Goal: Task Accomplishment & Management: Manage account settings

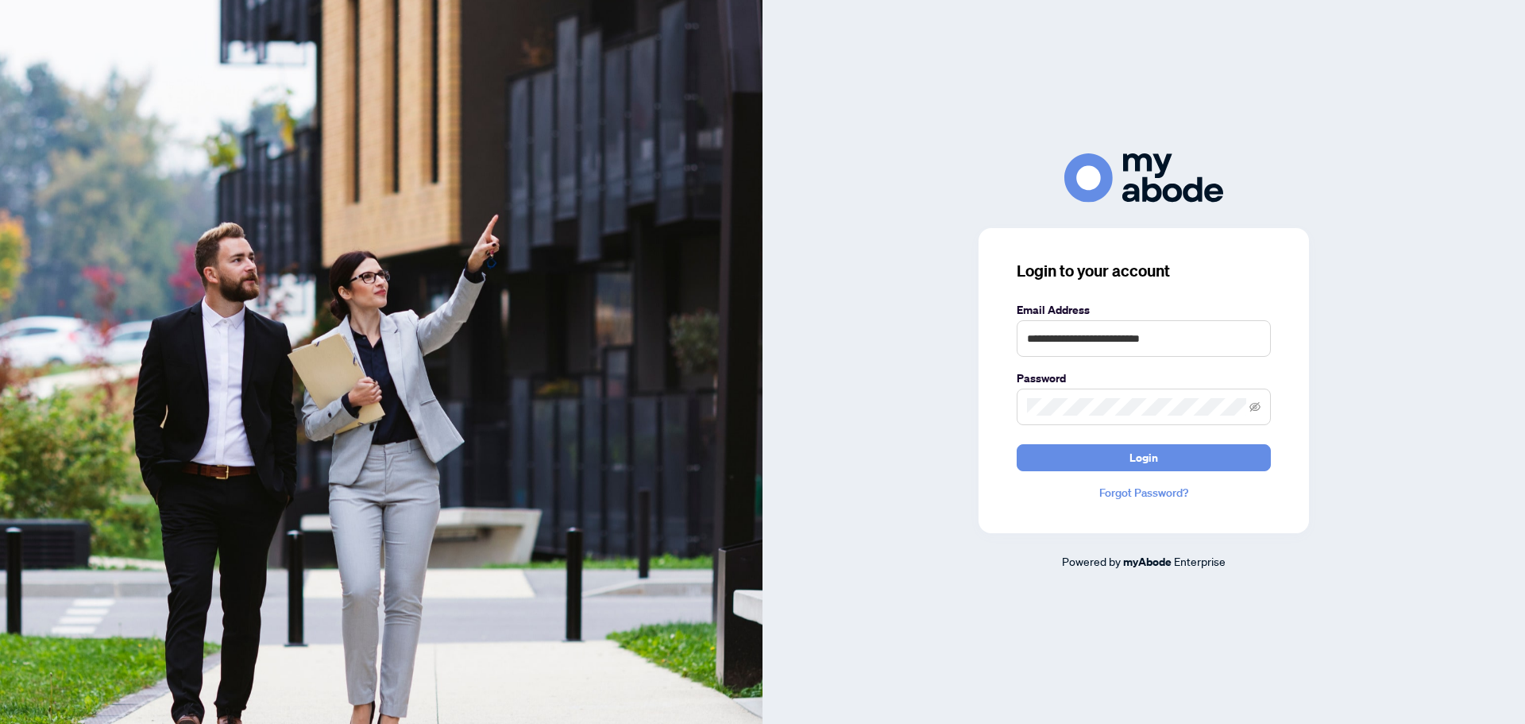
click at [1258, 338] on keeper-lock "Open Keeper Popup" at bounding box center [1252, 338] width 19 height 19
click at [1193, 340] on input "**********" at bounding box center [1144, 338] width 254 height 37
click at [1307, 218] on div "**********" at bounding box center [1144, 361] width 763 height 416
click at [1467, 157] on div at bounding box center [1144, 177] width 763 height 48
click at [1185, 342] on input "**********" at bounding box center [1144, 338] width 254 height 37
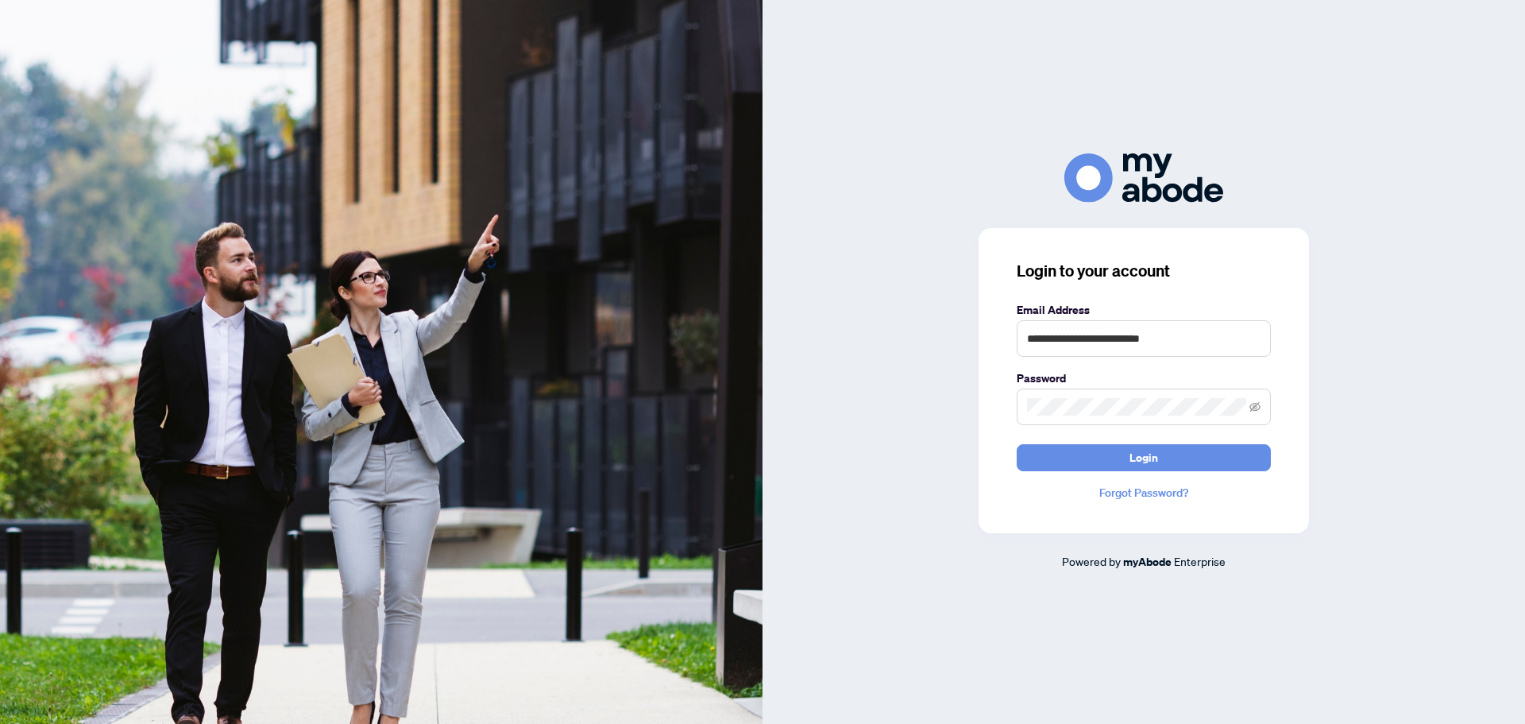
click at [1260, 338] on keeper-lock "Open Keeper Popup" at bounding box center [1252, 338] width 19 height 19
type input "**********"
click at [1150, 487] on link "Forgot Password?" at bounding box center [1144, 492] width 254 height 17
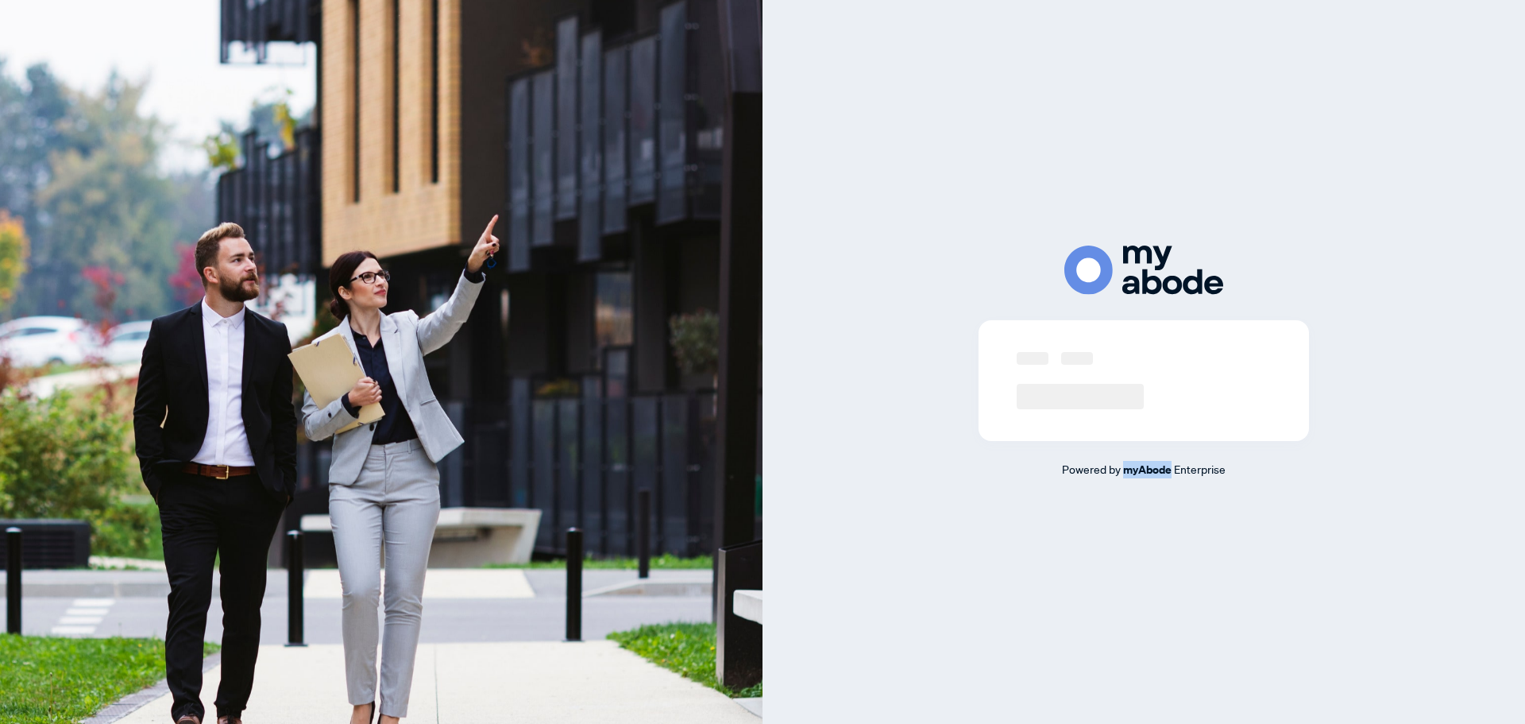
click at [1150, 487] on div "**********" at bounding box center [1144, 362] width 763 height 724
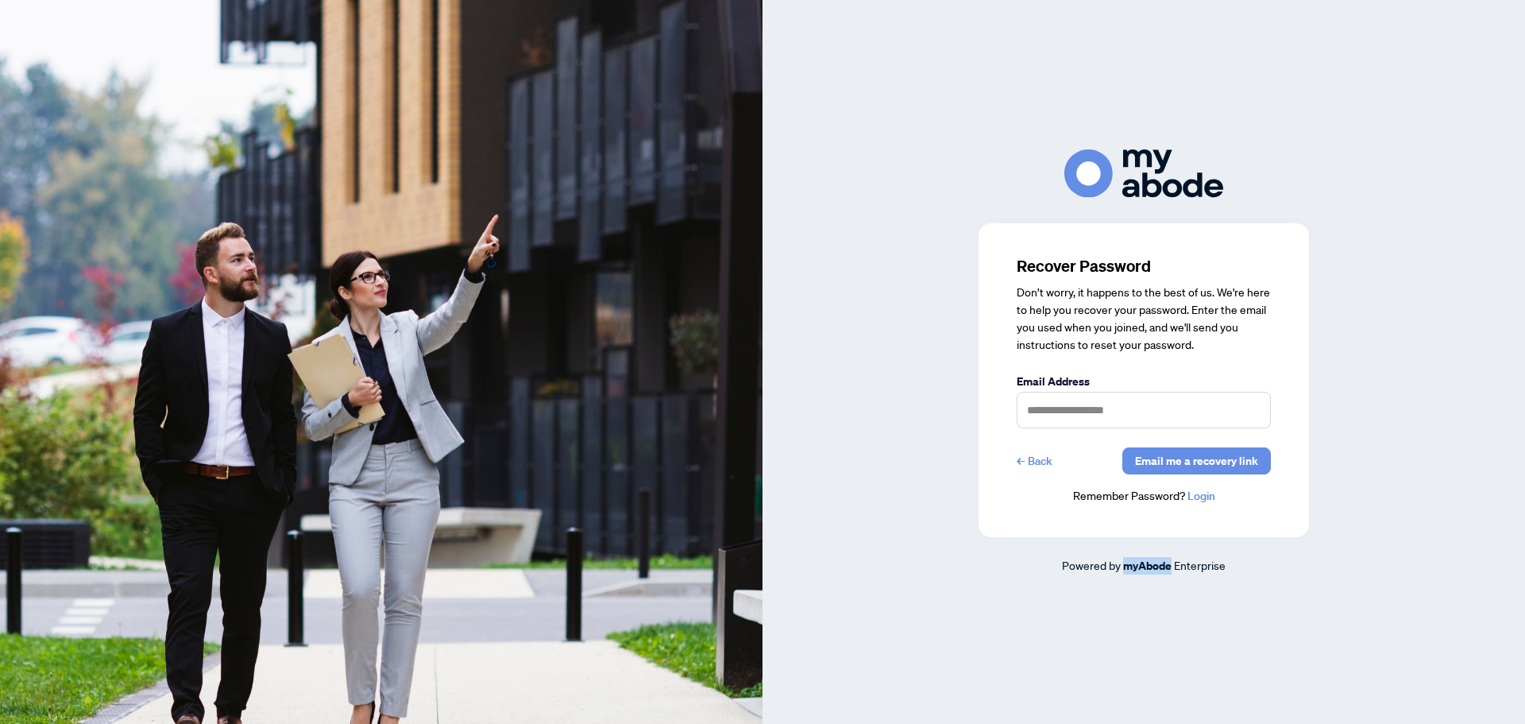
click at [1029, 461] on link "← Back" at bounding box center [1035, 460] width 36 height 27
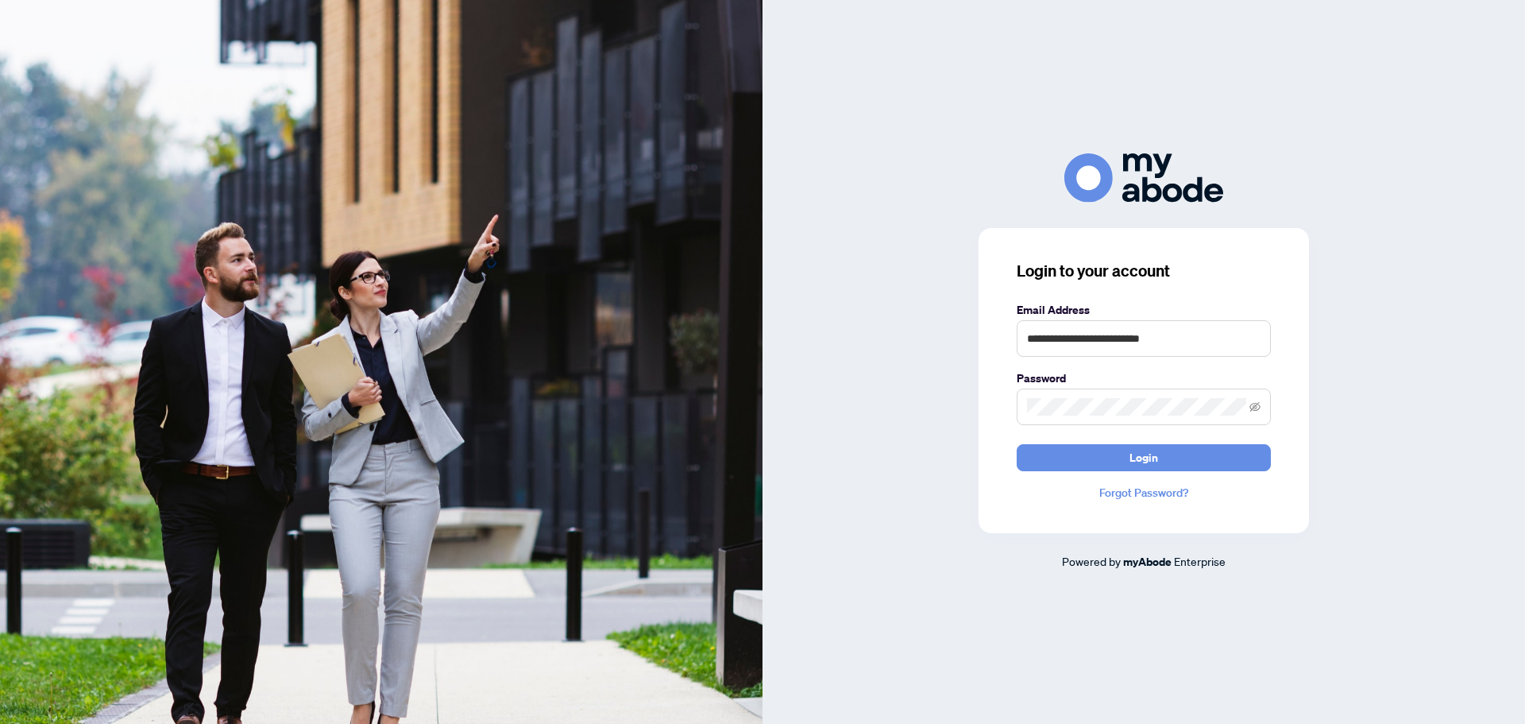
click at [1249, 336] on keeper-lock "Open Keeper Popup" at bounding box center [1252, 338] width 19 height 19
type input "**********"
click at [1156, 461] on span "Login" at bounding box center [1144, 457] width 29 height 25
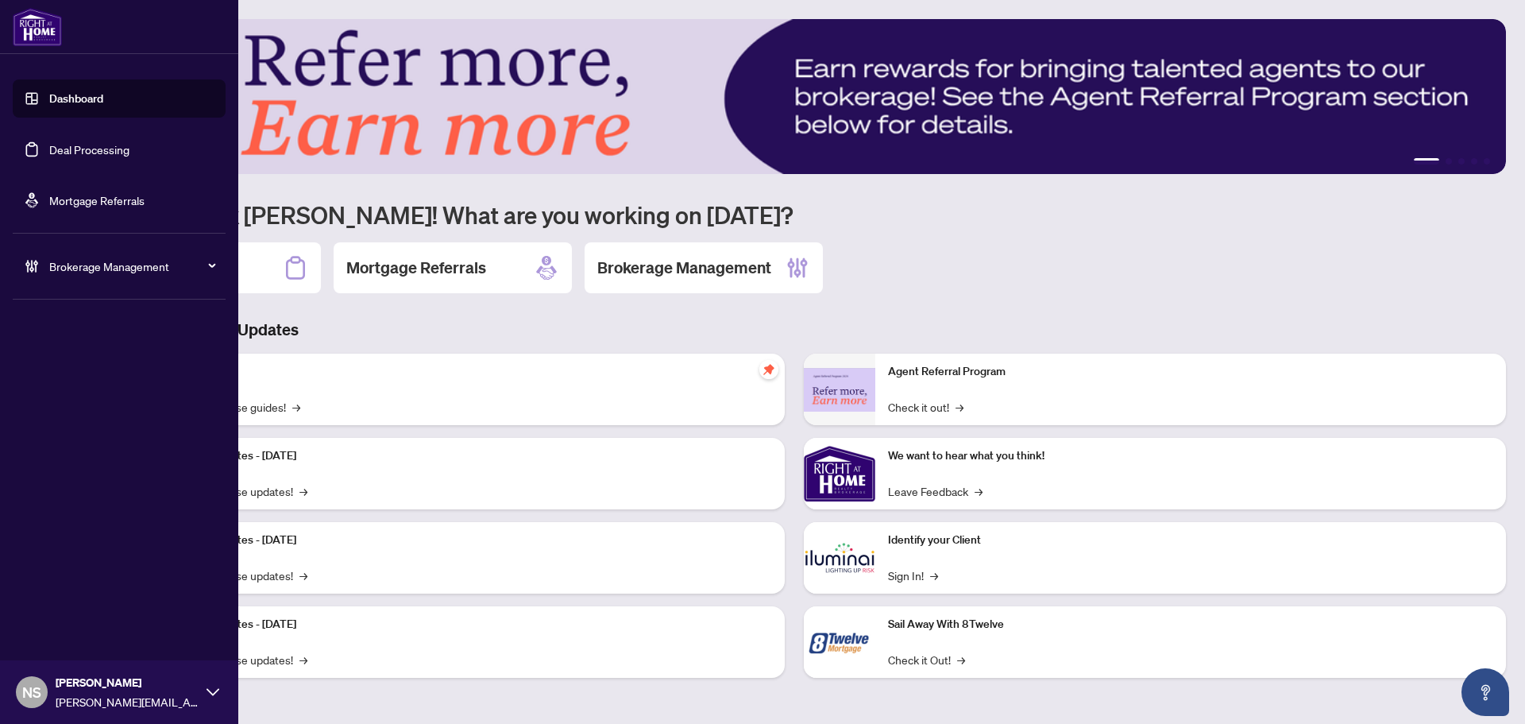
click at [60, 149] on link "Deal Processing" at bounding box center [89, 149] width 80 height 14
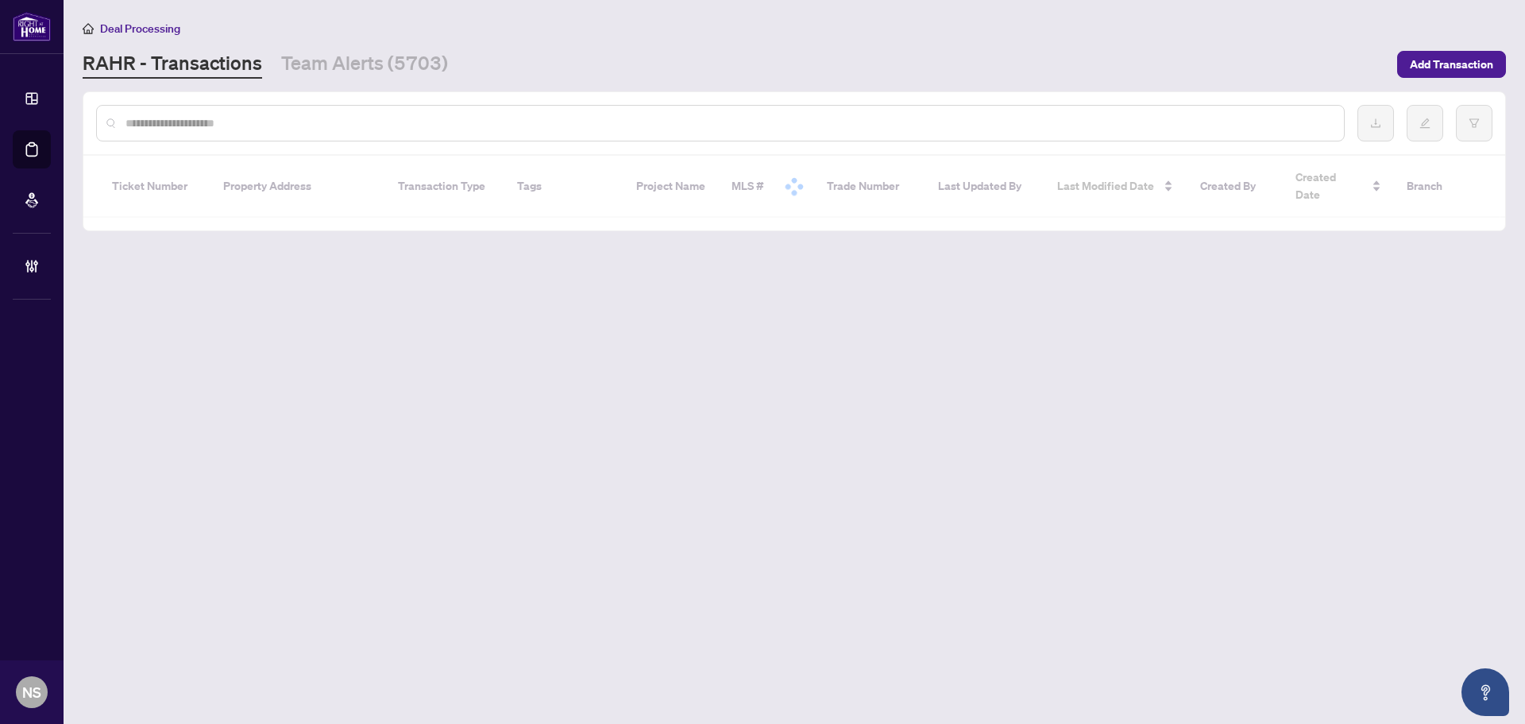
click at [336, 137] on div at bounding box center [720, 123] width 1249 height 37
click at [337, 123] on input "text" at bounding box center [729, 122] width 1206 height 17
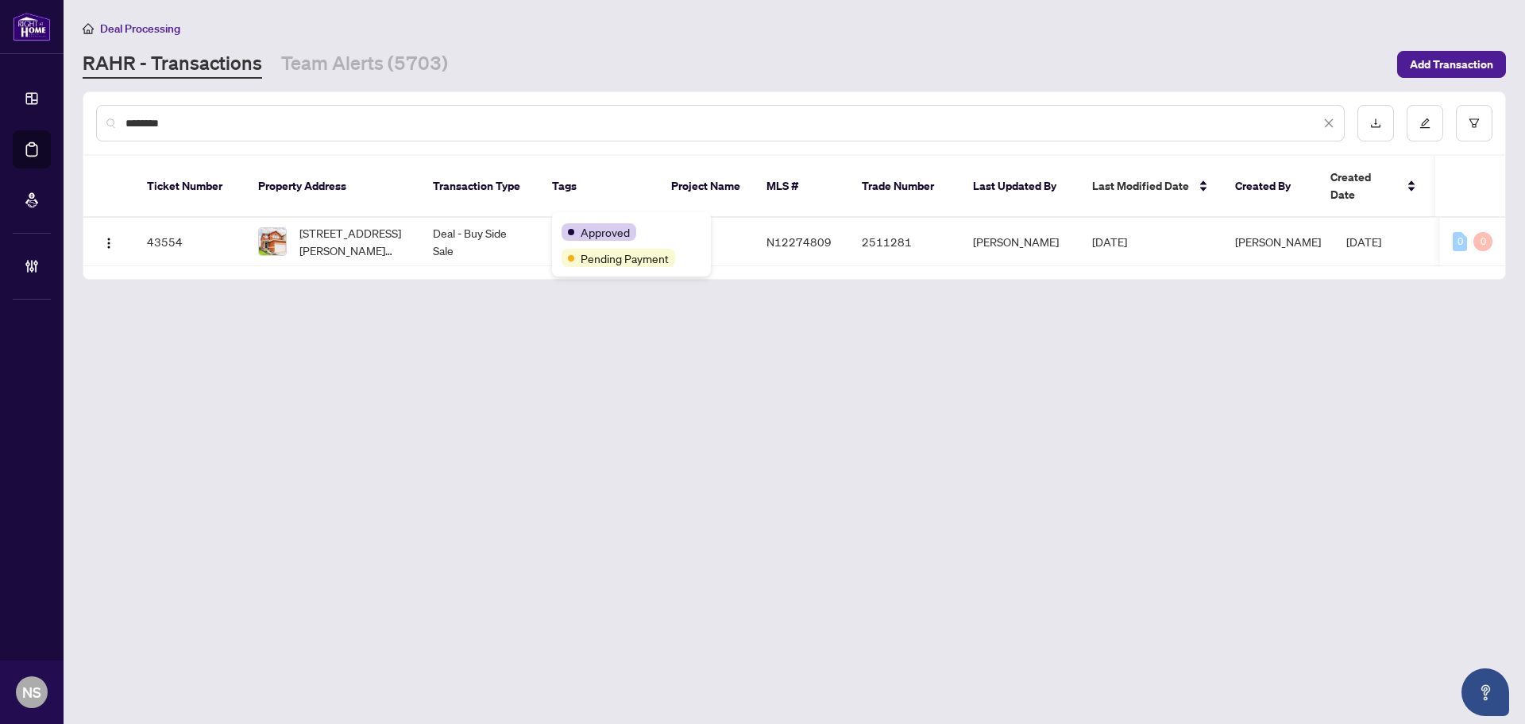
type input "********"
click at [502, 238] on td "Deal - Buy Side Sale" at bounding box center [479, 242] width 119 height 48
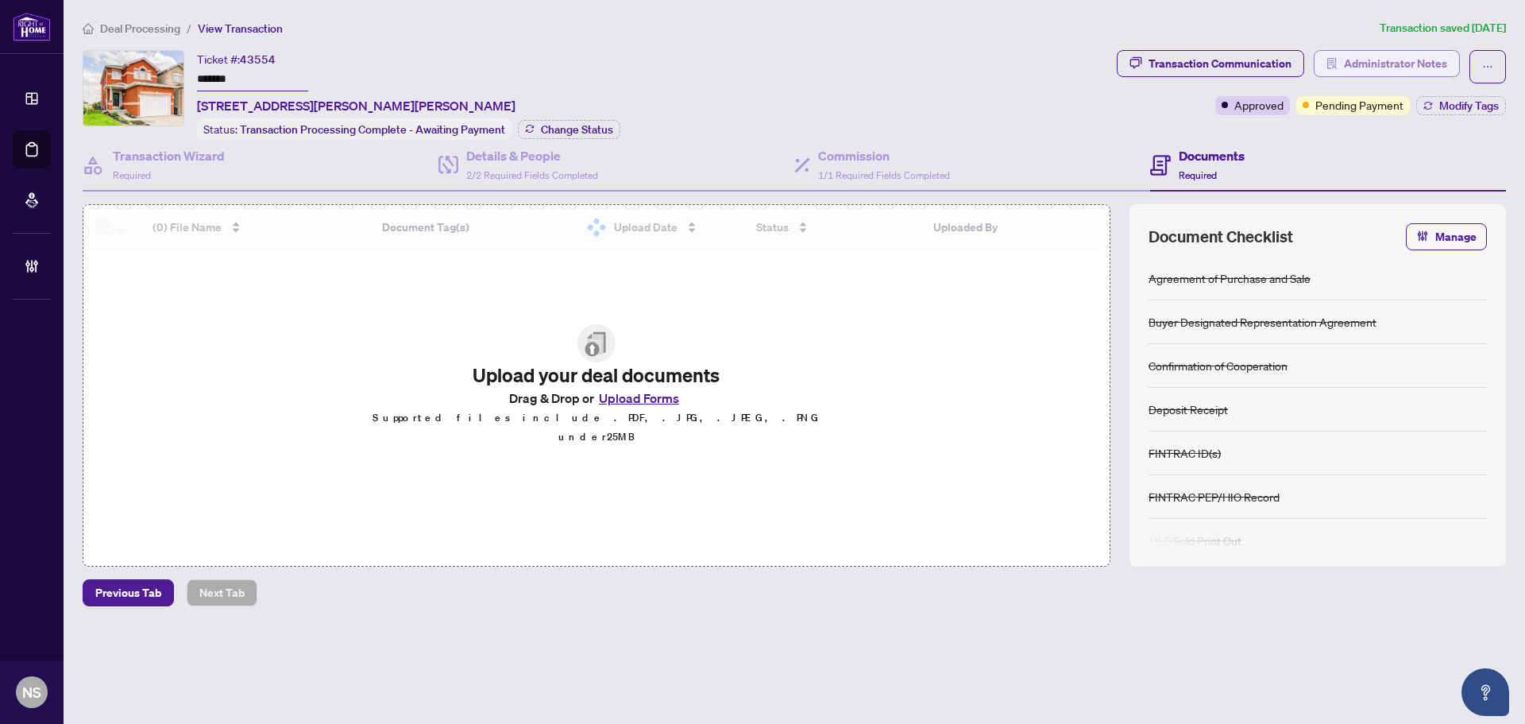
click at [1350, 71] on span "Administrator Notes" at bounding box center [1395, 63] width 103 height 25
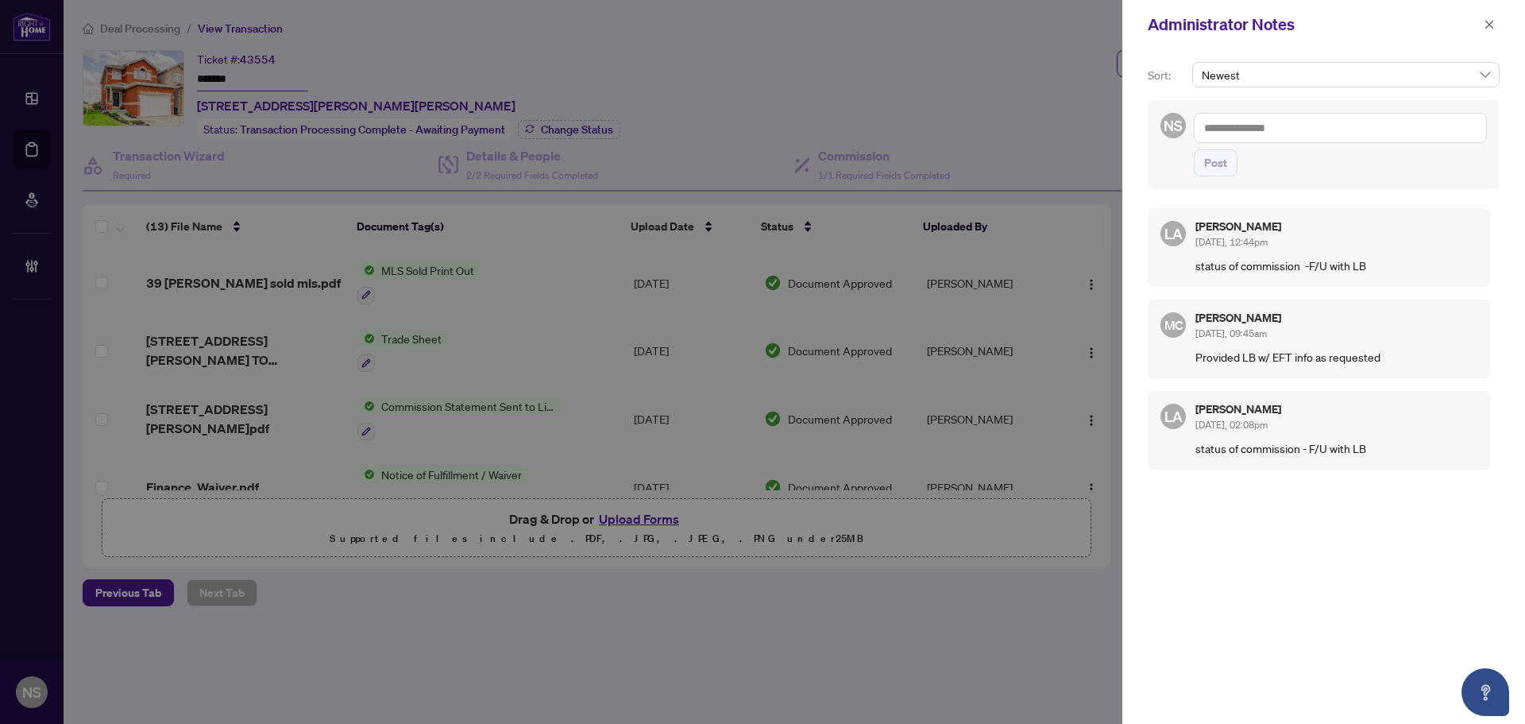
click at [14, 150] on div at bounding box center [762, 362] width 1525 height 724
click at [31, 148] on div at bounding box center [762, 362] width 1525 height 724
click at [1488, 26] on icon "close" at bounding box center [1490, 24] width 9 height 9
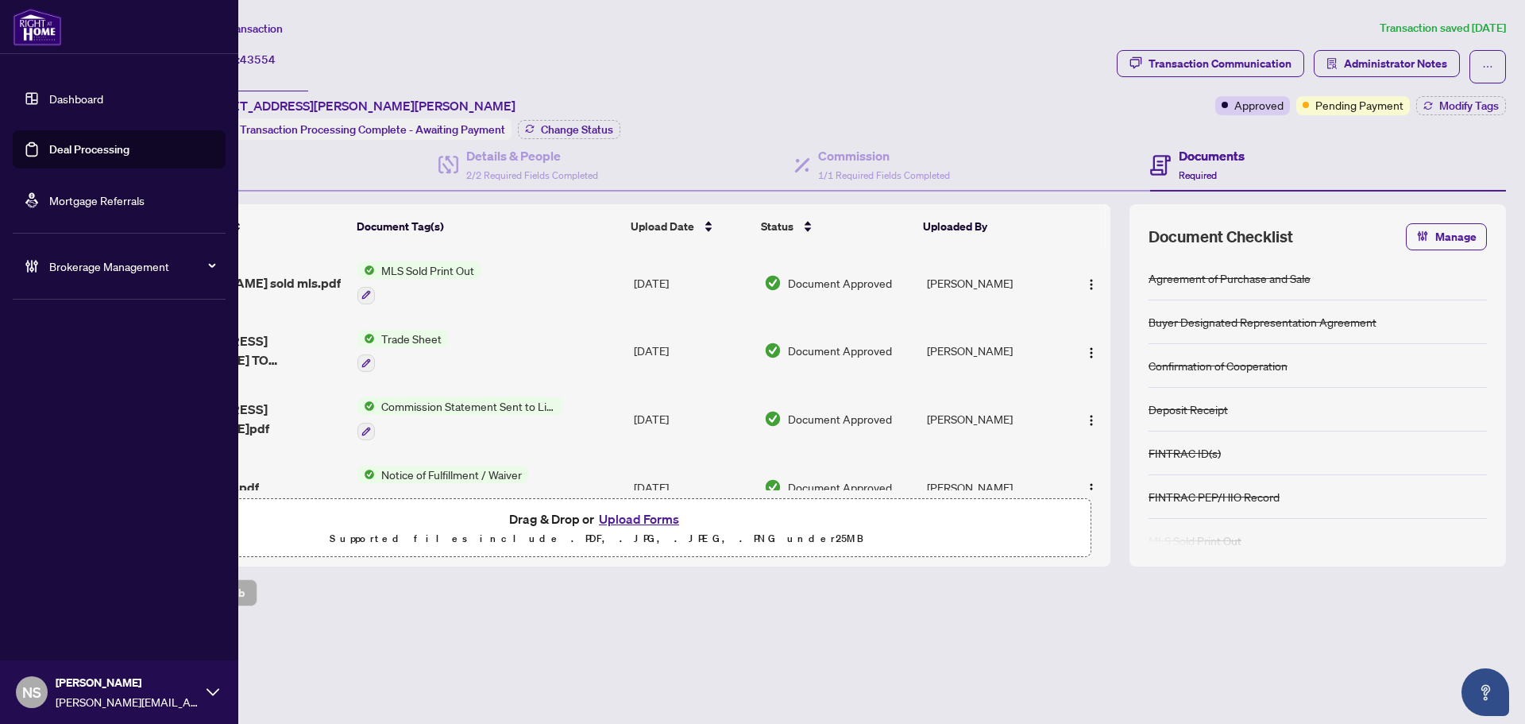
click at [58, 155] on link "Deal Processing" at bounding box center [89, 149] width 80 height 14
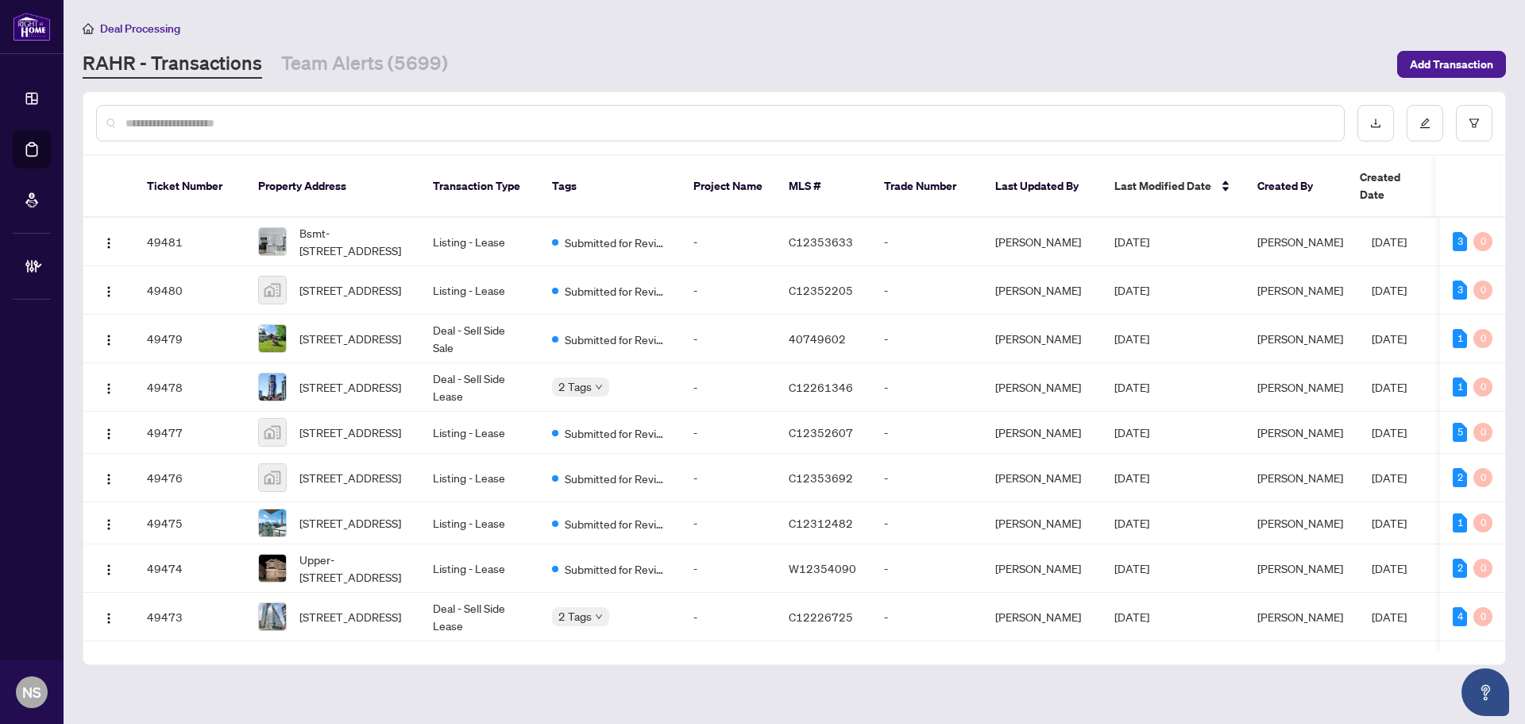
click at [287, 109] on div at bounding box center [720, 123] width 1249 height 37
click at [280, 118] on input "text" at bounding box center [729, 122] width 1206 height 17
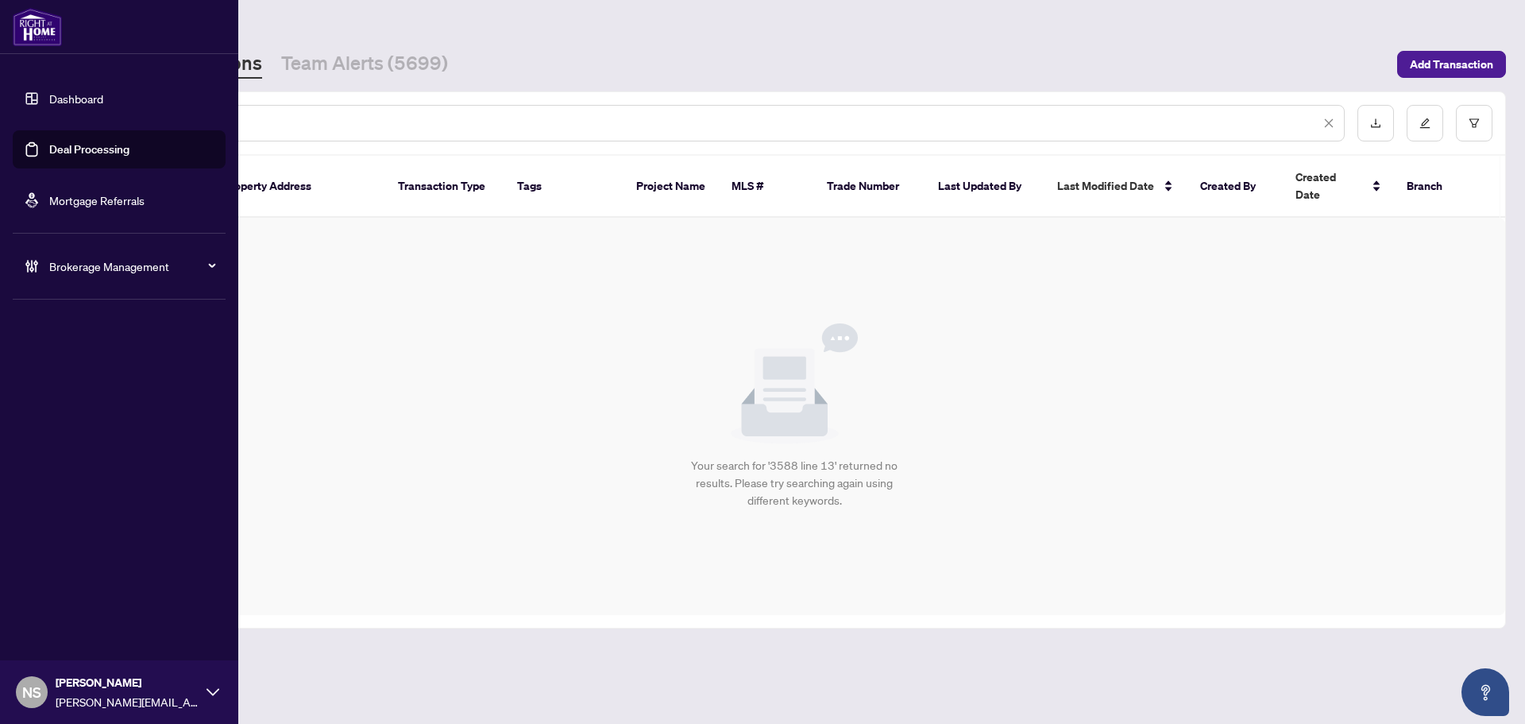
drag, startPoint x: 261, startPoint y: 131, endPoint x: 47, endPoint y: 141, distance: 213.9
click at [47, 141] on div "**********" at bounding box center [762, 362] width 1525 height 724
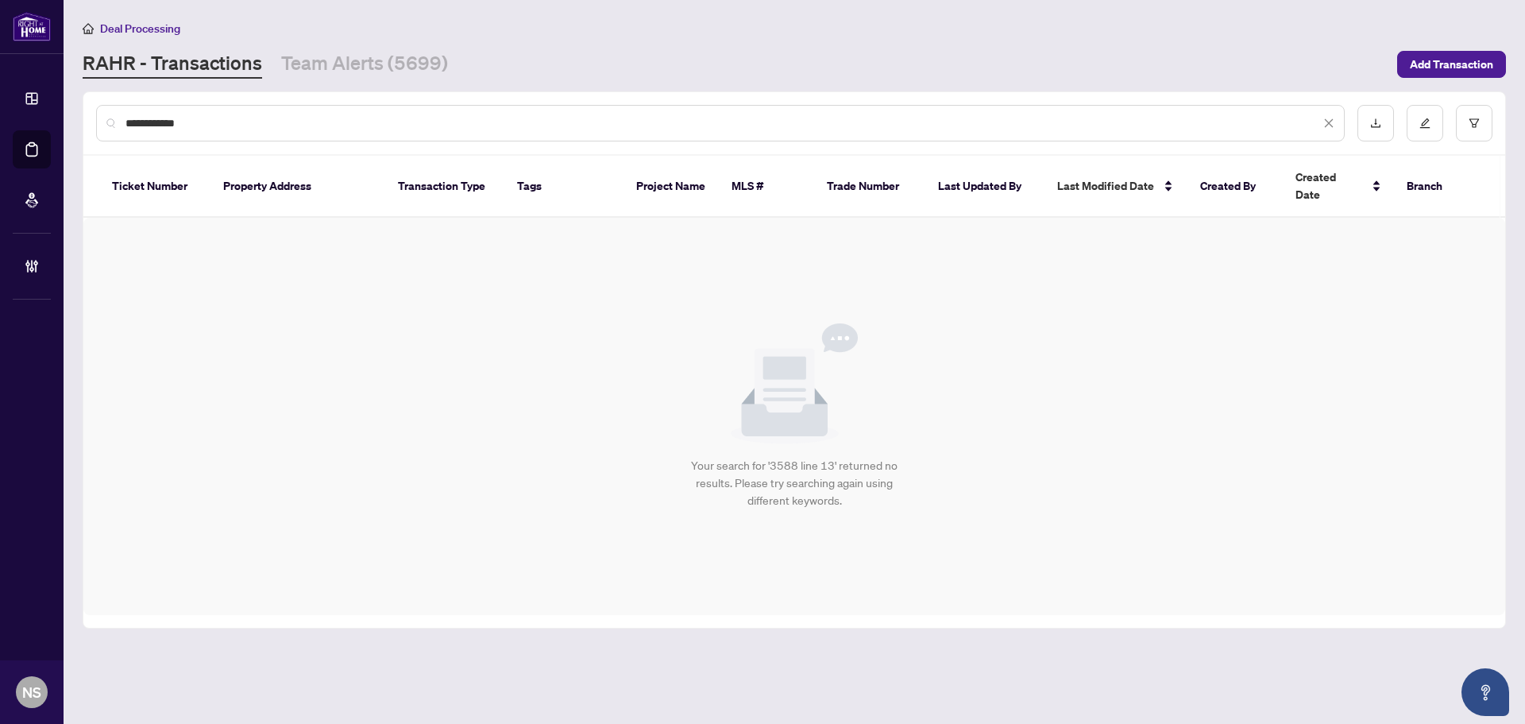
click at [408, 130] on input "**********" at bounding box center [723, 122] width 1195 height 17
click at [335, 119] on input "**********" at bounding box center [723, 122] width 1195 height 17
click at [334, 119] on input "**********" at bounding box center [723, 122] width 1195 height 17
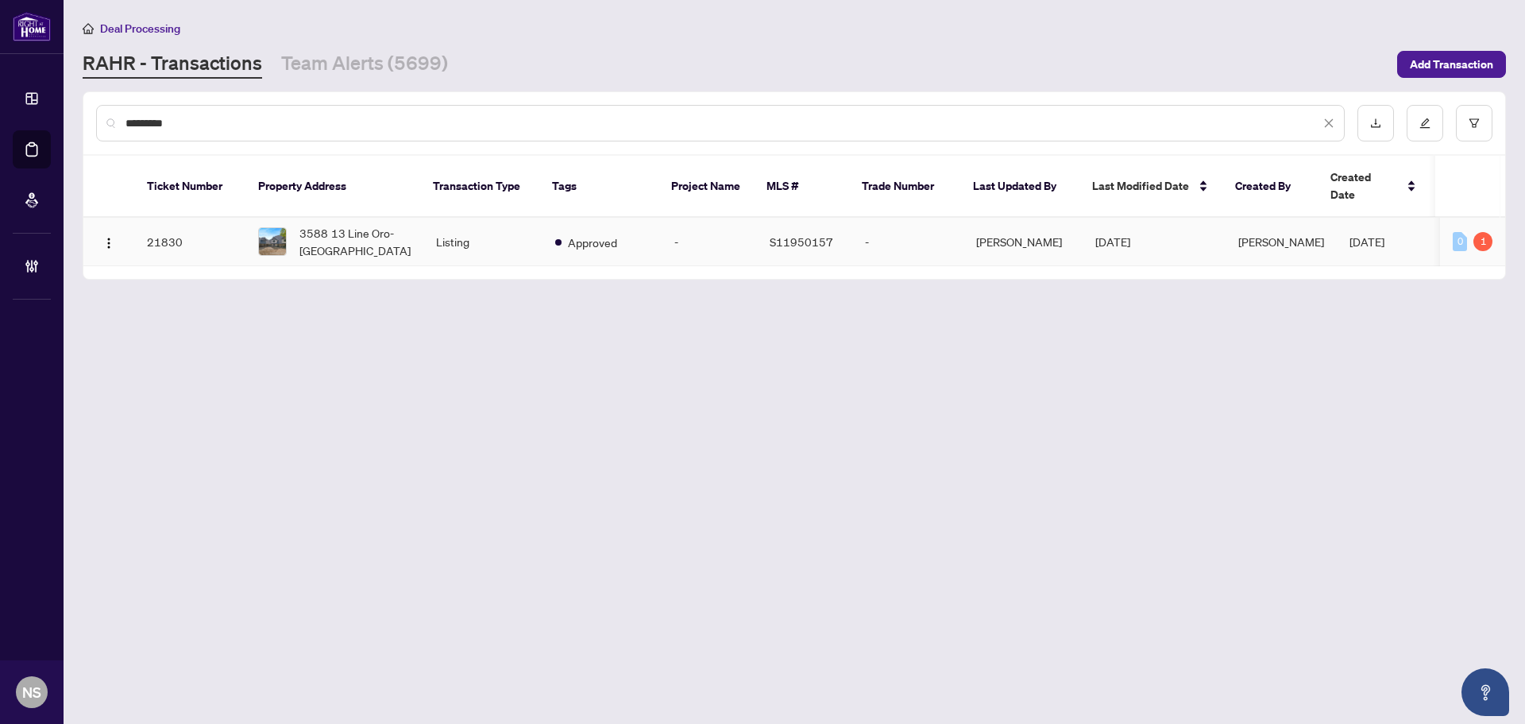
type input "*********"
click at [368, 229] on span "3588 13 Line Oro-Medonte Ontario L0K 1E0 Canada, Oro-Medonte, Ontario L0K 1E0, …" at bounding box center [355, 241] width 111 height 35
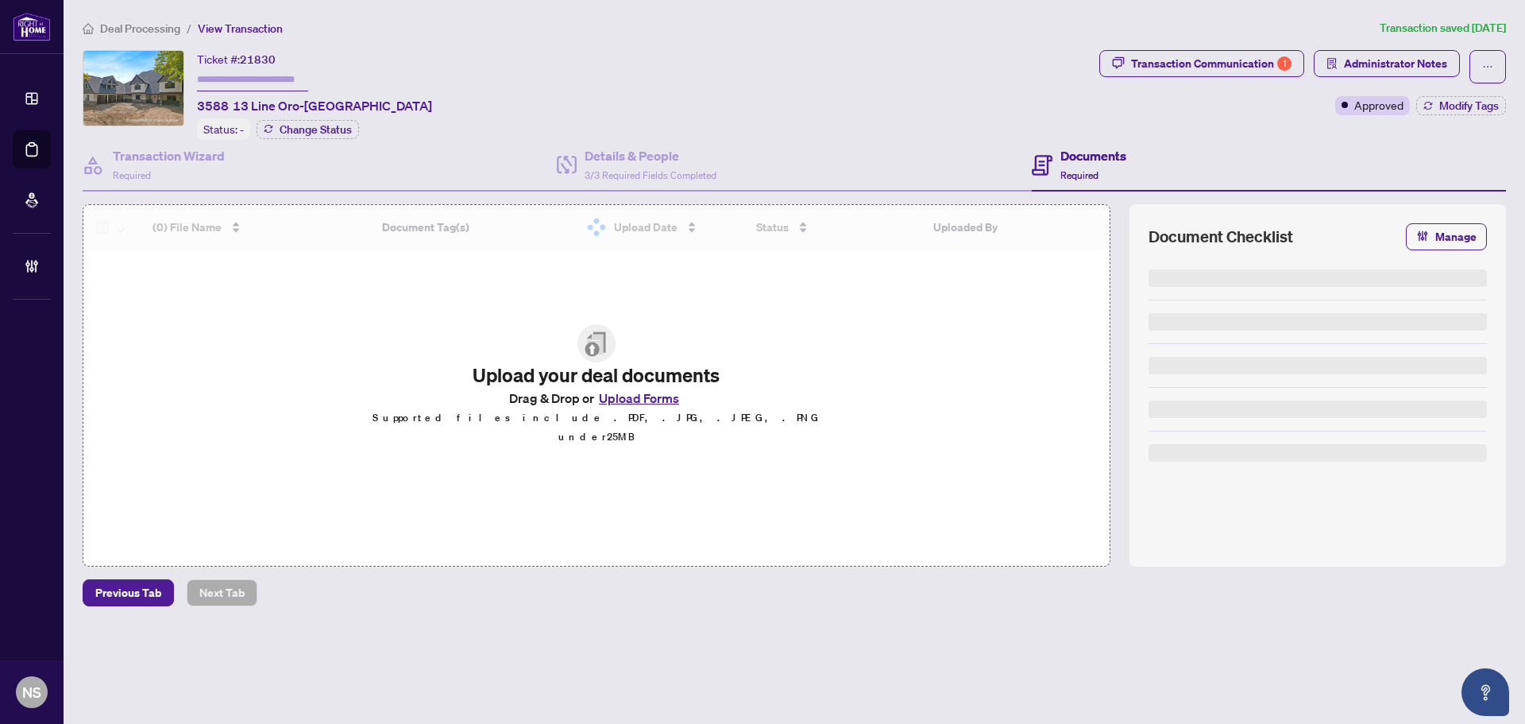
click at [126, 101] on img at bounding box center [133, 88] width 100 height 75
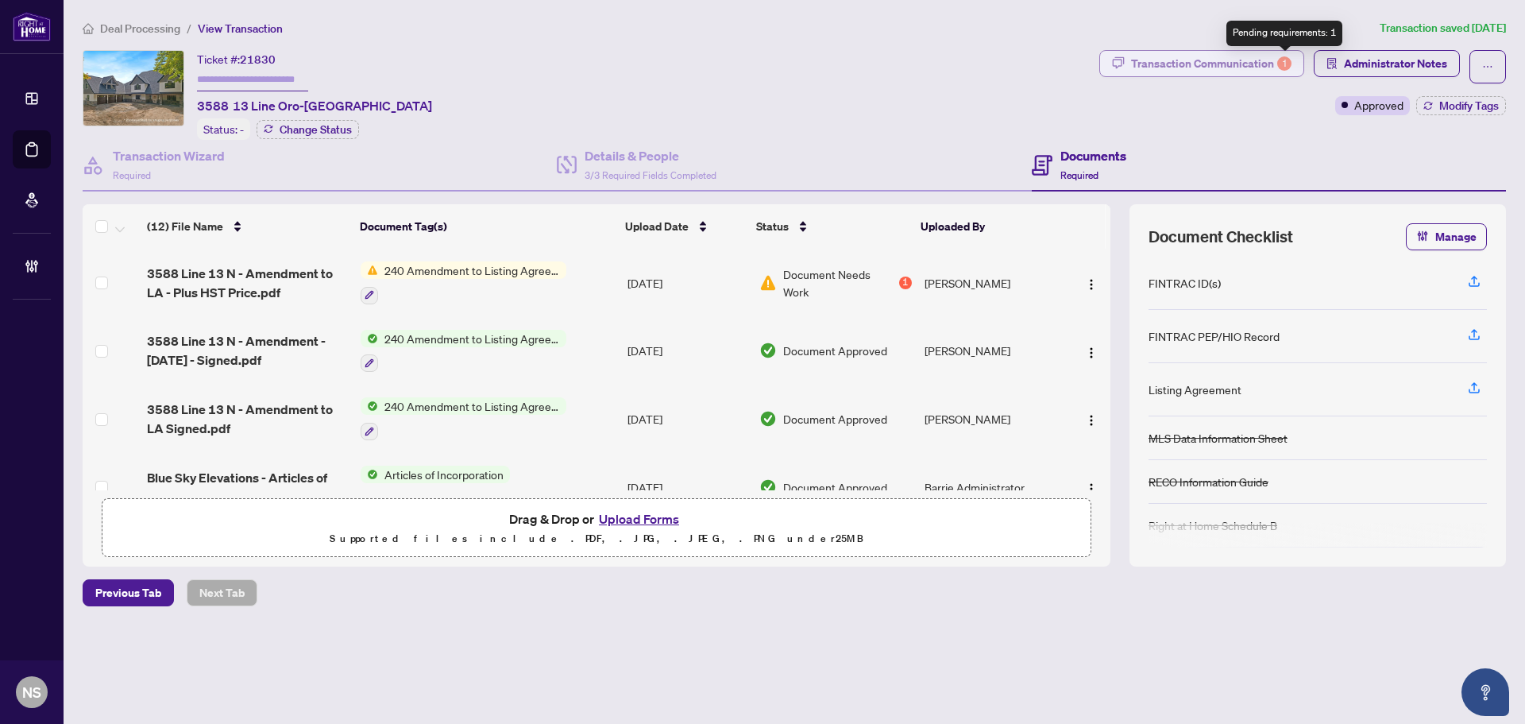
click at [1283, 60] on div "1" at bounding box center [1284, 63] width 14 height 14
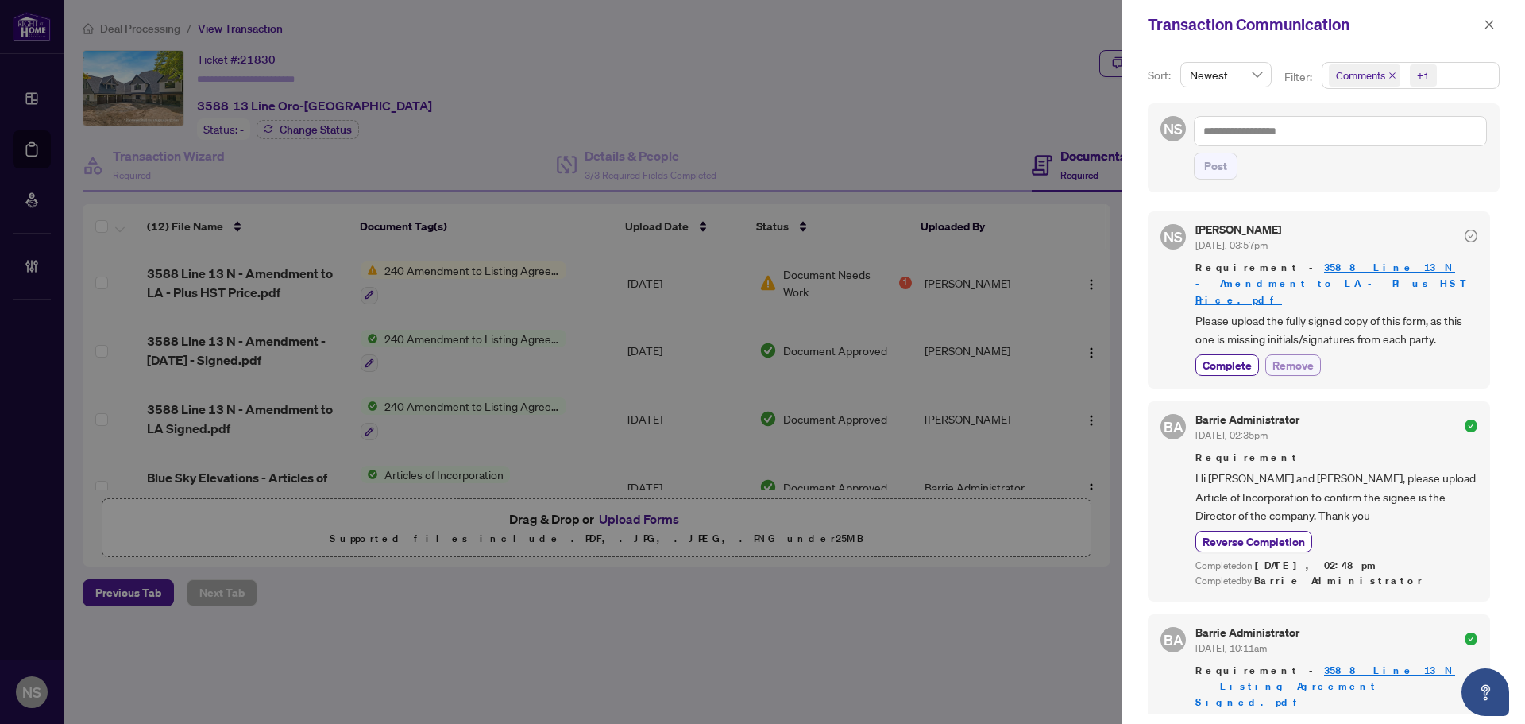
click at [1304, 357] on span "Remove" at bounding box center [1293, 365] width 41 height 17
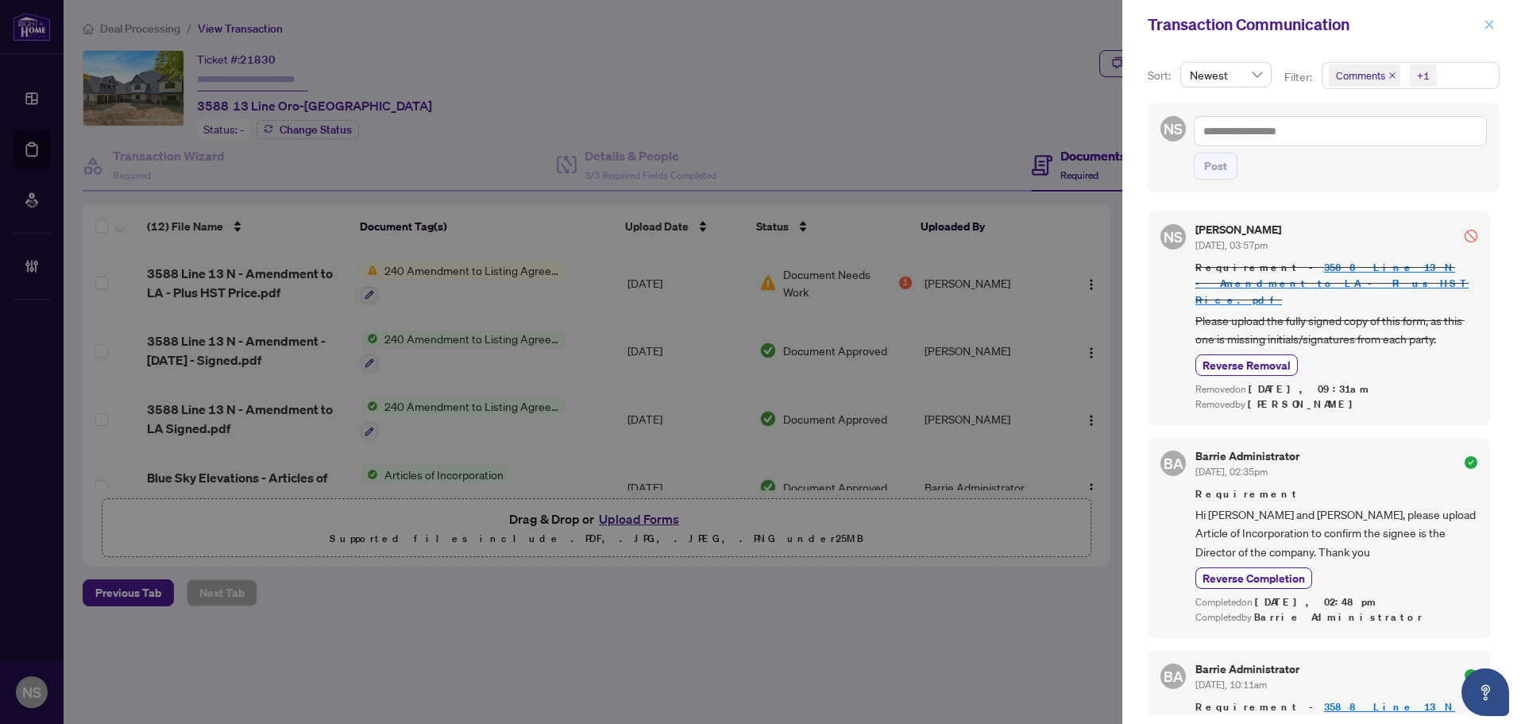
click at [1483, 22] on button "button" at bounding box center [1489, 24] width 21 height 19
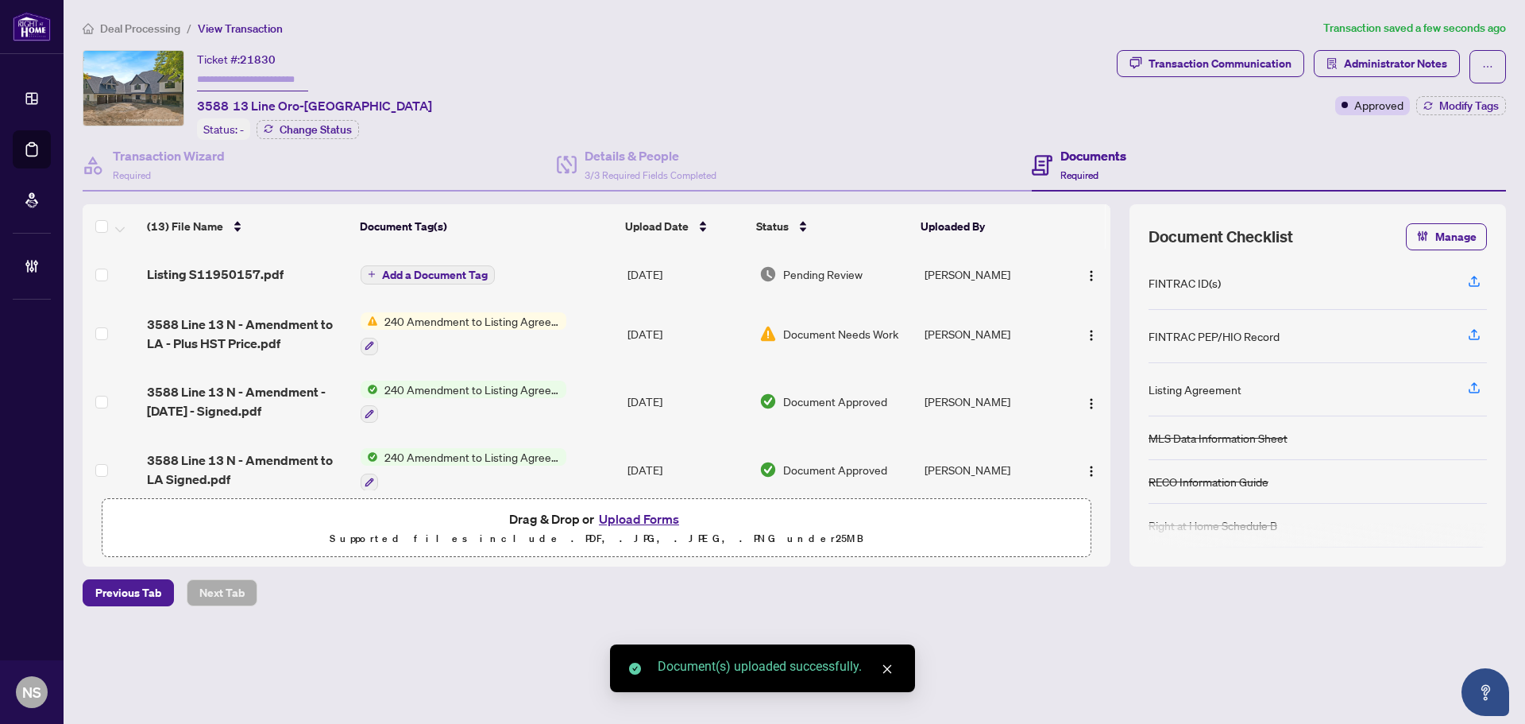
click at [200, 272] on span "Listing S11950157.pdf" at bounding box center [215, 274] width 137 height 19
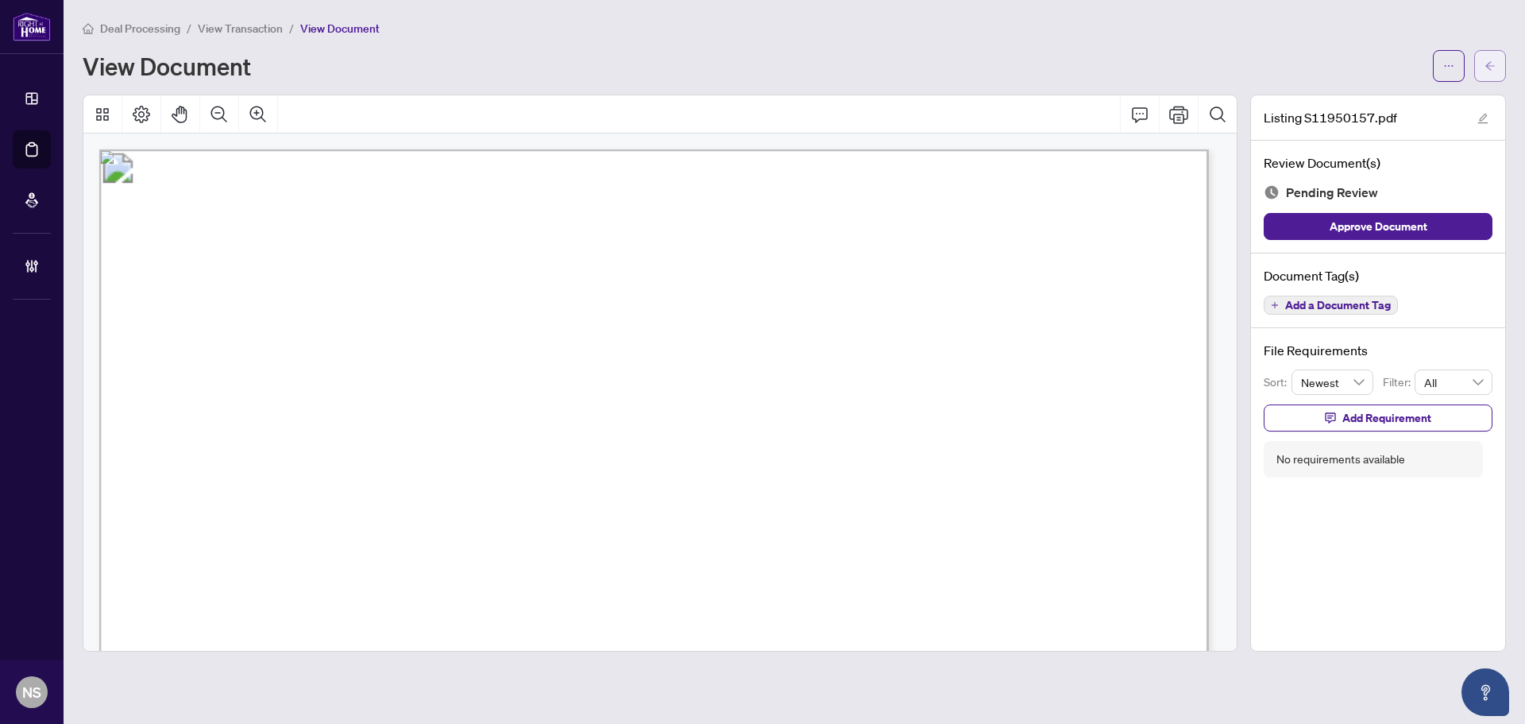
click at [1494, 67] on icon "arrow-left" at bounding box center [1490, 65] width 11 height 11
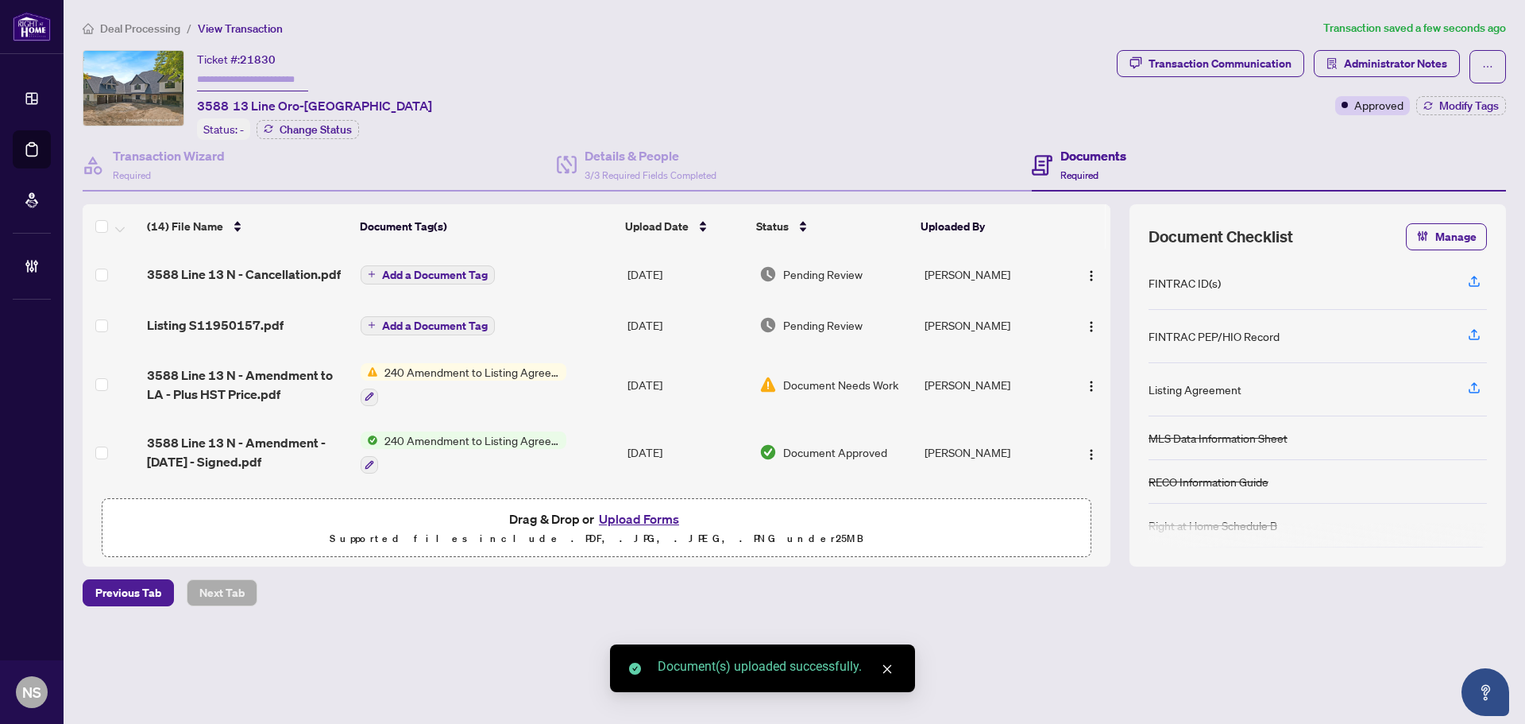
click at [437, 271] on span "Add a Document Tag" at bounding box center [435, 274] width 106 height 11
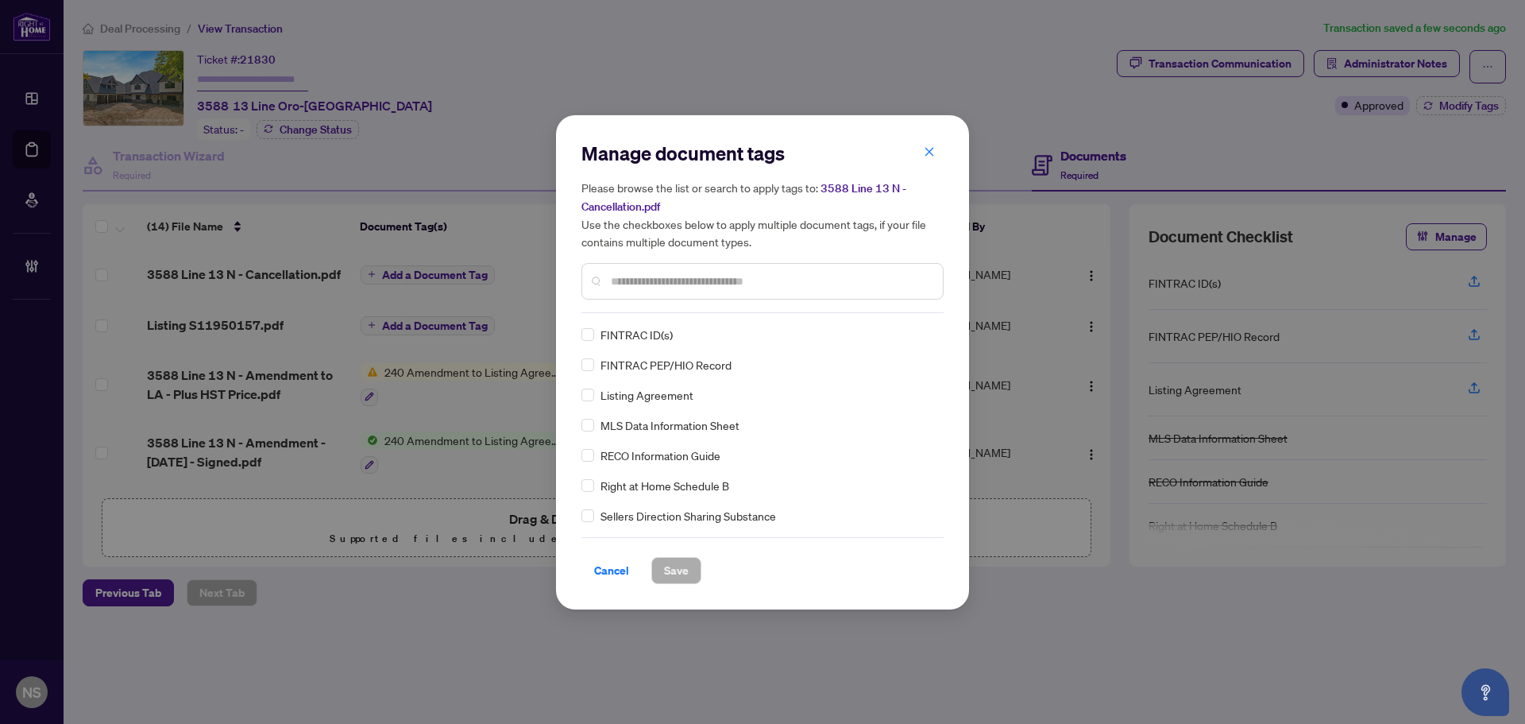
click at [799, 277] on input "text" at bounding box center [770, 280] width 319 height 17
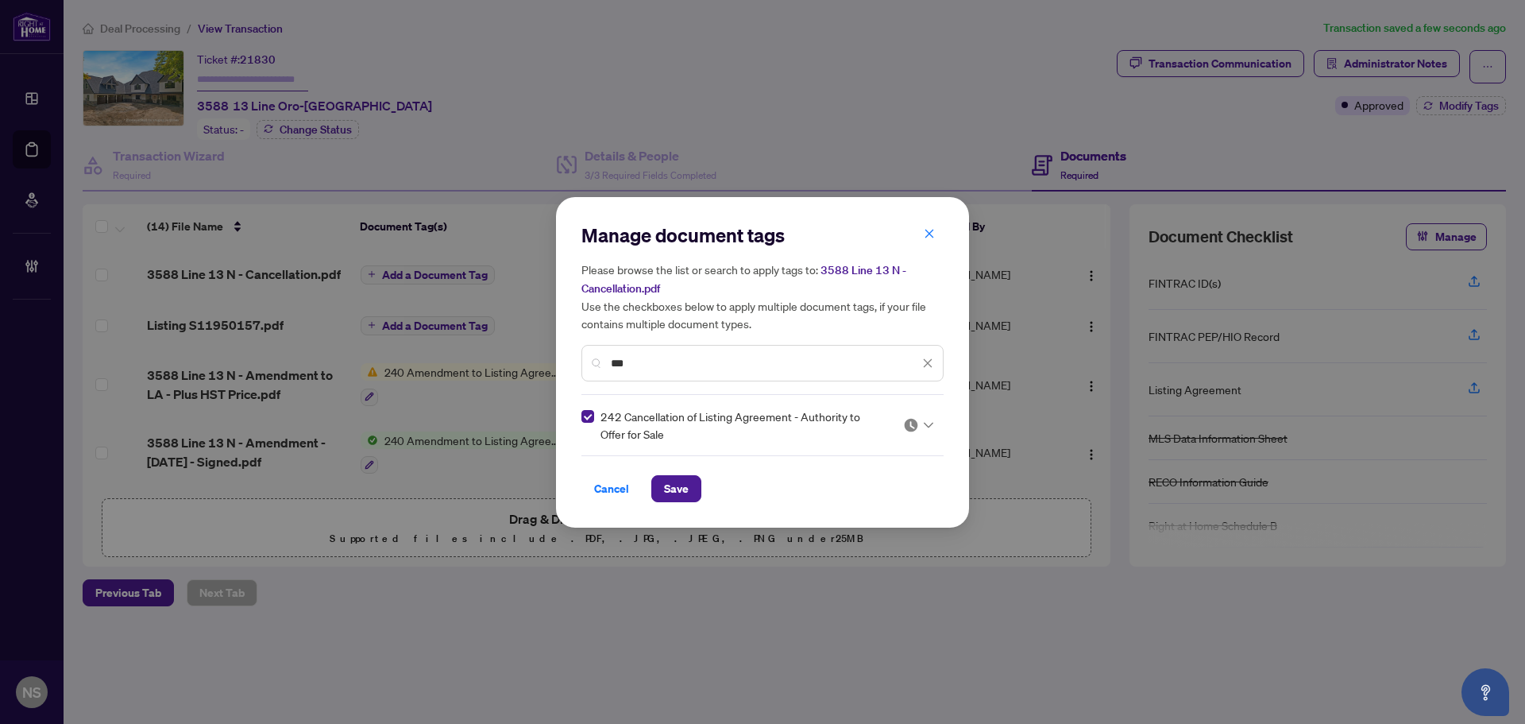
drag, startPoint x: 647, startPoint y: 363, endPoint x: 587, endPoint y: 361, distance: 59.6
click at [588, 361] on div "***" at bounding box center [763, 363] width 362 height 37
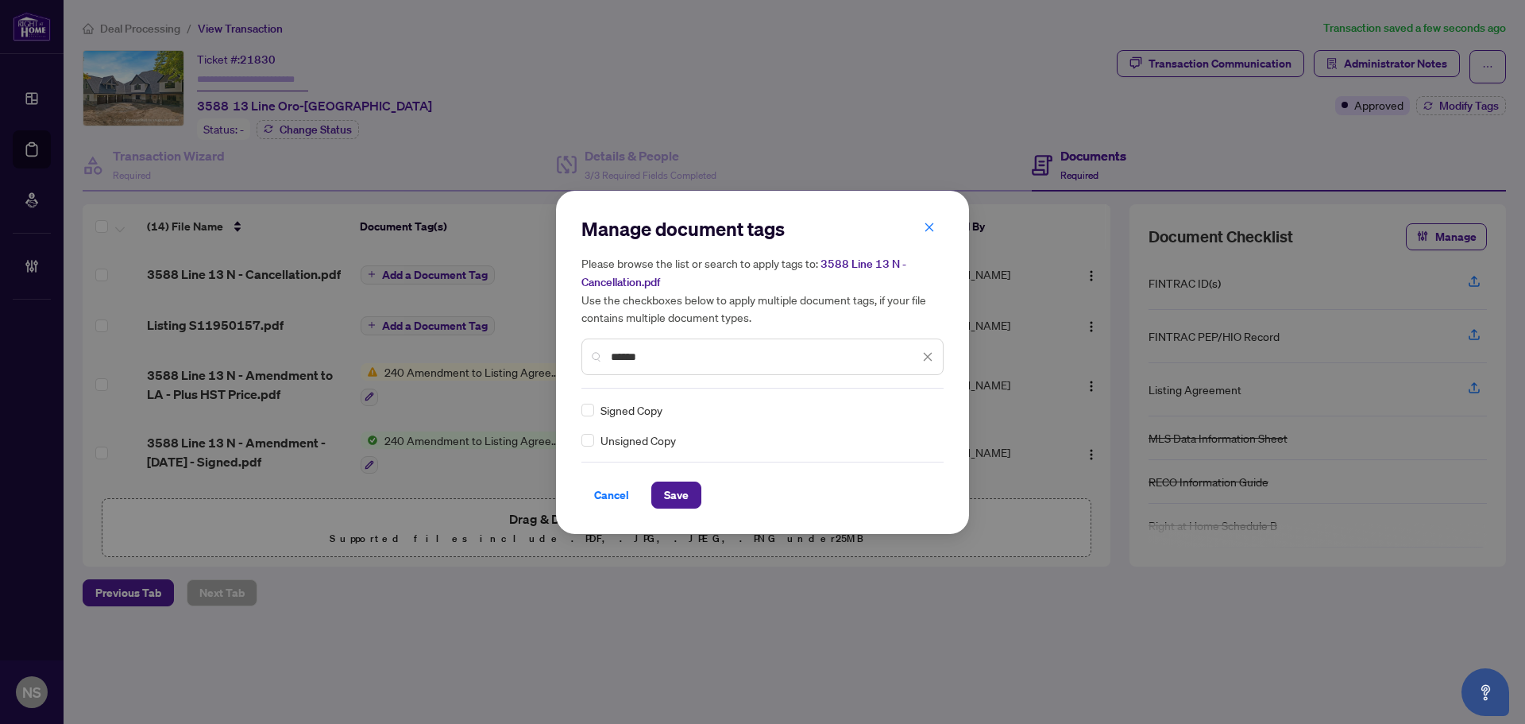
type input "******"
click at [668, 503] on span "Save" at bounding box center [676, 494] width 25 height 25
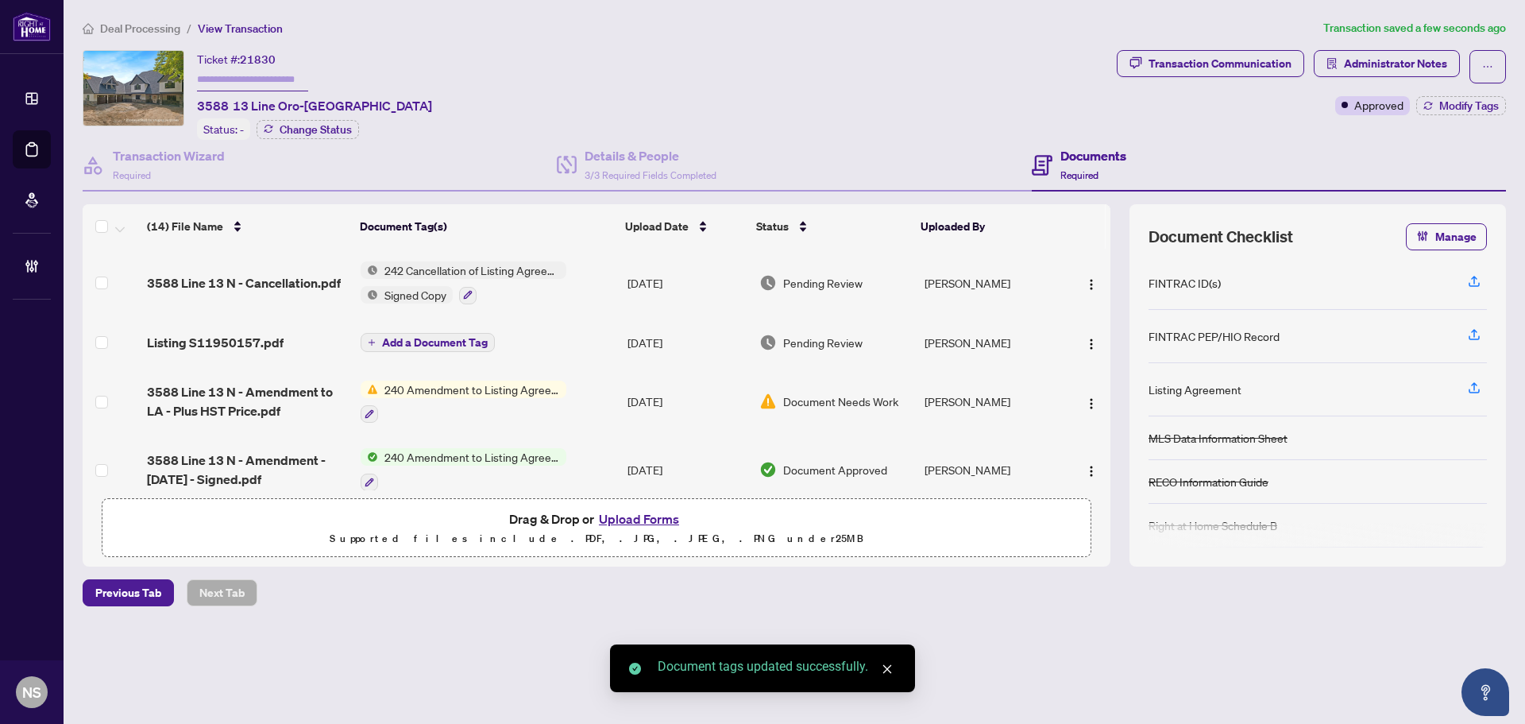
click at [414, 338] on span "Add a Document Tag" at bounding box center [435, 342] width 106 height 11
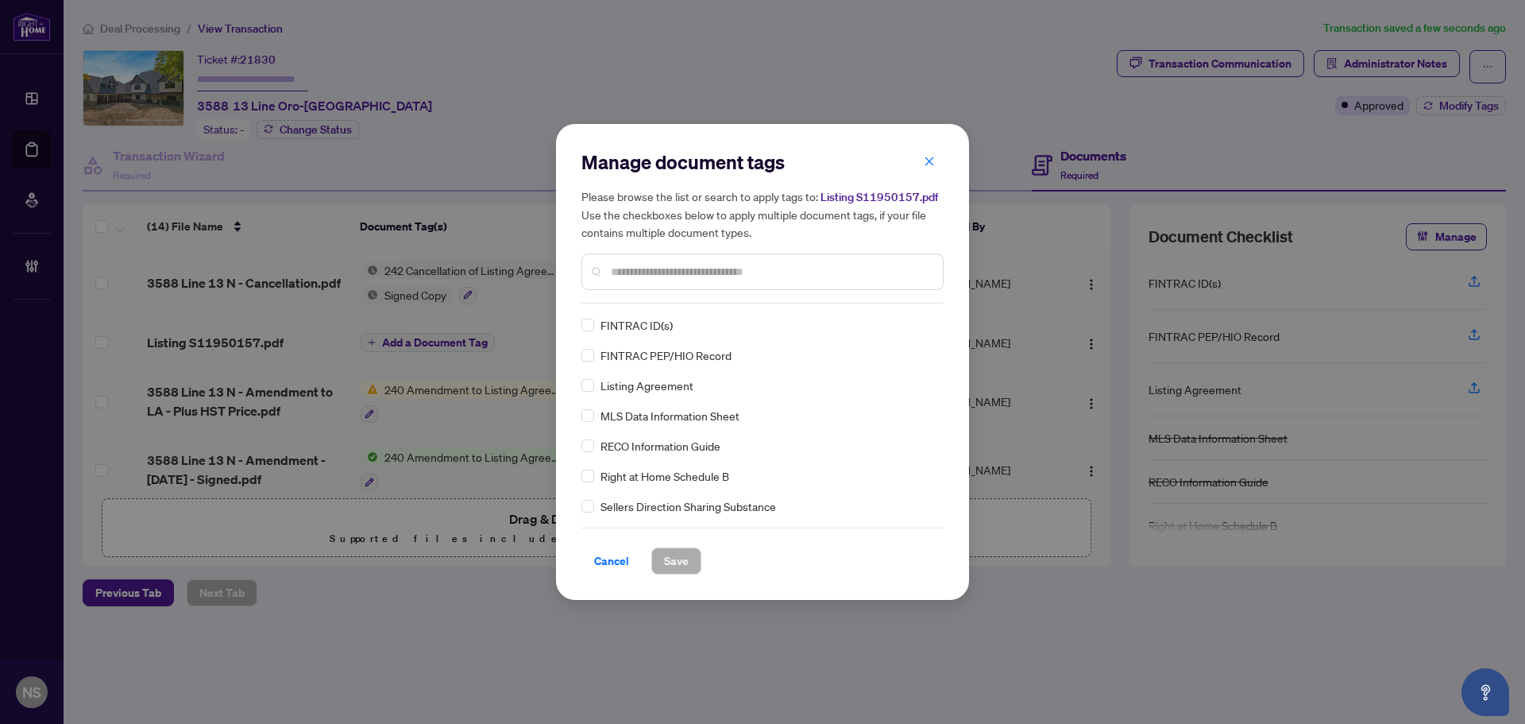
click at [644, 293] on div "Manage document tags Please browse the list or search to apply tags to: Listing…" at bounding box center [763, 226] width 362 height 154
click at [643, 279] on input "text" at bounding box center [770, 271] width 319 height 17
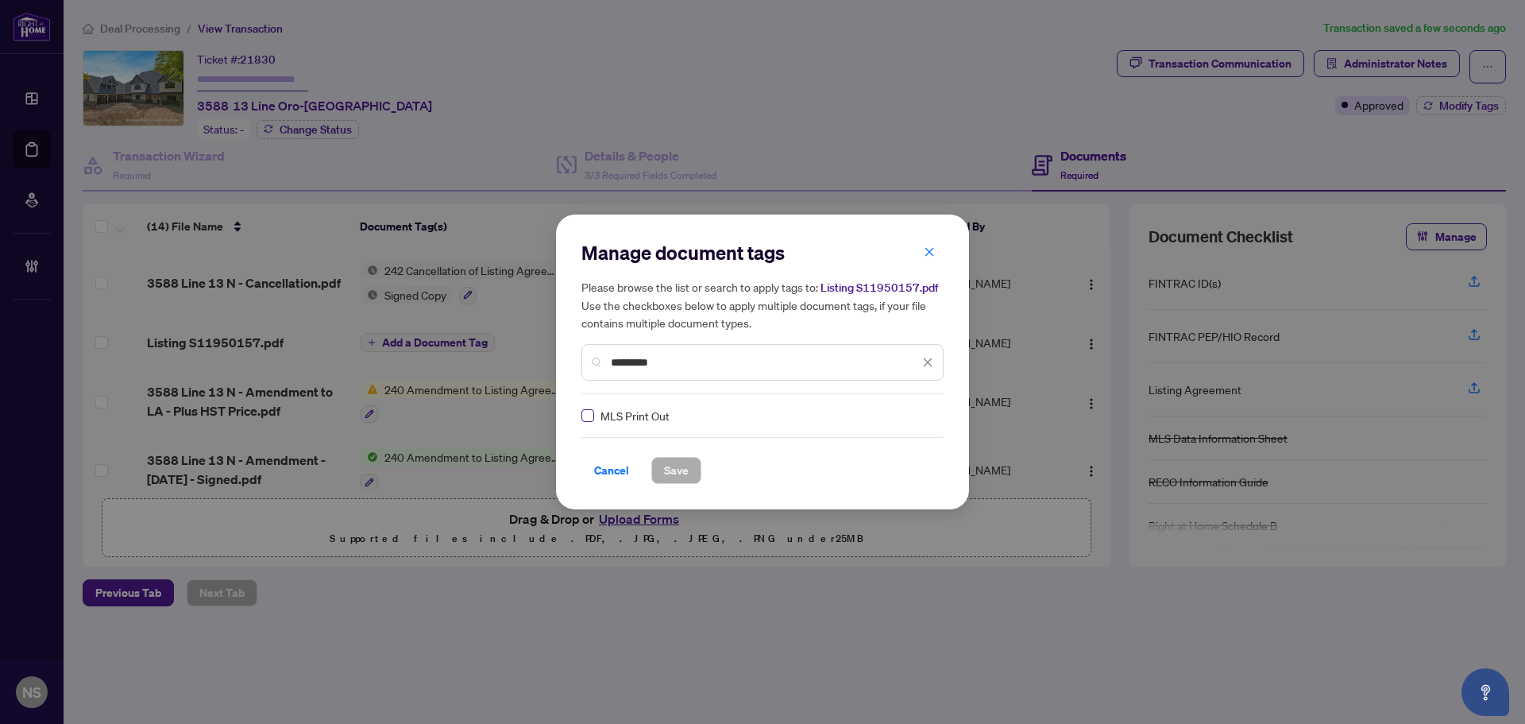
type input "*********"
click at [586, 423] on label at bounding box center [588, 415] width 13 height 17
click at [670, 466] on span "Save" at bounding box center [676, 470] width 25 height 25
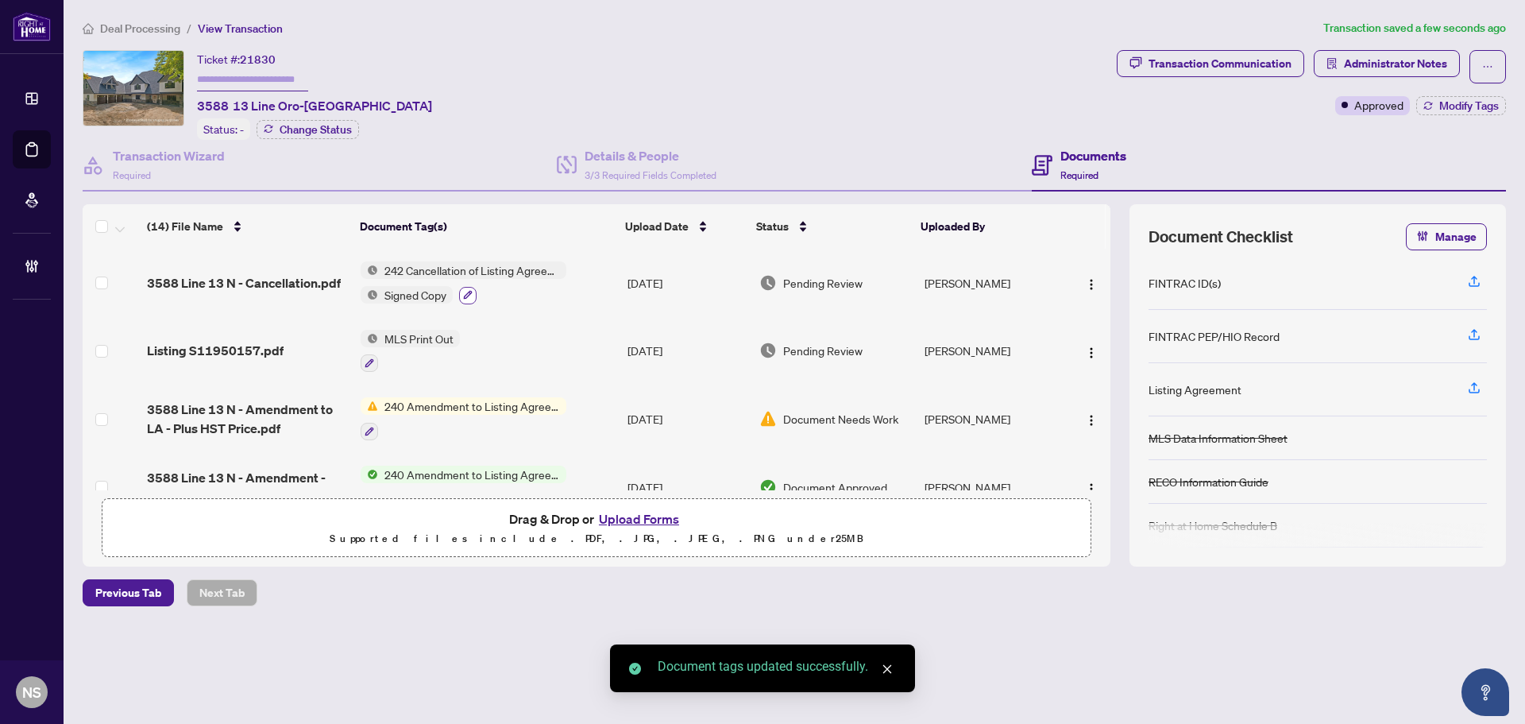
click at [468, 296] on icon "button" at bounding box center [468, 295] width 10 height 10
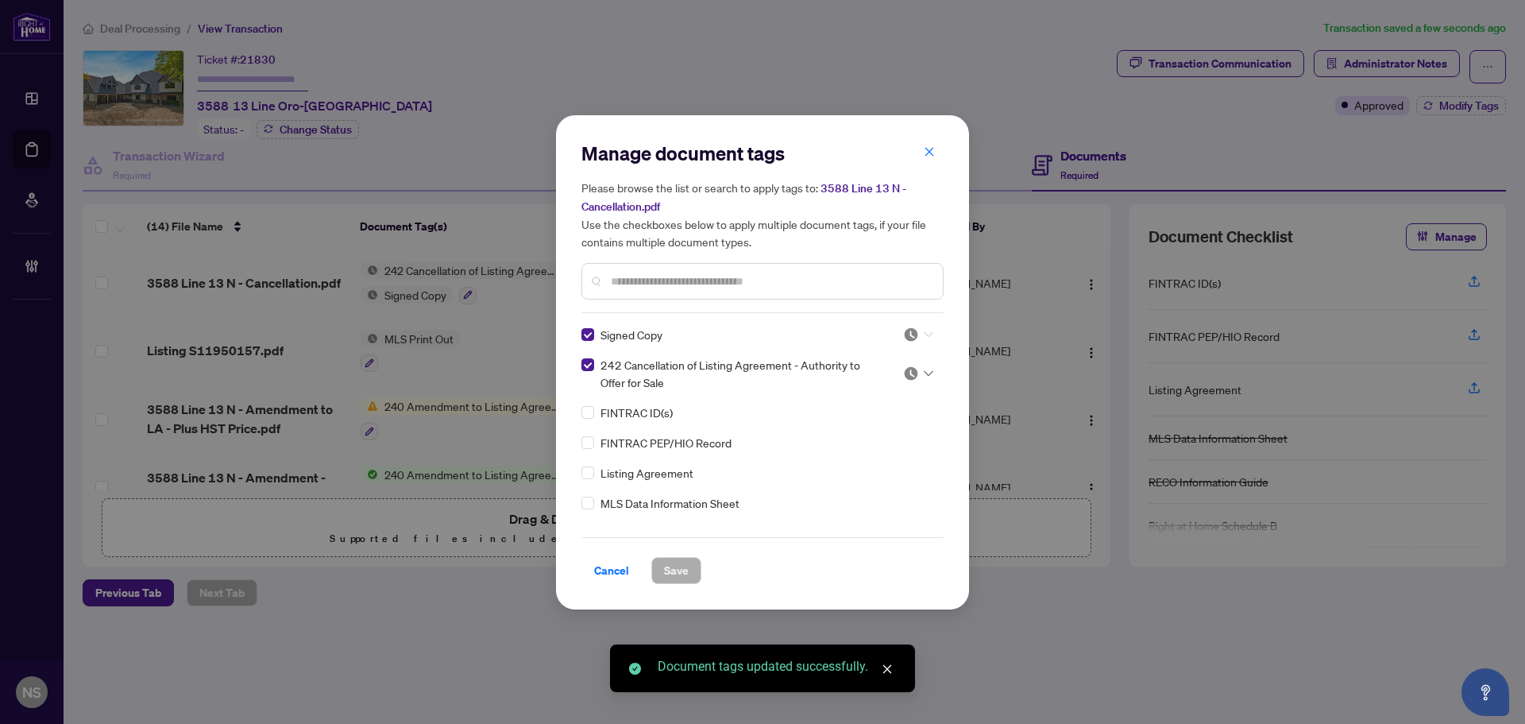
click at [927, 331] on icon at bounding box center [929, 334] width 10 height 6
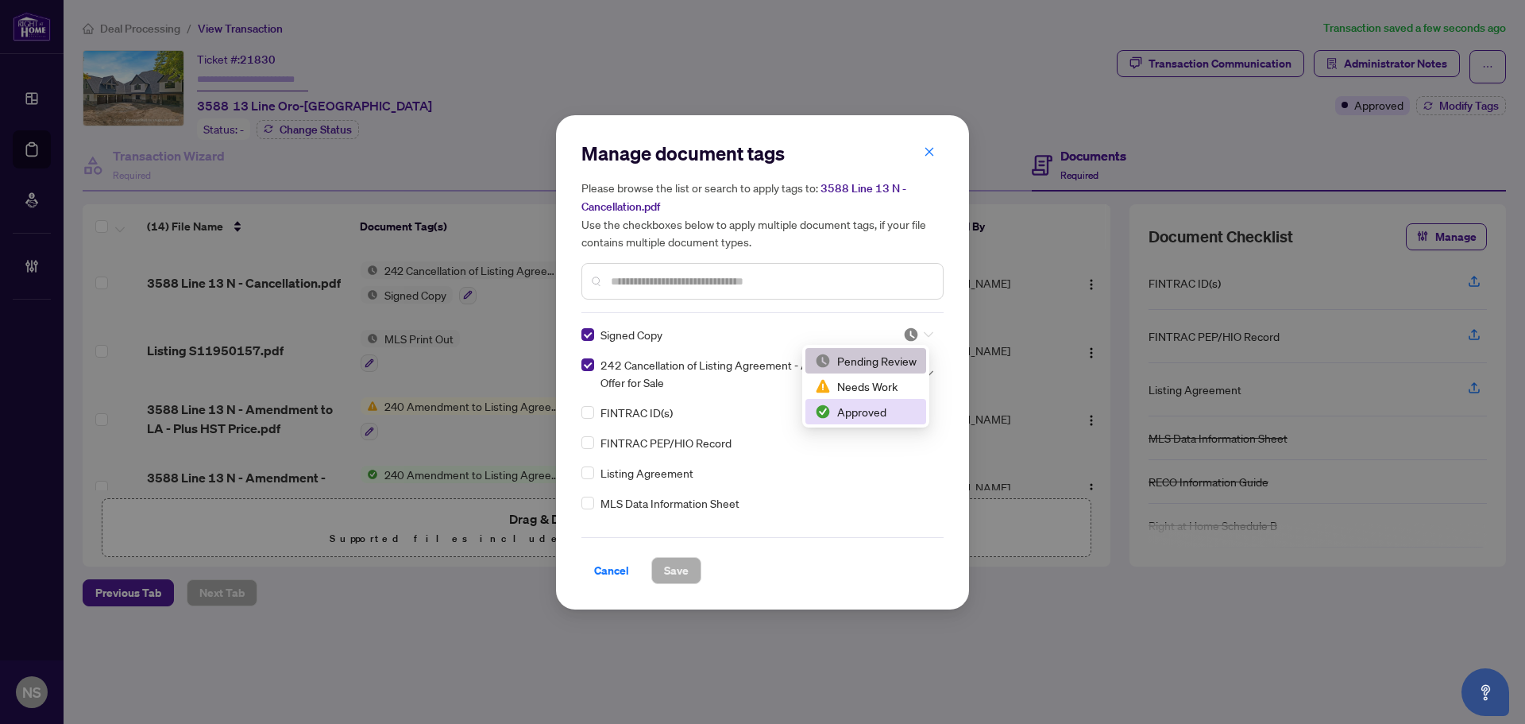
click at [910, 412] on div "Approved" at bounding box center [866, 411] width 102 height 17
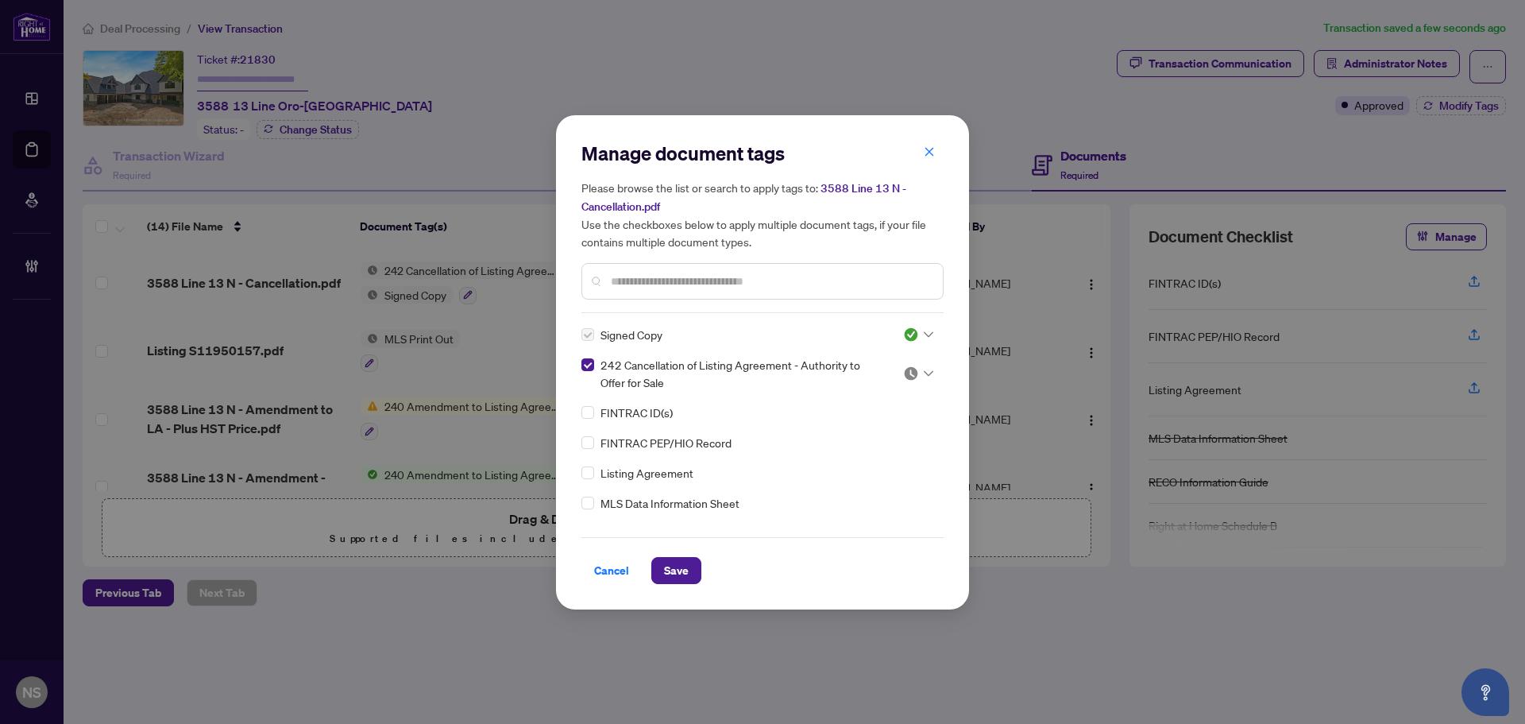
click at [915, 376] on div at bounding box center [918, 373] width 30 height 16
click at [889, 454] on div "Approved" at bounding box center [866, 450] width 102 height 17
click at [675, 582] on span "Save" at bounding box center [676, 570] width 25 height 25
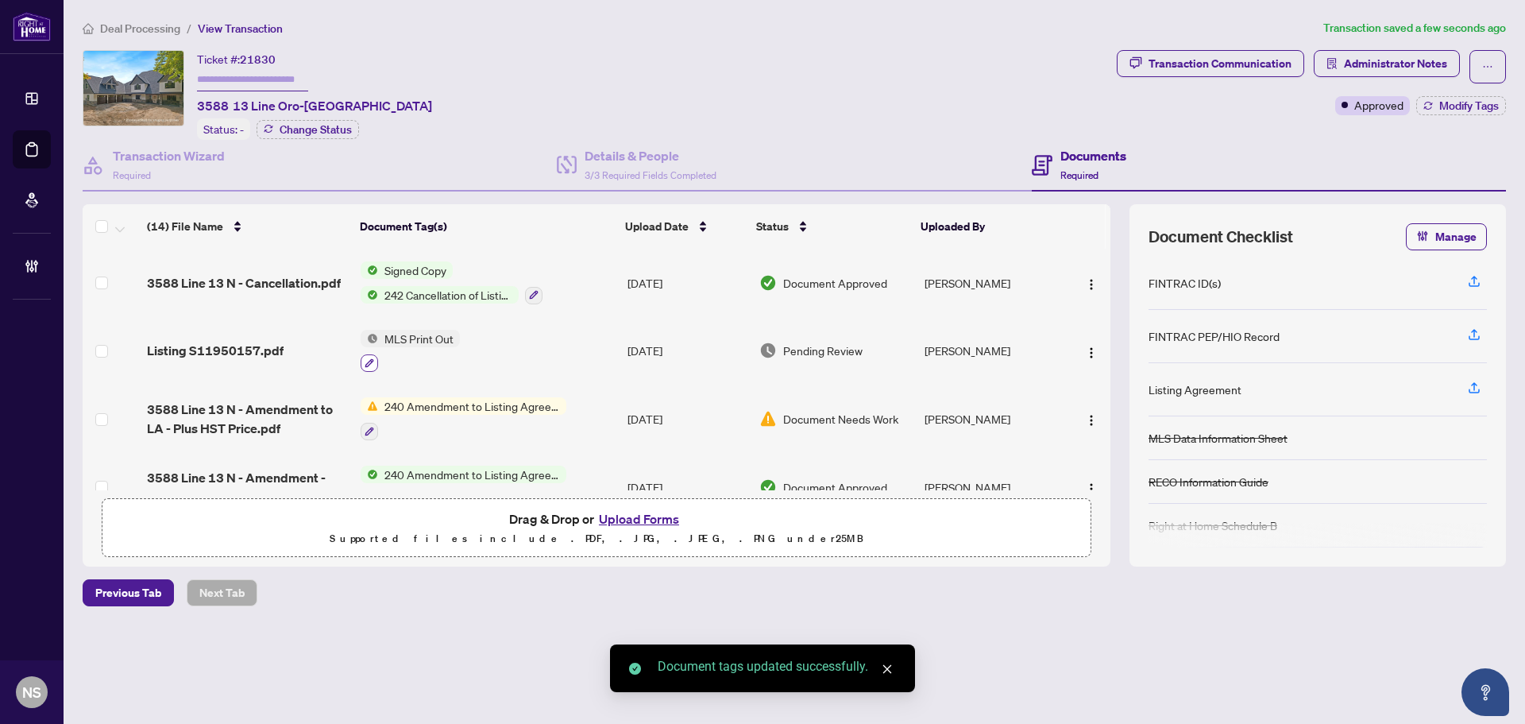
click at [365, 358] on icon "button" at bounding box center [370, 363] width 10 height 10
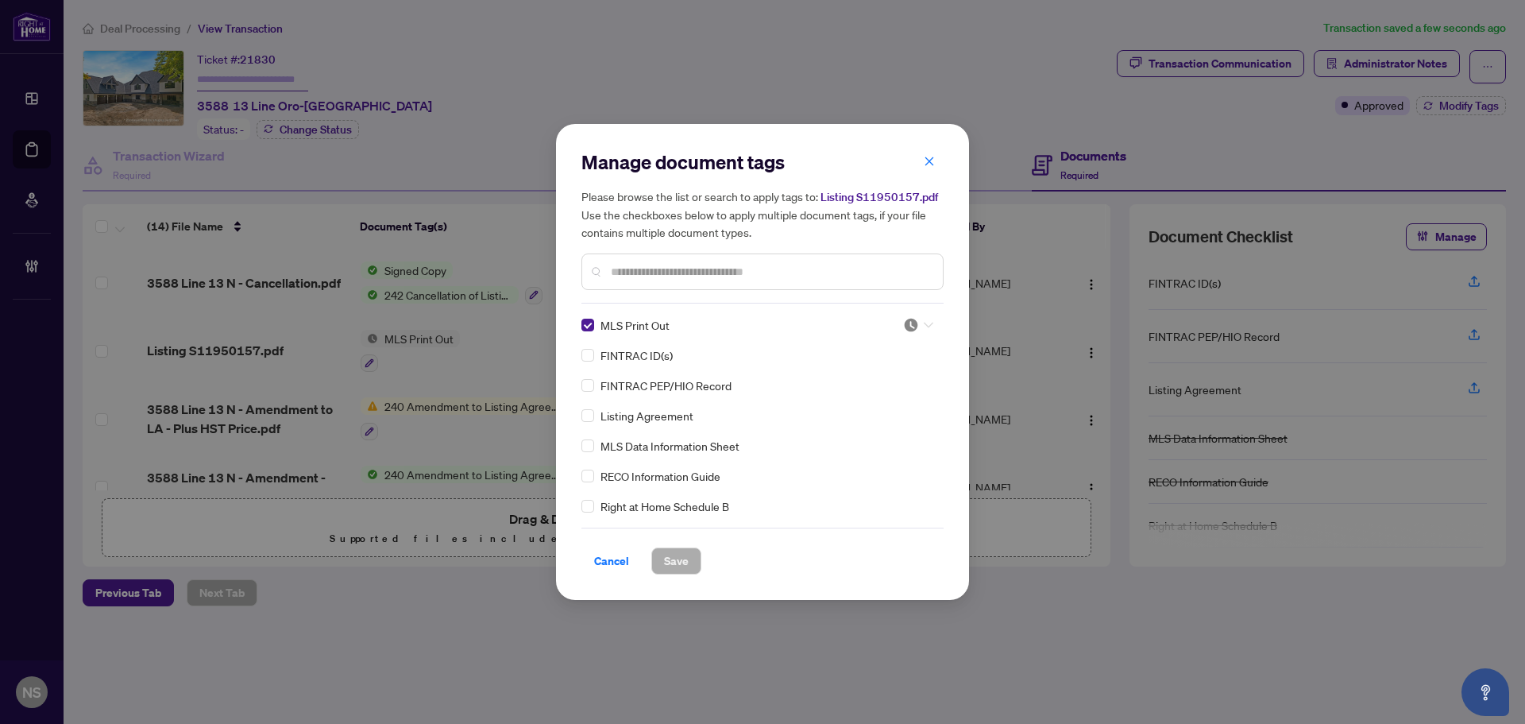
click at [924, 322] on icon at bounding box center [929, 325] width 10 height 6
click at [879, 406] on div "Approved" at bounding box center [866, 402] width 102 height 17
click at [686, 559] on span "Save" at bounding box center [676, 560] width 25 height 25
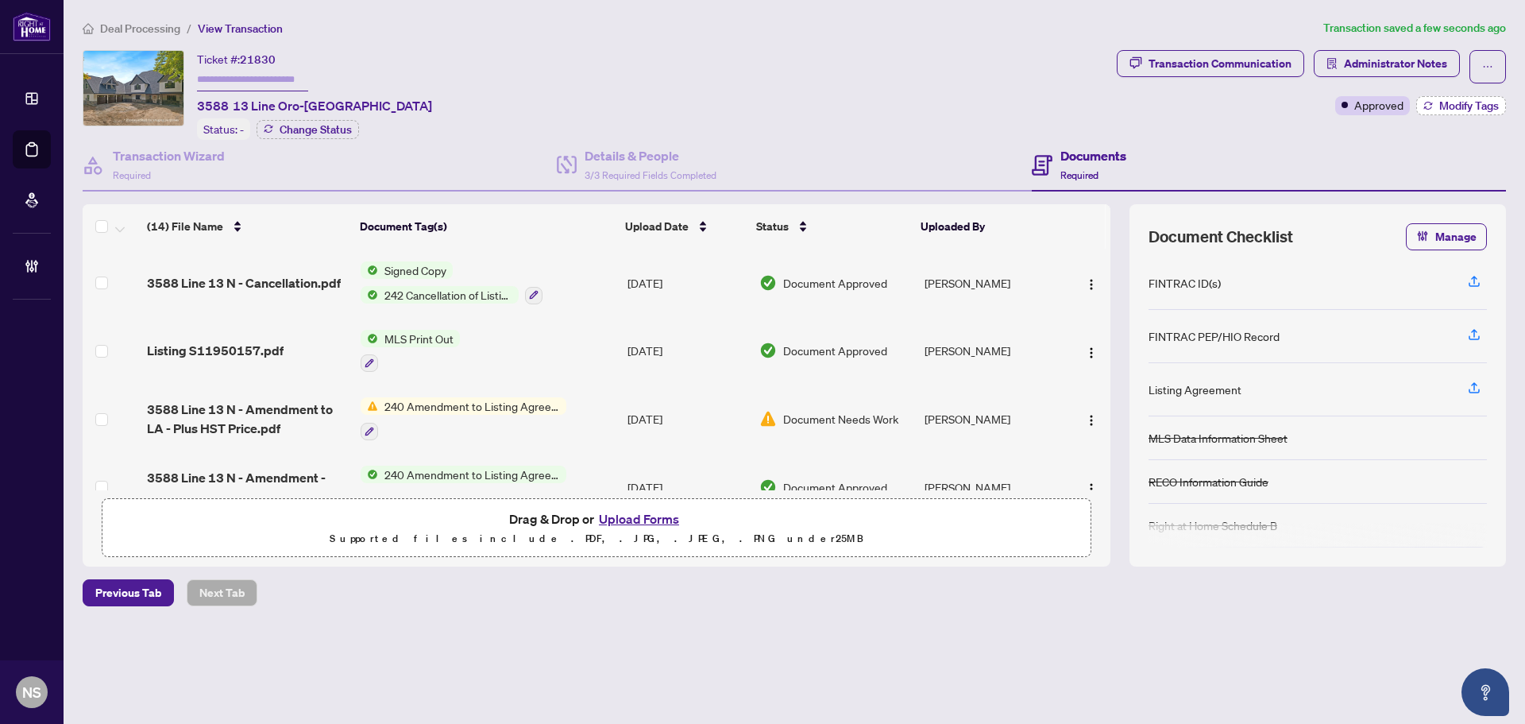
click at [1447, 102] on span "Modify Tags" at bounding box center [1470, 105] width 60 height 11
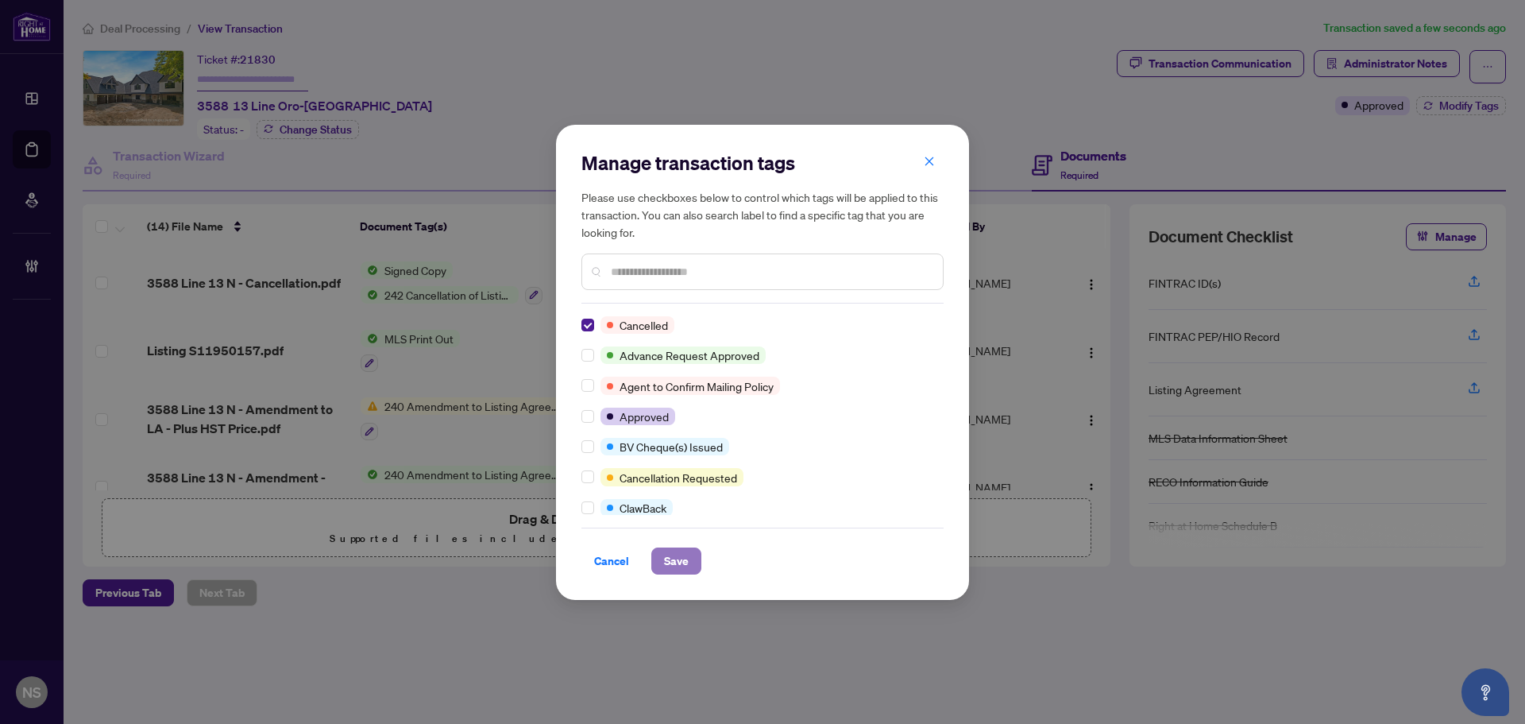
click at [676, 559] on span "Save" at bounding box center [676, 560] width 25 height 25
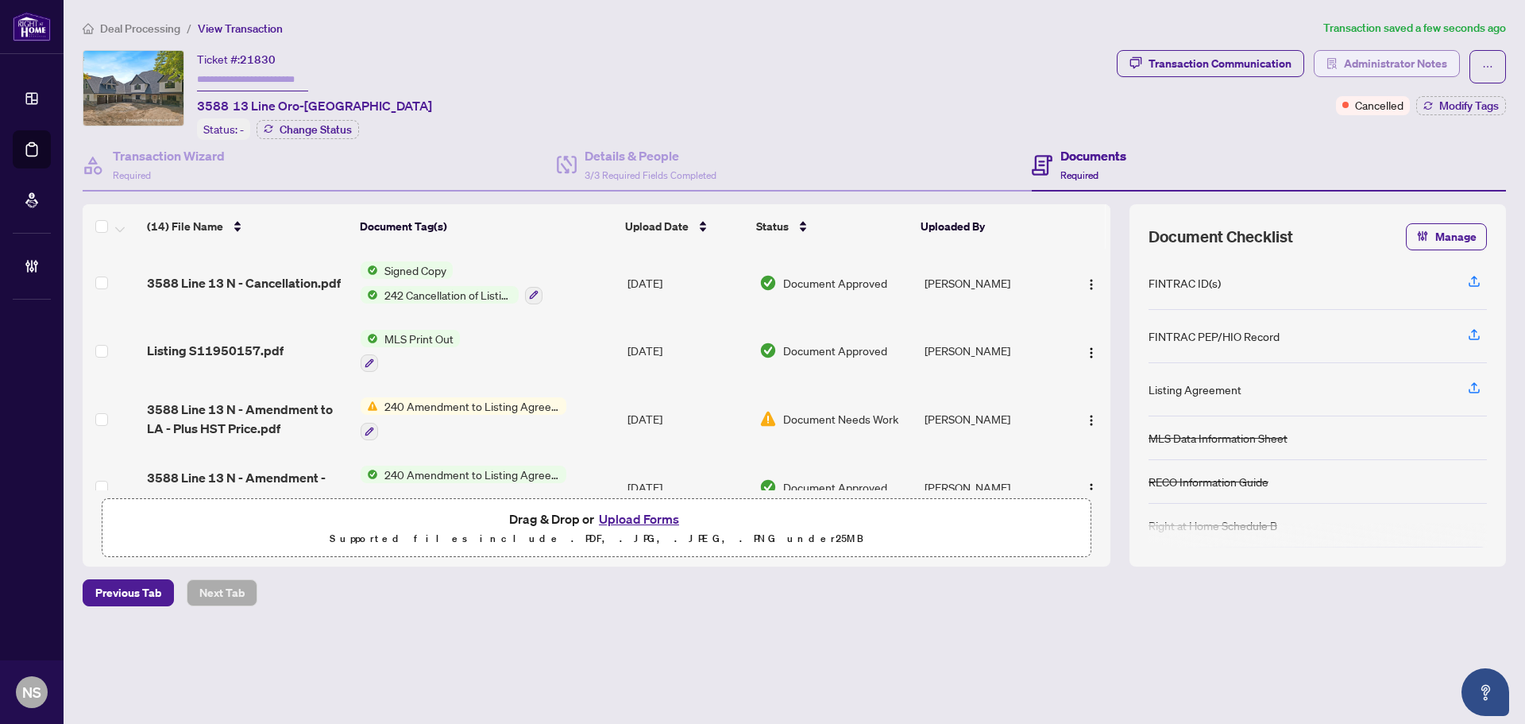
click at [1413, 51] on span "Administrator Notes" at bounding box center [1395, 63] width 103 height 25
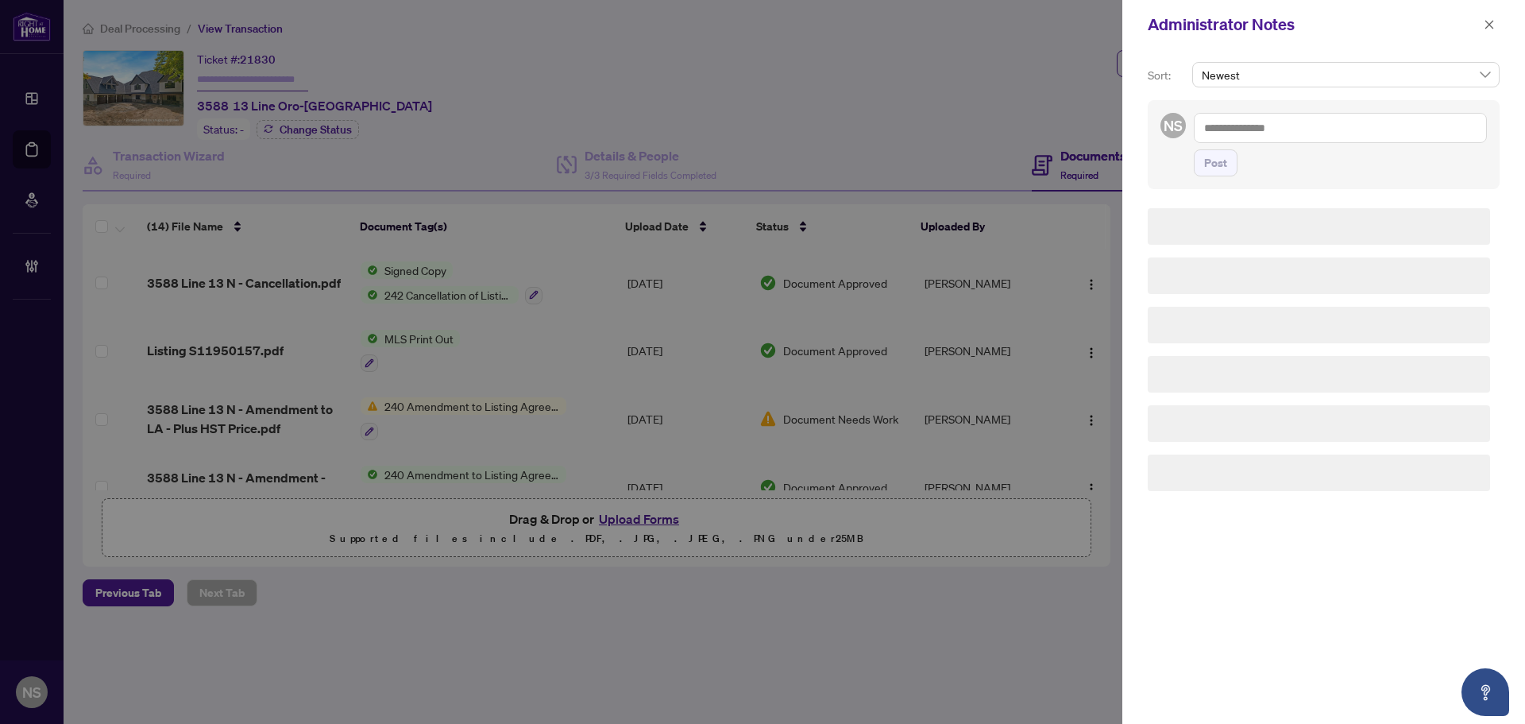
click at [1346, 83] on span "Newest" at bounding box center [1346, 75] width 288 height 24
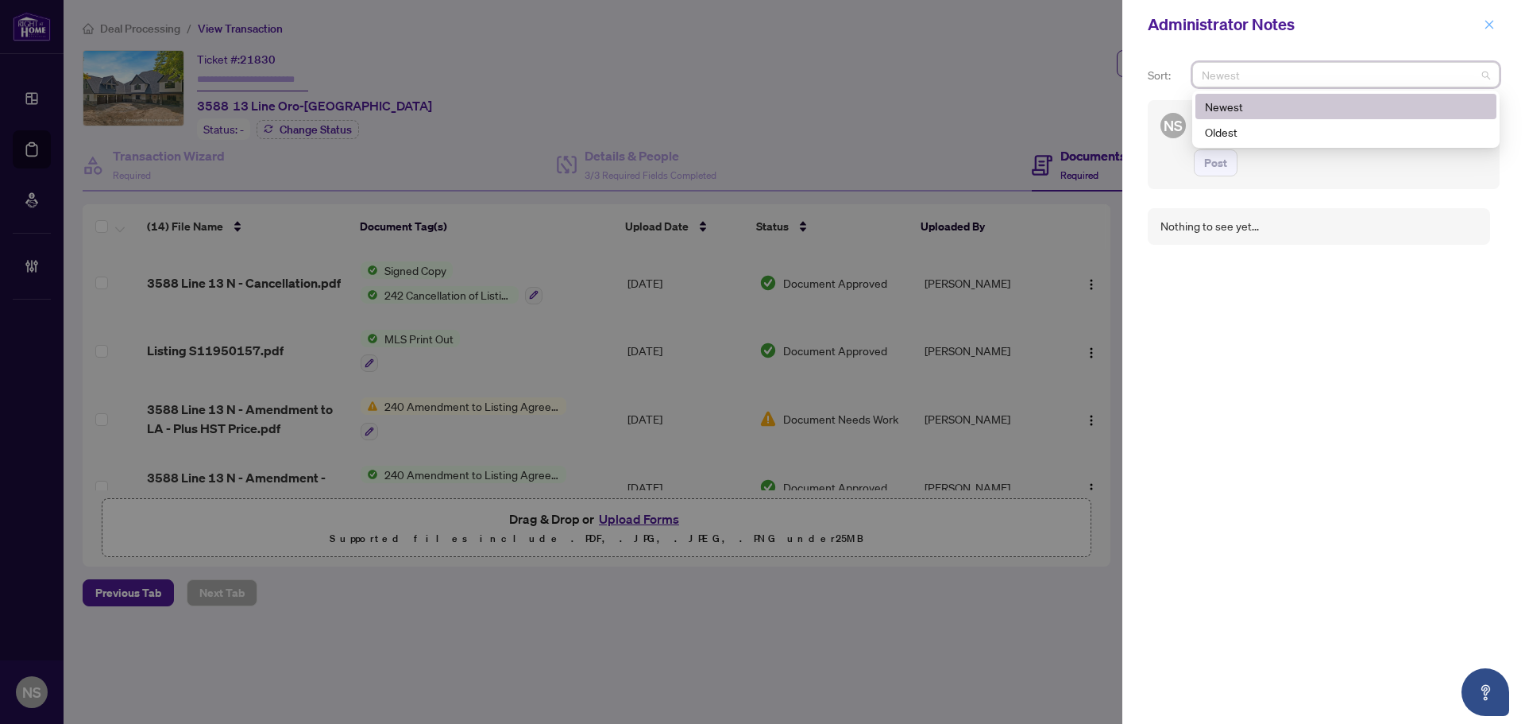
click at [1491, 26] on icon "close" at bounding box center [1490, 24] width 9 height 9
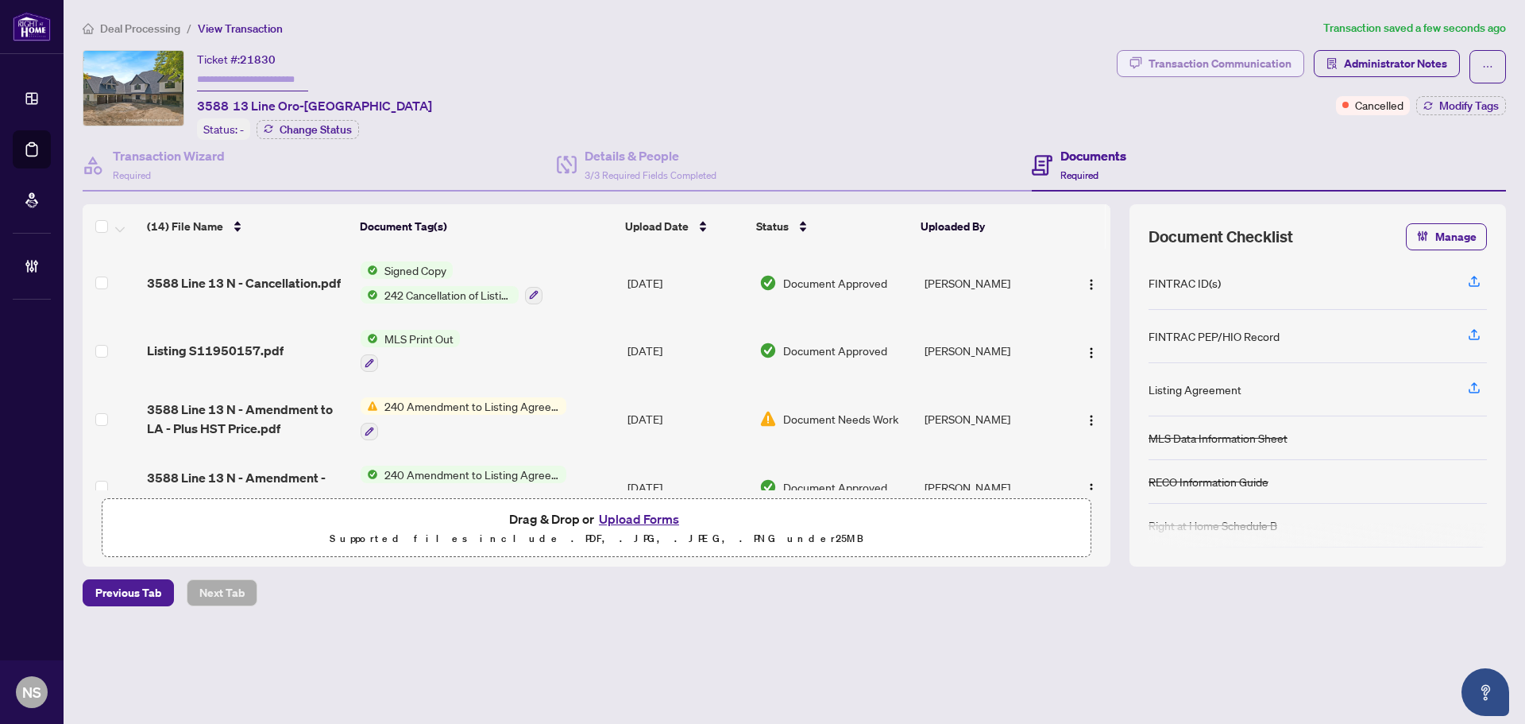
click at [1261, 66] on div "Transaction Communication" at bounding box center [1220, 63] width 143 height 25
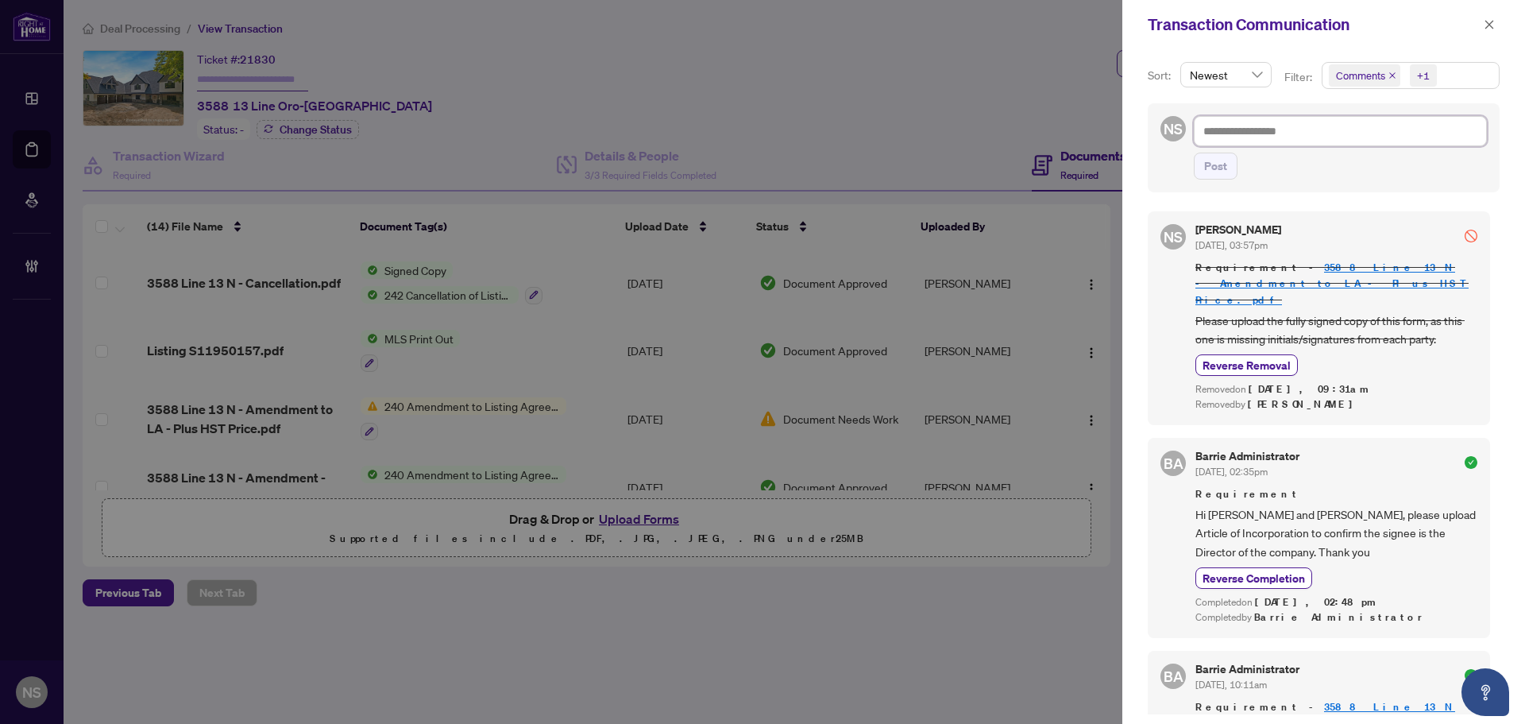
click at [1273, 137] on textarea at bounding box center [1340, 131] width 293 height 30
type textarea "*"
type textarea "**"
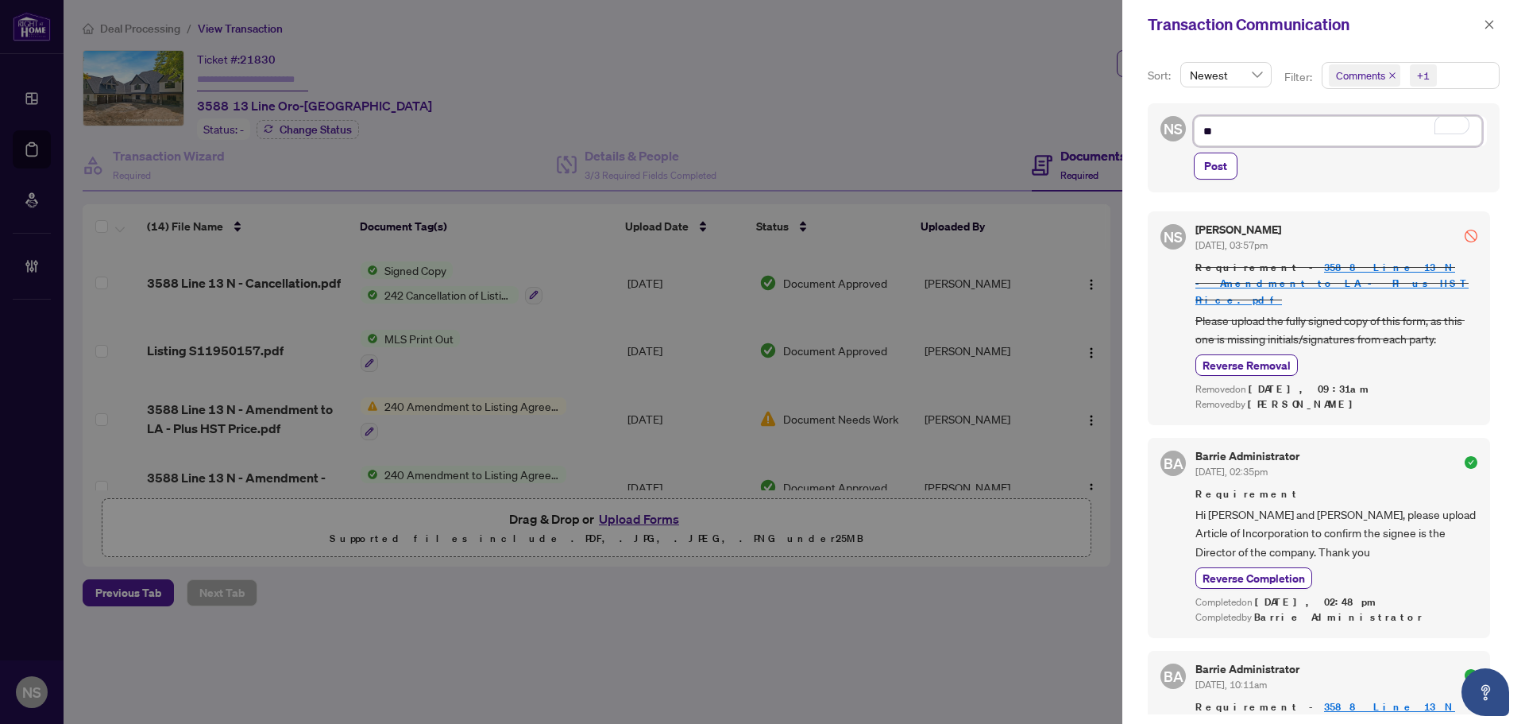
type textarea "**"
type textarea "****"
type textarea "*****"
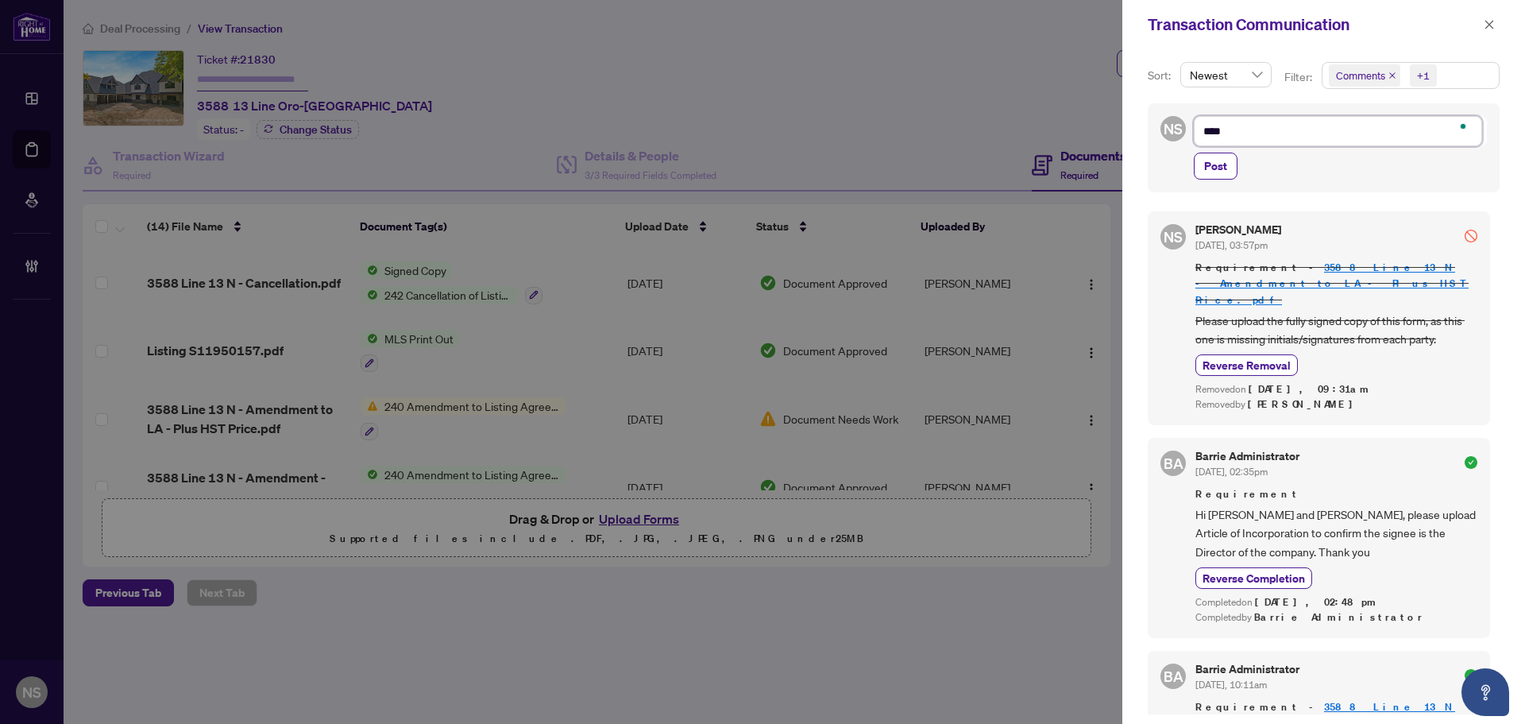
type textarea "*****"
type textarea "******"
type textarea "*******"
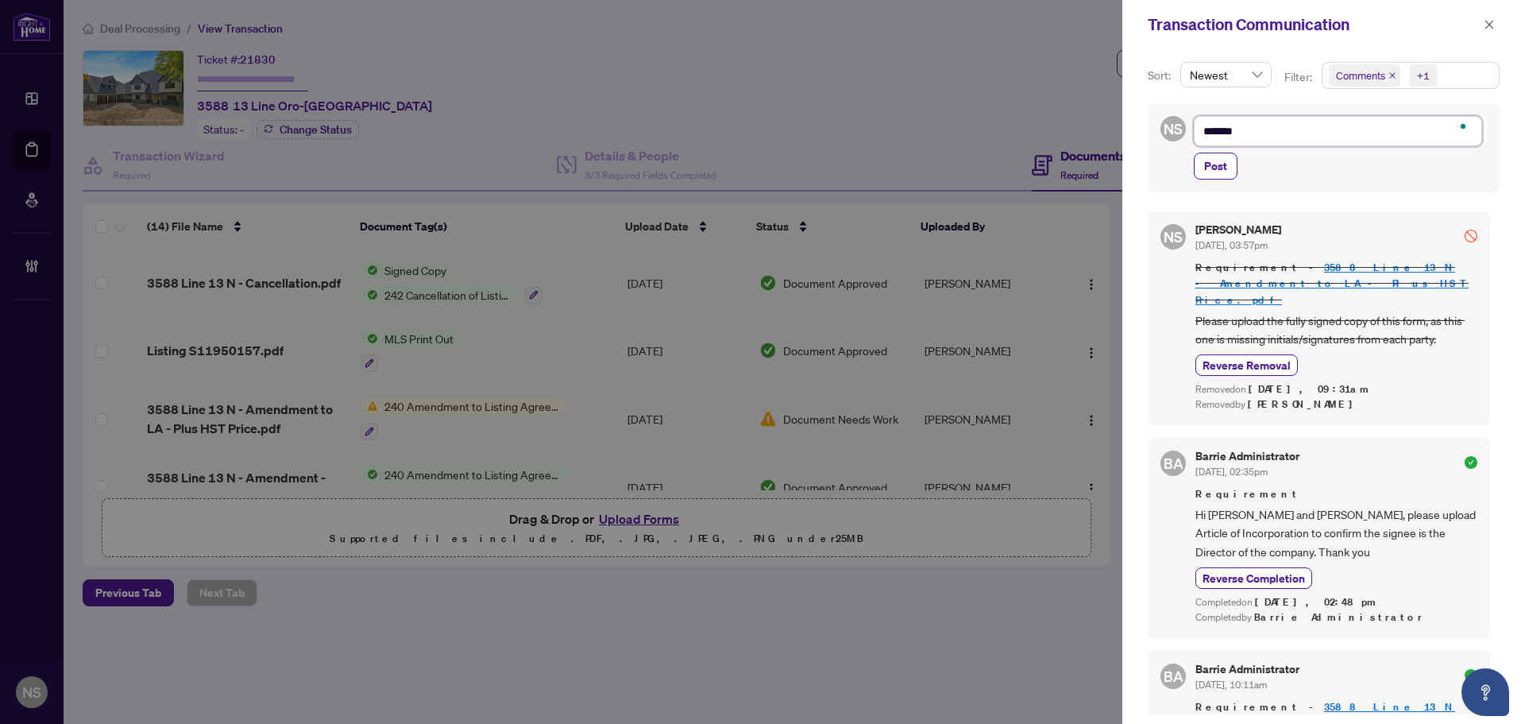
type textarea "*******"
paste textarea "**********"
type textarea "**********"
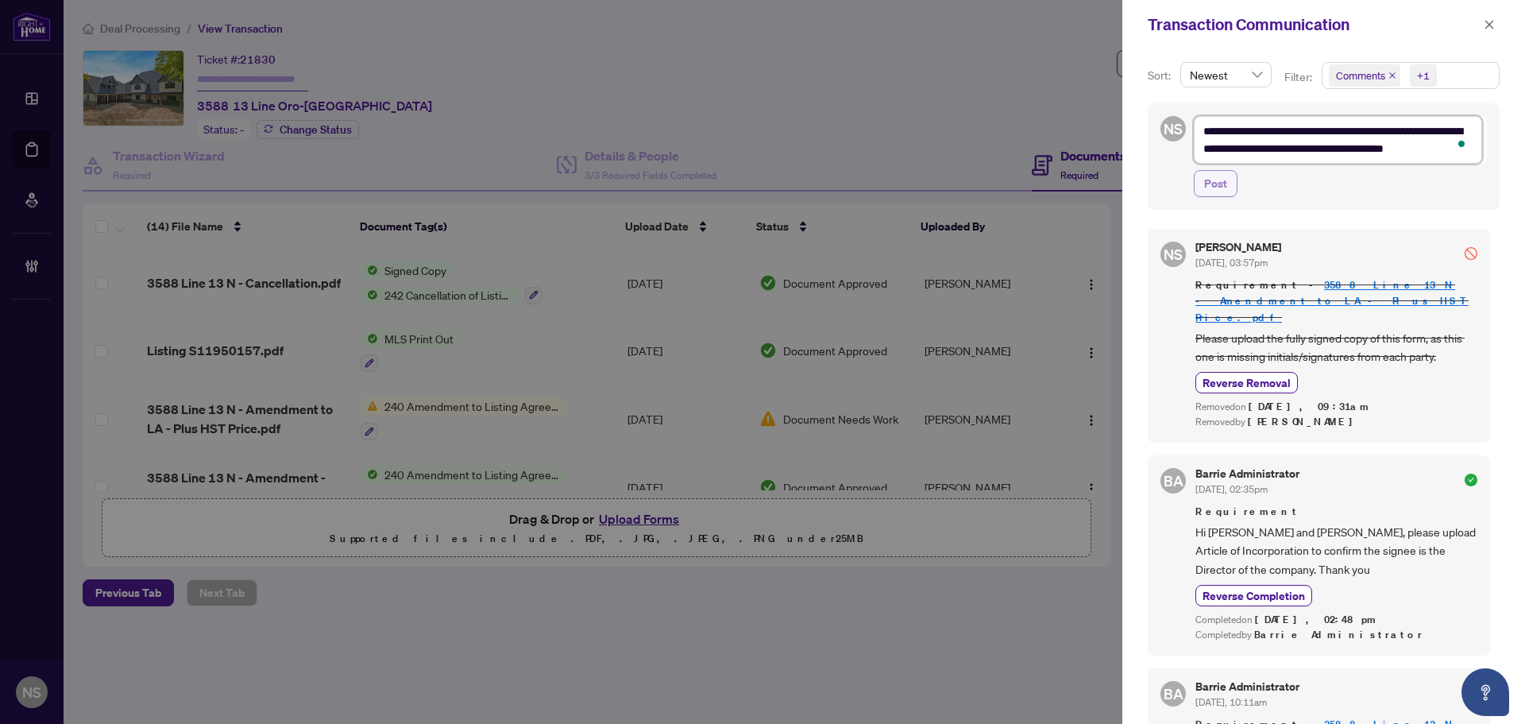
type textarea "**********"
click at [1216, 192] on span "Post" at bounding box center [1215, 183] width 23 height 25
type textarea "**********"
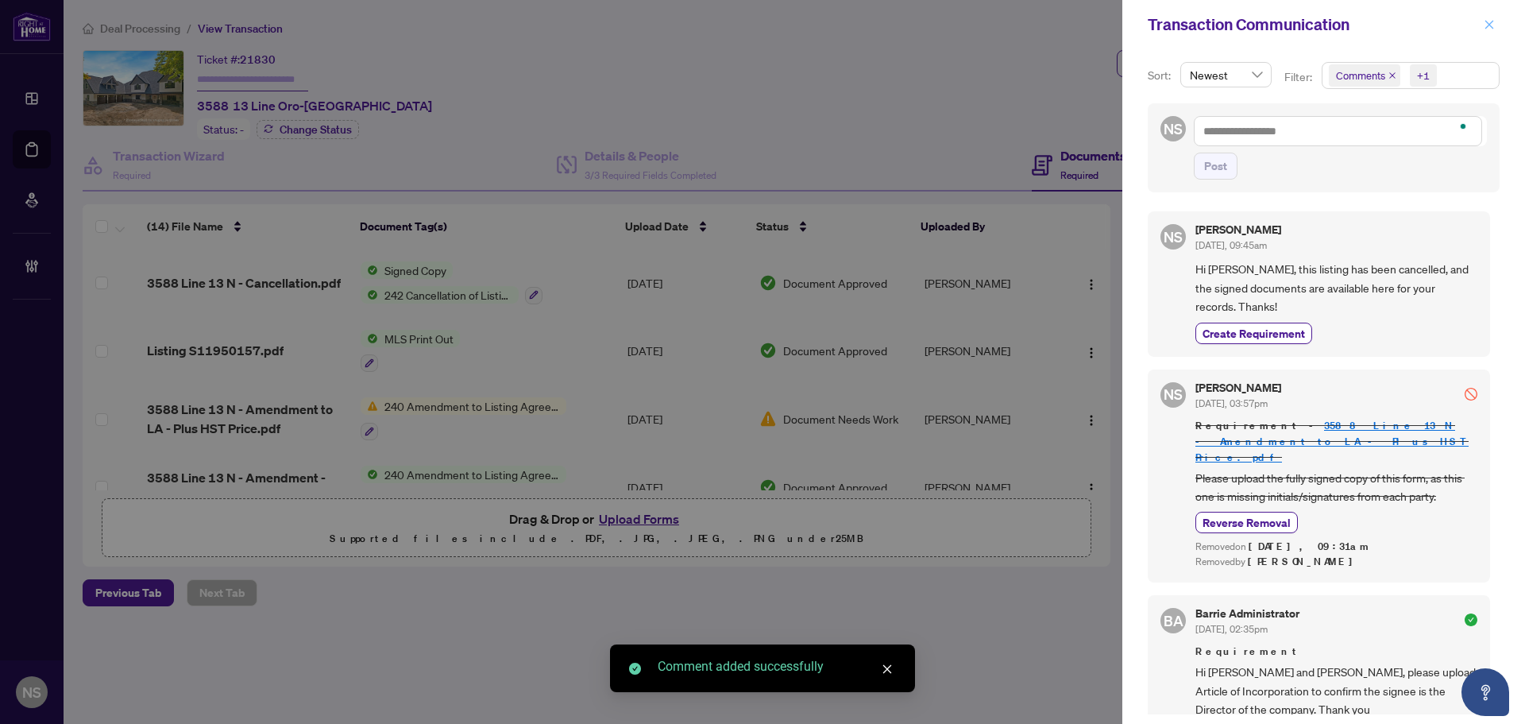
click at [1486, 25] on icon "close" at bounding box center [1489, 24] width 11 height 11
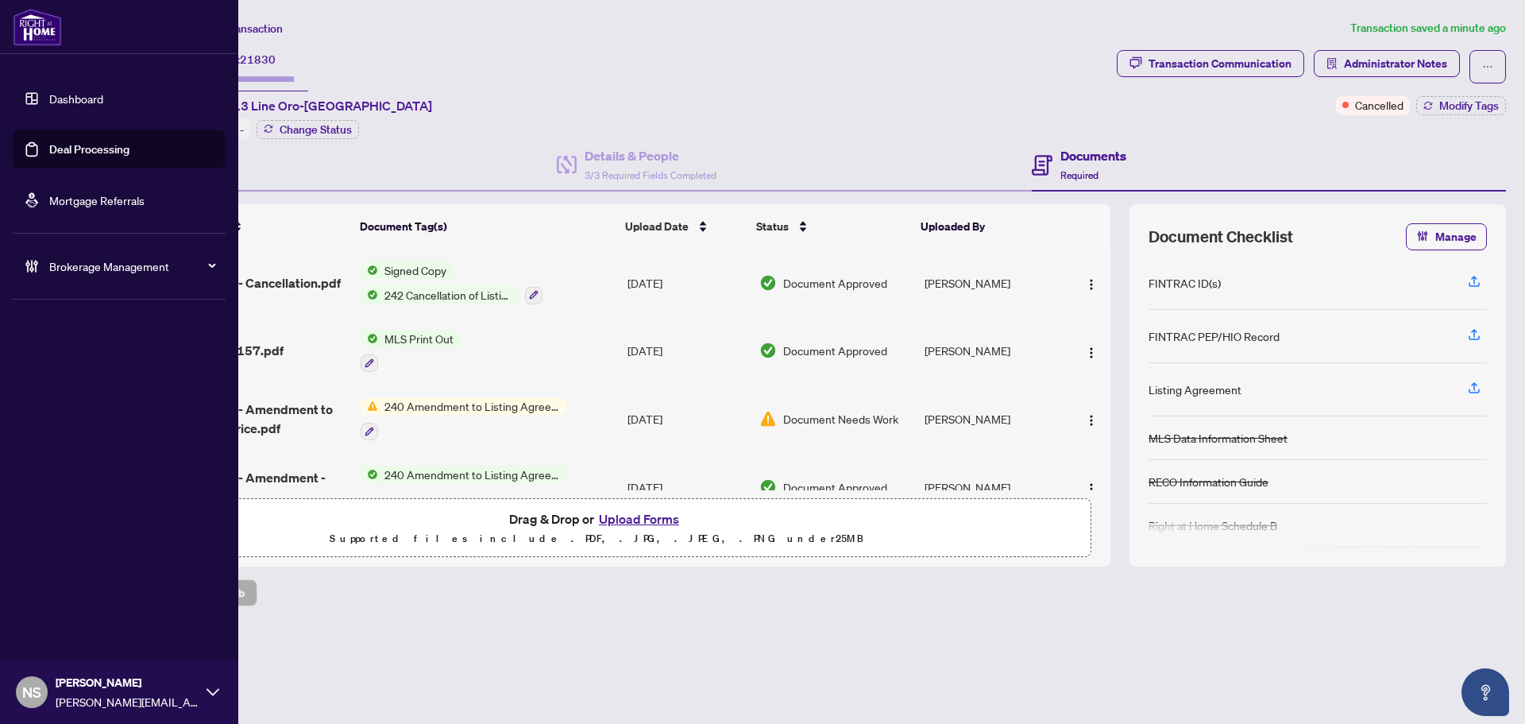
click at [53, 145] on link "Deal Processing" at bounding box center [89, 149] width 80 height 14
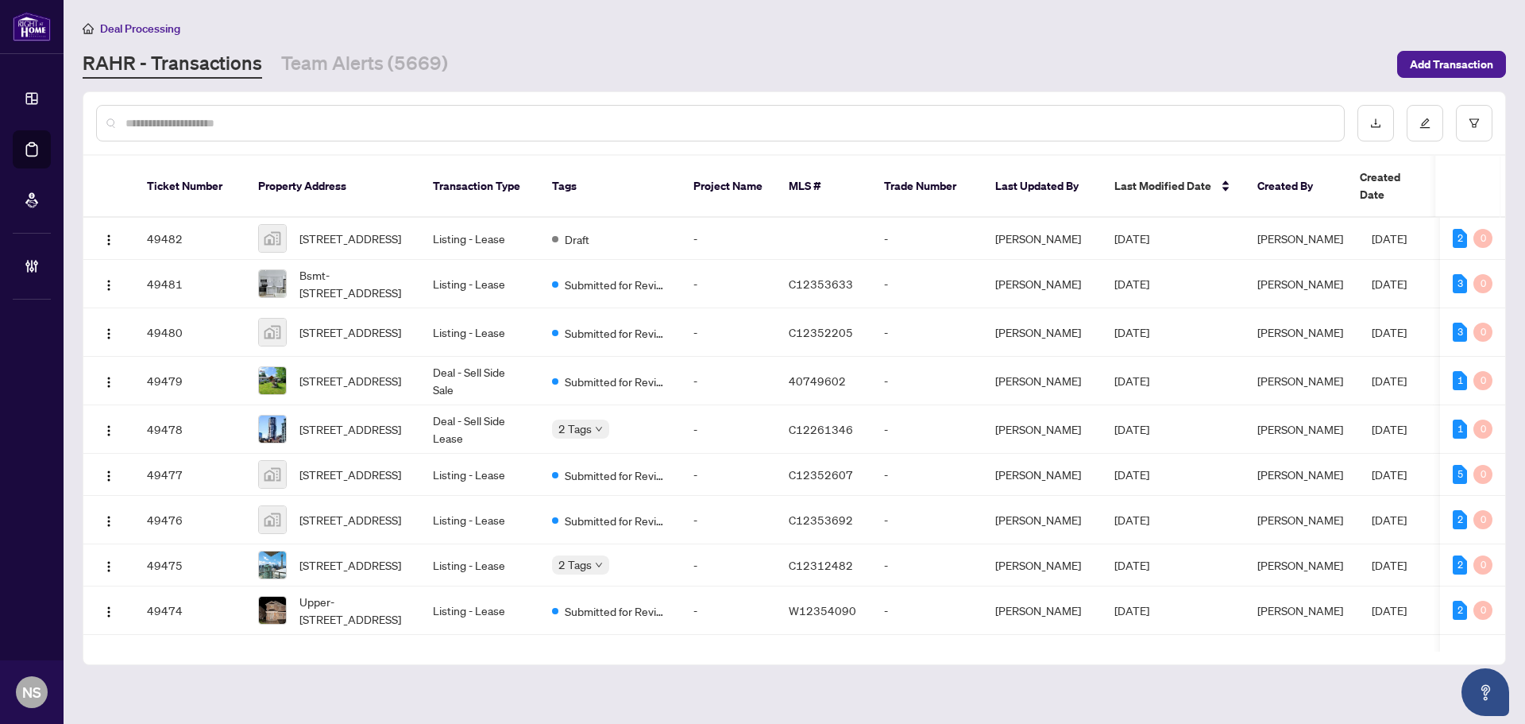
click at [363, 112] on div at bounding box center [720, 123] width 1249 height 37
click at [361, 118] on input "text" at bounding box center [729, 122] width 1206 height 17
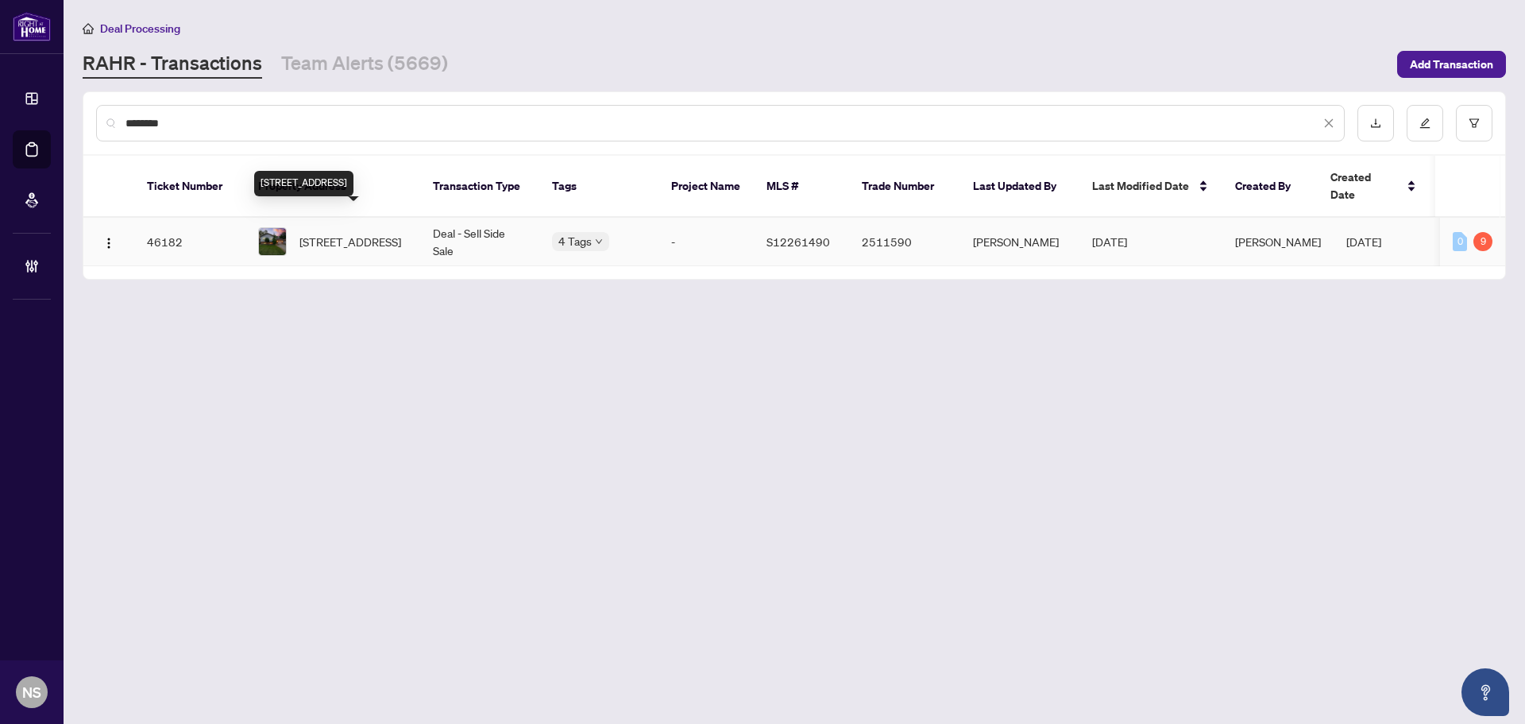
type input "********"
click at [356, 233] on span "401 Grenville Ave, Orillia, Ontario L3V 8A7, Canada" at bounding box center [351, 241] width 102 height 17
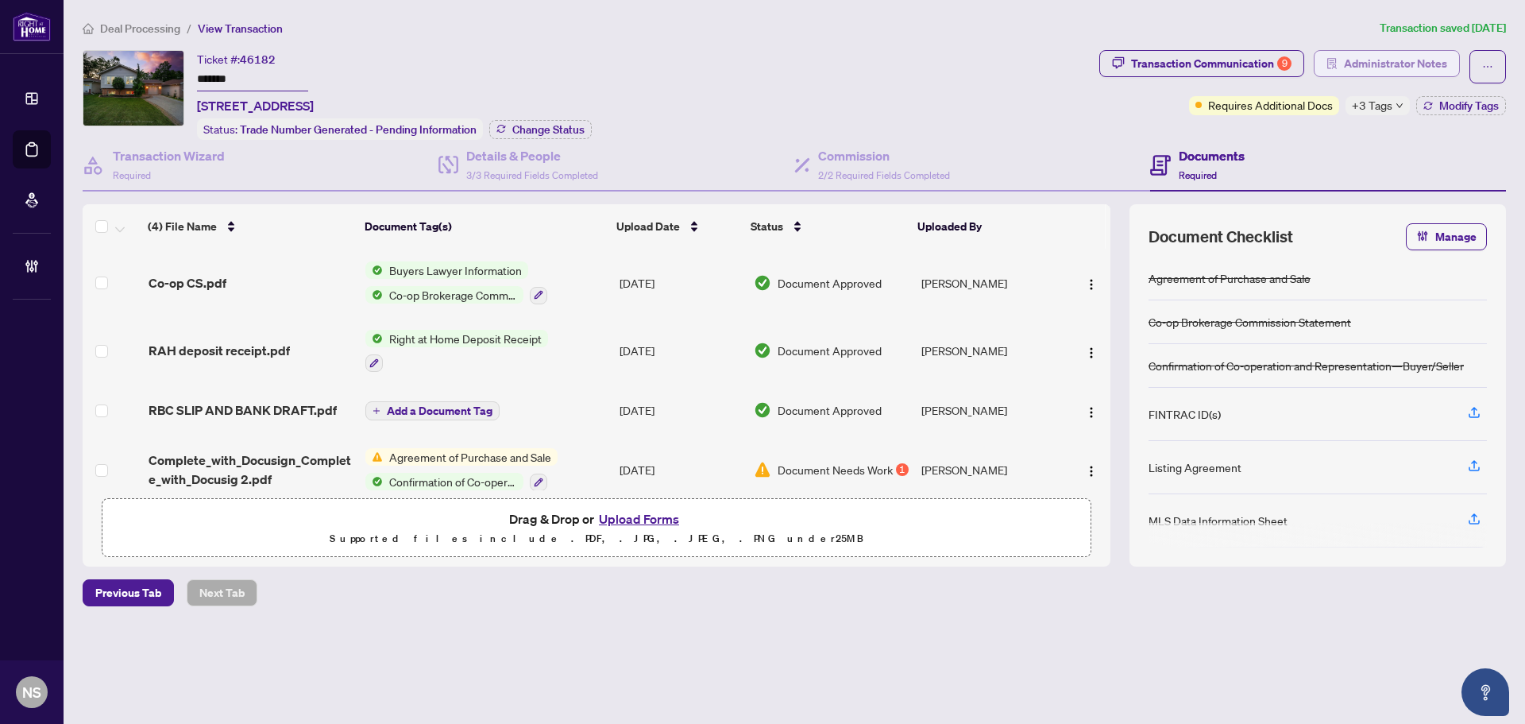
click at [1372, 57] on span "Administrator Notes" at bounding box center [1395, 63] width 103 height 25
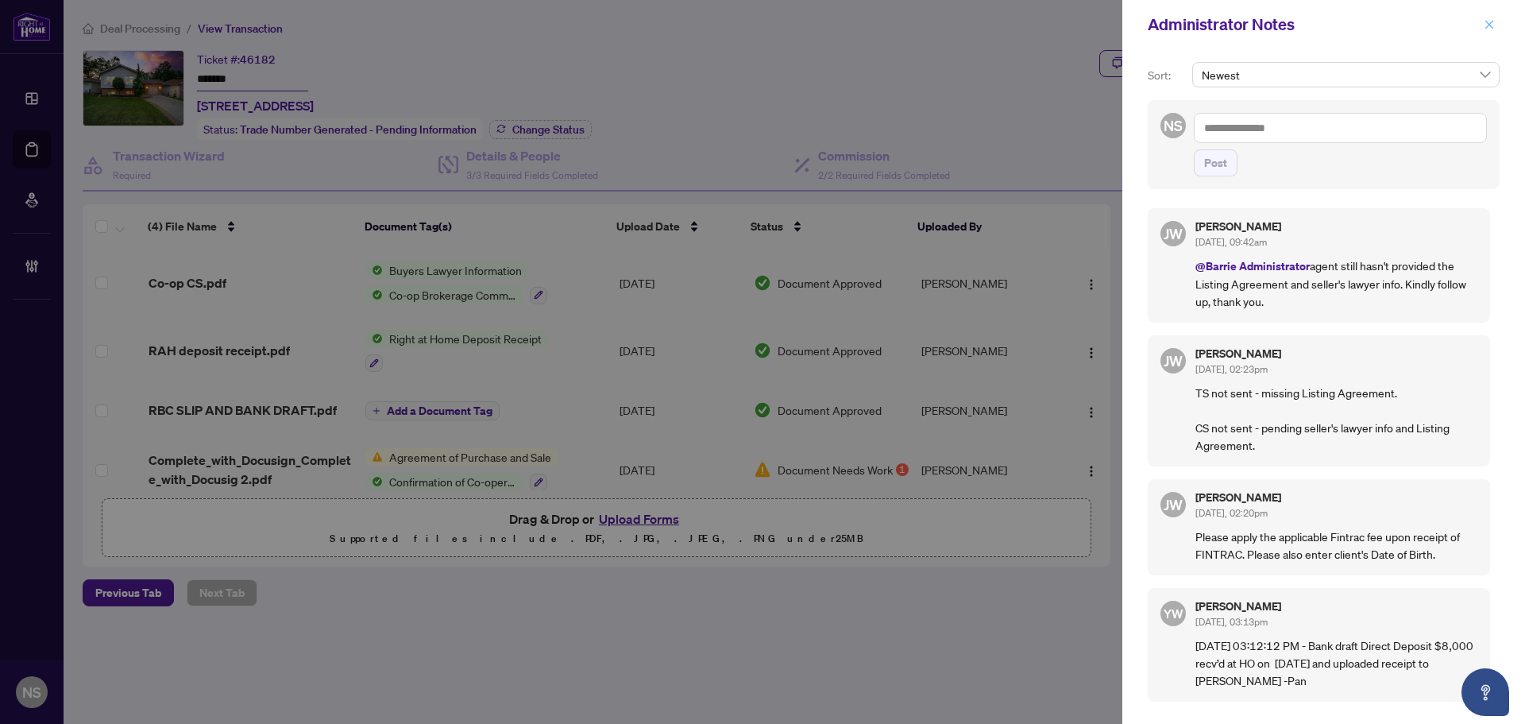
click at [1491, 21] on icon "close" at bounding box center [1489, 24] width 11 height 11
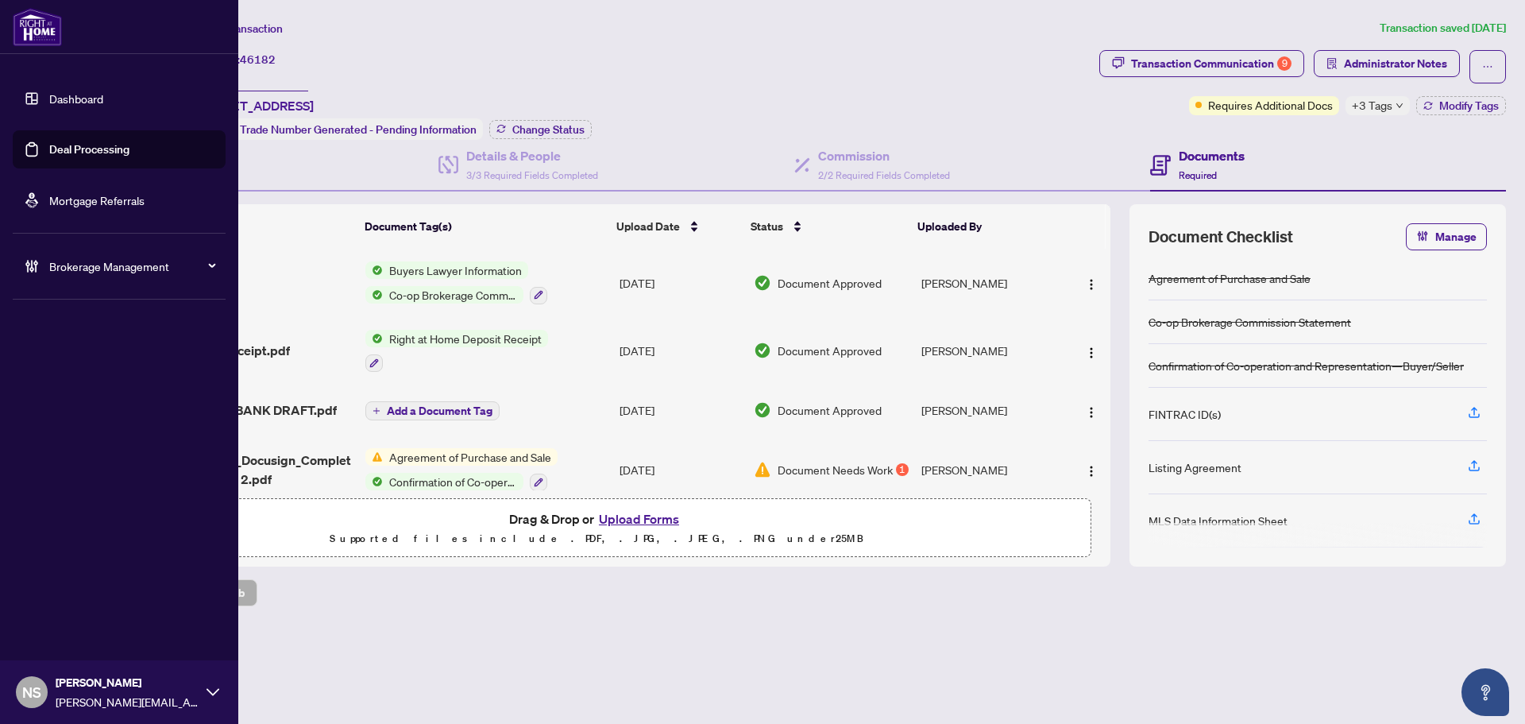
drag, startPoint x: 54, startPoint y: 145, endPoint x: 153, endPoint y: 148, distance: 98.6
click at [54, 145] on link "Deal Processing" at bounding box center [89, 149] width 80 height 14
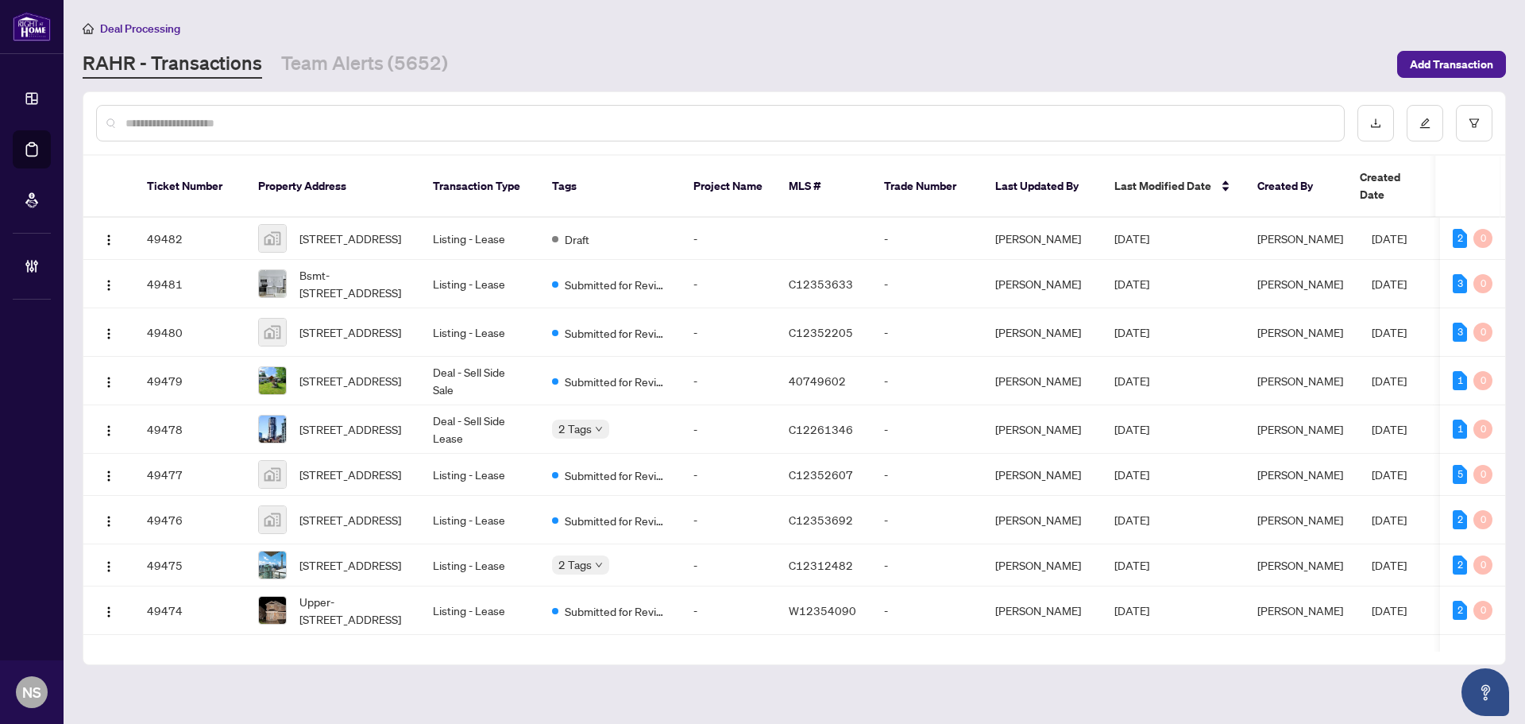
click at [268, 125] on input "text" at bounding box center [729, 122] width 1206 height 17
type input "**********"
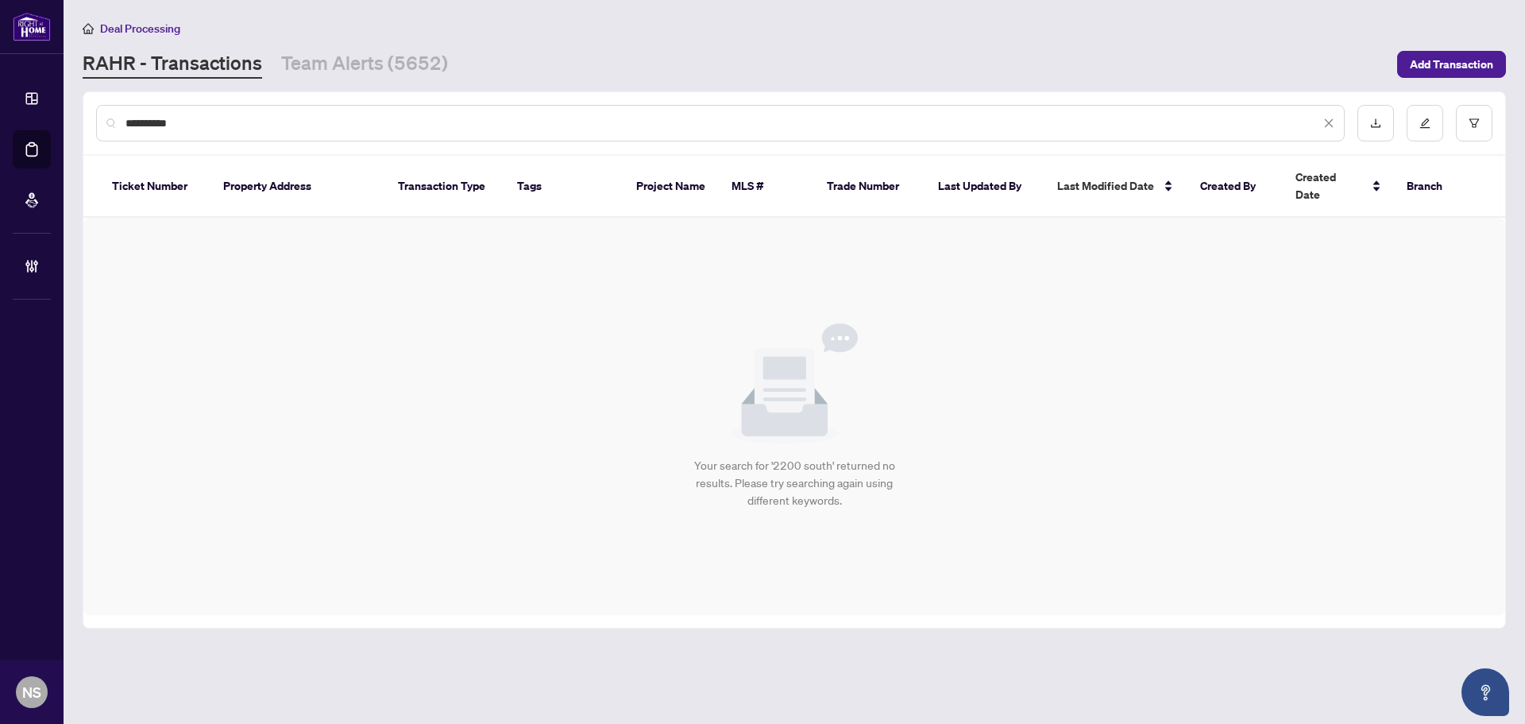
drag, startPoint x: 169, startPoint y: 128, endPoint x: 37, endPoint y: 139, distance: 132.3
click at [86, 130] on div "**********" at bounding box center [794, 123] width 1422 height 62
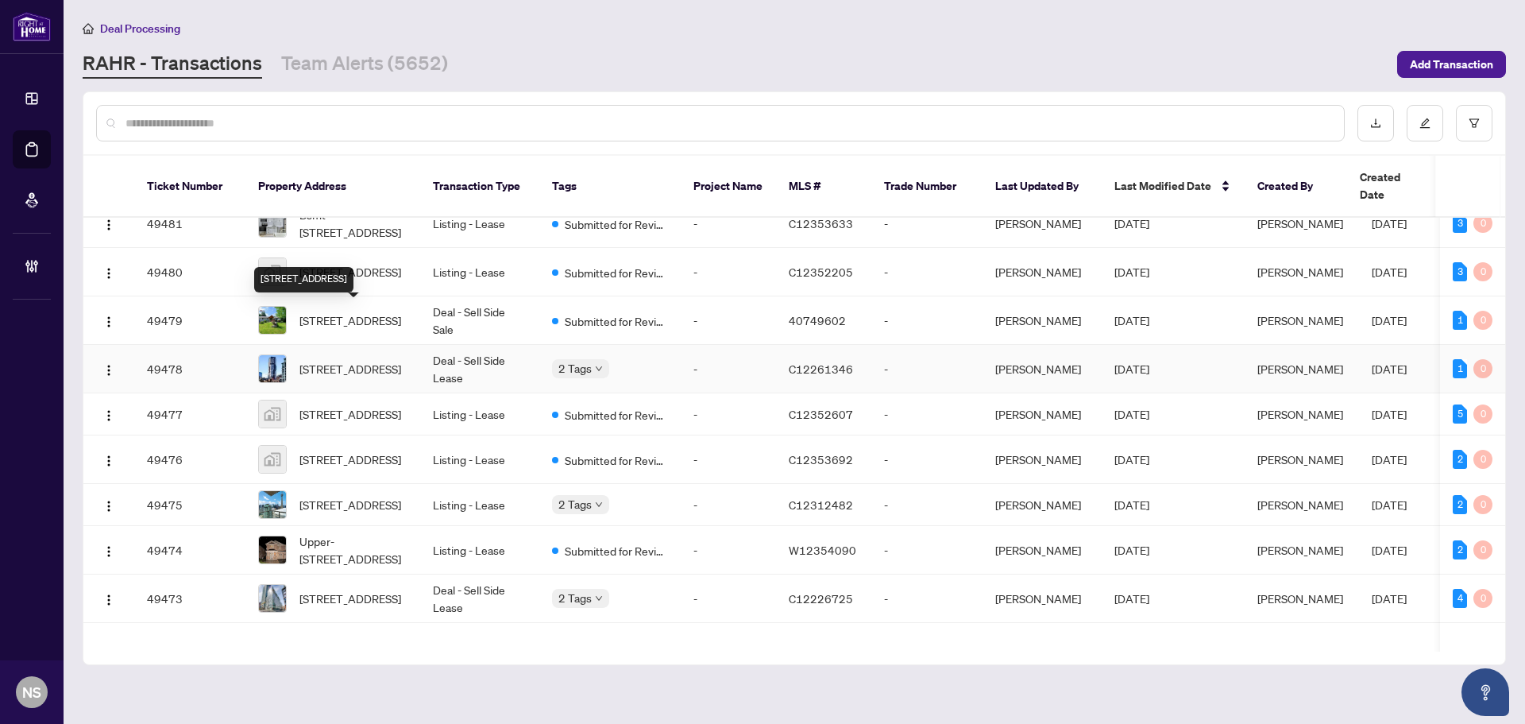
scroll to position [79, 0]
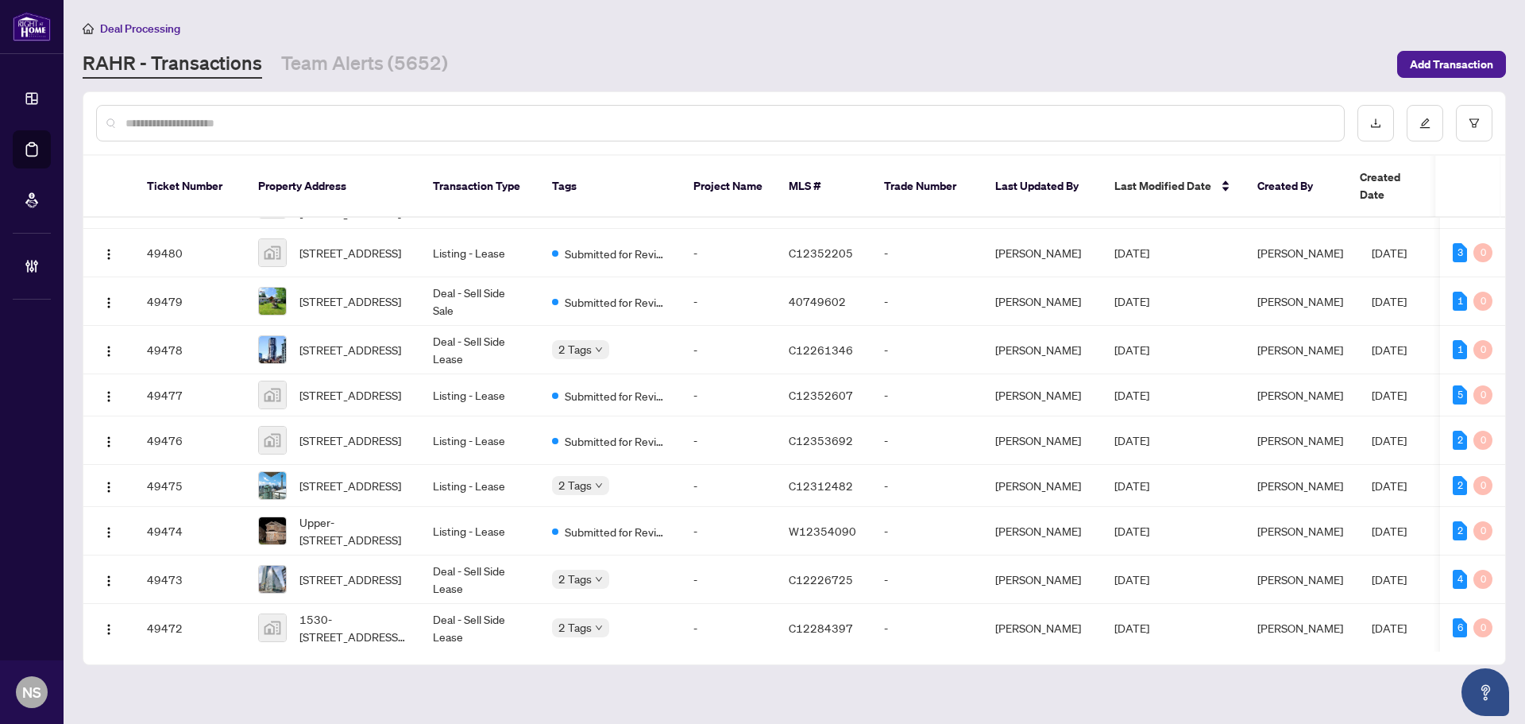
click at [215, 106] on div at bounding box center [720, 123] width 1249 height 37
click at [215, 116] on input "text" at bounding box center [729, 122] width 1206 height 17
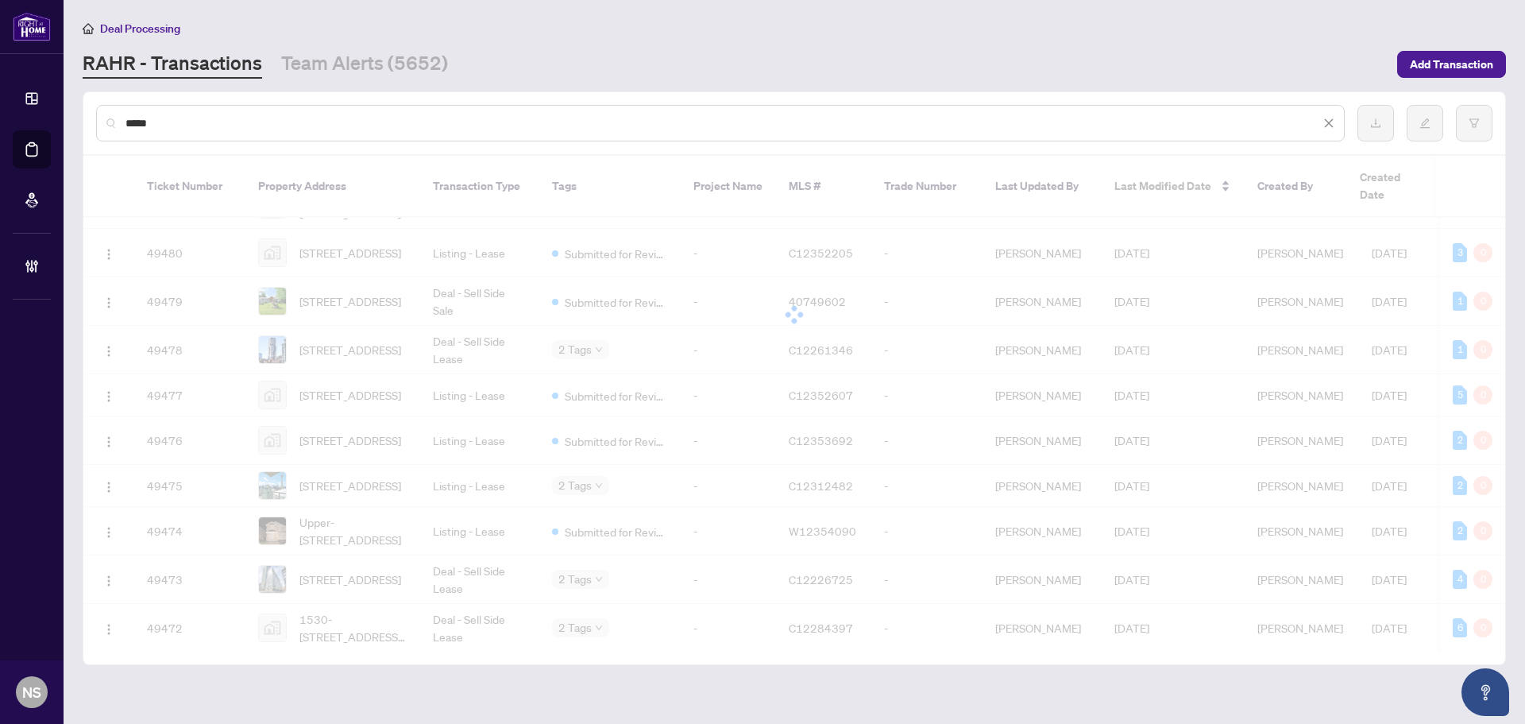
scroll to position [0, 0]
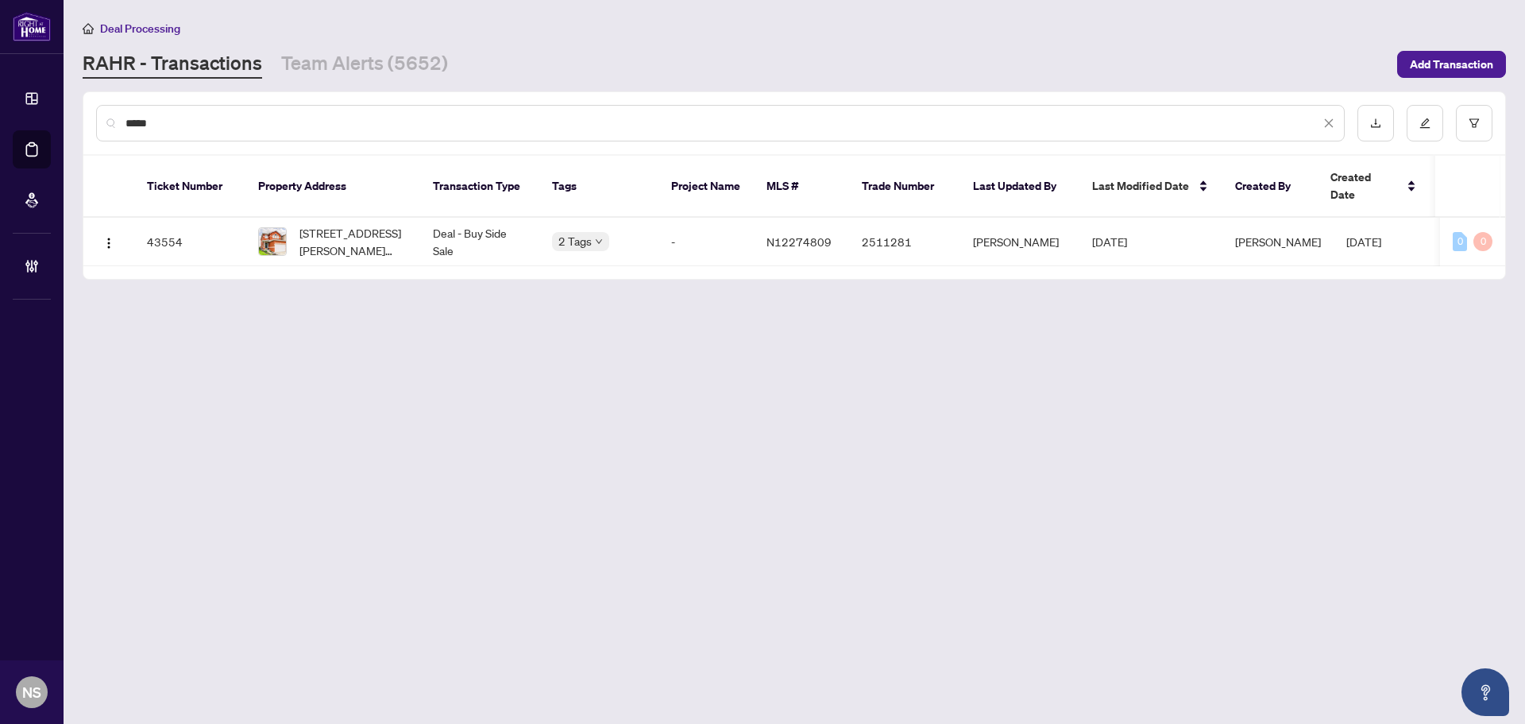
type input "*****"
click at [320, 224] on span "39 Smith St, Bradford West Gwillimbury, Ontario L3Z 3E1, Canada" at bounding box center [354, 241] width 108 height 35
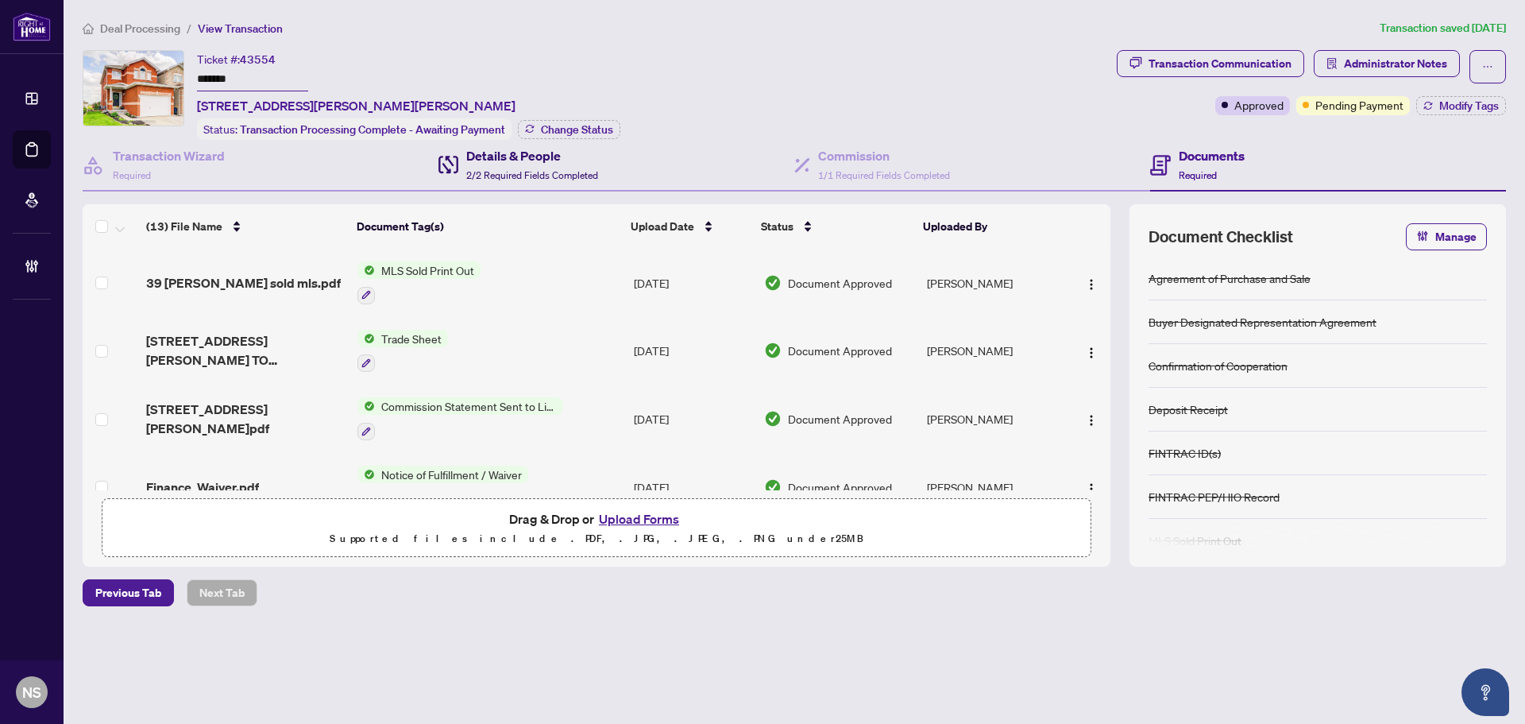
click at [582, 169] on span "2/2 Required Fields Completed" at bounding box center [532, 175] width 132 height 12
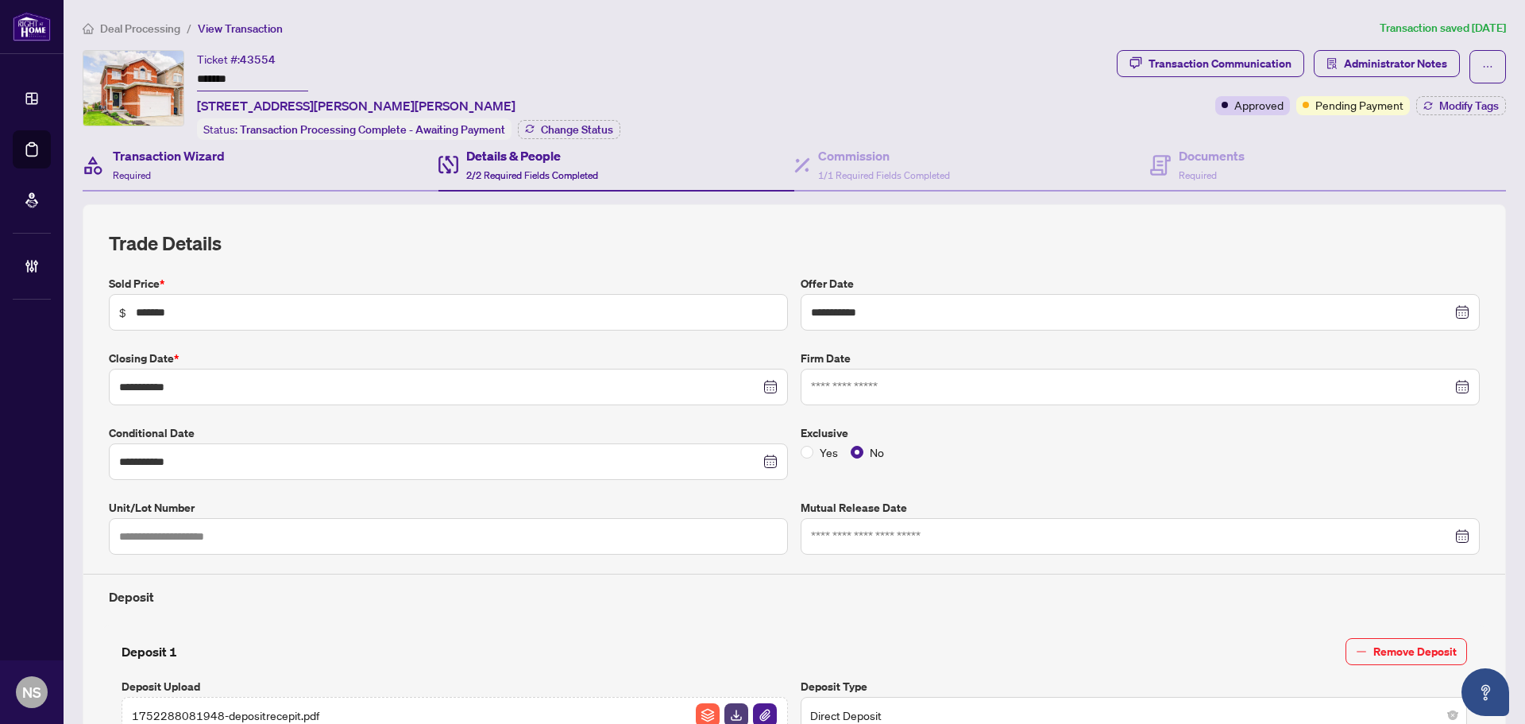
click at [229, 157] on div "Transaction Wizard Required" at bounding box center [261, 166] width 356 height 52
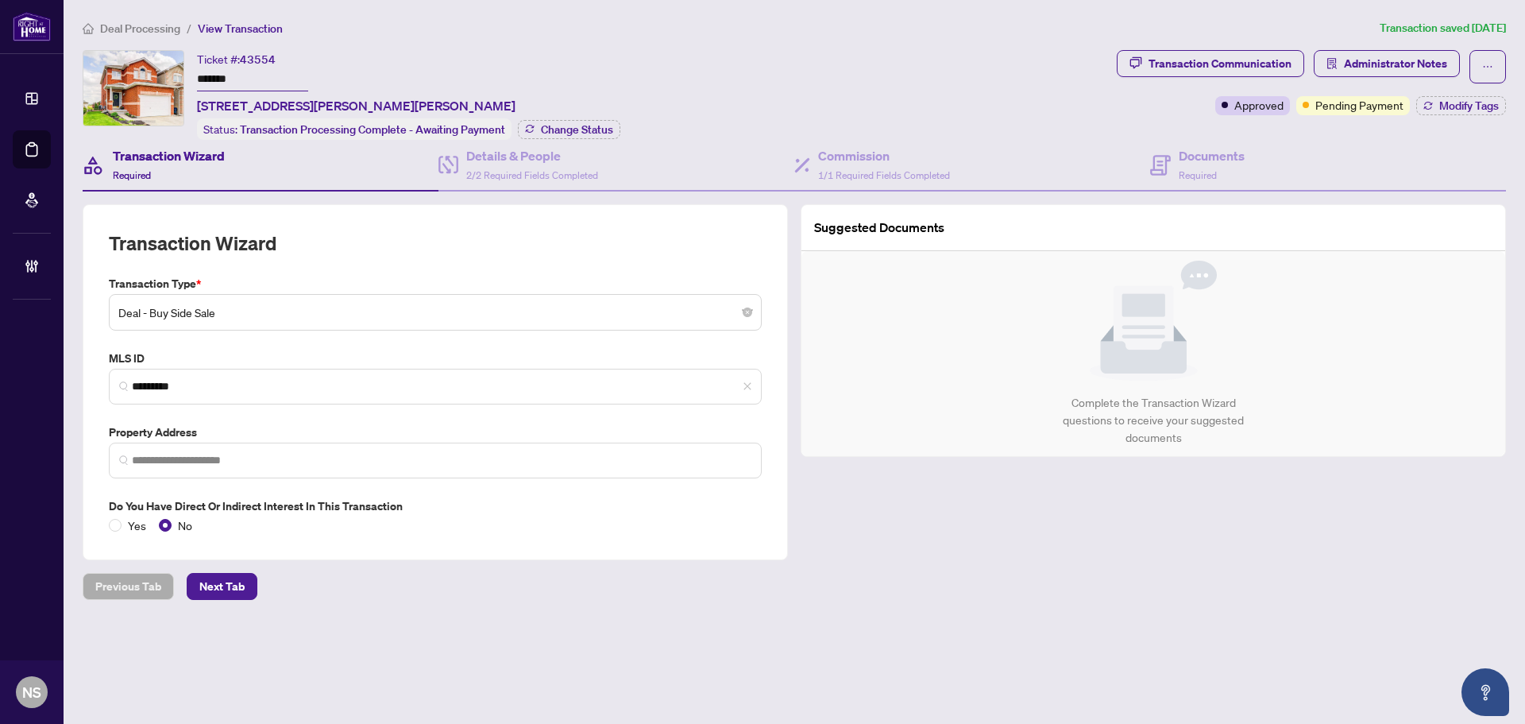
type input "**********"
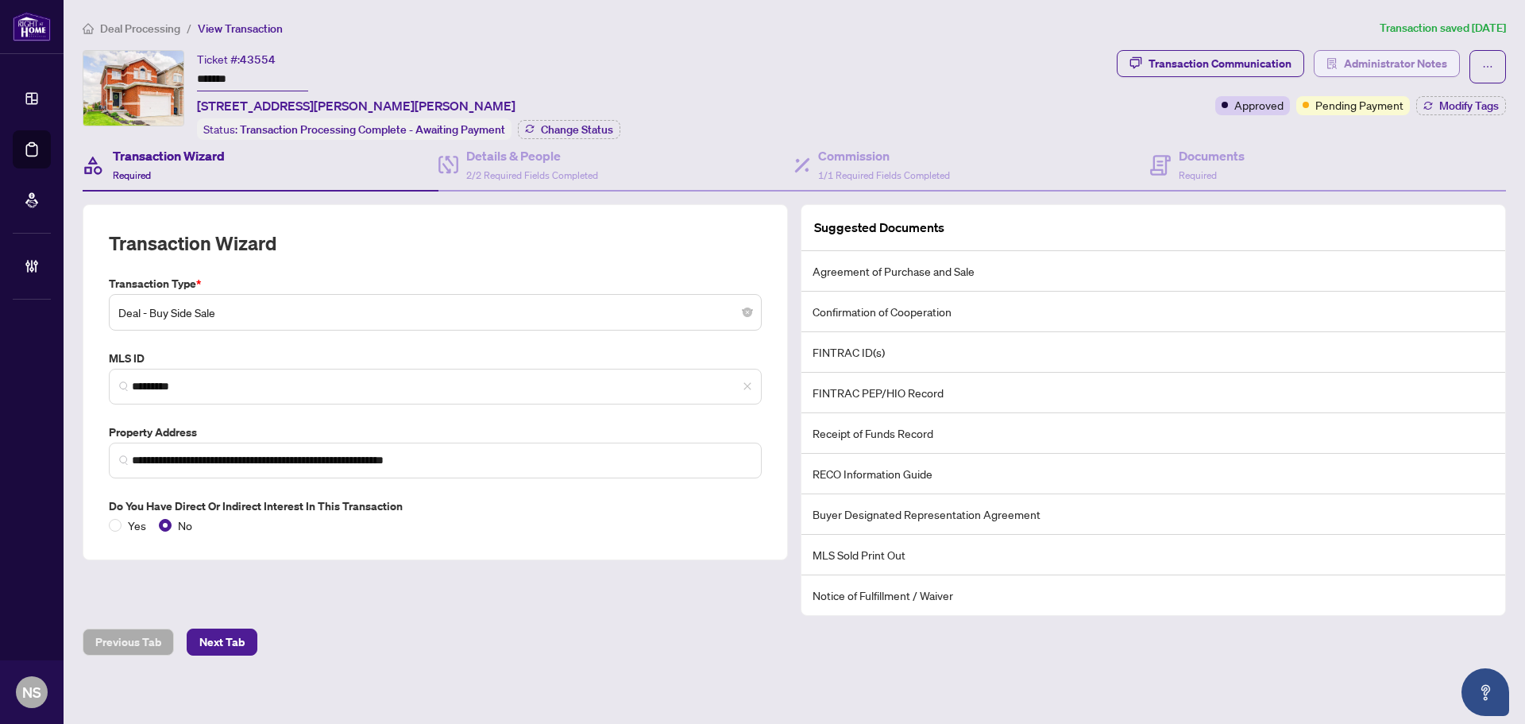
click at [1330, 56] on button "Administrator Notes" at bounding box center [1387, 63] width 146 height 27
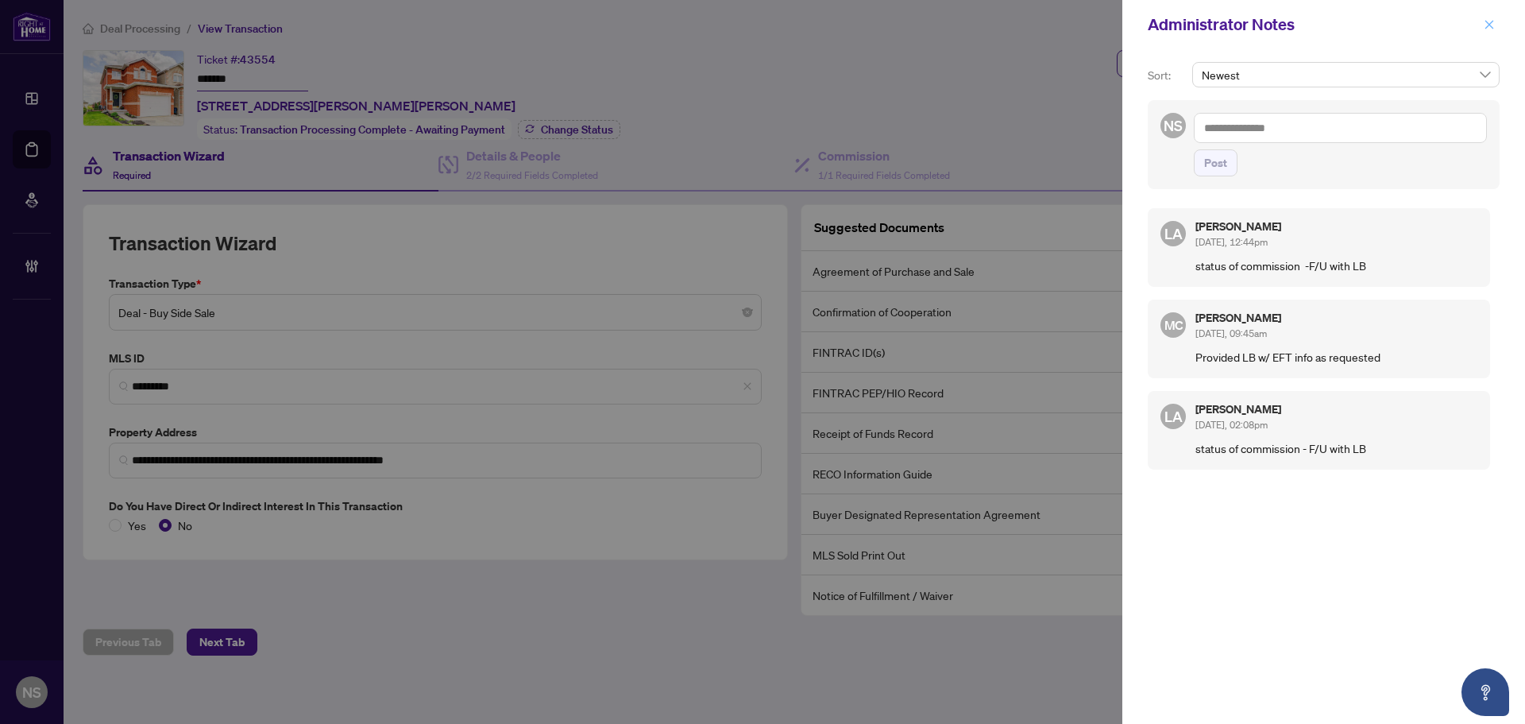
click at [1489, 29] on icon "close" at bounding box center [1489, 24] width 11 height 11
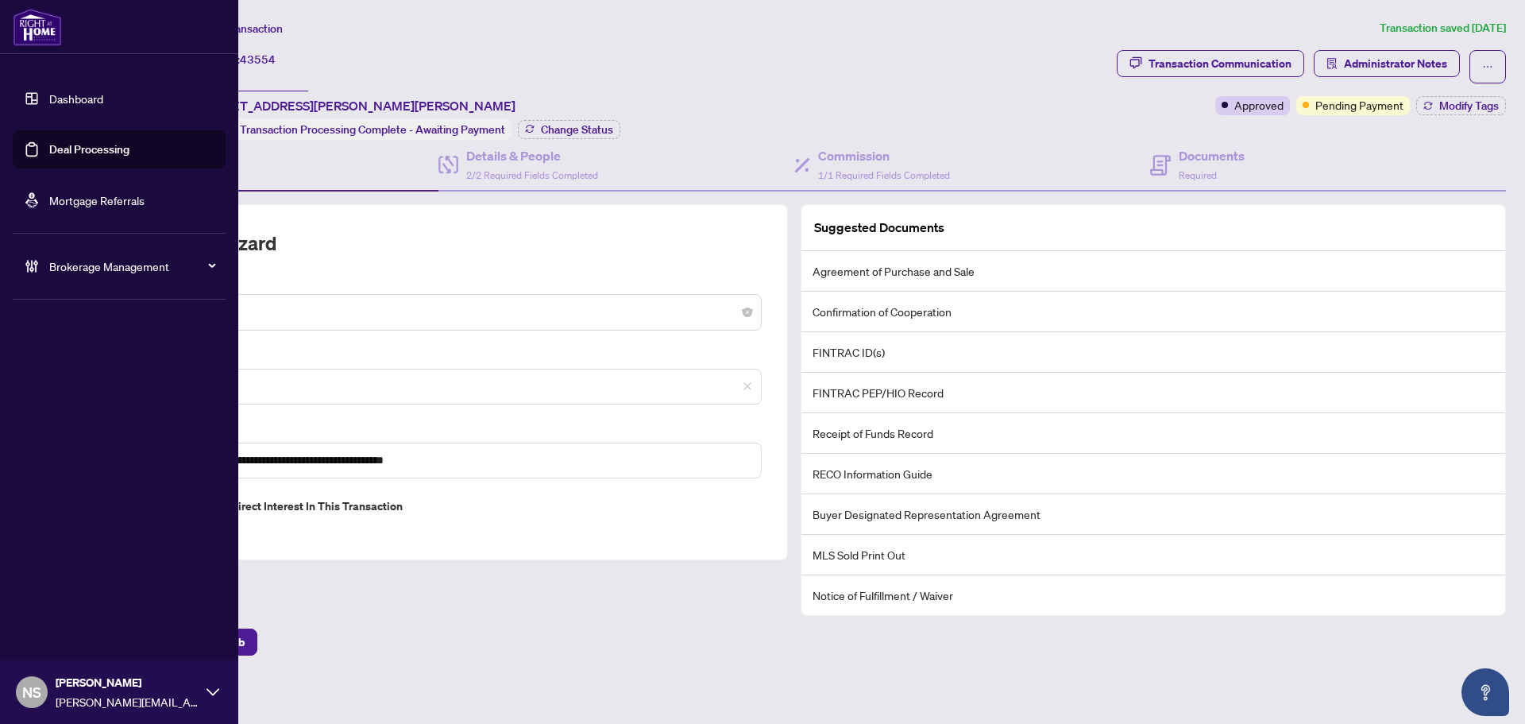
drag, startPoint x: 34, startPoint y: 151, endPoint x: 218, endPoint y: 228, distance: 199.8
click at [49, 151] on link "Deal Processing" at bounding box center [89, 149] width 80 height 14
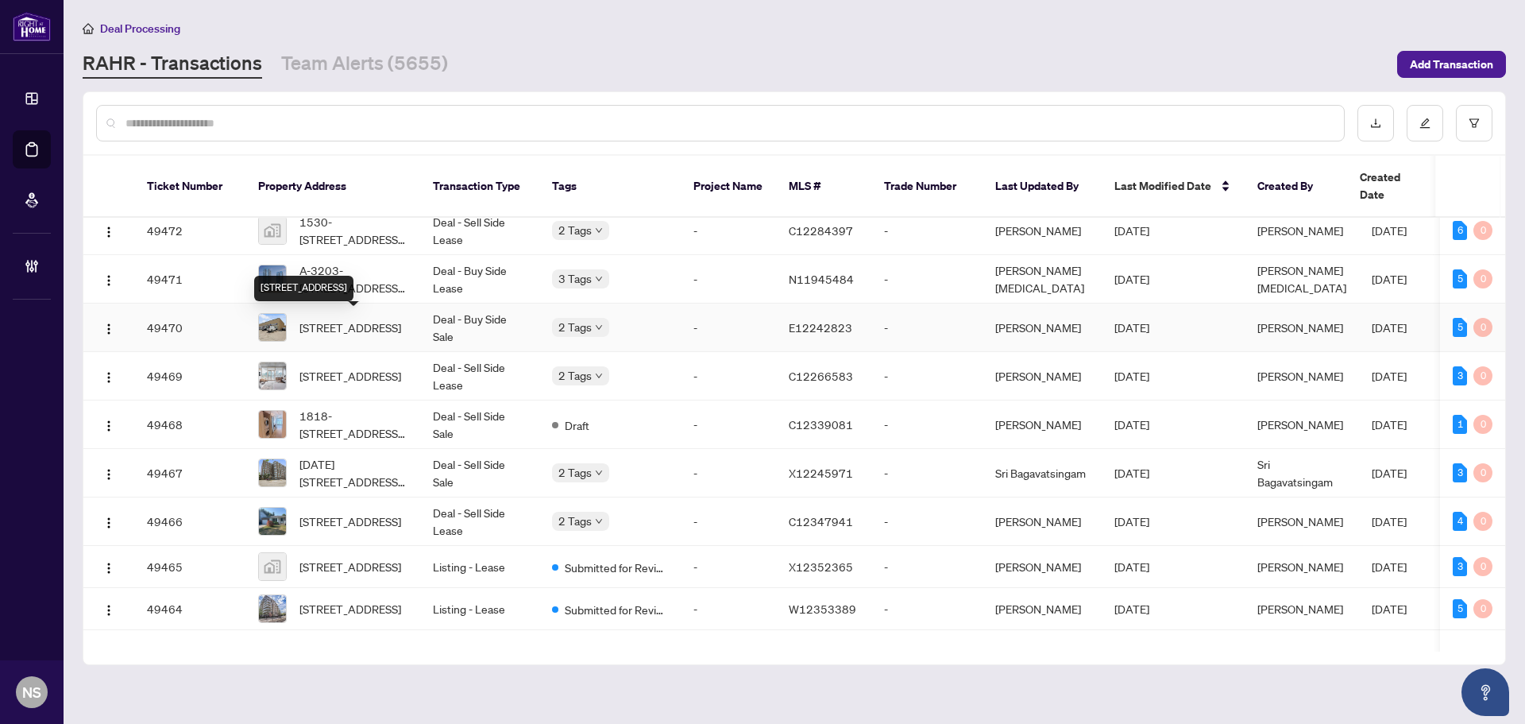
scroll to position [540, 0]
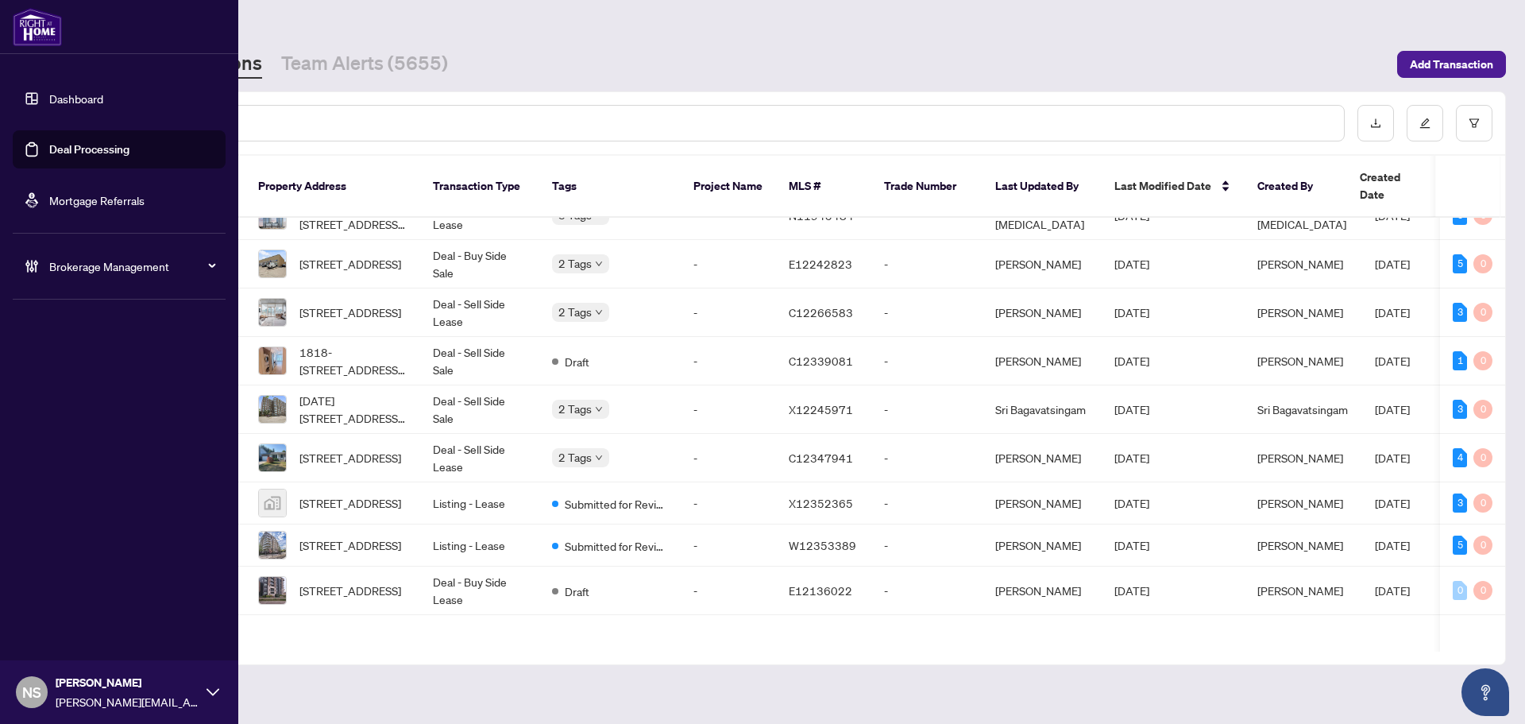
click at [81, 267] on span "Brokerage Management" at bounding box center [131, 265] width 165 height 17
click at [90, 388] on link "Manage Agents" at bounding box center [72, 380] width 79 height 14
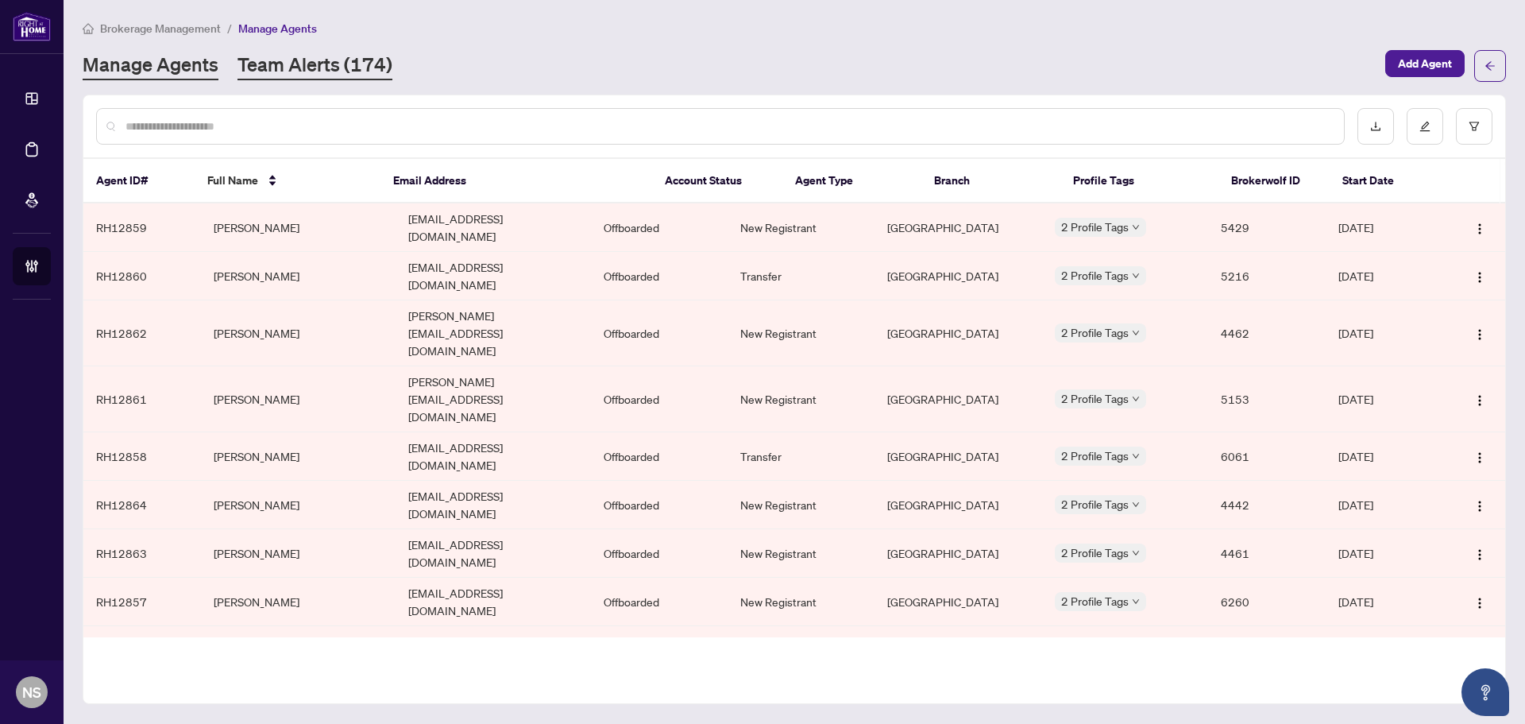
click at [306, 79] on link "Team Alerts (174)" at bounding box center [315, 66] width 155 height 29
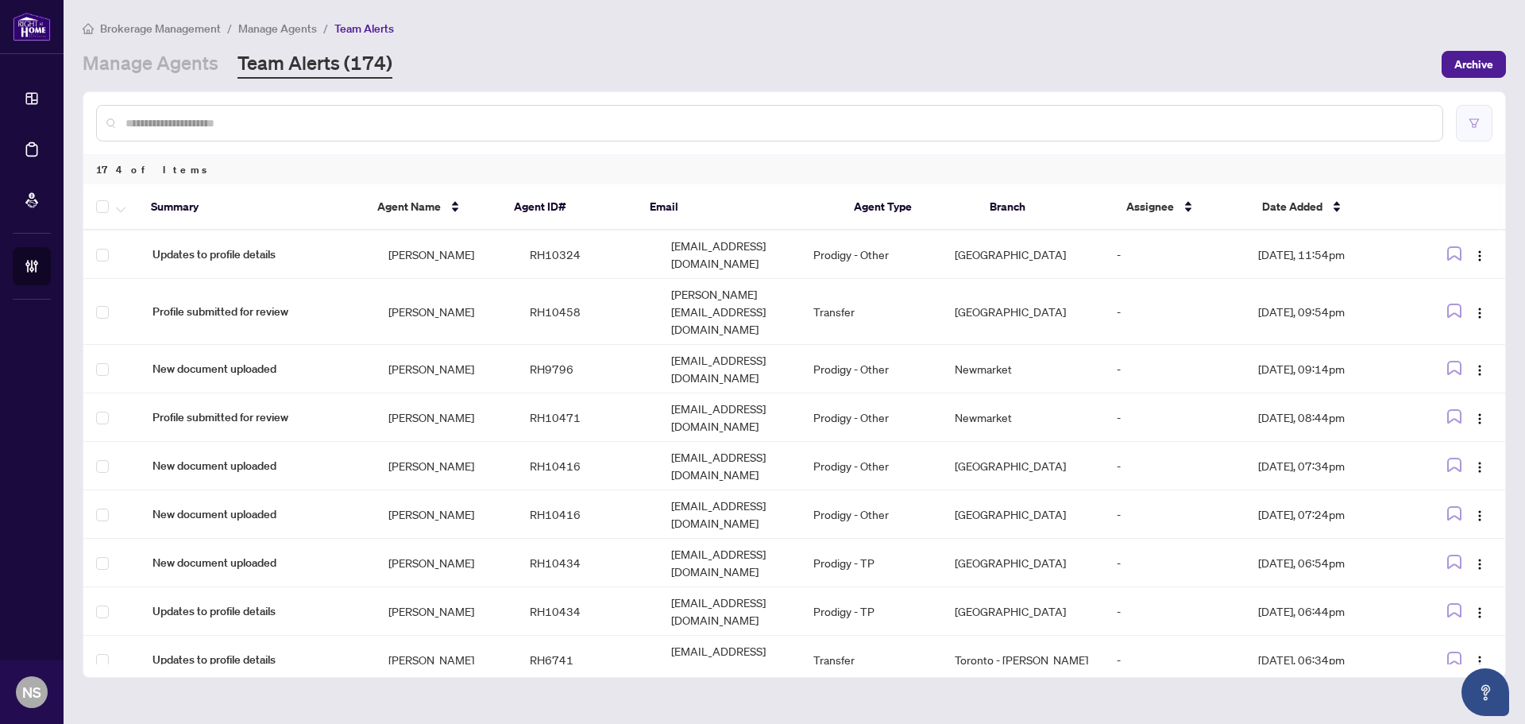
click at [1478, 135] on button "button" at bounding box center [1474, 123] width 37 height 37
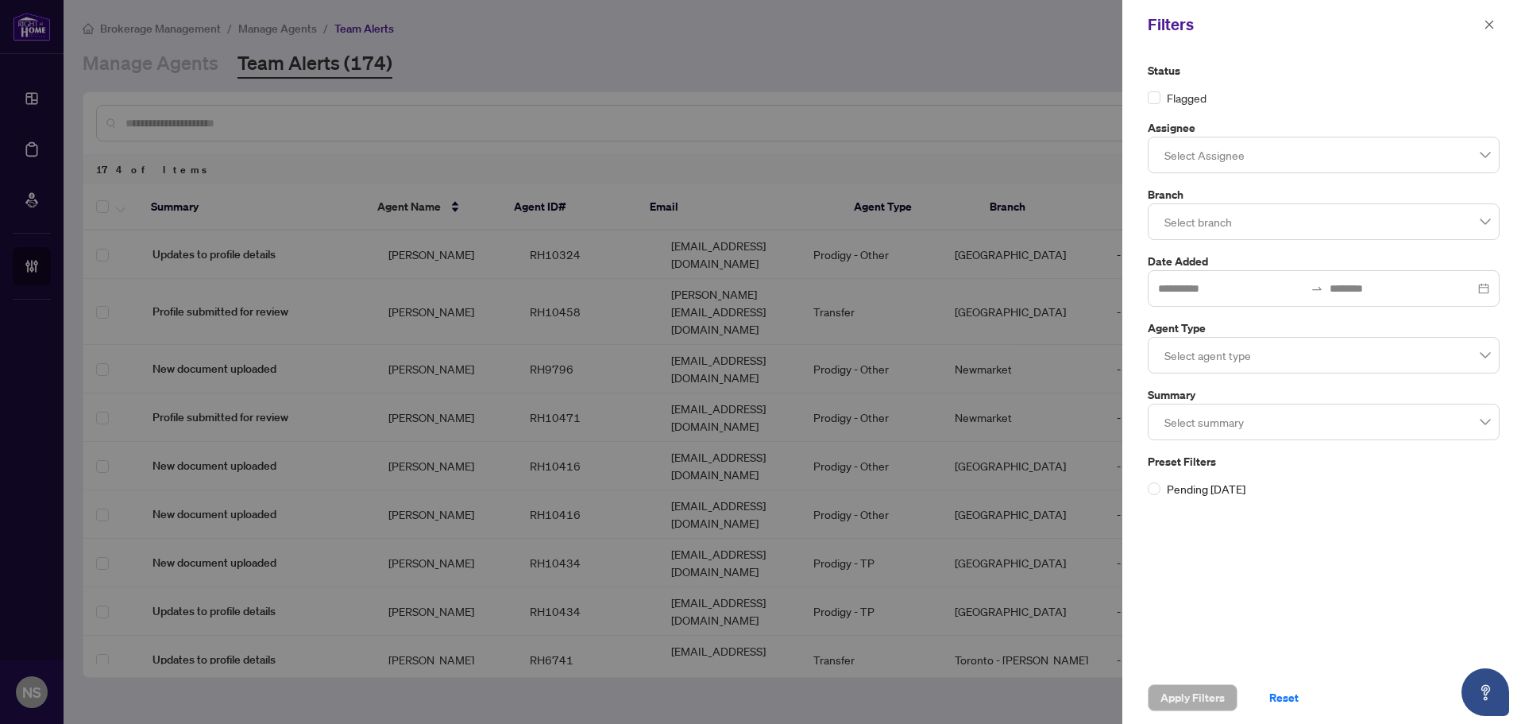
click at [1213, 414] on div at bounding box center [1323, 422] width 331 height 29
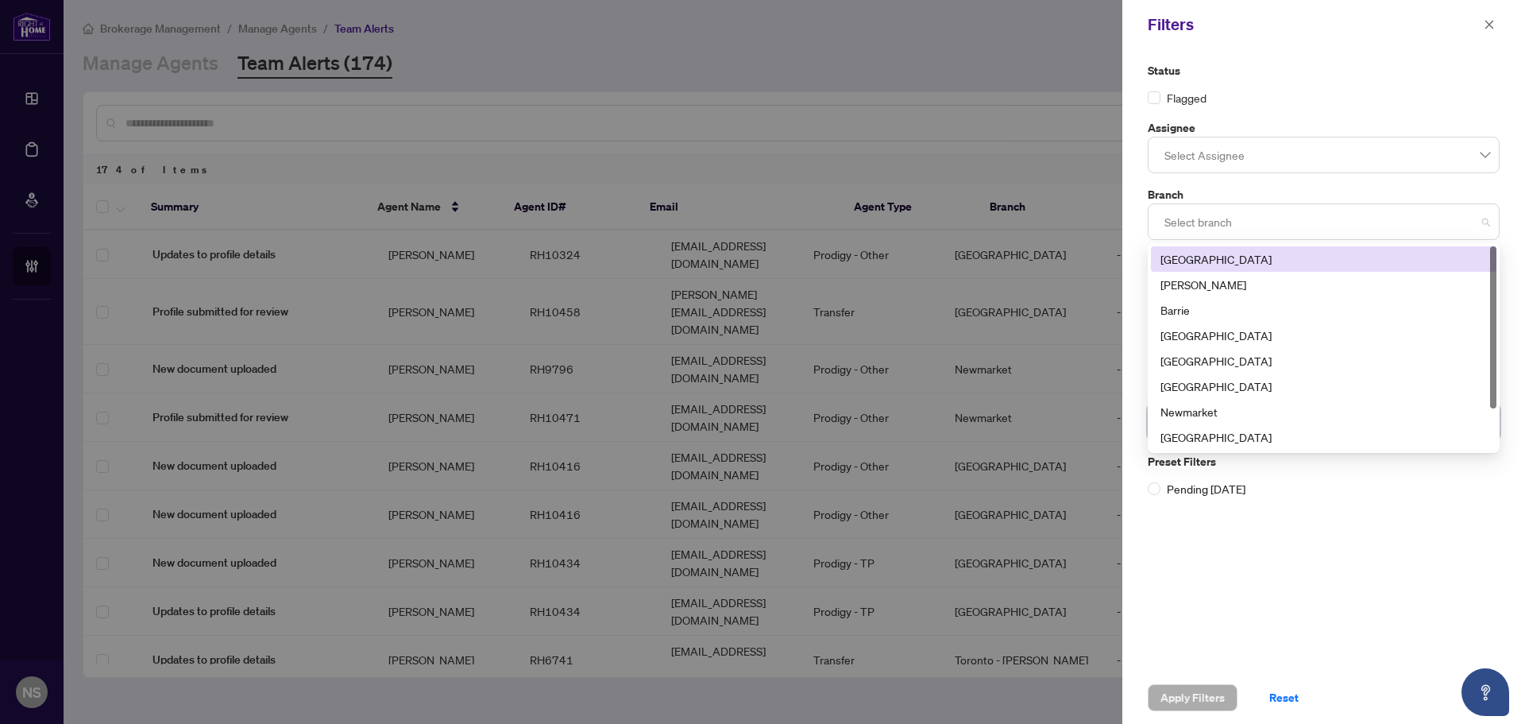
click at [1196, 205] on div "Select branch" at bounding box center [1324, 221] width 352 height 37
click at [1192, 156] on div at bounding box center [1323, 155] width 331 height 29
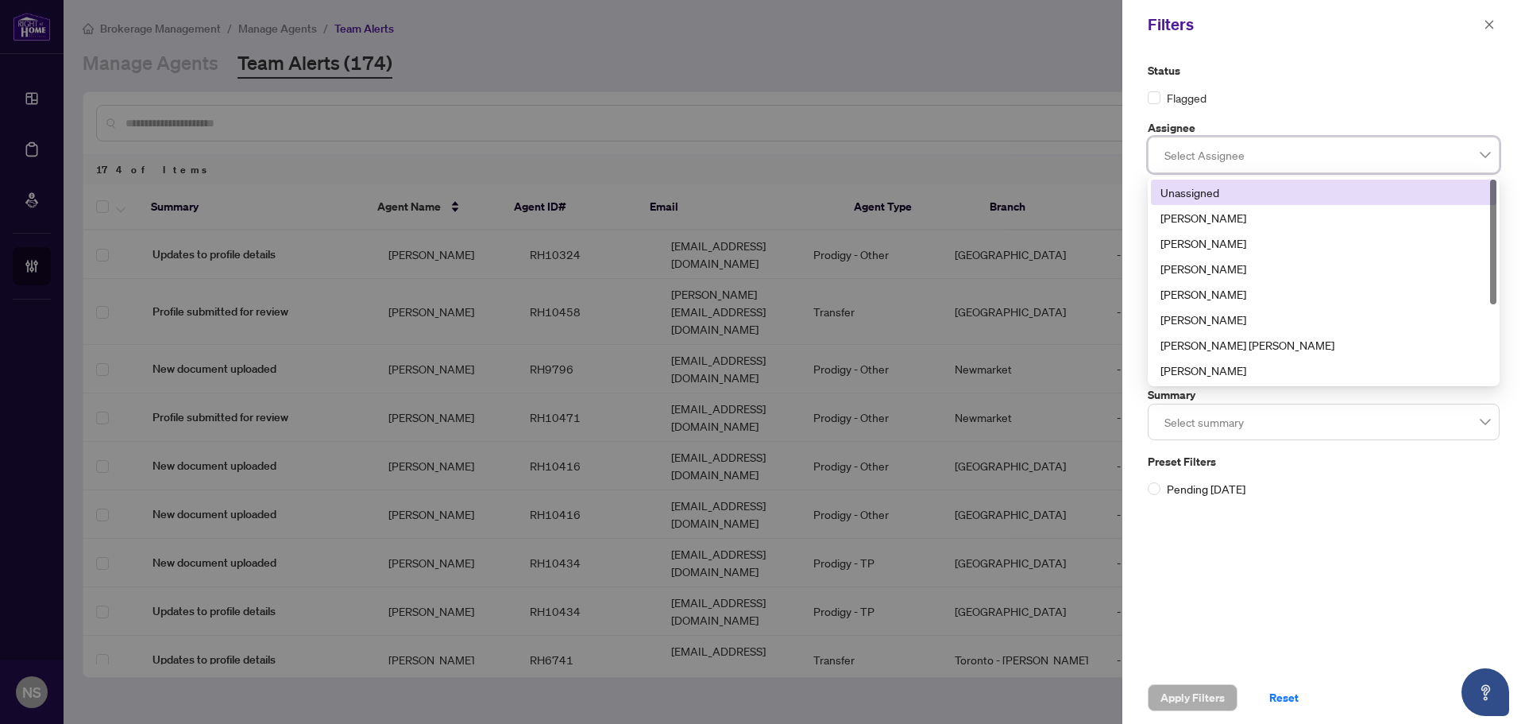
click at [1323, 85] on div "Status Flagged" at bounding box center [1324, 84] width 352 height 44
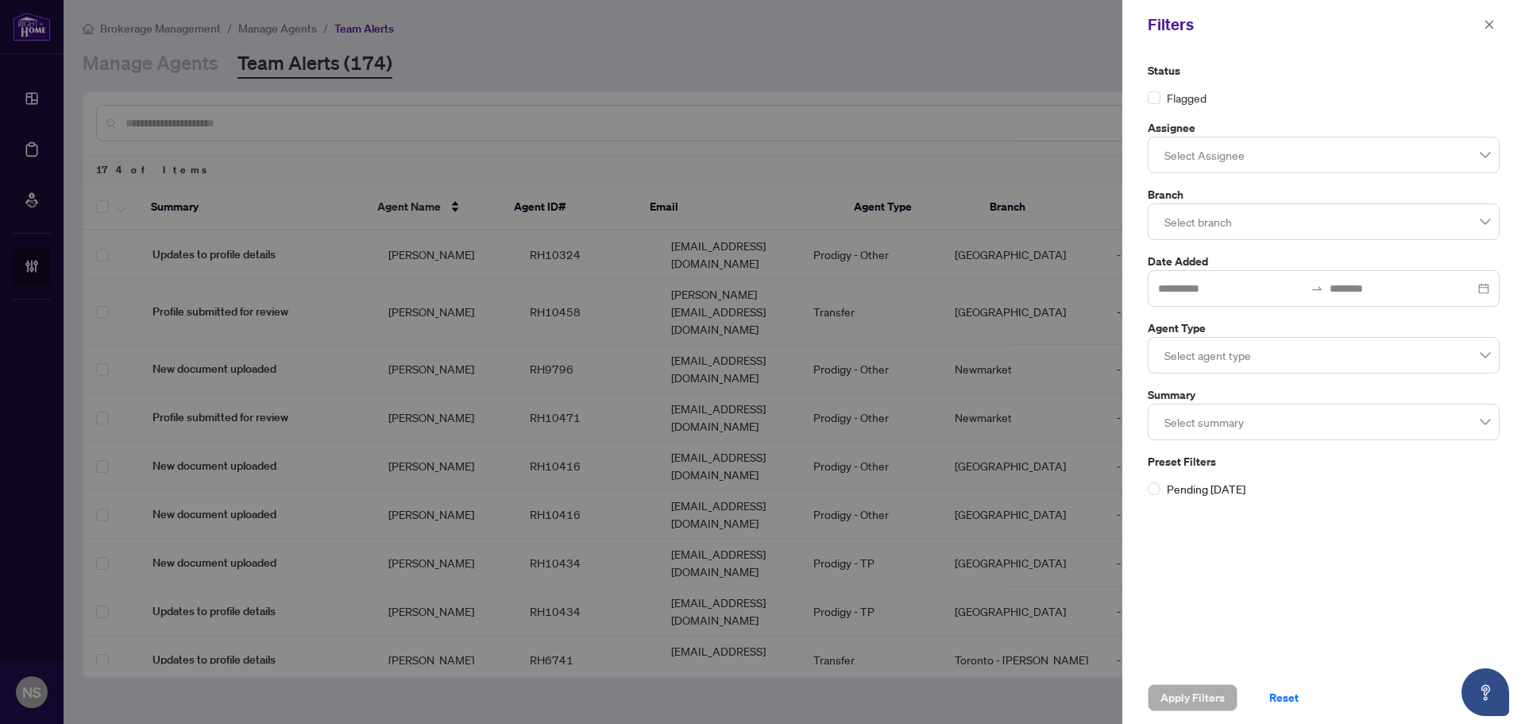
click at [1233, 369] on div at bounding box center [1323, 355] width 331 height 29
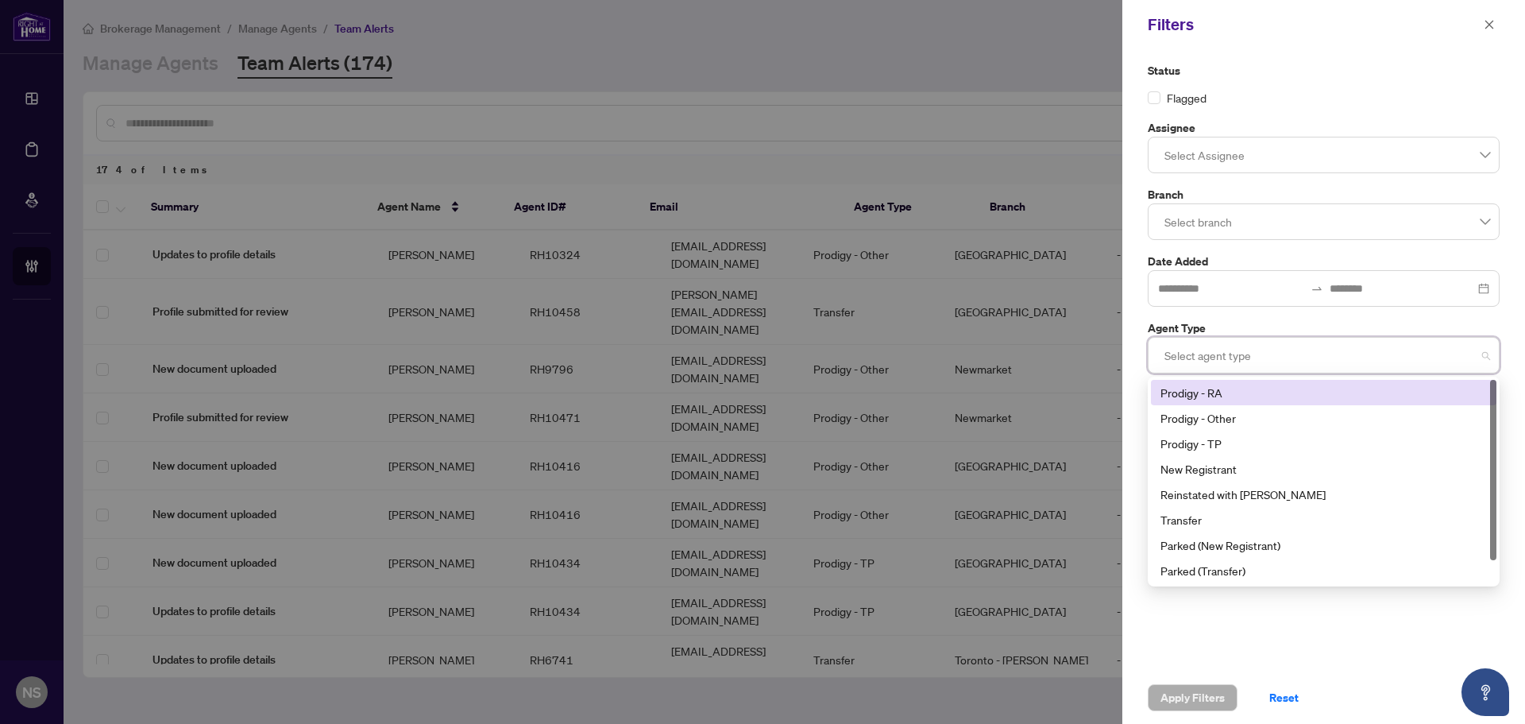
click at [1225, 361] on div at bounding box center [1323, 355] width 331 height 29
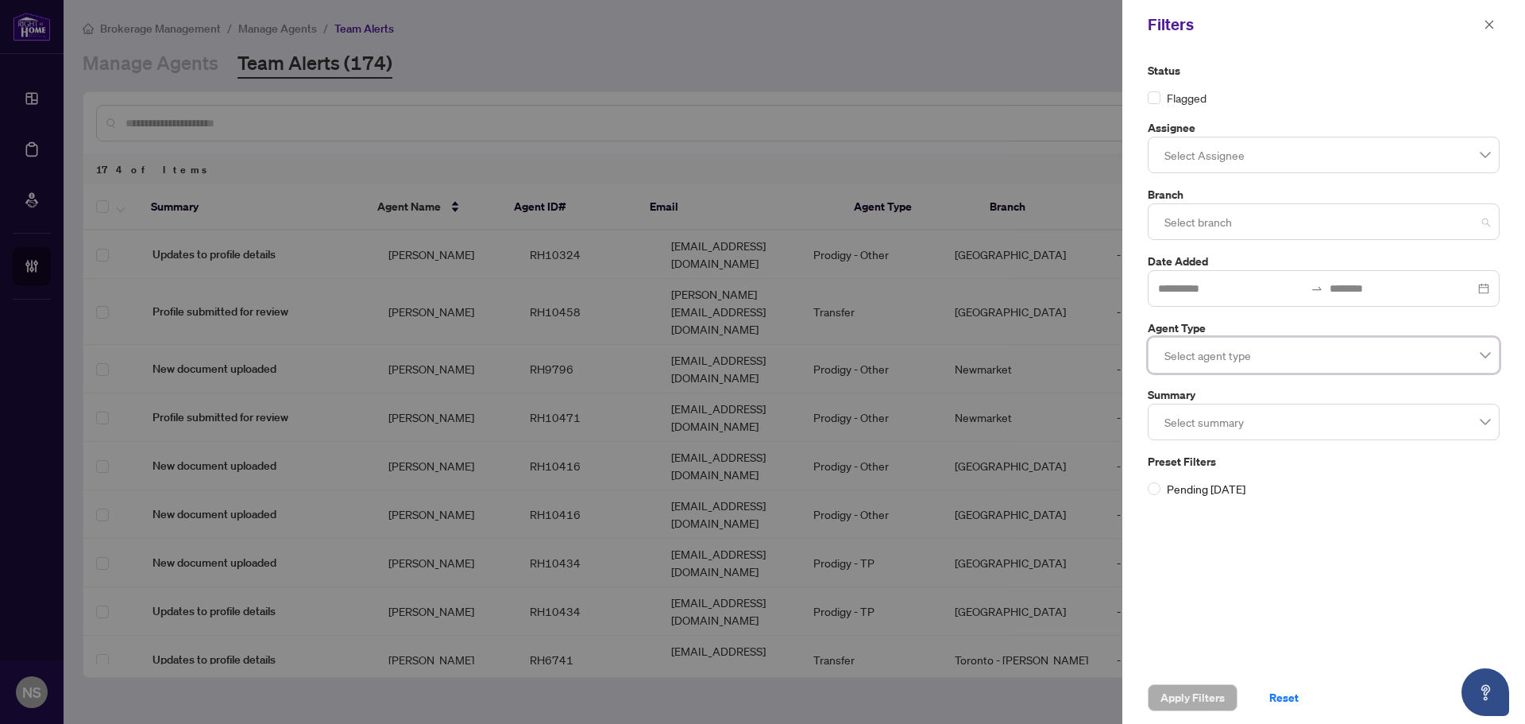
click at [1216, 212] on div at bounding box center [1323, 221] width 331 height 29
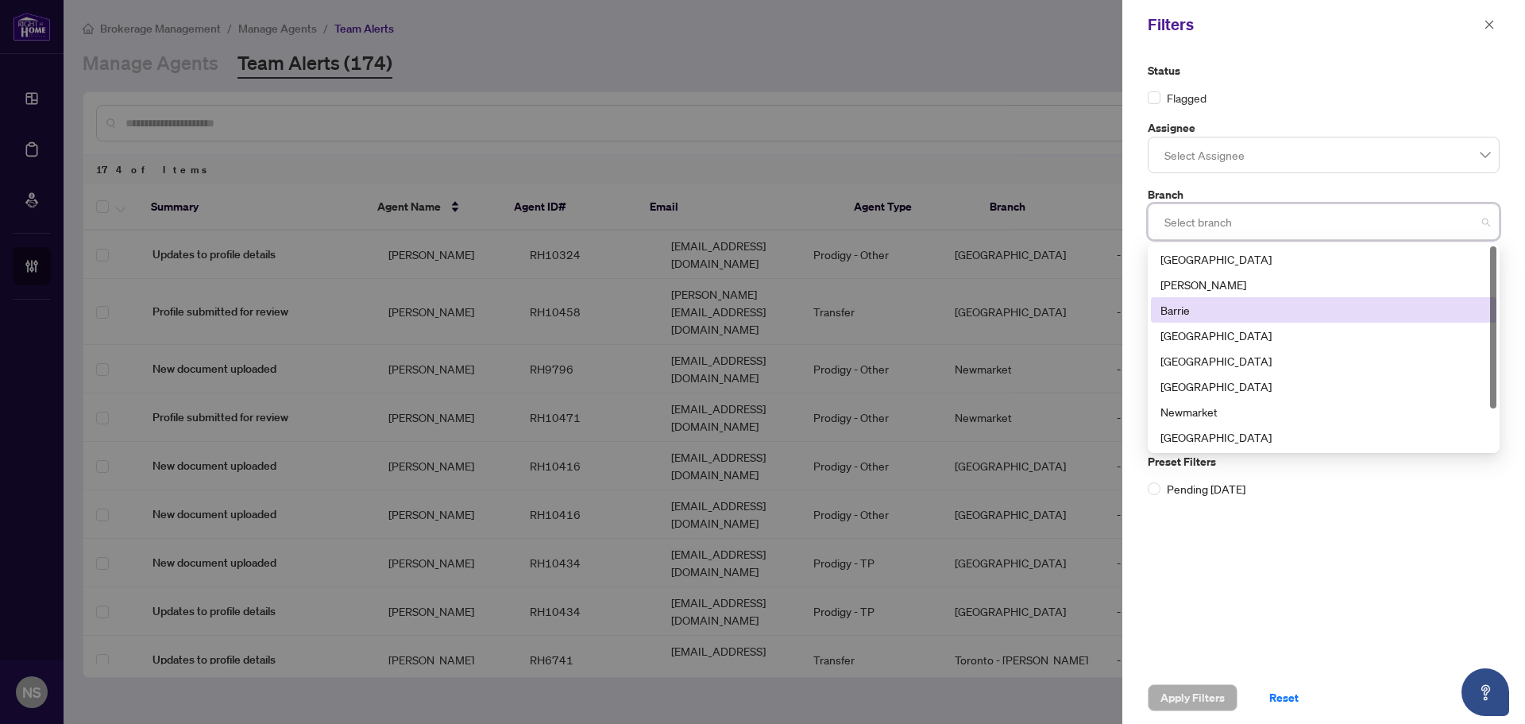
click at [1190, 310] on div "Barrie" at bounding box center [1324, 309] width 327 height 17
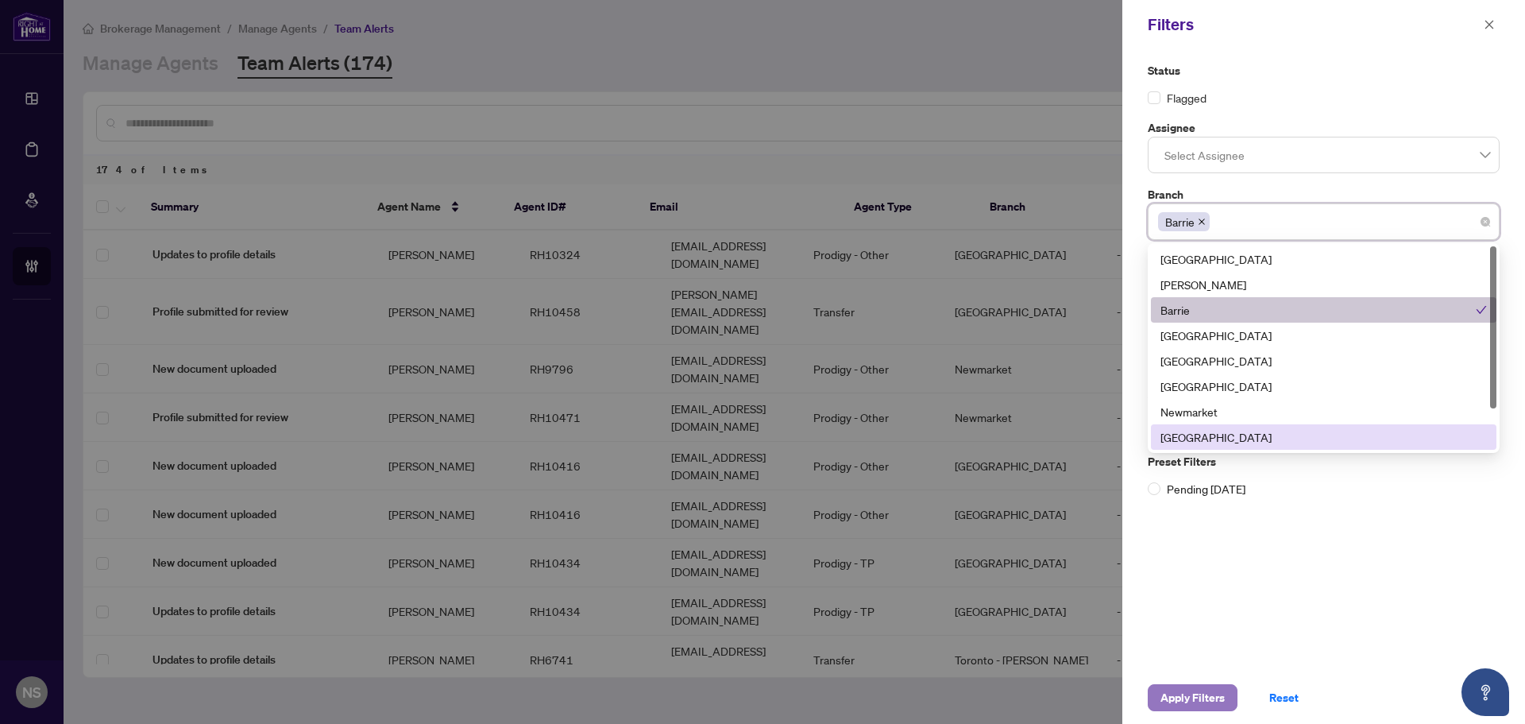
click at [1212, 695] on span "Apply Filters" at bounding box center [1193, 697] width 64 height 25
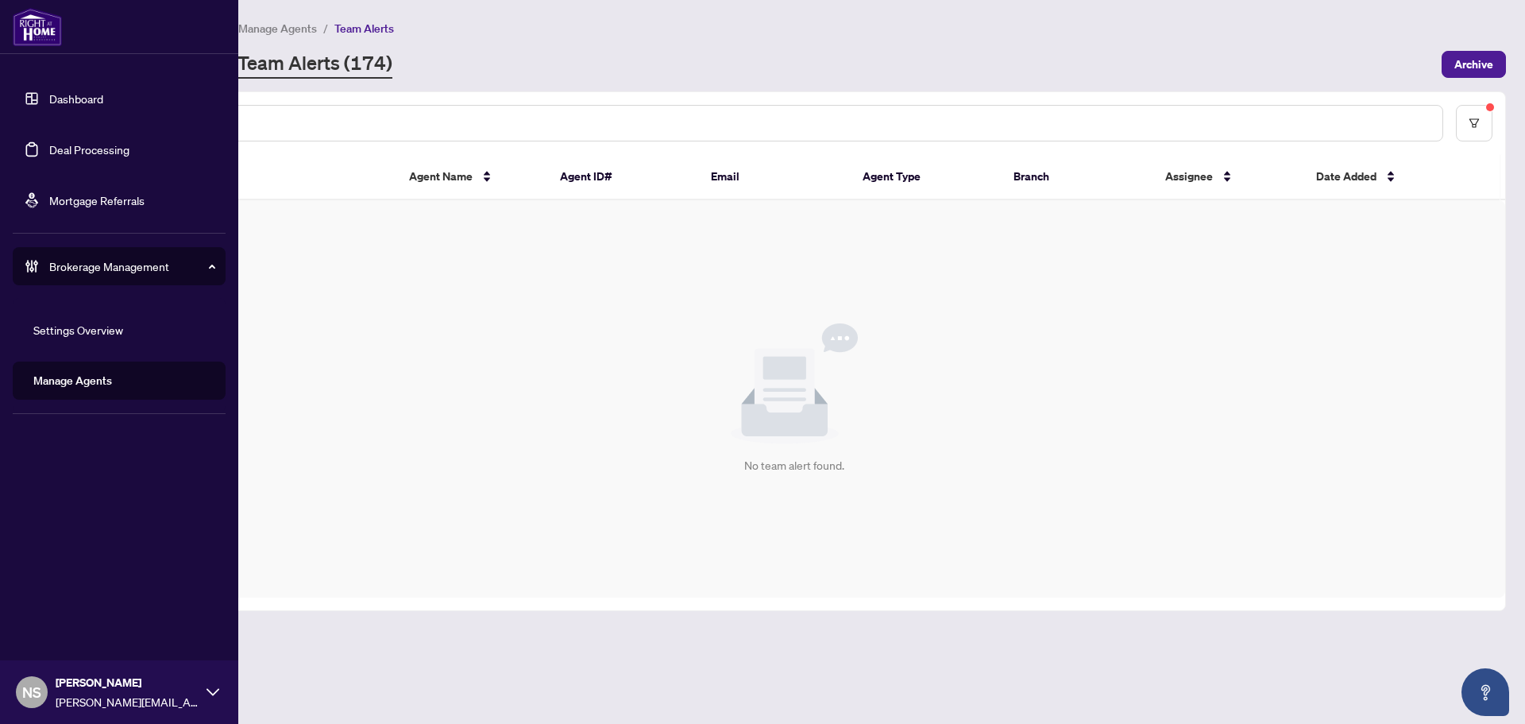
click at [106, 150] on link "Deal Processing" at bounding box center [89, 149] width 80 height 14
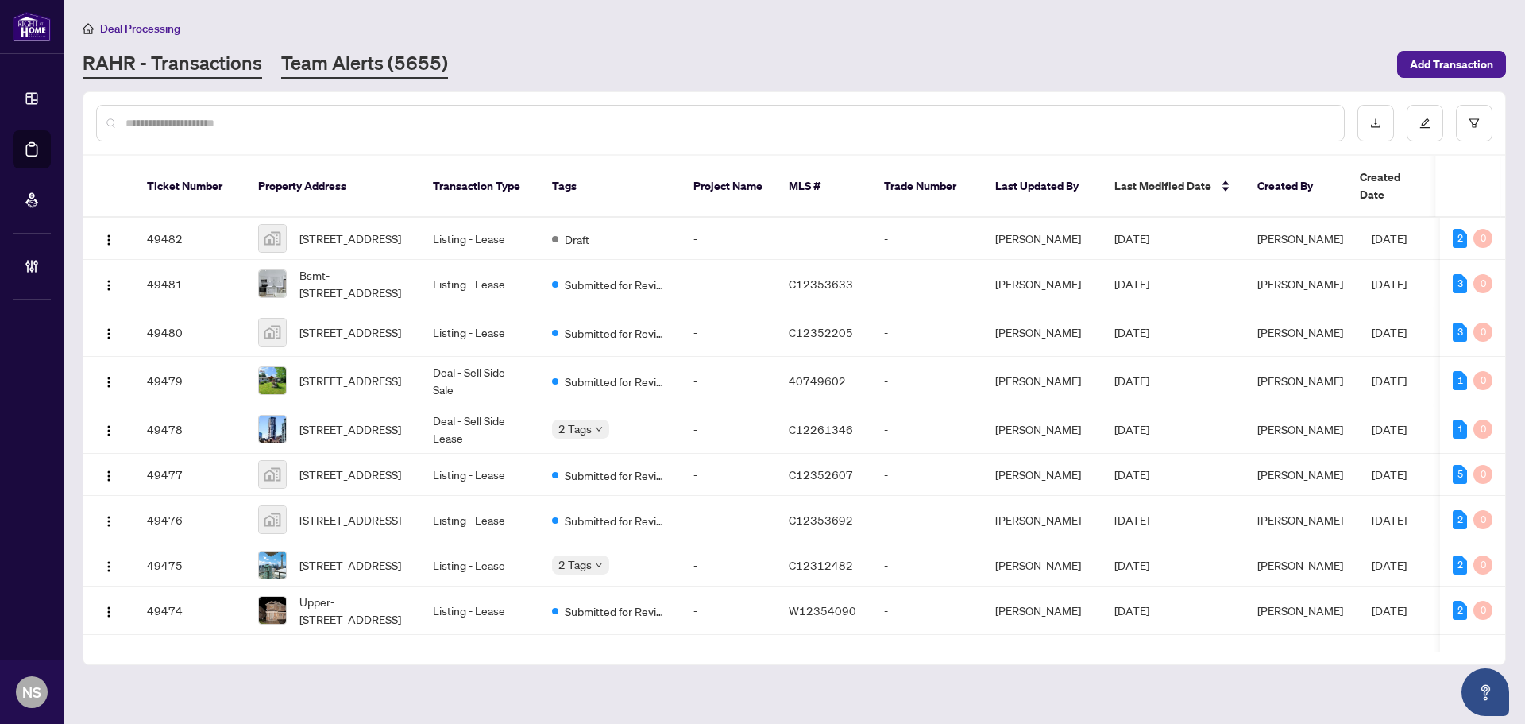
click at [405, 66] on link "Team Alerts (5655)" at bounding box center [364, 64] width 167 height 29
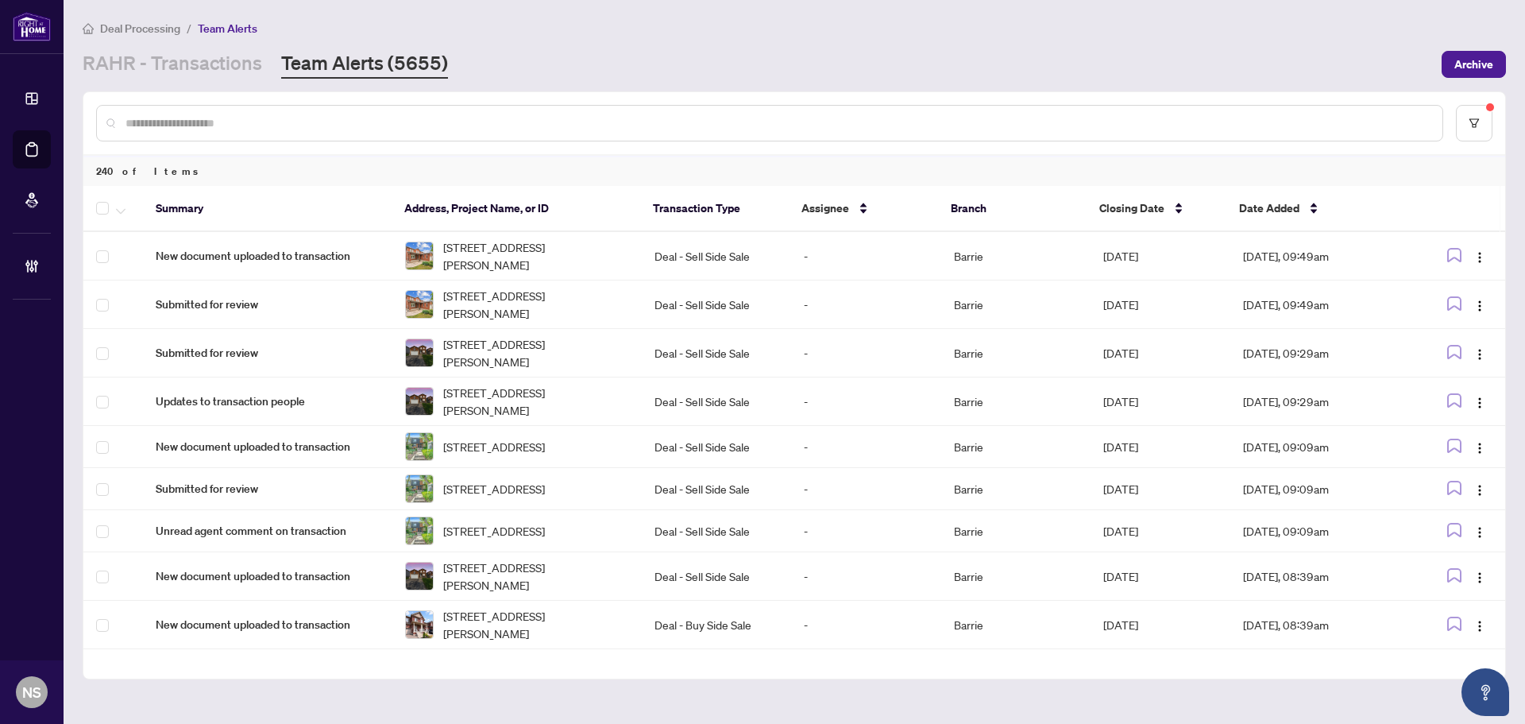
click at [1497, 128] on div at bounding box center [794, 123] width 1422 height 62
click at [1490, 127] on button "button" at bounding box center [1474, 123] width 37 height 37
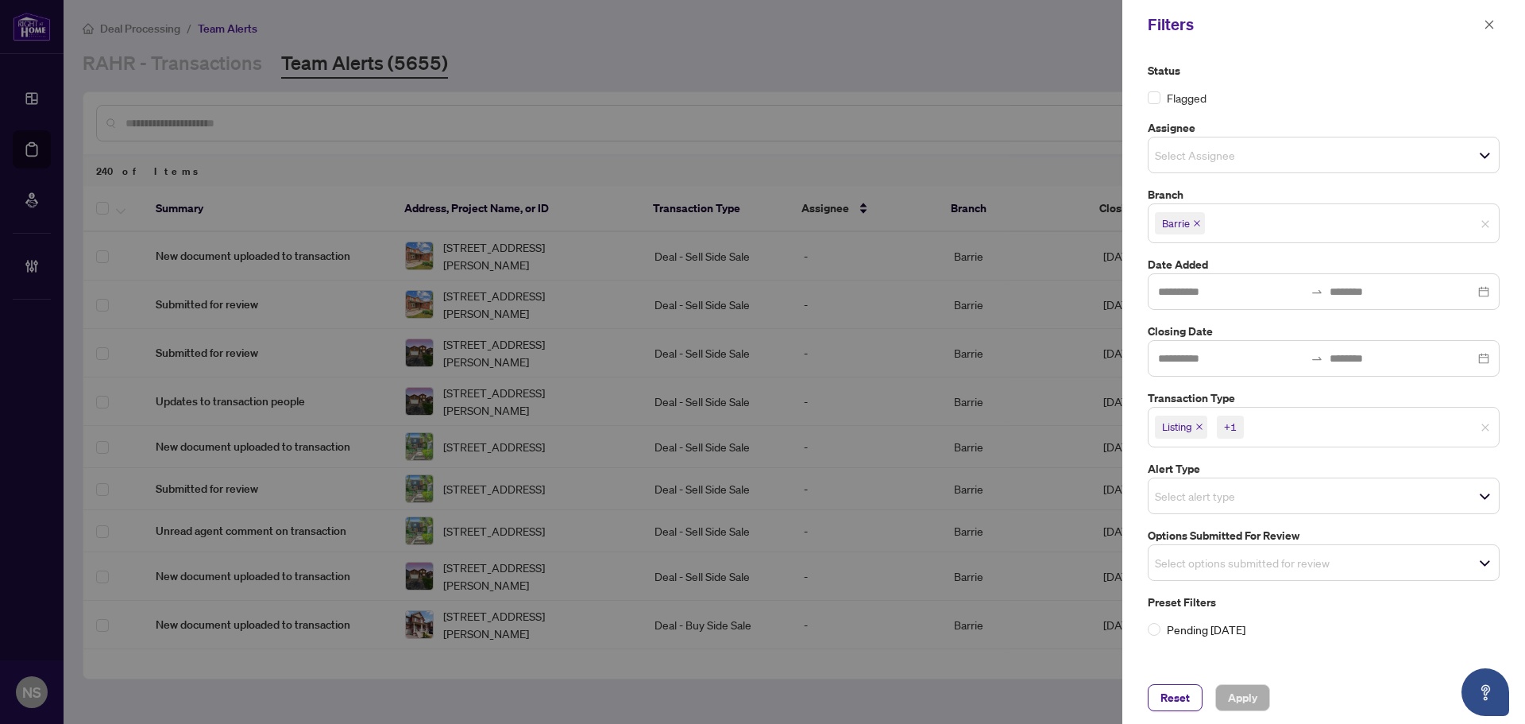
click at [1196, 426] on span "Listing" at bounding box center [1181, 426] width 52 height 22
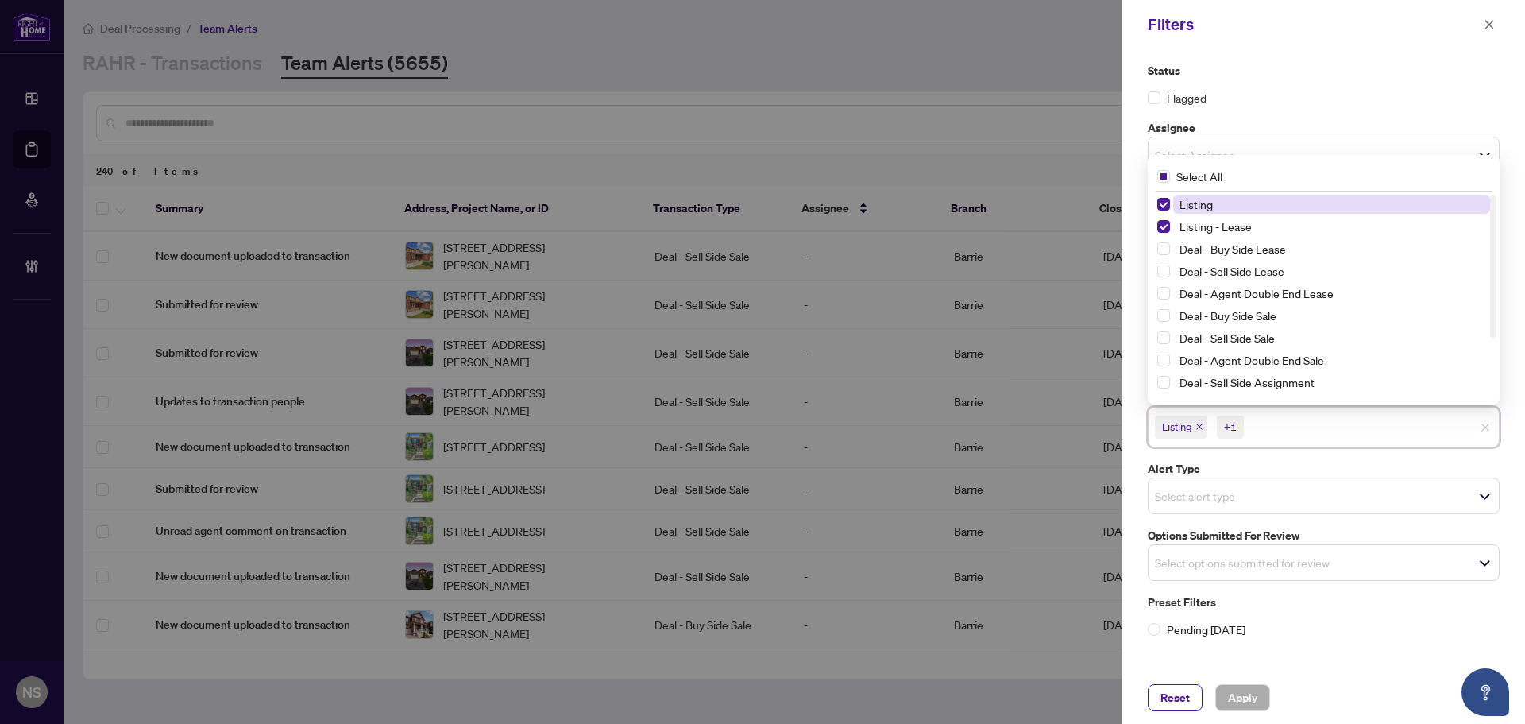
click at [1200, 427] on icon "close" at bounding box center [1199, 427] width 6 height 6
click at [1235, 427] on icon "close" at bounding box center [1235, 427] width 6 height 6
click at [1229, 537] on label "Options Submitted for Review" at bounding box center [1324, 531] width 352 height 17
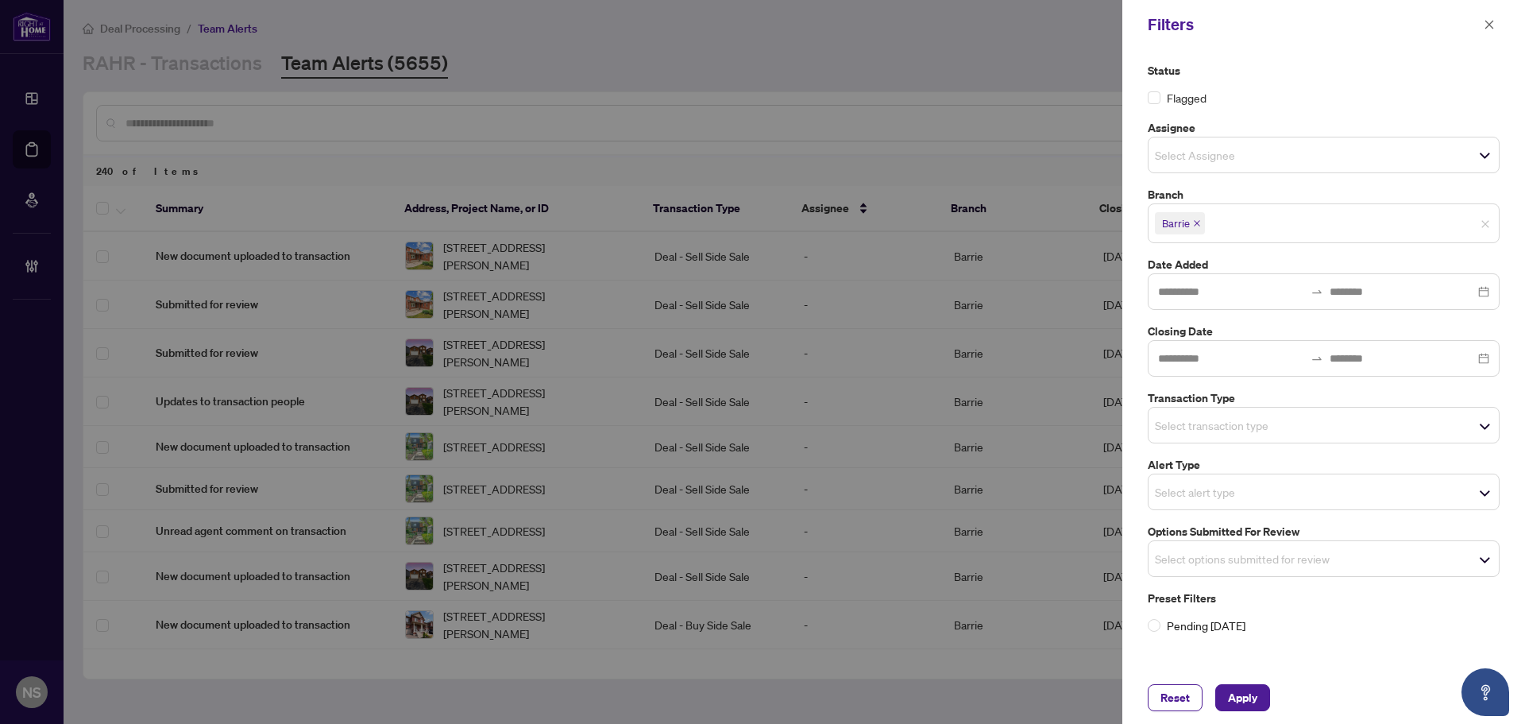
click at [1224, 492] on input "search" at bounding box center [1210, 491] width 111 height 19
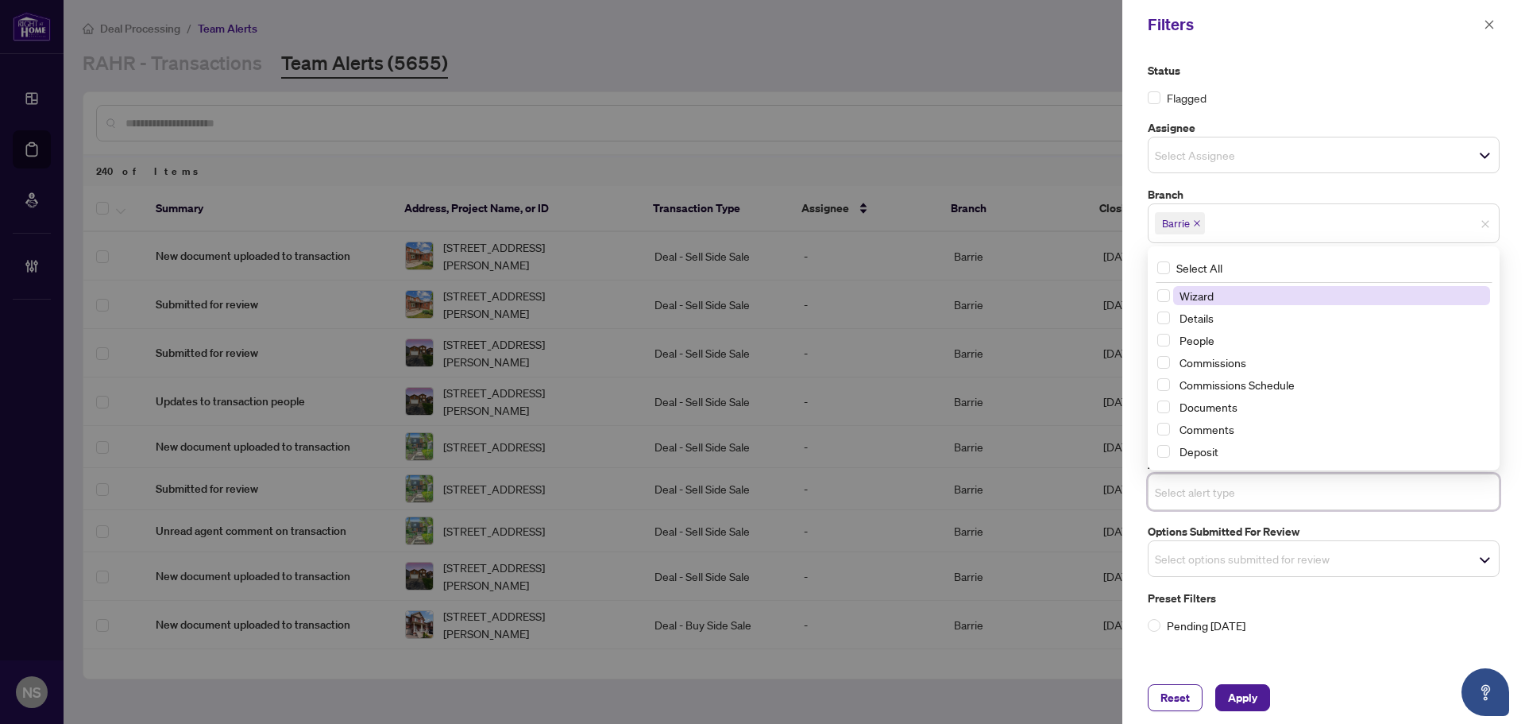
click at [1223, 492] on input "search" at bounding box center [1210, 491] width 111 height 19
click at [1206, 567] on input "search" at bounding box center [1210, 558] width 111 height 19
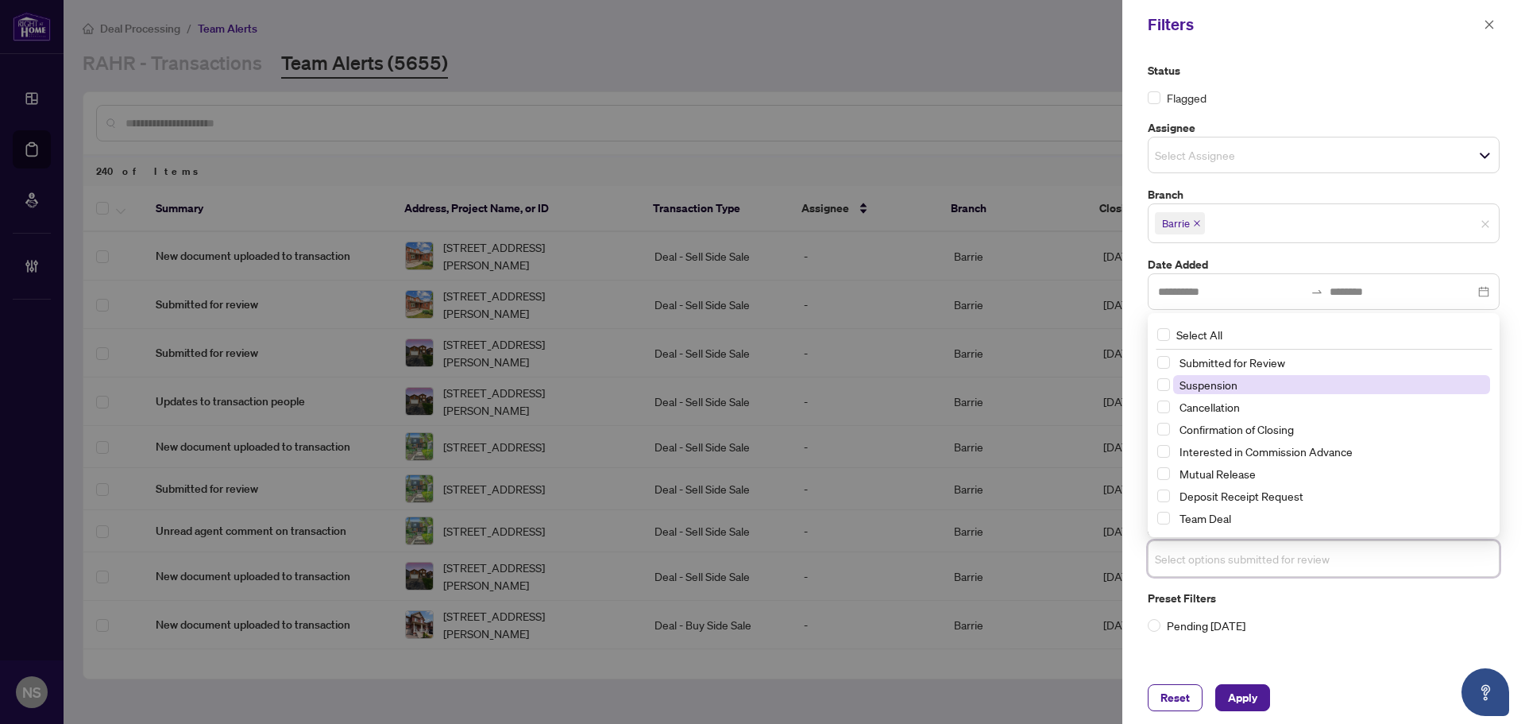
click at [1190, 378] on span "Suspension" at bounding box center [1209, 384] width 58 height 14
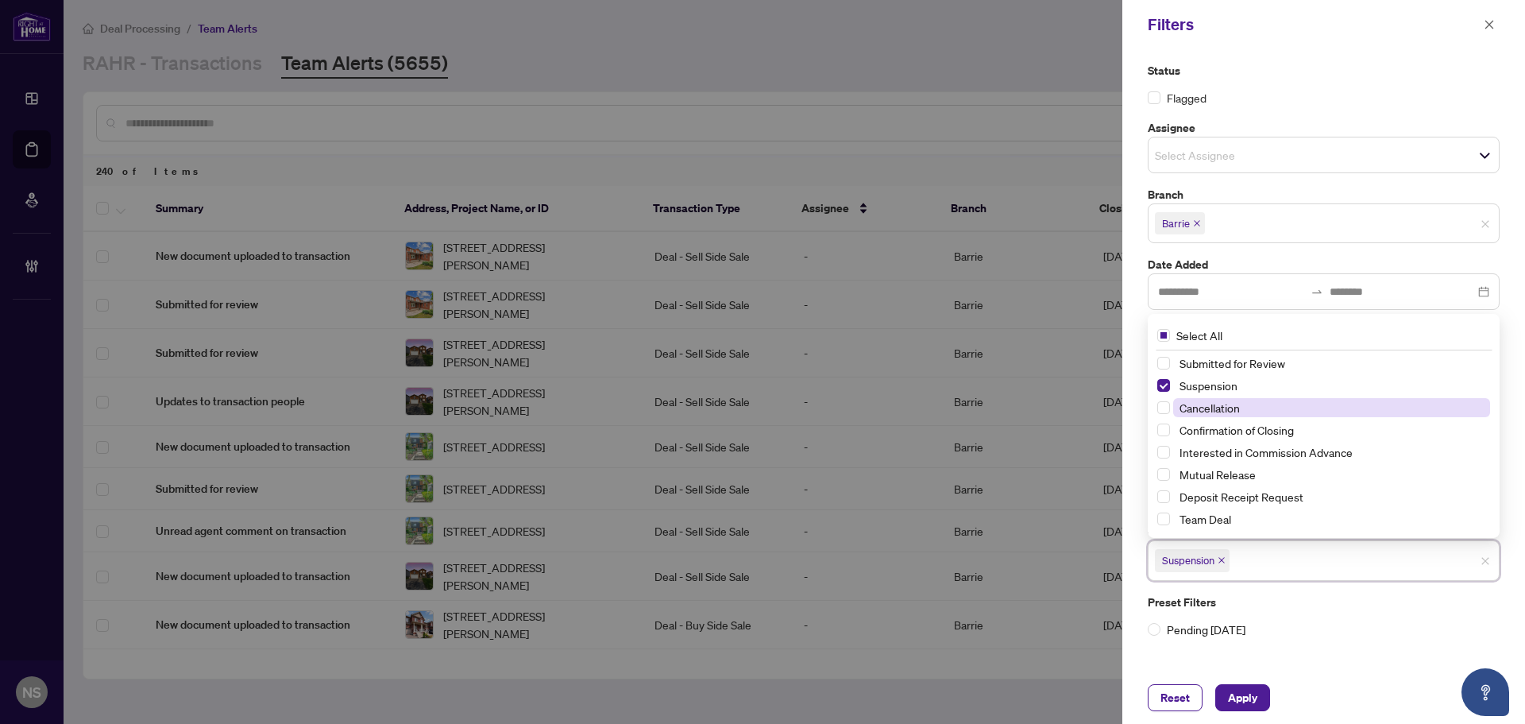
click at [1196, 409] on span "Cancellation" at bounding box center [1210, 407] width 60 height 14
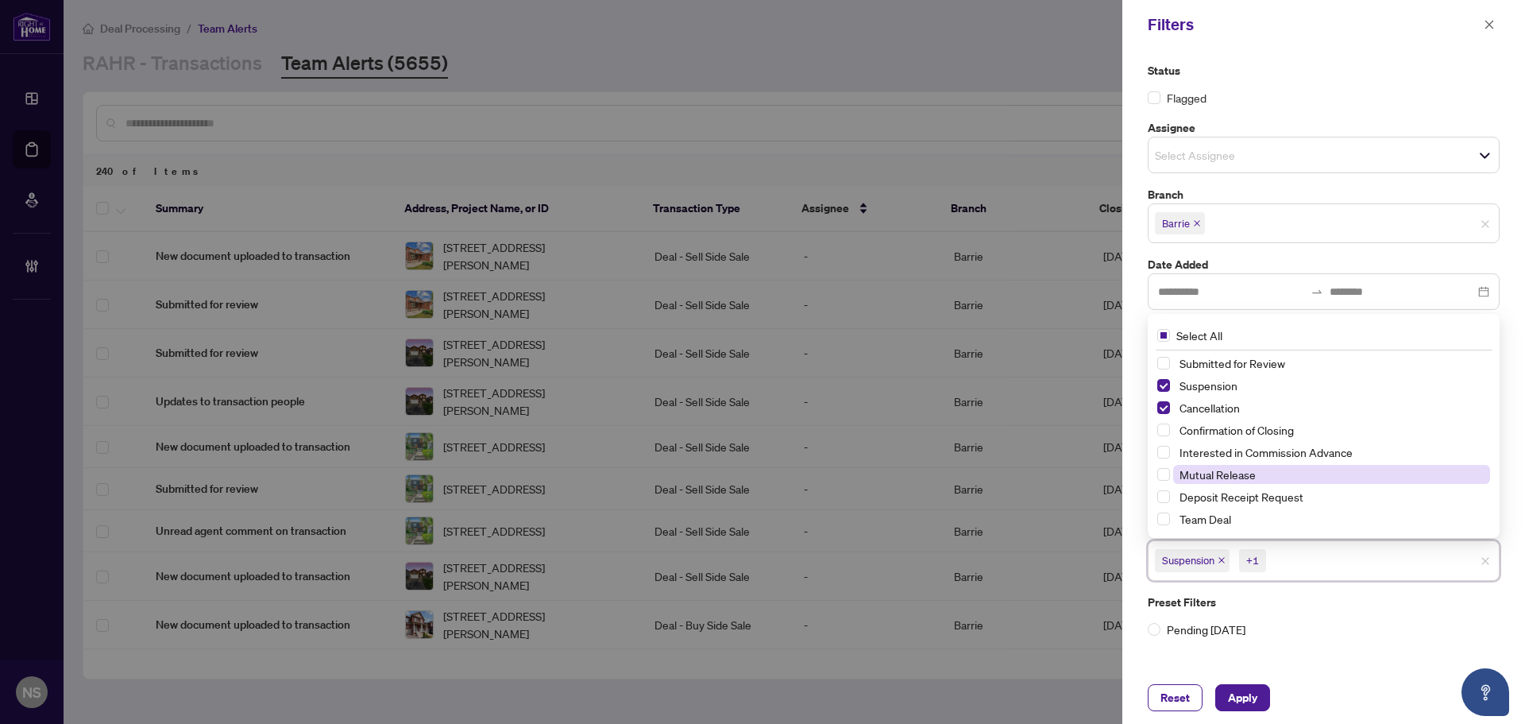
click at [1208, 473] on span "Mutual Release" at bounding box center [1218, 474] width 76 height 14
click at [1246, 693] on span "Apply" at bounding box center [1242, 697] width 29 height 25
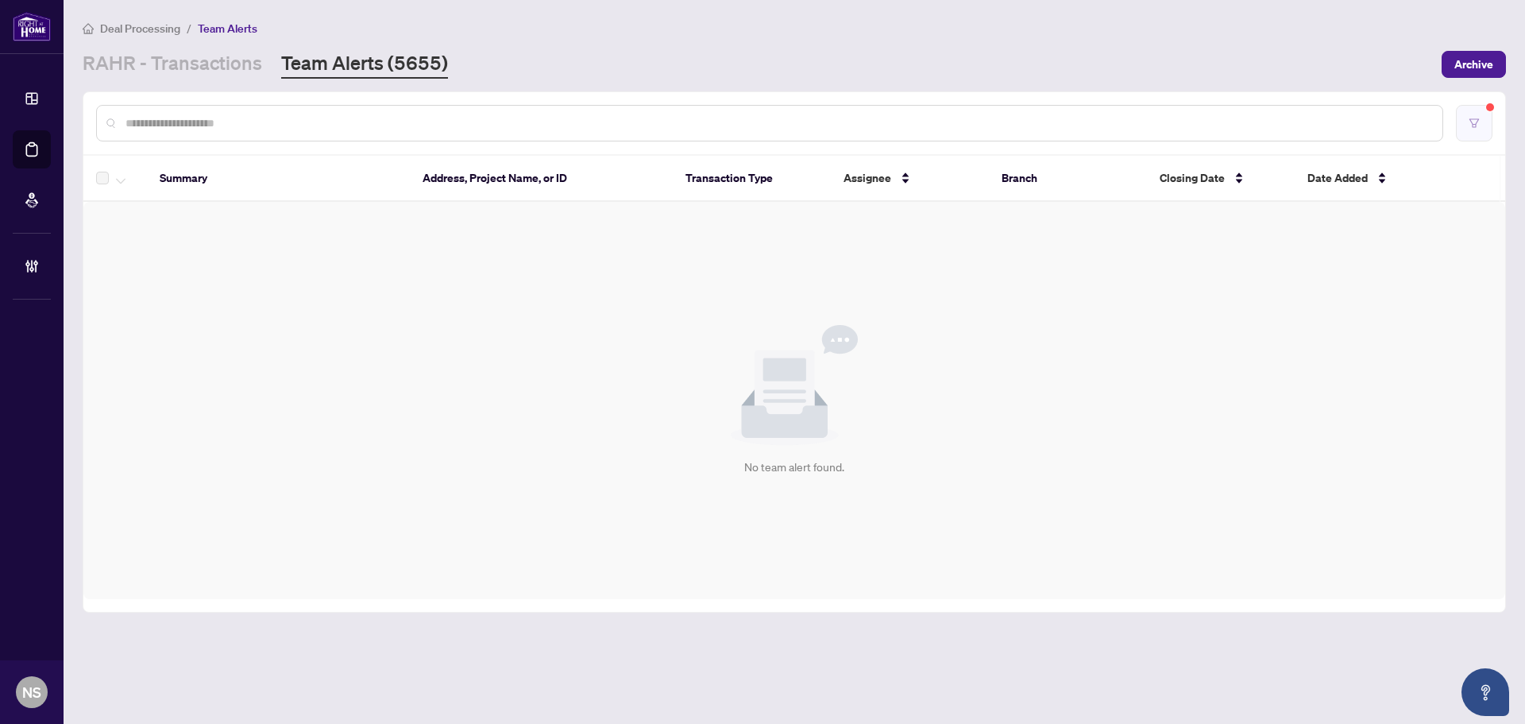
click at [1465, 133] on button "button" at bounding box center [1474, 123] width 37 height 37
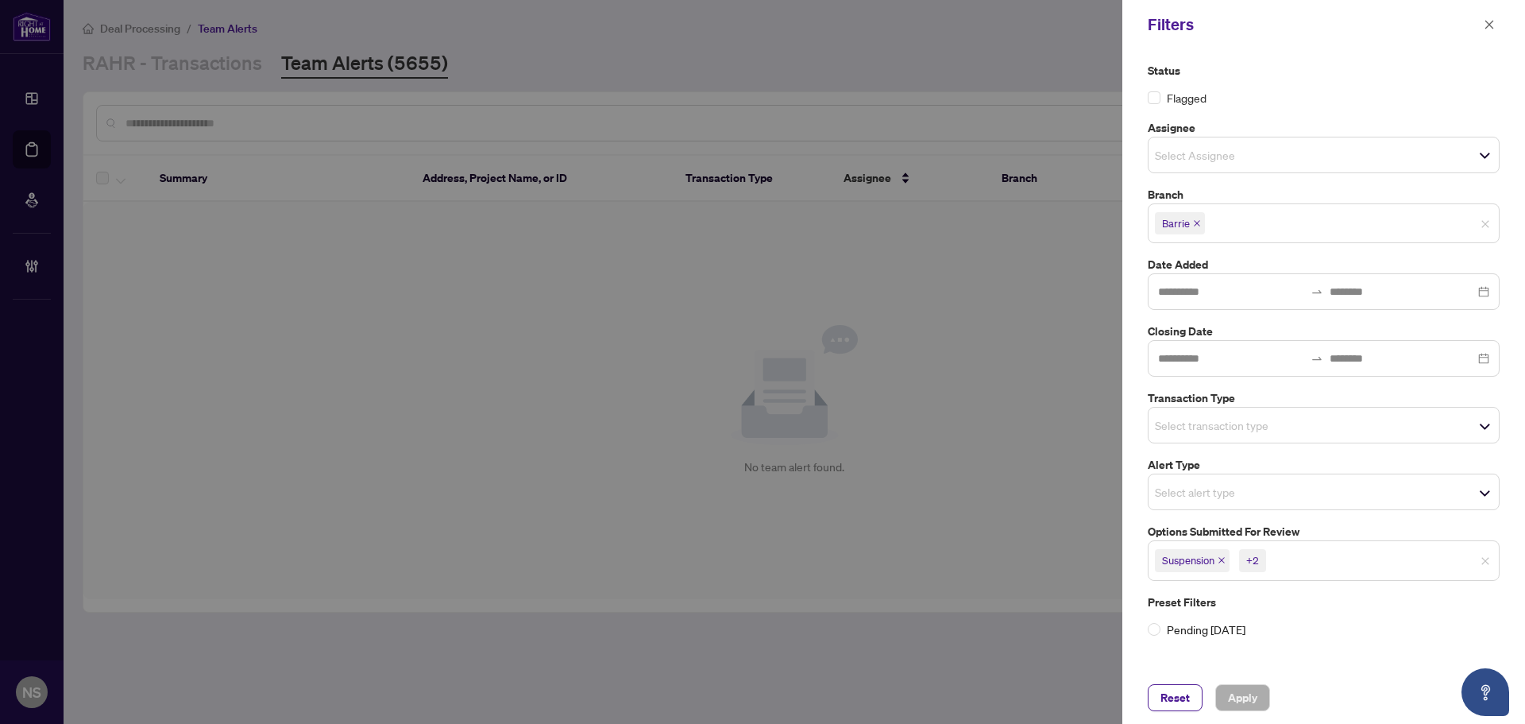
click at [1220, 562] on icon "close" at bounding box center [1222, 560] width 8 height 8
click at [1227, 561] on icon "close" at bounding box center [1226, 561] width 6 height 6
click at [1239, 558] on icon "close" at bounding box center [1239, 560] width 8 height 8
click at [1214, 431] on input "search" at bounding box center [1210, 424] width 111 height 19
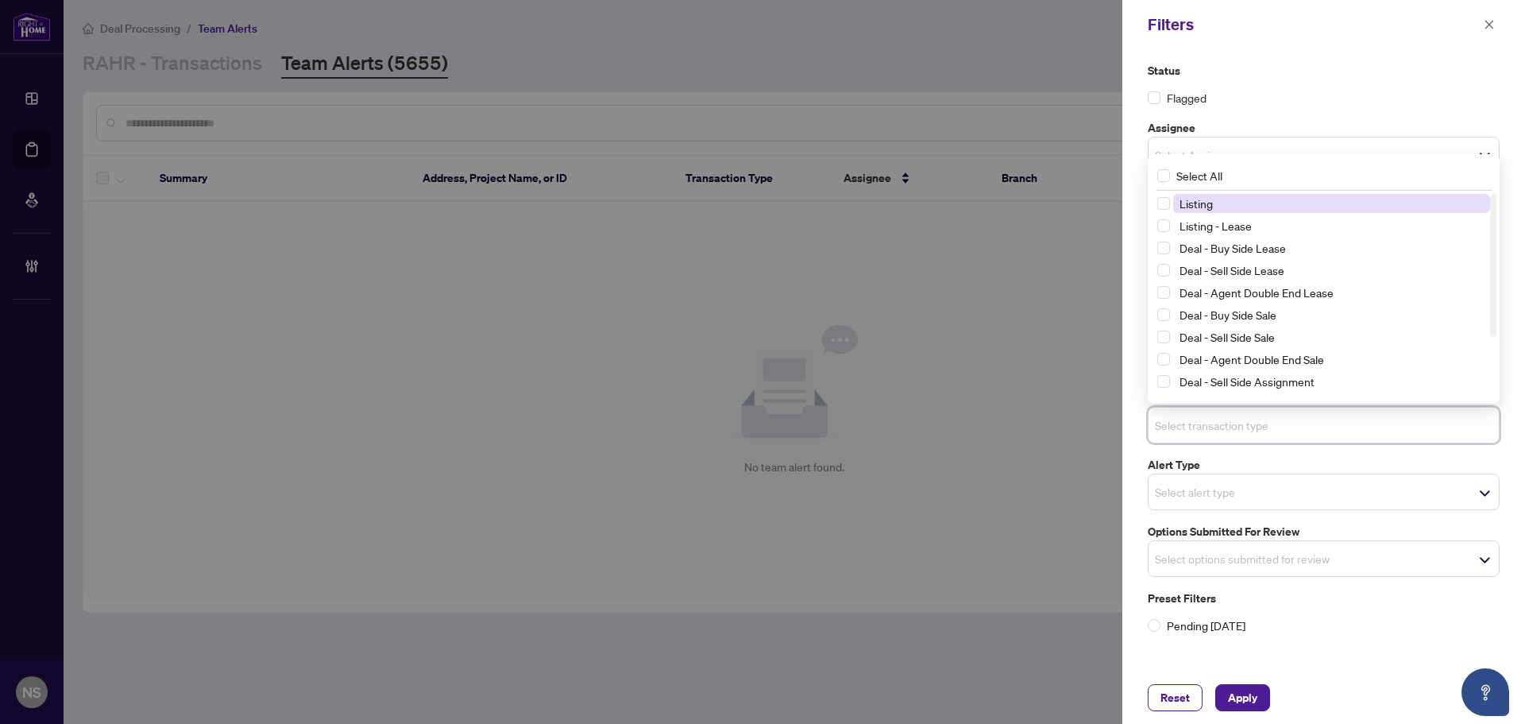
click at [1227, 203] on span "Listing" at bounding box center [1331, 203] width 317 height 19
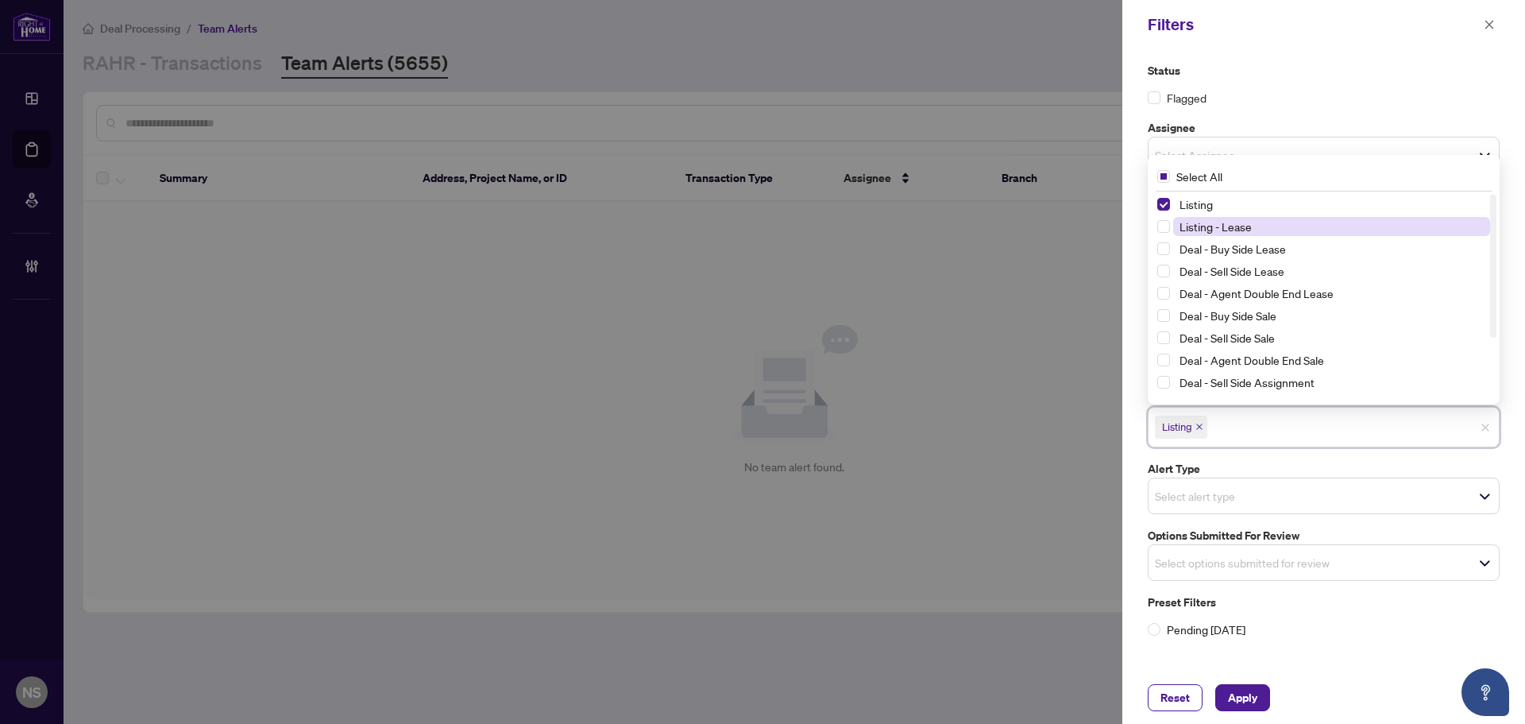
click at [1223, 230] on span "Listing - Lease" at bounding box center [1216, 226] width 72 height 14
click at [1248, 696] on span "Apply" at bounding box center [1242, 697] width 29 height 25
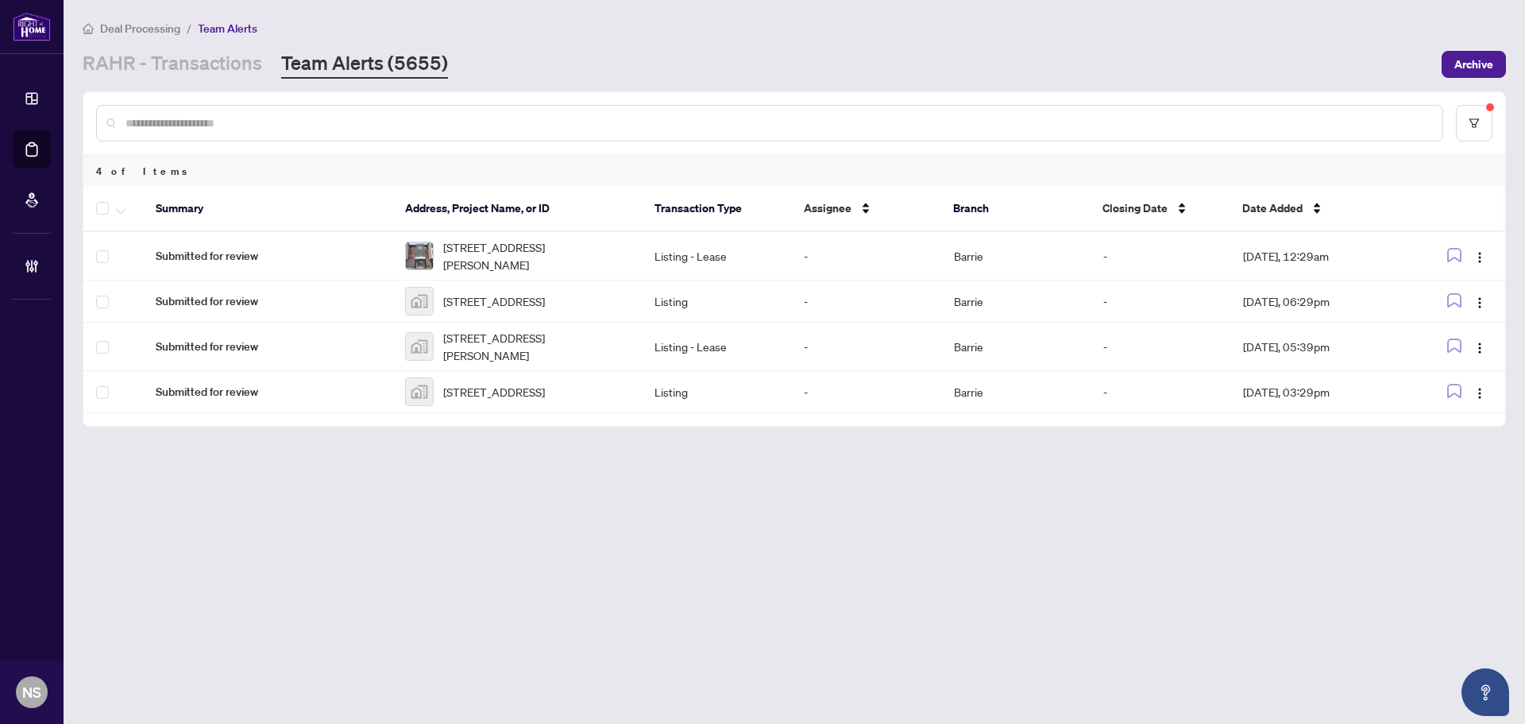
drag, startPoint x: 176, startPoint y: 66, endPoint x: 26, endPoint y: 144, distance: 168.4
click at [176, 66] on link "RAHR - Transactions" at bounding box center [173, 64] width 180 height 29
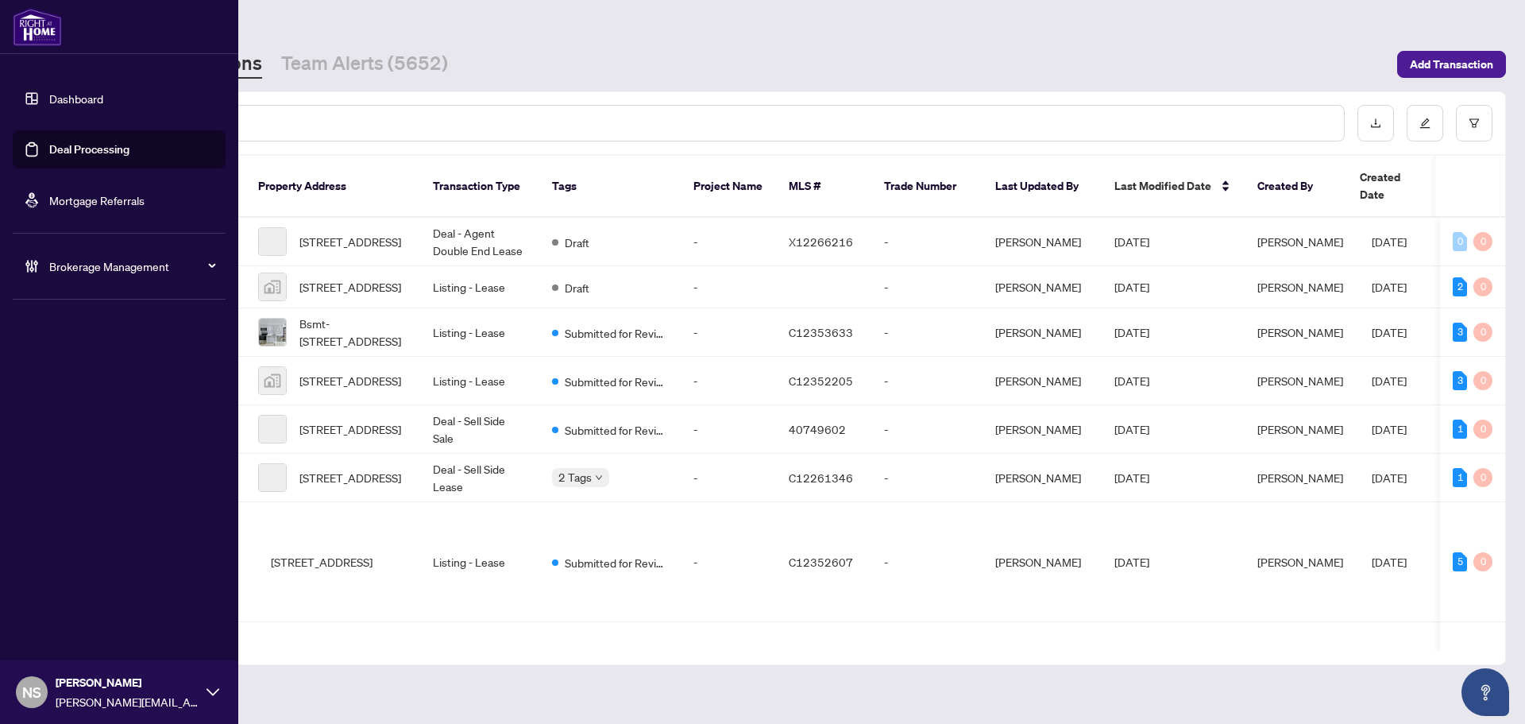
click at [49, 148] on link "Deal Processing" at bounding box center [89, 149] width 80 height 14
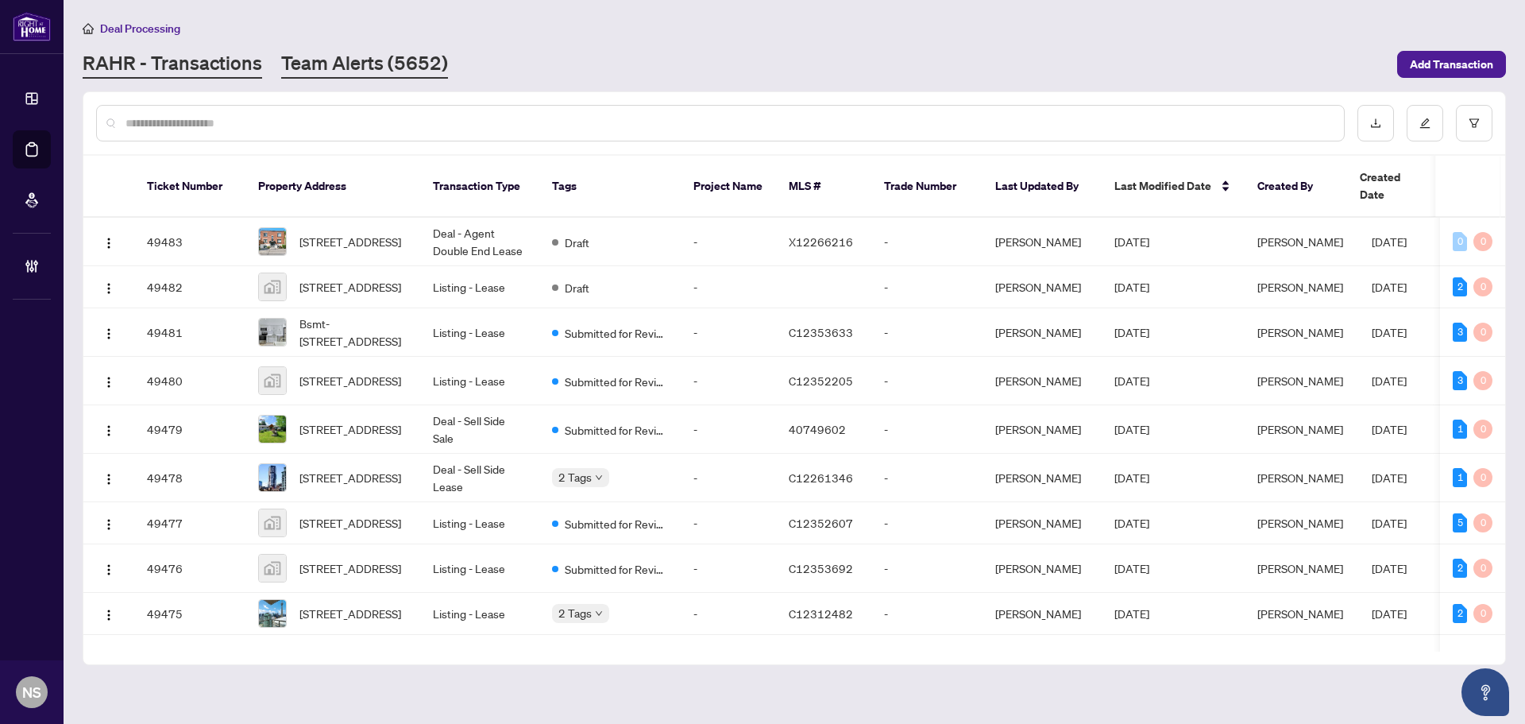
click at [423, 68] on link "Team Alerts (5652)" at bounding box center [364, 64] width 167 height 29
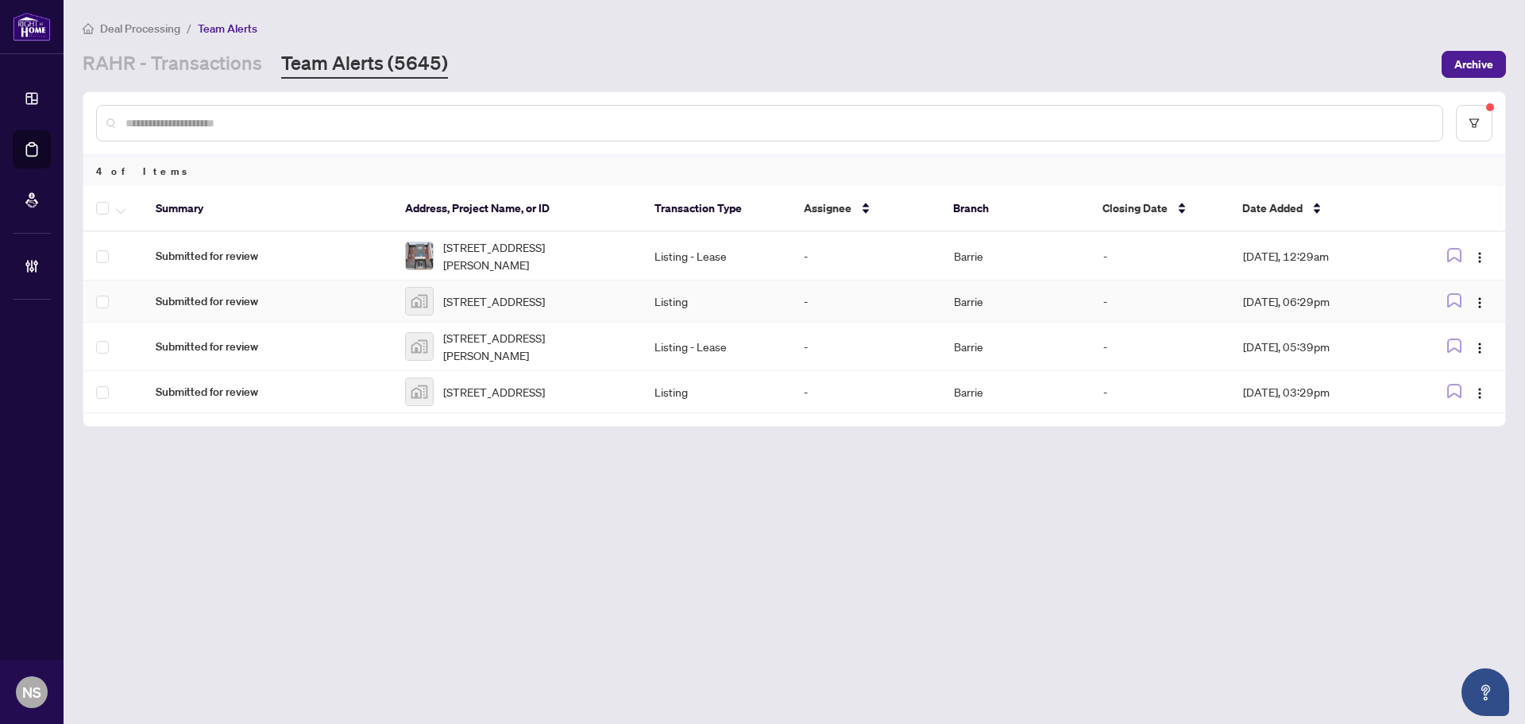
click at [242, 311] on td "Submitted for review" at bounding box center [267, 301] width 249 height 42
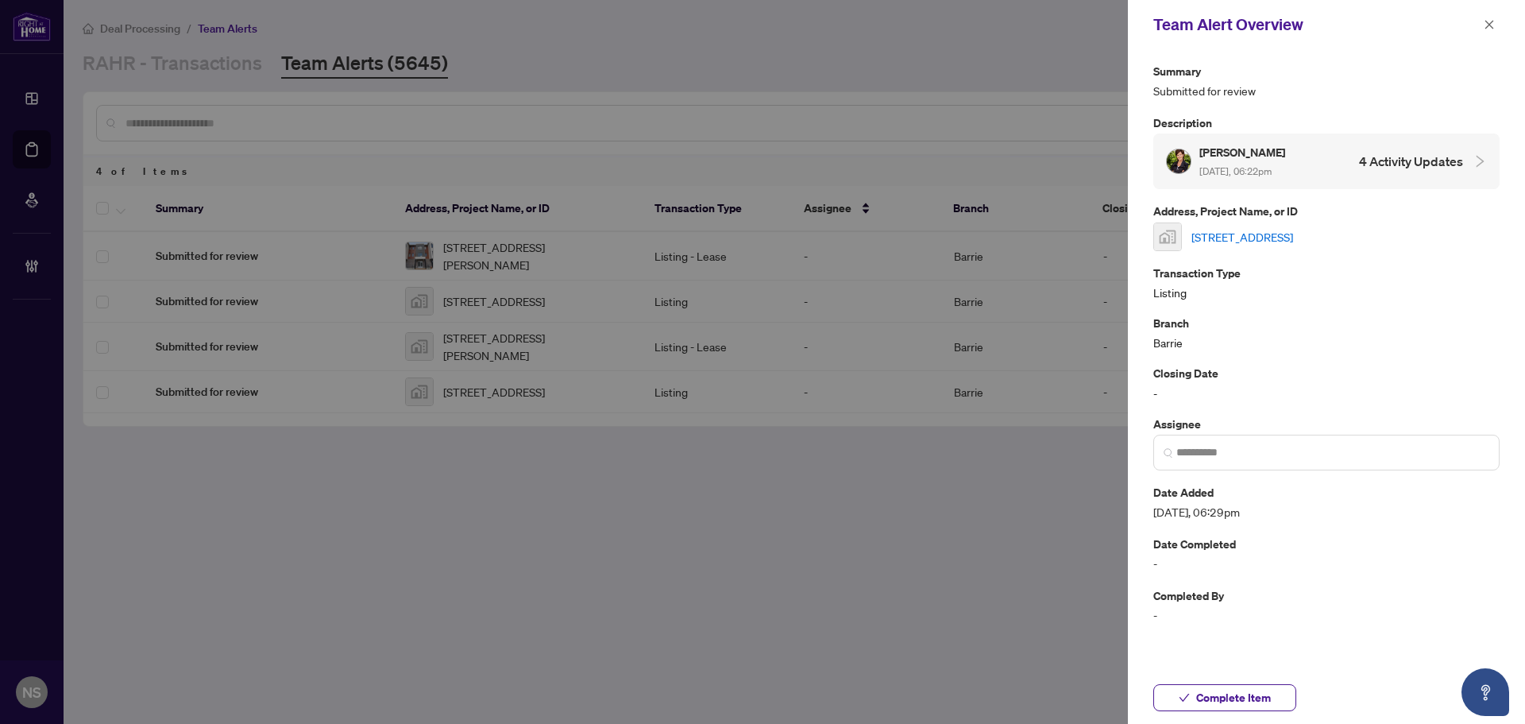
click at [1254, 234] on link "1012 Linden Street, Innisfil, ON L9S 1W4, Canada" at bounding box center [1243, 236] width 102 height 17
click at [1494, 29] on icon "close" at bounding box center [1489, 24] width 11 height 11
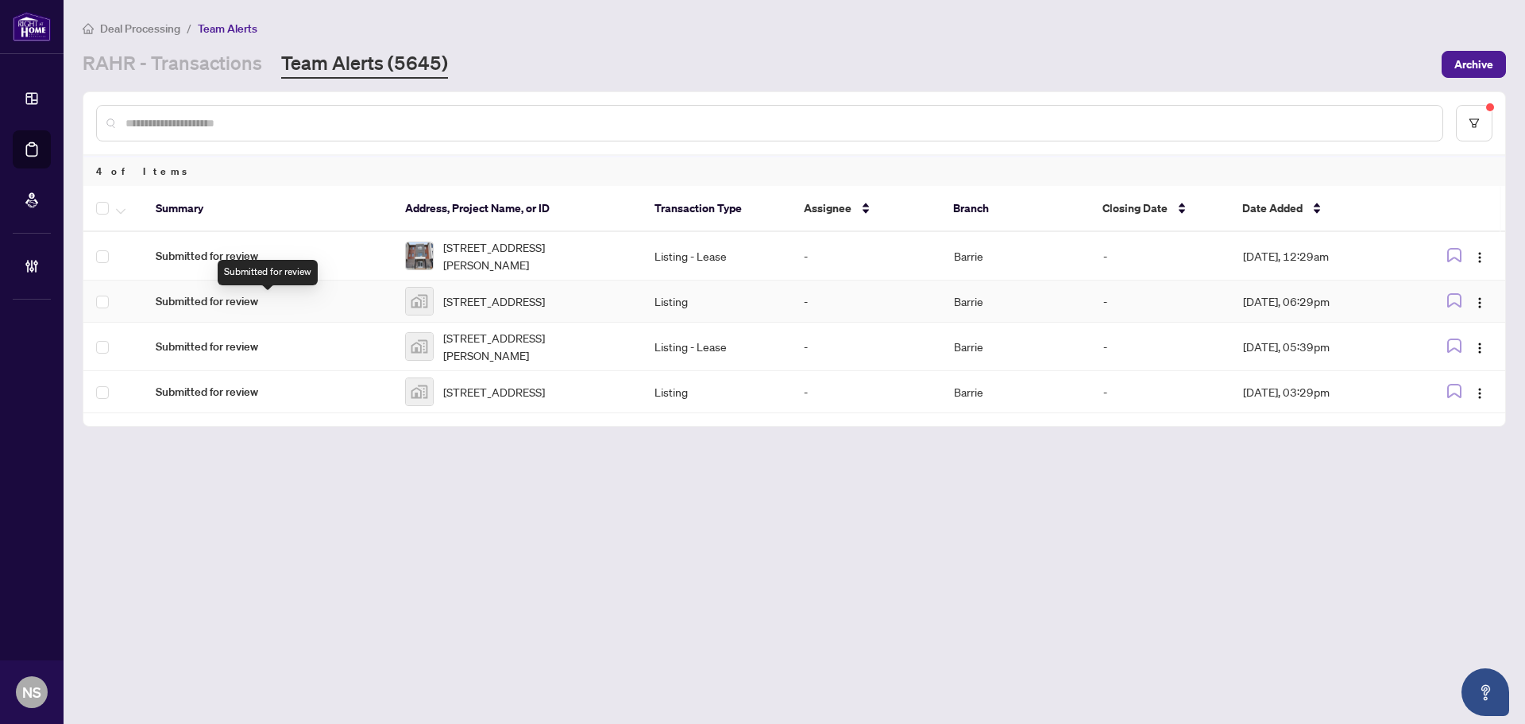
click at [241, 295] on span "Submitted for review" at bounding box center [268, 300] width 224 height 17
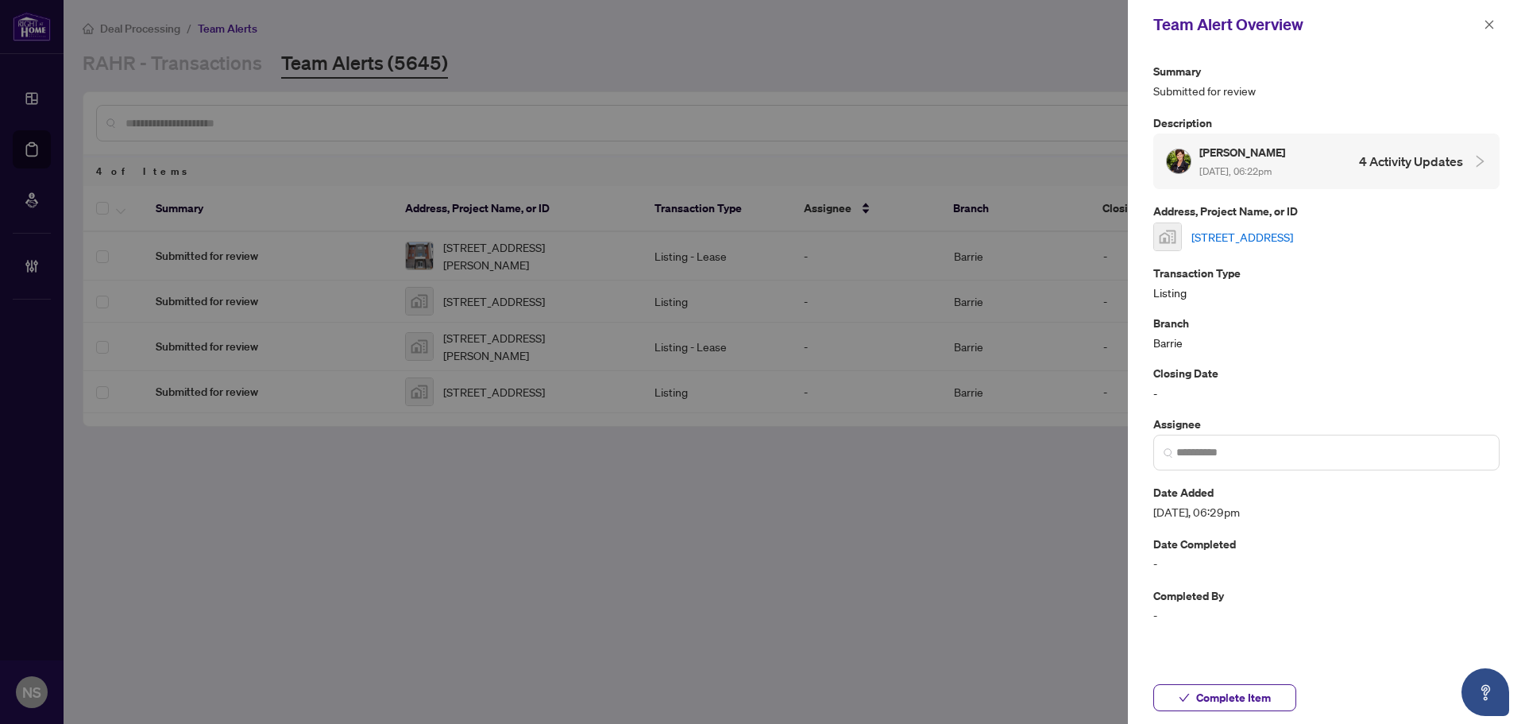
click at [1293, 234] on link "1012 Linden Street, Innisfil, ON L9S 1W4, Canada" at bounding box center [1243, 236] width 102 height 17
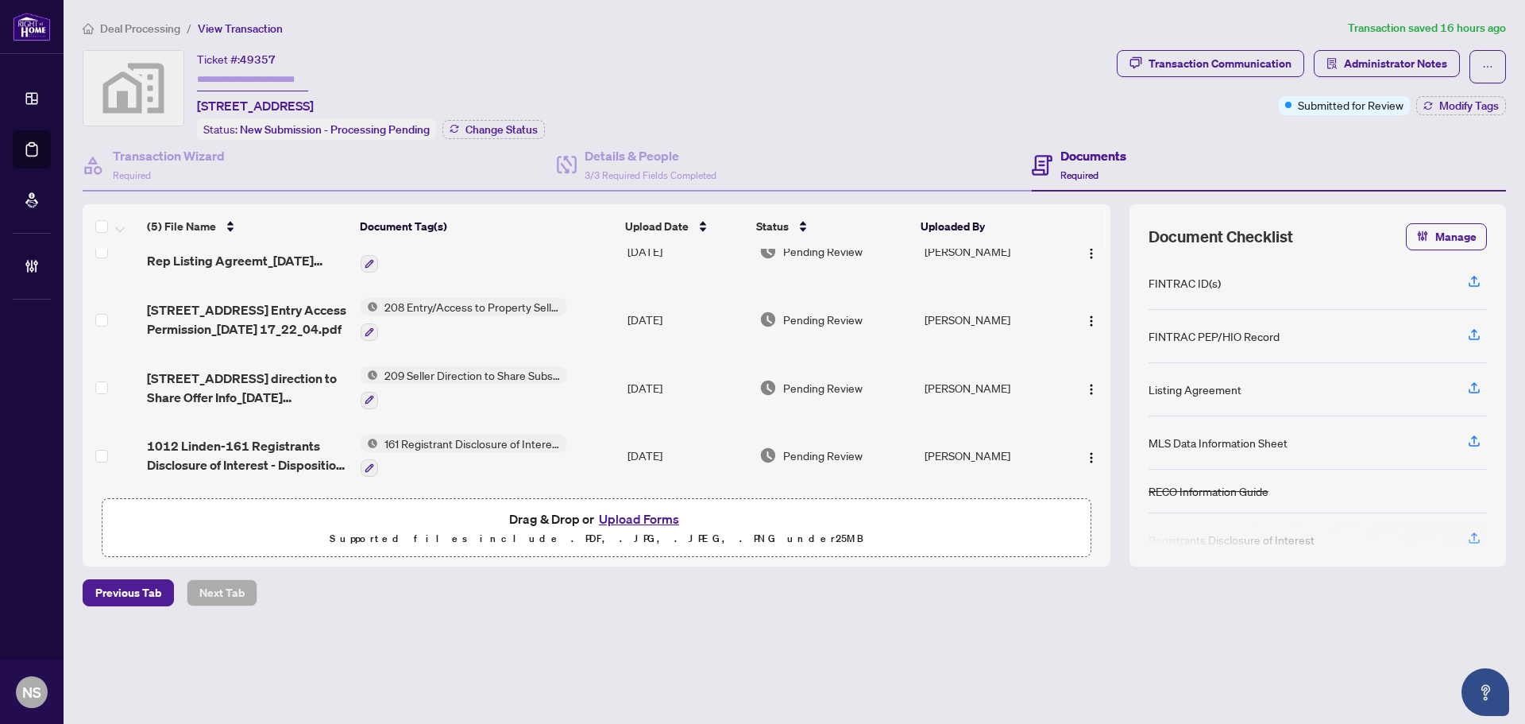
scroll to position [102, 0]
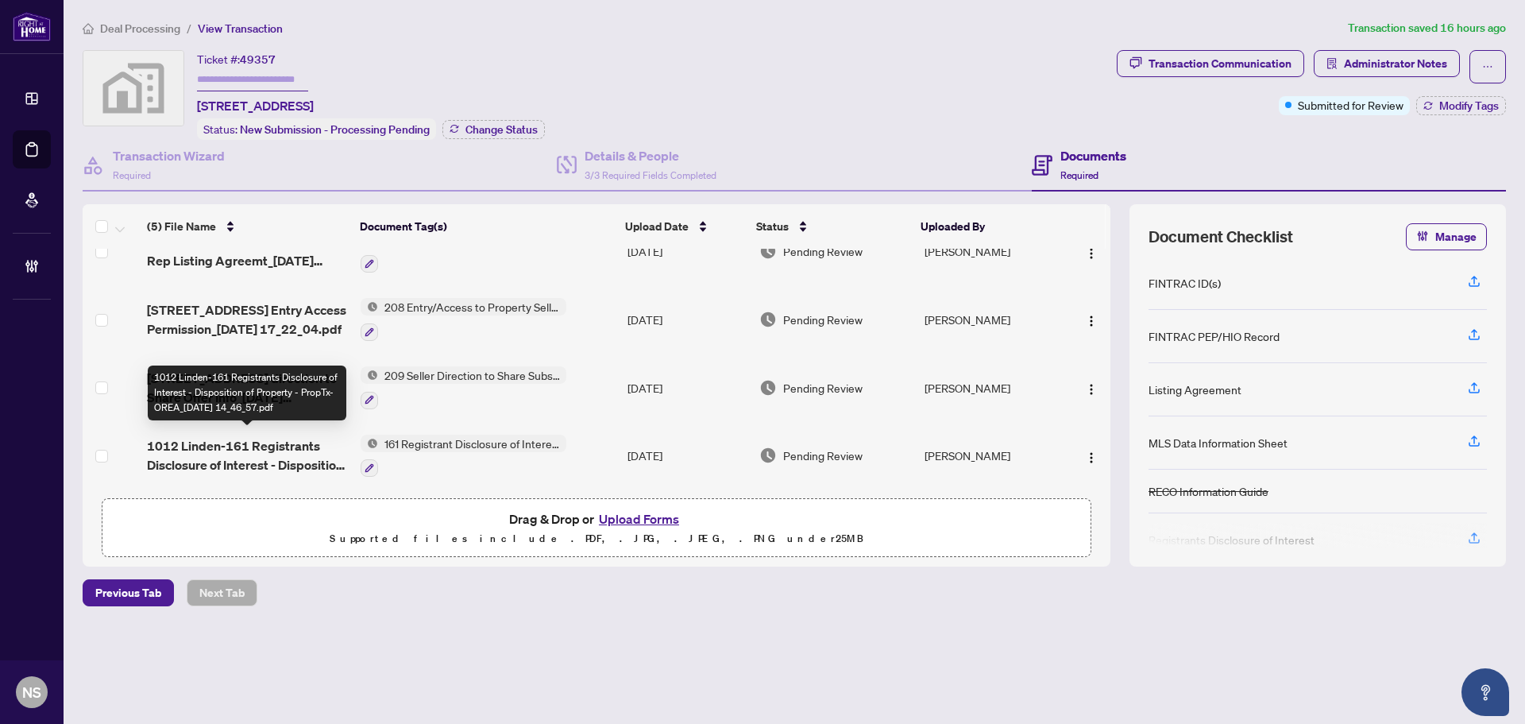
click at [284, 450] on span "1012 Linden-161 Registrants Disclosure of Interest - Disposition of Property - …" at bounding box center [247, 455] width 201 height 38
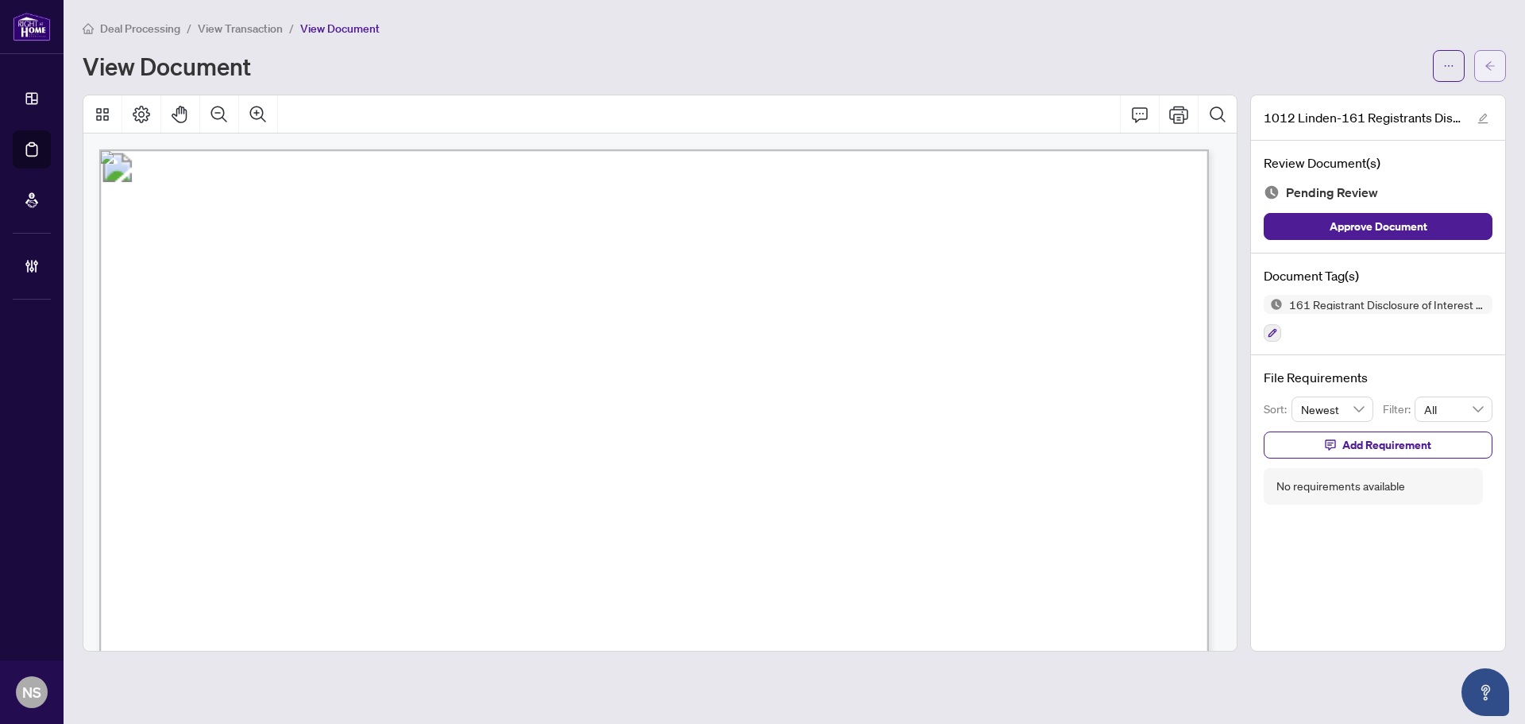
click at [1476, 68] on button "button" at bounding box center [1490, 66] width 32 height 32
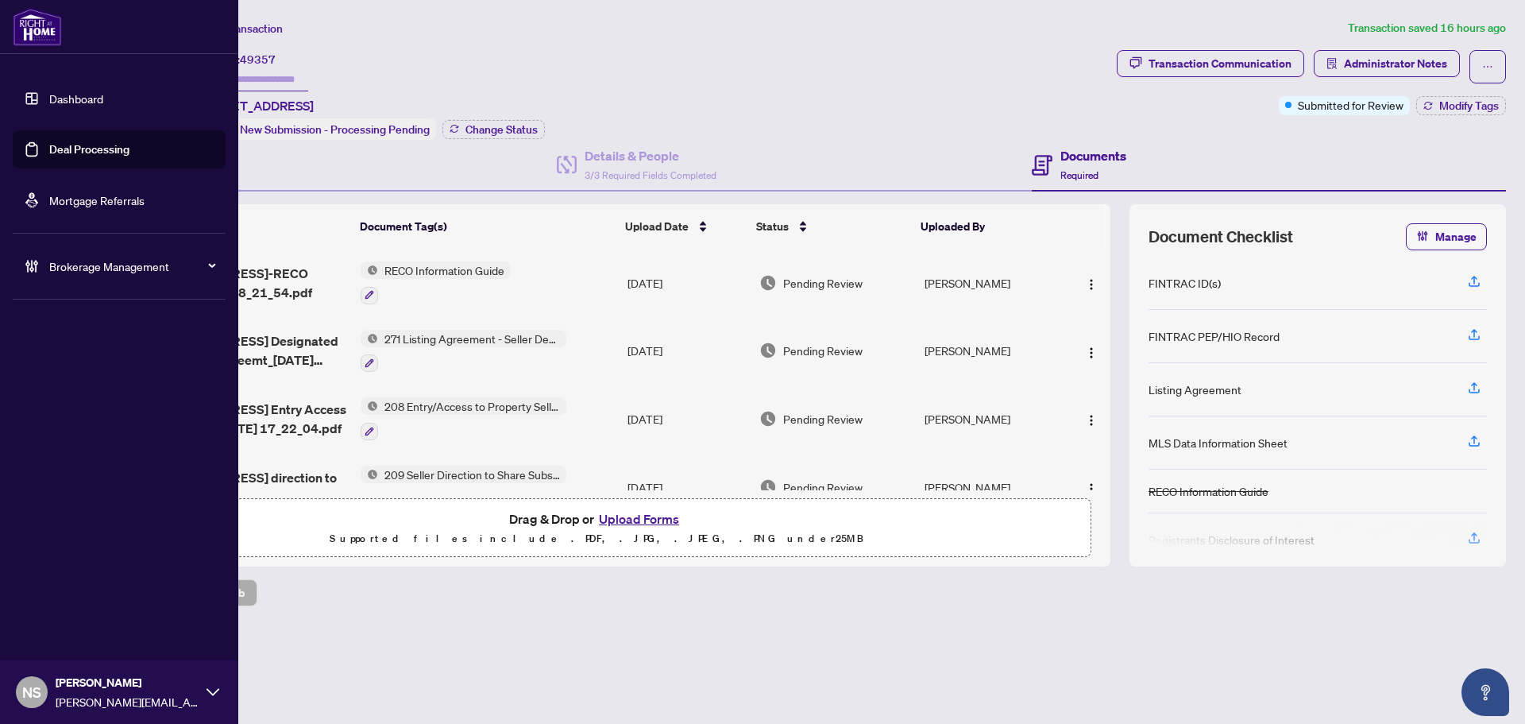
click at [49, 149] on link "Deal Processing" at bounding box center [89, 149] width 80 height 14
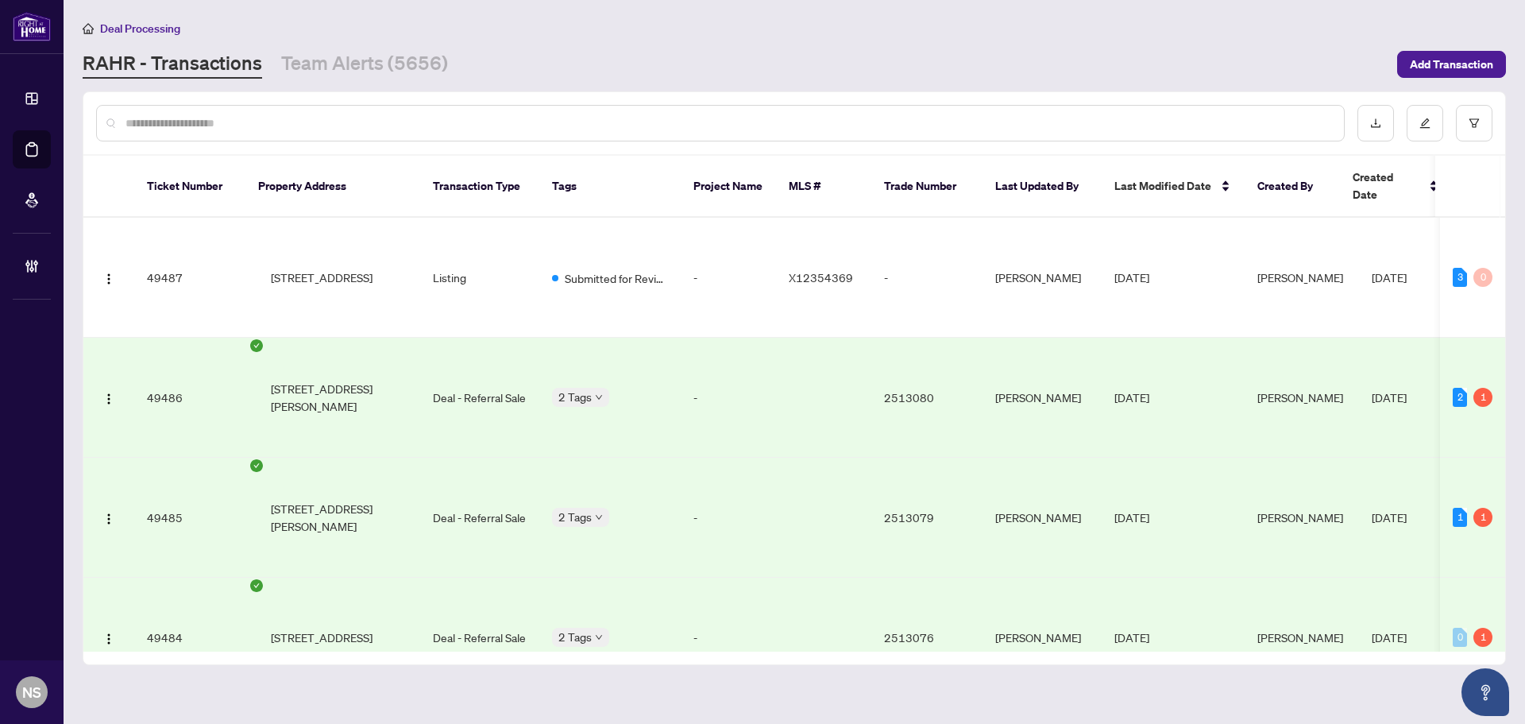
click at [412, 44] on div "Deal Processing RAHR - Transactions Team Alerts (5656) Add Transaction" at bounding box center [795, 49] width 1424 height 60
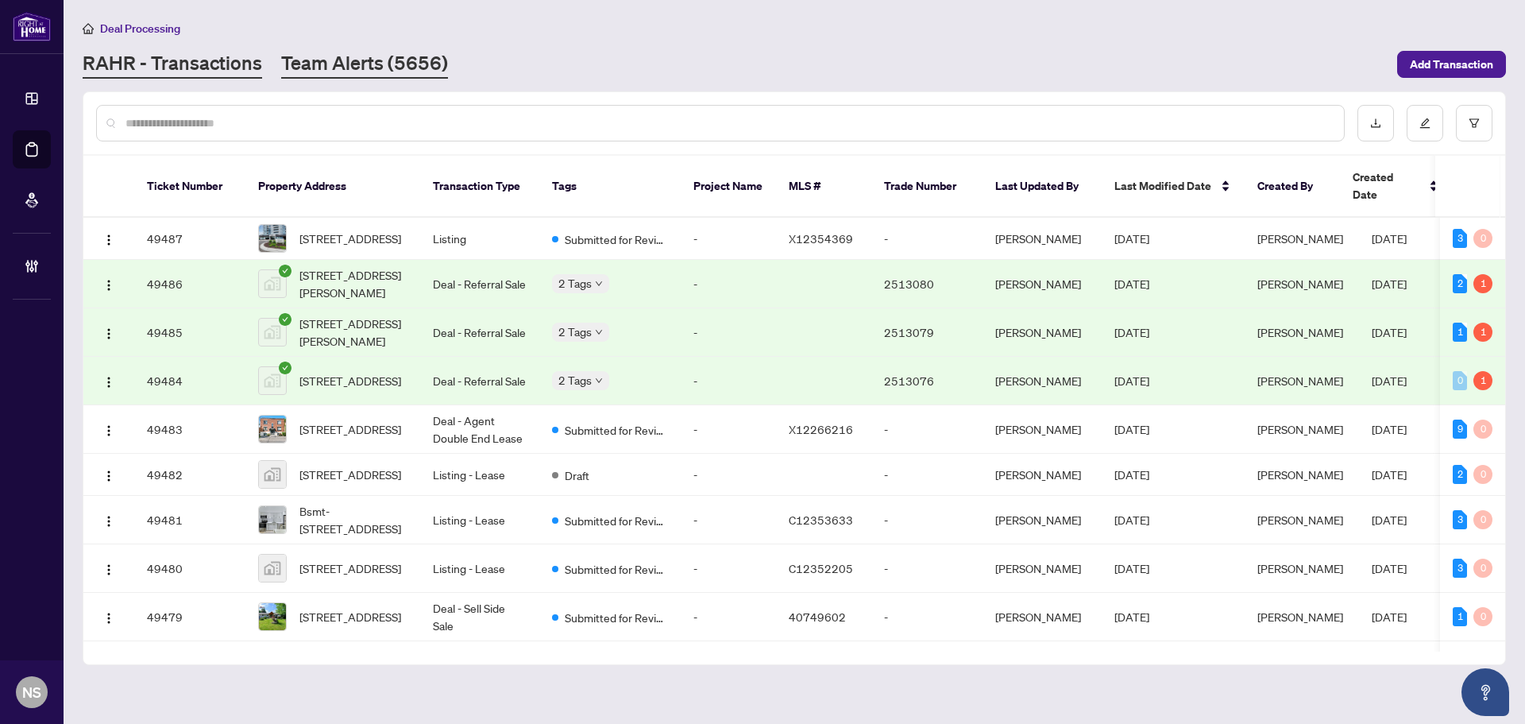
click at [411, 55] on link "Team Alerts (5656)" at bounding box center [364, 64] width 167 height 29
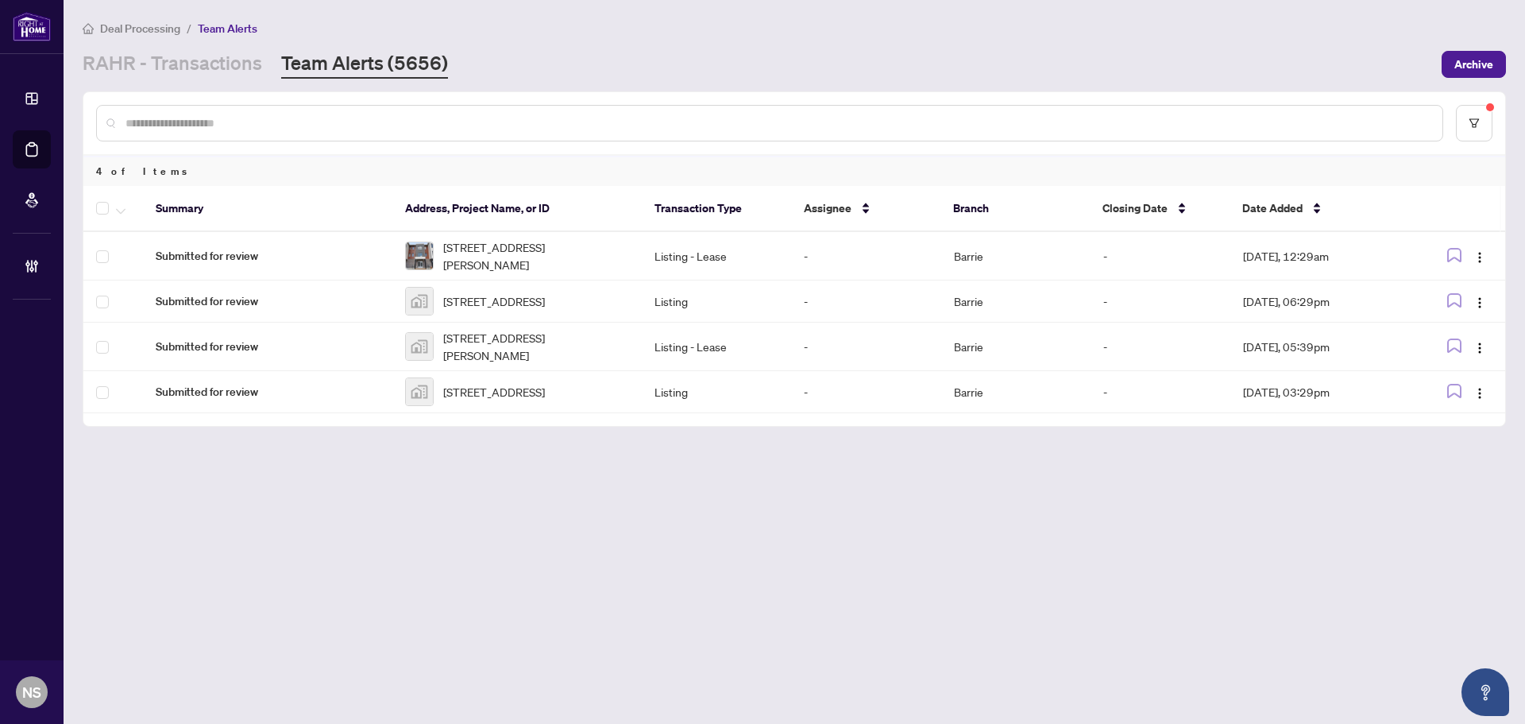
click at [157, 550] on main "Deal Processing / Team Alerts RAHR - Transactions Team Alerts (5656) Archive 4 …" at bounding box center [795, 362] width 1462 height 724
click at [248, 347] on span "Submitted for review" at bounding box center [268, 346] width 224 height 17
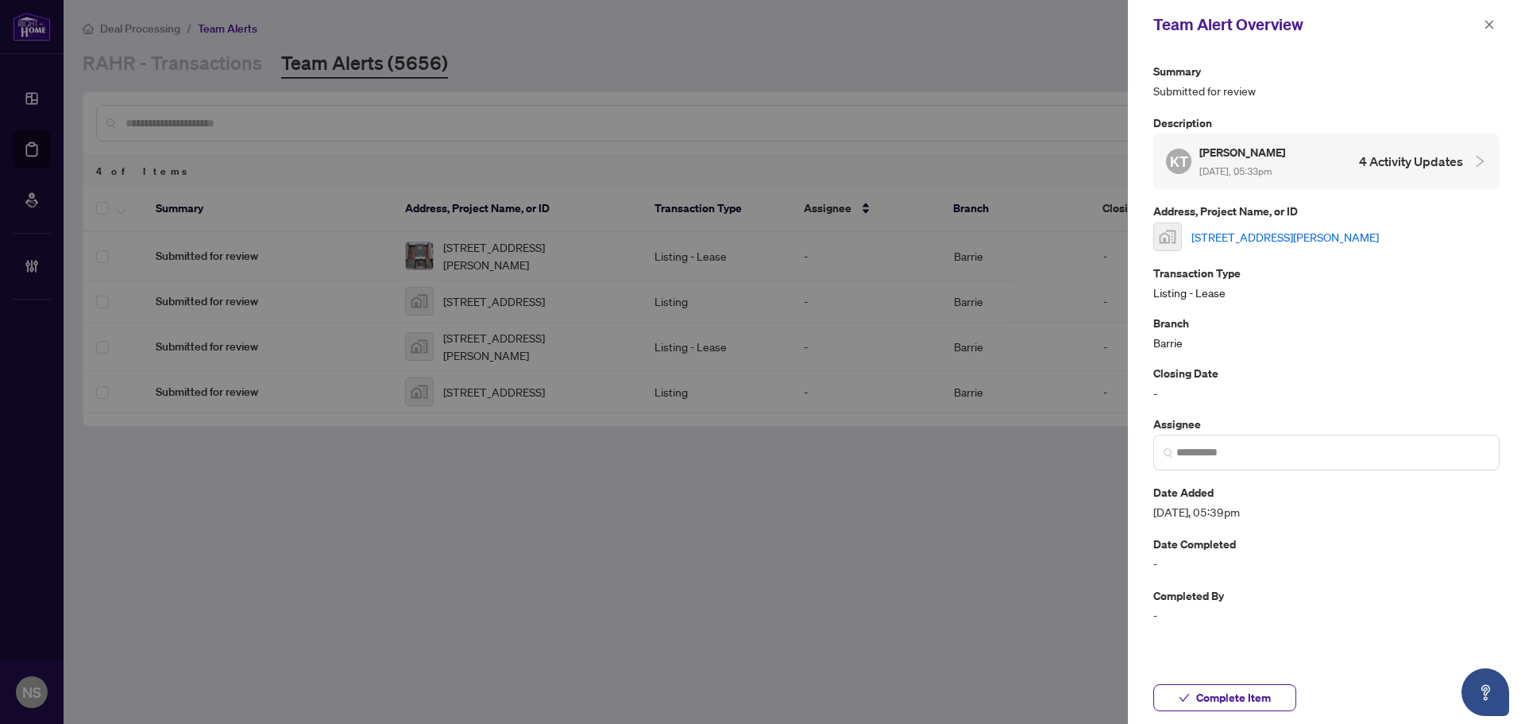
click at [1244, 238] on link "47 Shepherd Dr, Barrie, ON, Canada" at bounding box center [1285, 236] width 187 height 17
click at [1482, 29] on button "button" at bounding box center [1489, 24] width 21 height 19
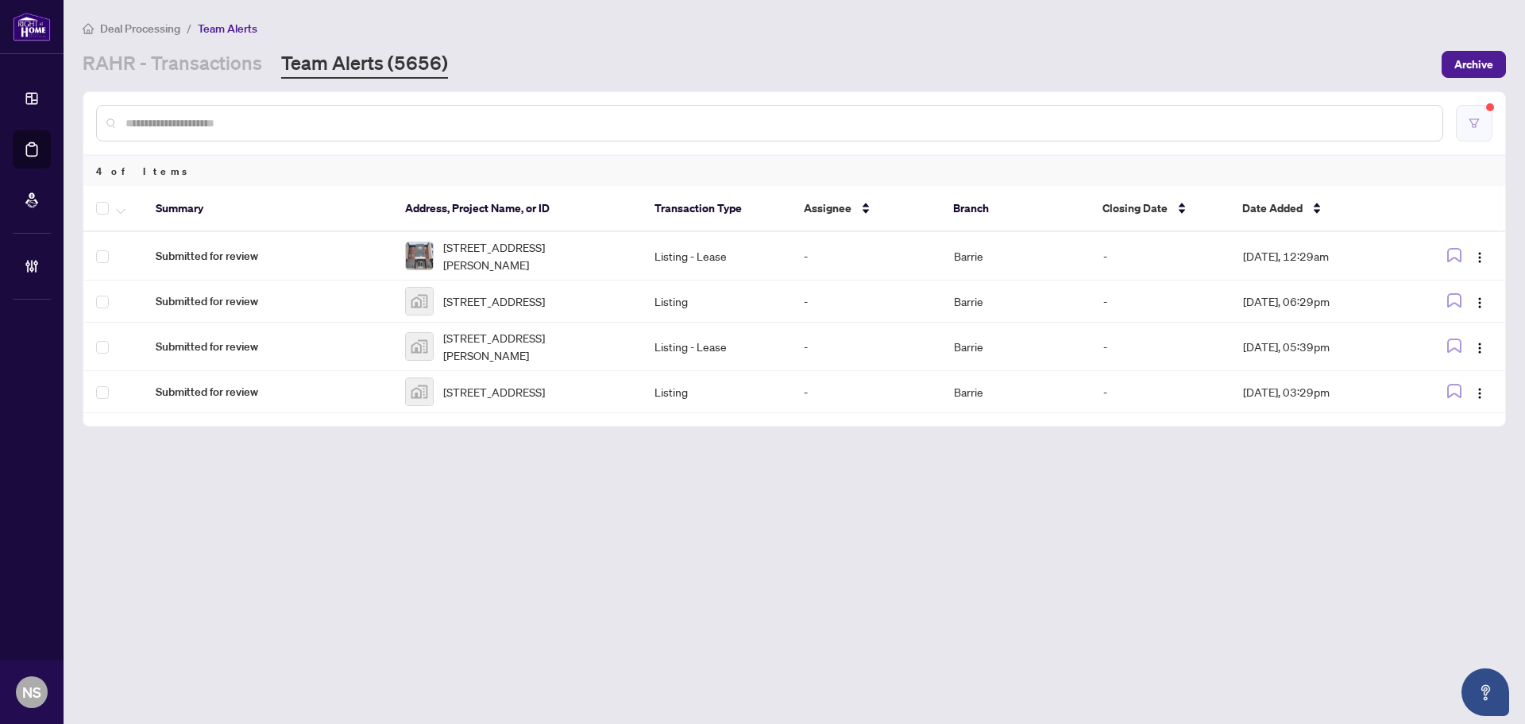
click at [1467, 128] on button "button" at bounding box center [1474, 123] width 37 height 37
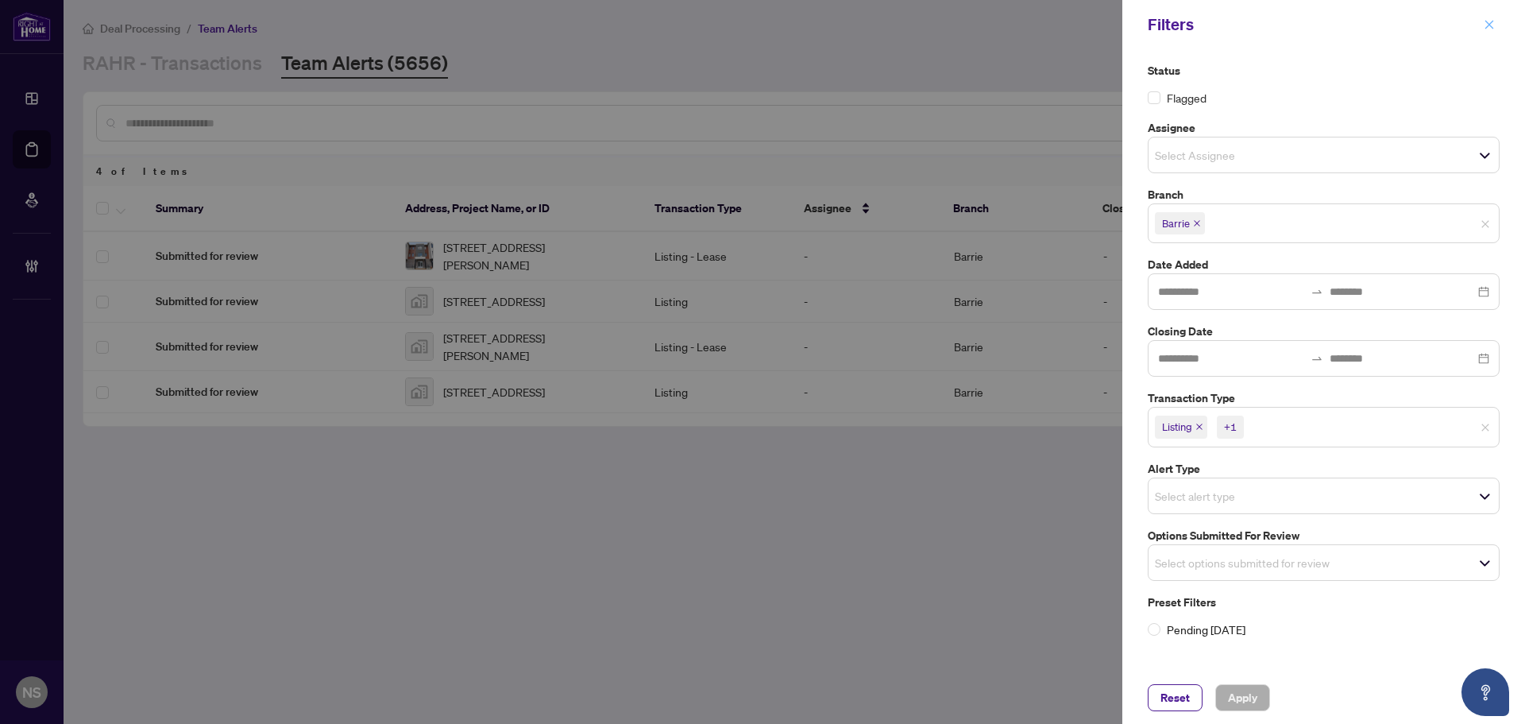
click at [1492, 25] on icon "close" at bounding box center [1489, 24] width 11 height 11
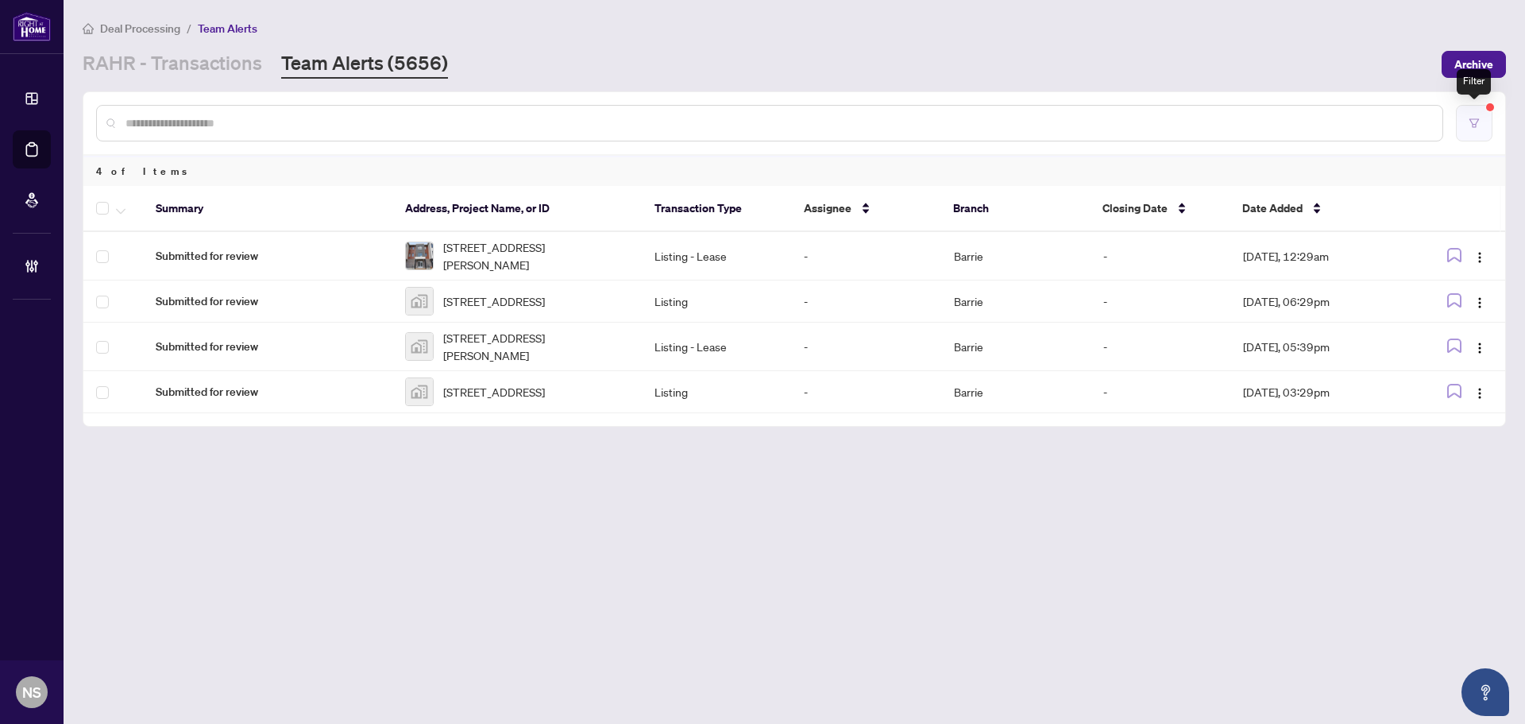
click at [1484, 115] on button "button" at bounding box center [1474, 123] width 37 height 37
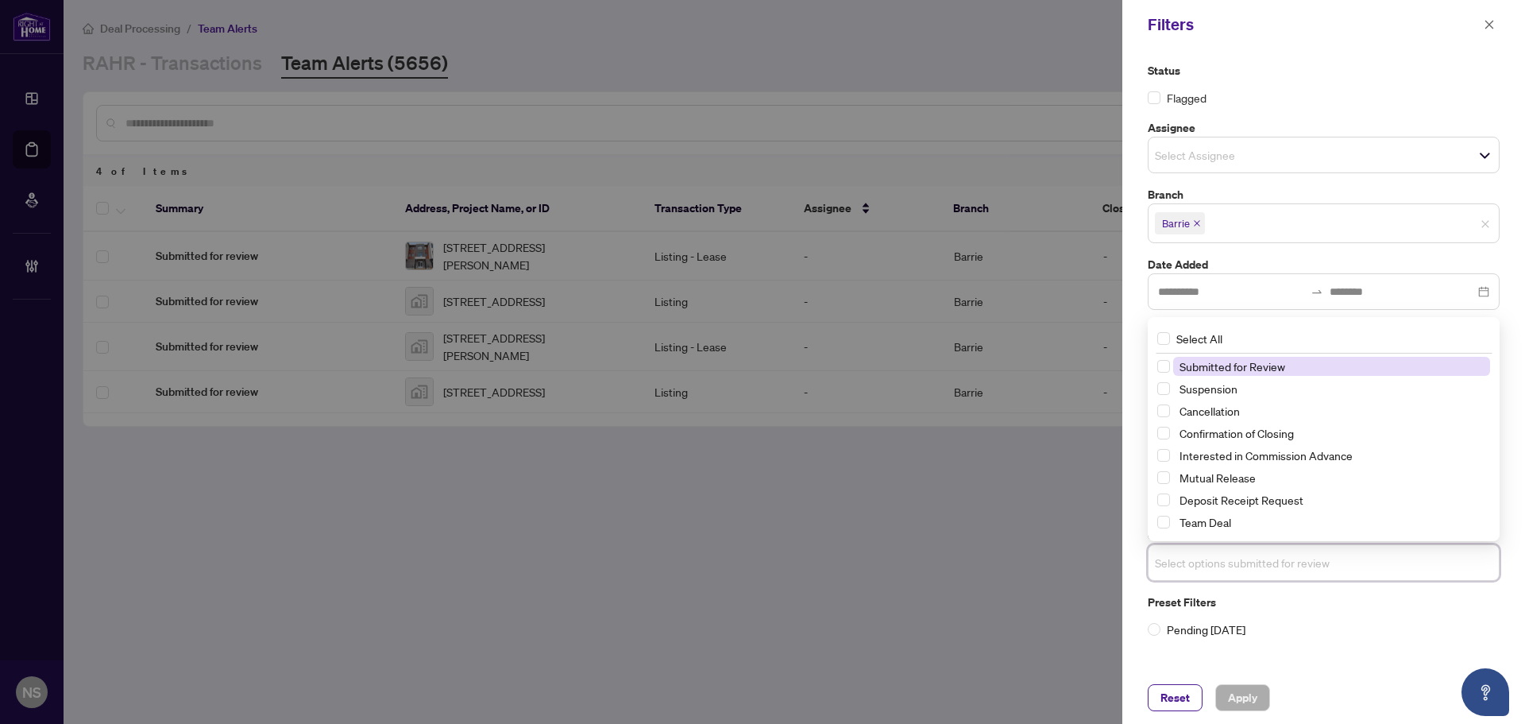
click at [1246, 568] on input "search" at bounding box center [1210, 562] width 111 height 19
click at [1246, 569] on input "search" at bounding box center [1210, 562] width 111 height 19
click at [1382, 636] on label "Pending Today" at bounding box center [1324, 628] width 352 height 17
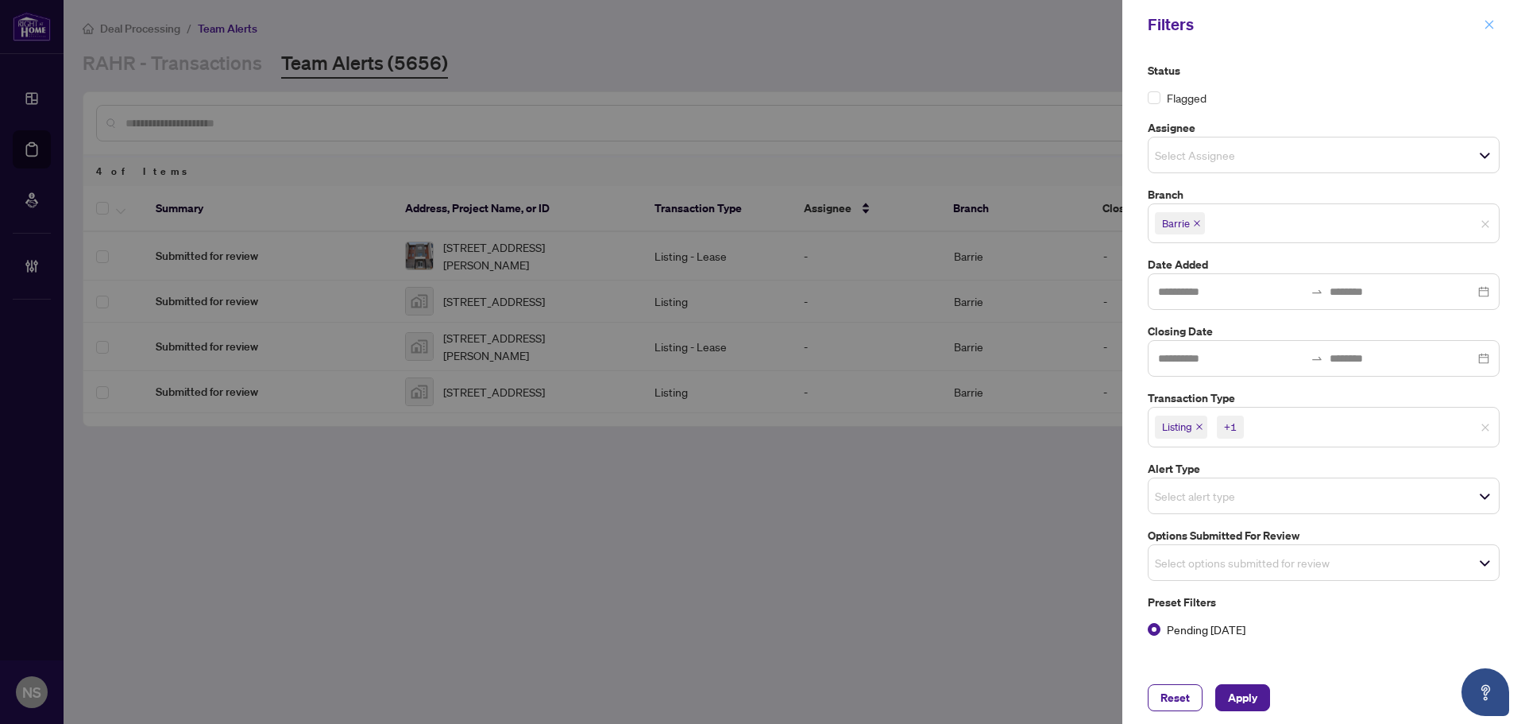
click at [1481, 29] on button "button" at bounding box center [1489, 24] width 21 height 19
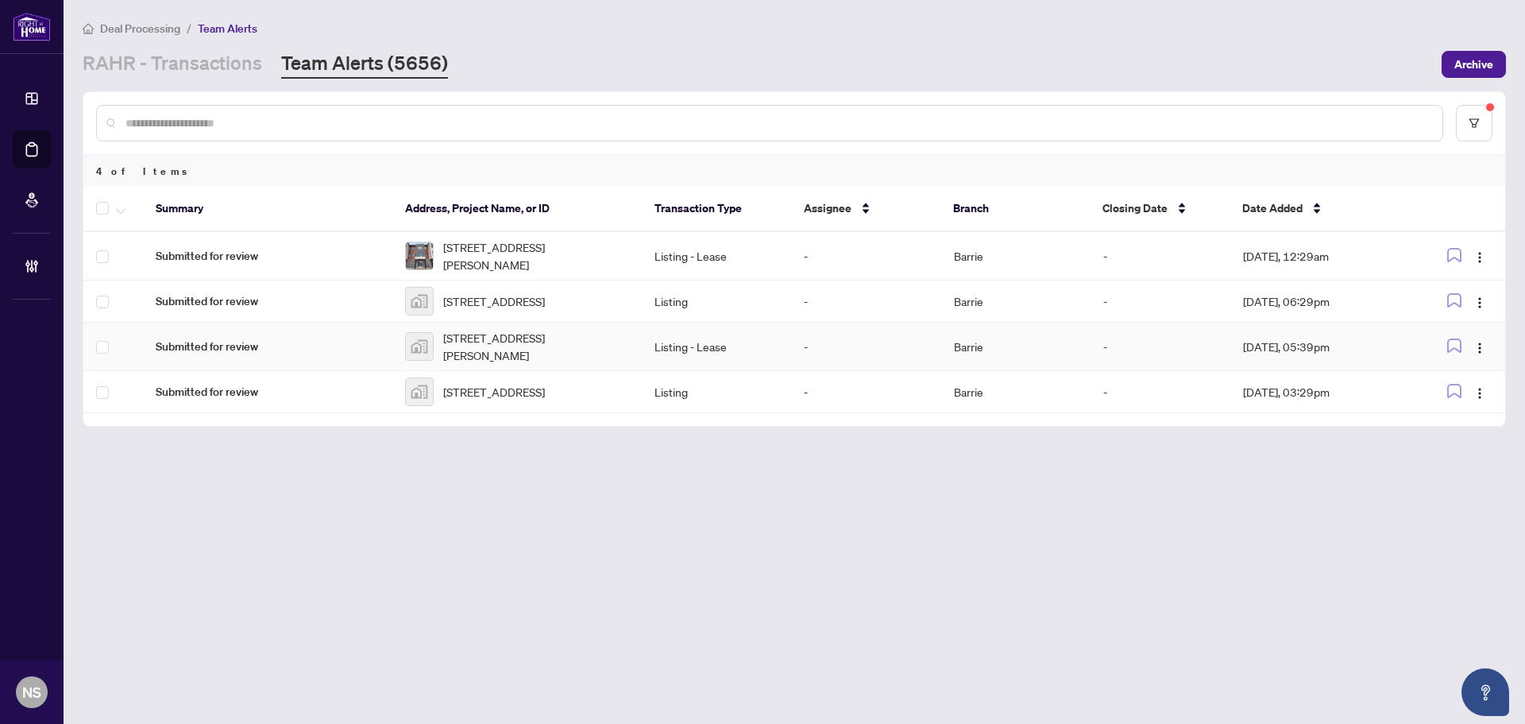
click at [168, 355] on span "Submitted for review" at bounding box center [268, 346] width 224 height 17
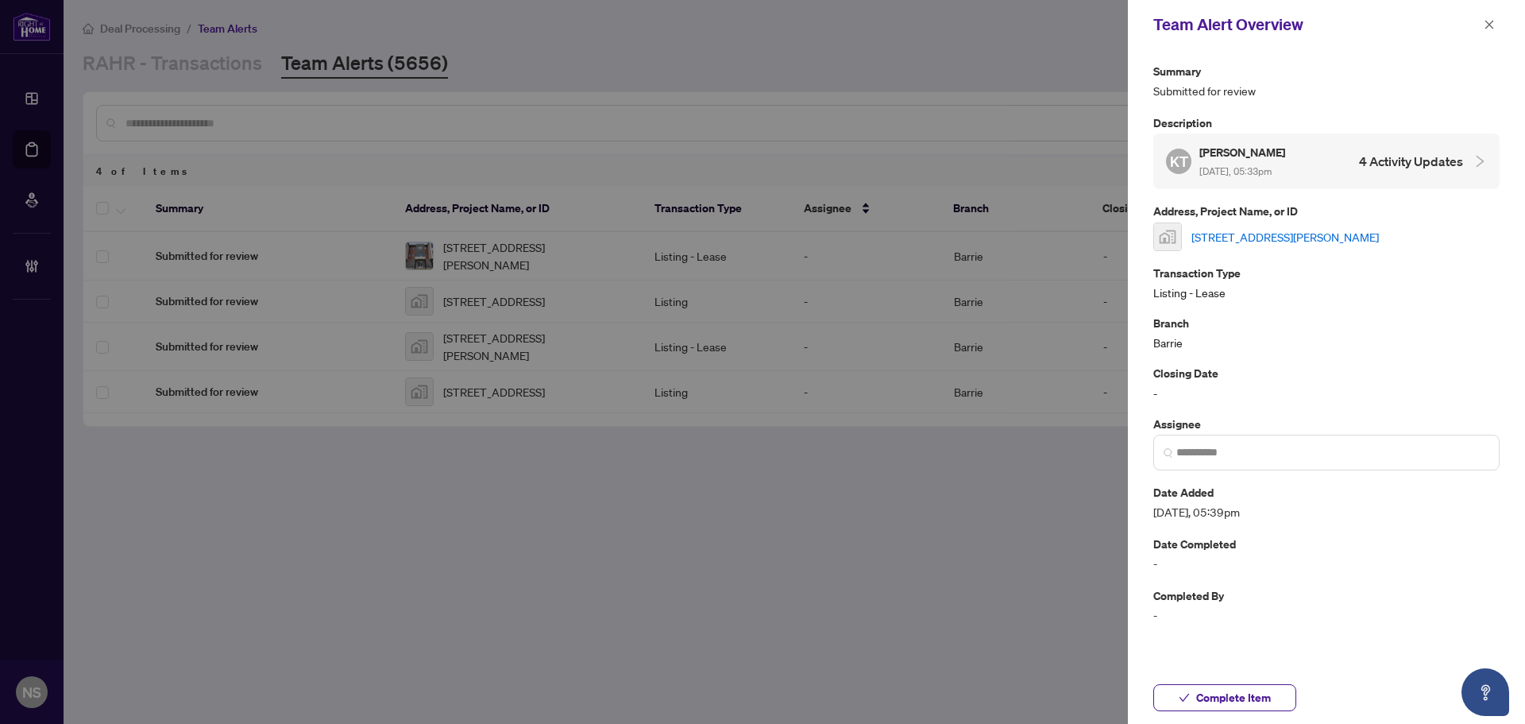
click at [1276, 236] on link "[STREET_ADDRESS][PERSON_NAME]" at bounding box center [1285, 236] width 187 height 17
click at [1247, 703] on span "Complete Item" at bounding box center [1233, 697] width 75 height 25
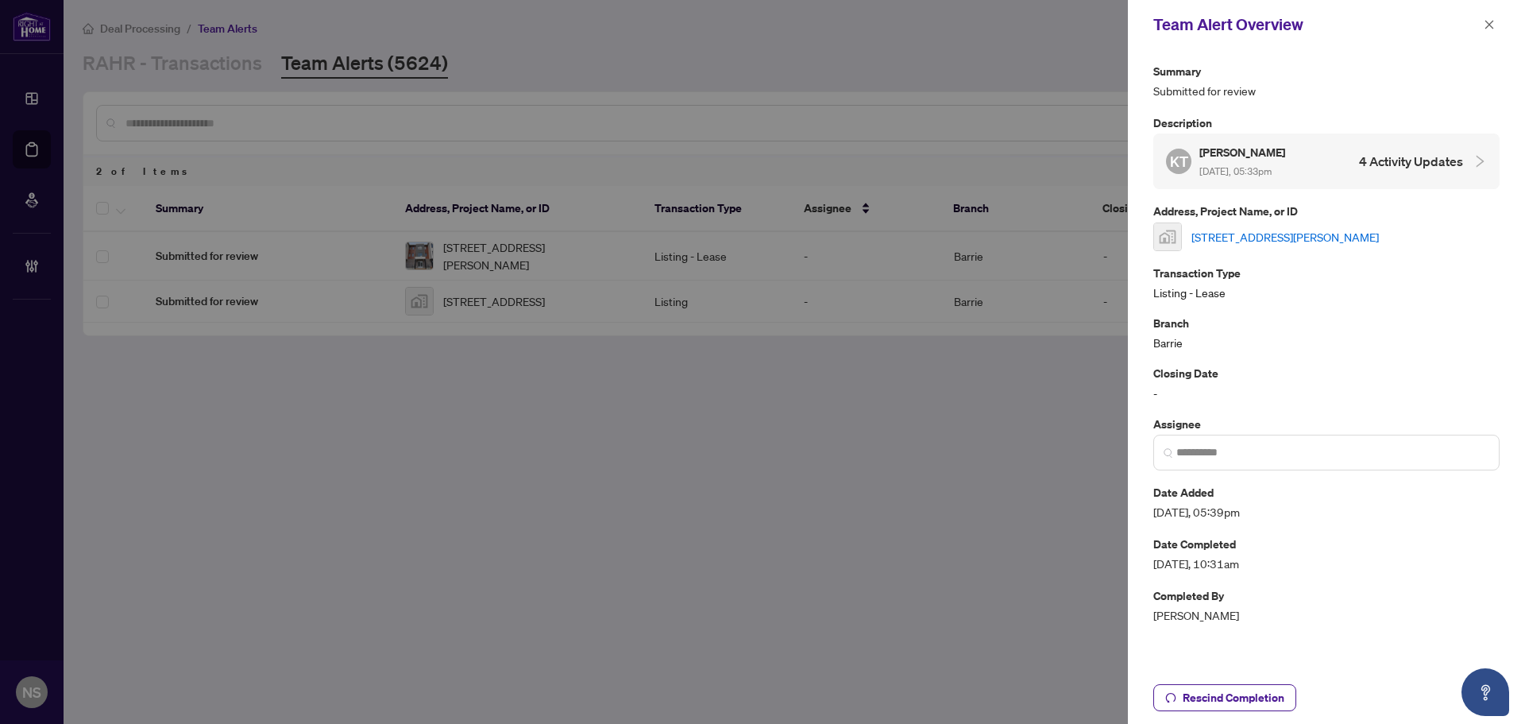
click at [1490, 13] on span "button" at bounding box center [1489, 24] width 11 height 25
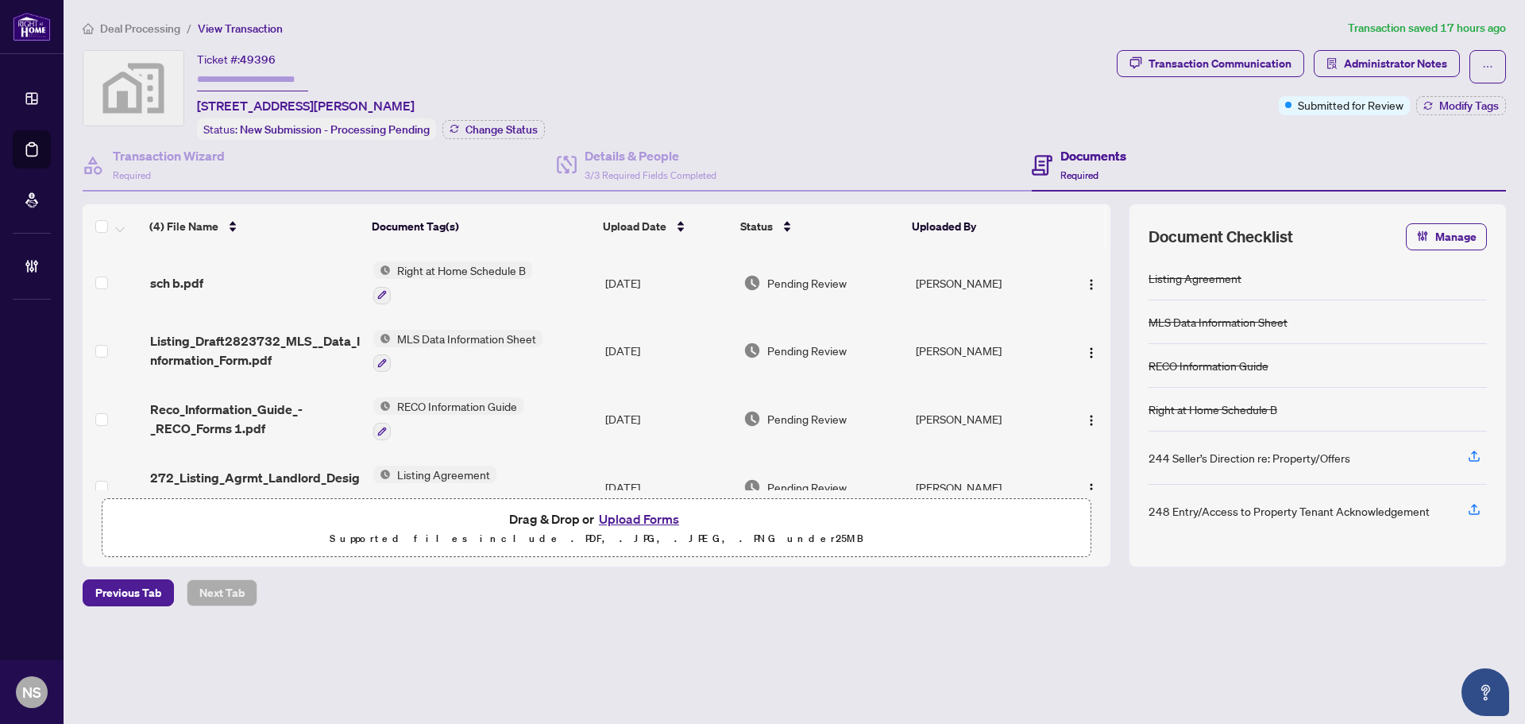
click at [236, 297] on td "sch b.pdf" at bounding box center [255, 283] width 223 height 68
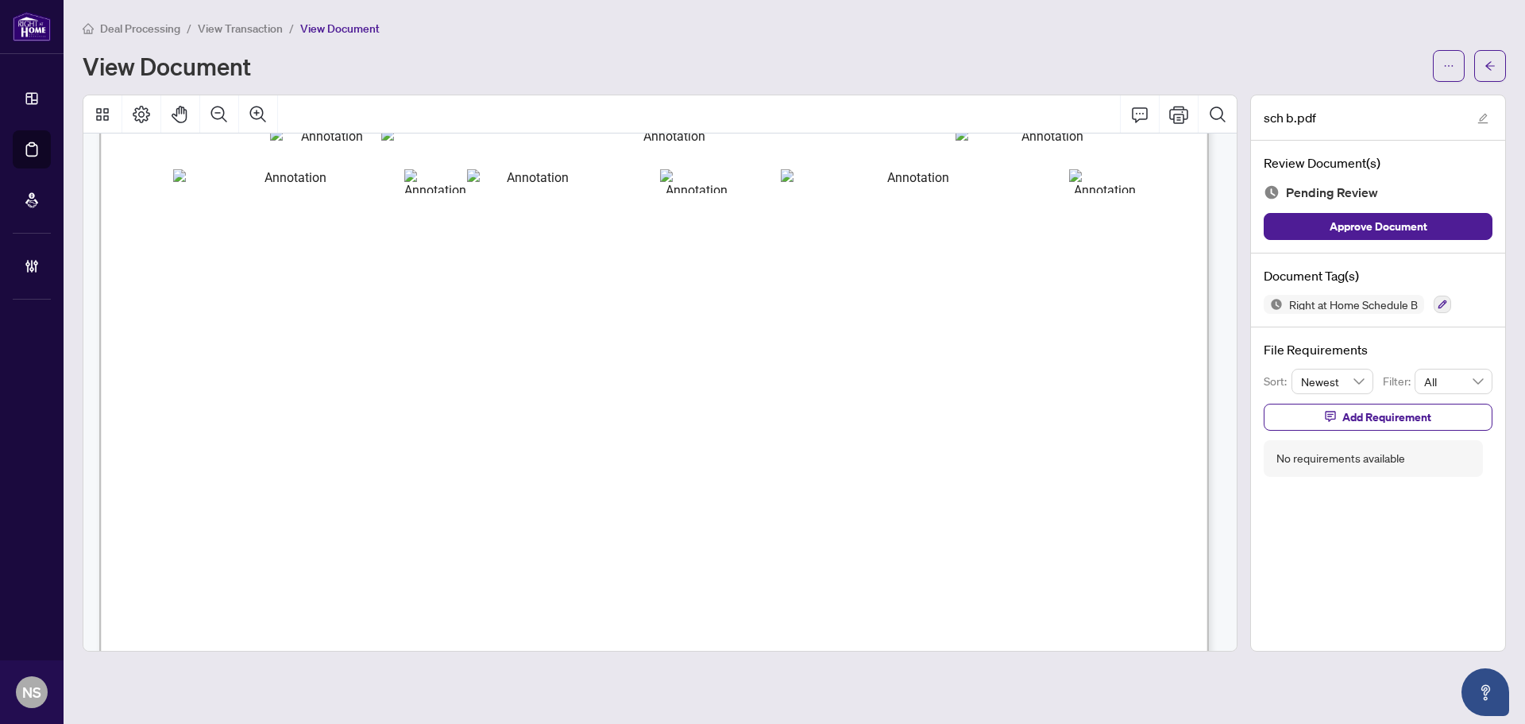
scroll to position [397, 0]
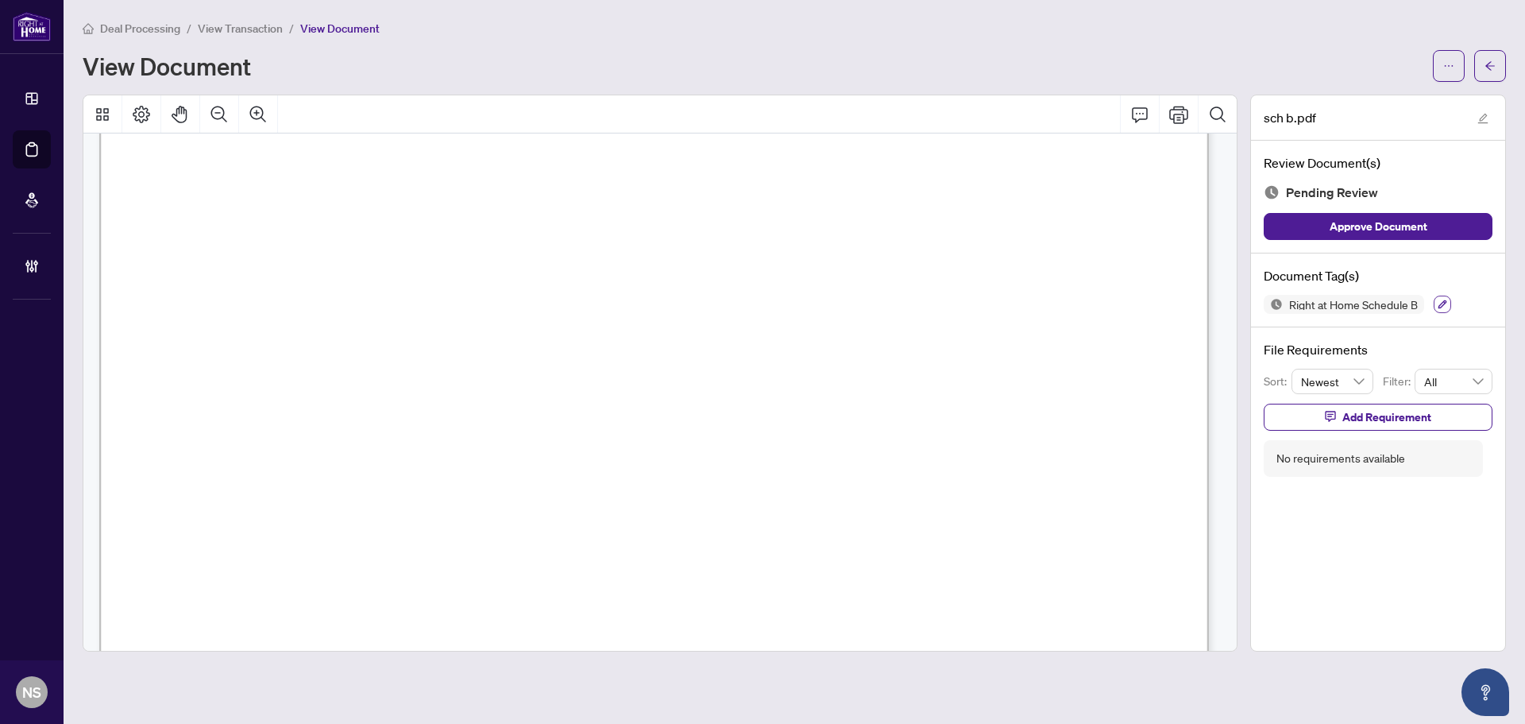
click at [1446, 304] on icon "button" at bounding box center [1443, 305] width 10 height 10
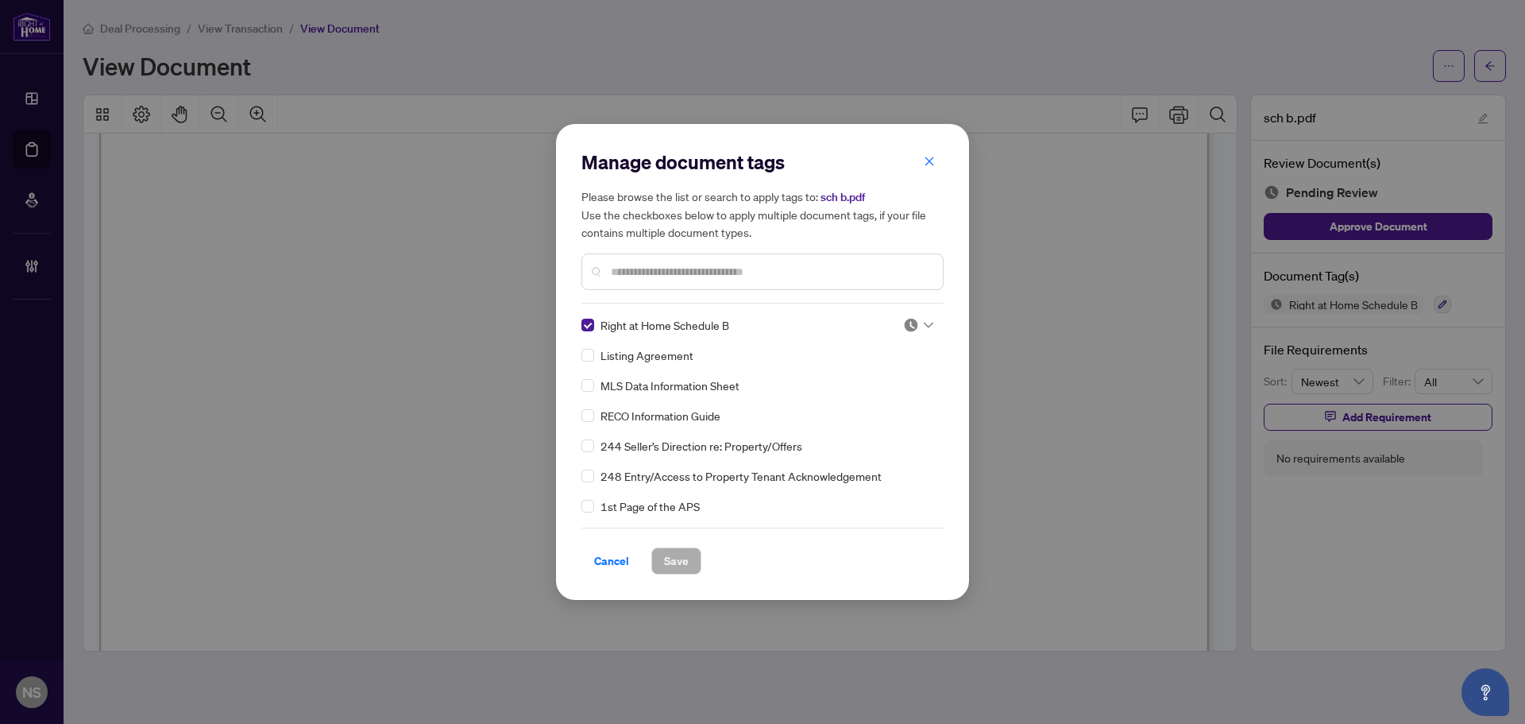
click at [911, 319] on img at bounding box center [911, 325] width 16 height 16
click at [852, 399] on div "Approved" at bounding box center [866, 402] width 102 height 17
click at [665, 558] on span "Save" at bounding box center [676, 560] width 25 height 25
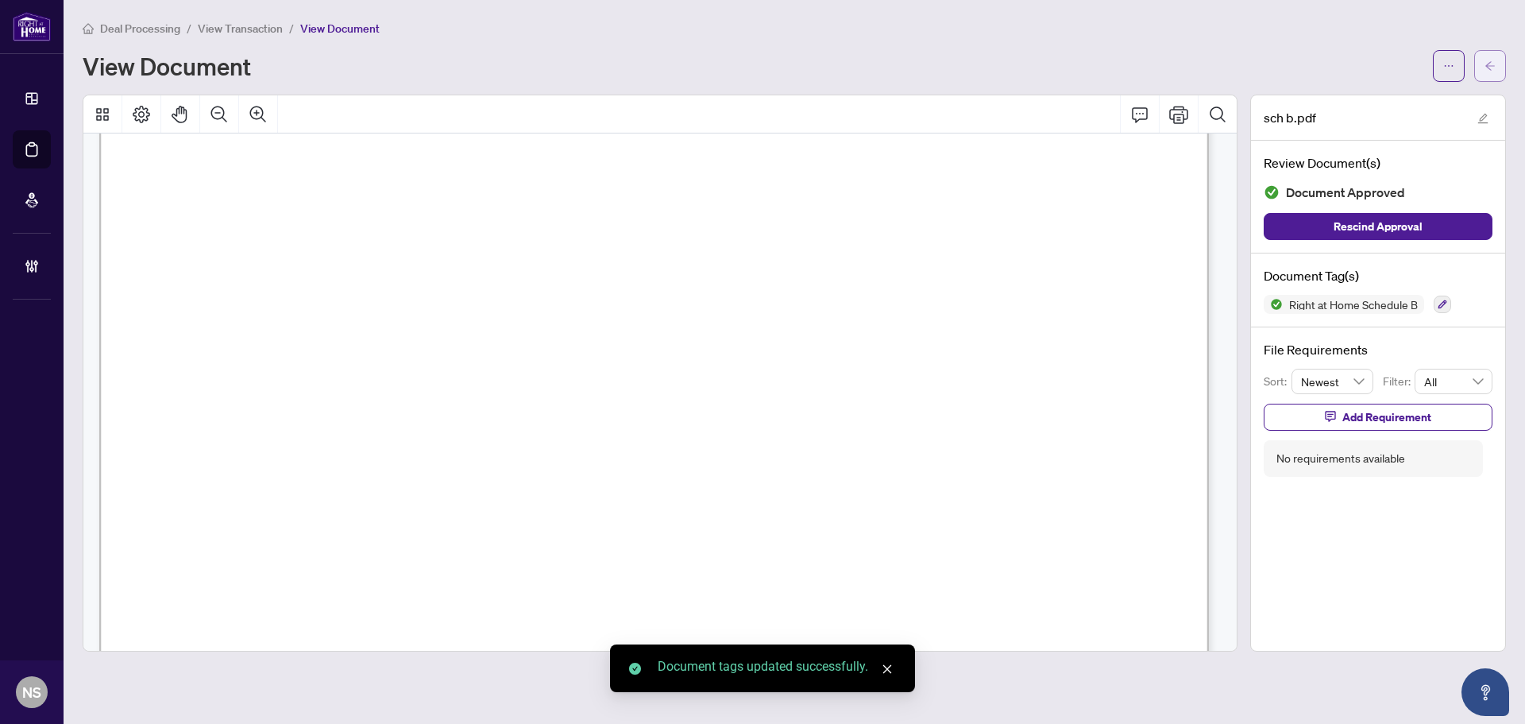
click at [1492, 64] on icon "arrow-left" at bounding box center [1490, 65] width 11 height 11
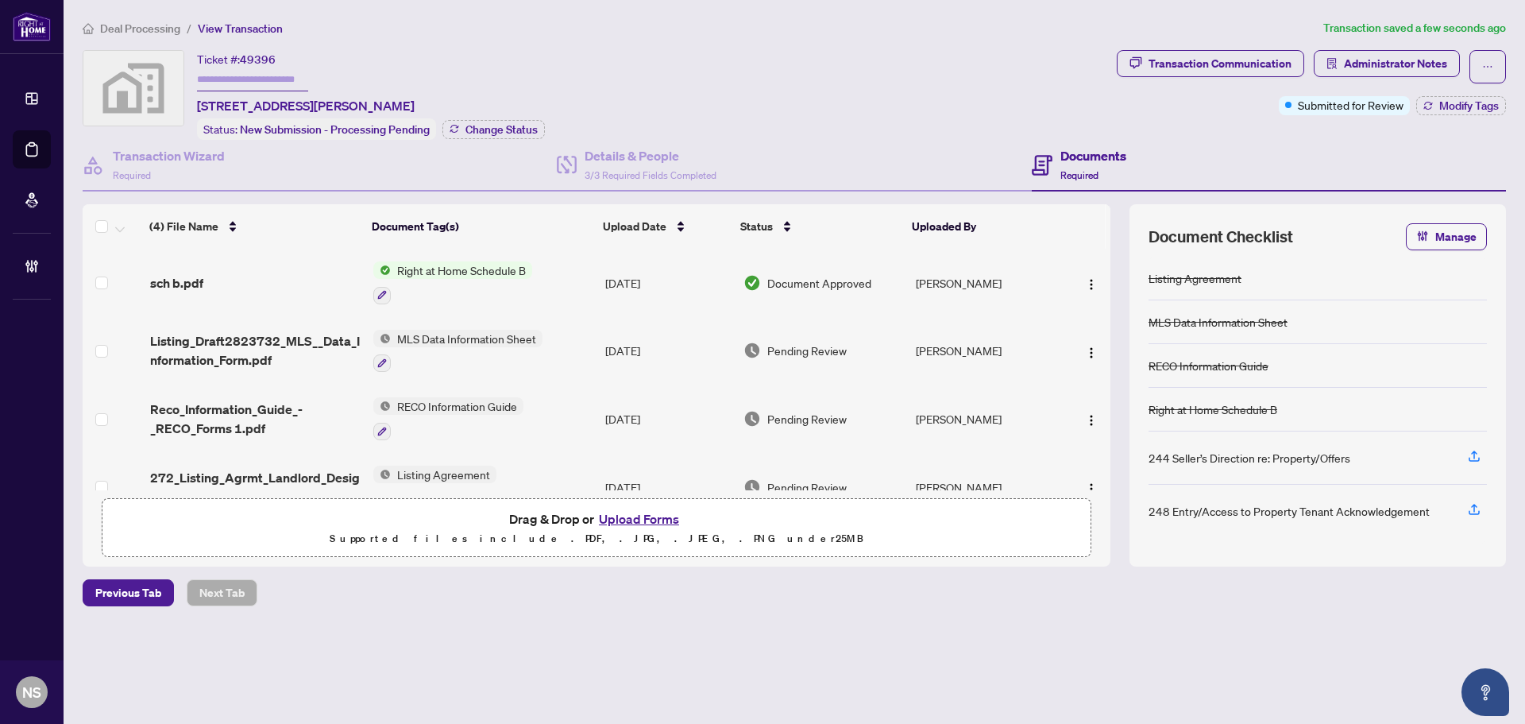
click at [289, 348] on span "Listing_Draft2823732_MLS__Data_Information_Form.pdf" at bounding box center [255, 350] width 211 height 38
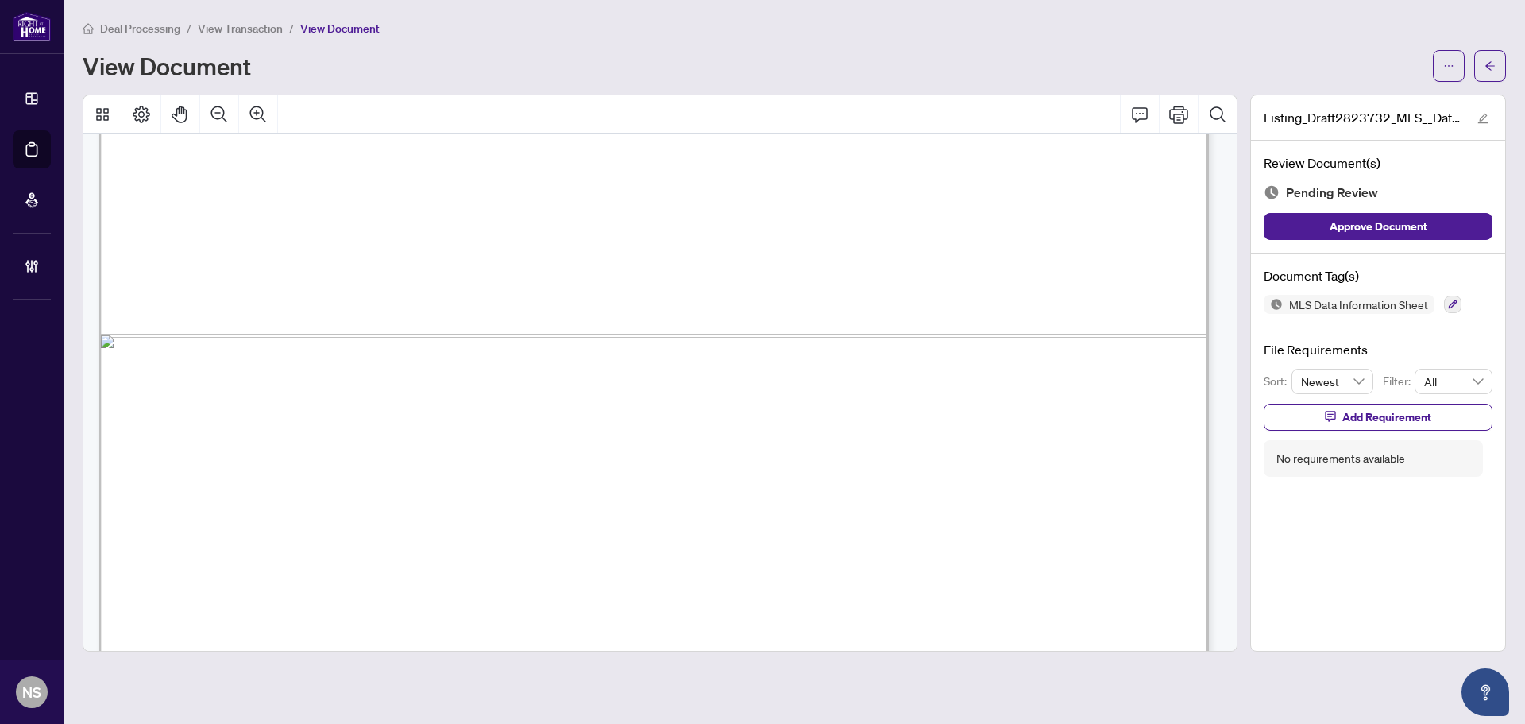
scroll to position [1033, 0]
click at [1459, 302] on button "button" at bounding box center [1452, 304] width 17 height 17
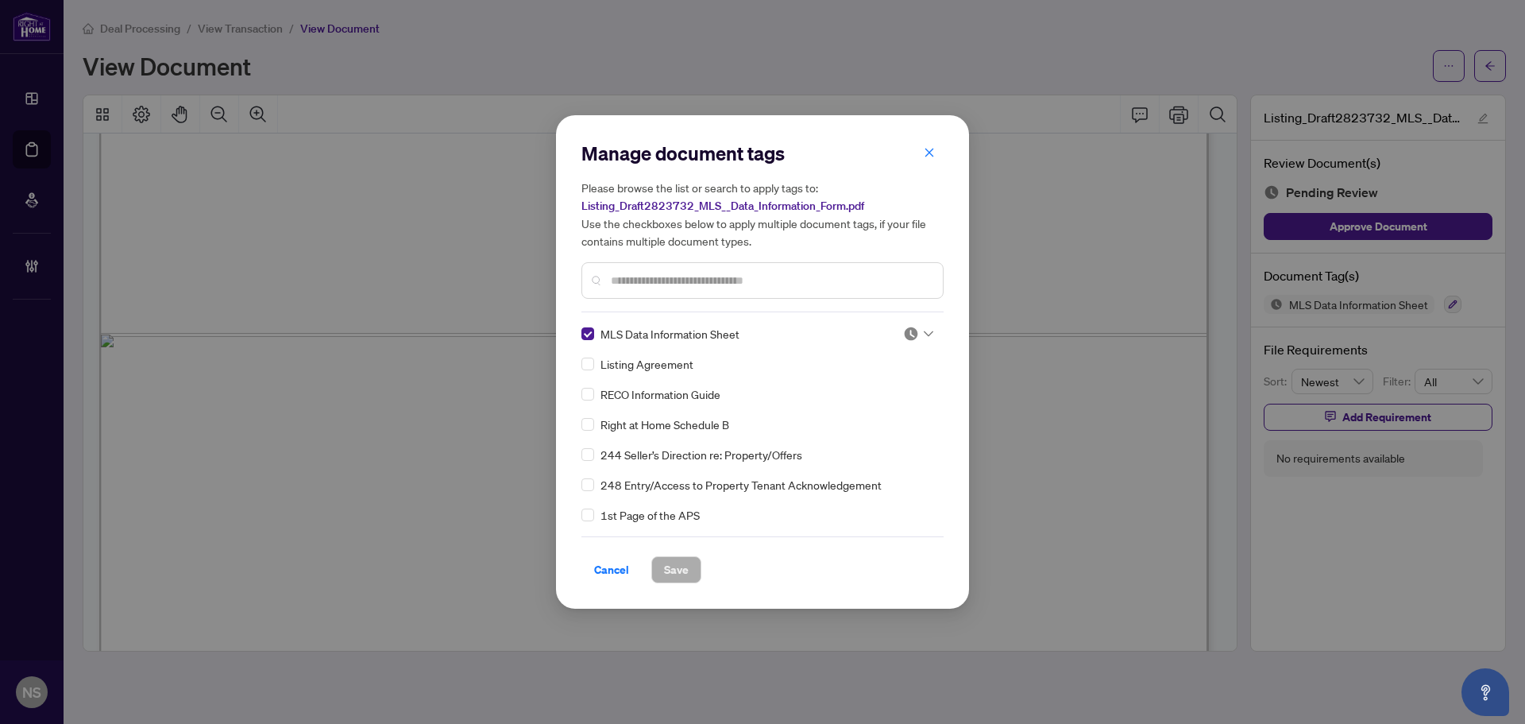
click at [913, 330] on img at bounding box center [911, 334] width 16 height 16
click at [875, 415] on div "Approved" at bounding box center [866, 411] width 102 height 17
click at [679, 570] on span "Save" at bounding box center [676, 569] width 25 height 25
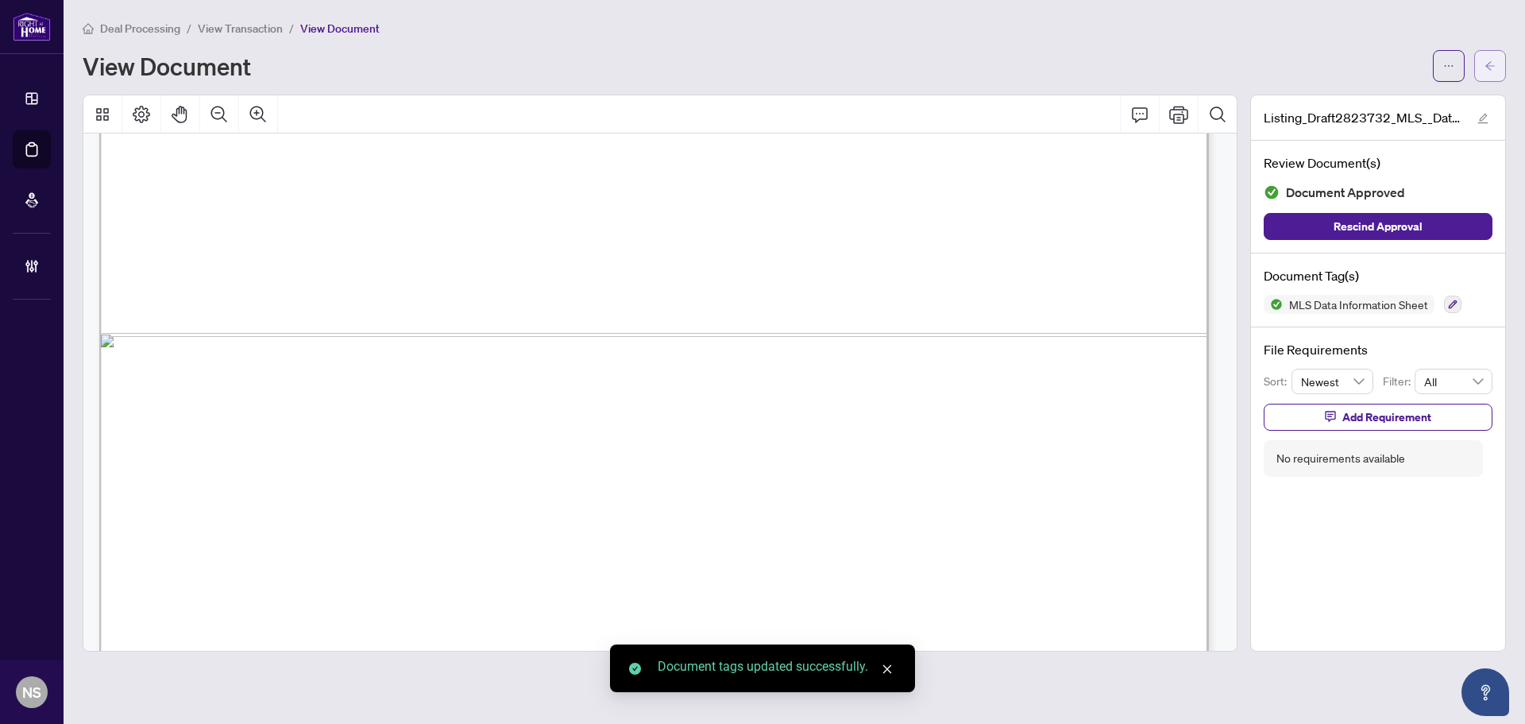
click at [1492, 75] on span "button" at bounding box center [1490, 65] width 11 height 25
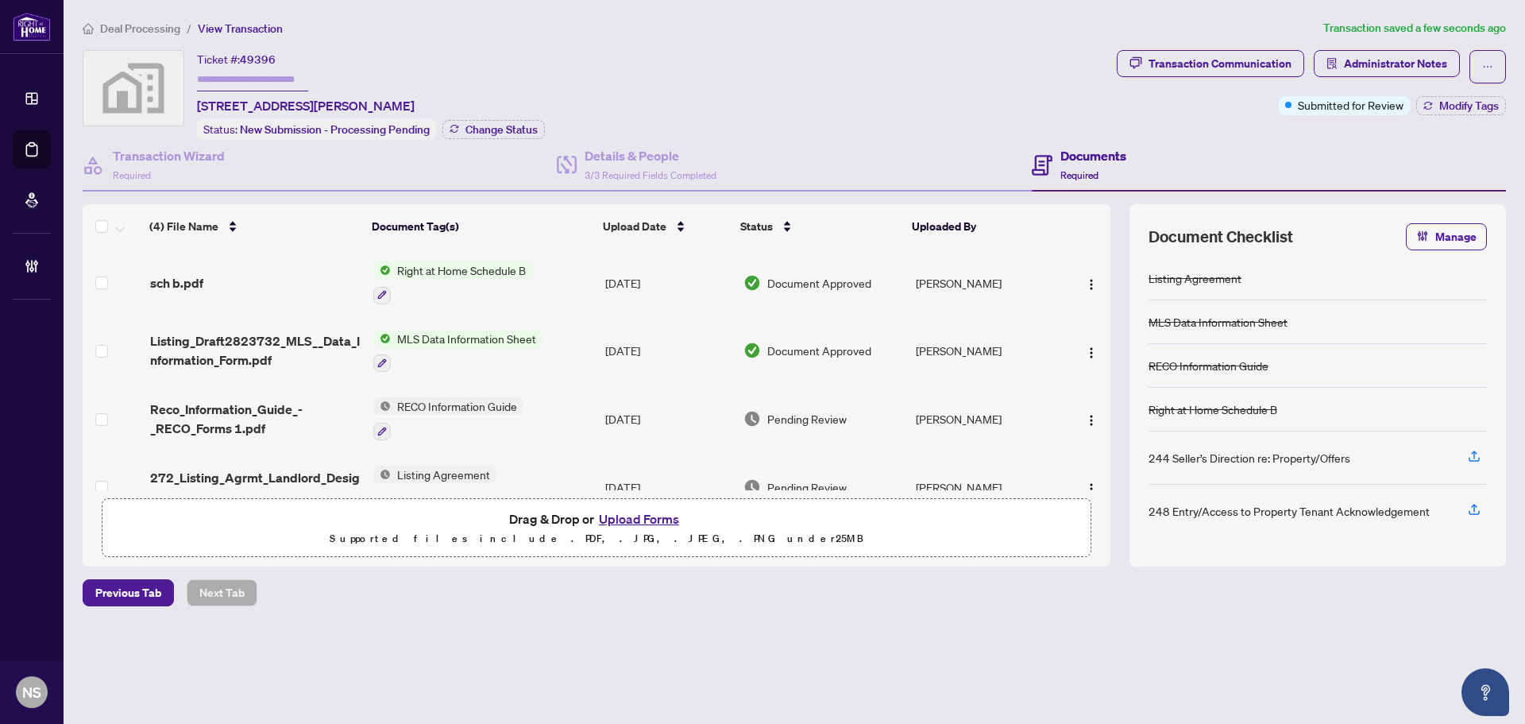
click at [212, 431] on span "Reco_Information_Guide_-_RECO_Forms 1.pdf" at bounding box center [255, 419] width 211 height 38
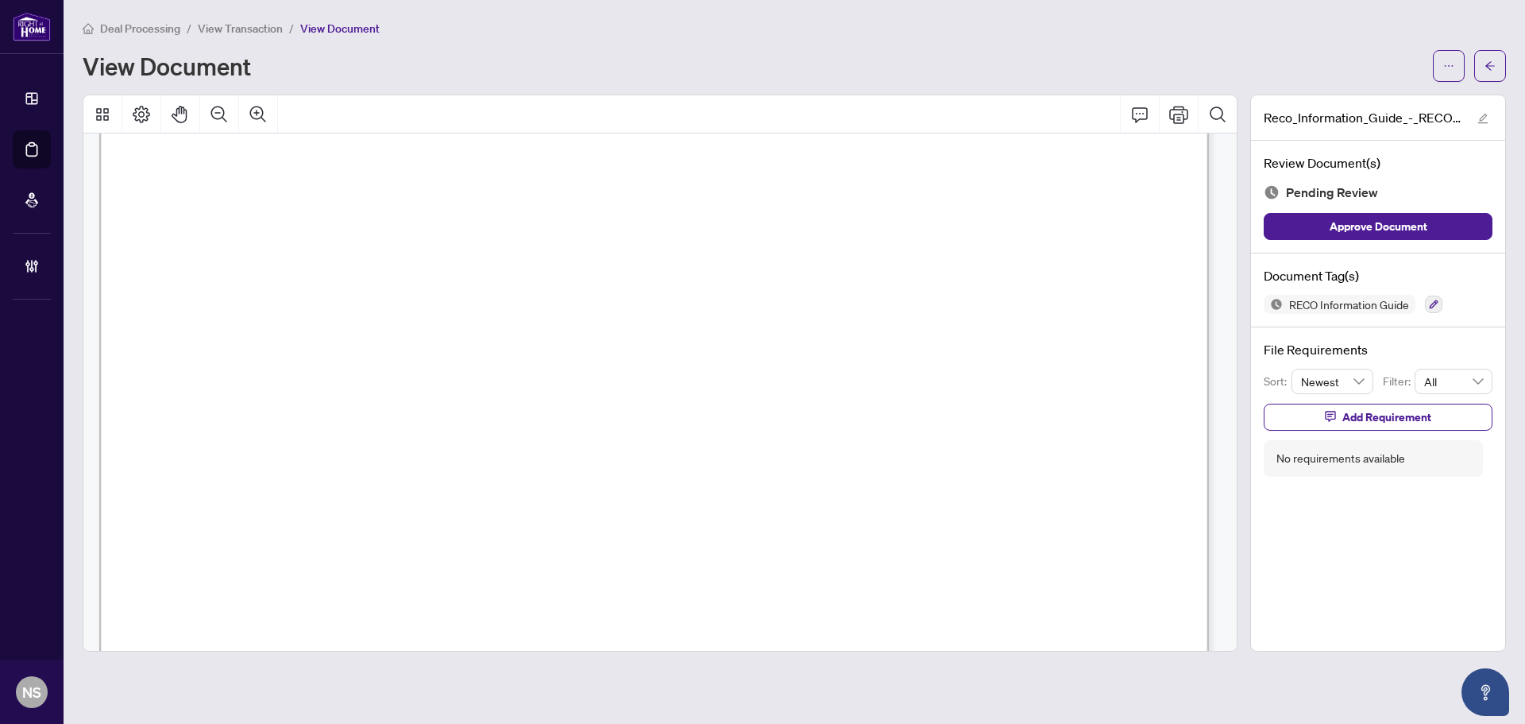
scroll to position [17906, 0]
click at [1432, 302] on icon "button" at bounding box center [1434, 305] width 10 height 10
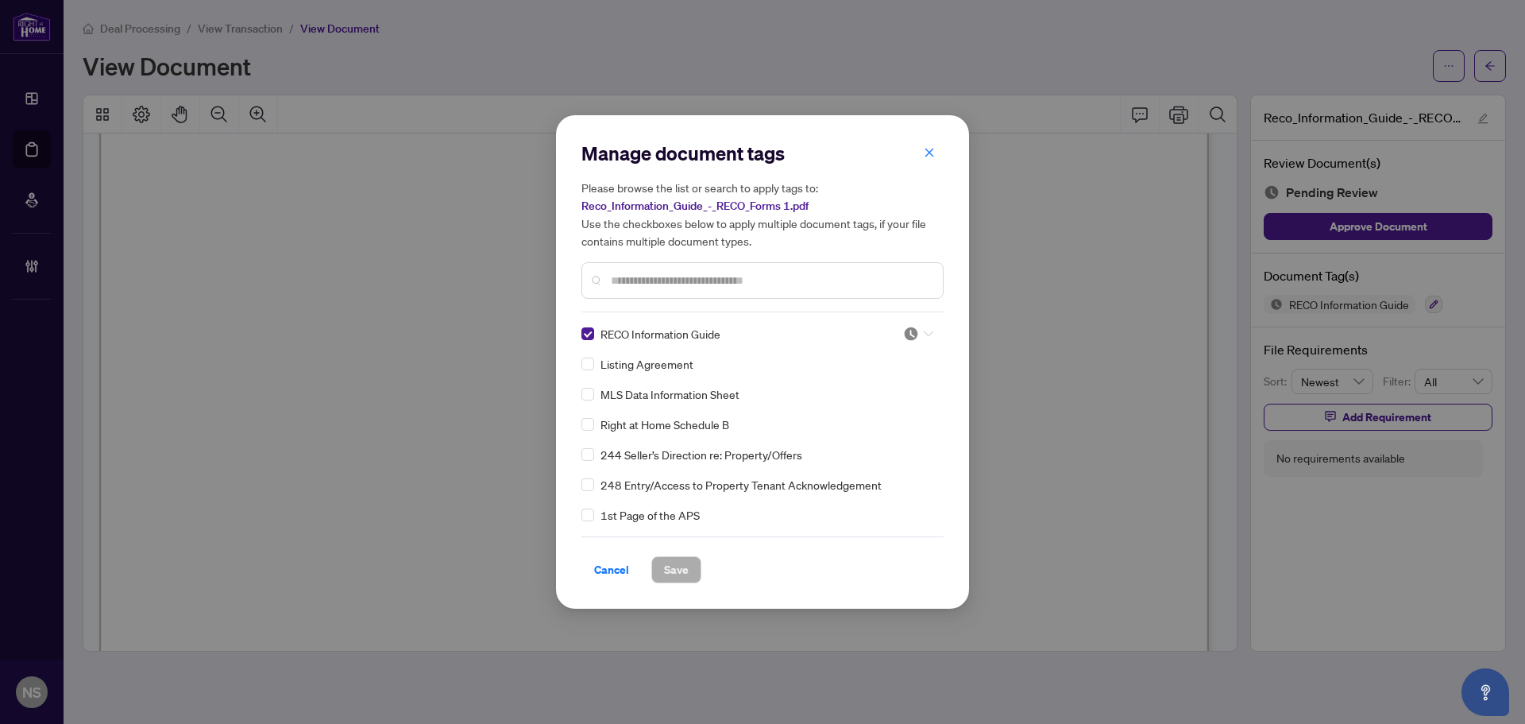
click at [914, 334] on div at bounding box center [918, 334] width 30 height 16
click at [879, 408] on div "Approved" at bounding box center [866, 411] width 102 height 17
click at [674, 586] on div "Manage document tags Please browse the list or search to apply tags to: Reco_In…" at bounding box center [762, 361] width 413 height 493
click at [676, 571] on span "Save" at bounding box center [676, 569] width 25 height 25
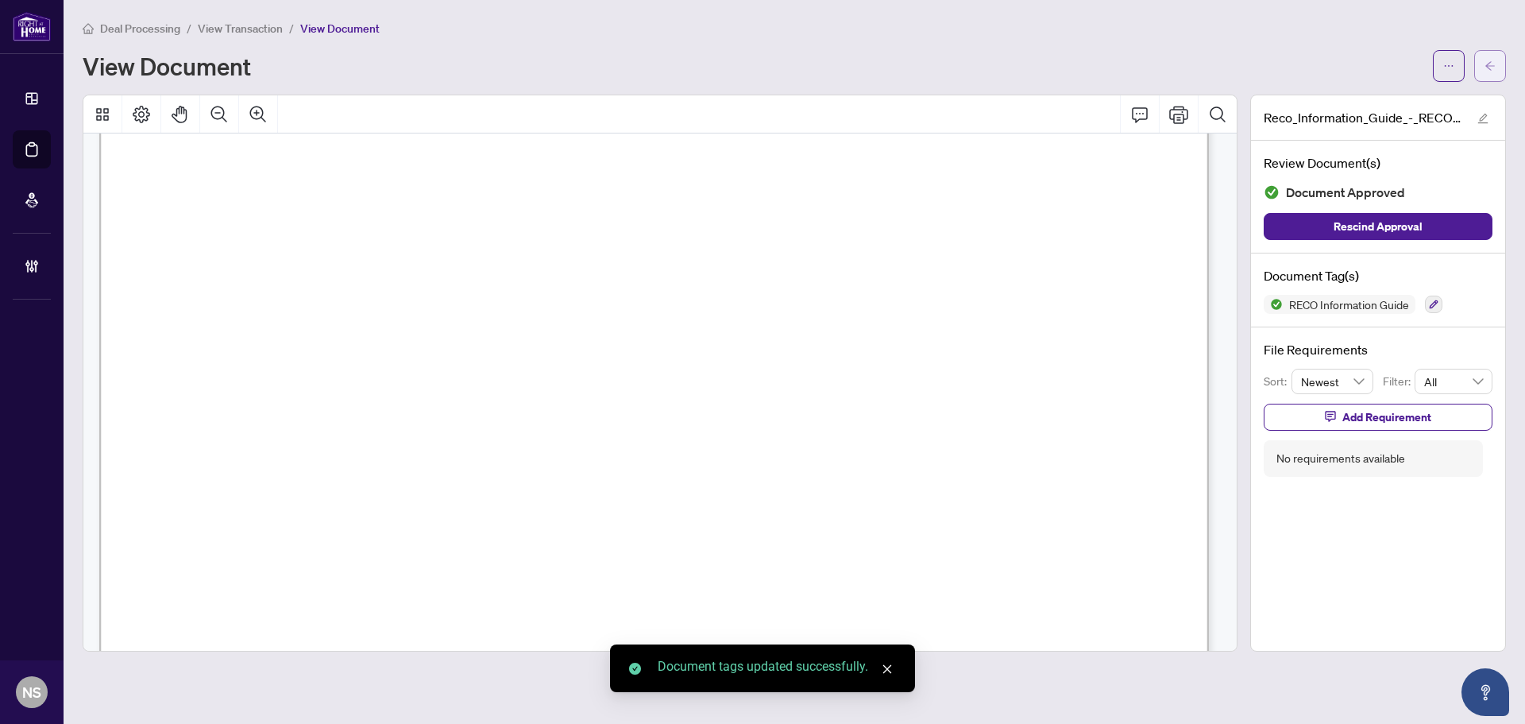
click at [1491, 63] on icon "arrow-left" at bounding box center [1490, 65] width 11 height 11
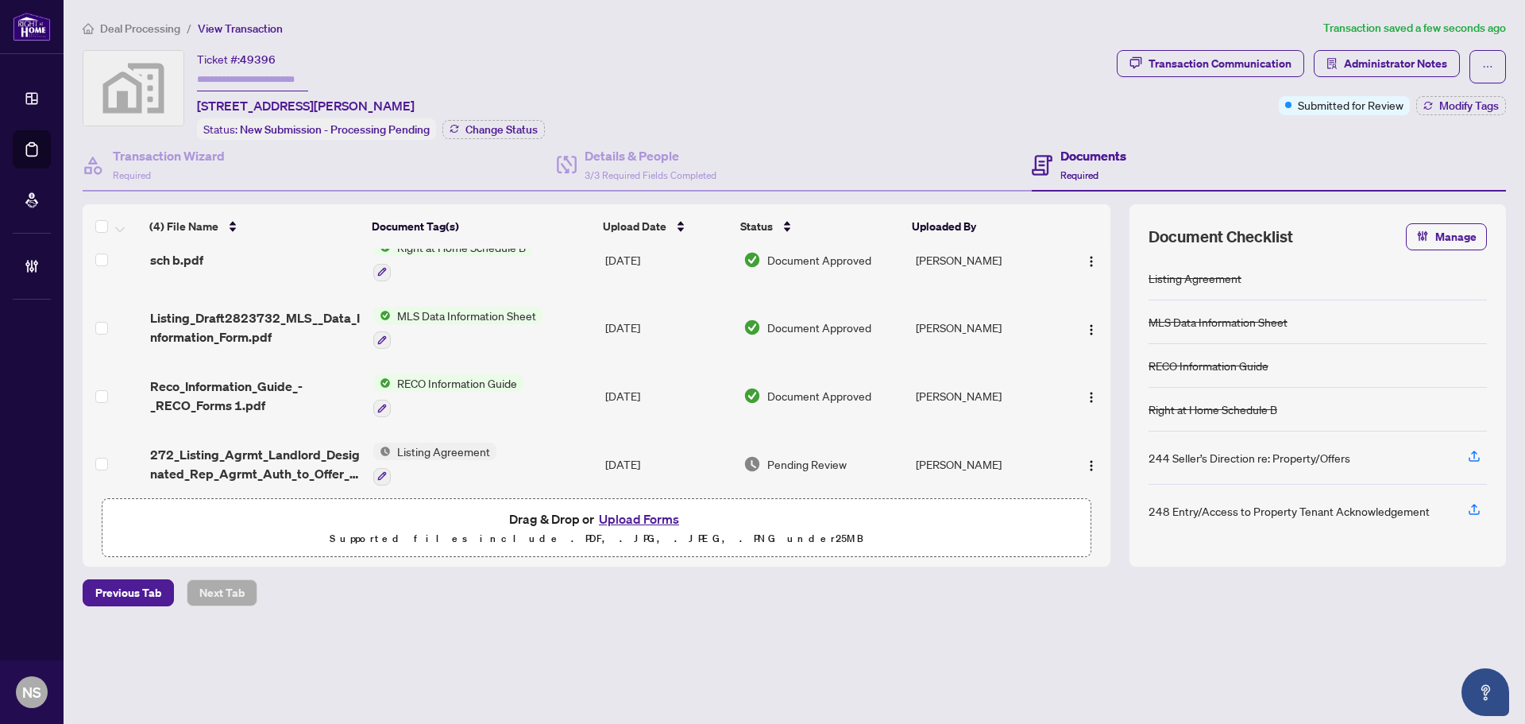
scroll to position [35, 0]
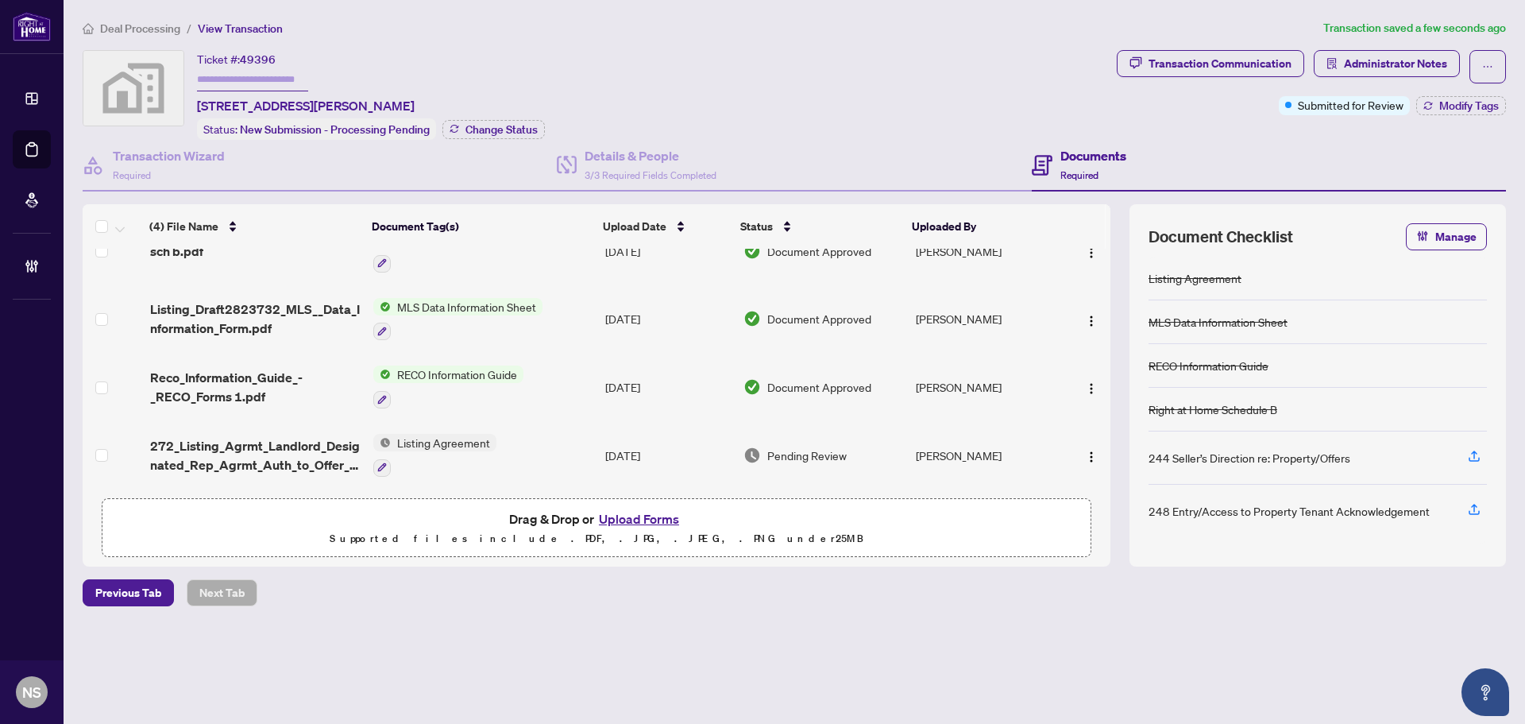
click at [257, 448] on span "272_Listing_Agrmt_Landlord_Designated_Rep_Agrmt_Auth_to_Offer_for_Lease_-_PropT…" at bounding box center [255, 455] width 211 height 38
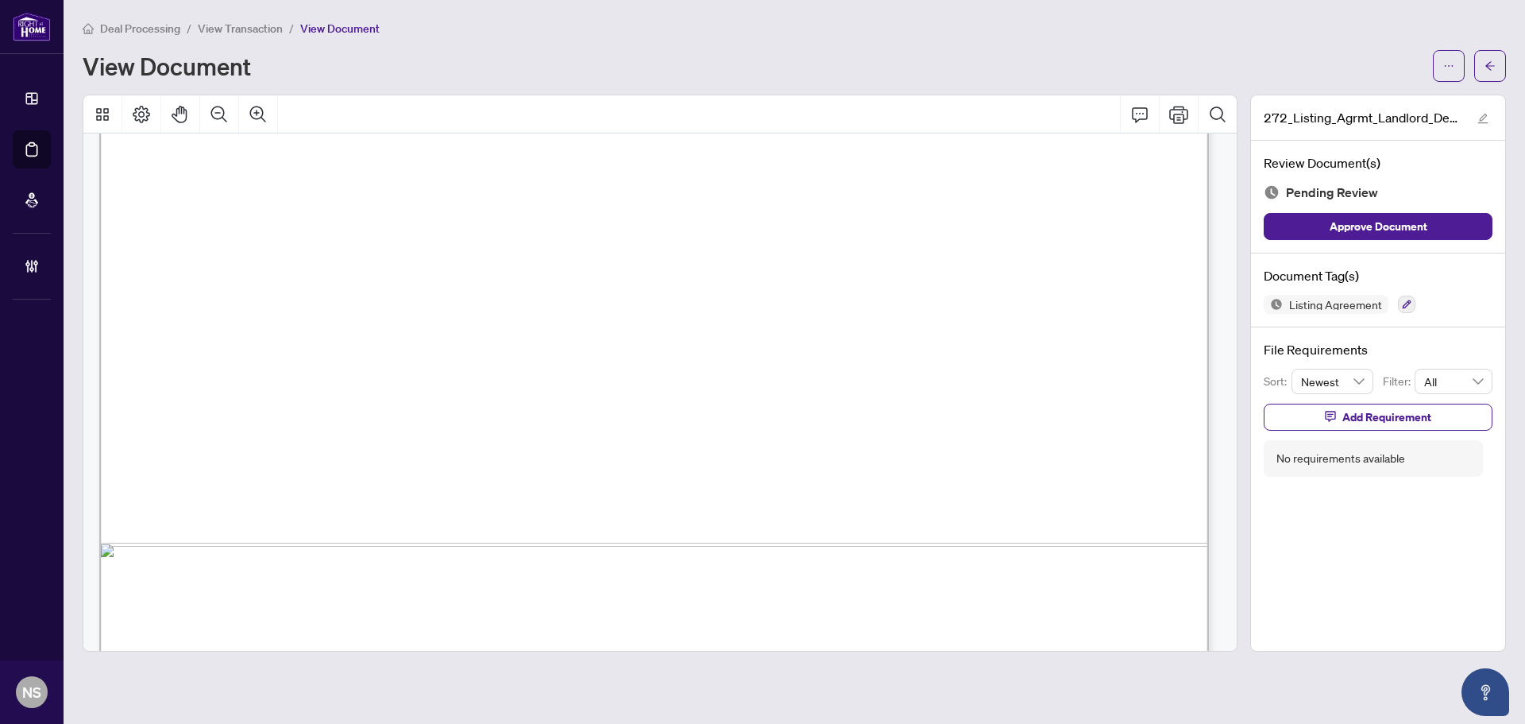
scroll to position [6841, 0]
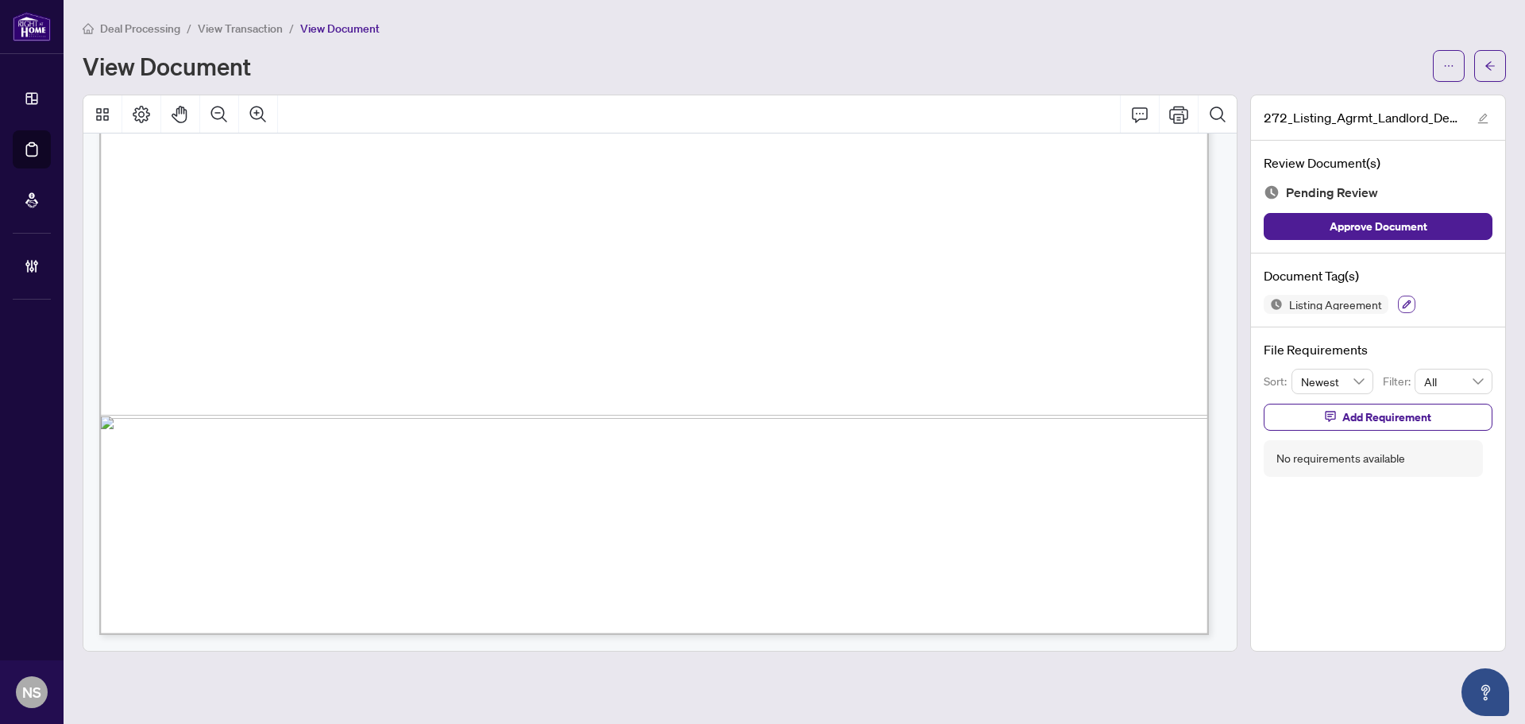
click at [1405, 304] on icon "button" at bounding box center [1407, 305] width 10 height 10
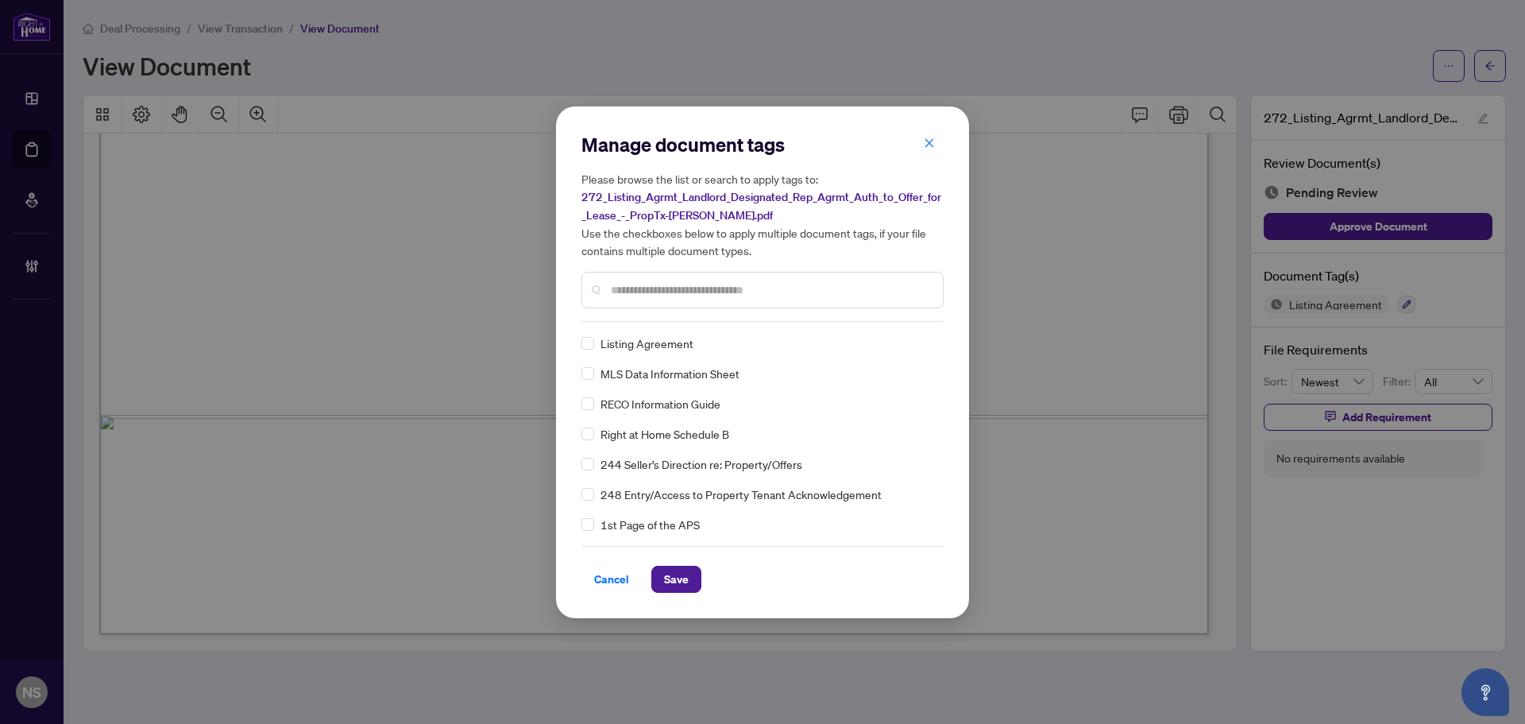
click at [645, 289] on input "text" at bounding box center [770, 289] width 319 height 17
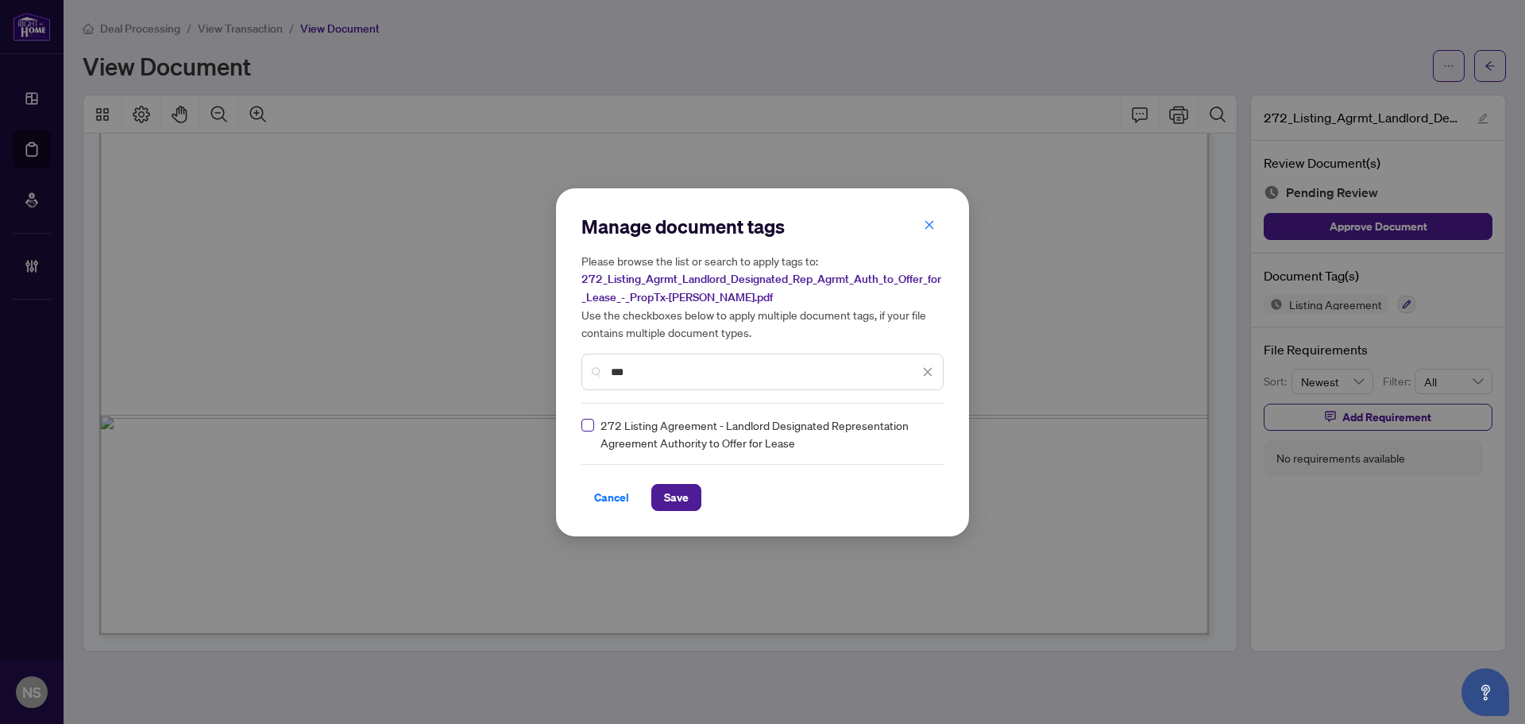
type input "***"
click at [925, 431] on icon at bounding box center [929, 434] width 10 height 6
click at [882, 504] on div "Approved" at bounding box center [870, 510] width 121 height 25
click at [721, 497] on div "Cancel Save" at bounding box center [763, 497] width 362 height 27
click at [665, 496] on span "Save" at bounding box center [676, 497] width 25 height 25
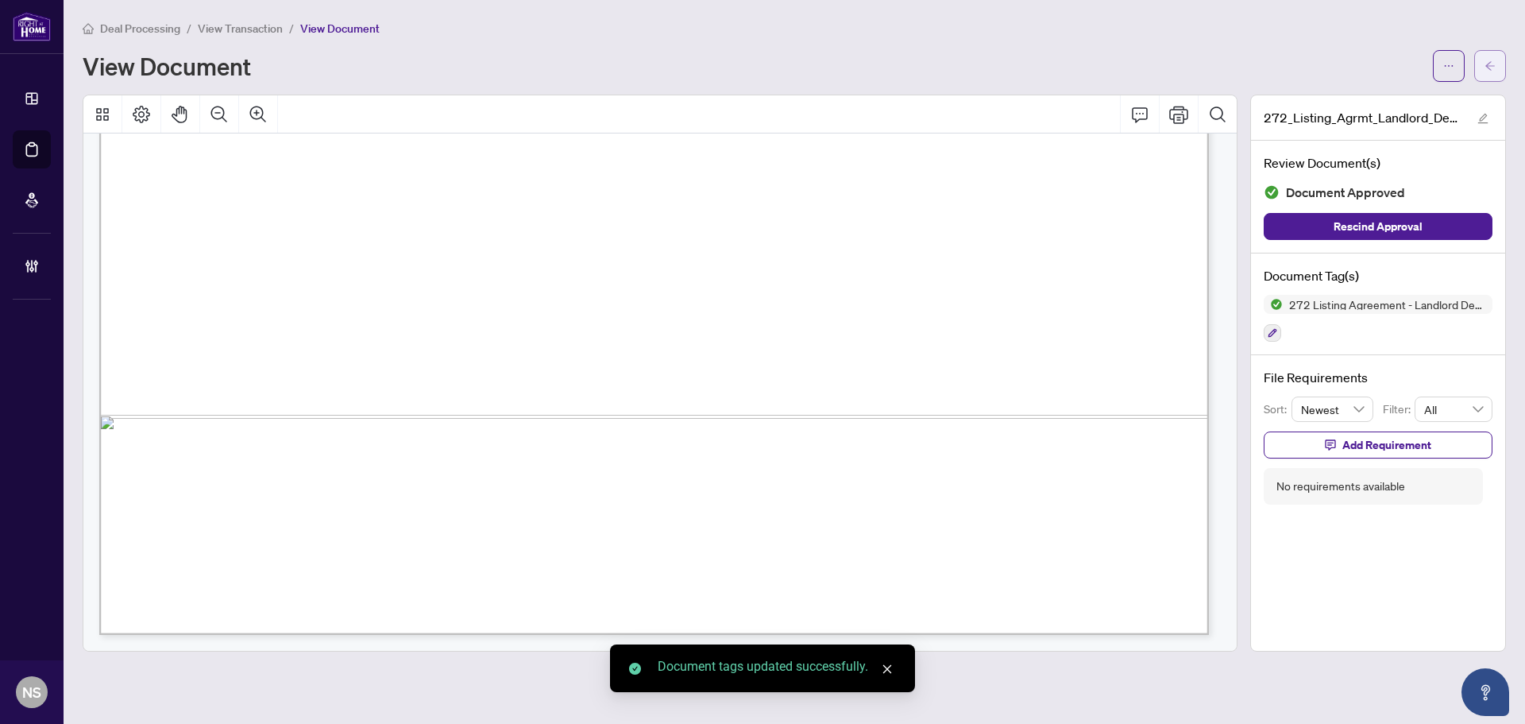
click at [1494, 64] on icon "arrow-left" at bounding box center [1490, 65] width 11 height 11
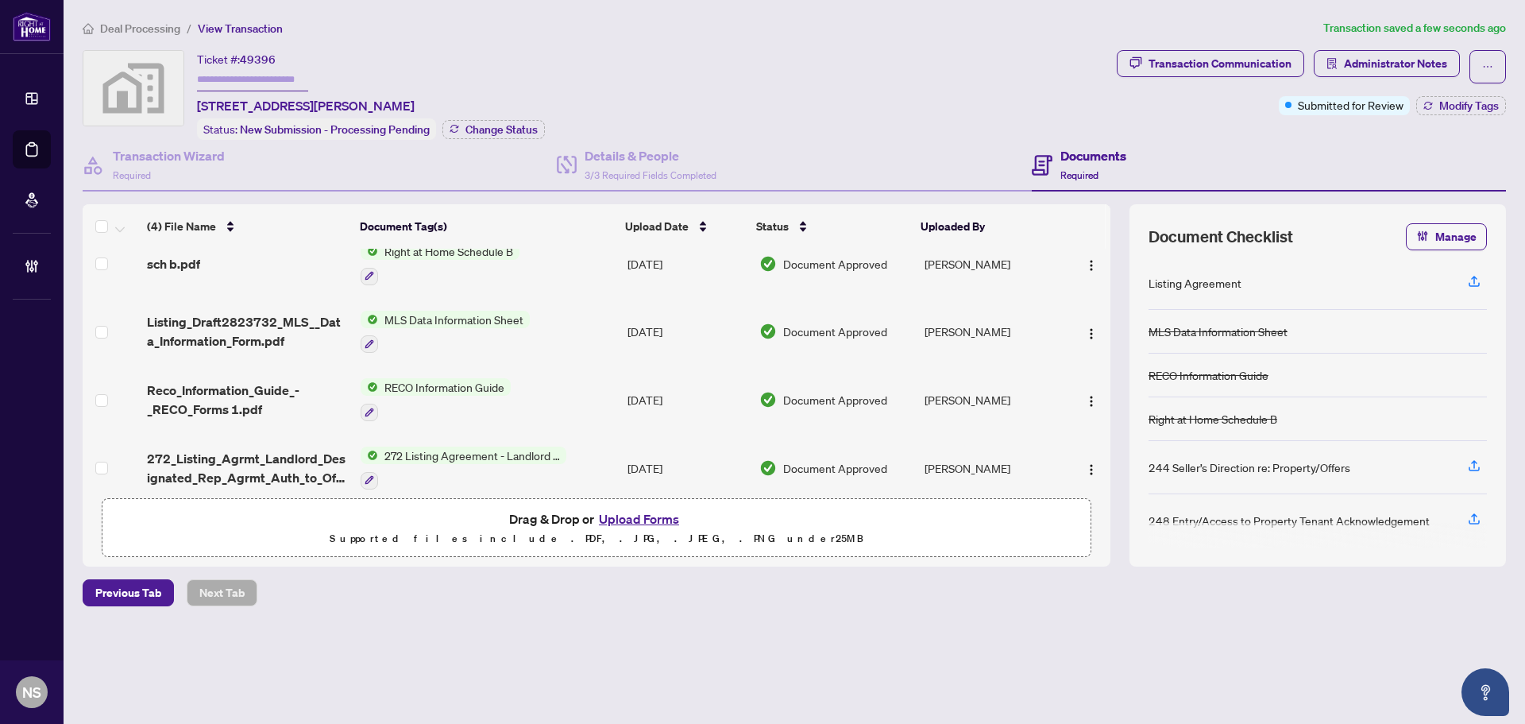
scroll to position [35, 0]
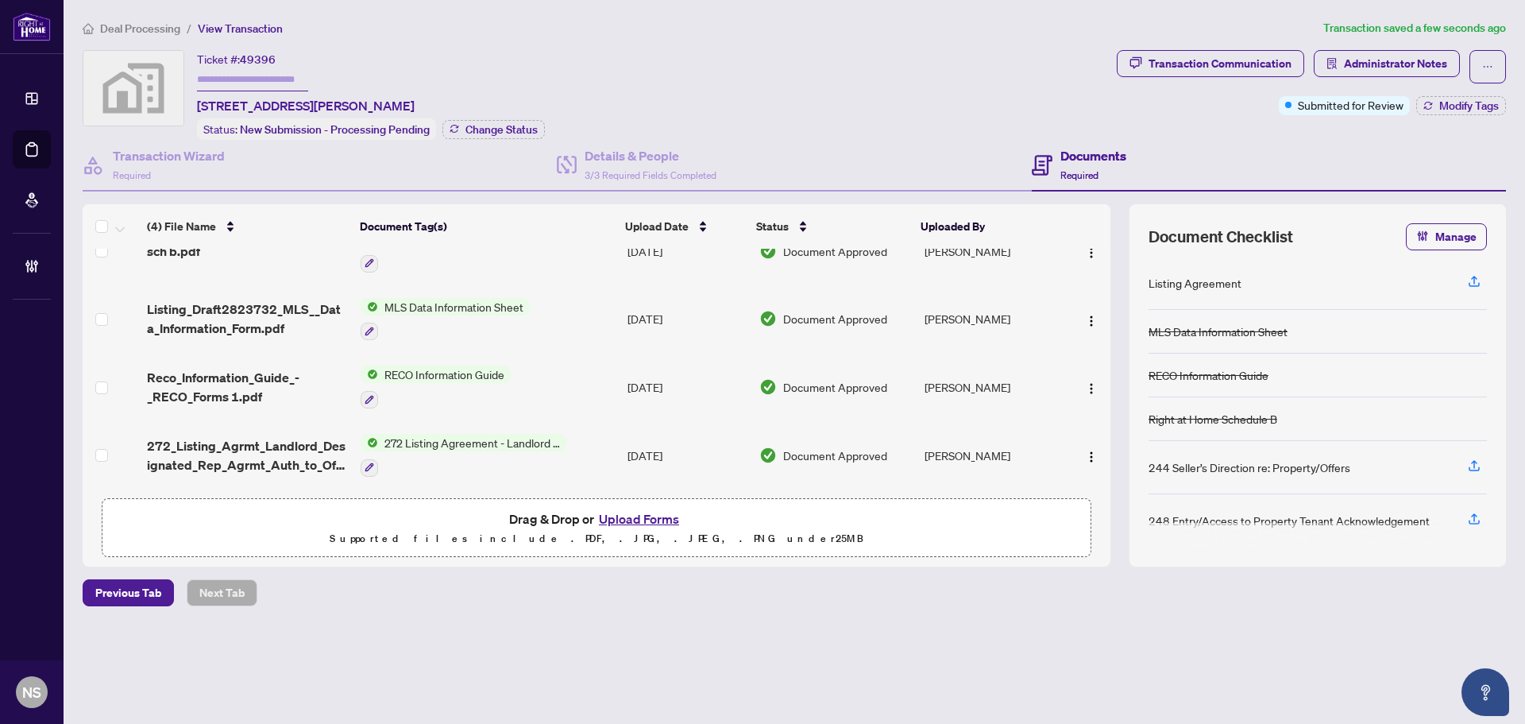
click at [645, 519] on button "Upload Forms" at bounding box center [639, 518] width 90 height 21
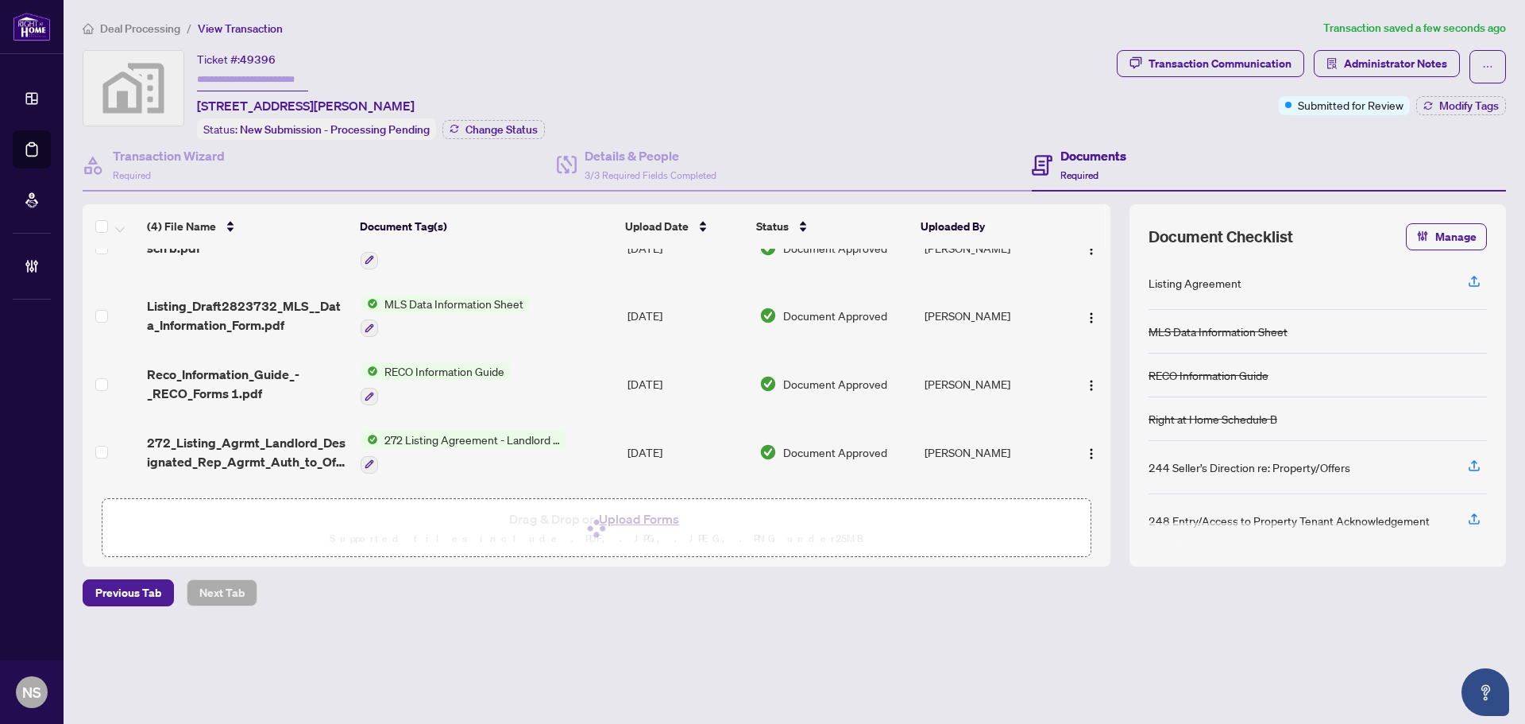
scroll to position [0, 0]
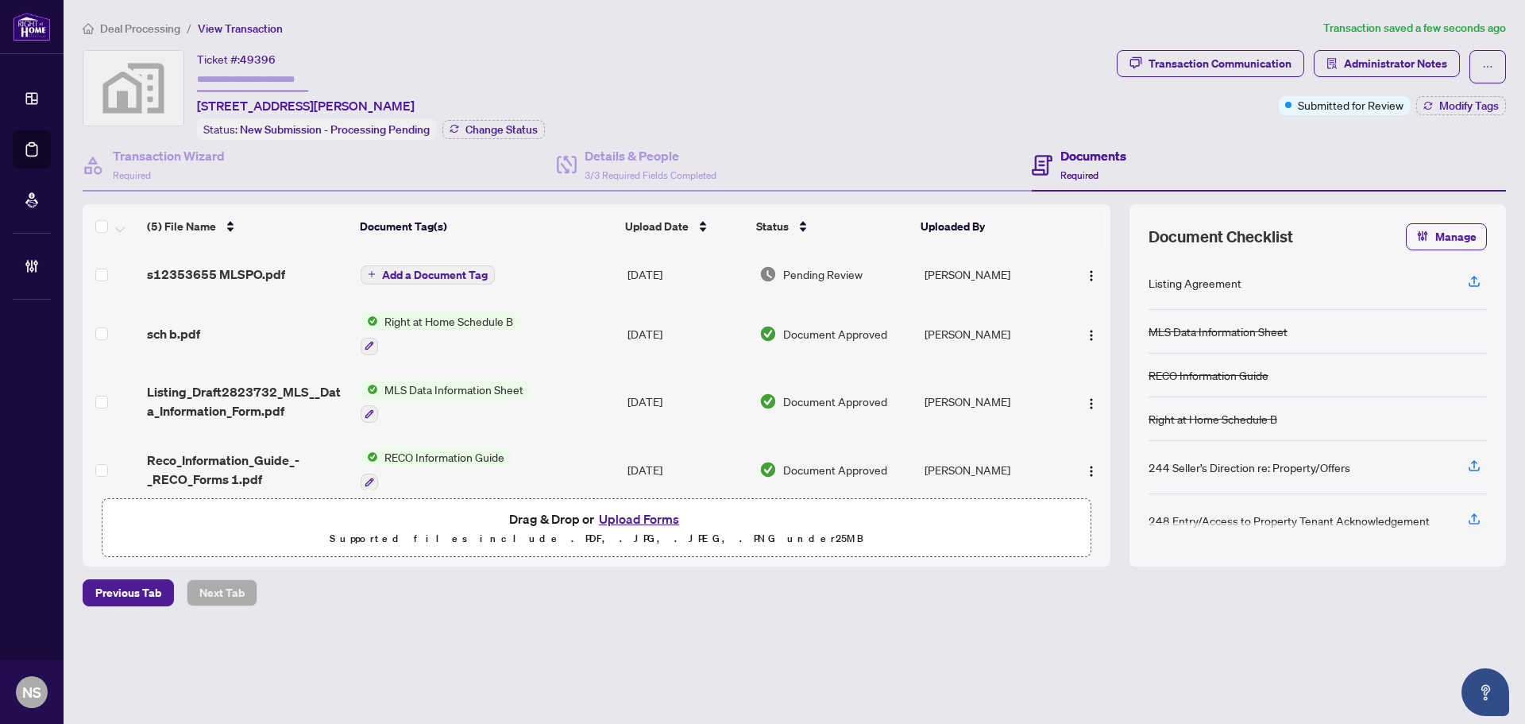
click at [475, 269] on span "Add a Document Tag" at bounding box center [435, 274] width 106 height 11
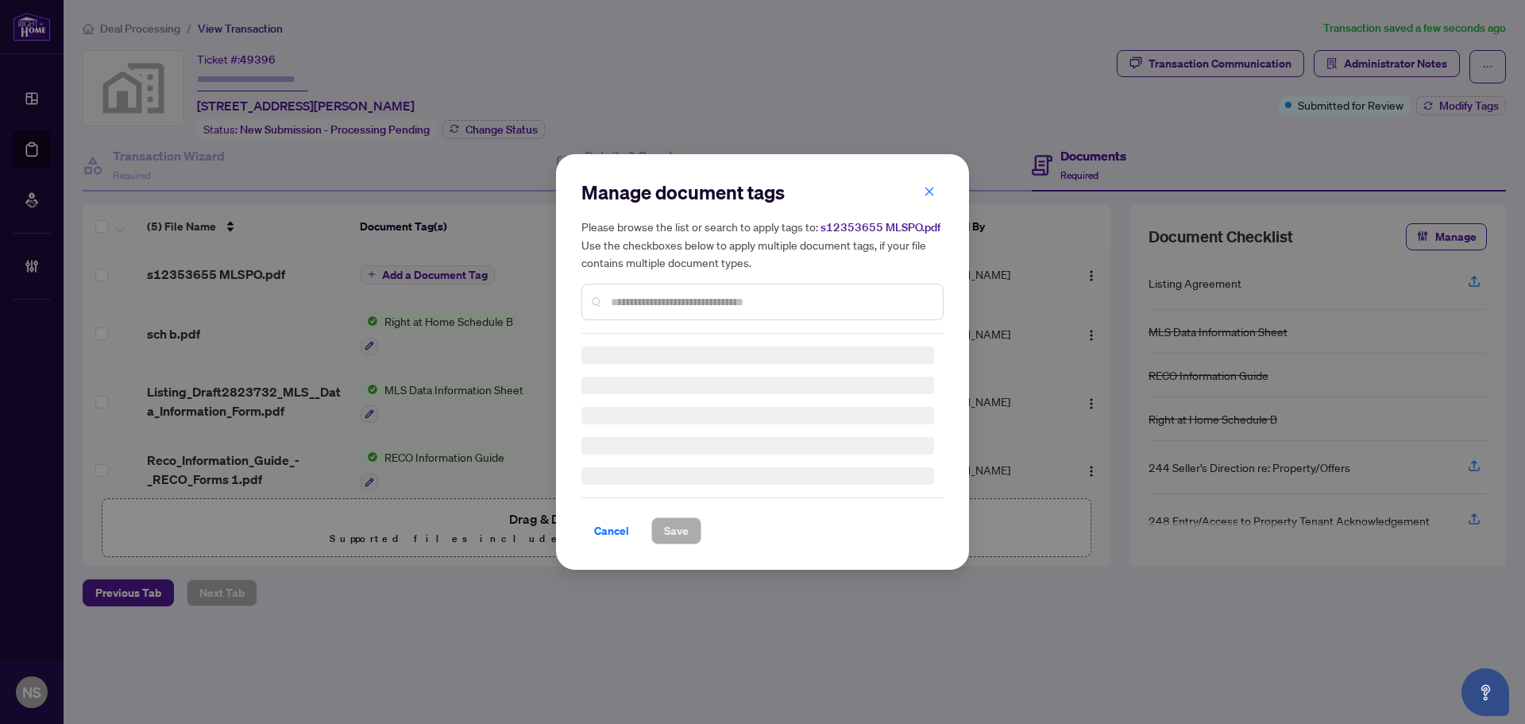
click at [671, 292] on div "Manage document tags Please browse the list or search to apply tags to: s123536…" at bounding box center [763, 257] width 362 height 154
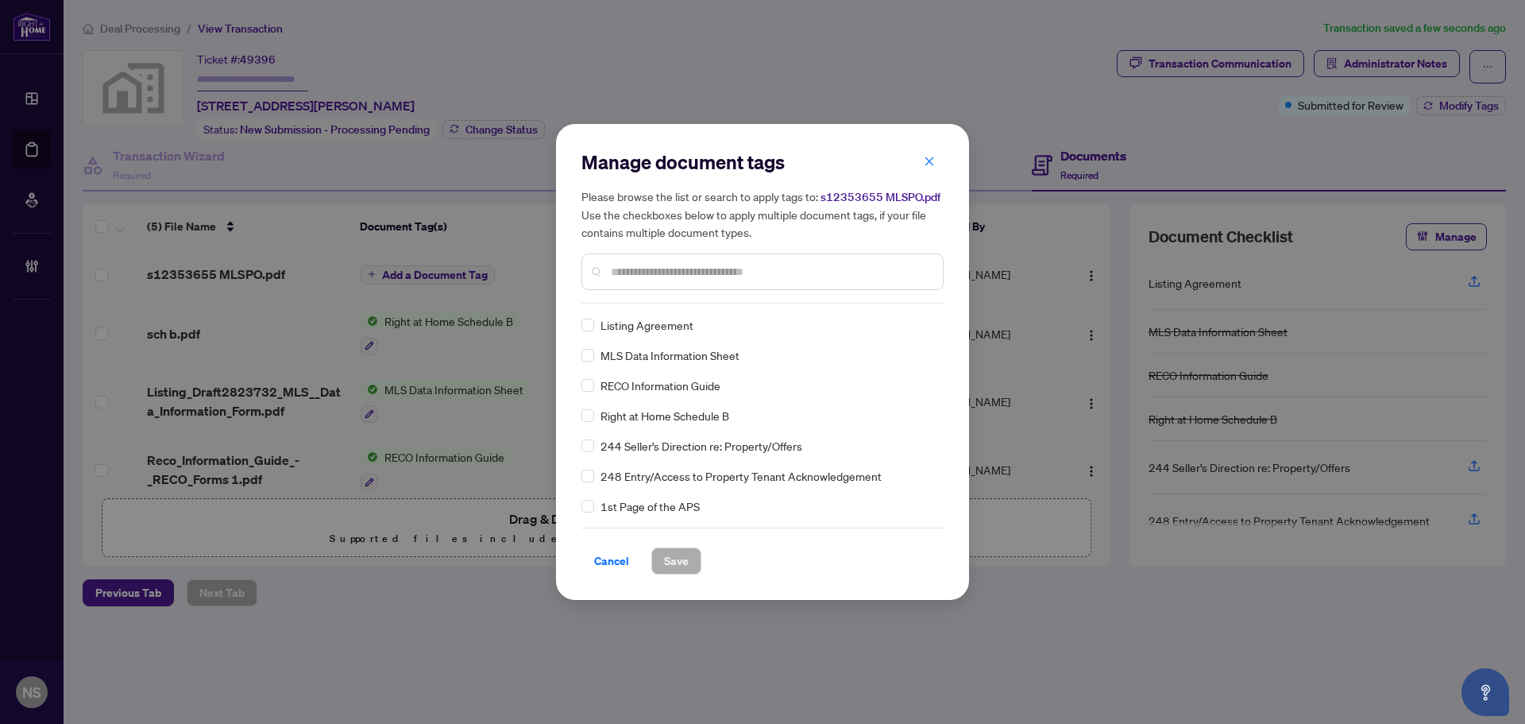
click at [658, 266] on input "text" at bounding box center [770, 271] width 319 height 17
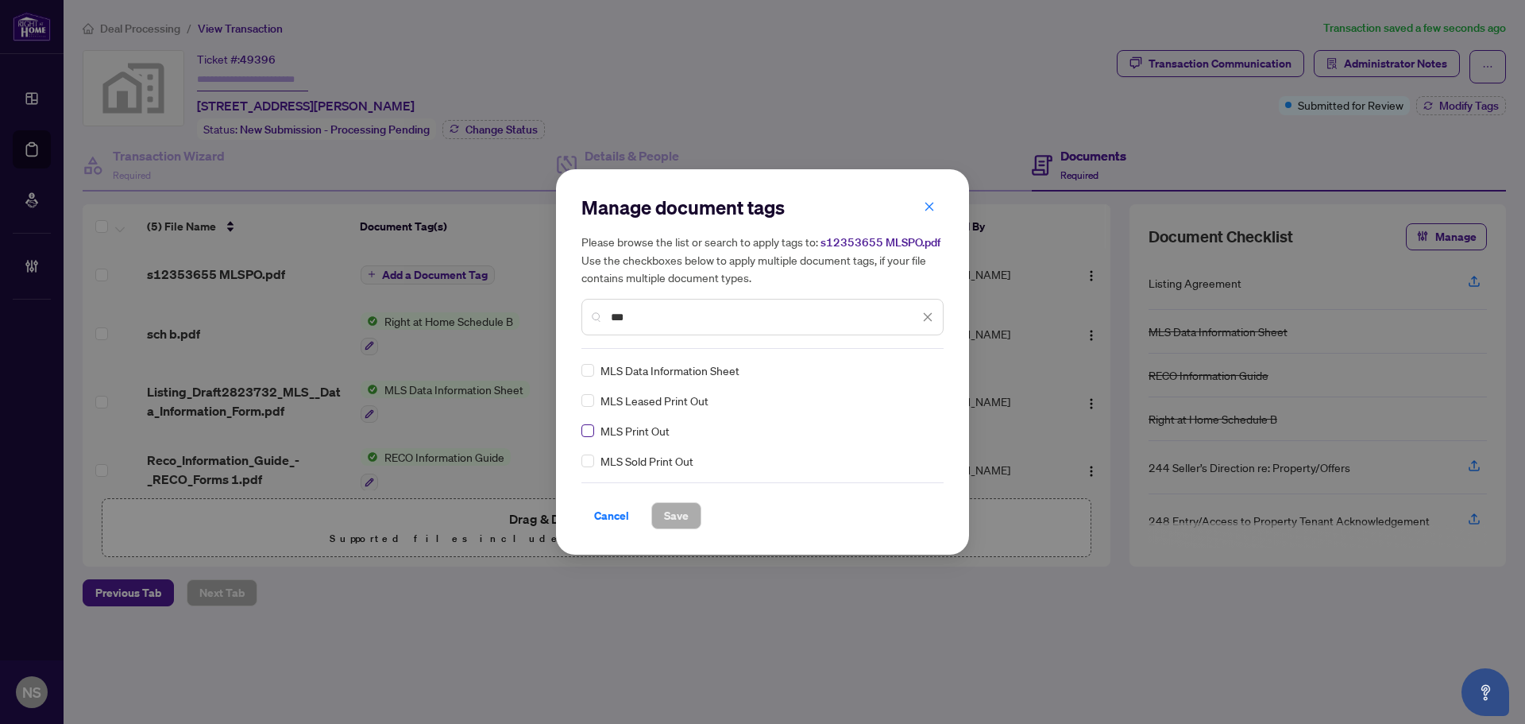
type input "***"
click at [906, 373] on img at bounding box center [911, 370] width 16 height 16
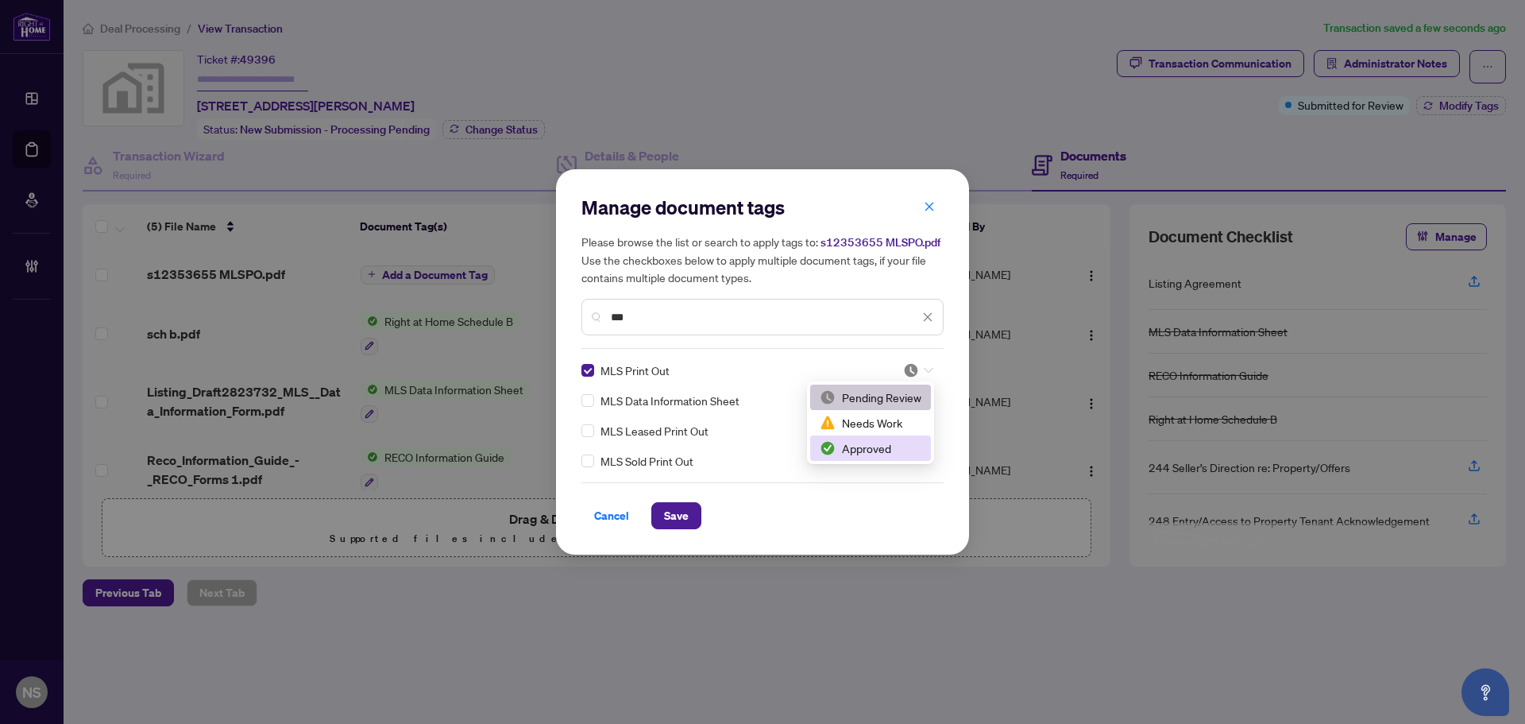
click at [880, 450] on div "Approved" at bounding box center [871, 447] width 102 height 17
click at [684, 509] on span "Save" at bounding box center [676, 515] width 25 height 25
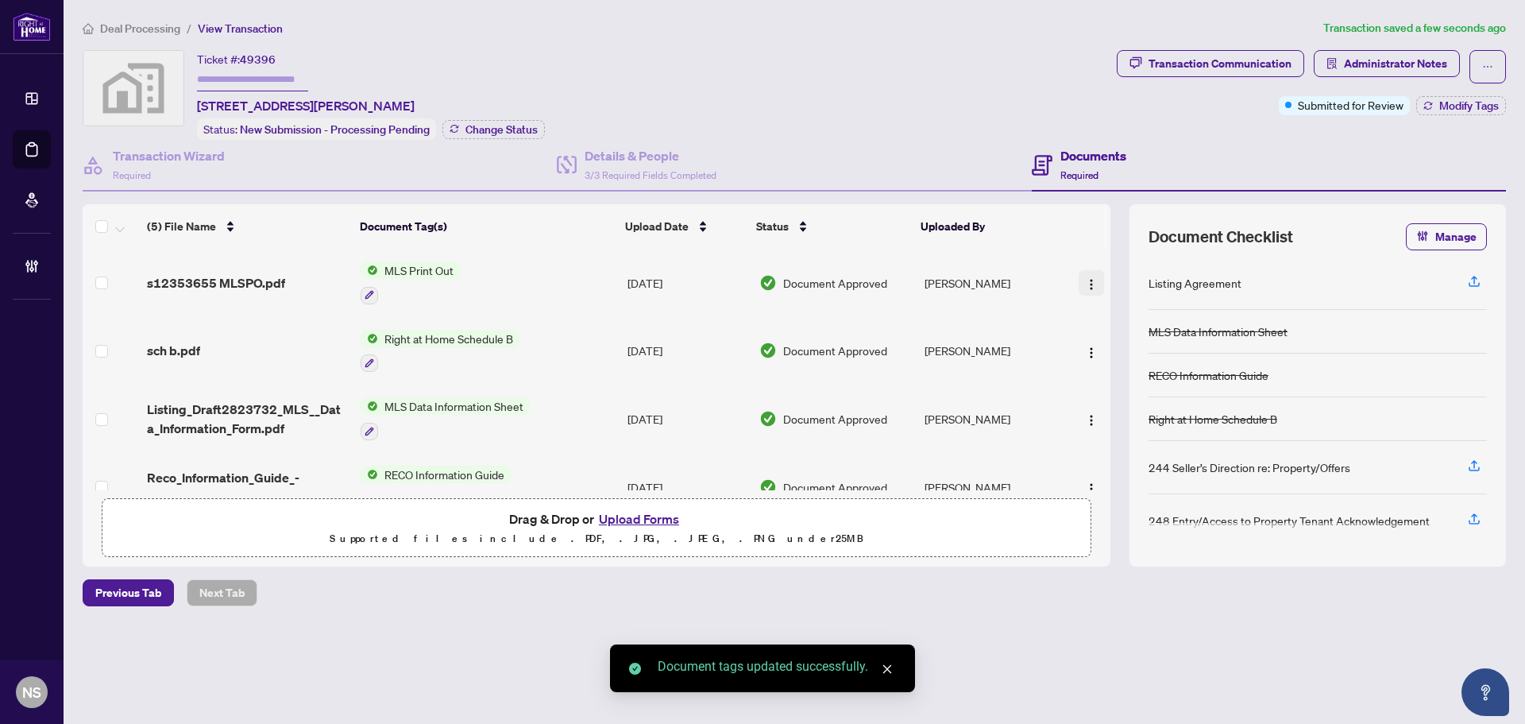
click at [1079, 286] on button "button" at bounding box center [1091, 282] width 25 height 25
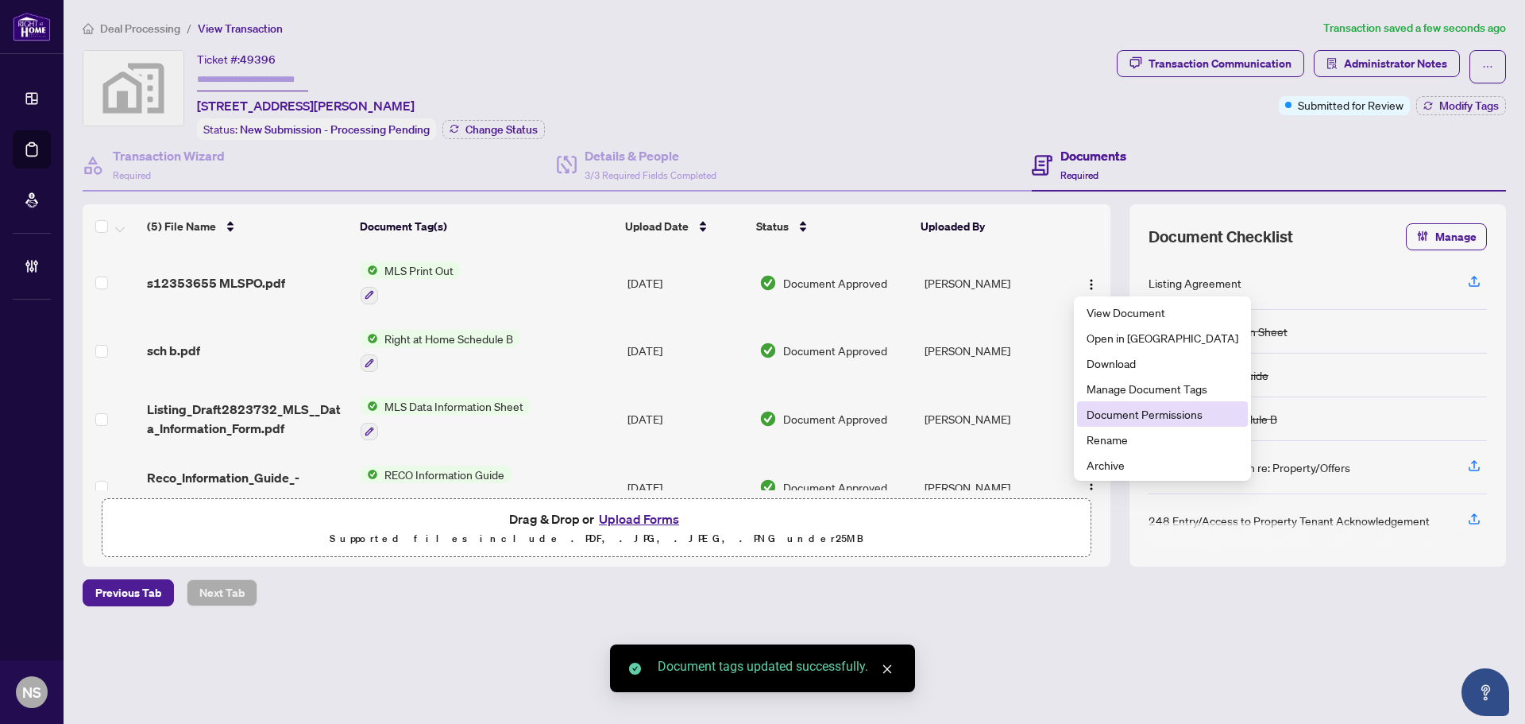
click at [1137, 415] on span "Document Permissions" at bounding box center [1163, 413] width 152 height 17
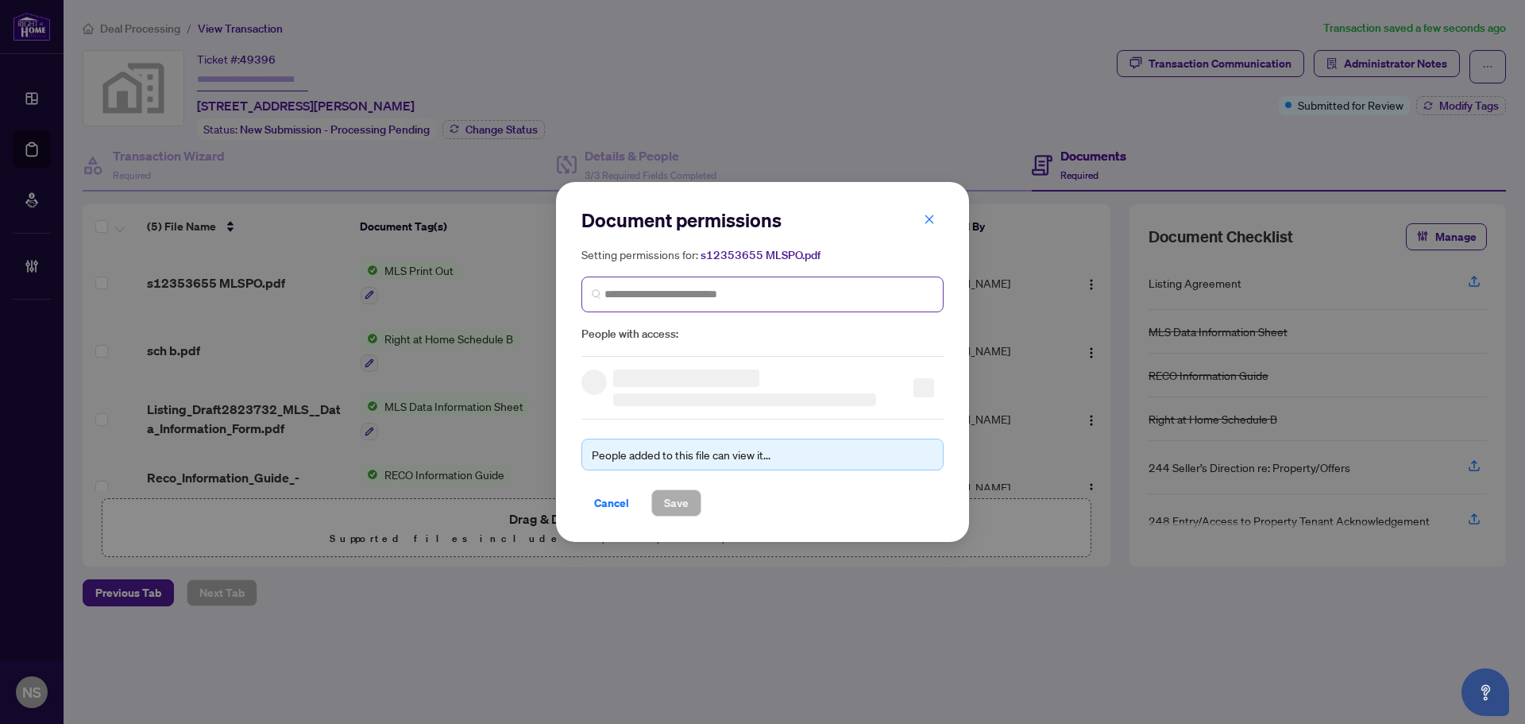
click at [662, 283] on span at bounding box center [763, 294] width 362 height 36
type input "********"
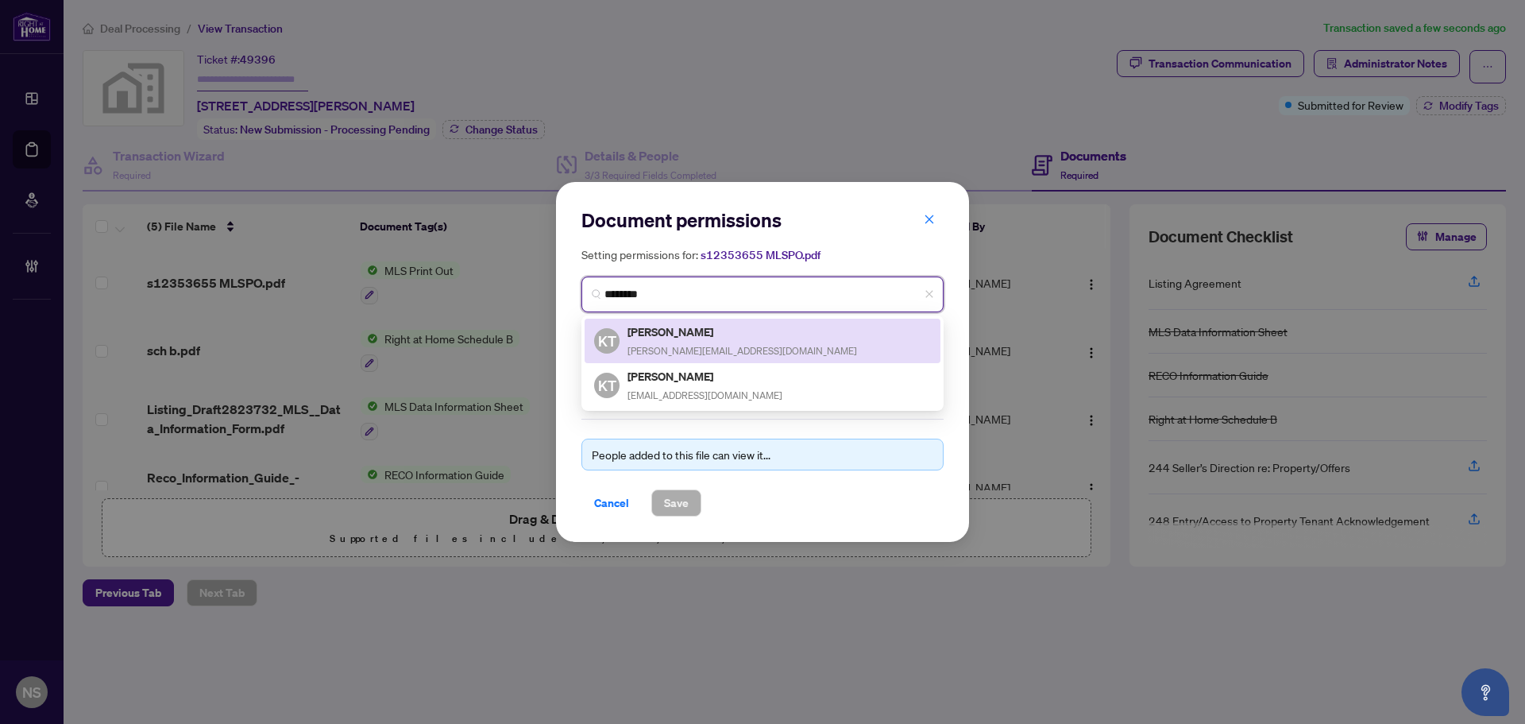
click at [701, 349] on div "KT Kevin To kevin@kevinto.ca" at bounding box center [762, 341] width 337 height 37
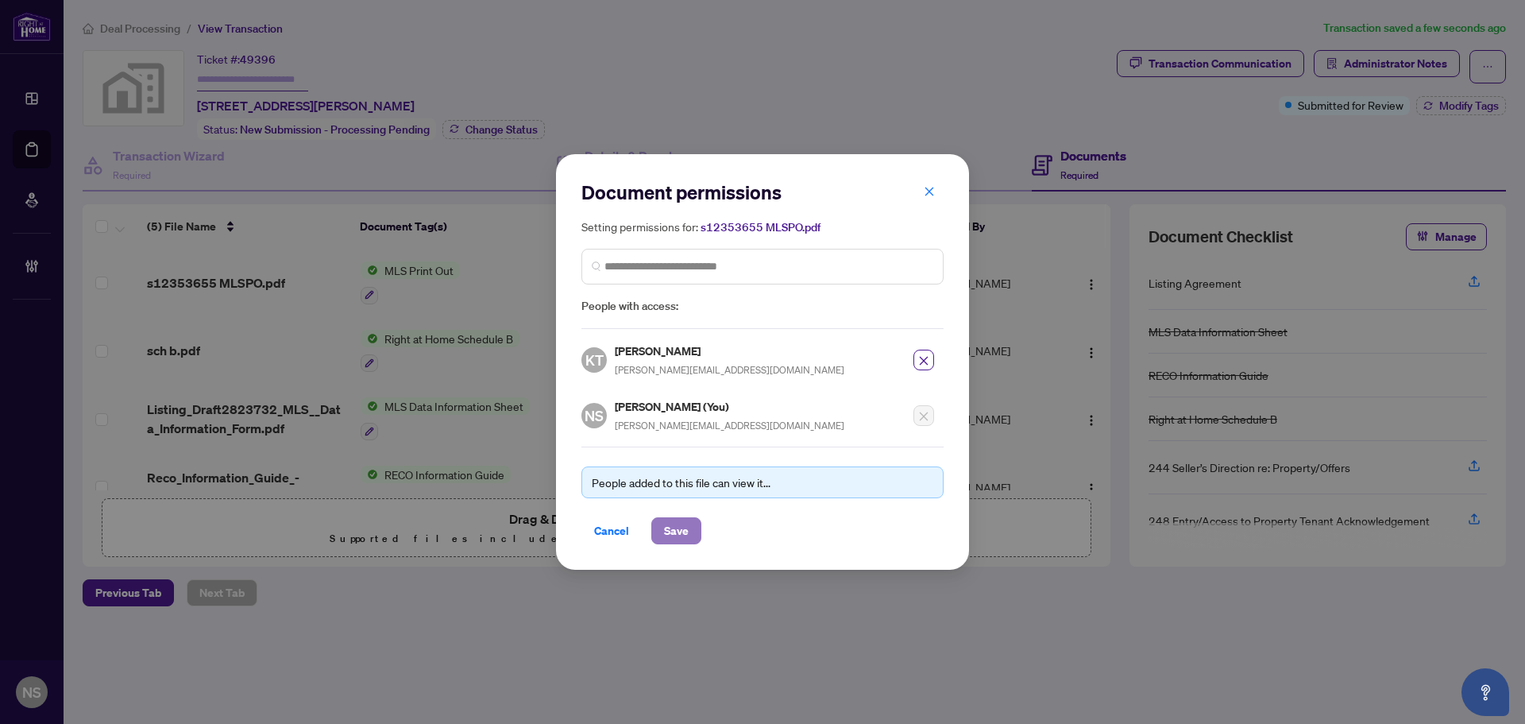
click at [690, 520] on button "Save" at bounding box center [676, 530] width 50 height 27
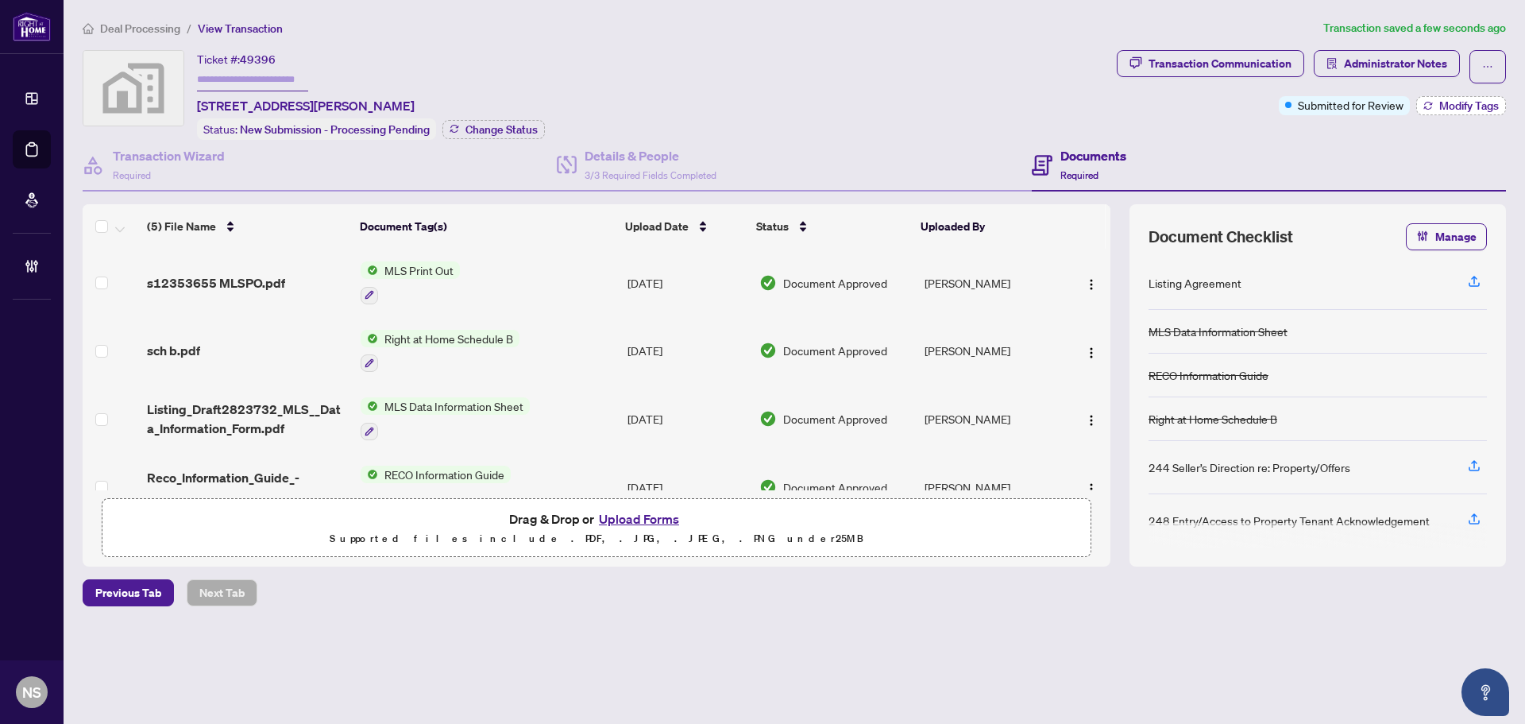
click at [1446, 106] on span "Modify Tags" at bounding box center [1470, 105] width 60 height 11
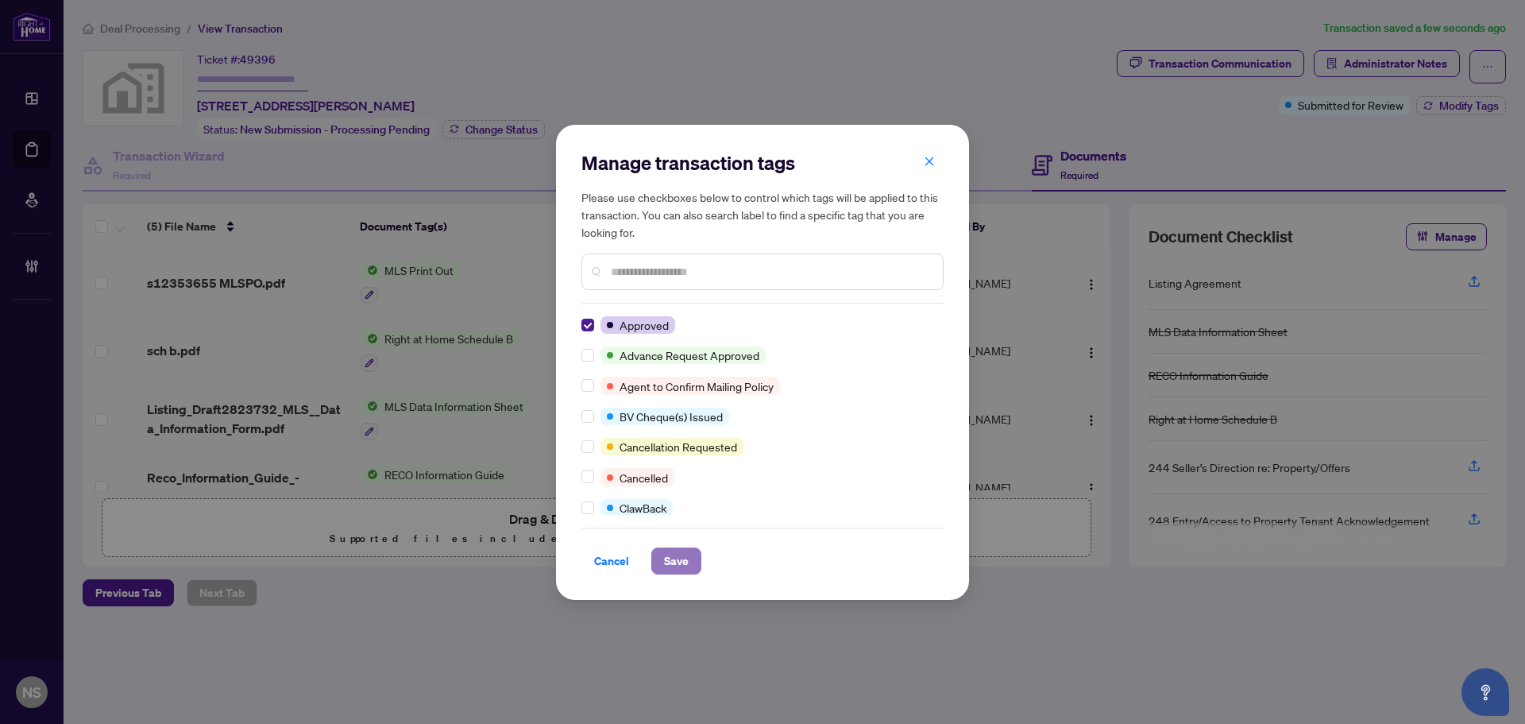
click at [686, 569] on span "Save" at bounding box center [676, 560] width 25 height 25
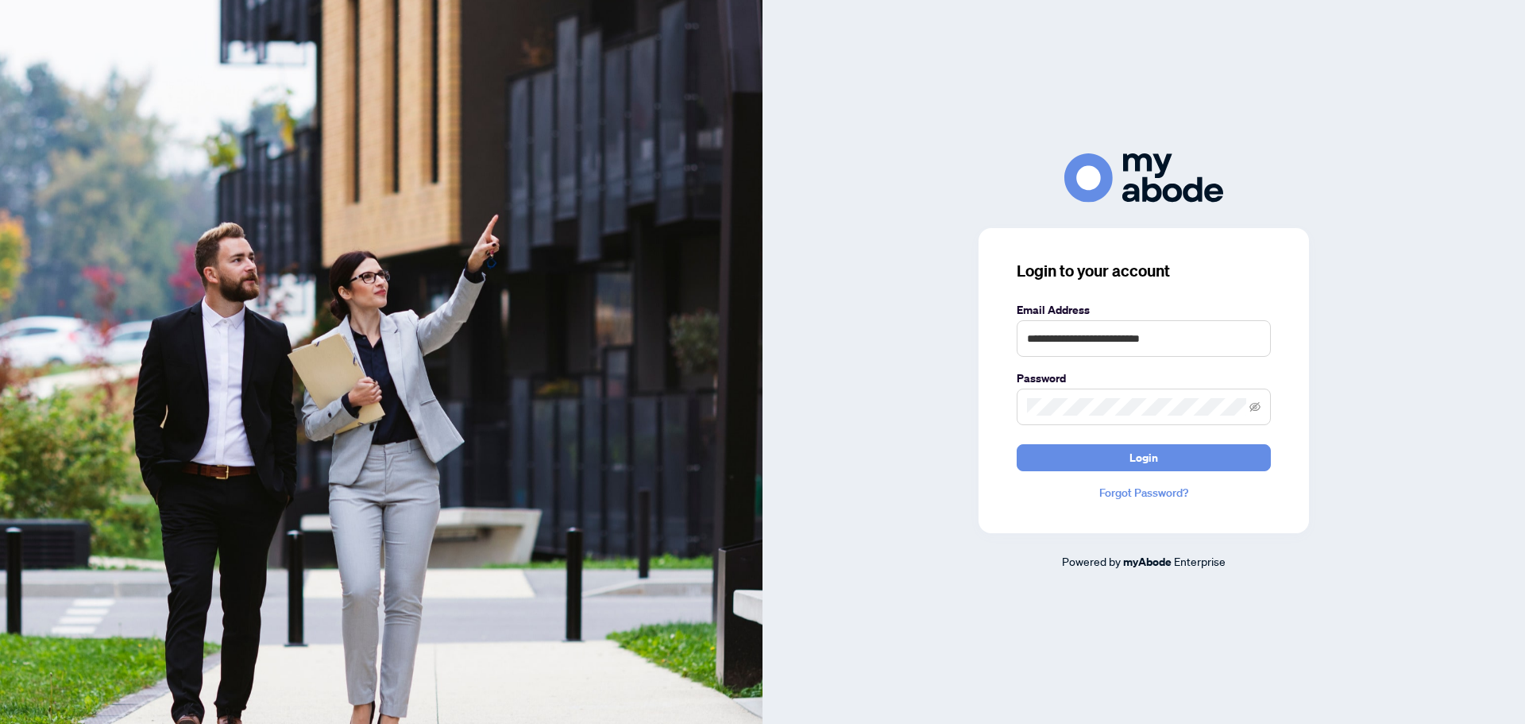
click at [1253, 339] on keeper-lock "Open Keeper Popup" at bounding box center [1252, 338] width 19 height 19
type input "**********"
click at [1119, 462] on button "Login" at bounding box center [1144, 457] width 254 height 27
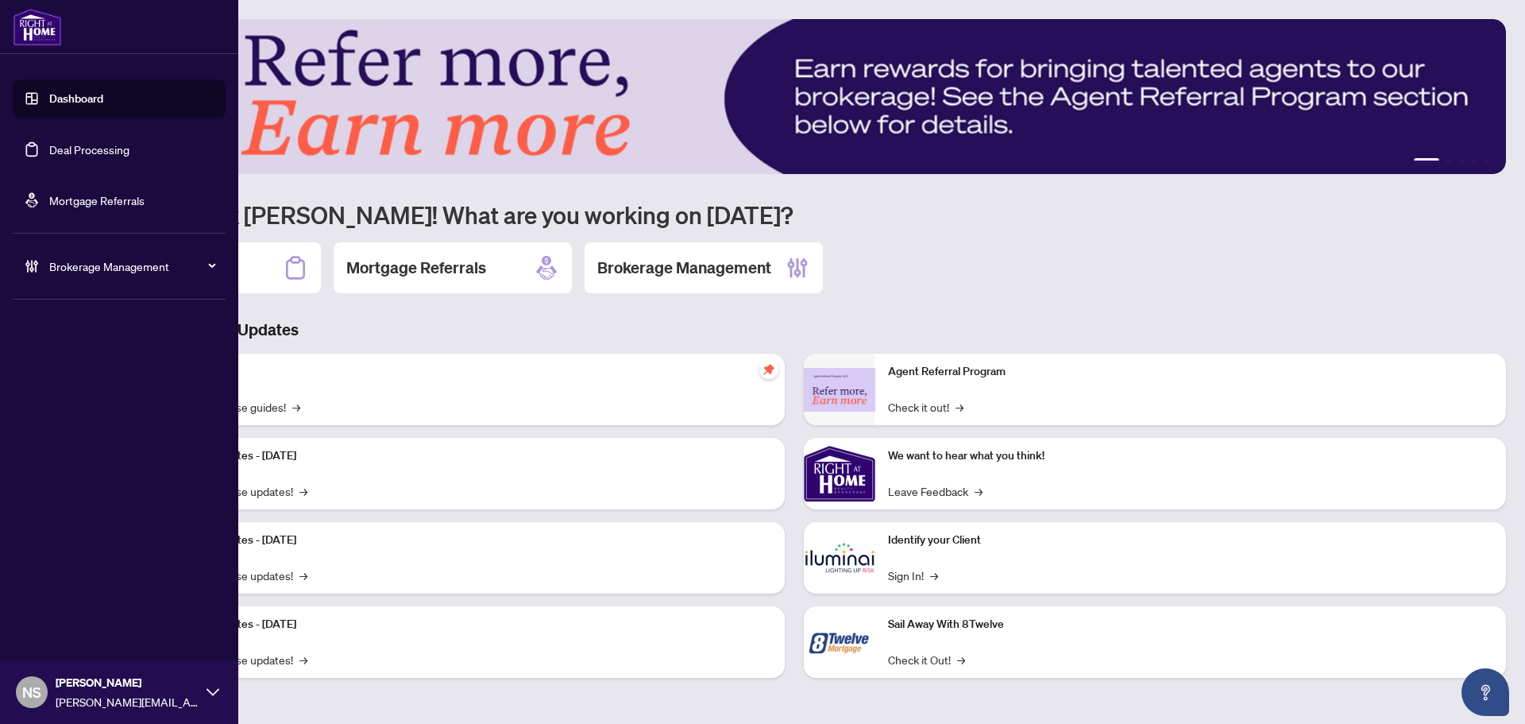
click at [118, 264] on span "Brokerage Management" at bounding box center [131, 265] width 165 height 17
click at [81, 383] on link "Manage Agents" at bounding box center [72, 380] width 79 height 14
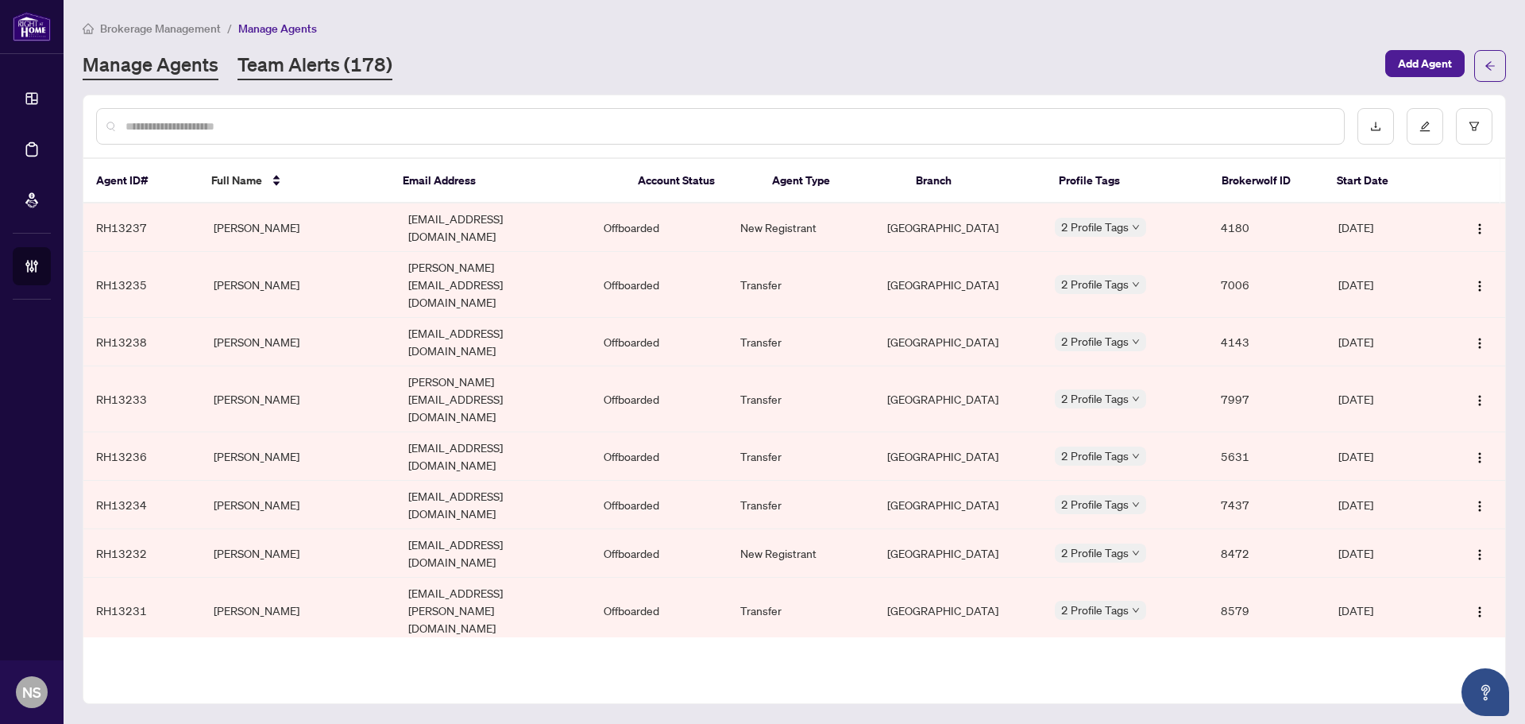
click at [304, 52] on link "Team Alerts (178)" at bounding box center [315, 66] width 155 height 29
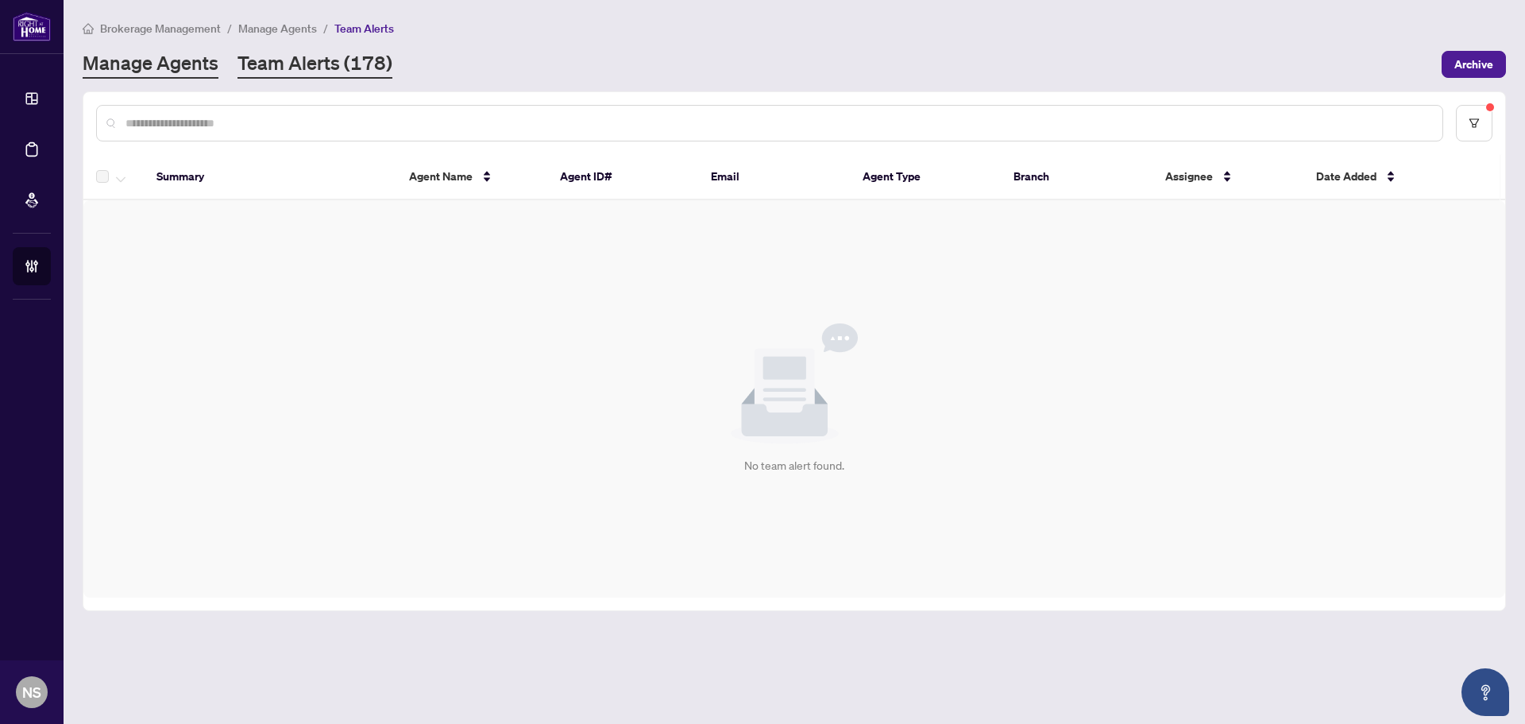
click at [142, 71] on link "Manage Agents" at bounding box center [151, 64] width 136 height 29
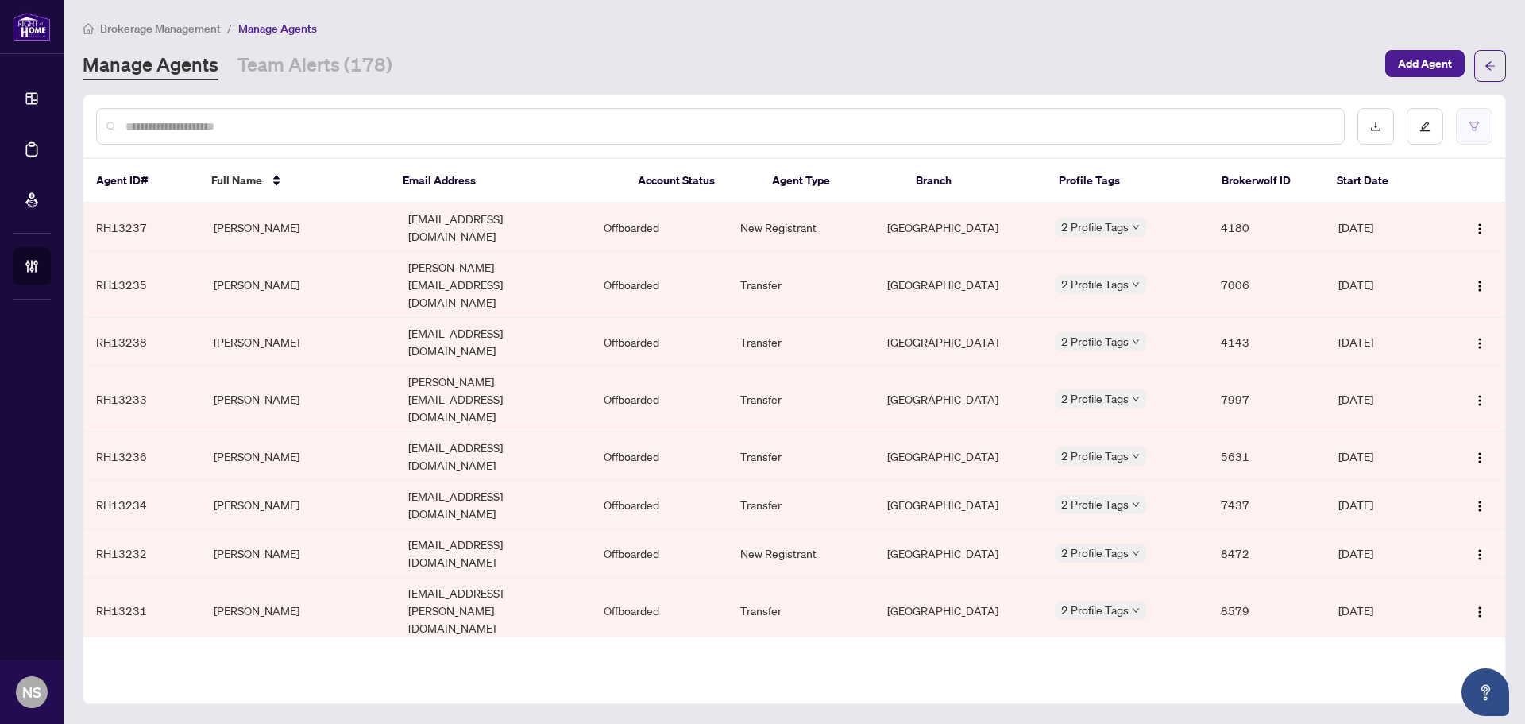
click at [1473, 132] on button "button" at bounding box center [1474, 126] width 37 height 37
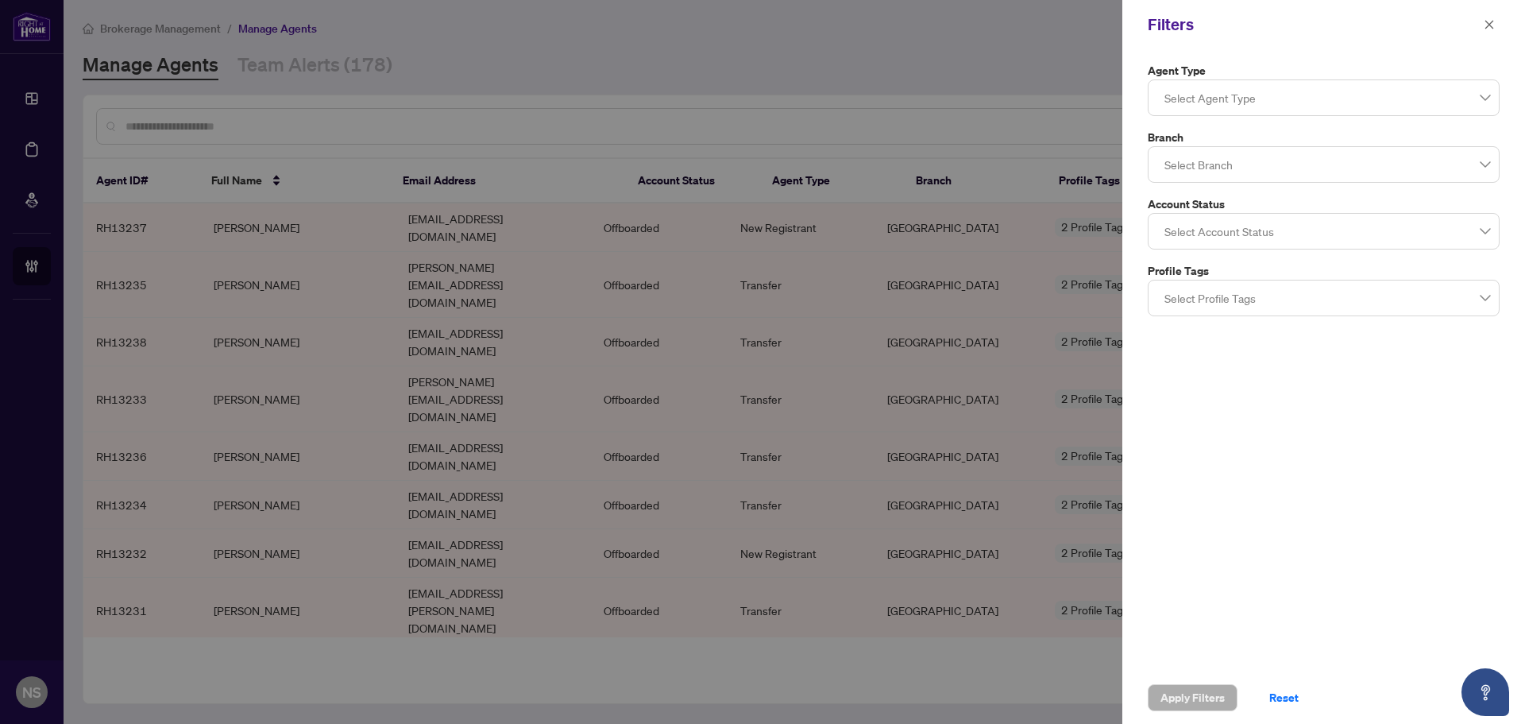
click at [1195, 148] on div "Select Branch" at bounding box center [1324, 164] width 352 height 37
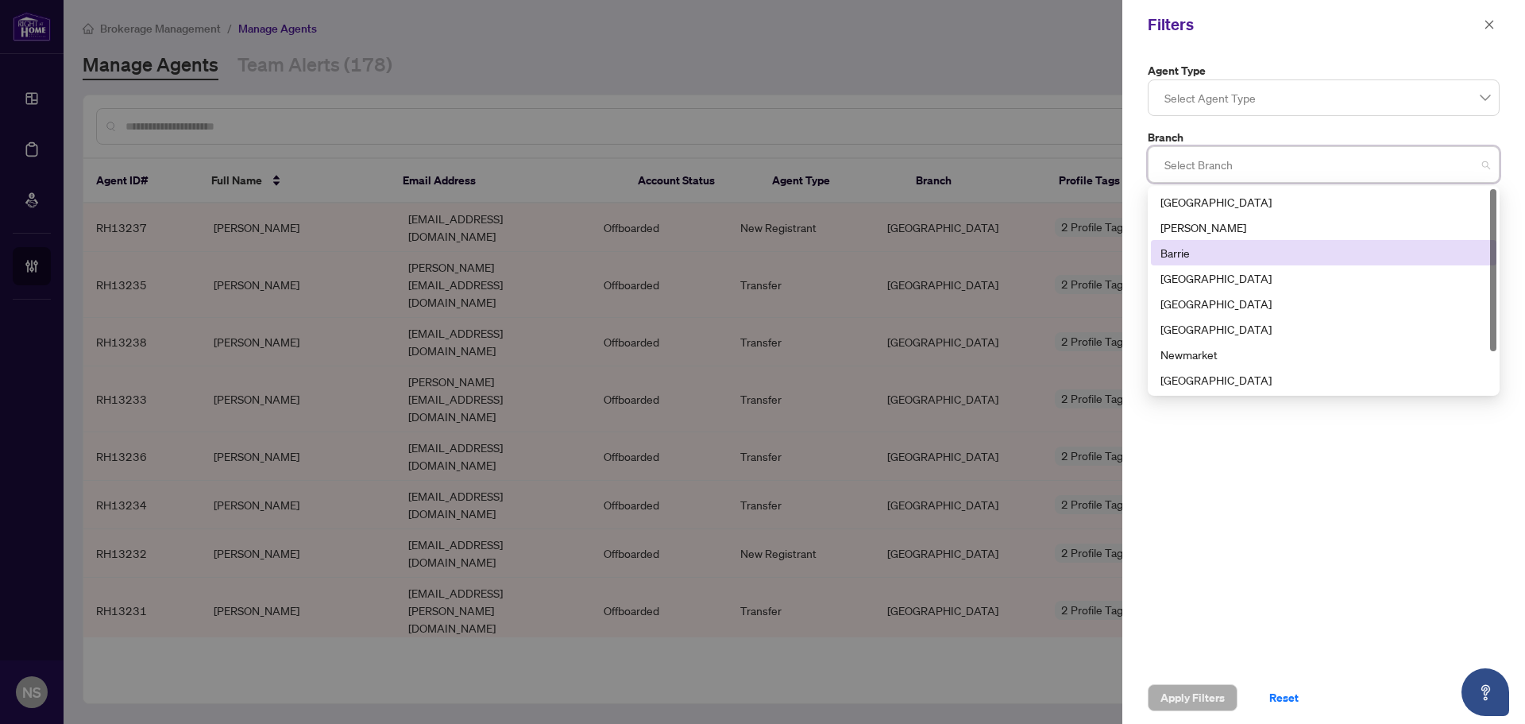
click at [1182, 255] on div "Barrie" at bounding box center [1324, 252] width 327 height 17
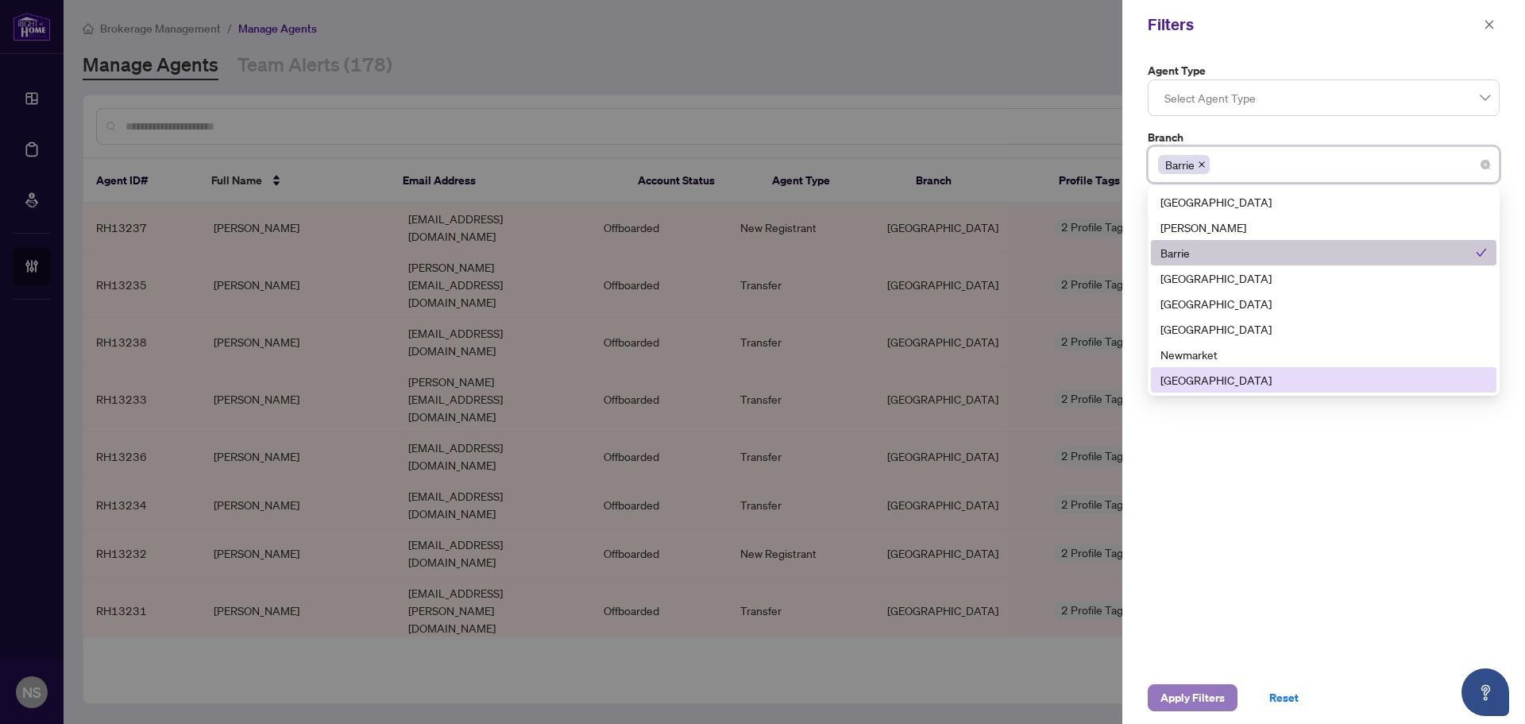
click at [1215, 705] on span "Apply Filters" at bounding box center [1193, 697] width 64 height 25
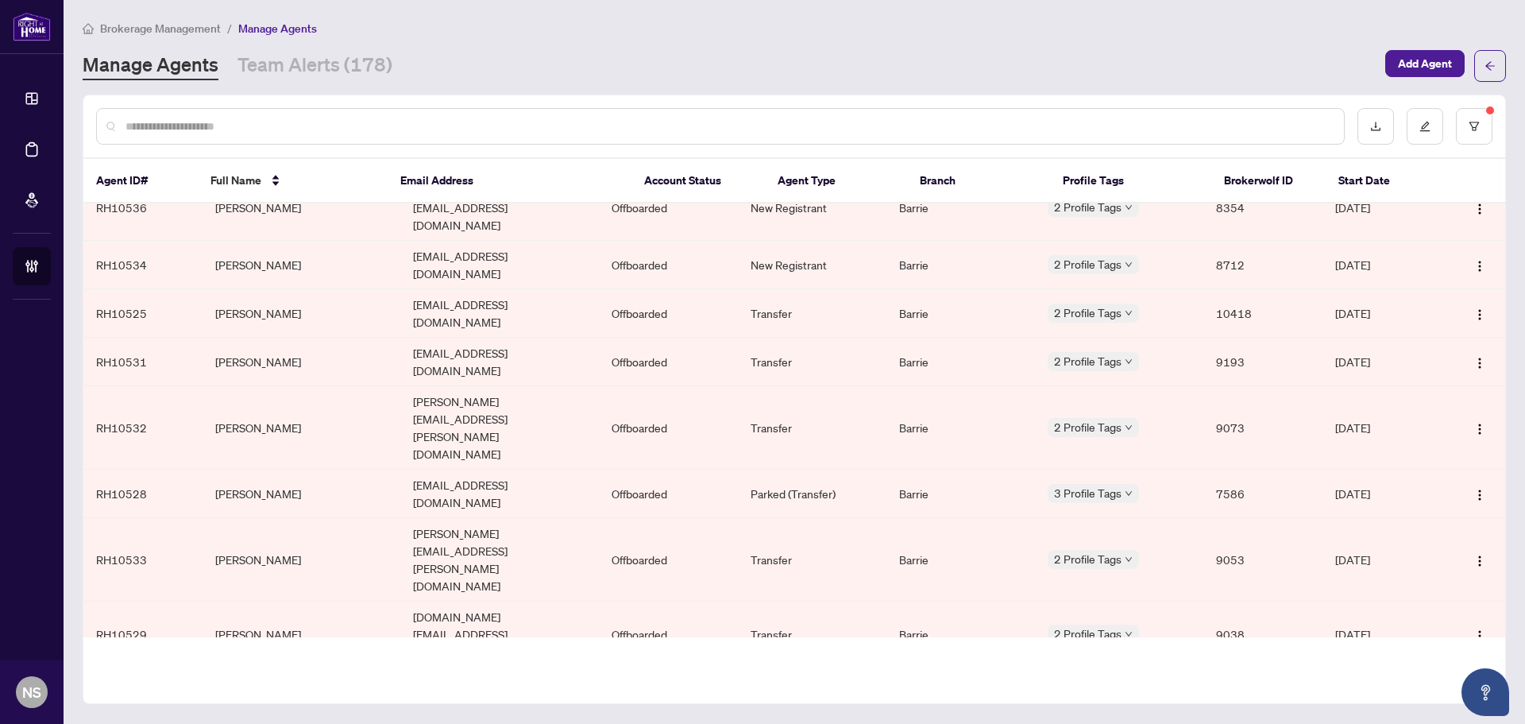
scroll to position [821, 0]
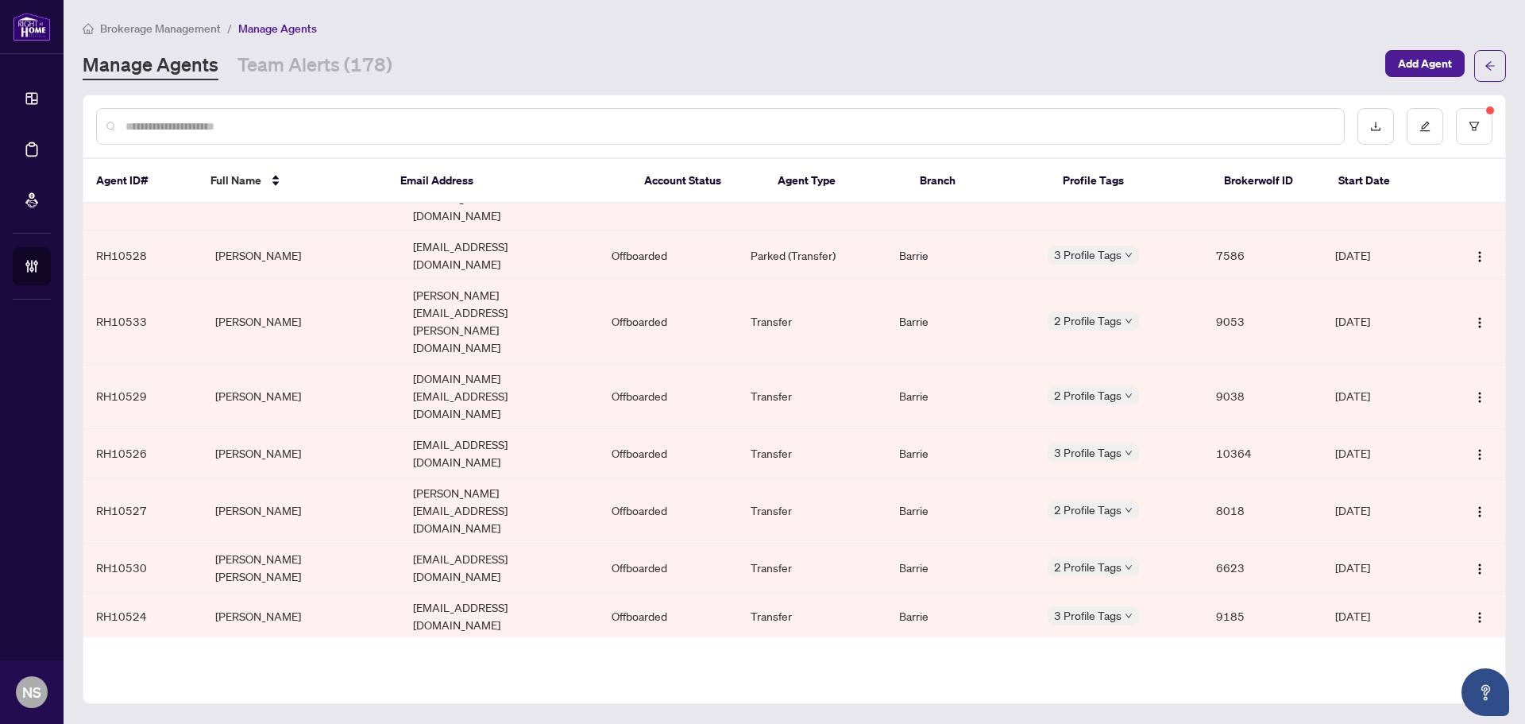
click at [1123, 457] on body "Dashboard Deal Processing Mortgage Referrals Brokerage Management NS Nadia Samp…" at bounding box center [762, 362] width 1525 height 724
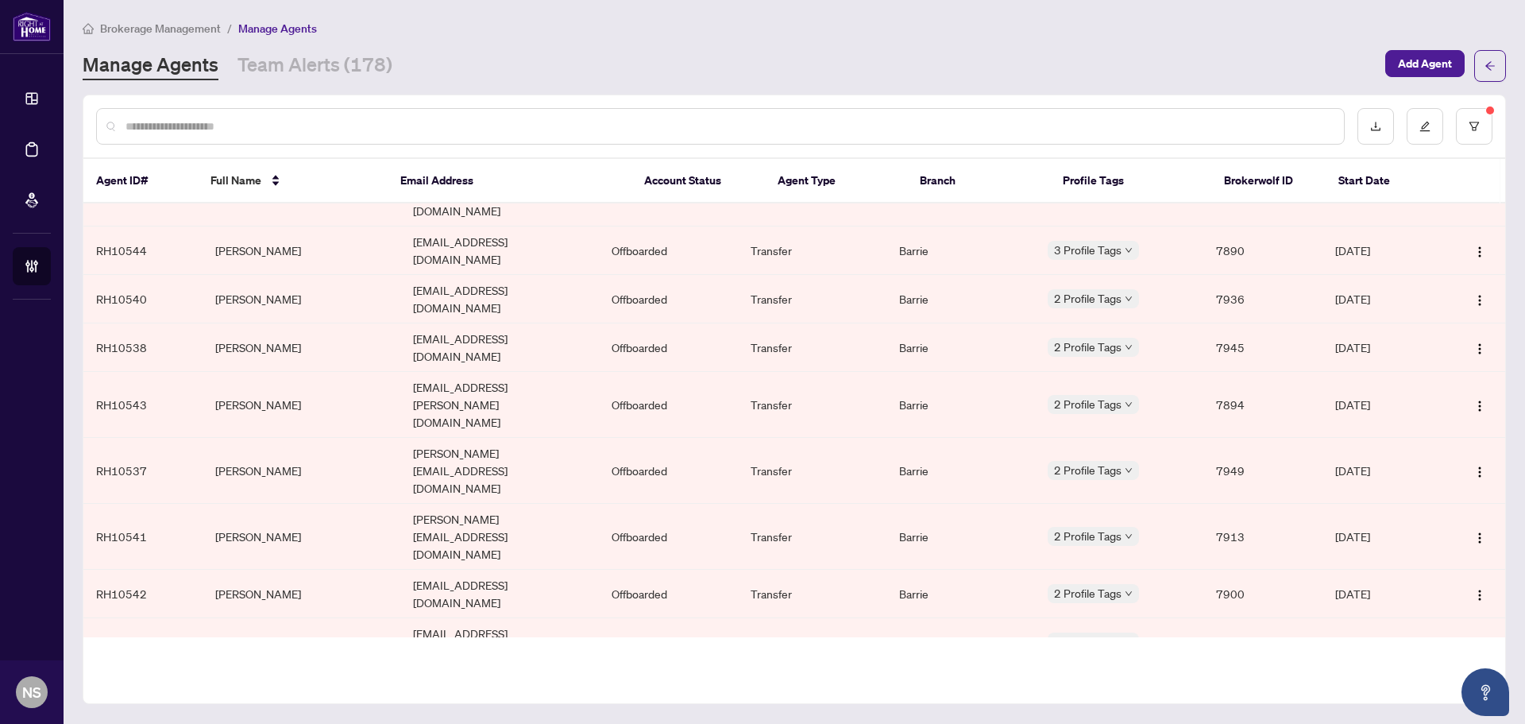
scroll to position [0, 0]
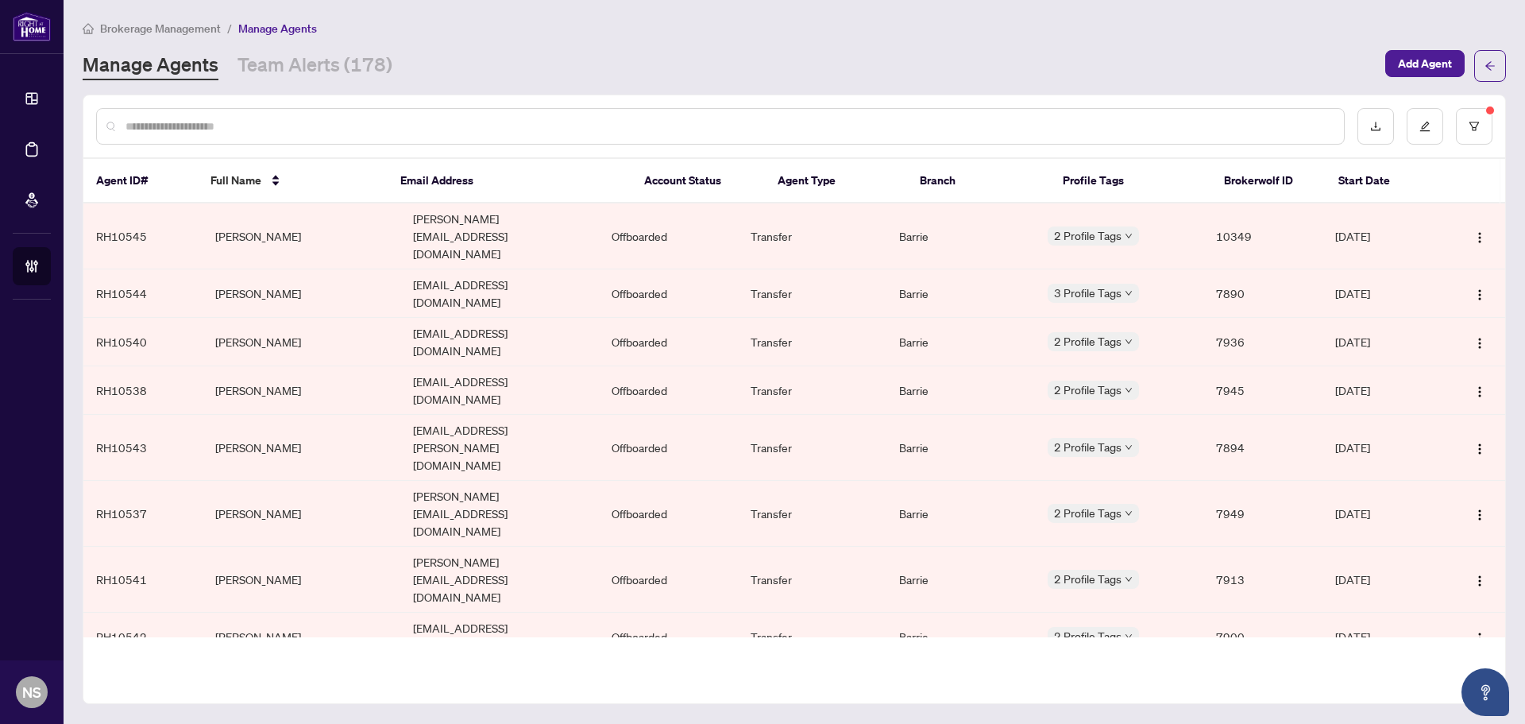
click at [209, 125] on input "text" at bounding box center [729, 126] width 1206 height 17
click at [301, 75] on link "Team Alerts (178)" at bounding box center [315, 66] width 155 height 29
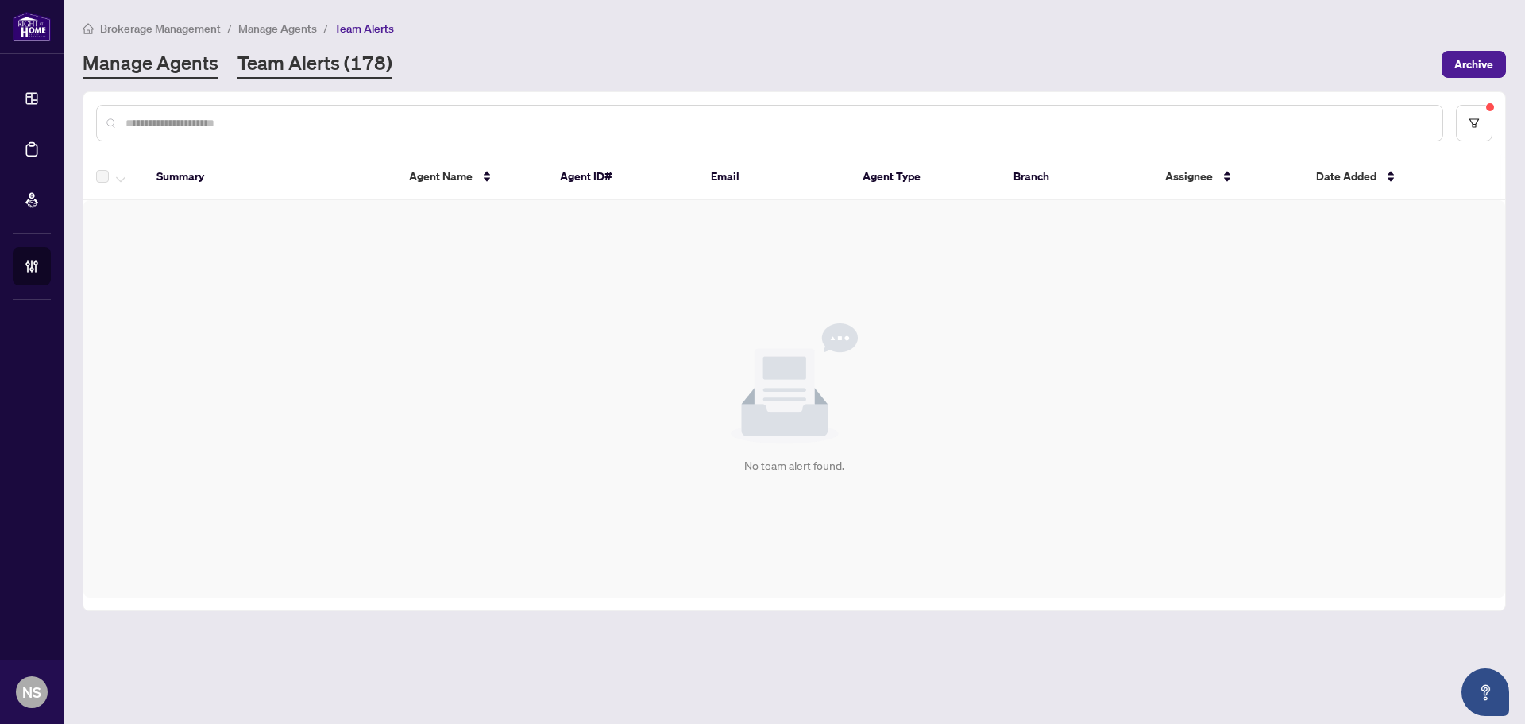
click at [182, 68] on link "Manage Agents" at bounding box center [151, 64] width 136 height 29
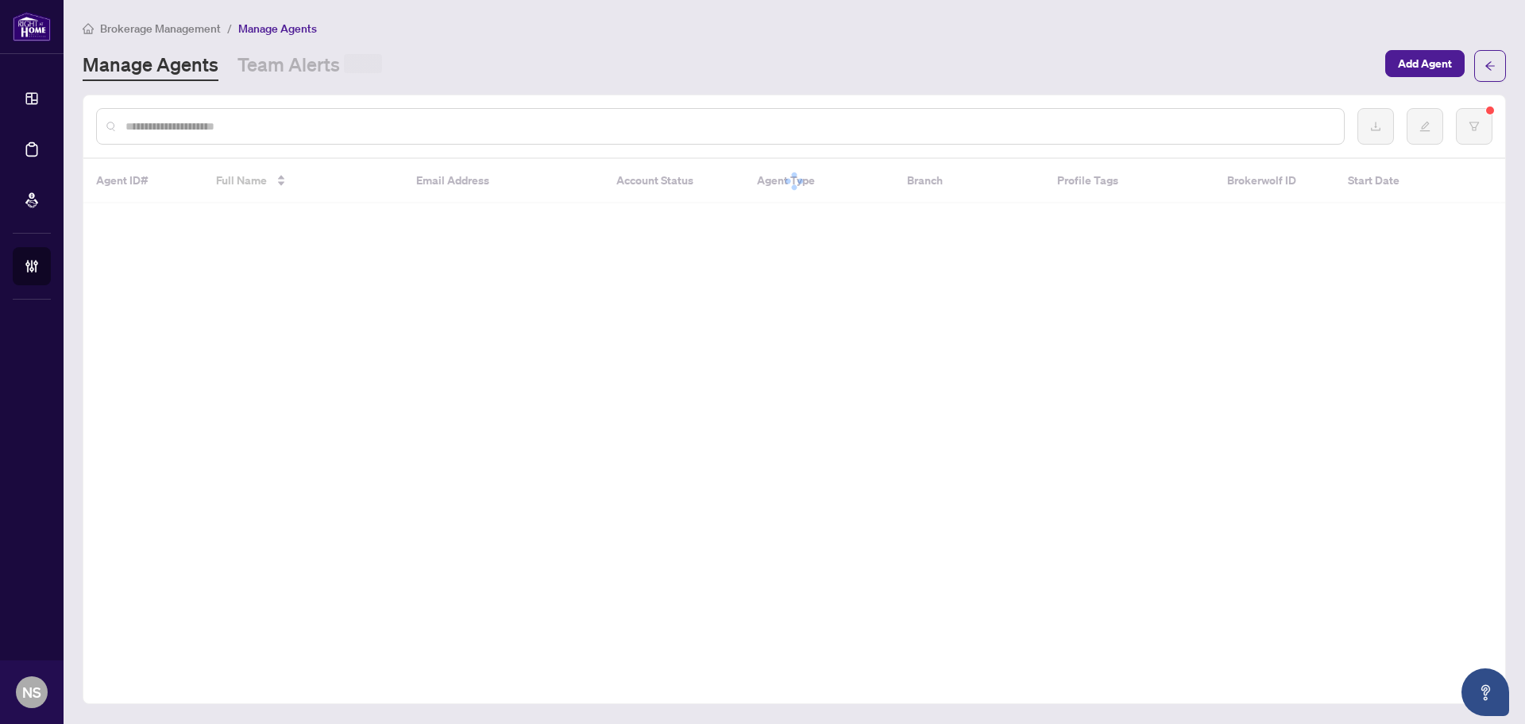
click at [168, 118] on input "text" at bounding box center [729, 126] width 1206 height 17
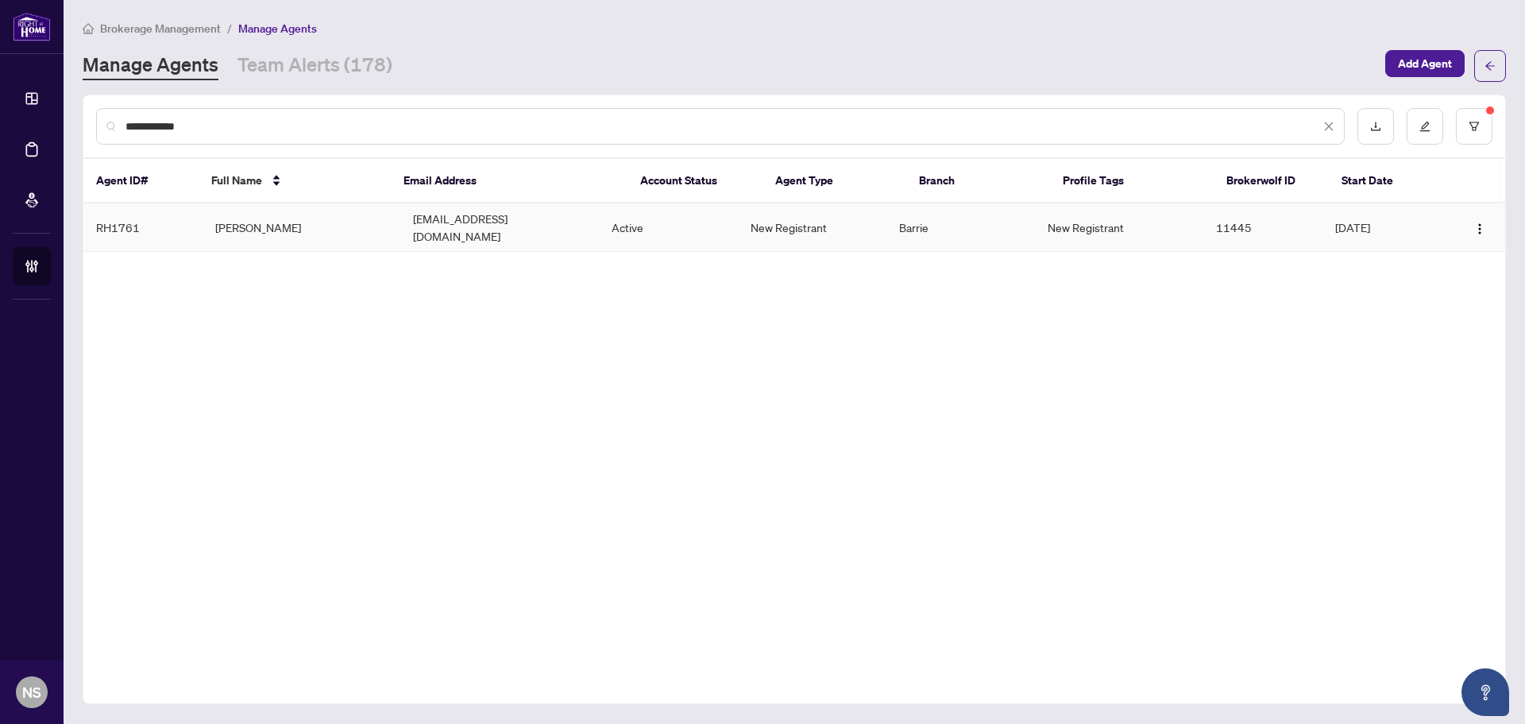
type input "**********"
click at [306, 228] on td "Ashley Dykeman" at bounding box center [302, 227] width 199 height 48
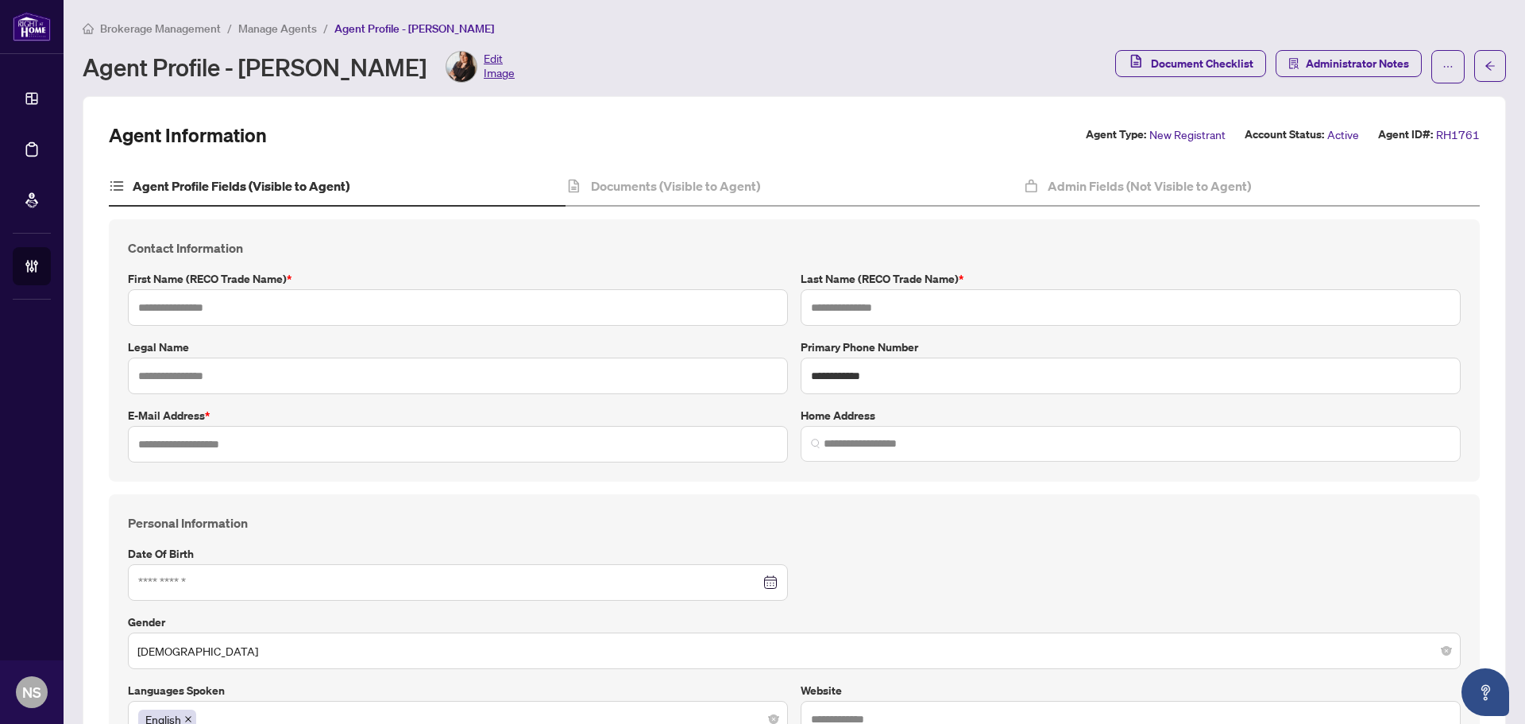
type input "******"
type input "*******"
type input "**********"
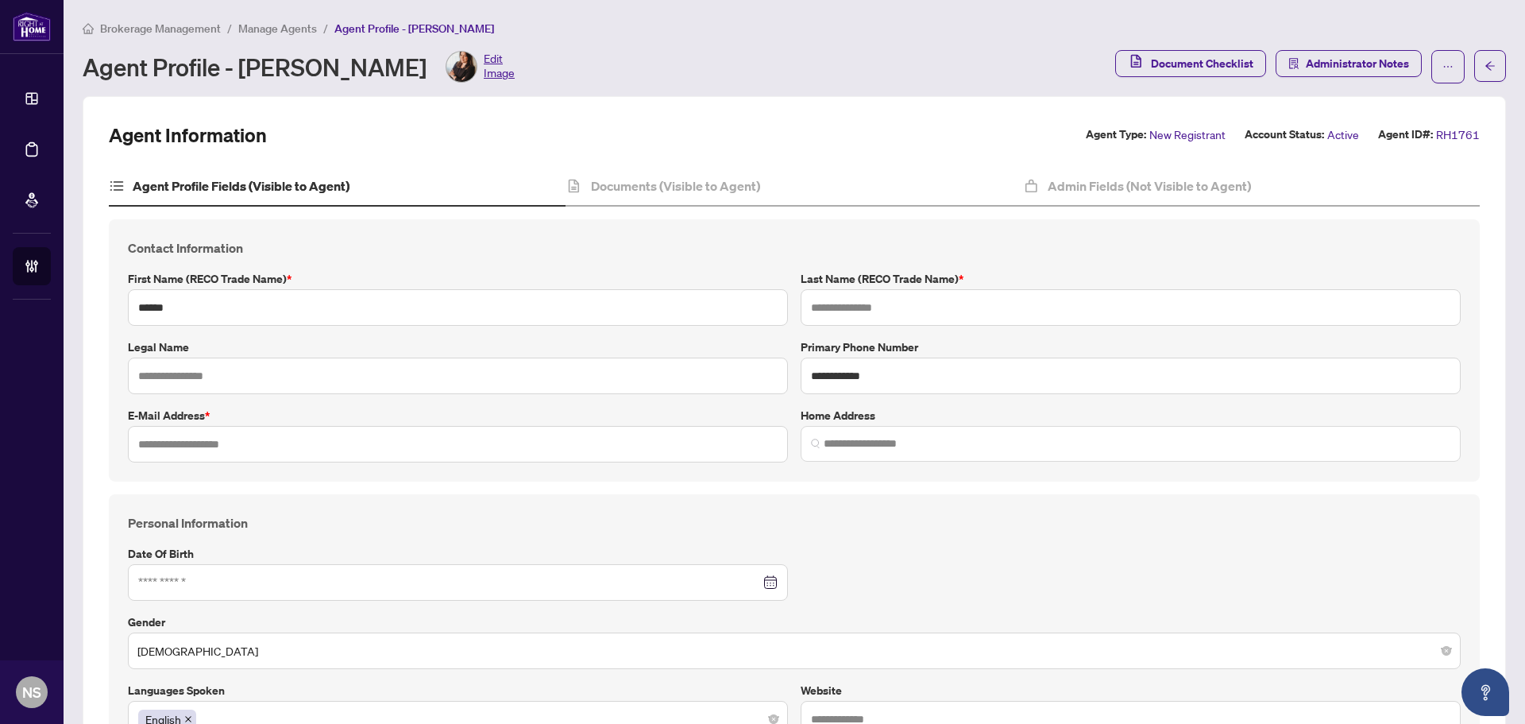
type input "*********"
type input "**********"
type input "******"
type input "**********"
type input "*"
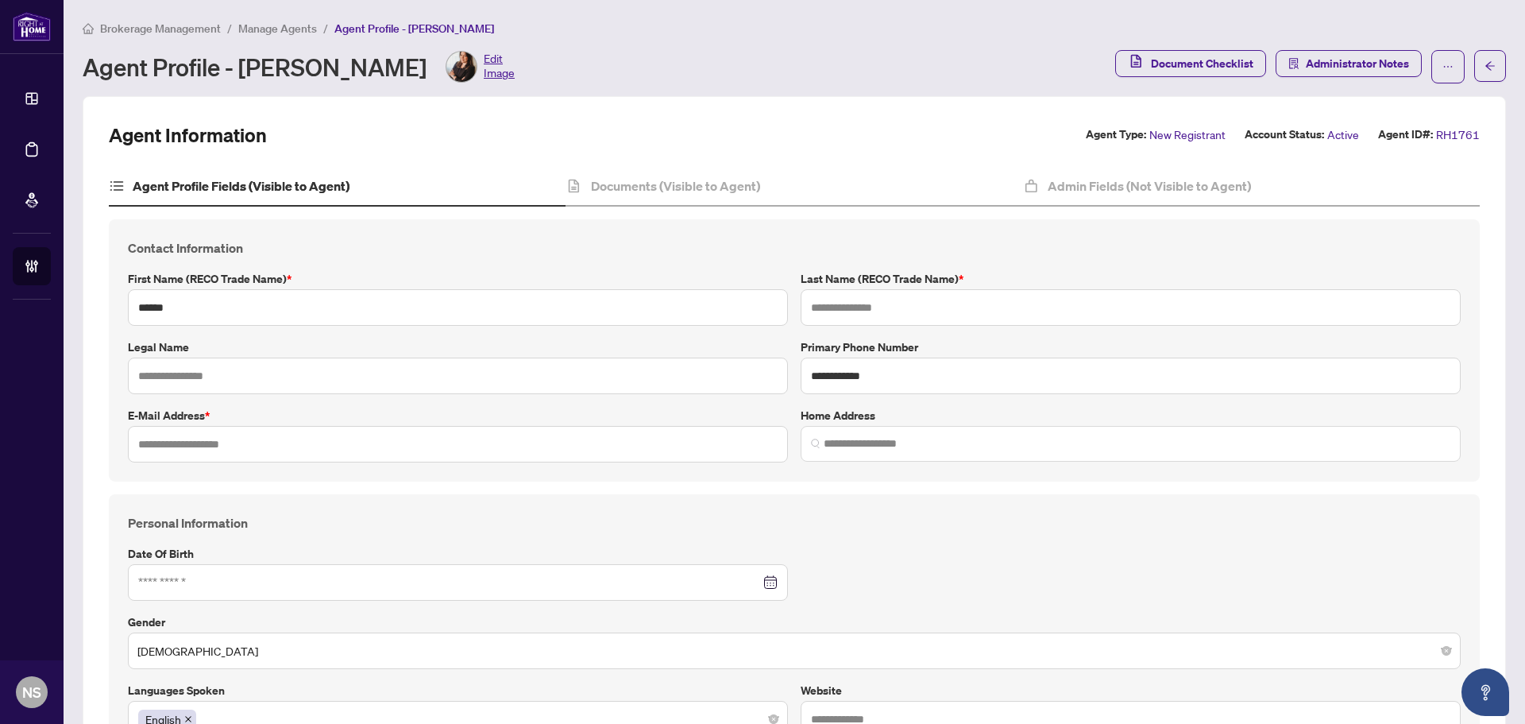
type input "*******"
type input "**********"
type input "****"
type input "**********"
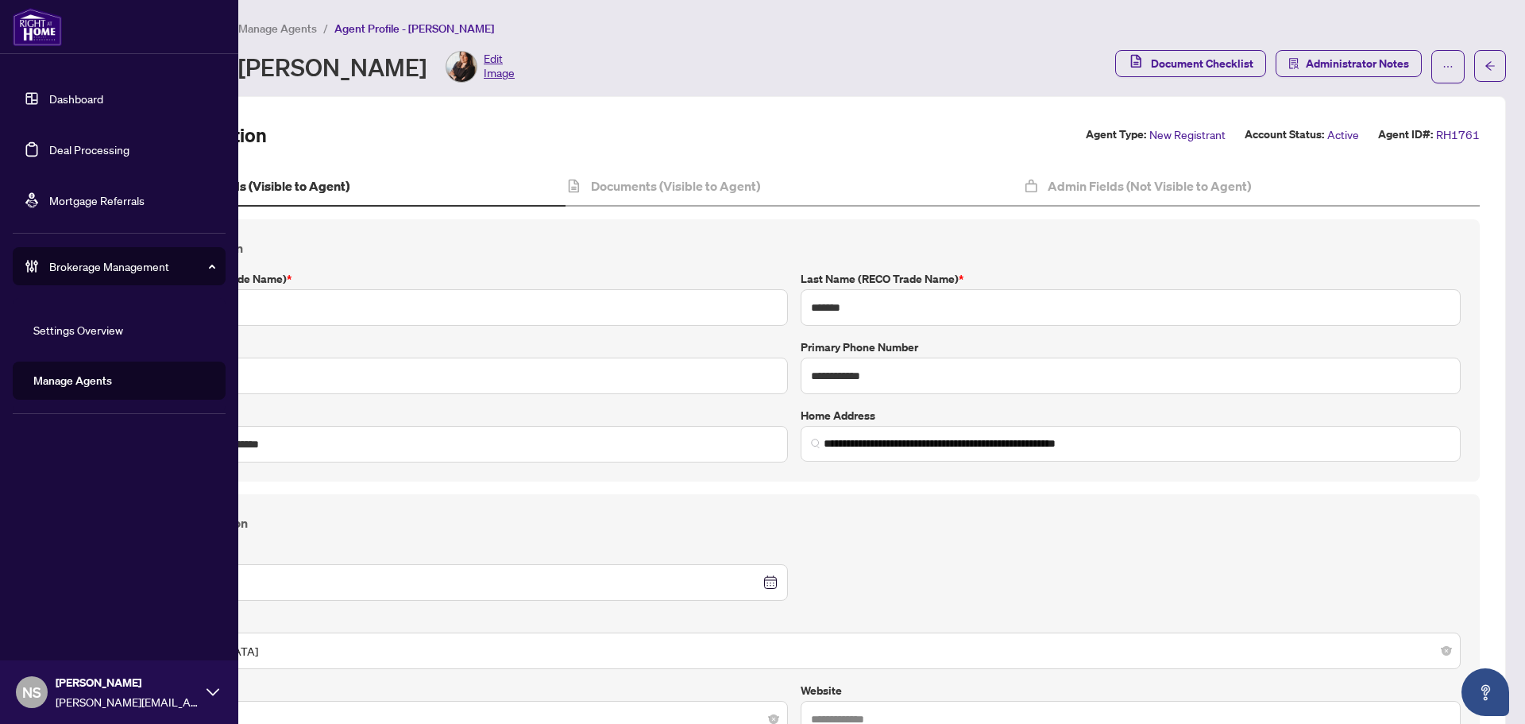
click at [53, 145] on link "Deal Processing" at bounding box center [89, 149] width 80 height 14
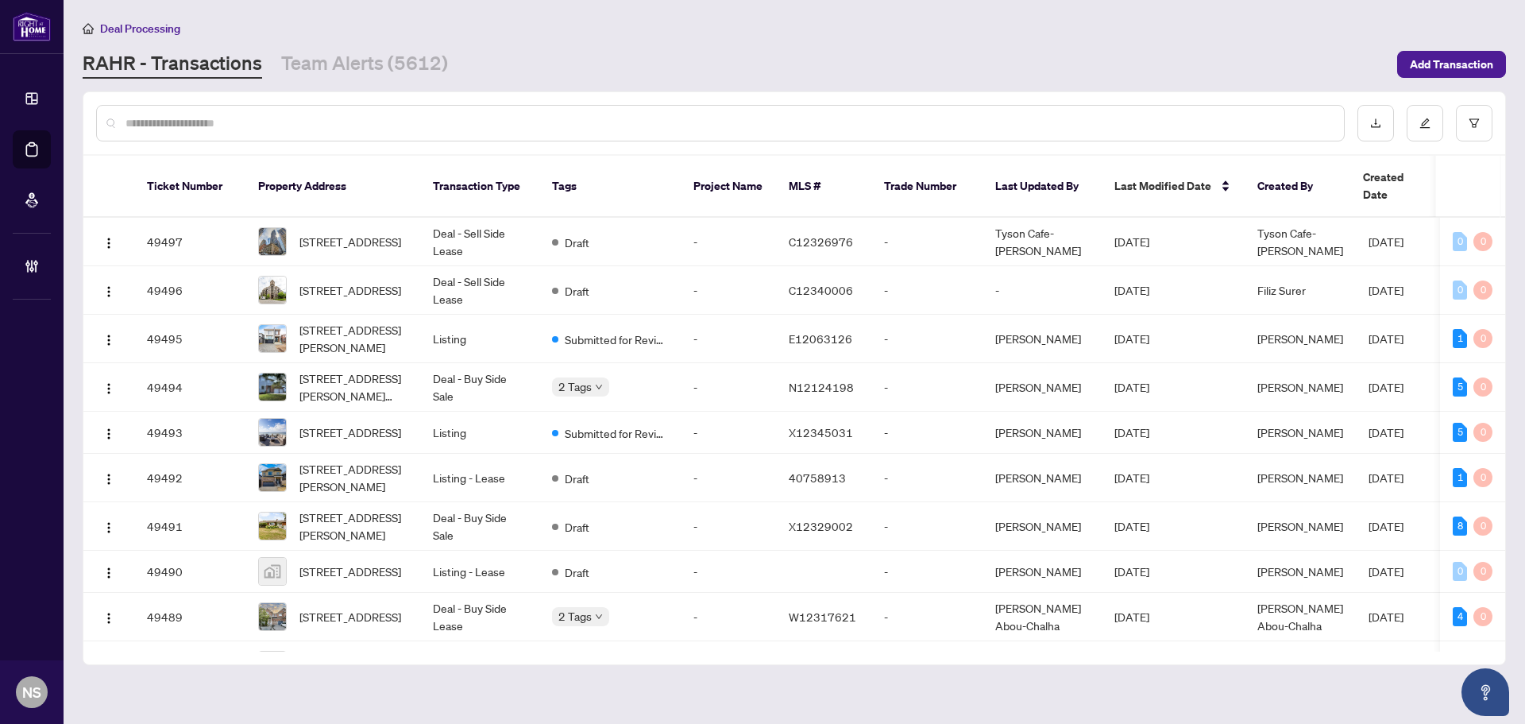
click at [177, 120] on input "text" at bounding box center [729, 122] width 1206 height 17
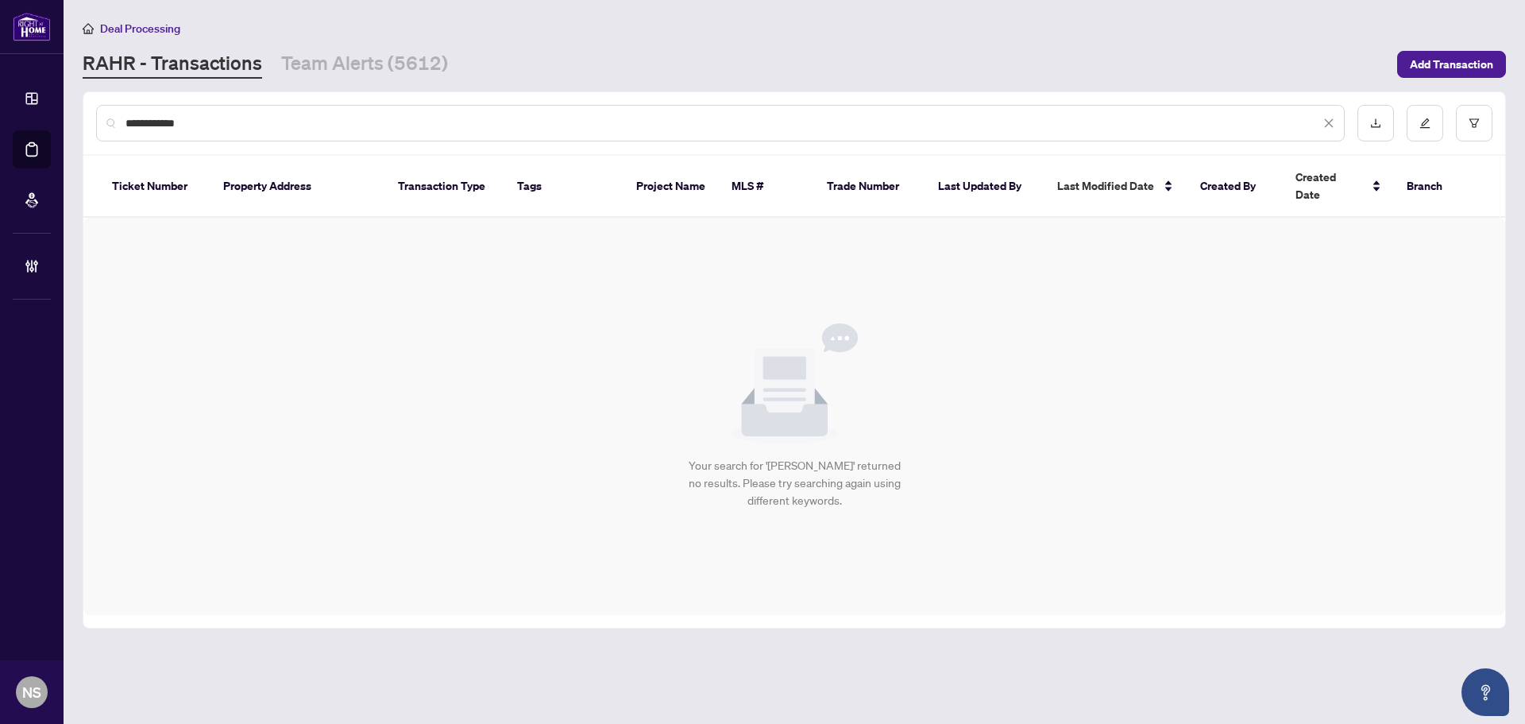
drag, startPoint x: 259, startPoint y: 123, endPoint x: 143, endPoint y: 131, distance: 116.3
click at [143, 131] on div "**********" at bounding box center [720, 123] width 1249 height 37
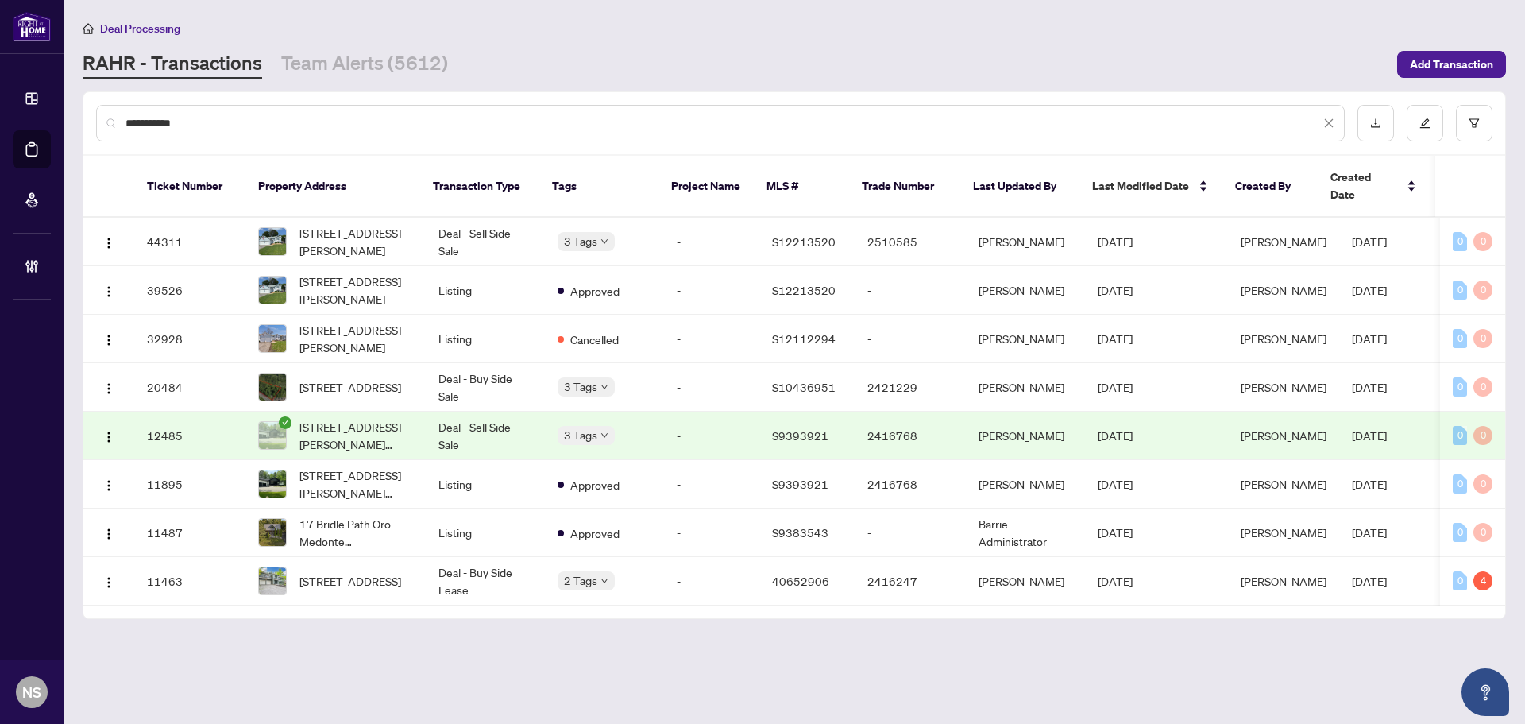
type input "**********"
drag, startPoint x: 215, startPoint y: 123, endPoint x: 102, endPoint y: 115, distance: 113.9
click at [102, 116] on div "**********" at bounding box center [720, 123] width 1249 height 37
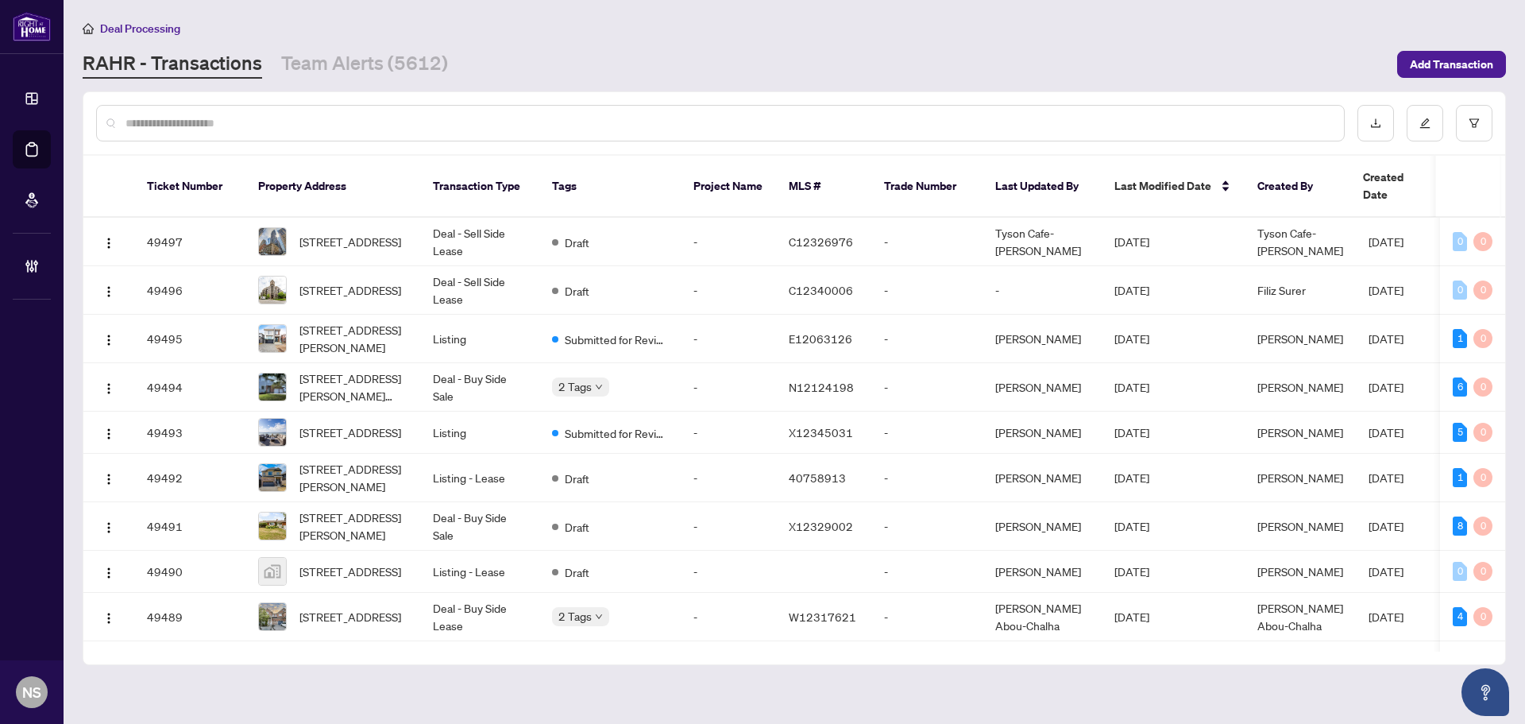
click at [443, 76] on div "RAHR - Transactions Team Alerts (5612)" at bounding box center [735, 64] width 1305 height 29
click at [424, 68] on link "Team Alerts (5612)" at bounding box center [364, 64] width 167 height 29
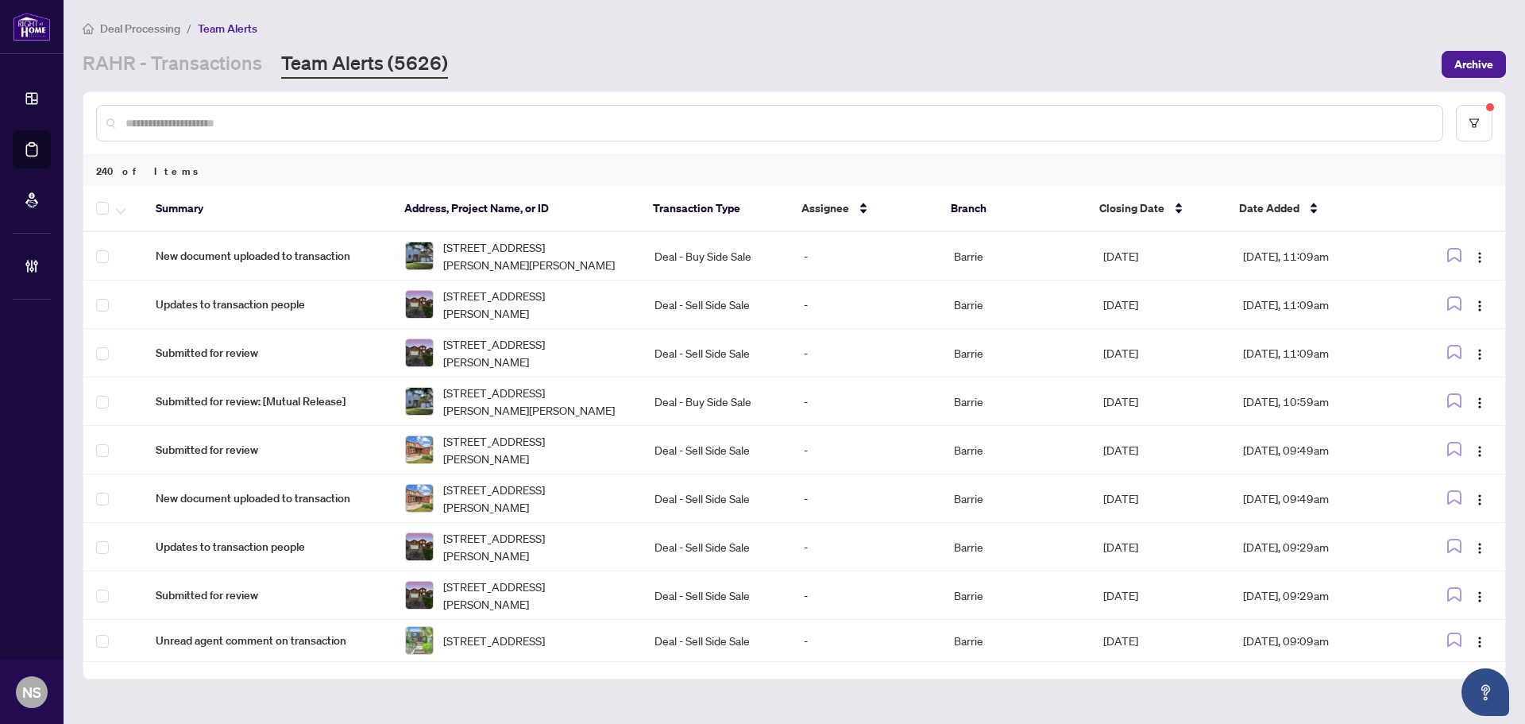
click at [1496, 110] on div at bounding box center [794, 123] width 1422 height 62
click at [1478, 115] on button "button" at bounding box center [1474, 123] width 37 height 37
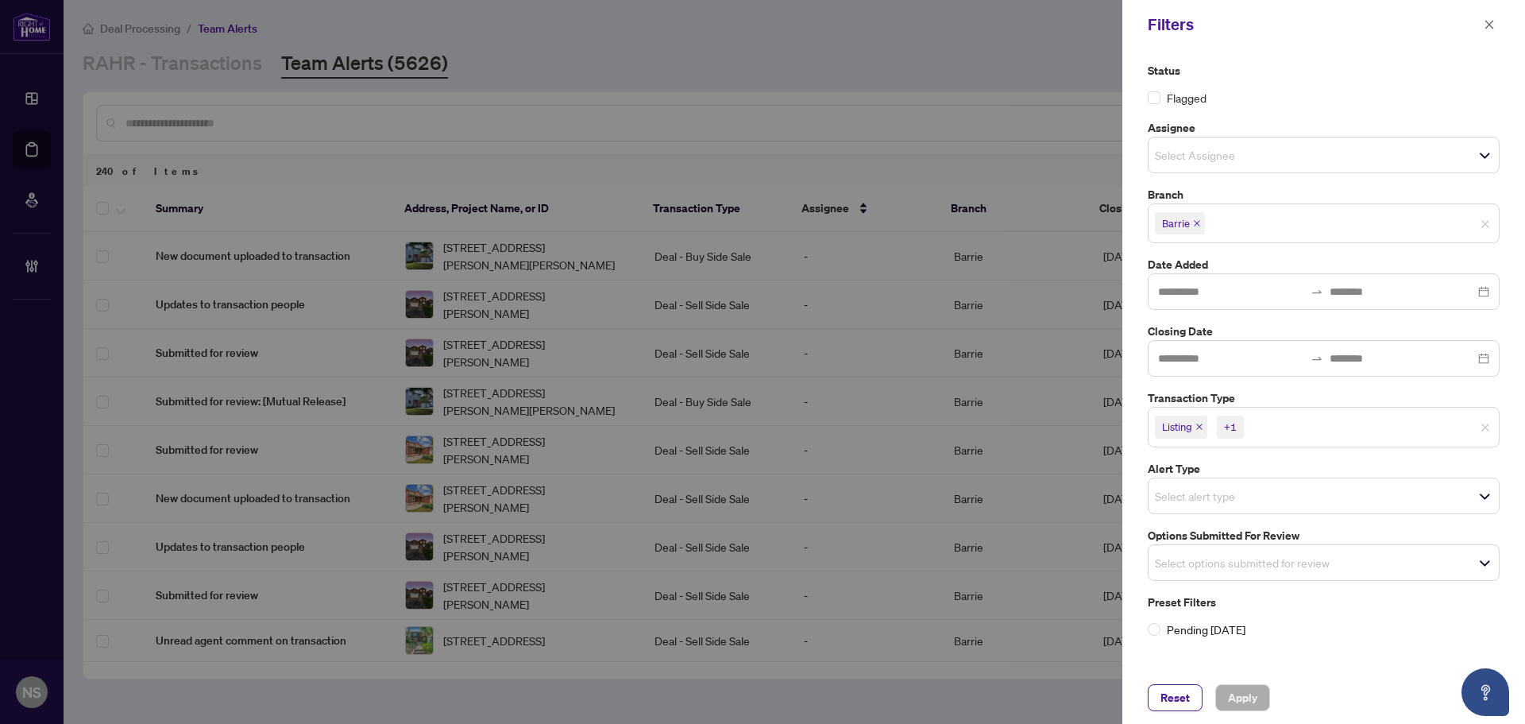
click at [1200, 424] on icon "close" at bounding box center [1200, 427] width 8 height 8
click at [1240, 426] on span "Listing - Lease" at bounding box center [1199, 426] width 88 height 22
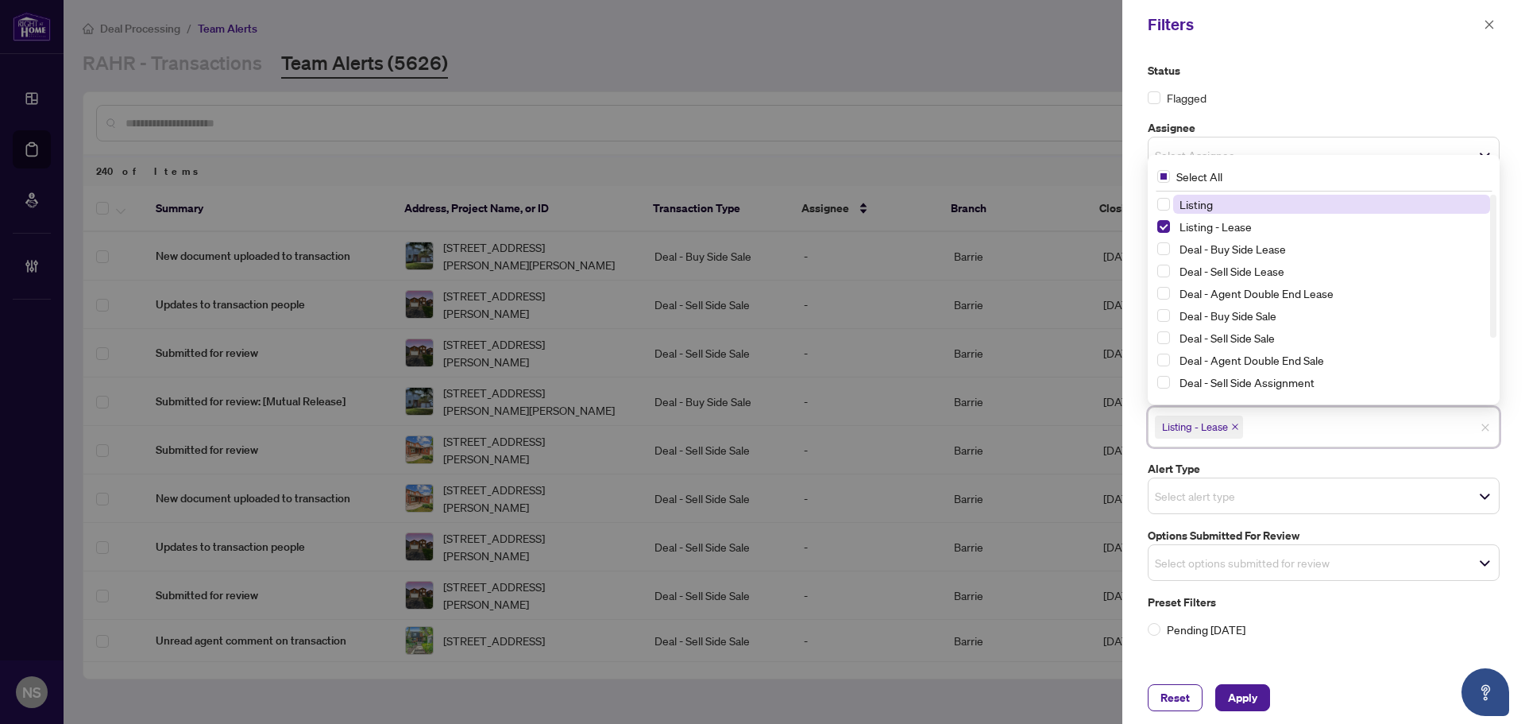
click at [1239, 429] on icon "close" at bounding box center [1235, 427] width 6 height 6
click at [1239, 548] on span "Select options submitted for review" at bounding box center [1324, 558] width 350 height 22
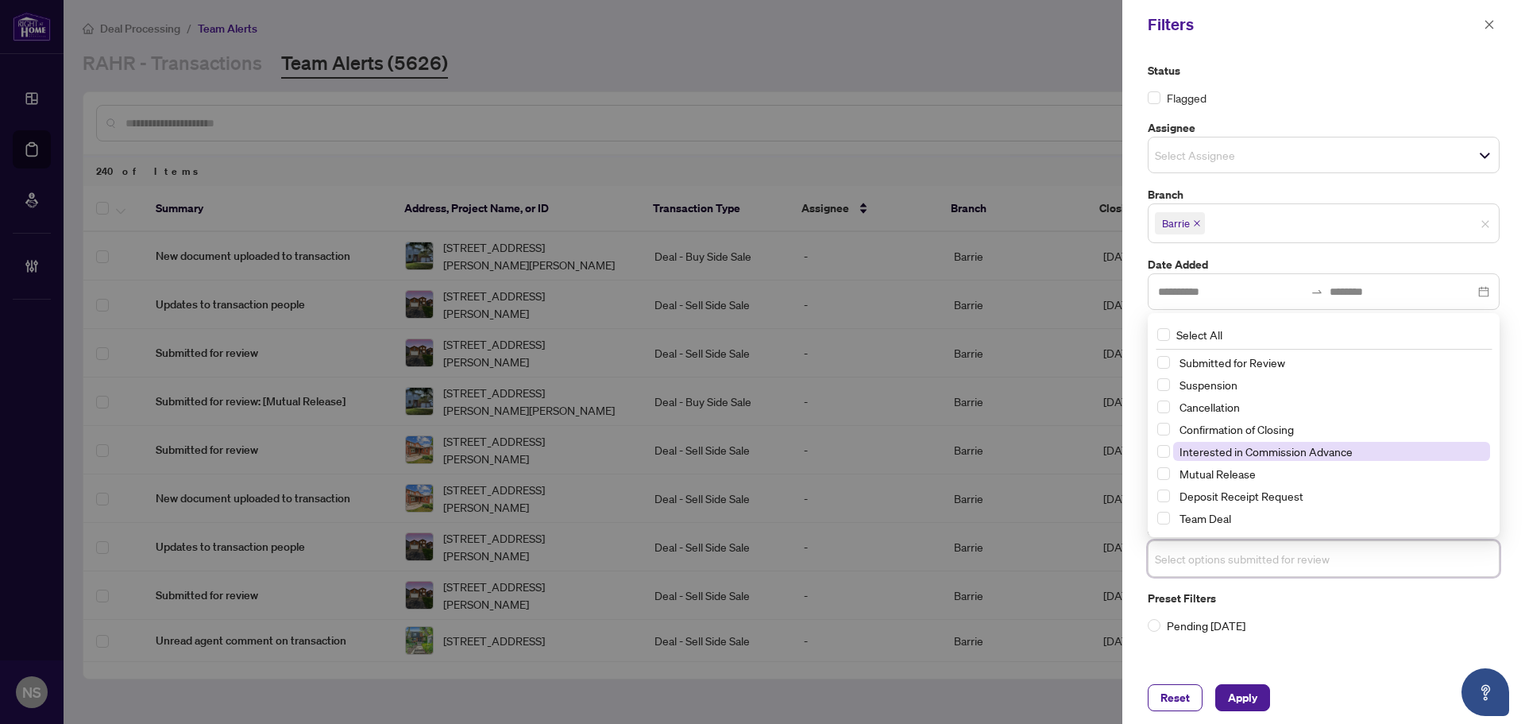
drag, startPoint x: 1234, startPoint y: 469, endPoint x: 1230, endPoint y: 445, distance: 24.2
click at [1234, 468] on span "Mutual Release" at bounding box center [1218, 473] width 76 height 14
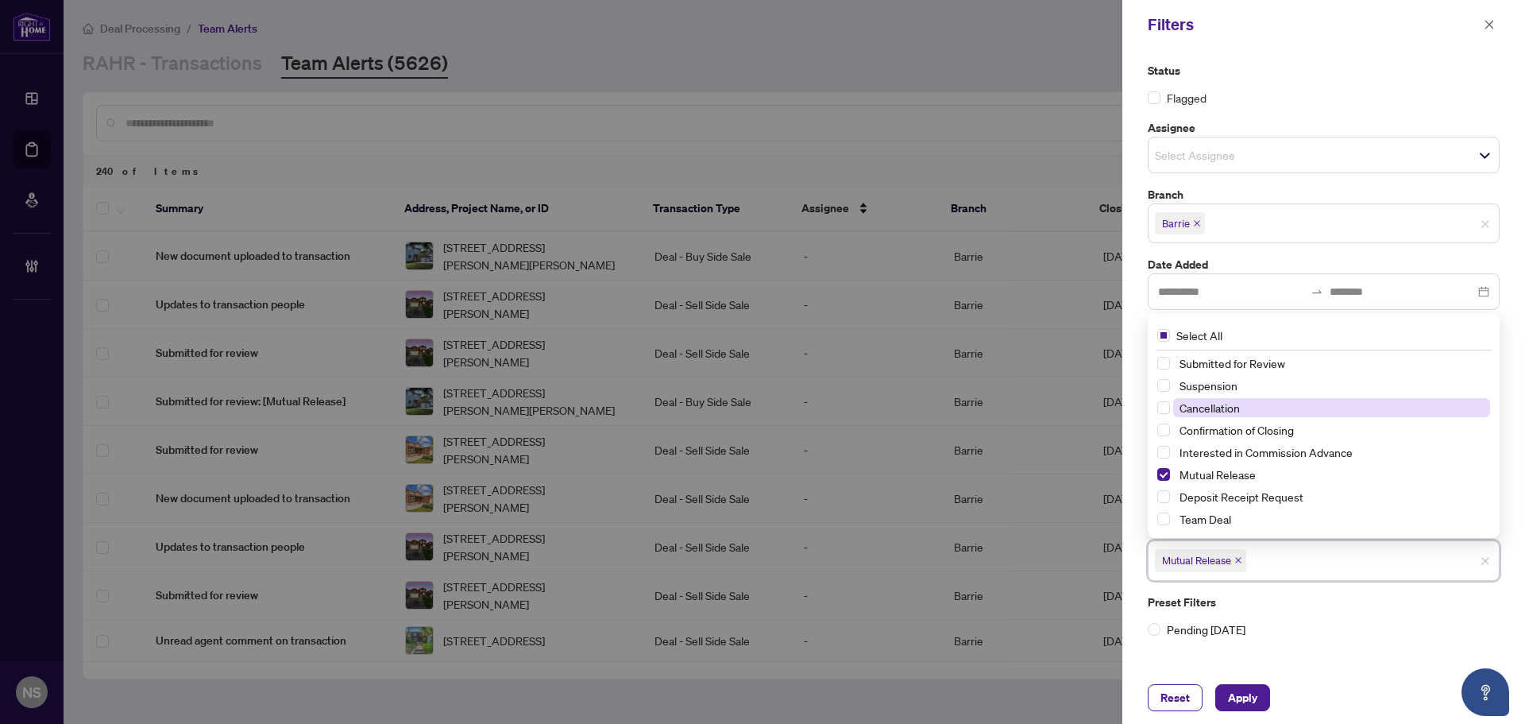
click at [1227, 410] on span "Cancellation" at bounding box center [1210, 407] width 60 height 14
click at [1224, 383] on span "Suspension" at bounding box center [1209, 385] width 58 height 14
click at [1265, 690] on button "Apply" at bounding box center [1242, 697] width 55 height 27
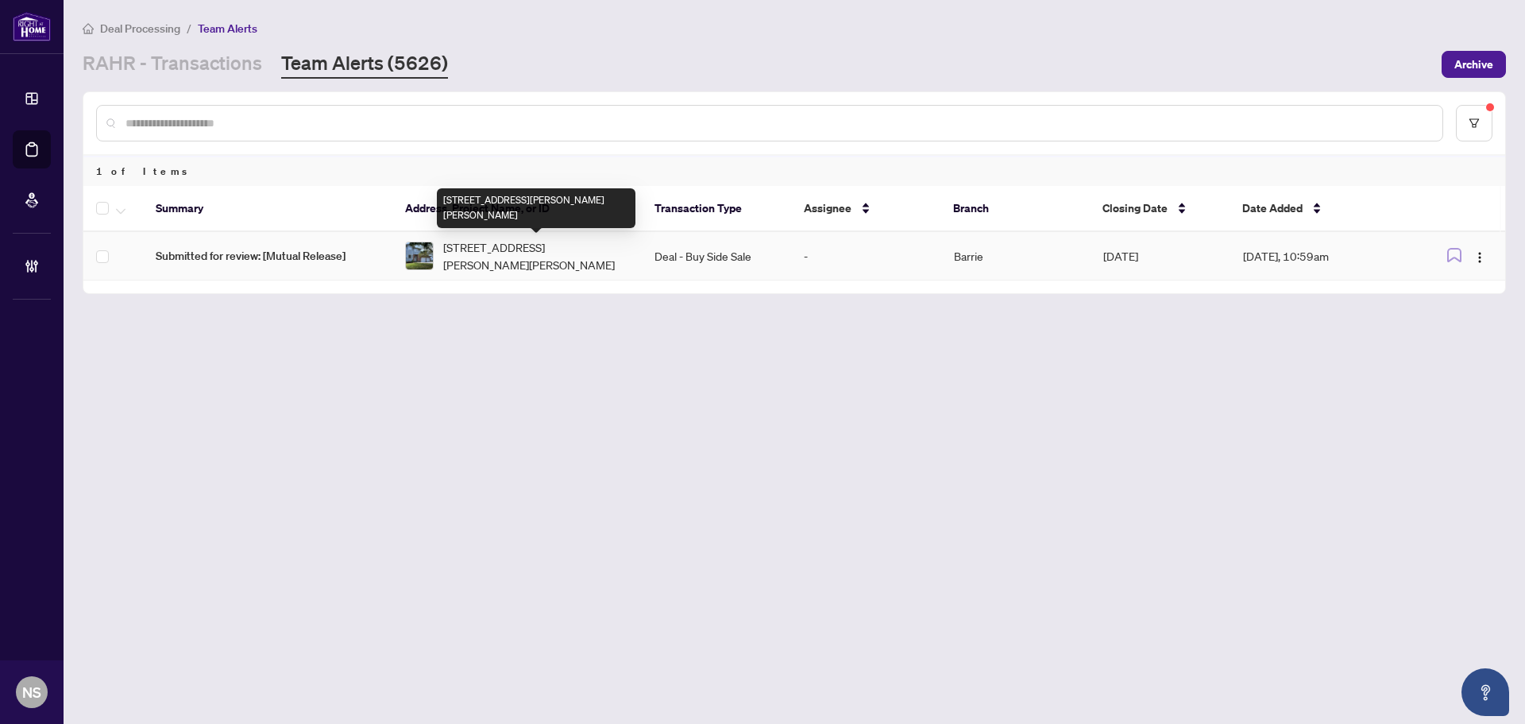
click at [521, 253] on span "[STREET_ADDRESS][PERSON_NAME][PERSON_NAME]" at bounding box center [536, 255] width 186 height 35
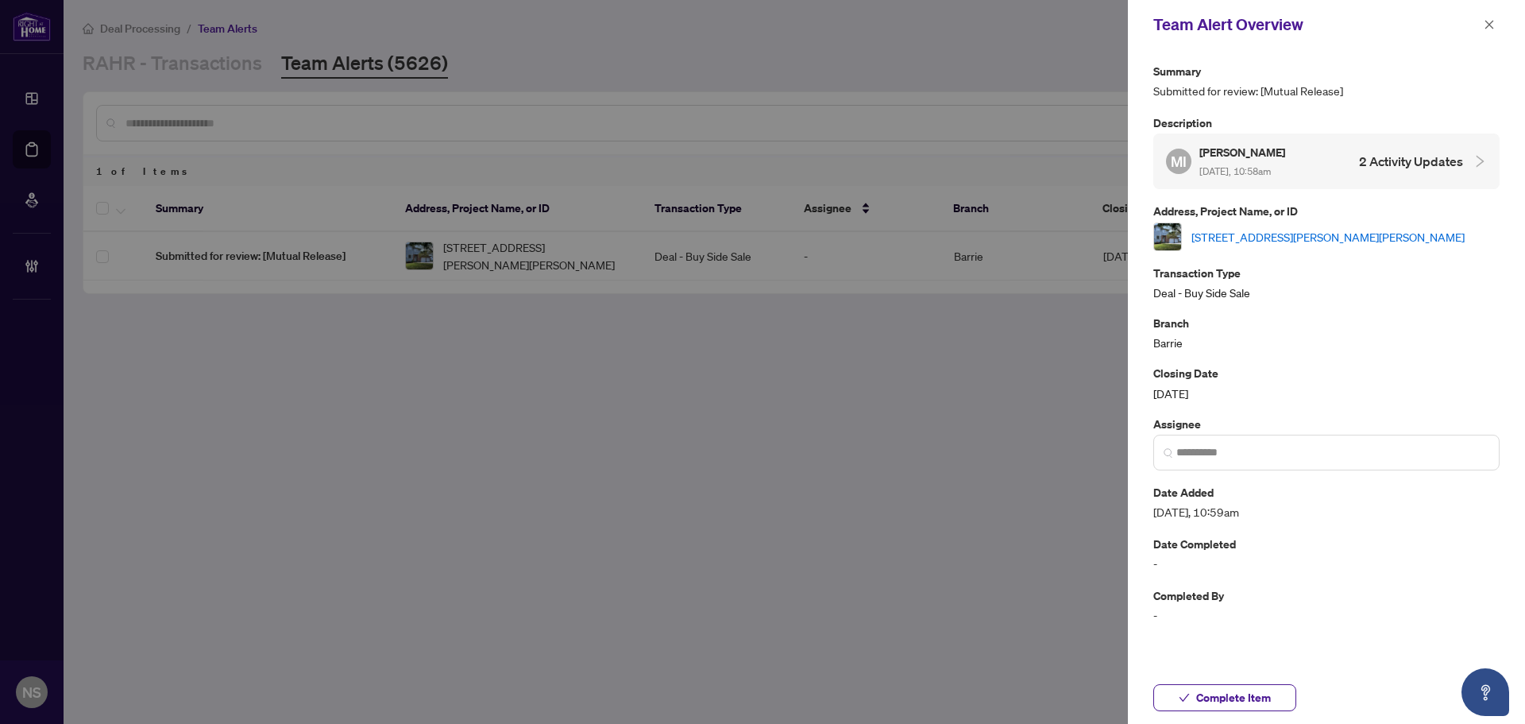
click at [1261, 232] on link "[STREET_ADDRESS][PERSON_NAME][PERSON_NAME]" at bounding box center [1328, 236] width 273 height 17
click at [1496, 21] on button "button" at bounding box center [1489, 24] width 21 height 19
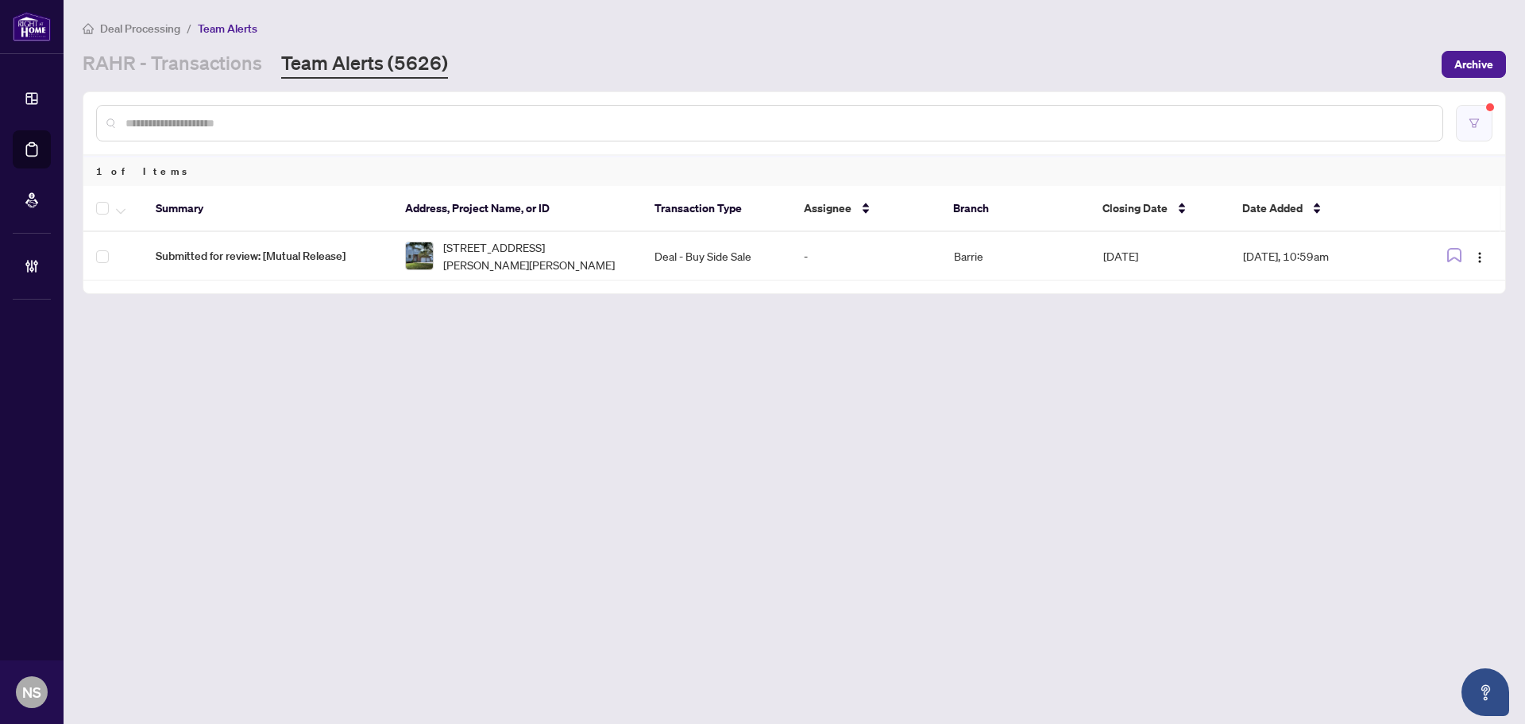
click at [1474, 130] on button "button" at bounding box center [1474, 123] width 37 height 37
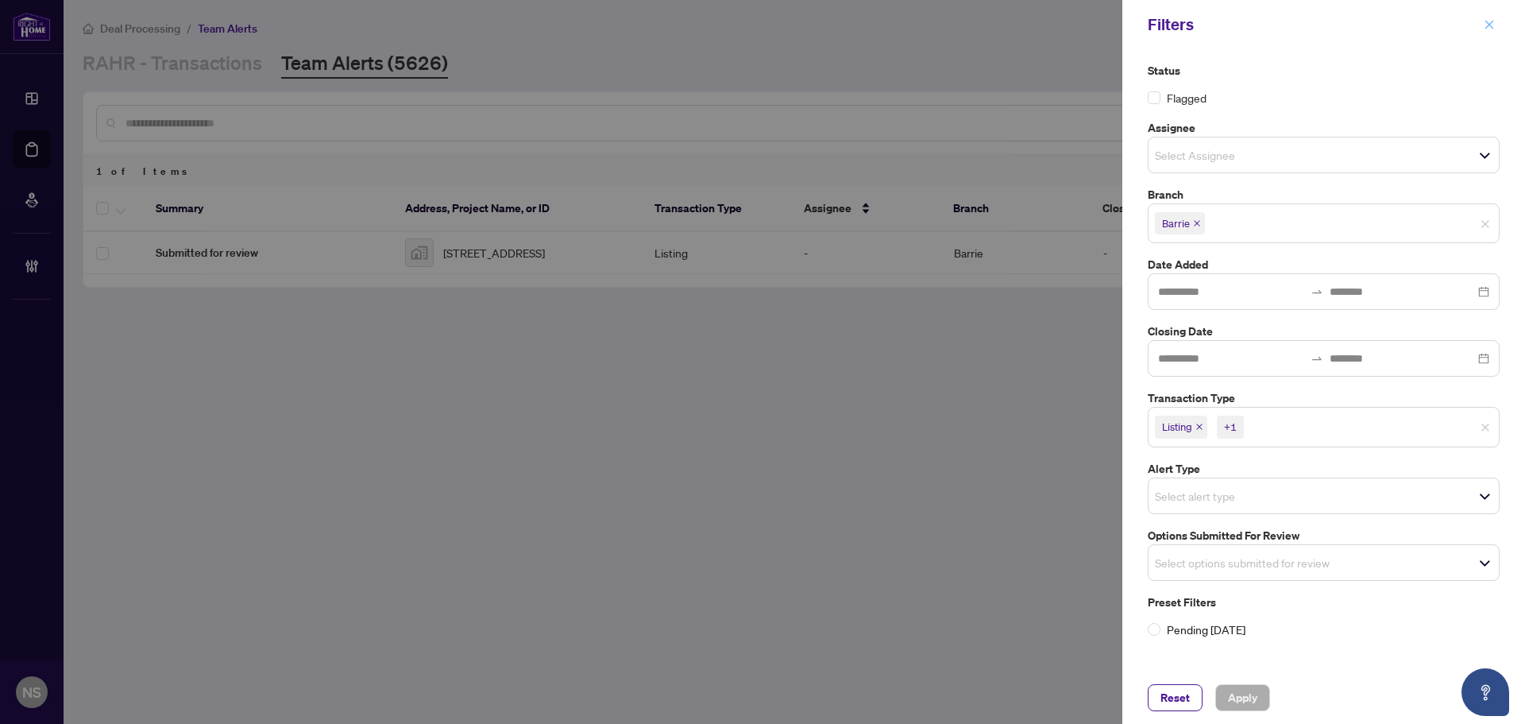
click at [1497, 33] on button "button" at bounding box center [1489, 24] width 21 height 19
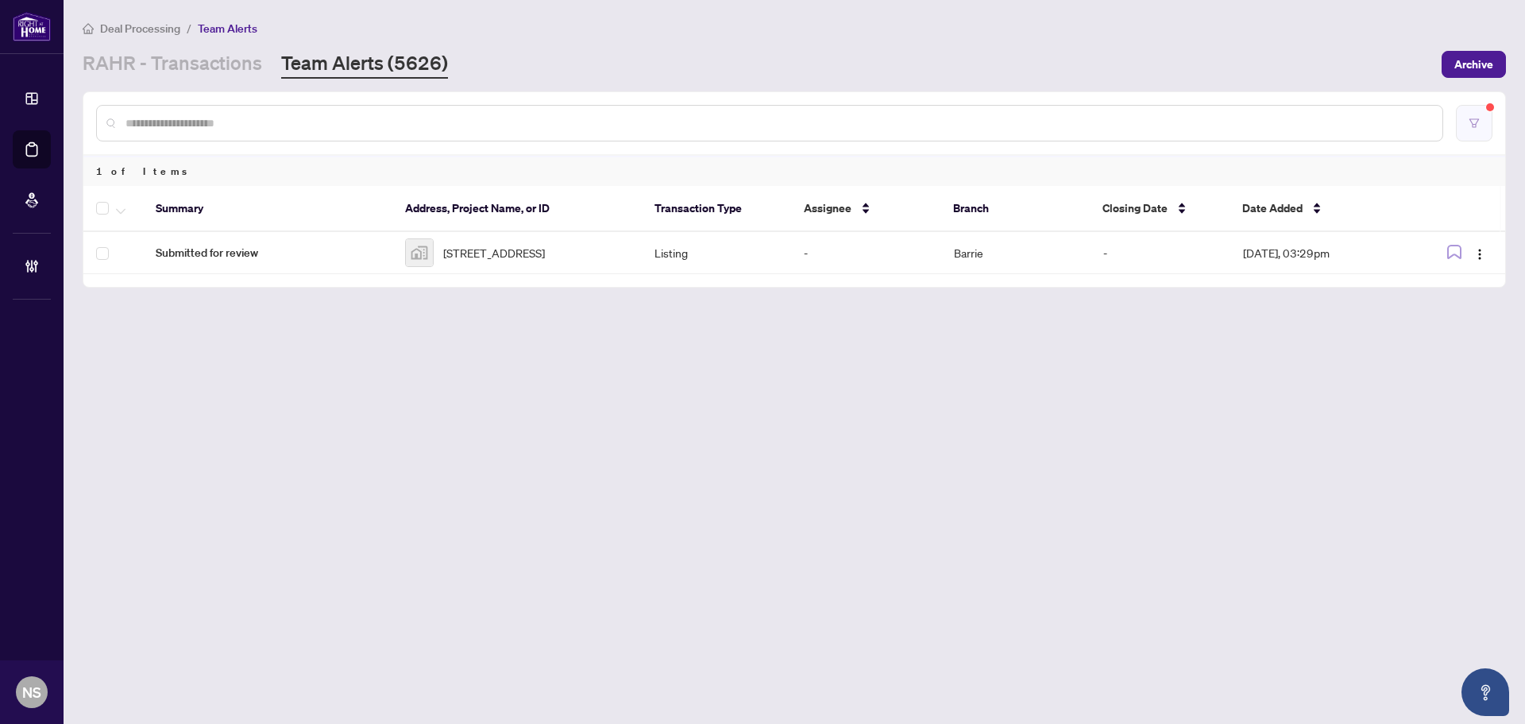
click at [1483, 120] on button "button" at bounding box center [1474, 123] width 37 height 37
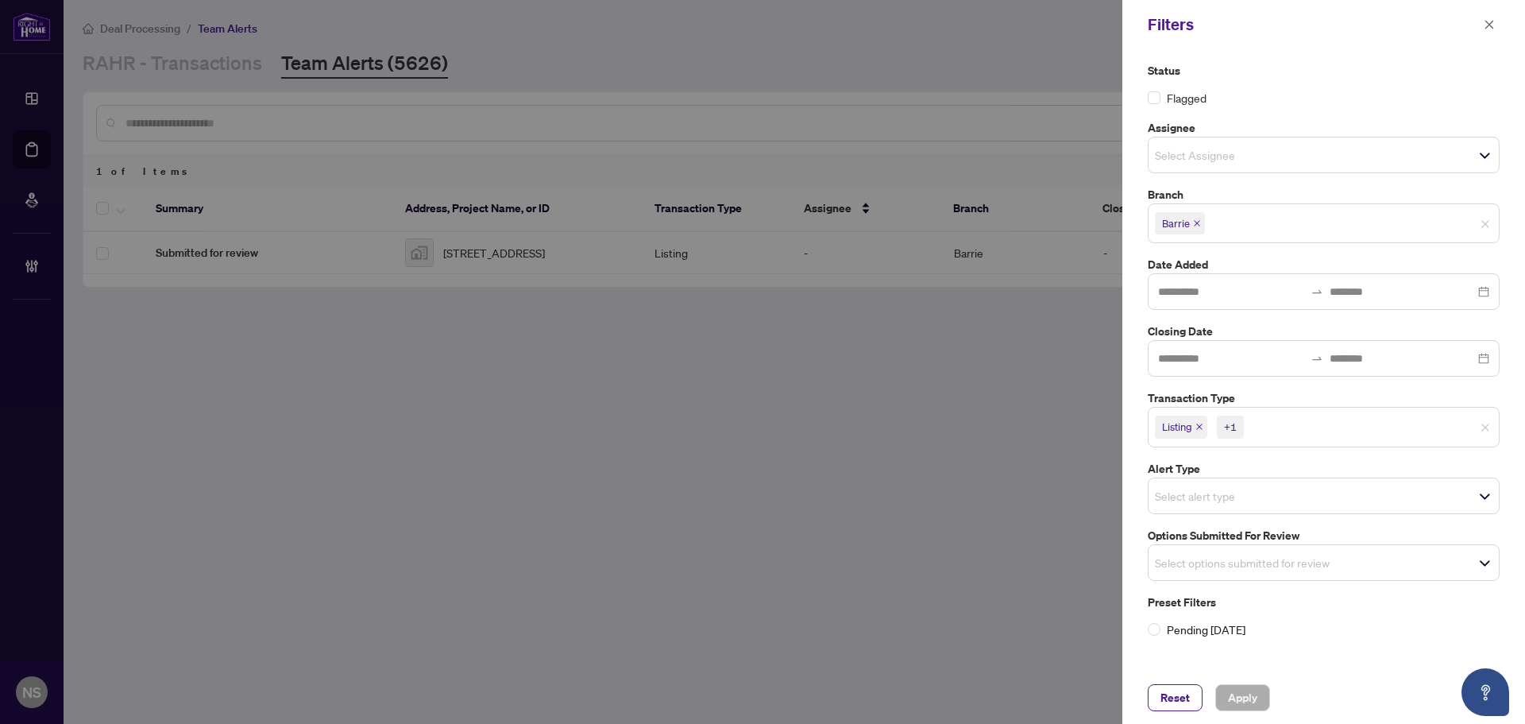
click at [1199, 427] on icon "close" at bounding box center [1200, 427] width 8 height 8
click at [1237, 429] on icon "close" at bounding box center [1235, 427] width 8 height 8
click at [1225, 551] on input "search" at bounding box center [1210, 558] width 111 height 19
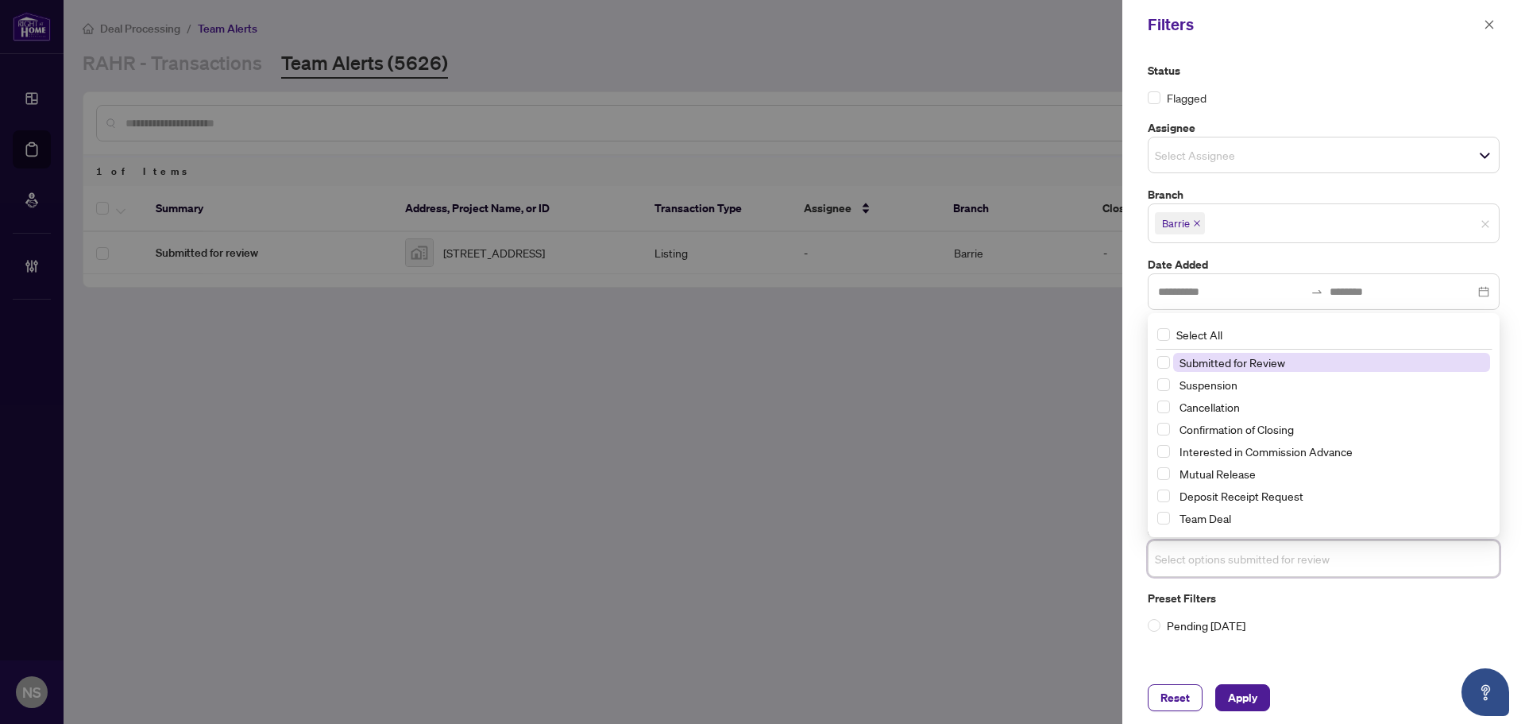
click at [1225, 551] on input "search" at bounding box center [1210, 558] width 111 height 19
click at [1136, 540] on div "Status Flagged Assignee Select Assignee Branch Barrie Date Added Closing Date T…" at bounding box center [1324, 360] width 403 height 622
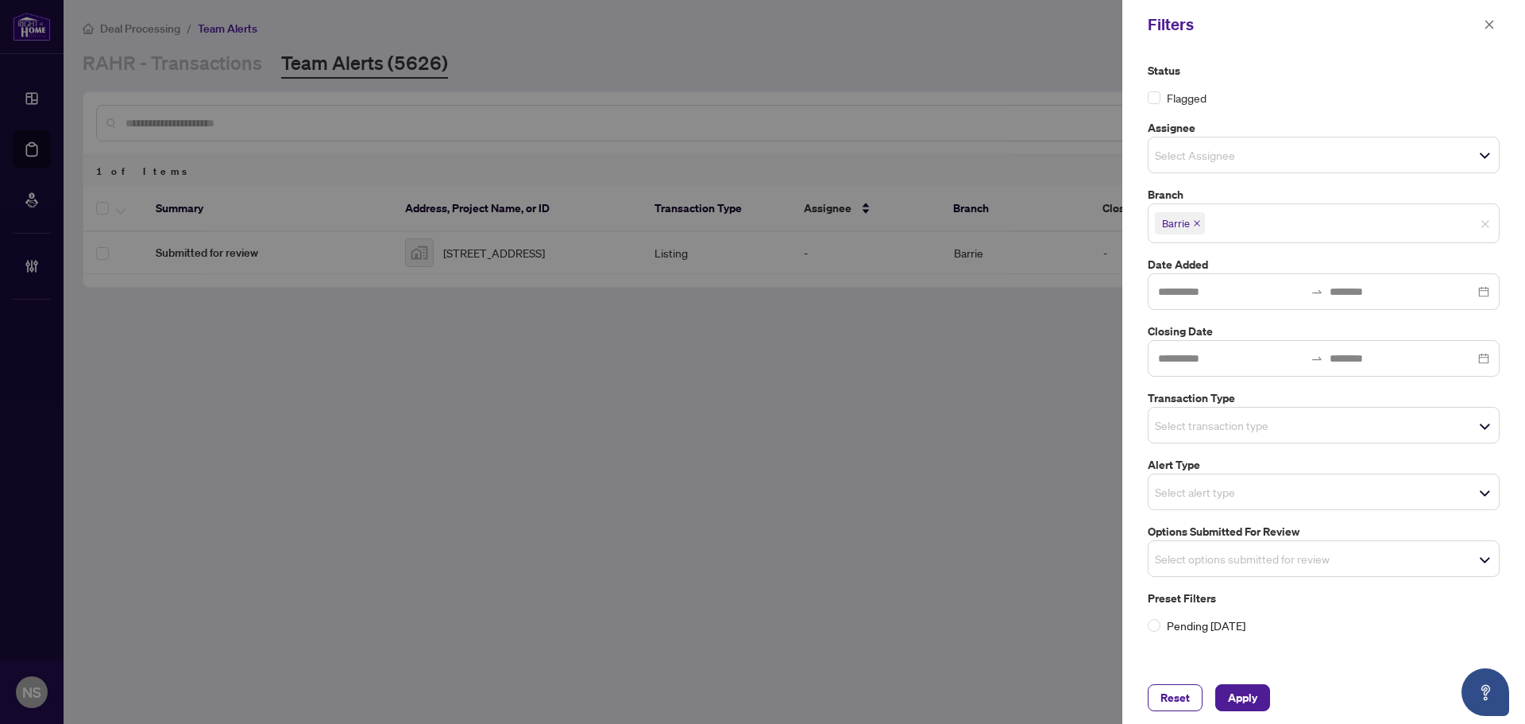
click at [1222, 422] on input "search" at bounding box center [1210, 424] width 111 height 19
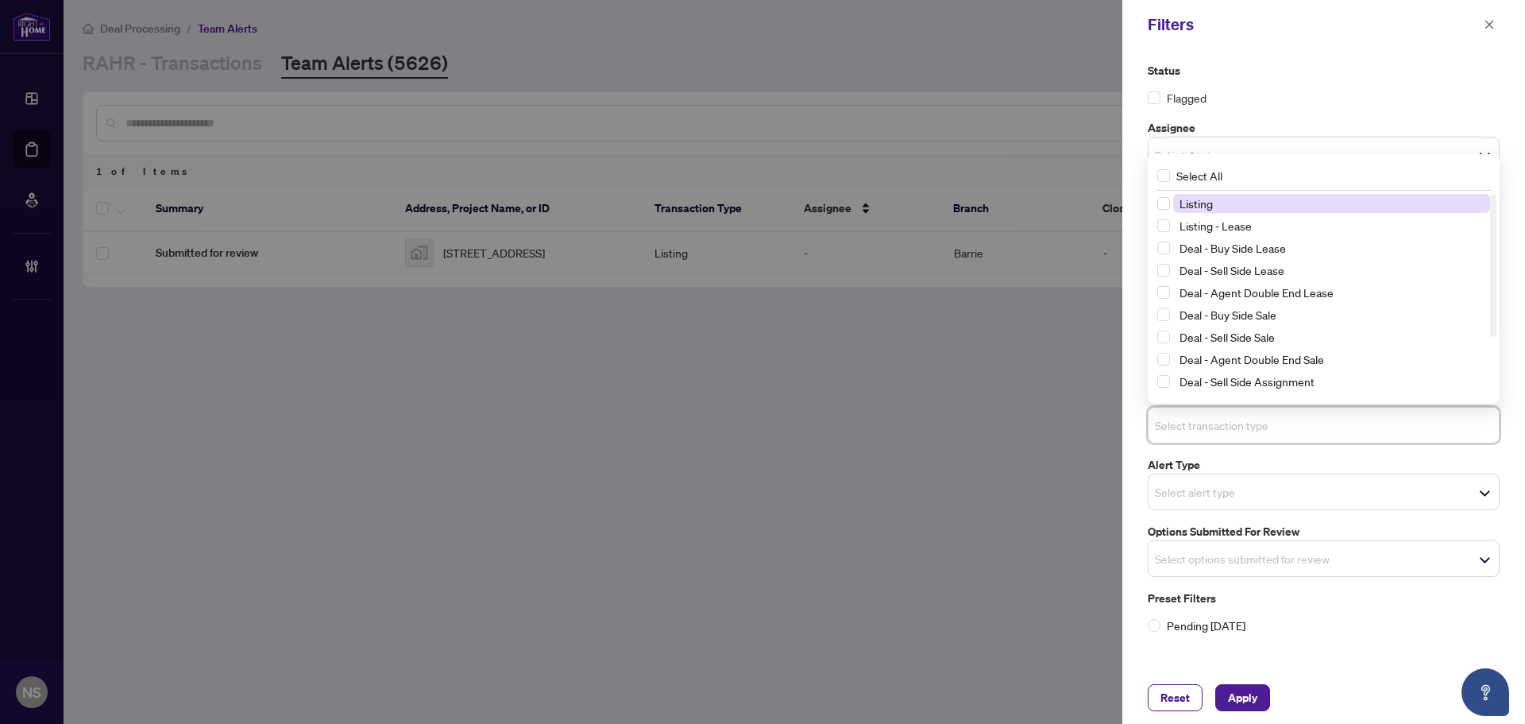
click at [1219, 203] on span "Listing" at bounding box center [1331, 203] width 317 height 19
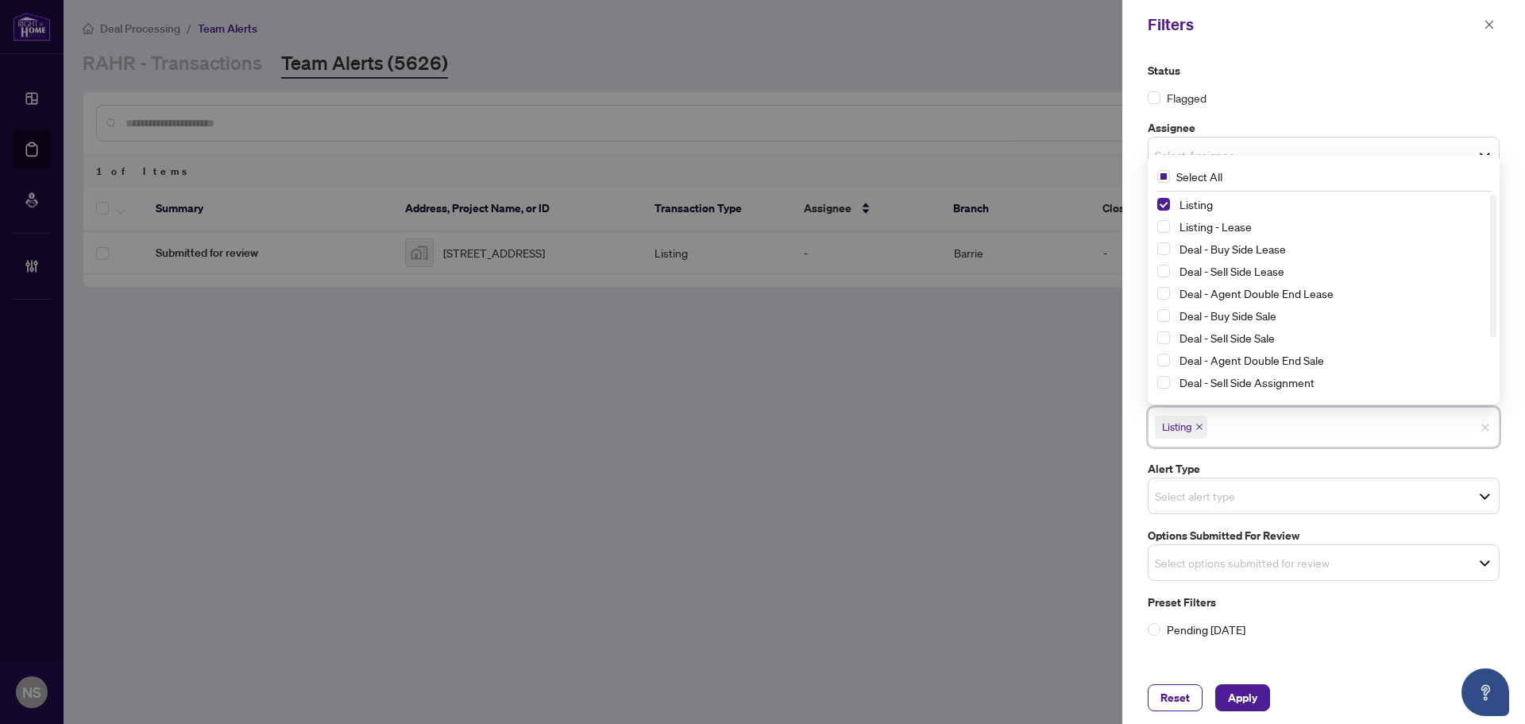
drag, startPoint x: 1218, startPoint y: 224, endPoint x: 1232, endPoint y: 281, distance: 59.0
click at [1218, 225] on span "Listing - Lease" at bounding box center [1216, 226] width 72 height 14
click at [1493, 21] on icon "close" at bounding box center [1490, 24] width 9 height 9
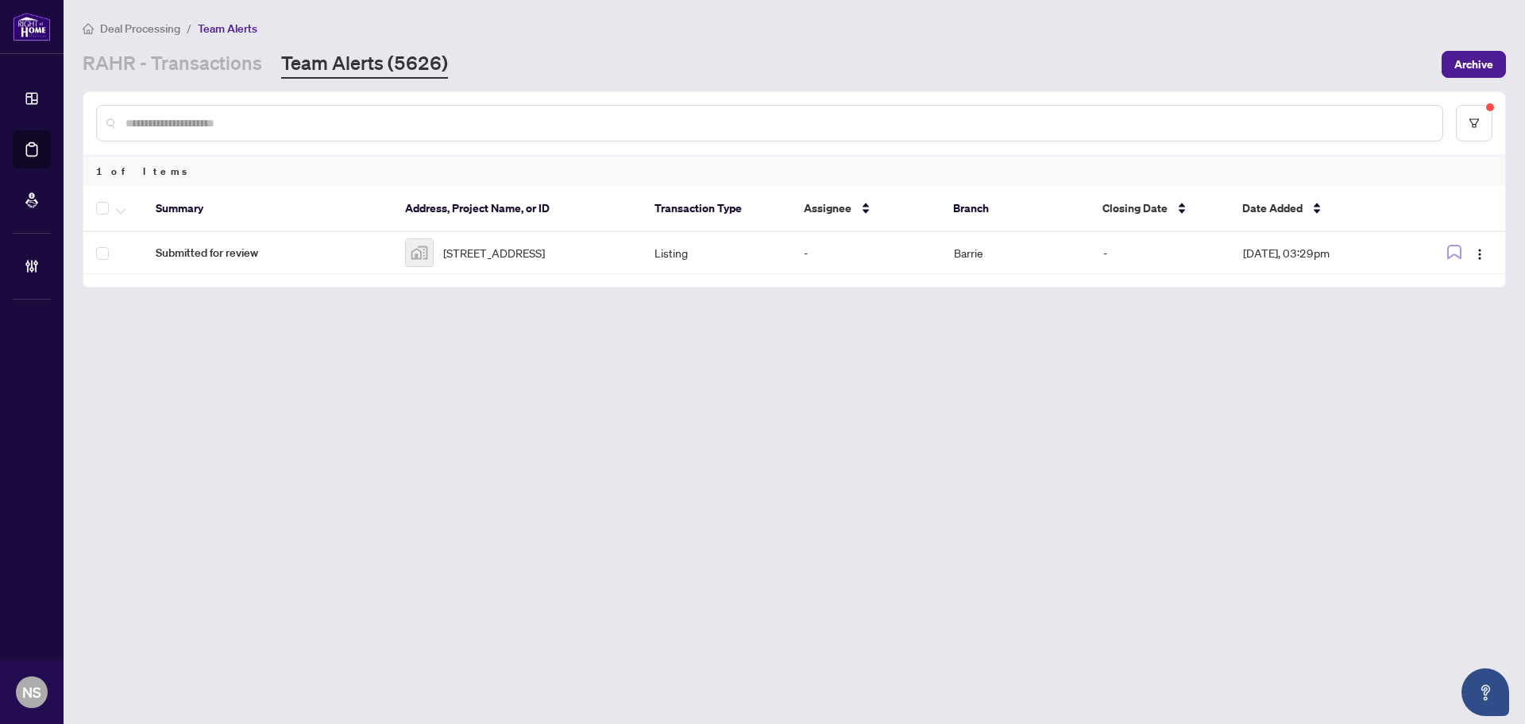
click at [923, 356] on main "Deal Processing / Team Alerts RAHR - Transactions Team Alerts (5626) Archive 1 …" at bounding box center [795, 362] width 1462 height 724
click at [134, 73] on link "RAHR - Transactions" at bounding box center [173, 64] width 180 height 29
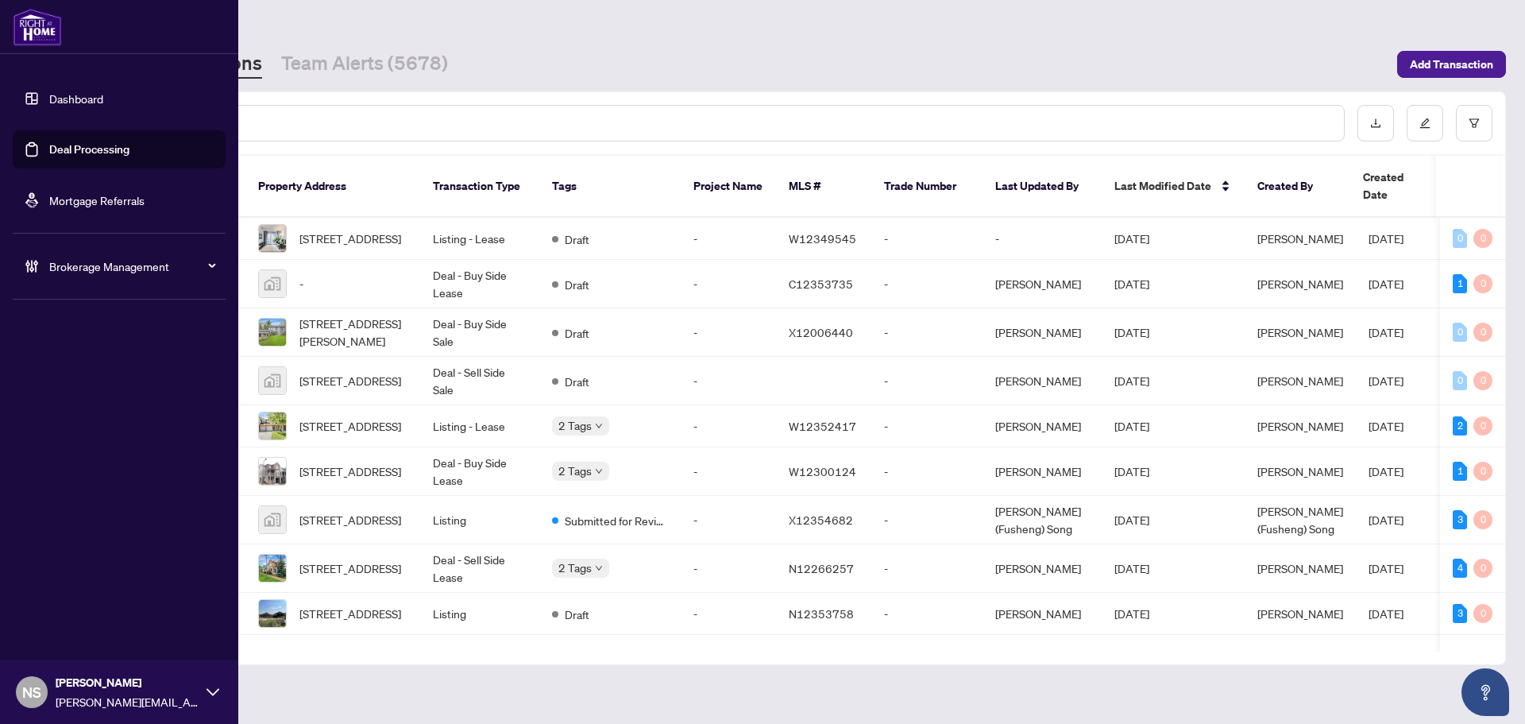
click at [35, 266] on icon at bounding box center [32, 266] width 16 height 16
click at [79, 377] on link "Manage Agents" at bounding box center [72, 380] width 79 height 14
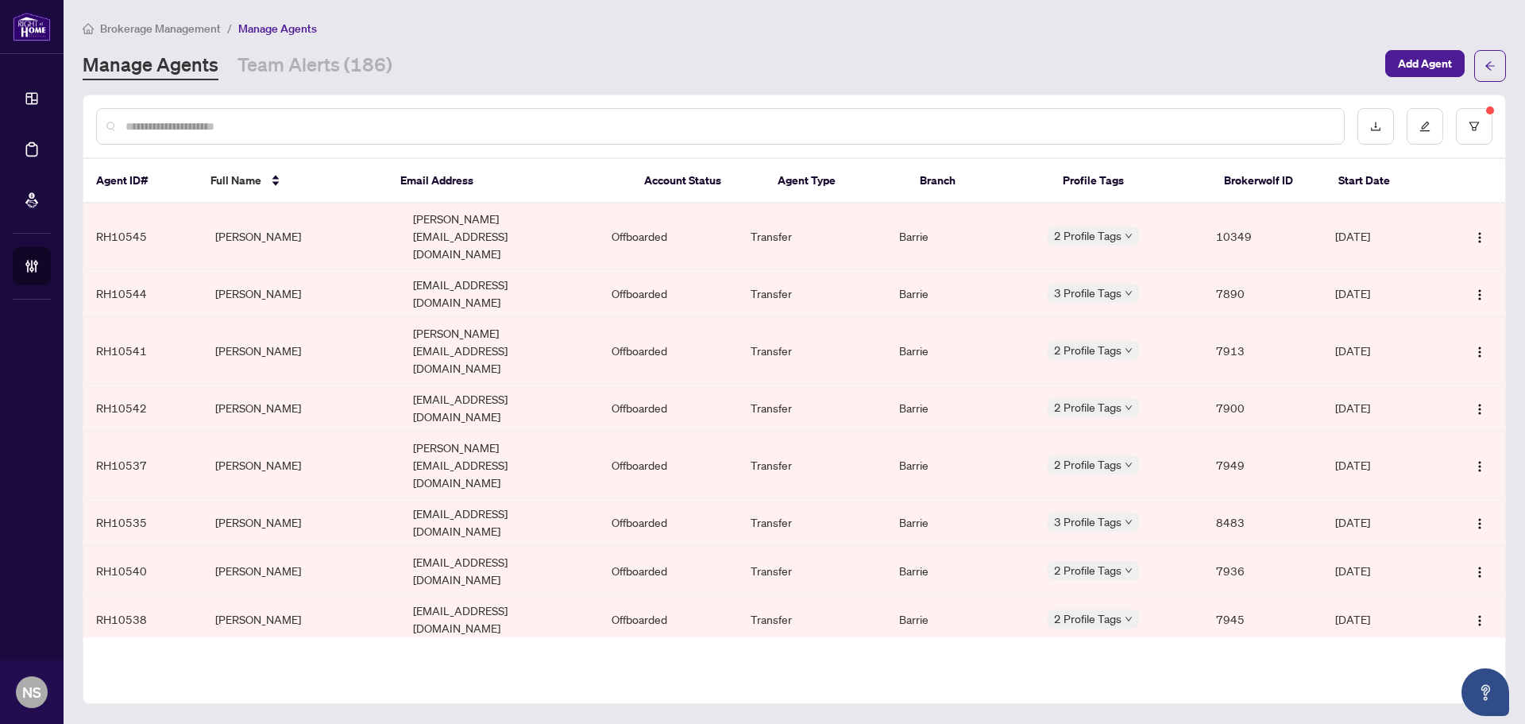
click at [278, 131] on input "text" at bounding box center [729, 126] width 1206 height 17
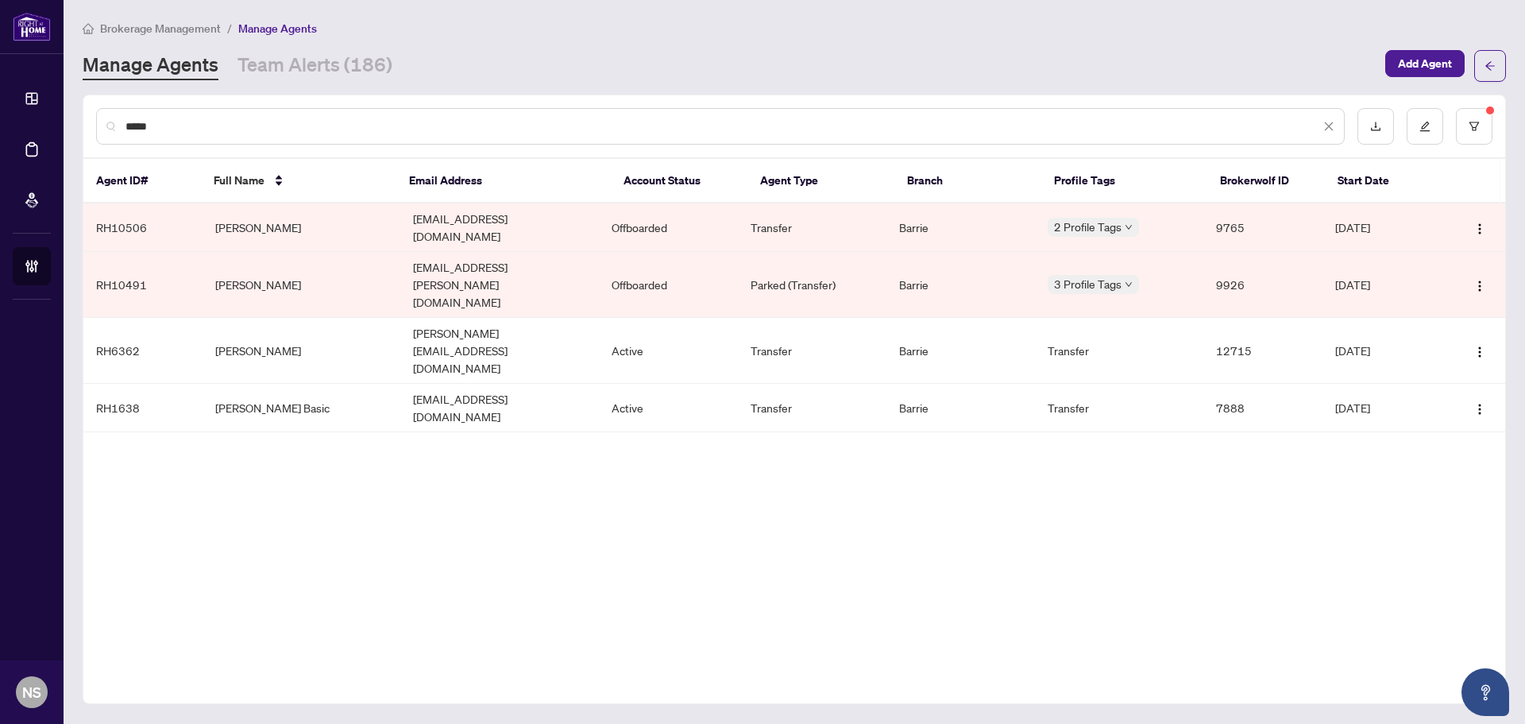
type input "****"
click at [289, 261] on td "Jack Davidson" at bounding box center [302, 285] width 199 height 66
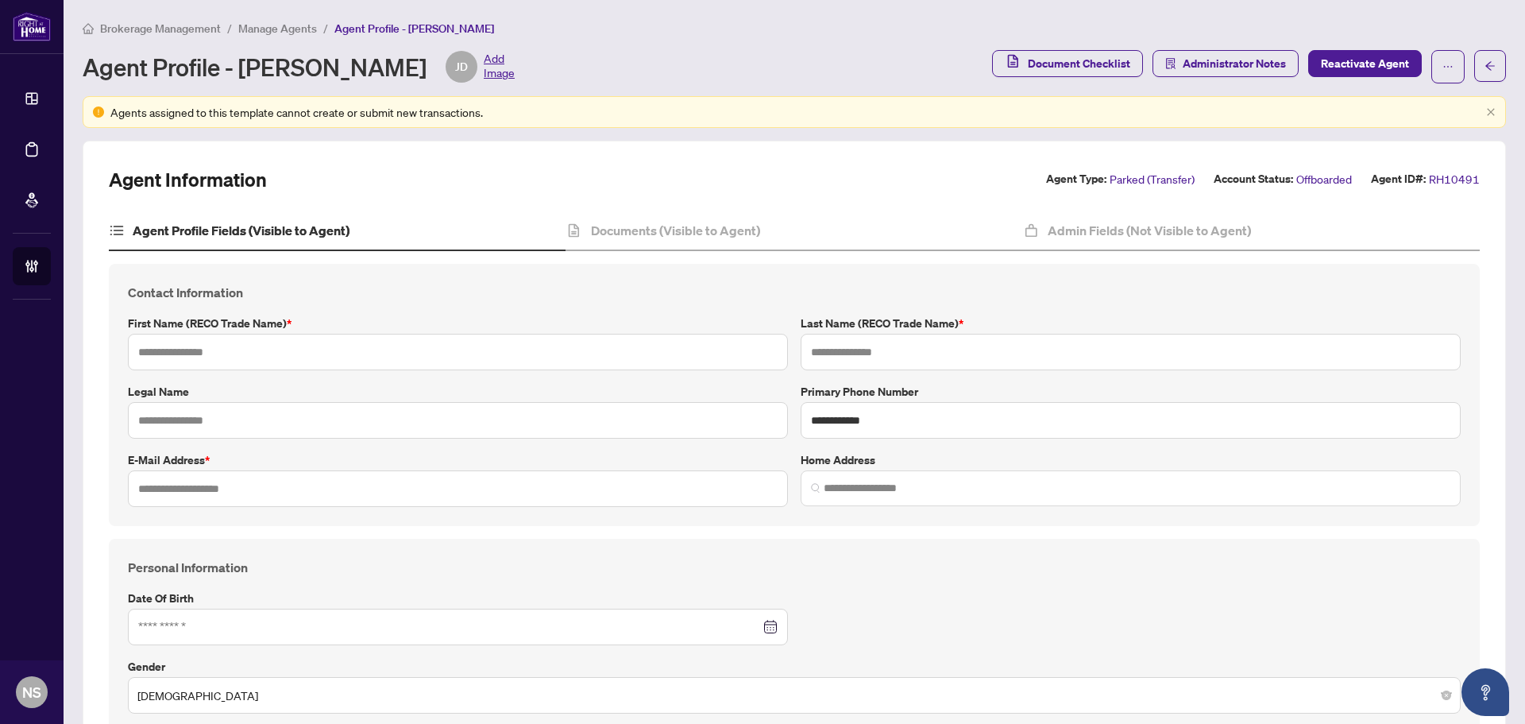
type input "****"
type input "********"
type input "**********"
type input "*********"
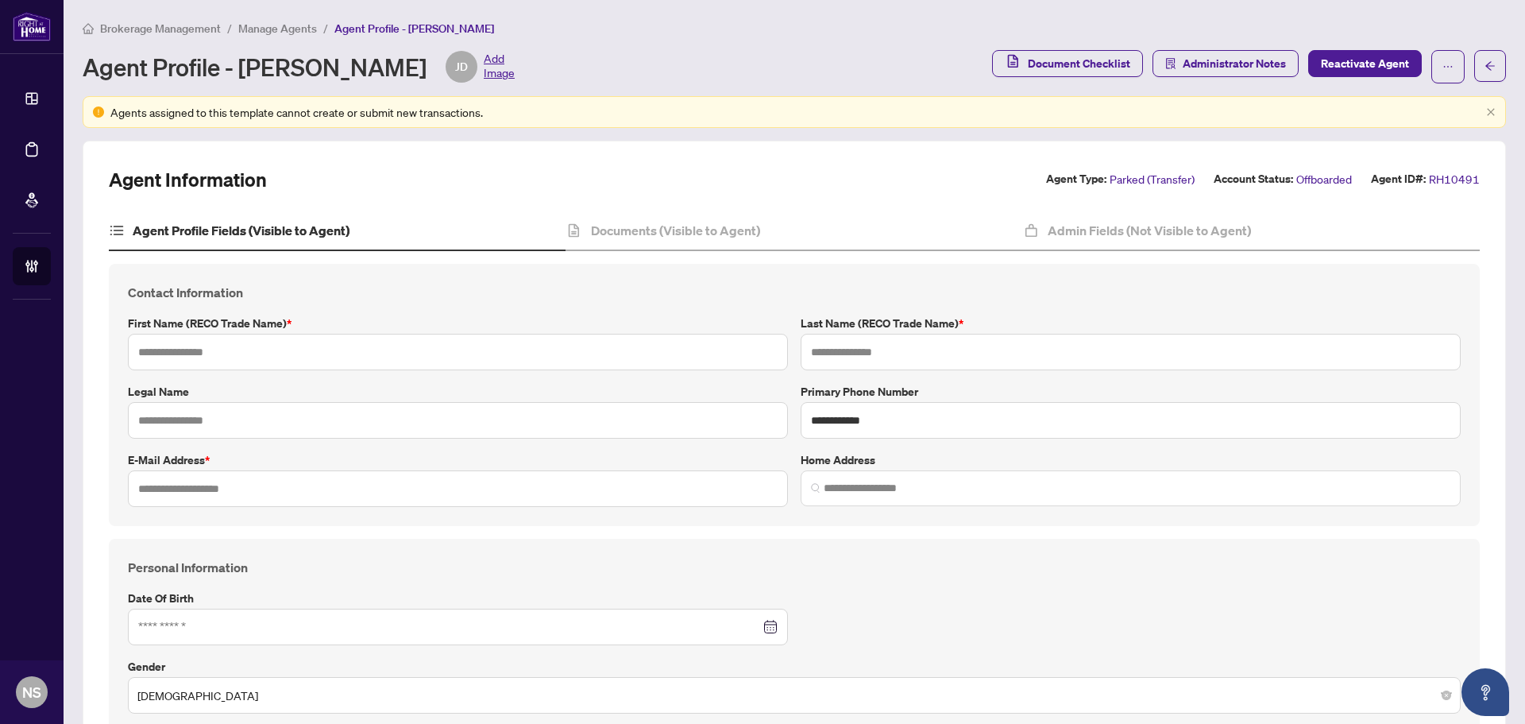
type input "*"
type input "*******"
type input "**********"
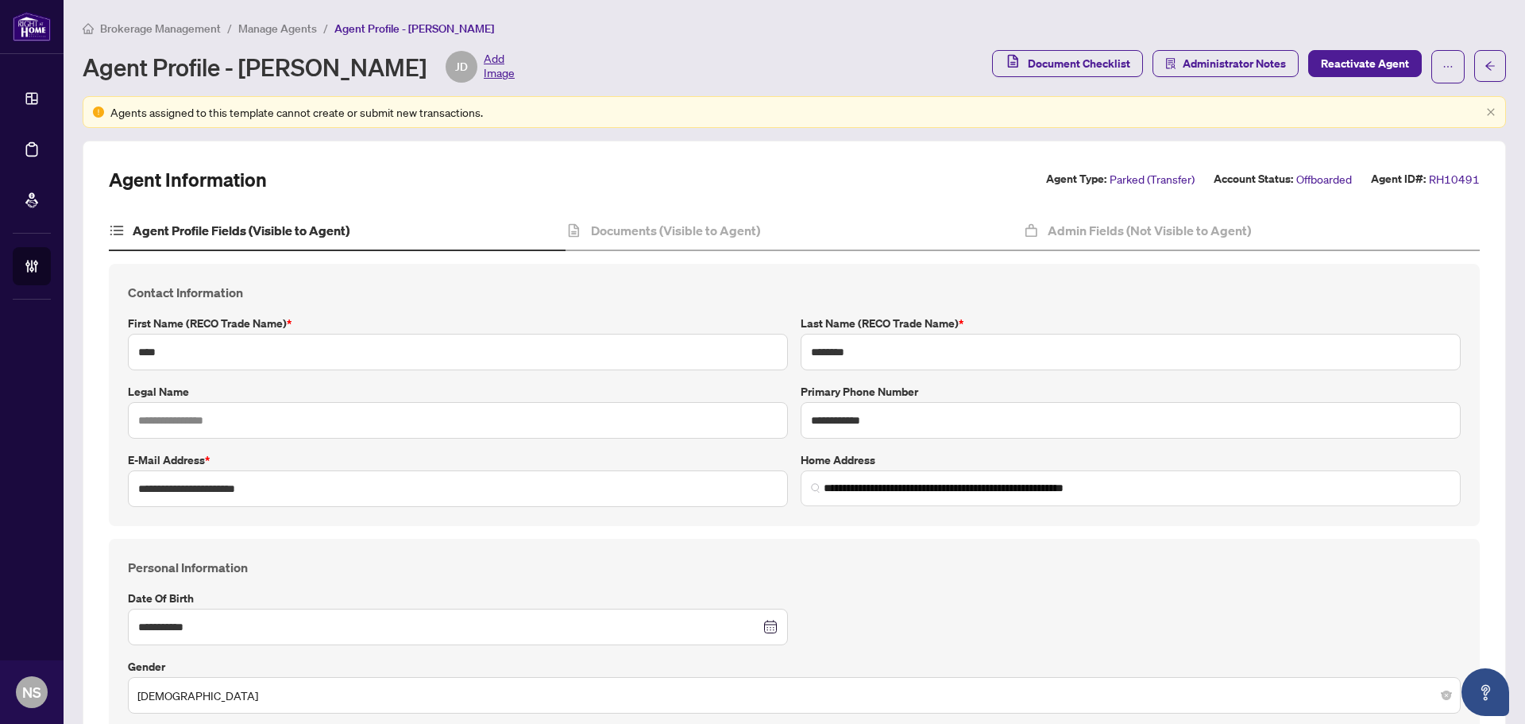
type input "****"
type input "**********"
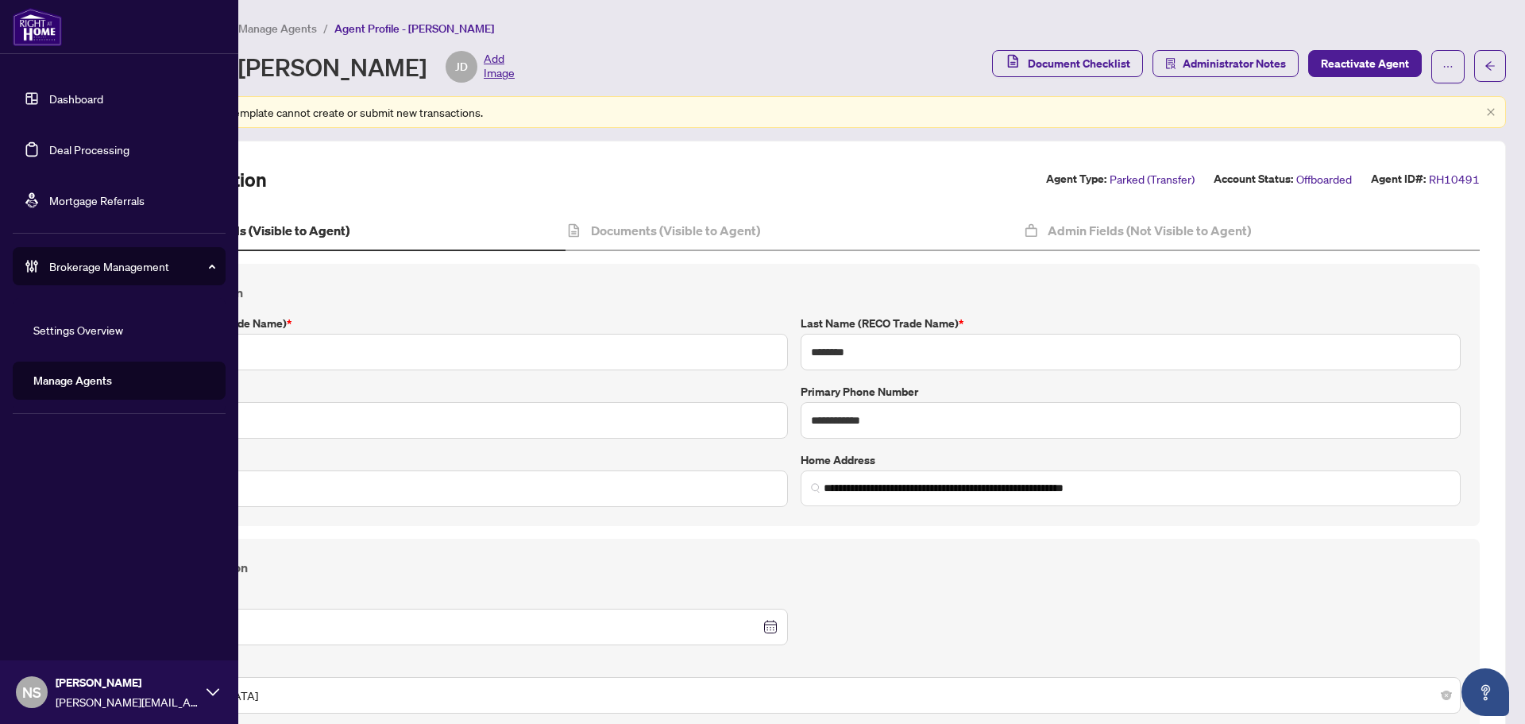
click at [87, 381] on link "Manage Agents" at bounding box center [72, 380] width 79 height 14
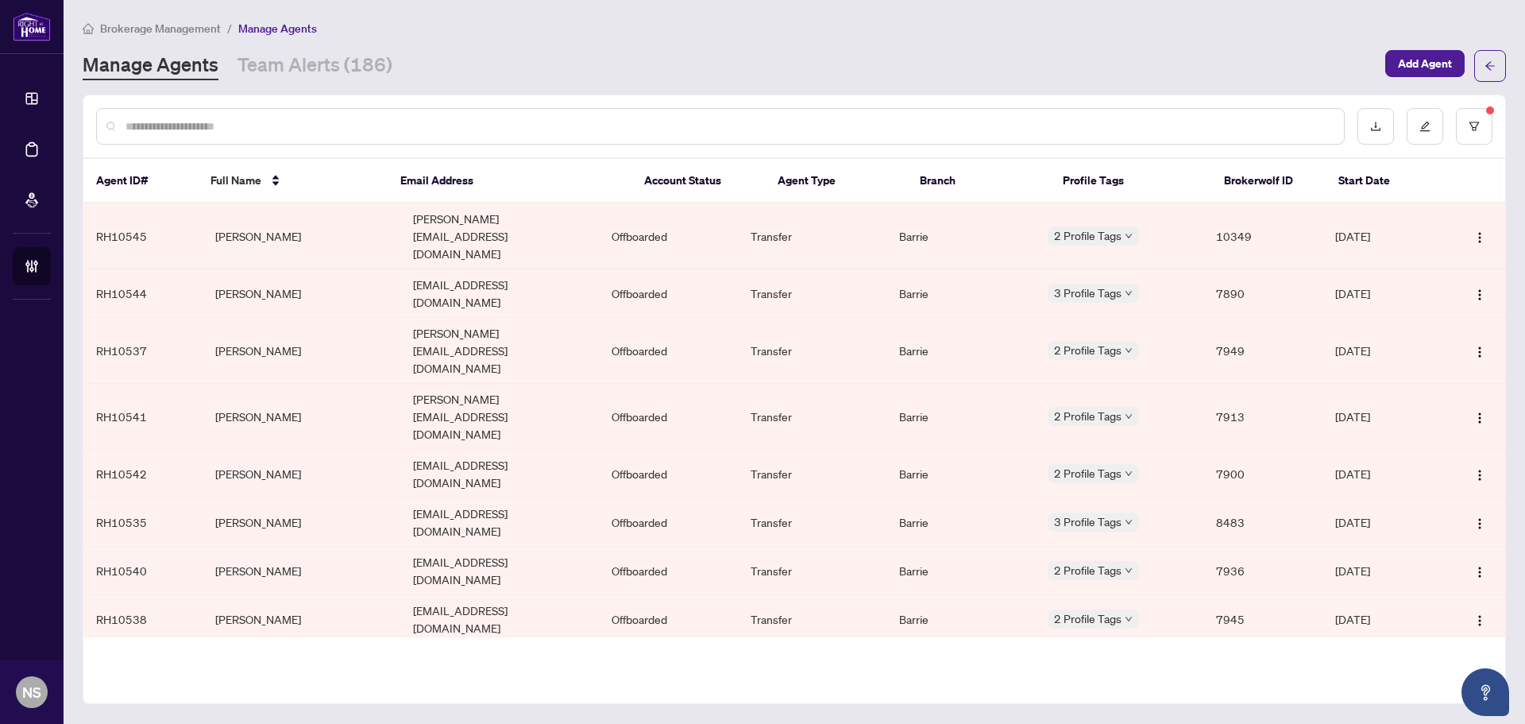
click at [184, 127] on input "text" at bounding box center [729, 126] width 1206 height 17
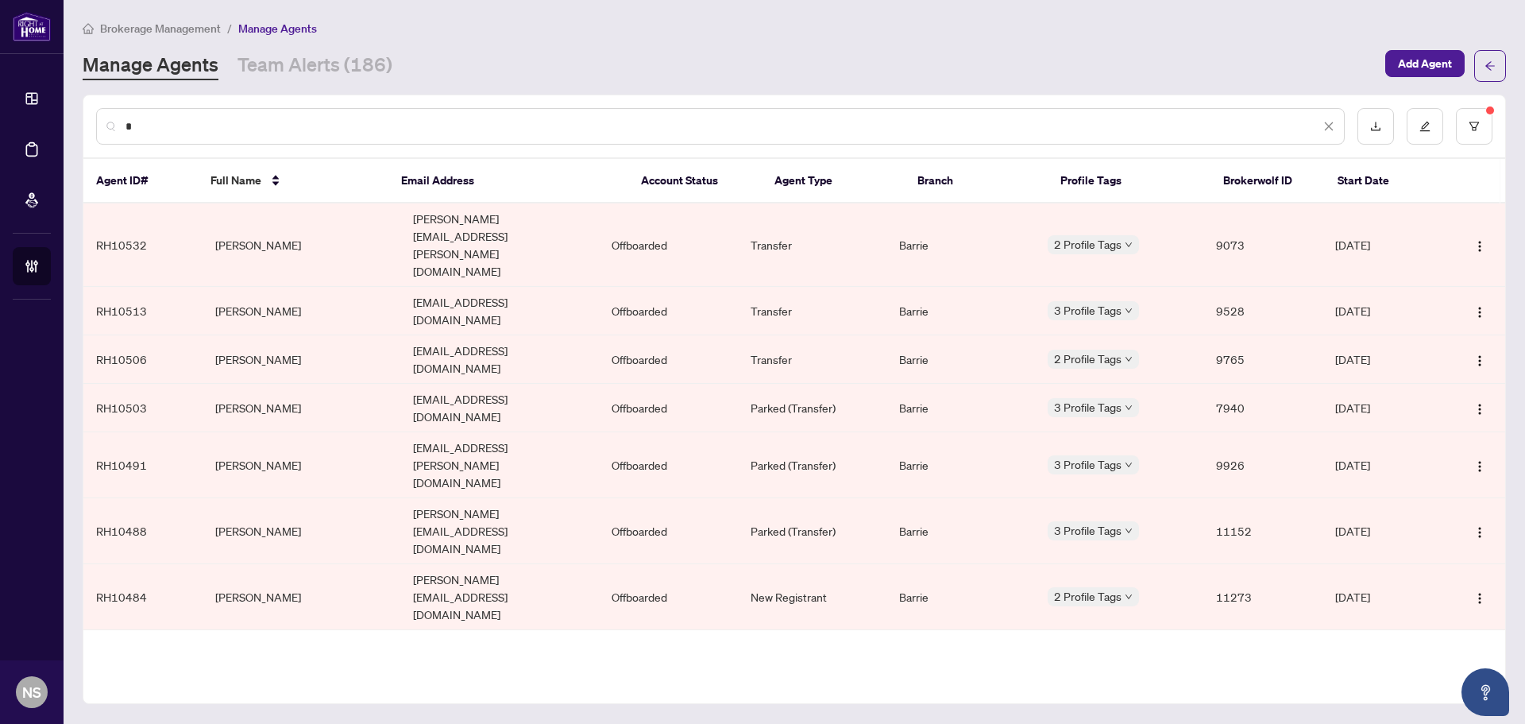
type input "*"
click at [303, 126] on input "*" at bounding box center [723, 126] width 1195 height 17
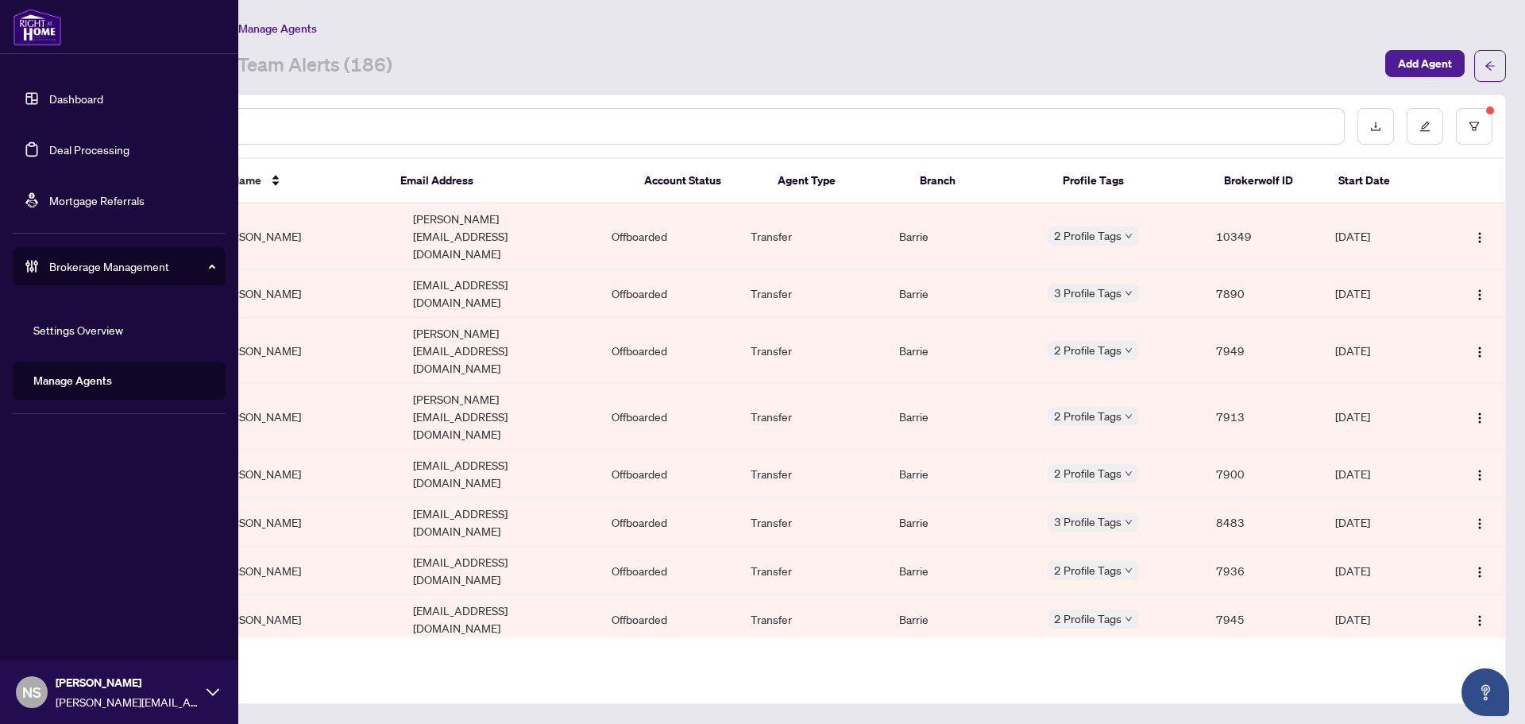
click at [49, 142] on link "Deal Processing" at bounding box center [89, 149] width 80 height 14
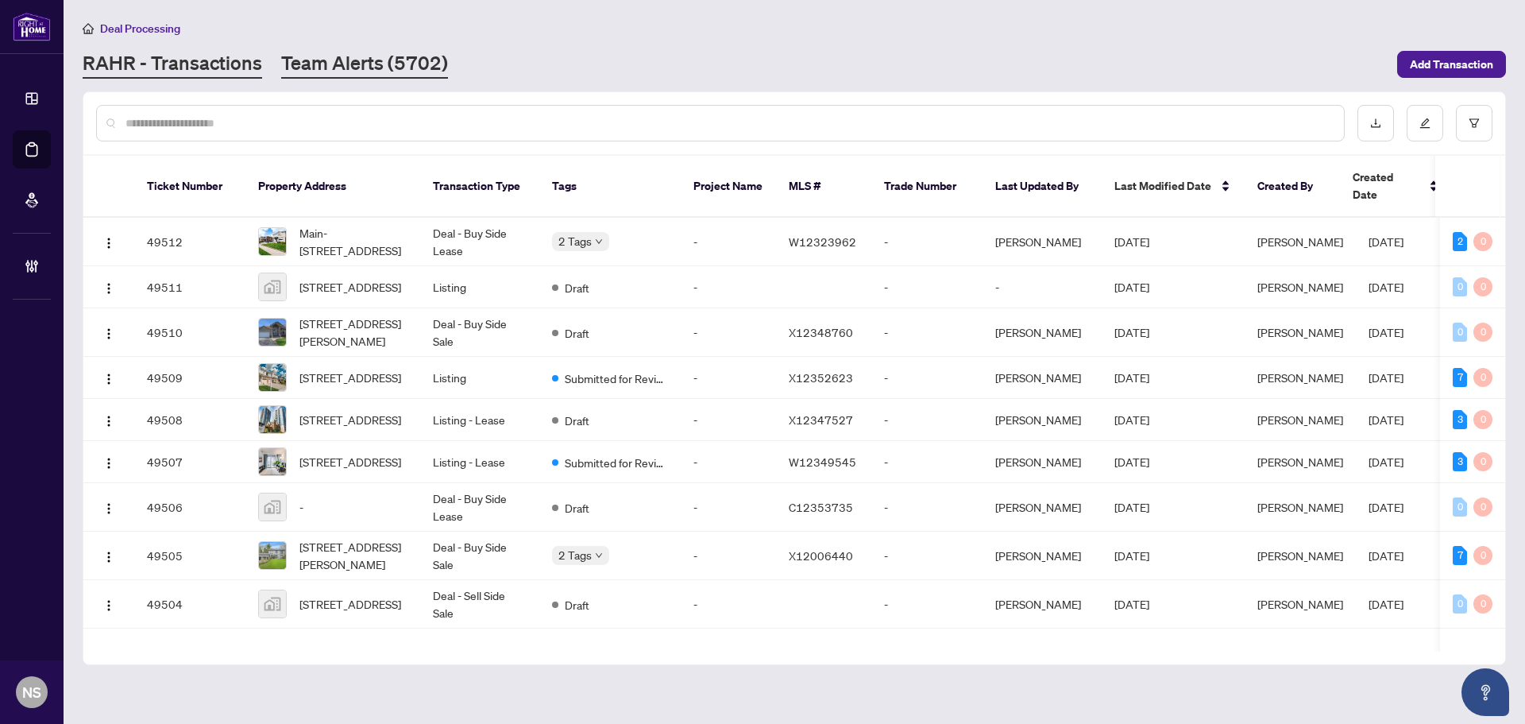
click at [364, 63] on link "Team Alerts (5702)" at bounding box center [364, 64] width 167 height 29
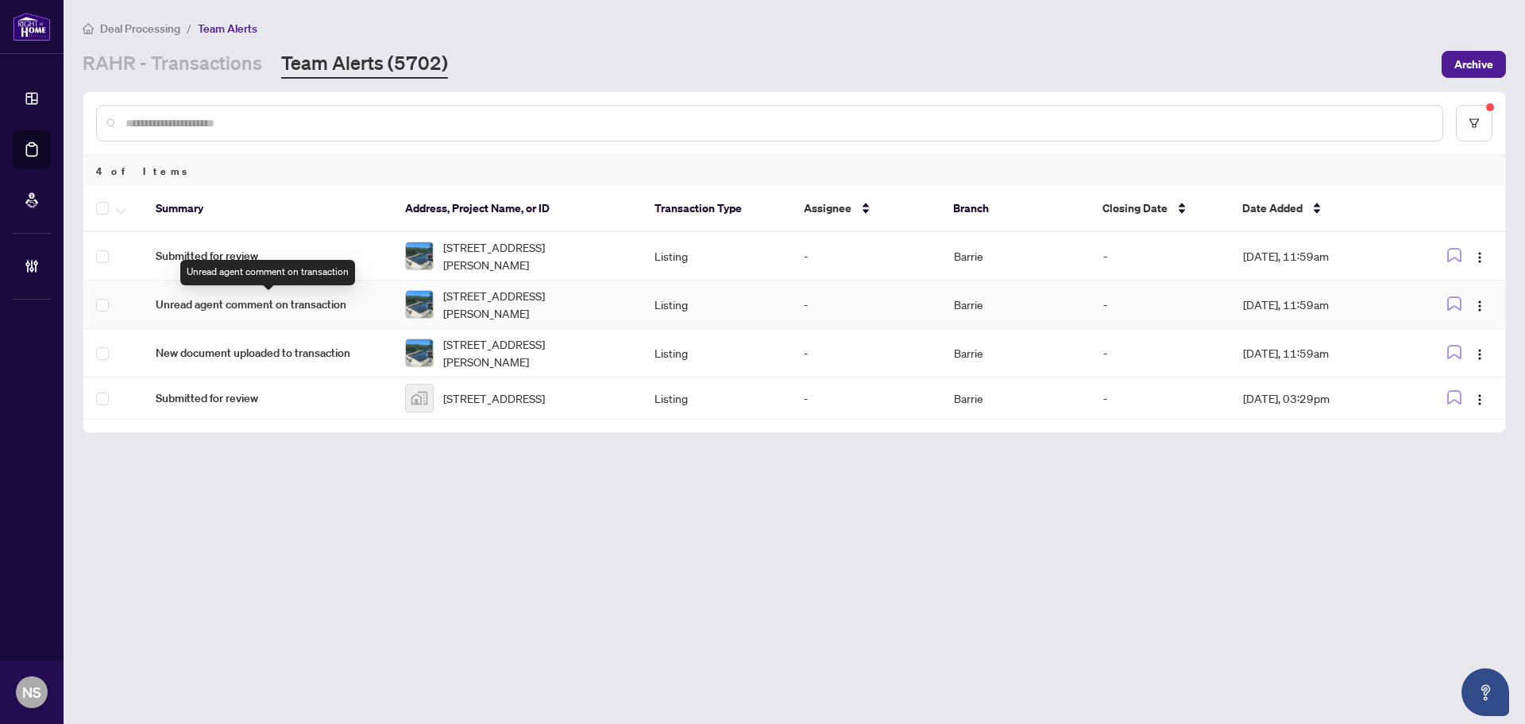
click at [298, 296] on span "Unread agent comment on transaction" at bounding box center [268, 304] width 224 height 17
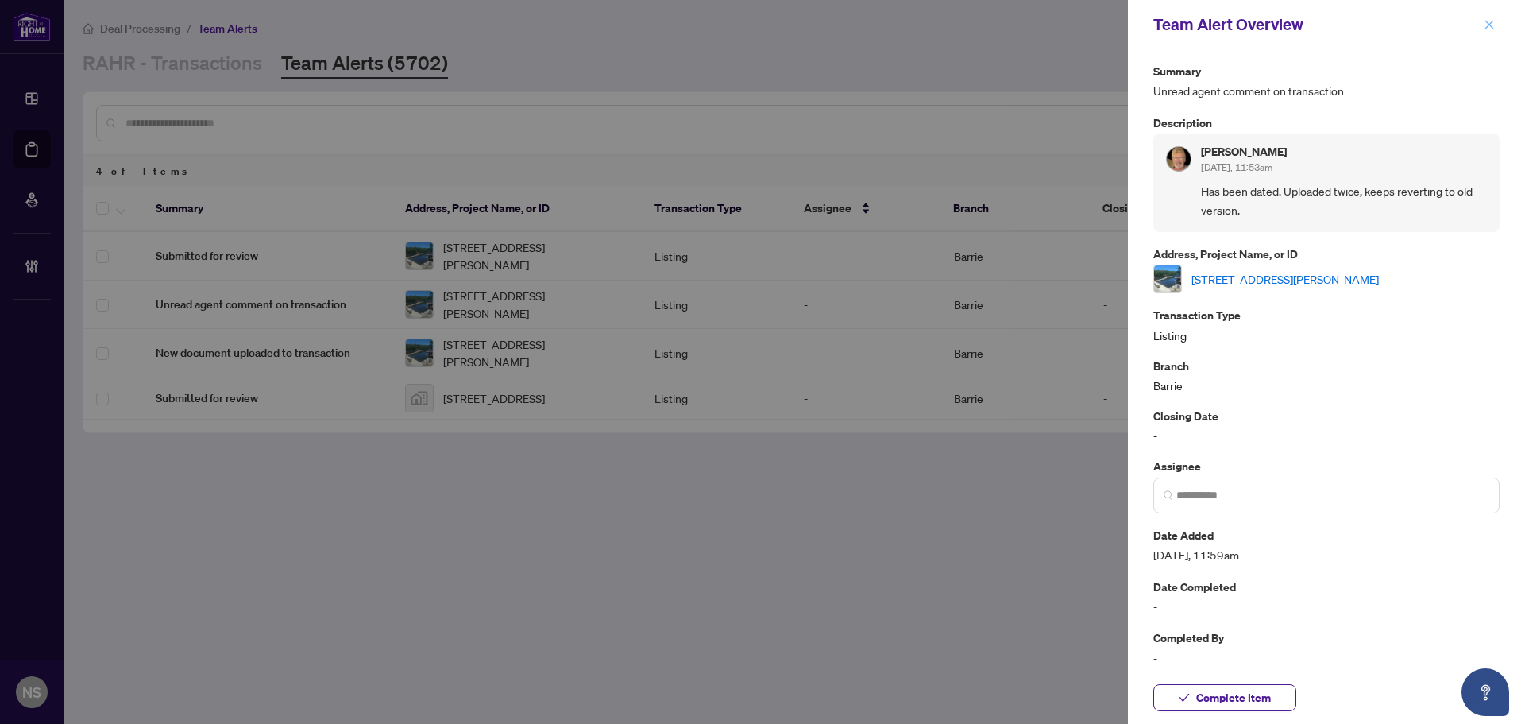
click at [1486, 36] on span "button" at bounding box center [1489, 24] width 11 height 25
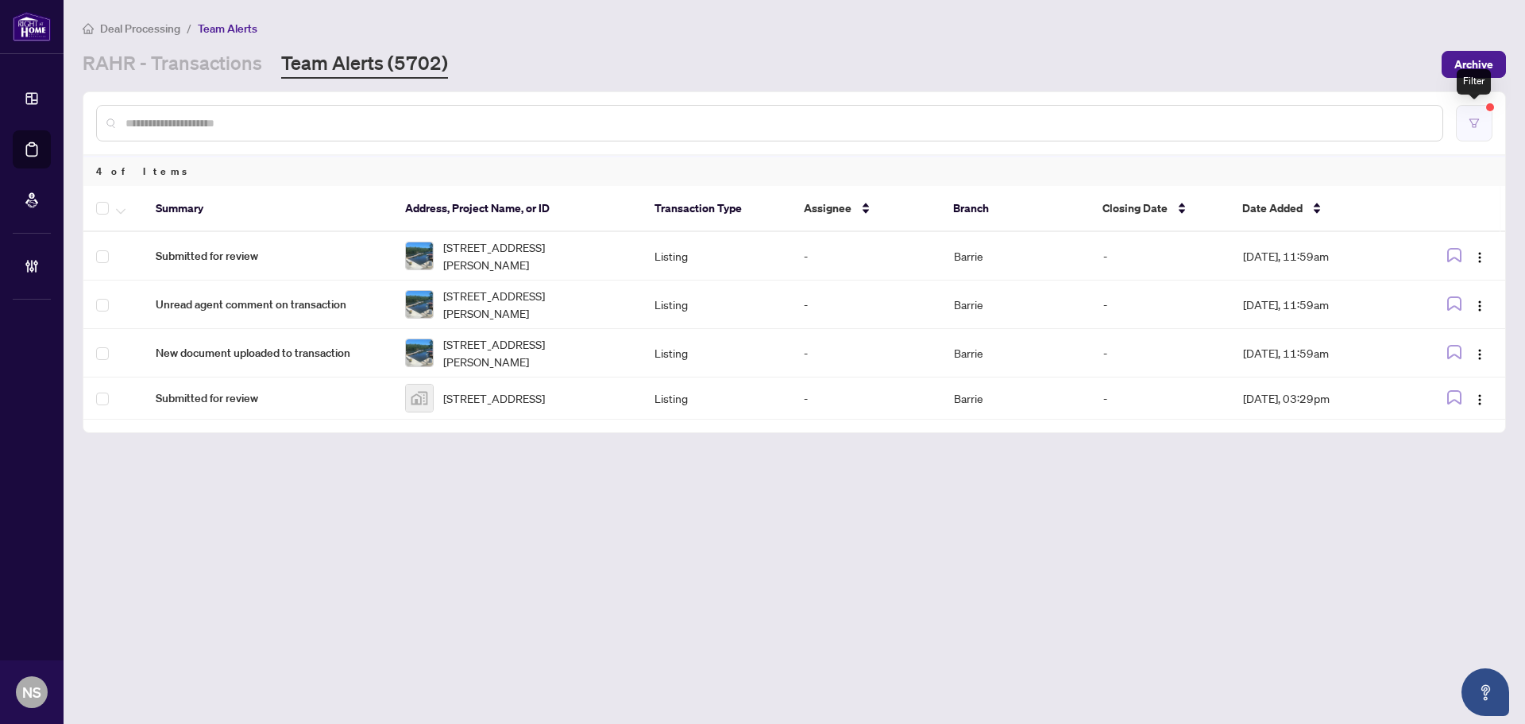
click at [1476, 125] on icon "filter" at bounding box center [1475, 122] width 10 height 9
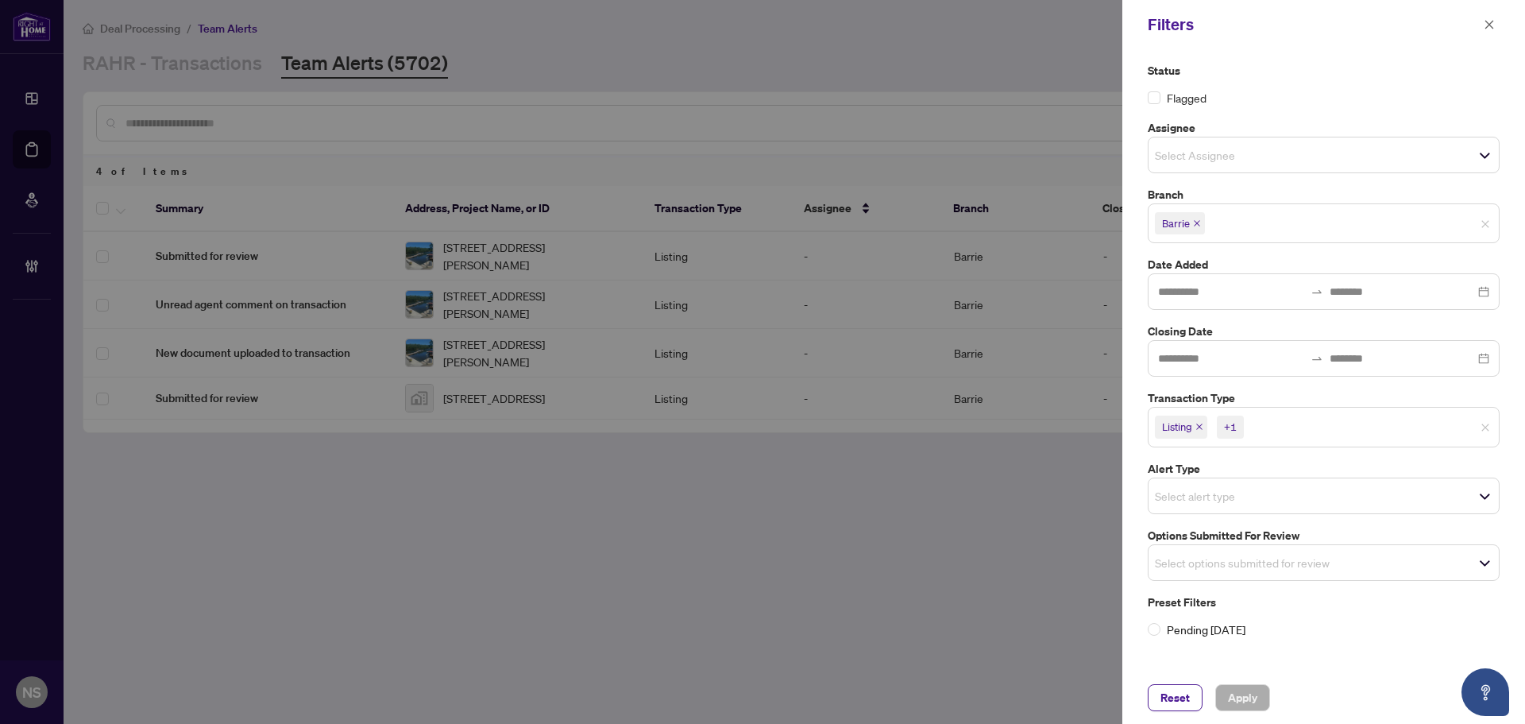
click at [1199, 427] on icon "close" at bounding box center [1200, 427] width 8 height 8
click at [1231, 426] on icon "close" at bounding box center [1235, 427] width 8 height 8
click at [1223, 558] on input "search" at bounding box center [1210, 558] width 111 height 19
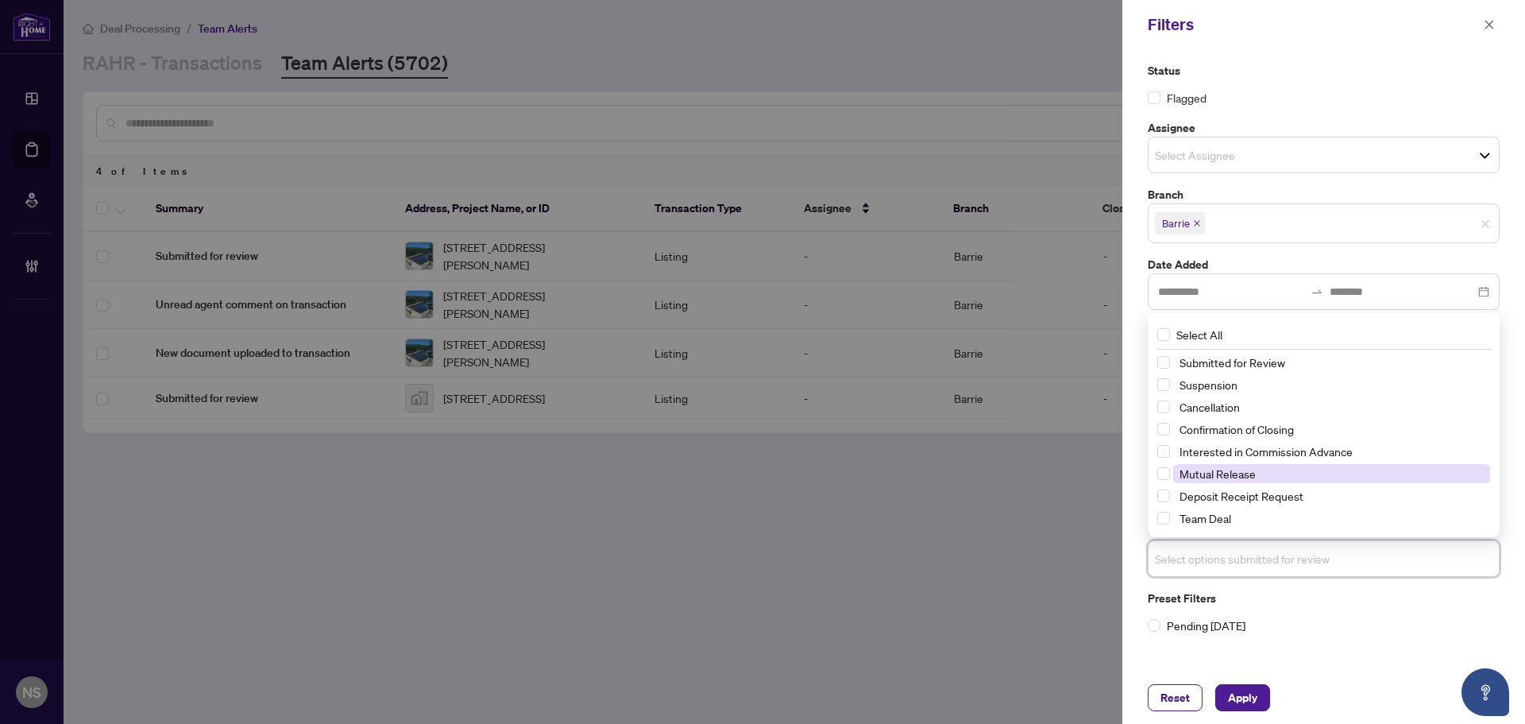
click at [1218, 478] on span "Mutual Release" at bounding box center [1218, 473] width 76 height 14
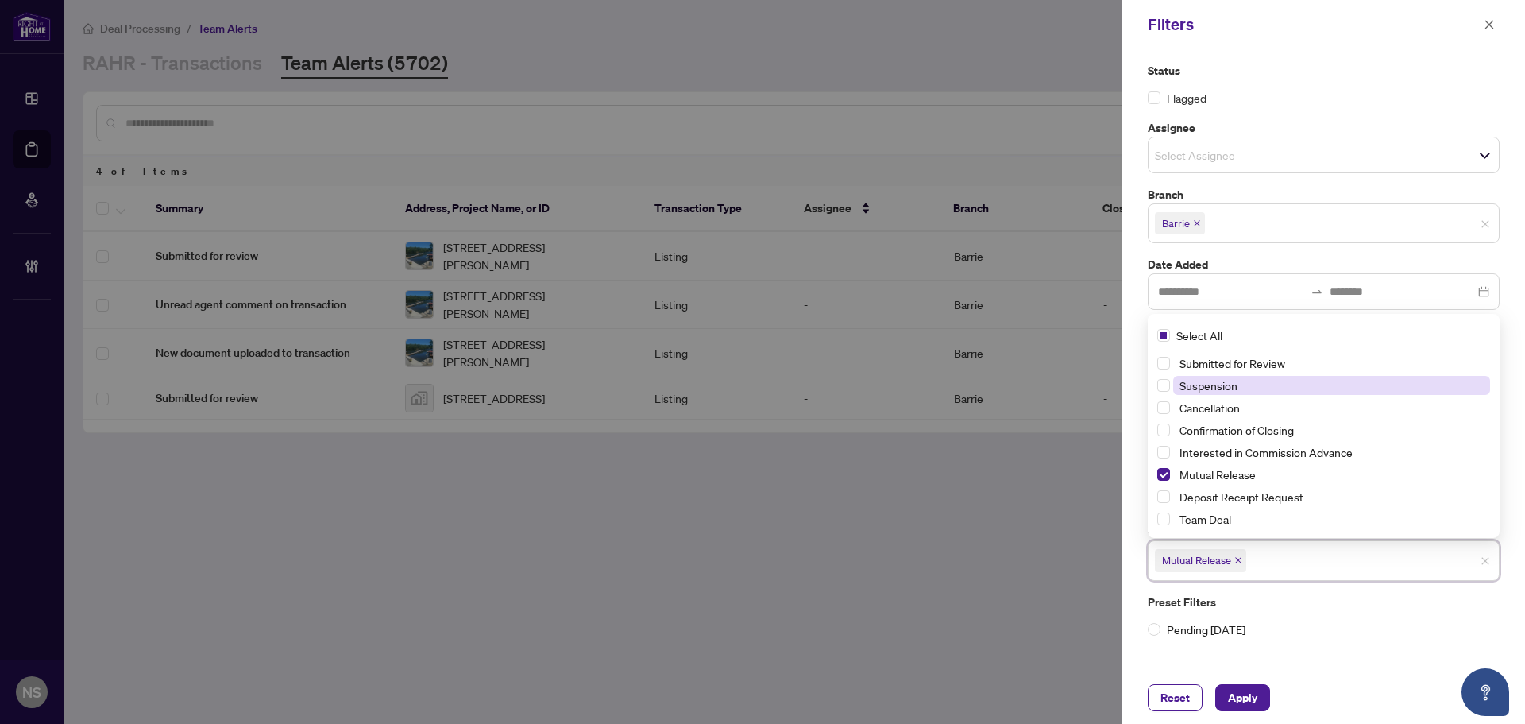
click at [1209, 386] on span "Suspension" at bounding box center [1209, 385] width 58 height 14
click at [1217, 408] on span "Cancellation" at bounding box center [1210, 407] width 60 height 14
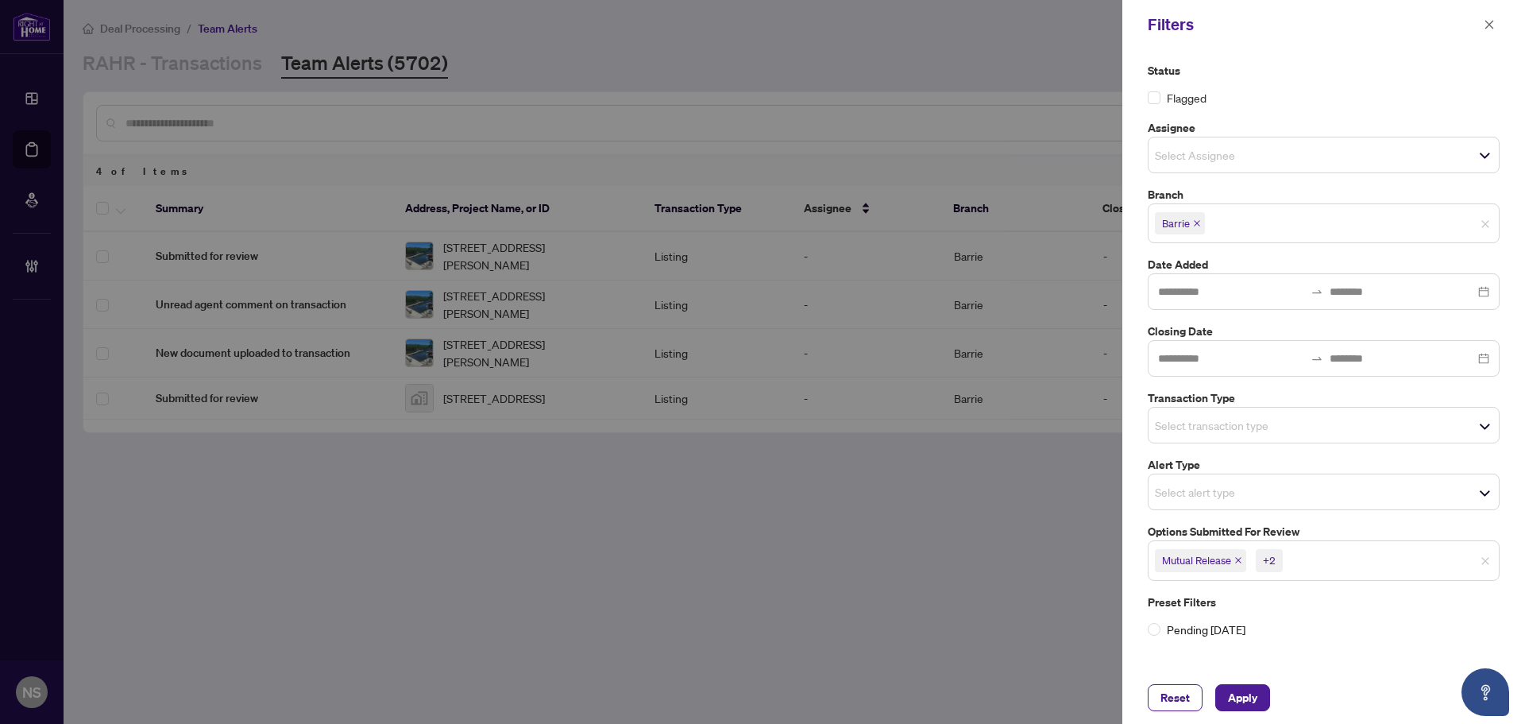
click at [1247, 713] on div "Reset Apply" at bounding box center [1324, 697] width 403 height 52
click at [1245, 695] on span "Apply" at bounding box center [1242, 697] width 29 height 25
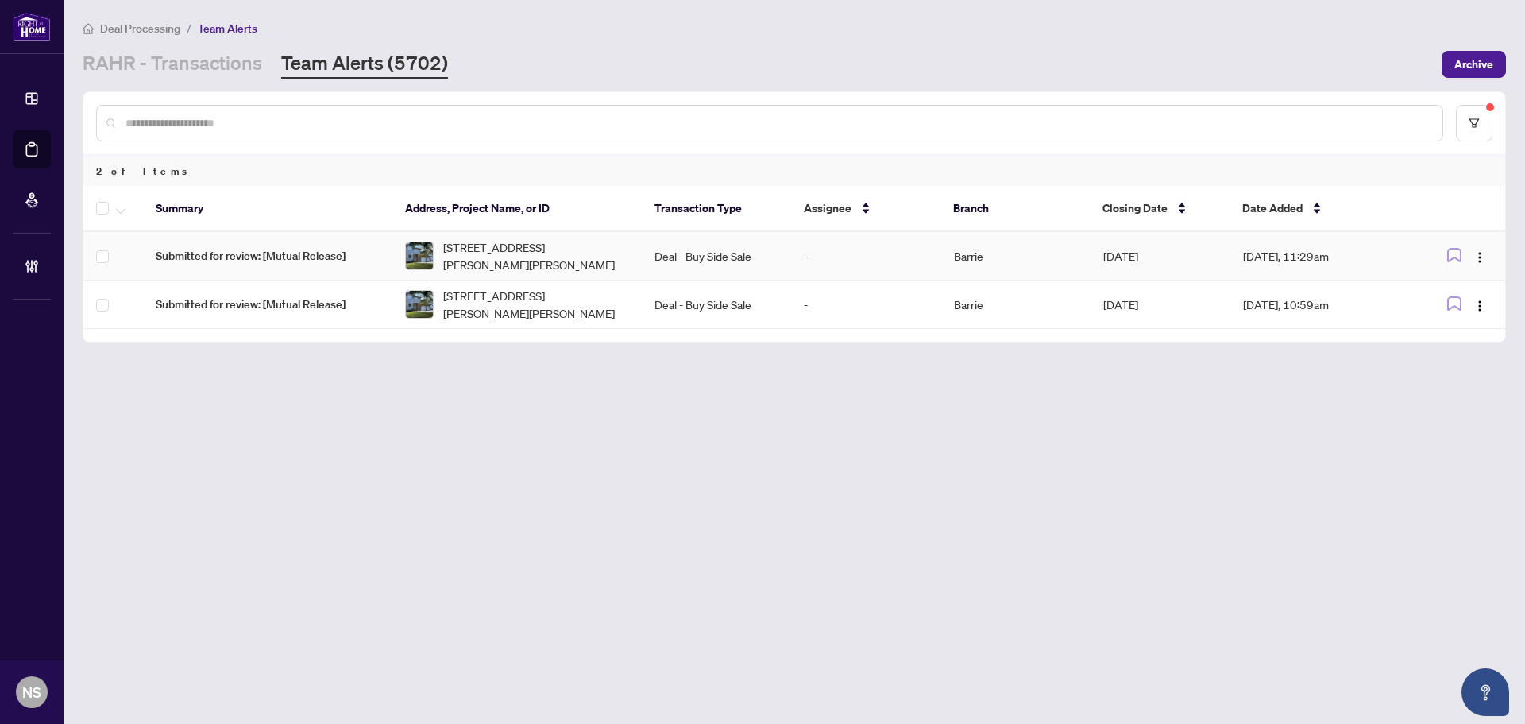
click at [579, 248] on span "999 ANNA MARIA Ave, Innisfil, Ontario L9S 1V5, Canada" at bounding box center [536, 255] width 186 height 35
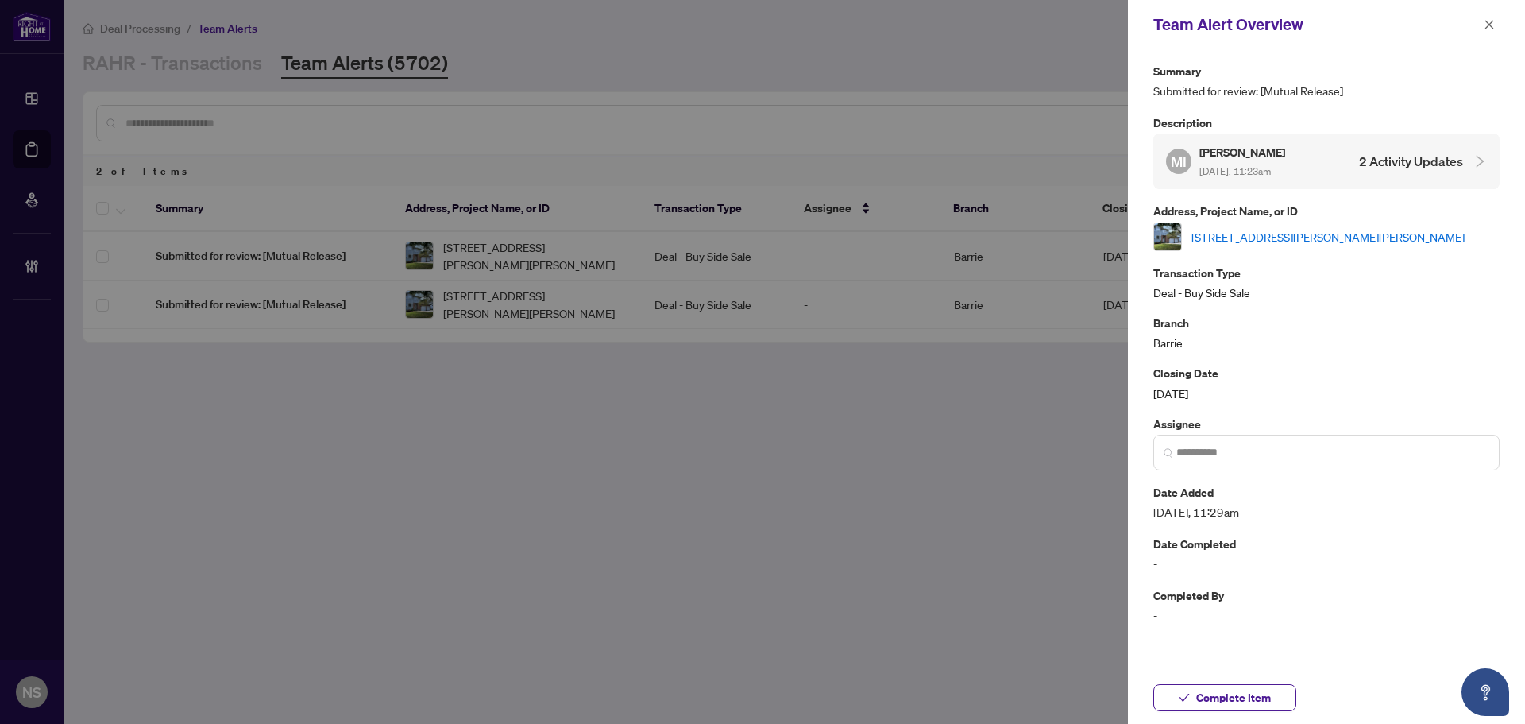
click at [1249, 235] on link "999 ANNA MARIA Ave, Innisfil, Ontario L9S 1V5, Canada" at bounding box center [1328, 236] width 273 height 17
click at [1490, 16] on span "button" at bounding box center [1489, 24] width 11 height 25
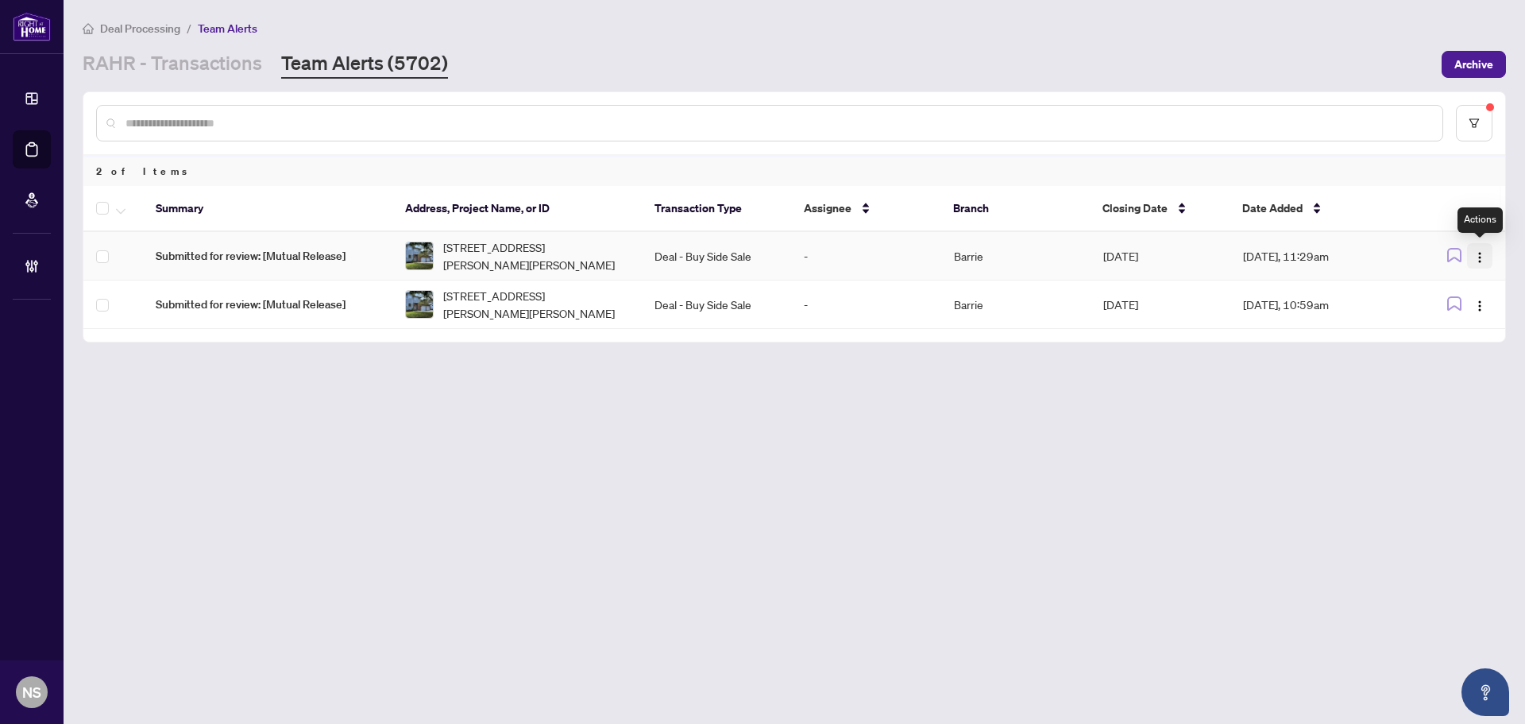
click at [1482, 261] on img "button" at bounding box center [1480, 257] width 13 height 13
click at [1436, 307] on span "Assign User" at bounding box center [1443, 311] width 74 height 17
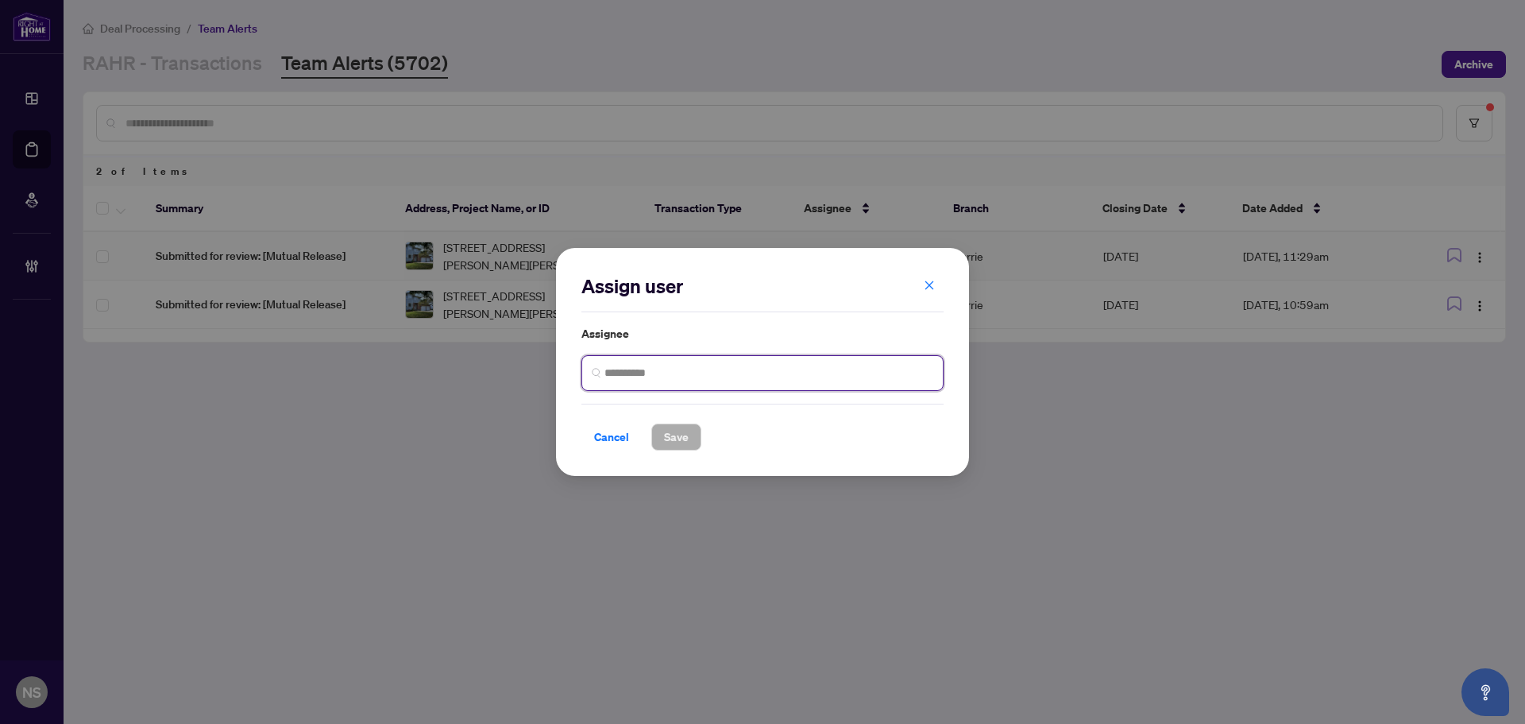
click at [663, 367] on input "search" at bounding box center [769, 373] width 329 height 17
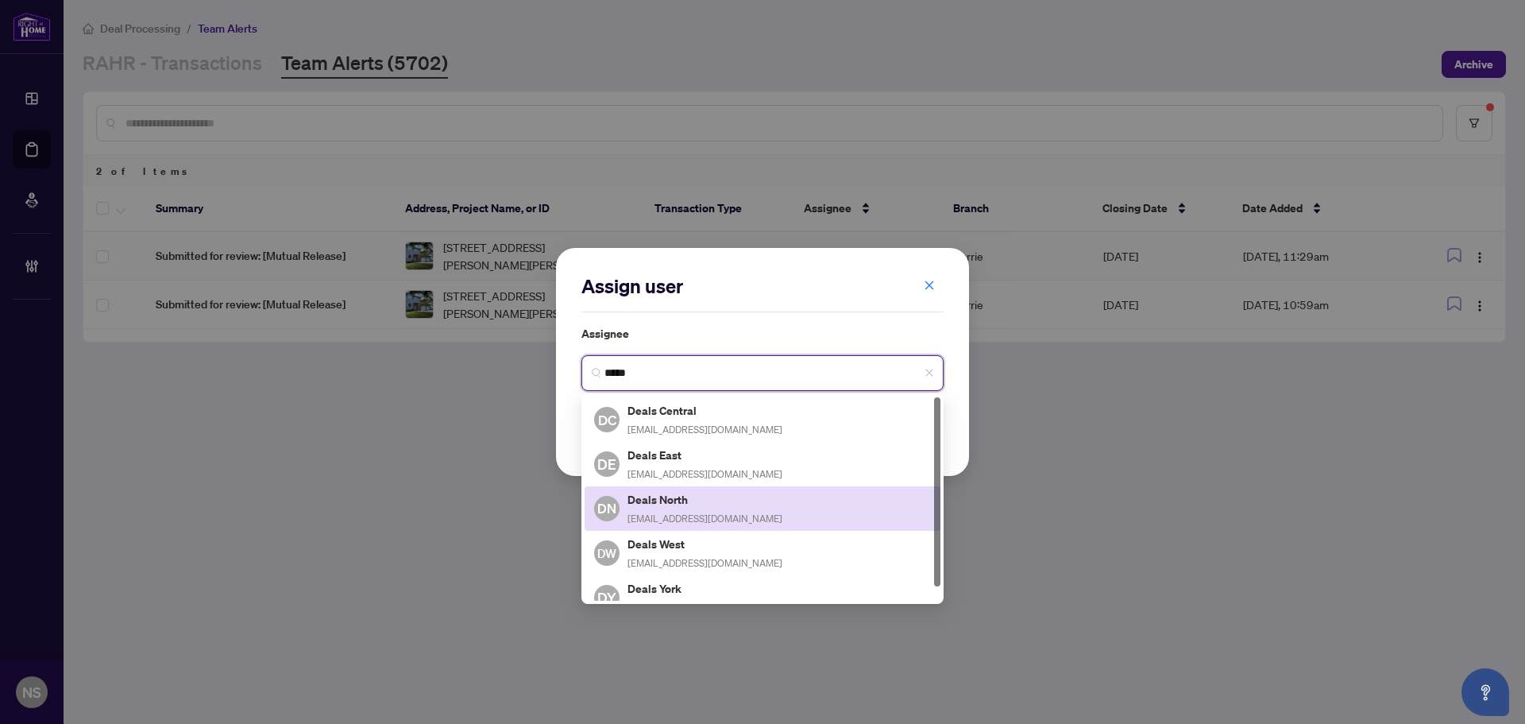
click at [699, 512] on span "deals-north@rightathomerealty.com" at bounding box center [705, 518] width 155 height 12
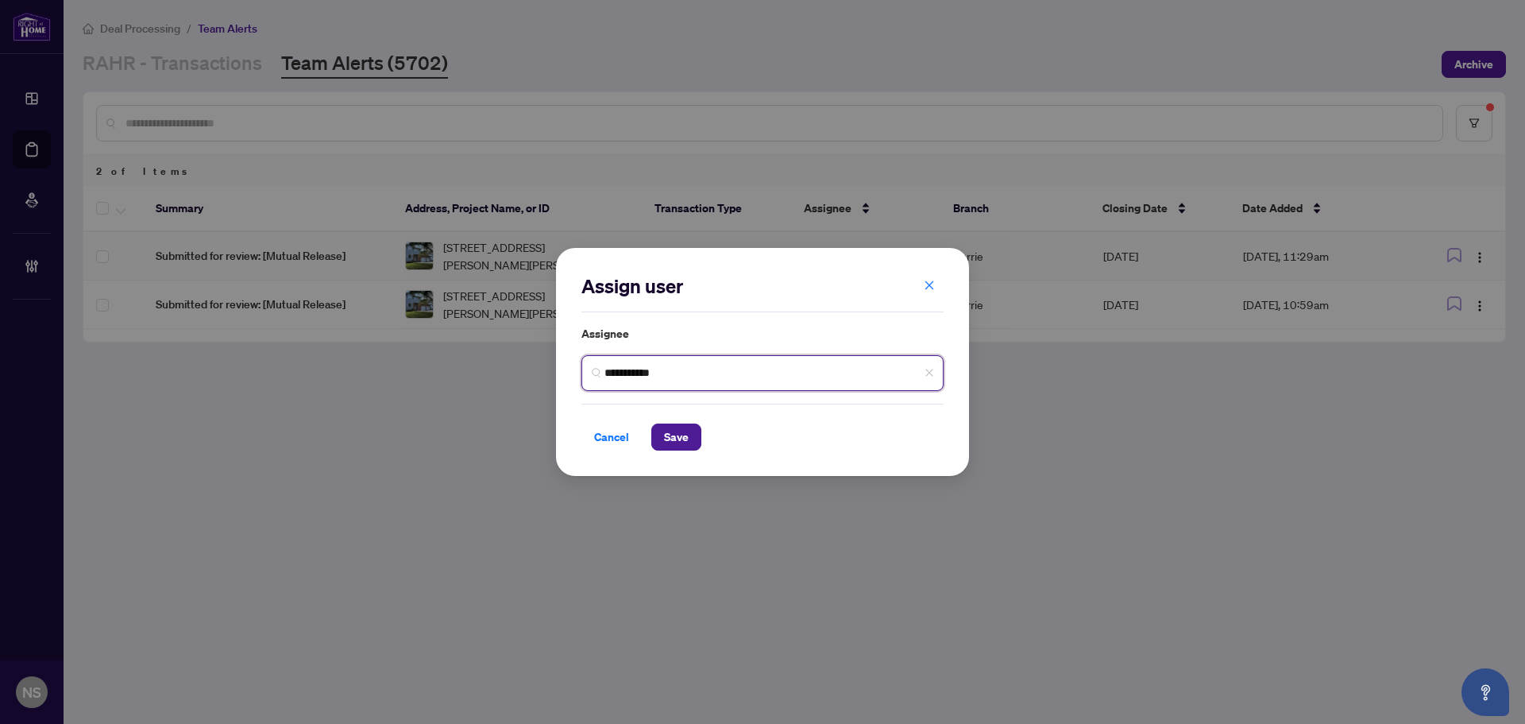
type input "**********"
click at [689, 425] on button "Save" at bounding box center [676, 436] width 50 height 27
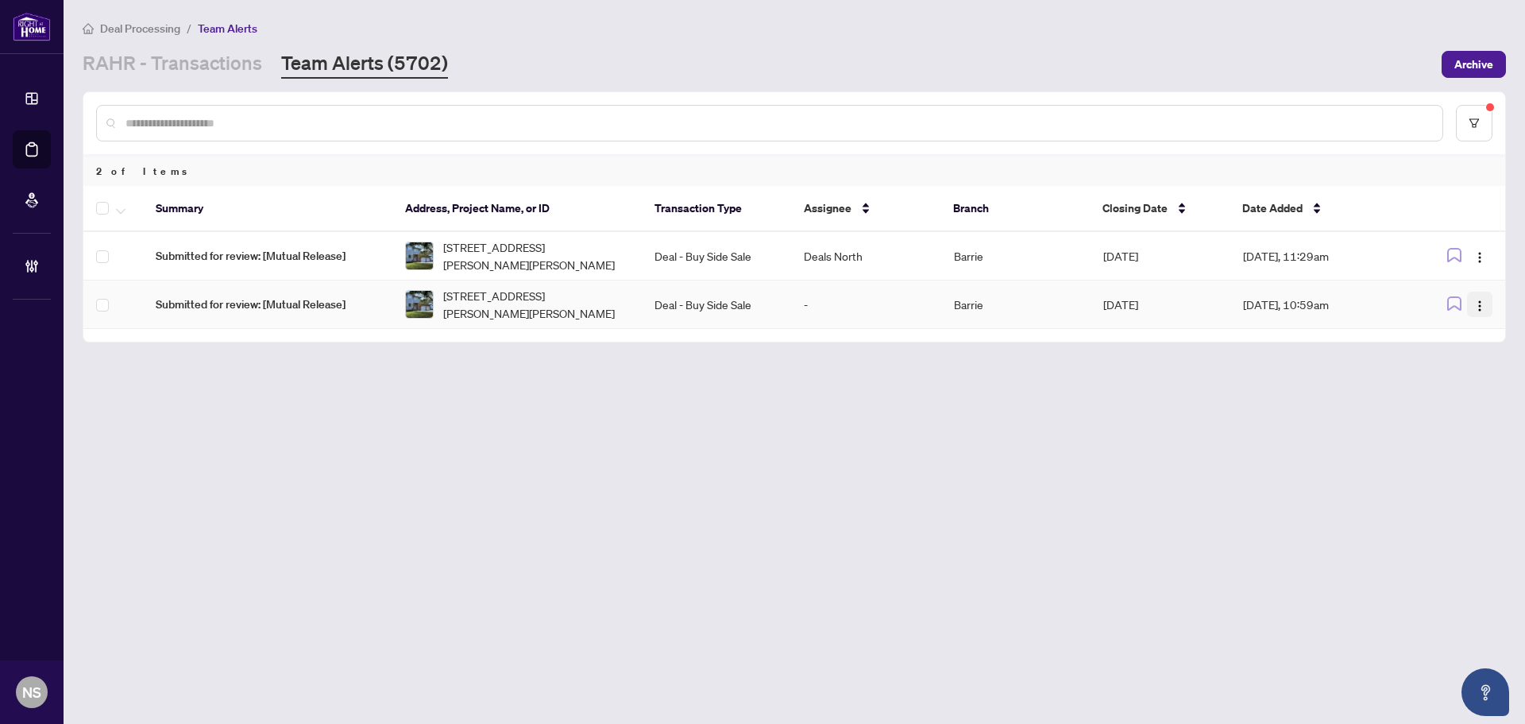
click at [1477, 307] on img "button" at bounding box center [1480, 306] width 13 height 13
click at [1463, 364] on span "Assign User" at bounding box center [1443, 360] width 74 height 17
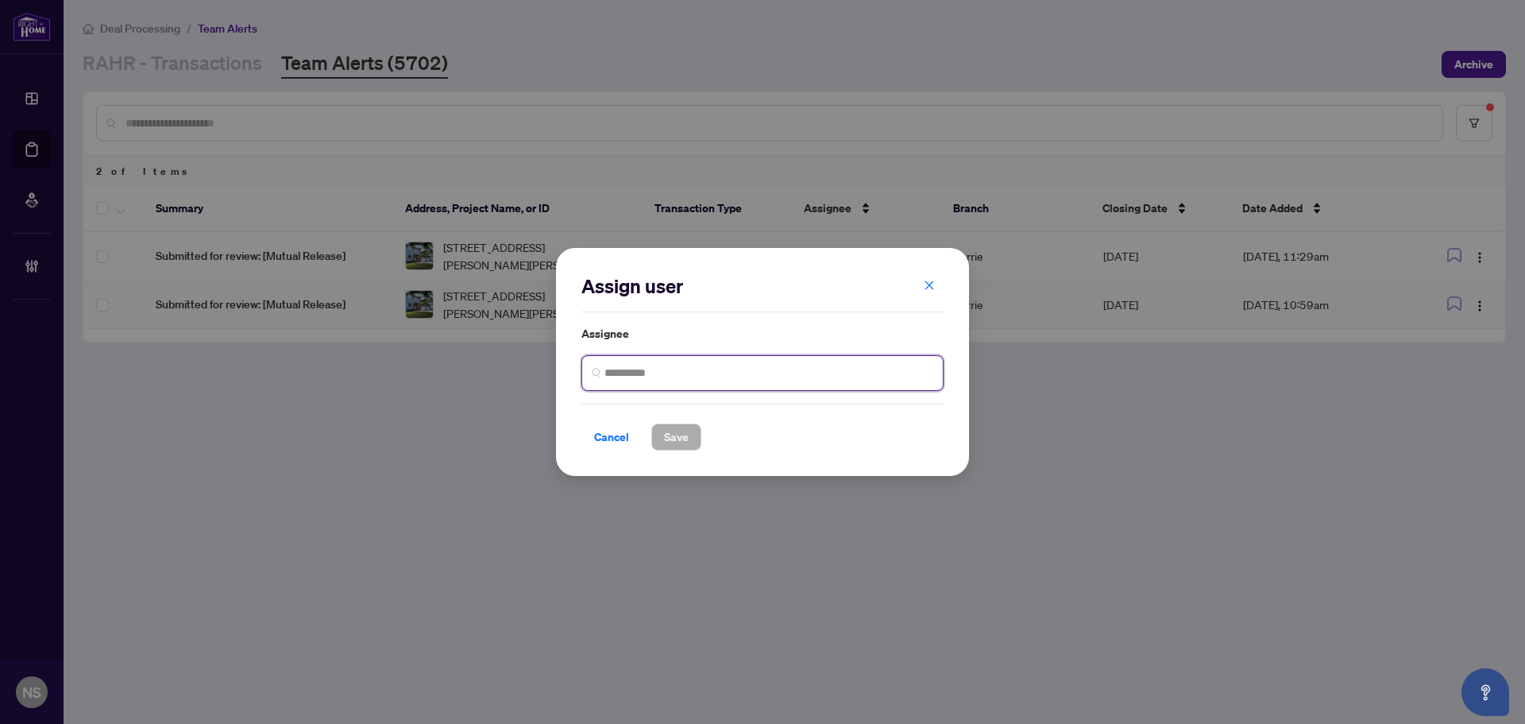
click at [640, 366] on input "search" at bounding box center [769, 373] width 329 height 17
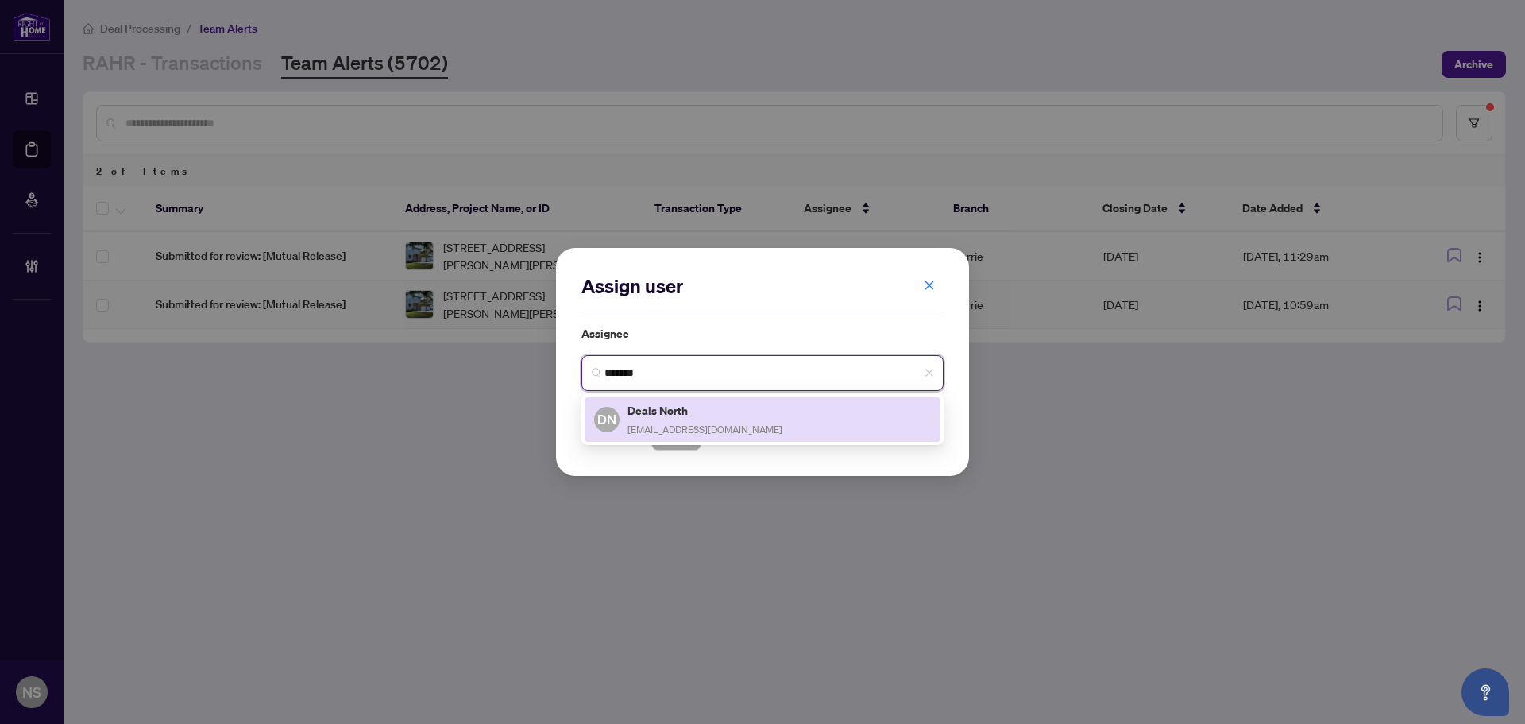
click at [664, 407] on h5 "Deals North" at bounding box center [705, 410] width 155 height 18
type input "**********"
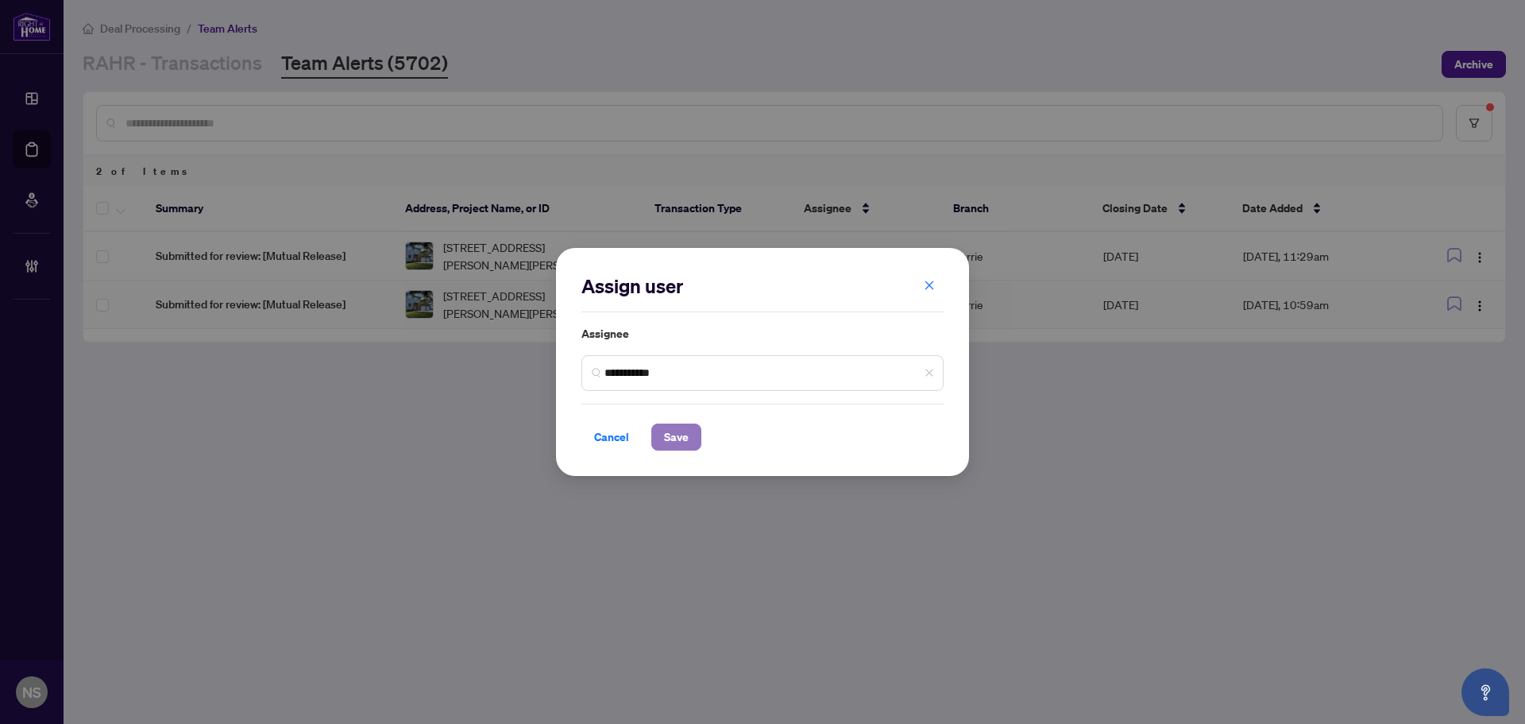
click at [687, 429] on span "Save" at bounding box center [676, 436] width 25 height 25
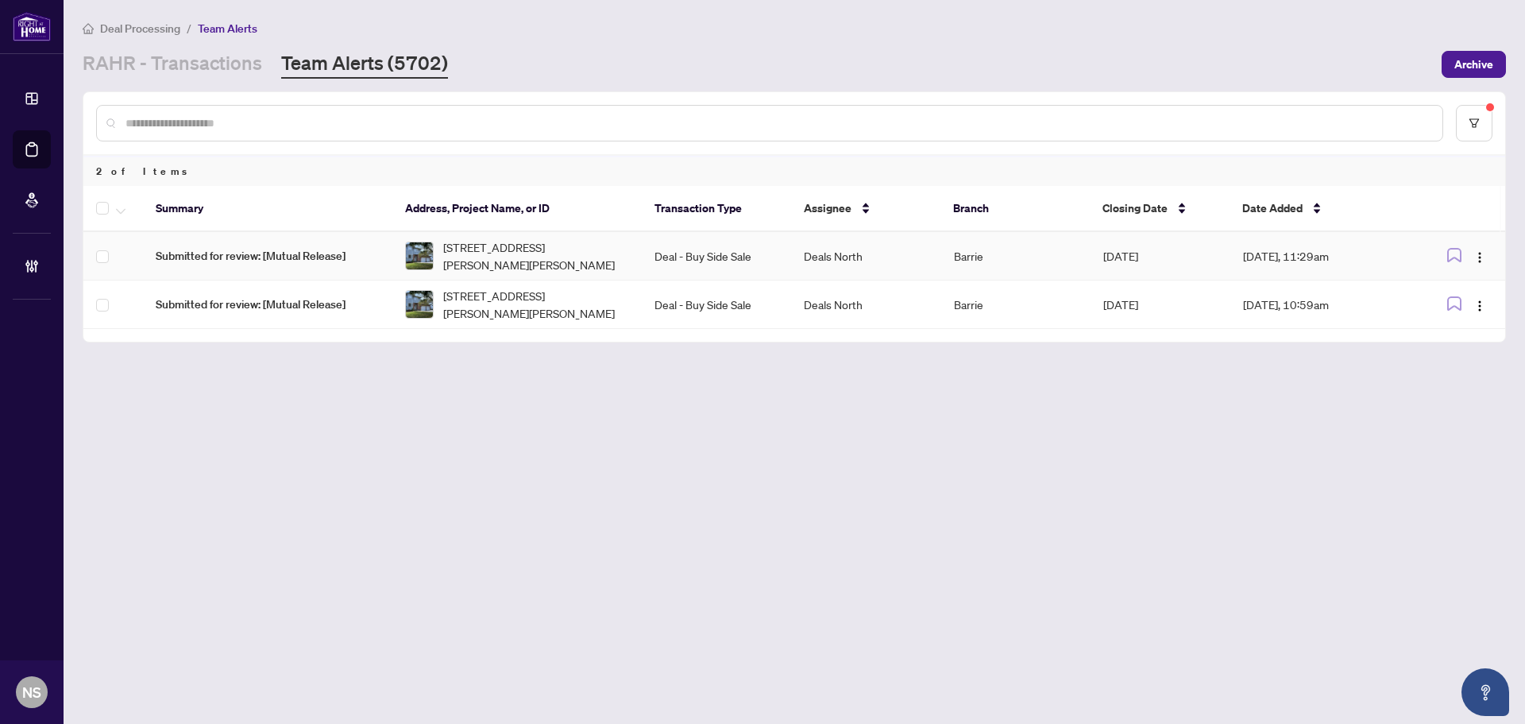
click at [1040, 248] on td "Barrie" at bounding box center [1015, 256] width 149 height 48
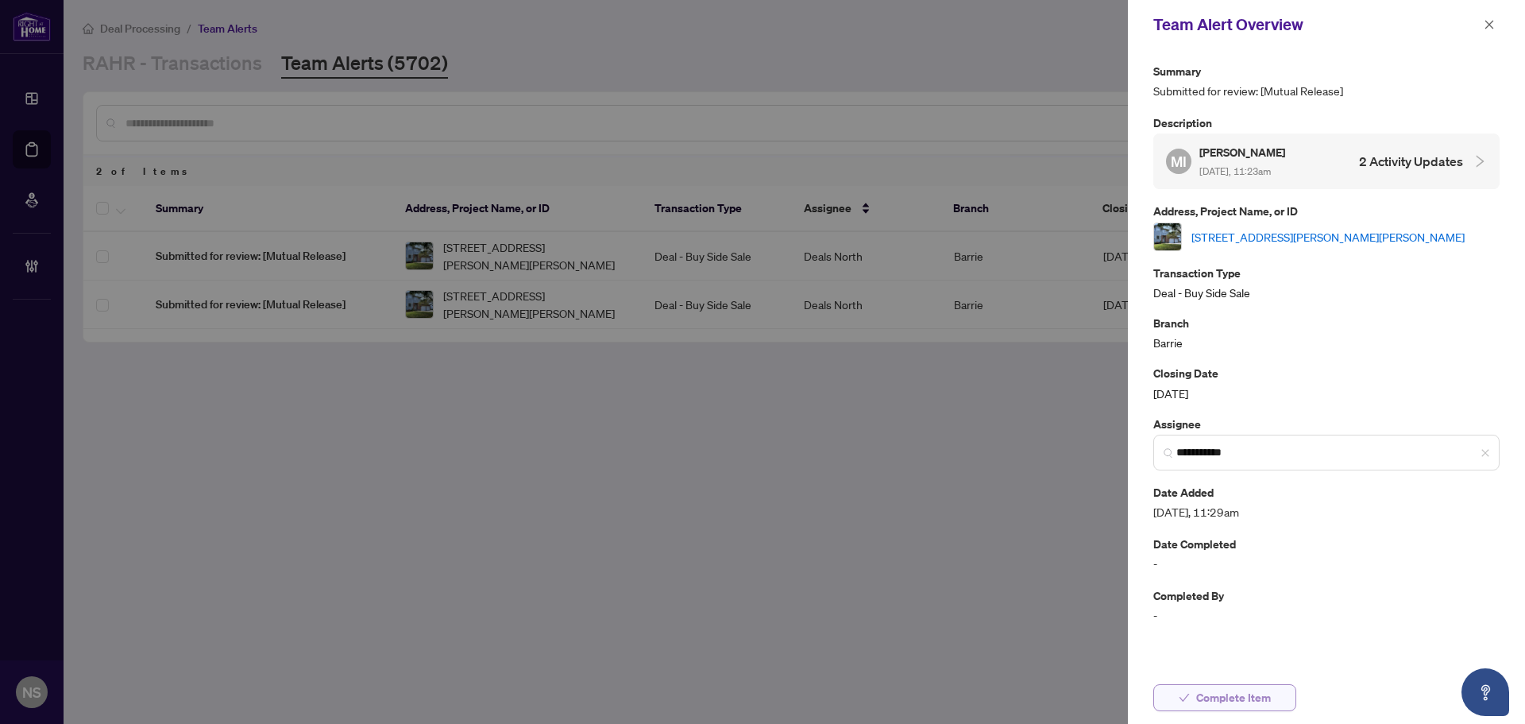
click at [1259, 704] on span "Complete Item" at bounding box center [1233, 697] width 75 height 25
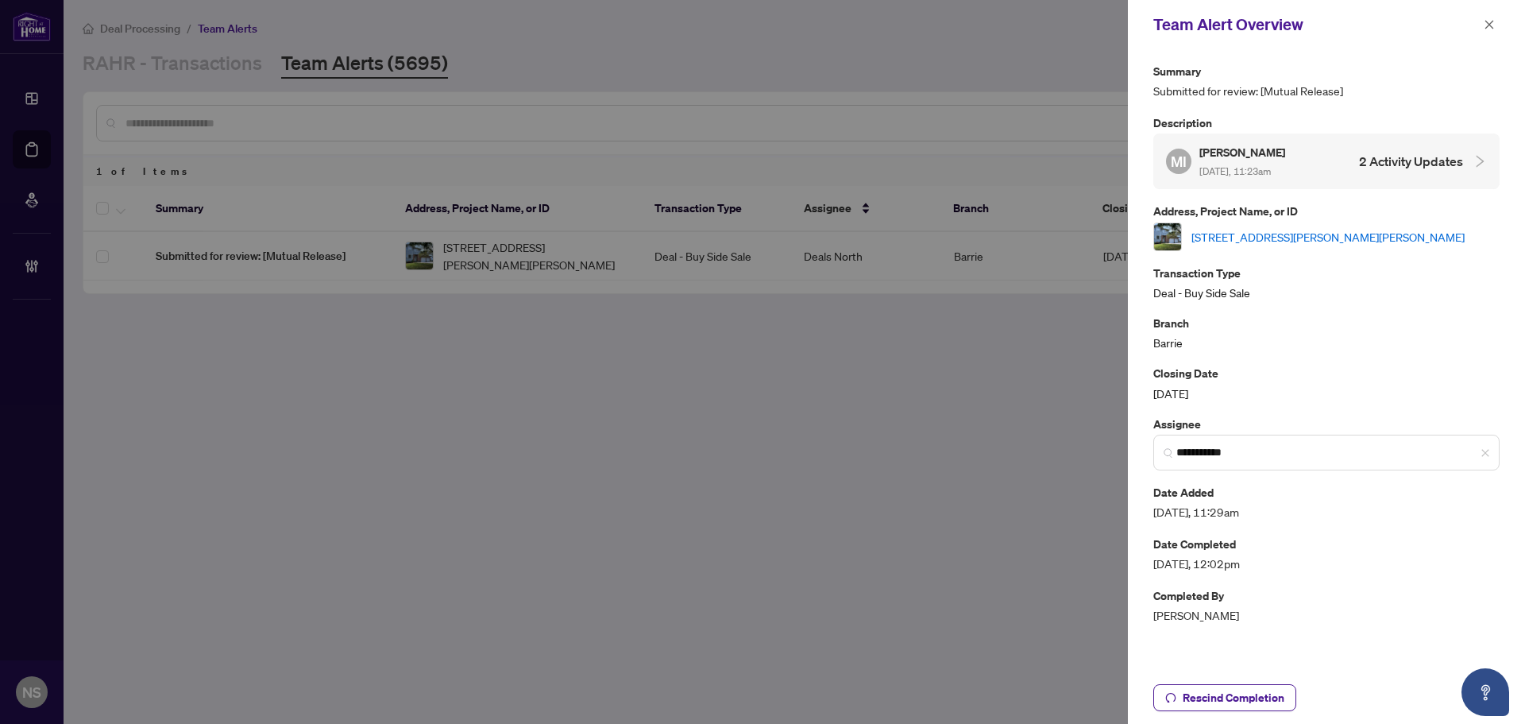
click at [1494, 25] on icon "close" at bounding box center [1489, 24] width 11 height 11
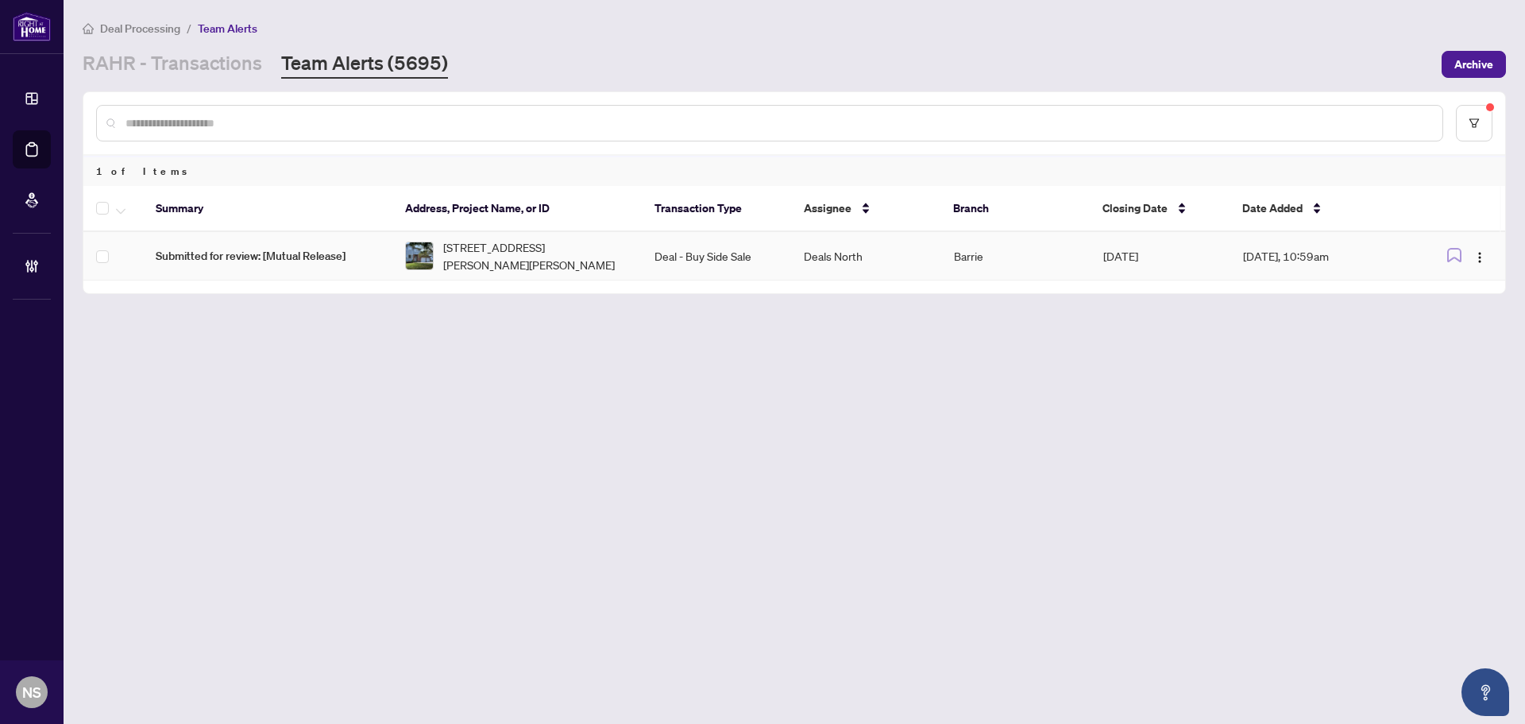
click at [1012, 253] on td "Barrie" at bounding box center [1015, 256] width 149 height 48
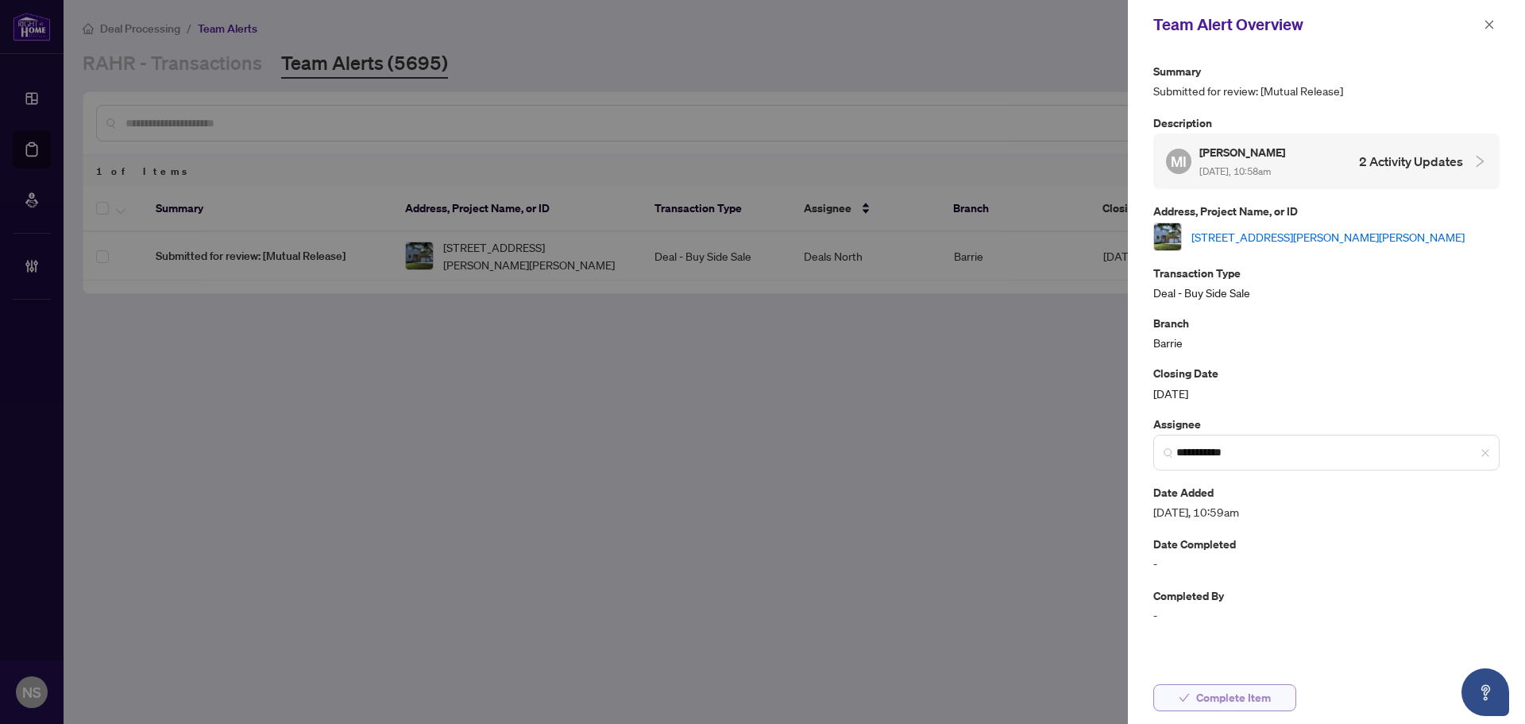
click at [1215, 700] on span "Complete Item" at bounding box center [1233, 697] width 75 height 25
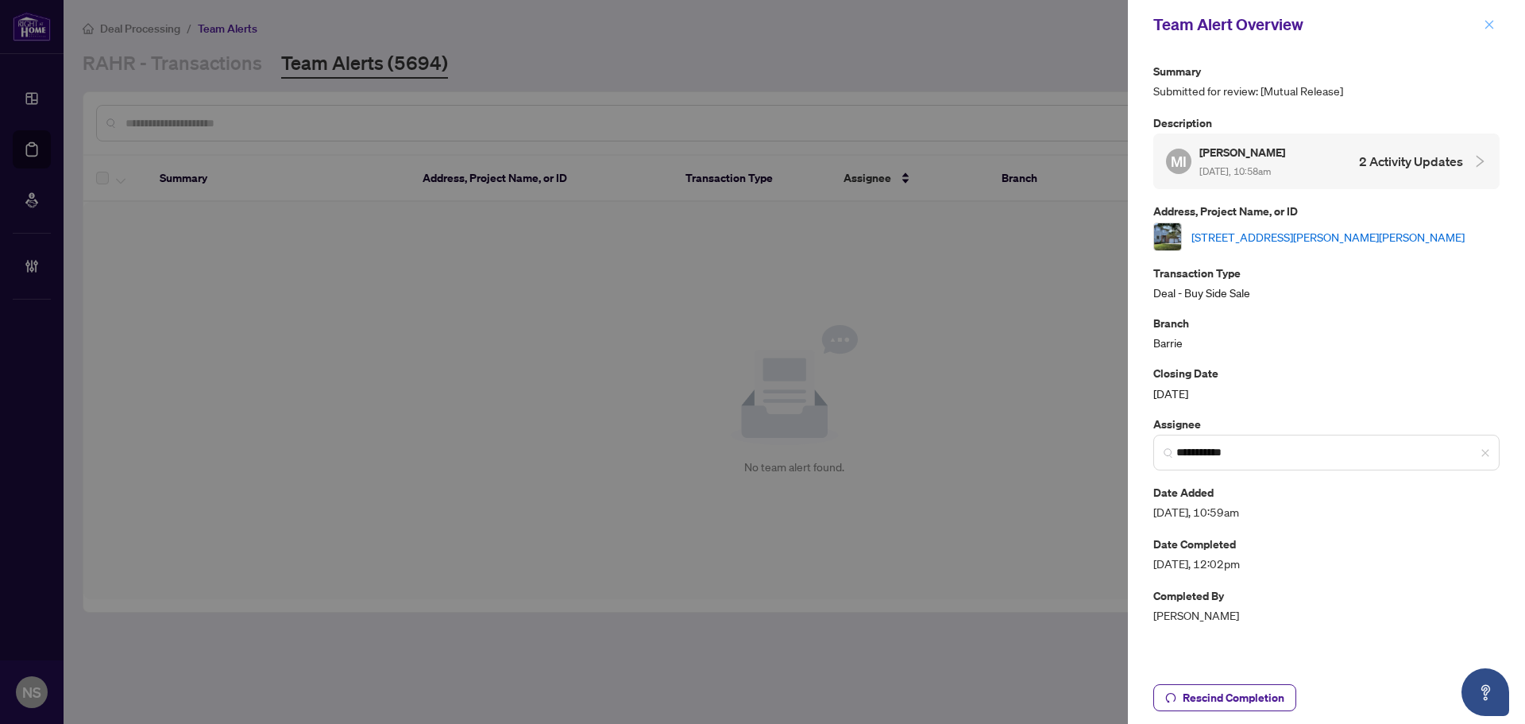
click at [1495, 23] on button "button" at bounding box center [1489, 24] width 21 height 19
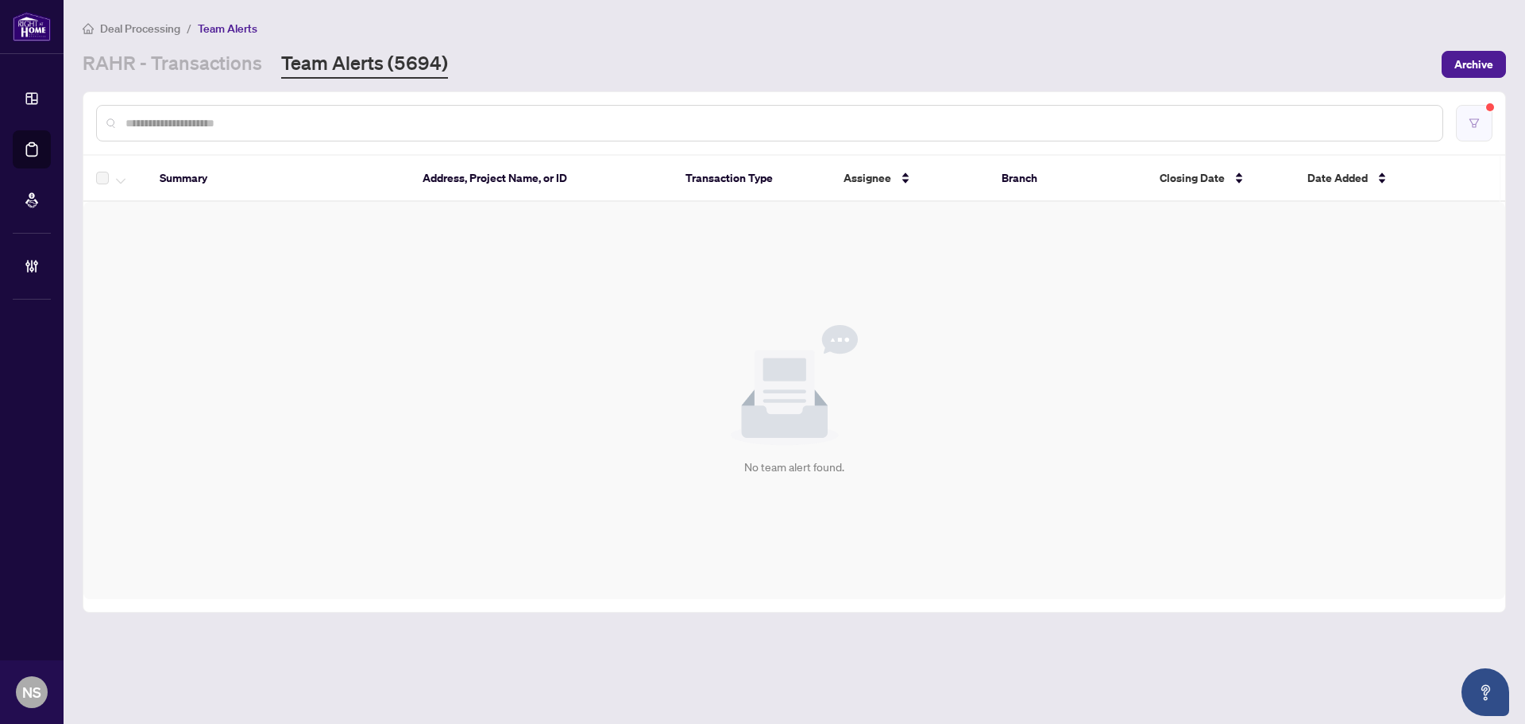
click at [1483, 118] on button "button" at bounding box center [1474, 123] width 37 height 37
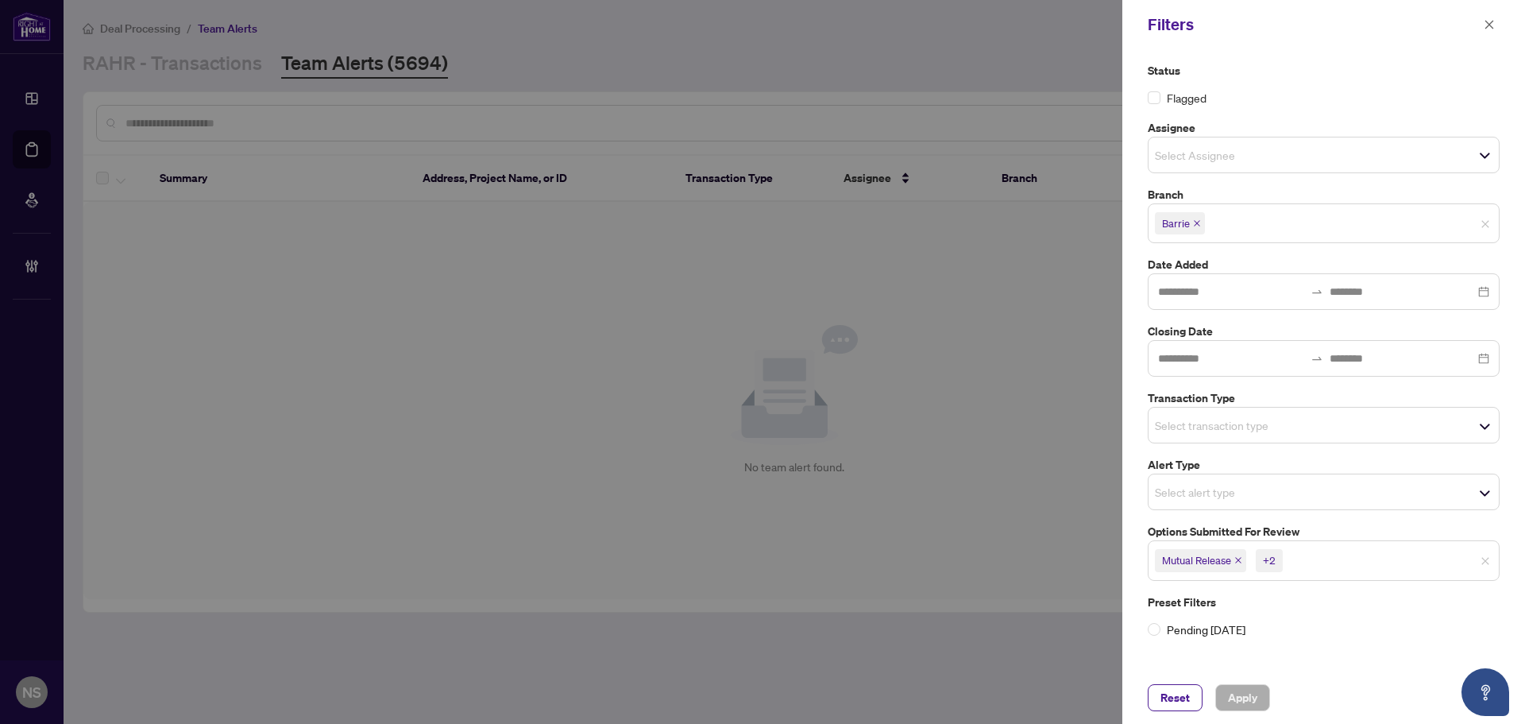
click at [1238, 560] on icon "close" at bounding box center [1239, 560] width 8 height 8
click at [1212, 557] on span "Suspension" at bounding box center [1188, 560] width 52 height 16
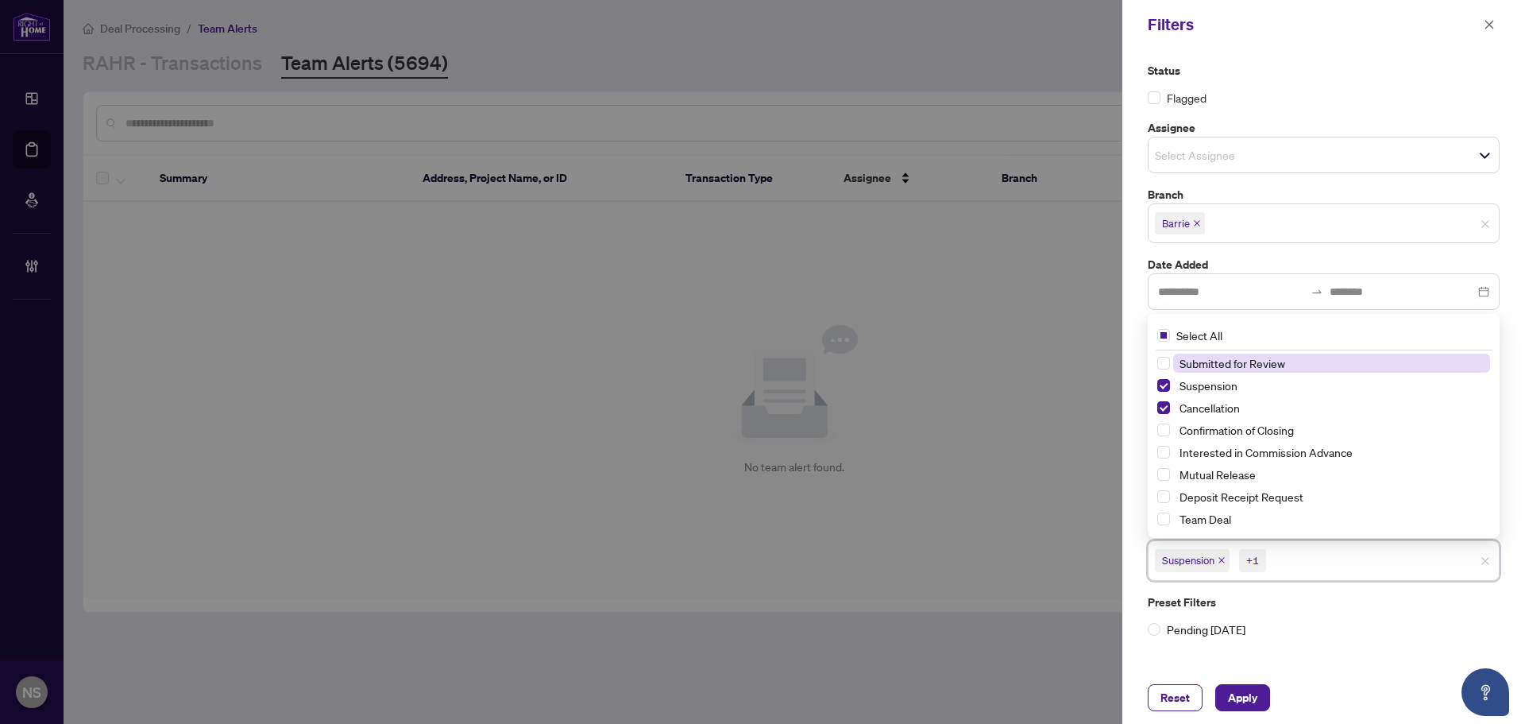
click at [1220, 557] on icon "close" at bounding box center [1222, 560] width 8 height 8
click at [1227, 558] on icon "close" at bounding box center [1226, 560] width 8 height 8
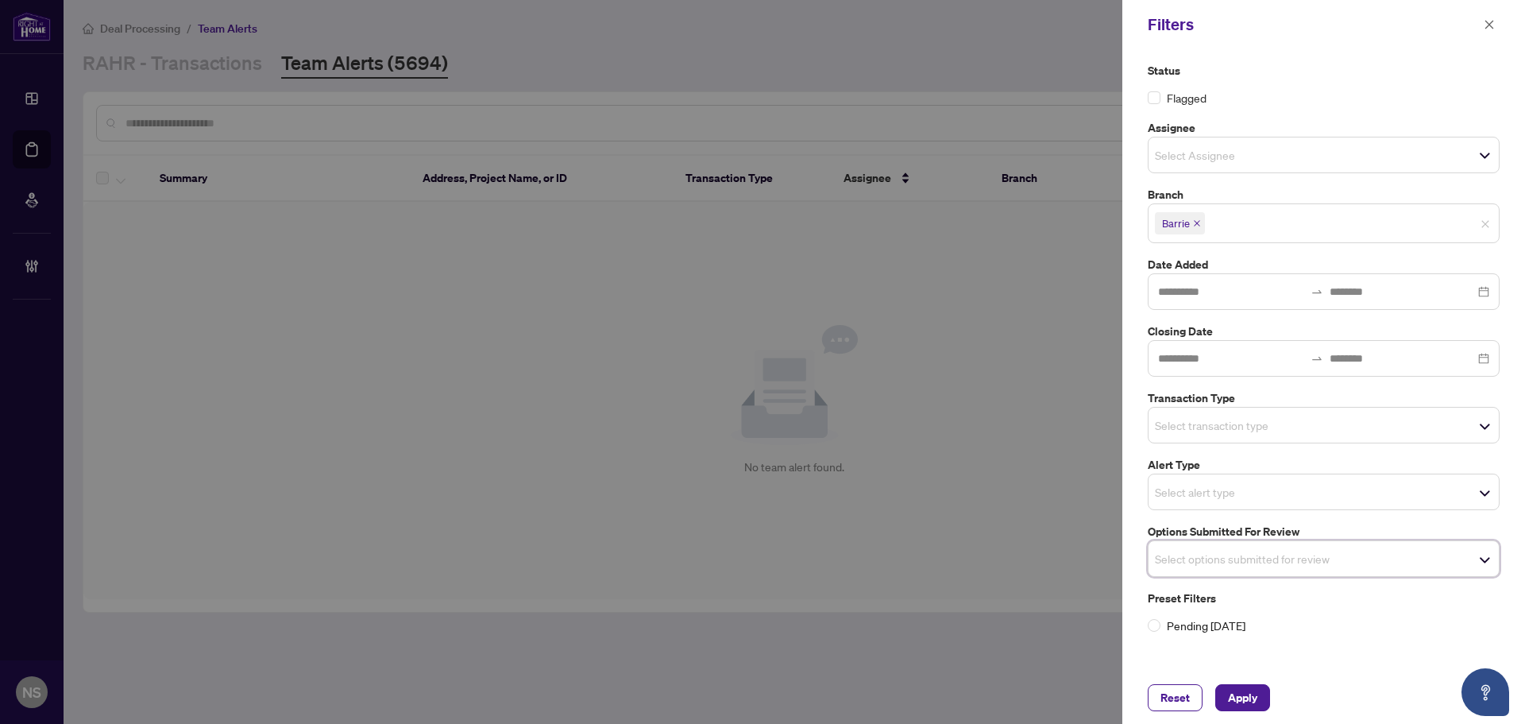
click at [1132, 549] on div "Status Flagged Assignee Select Assignee Branch Barrie Date Added Closing Date T…" at bounding box center [1324, 360] width 403 height 622
click at [1192, 426] on input "search" at bounding box center [1210, 424] width 111 height 19
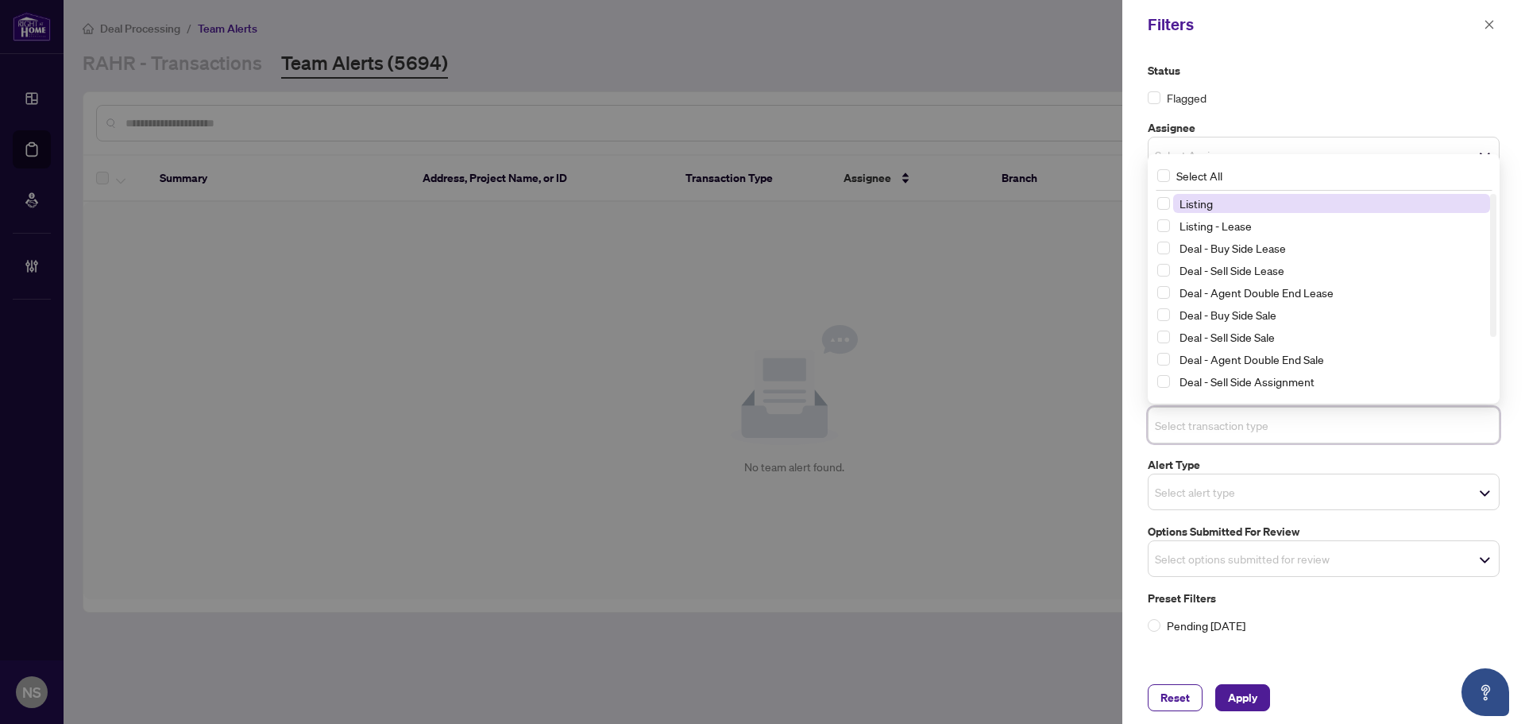
click at [1201, 207] on span "Listing" at bounding box center [1196, 203] width 33 height 14
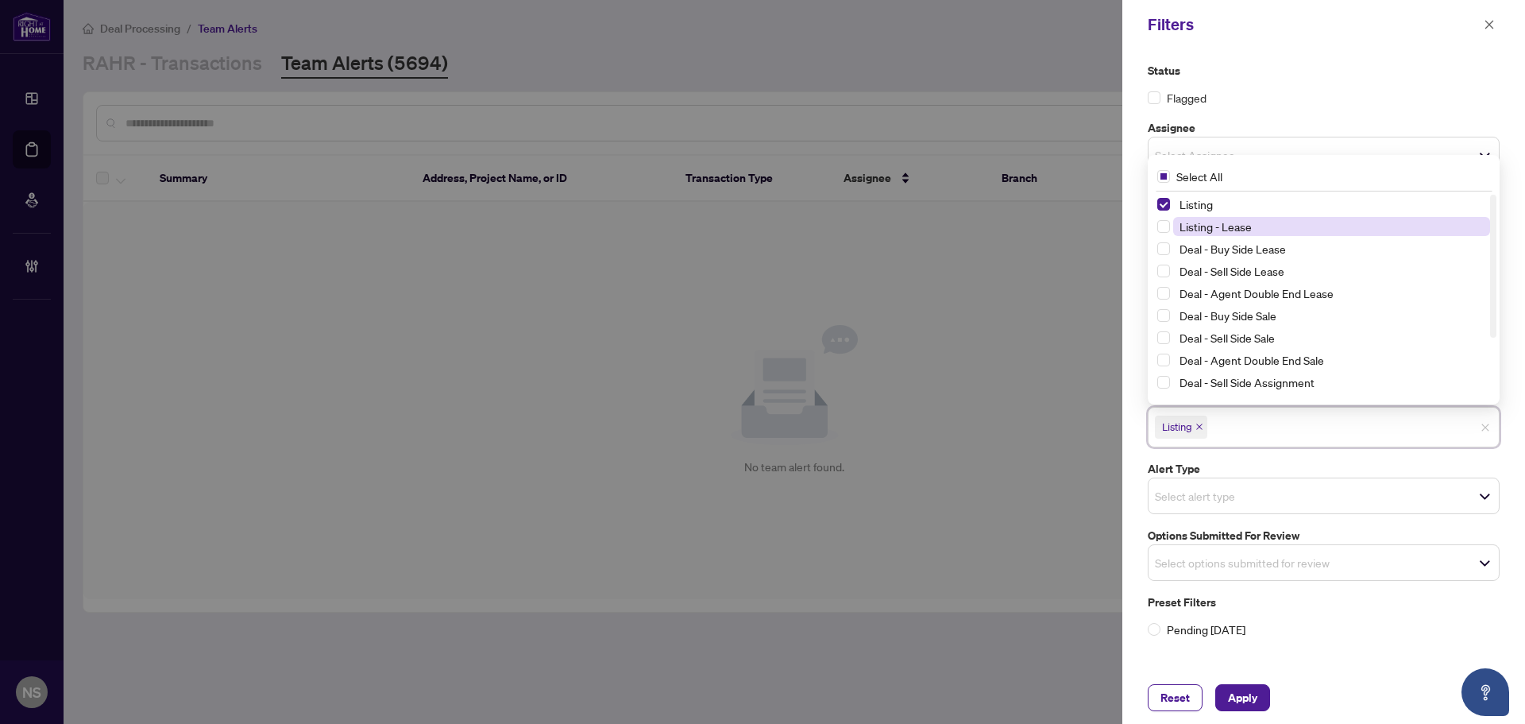
click at [1202, 230] on span "Listing - Lease" at bounding box center [1216, 226] width 72 height 14
click at [1258, 698] on span "Apply" at bounding box center [1242, 697] width 29 height 25
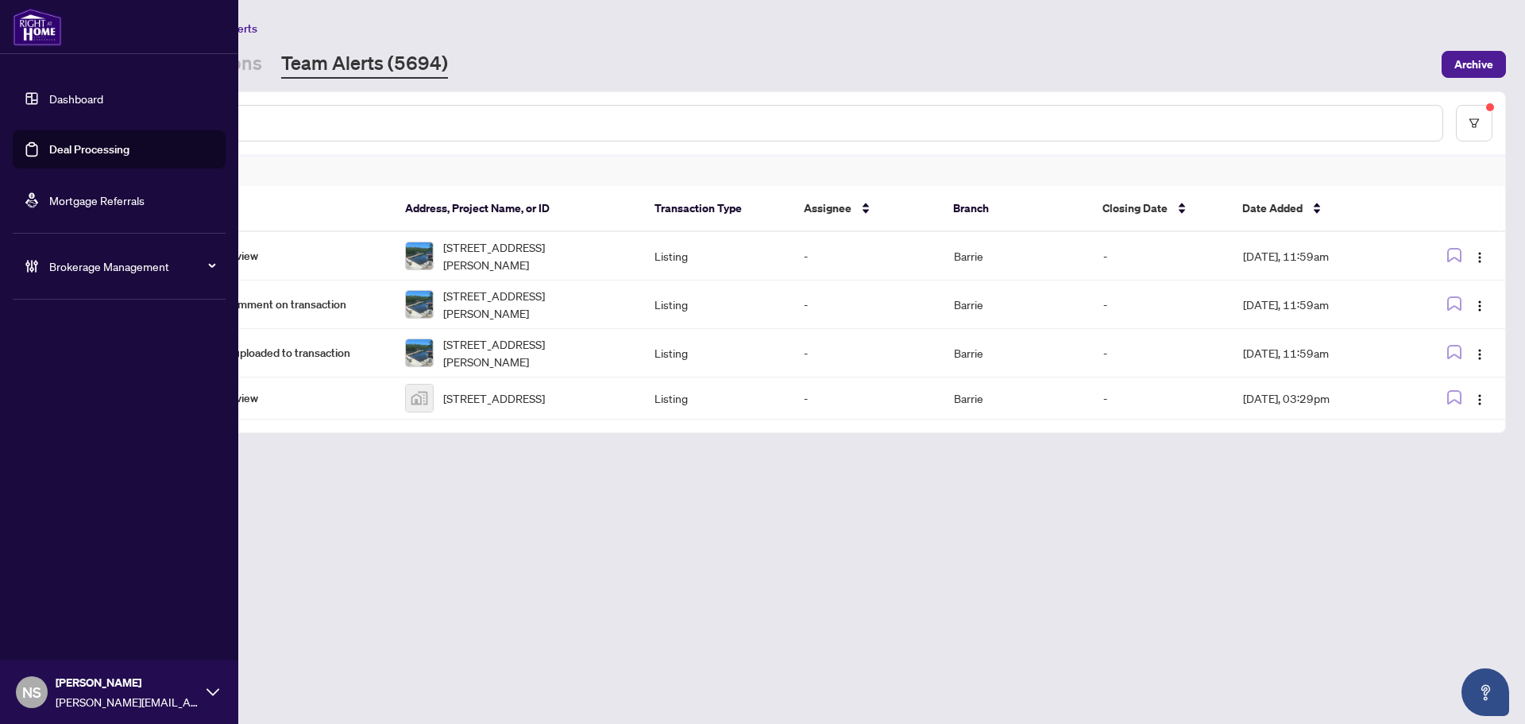
click at [83, 269] on span "Brokerage Management" at bounding box center [131, 265] width 165 height 17
click at [77, 382] on link "Manage Agents" at bounding box center [72, 380] width 79 height 14
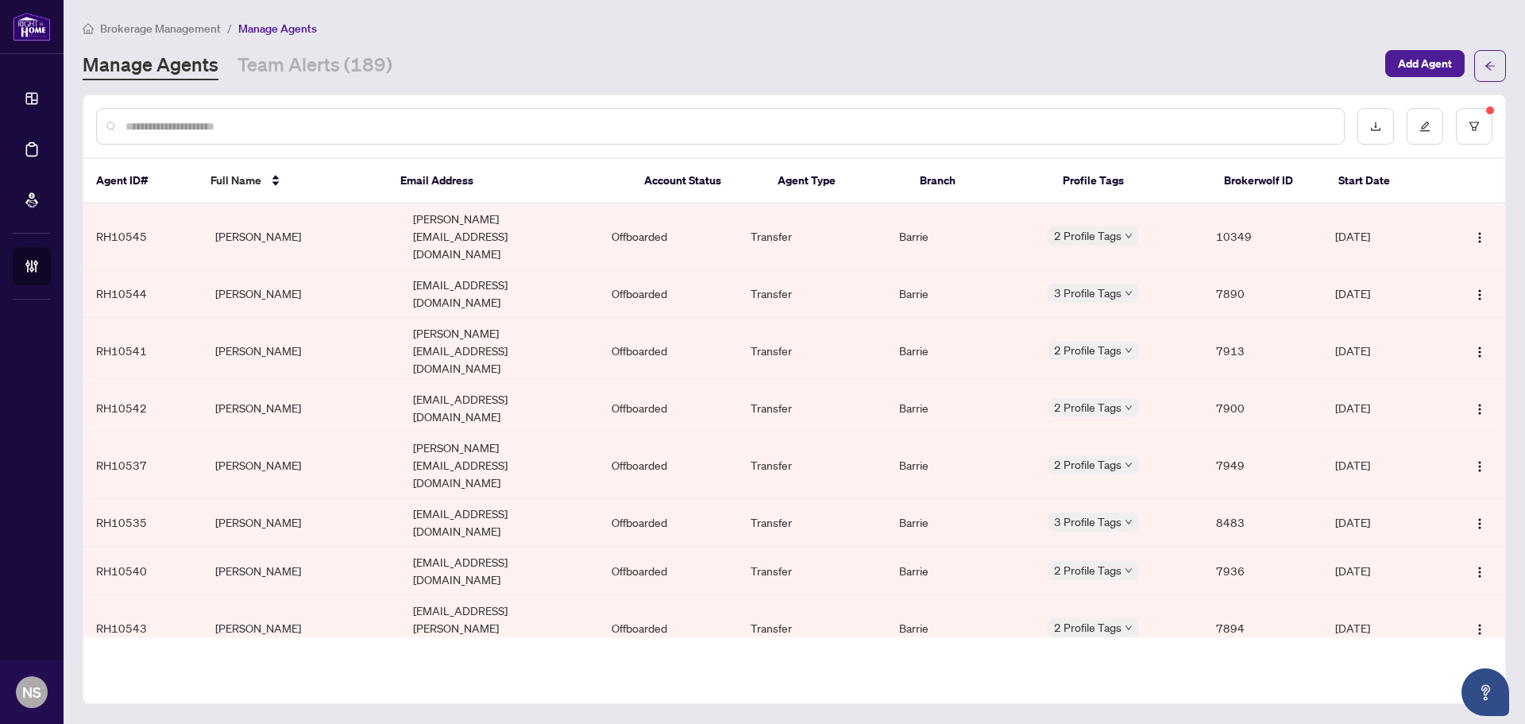
click at [197, 138] on div at bounding box center [720, 126] width 1249 height 37
click at [197, 129] on input "text" at bounding box center [729, 126] width 1206 height 17
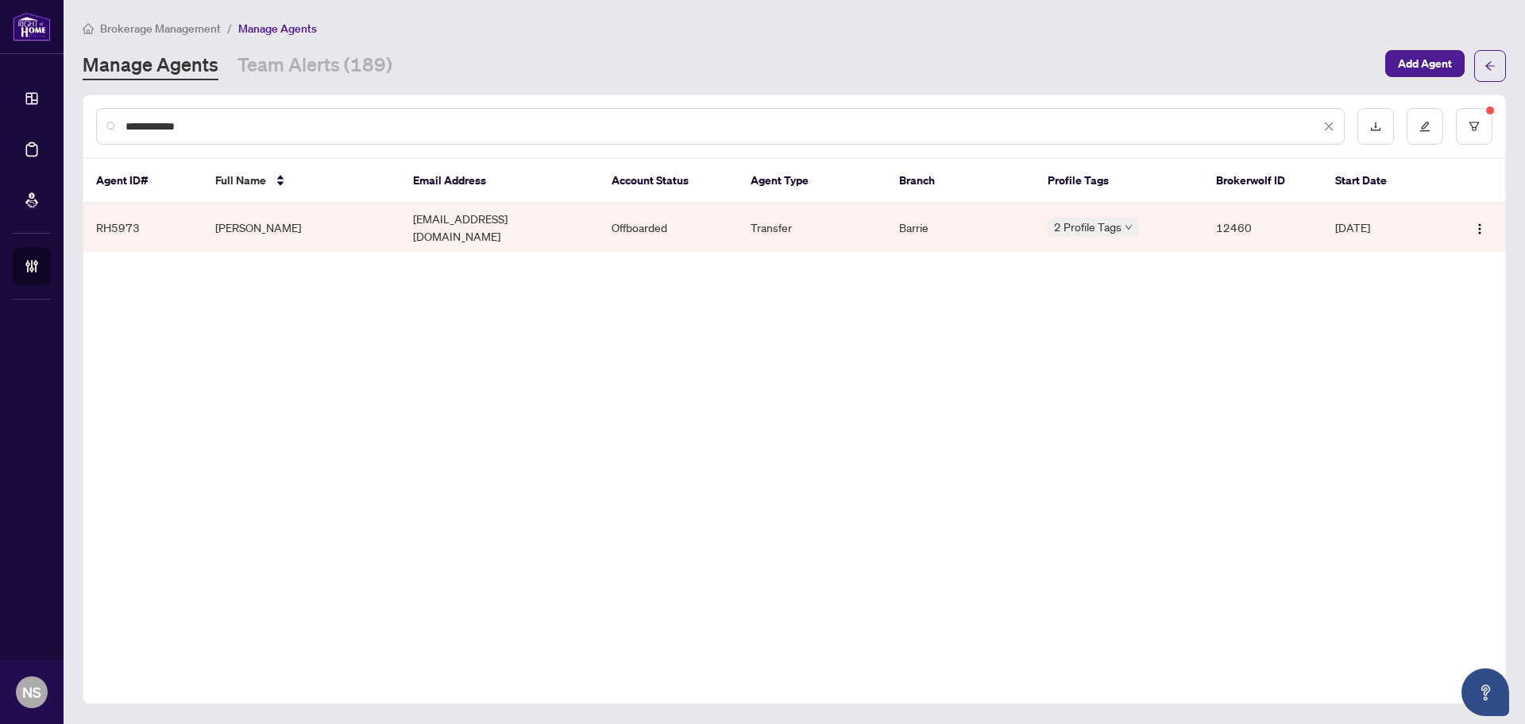
type input "**********"
click at [416, 220] on td "stevehricky@gmail.com" at bounding box center [499, 227] width 199 height 48
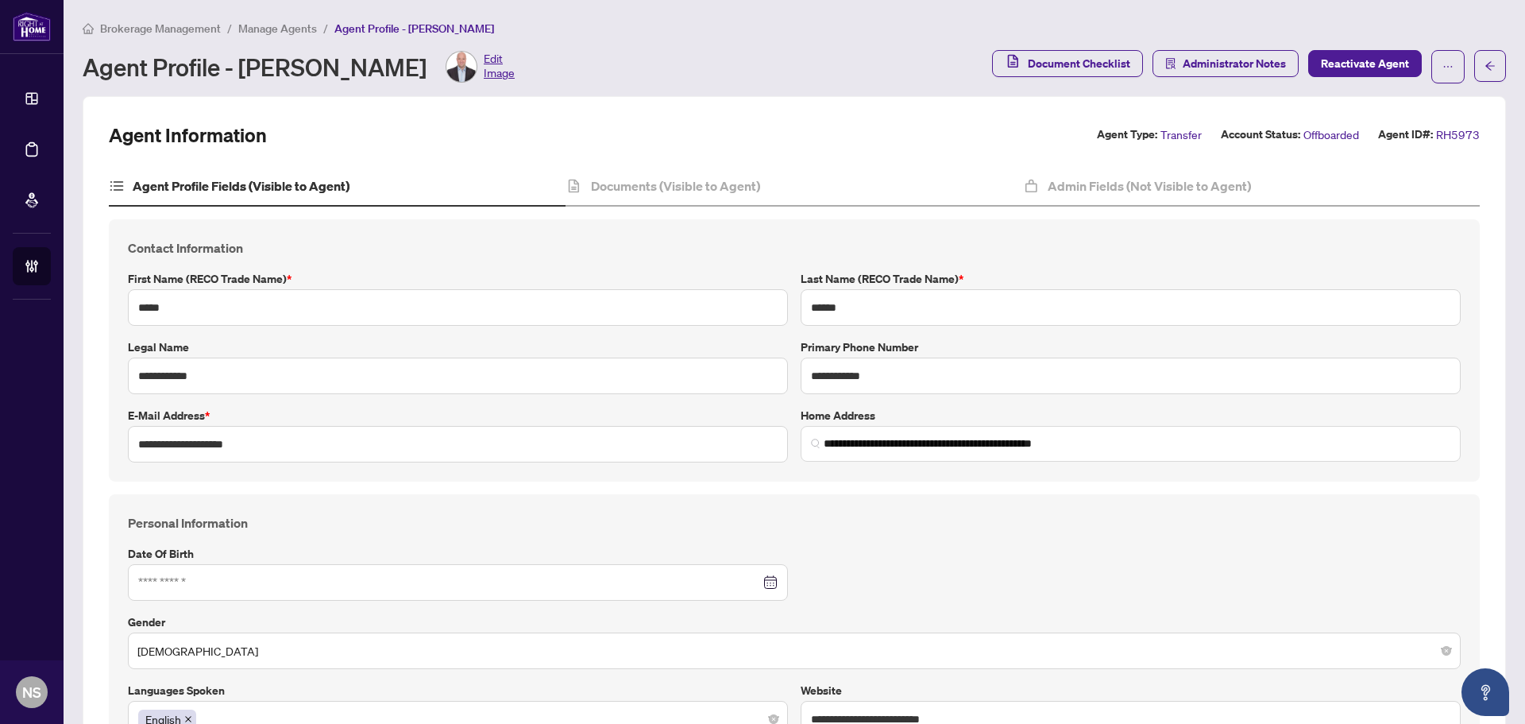
type input "**********"
click at [740, 187] on h4 "Documents (Visible to Agent)" at bounding box center [675, 185] width 169 height 19
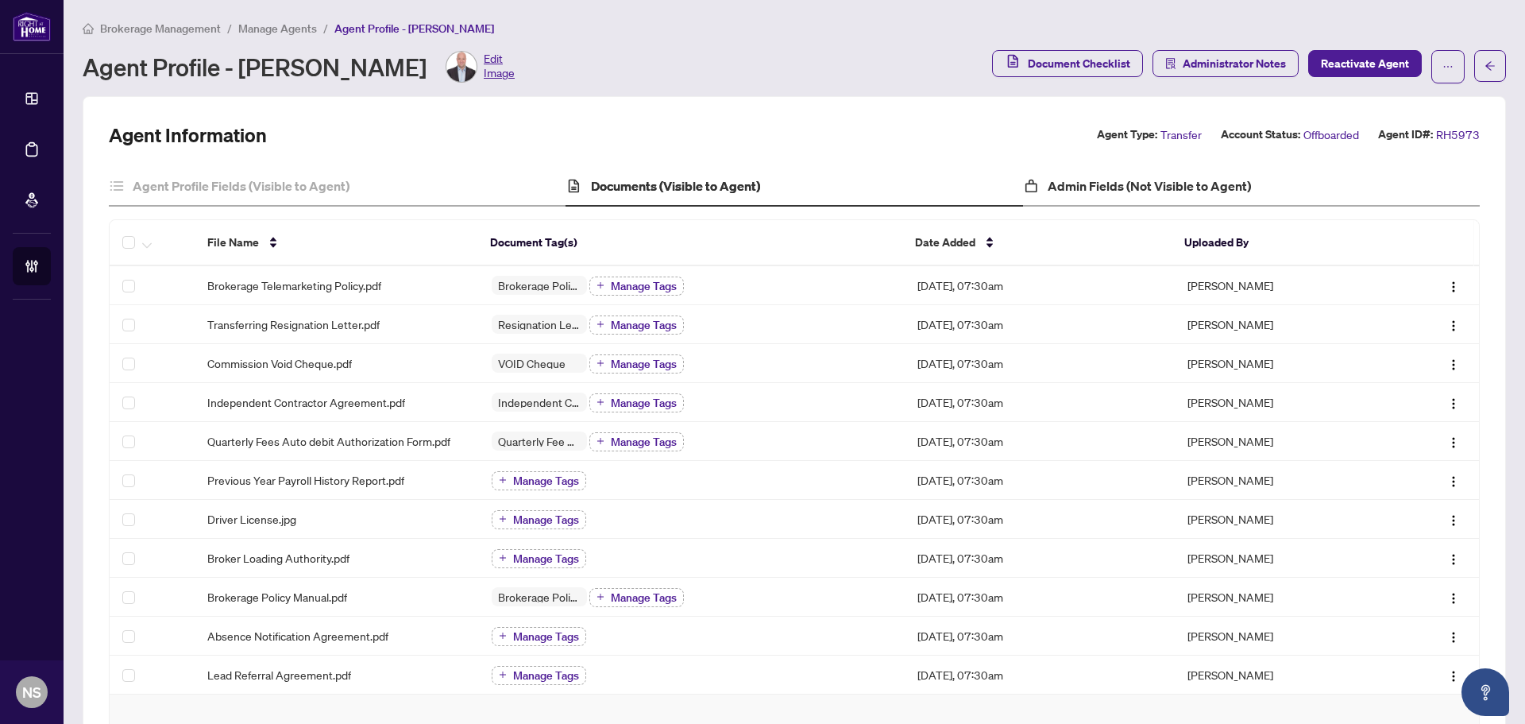
click at [1195, 172] on div "Admin Fields (Not Visible to Agent)" at bounding box center [1251, 187] width 457 height 40
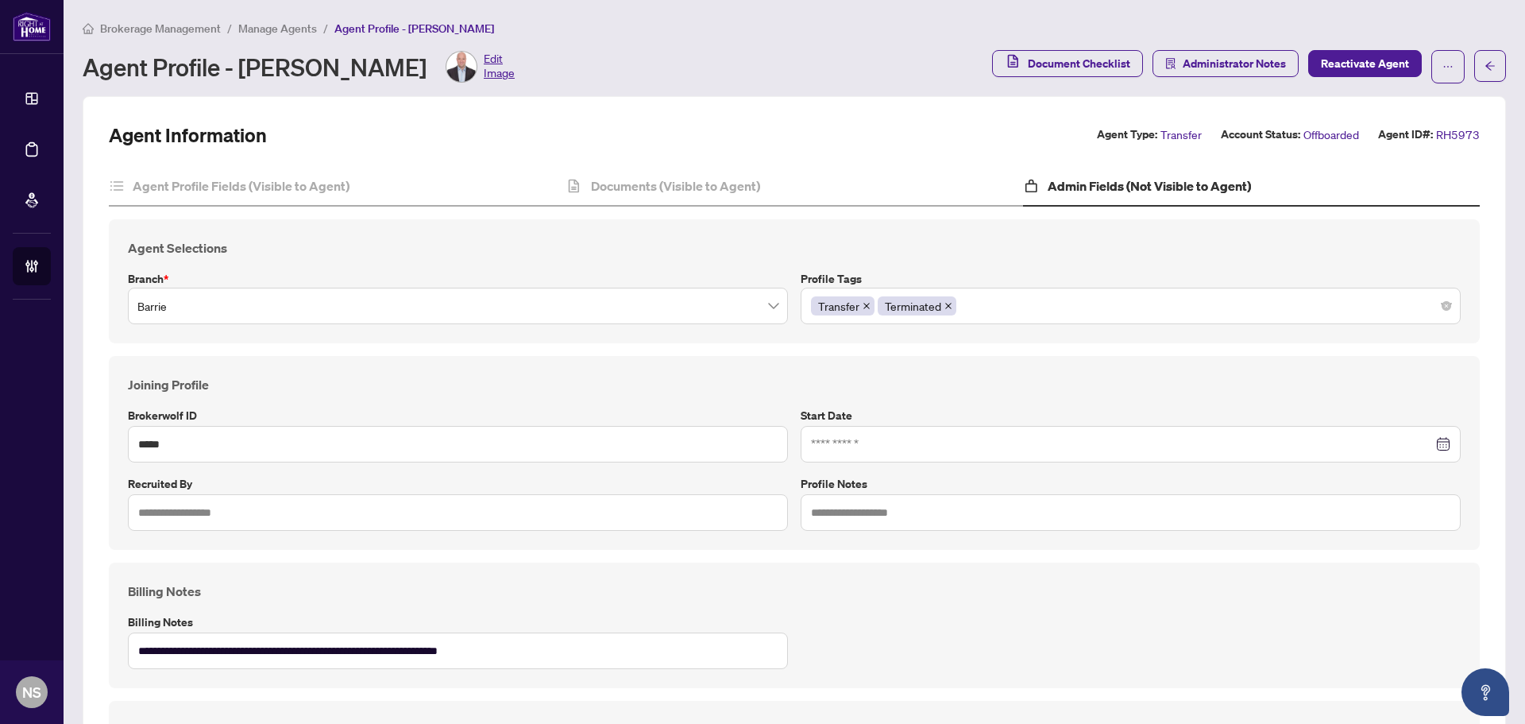
type input "**********"
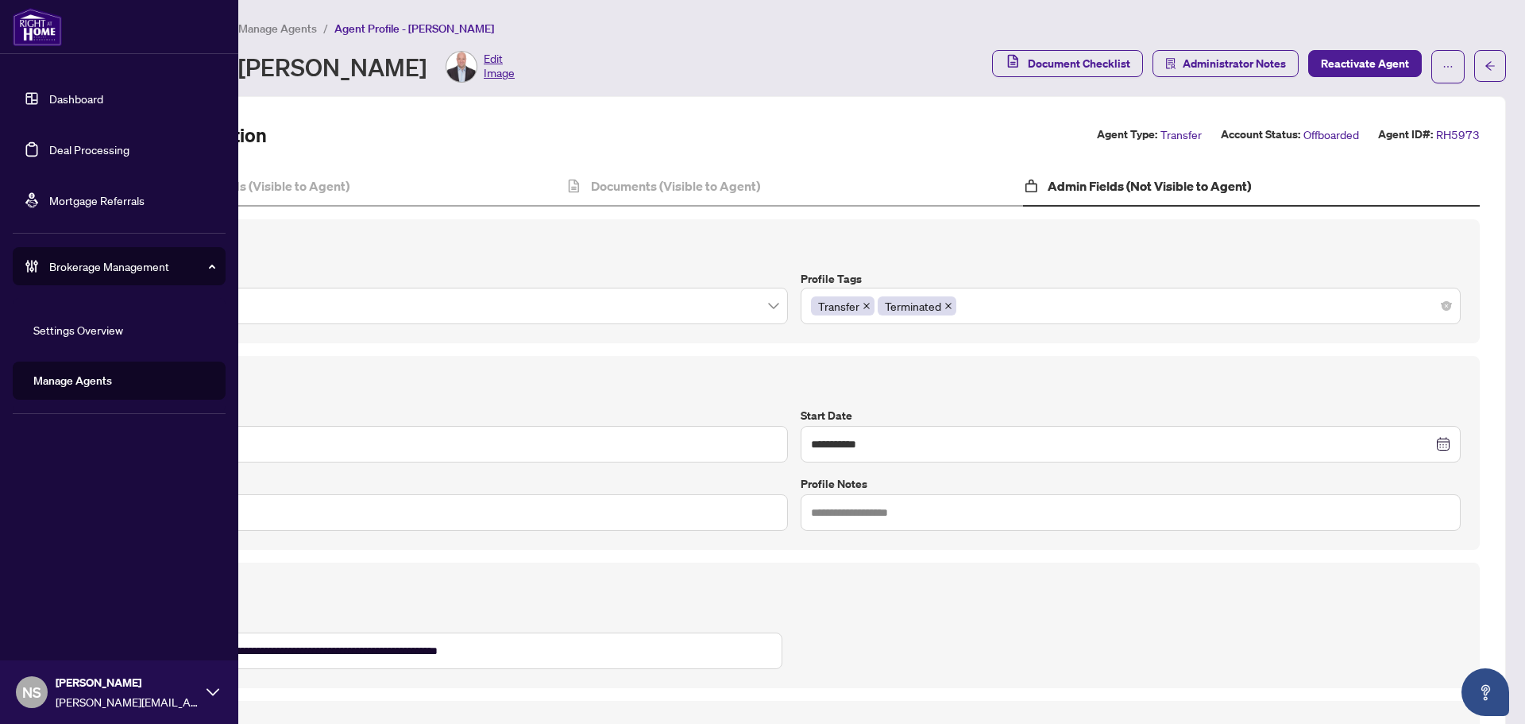
click at [49, 146] on link "Deal Processing" at bounding box center [89, 149] width 80 height 14
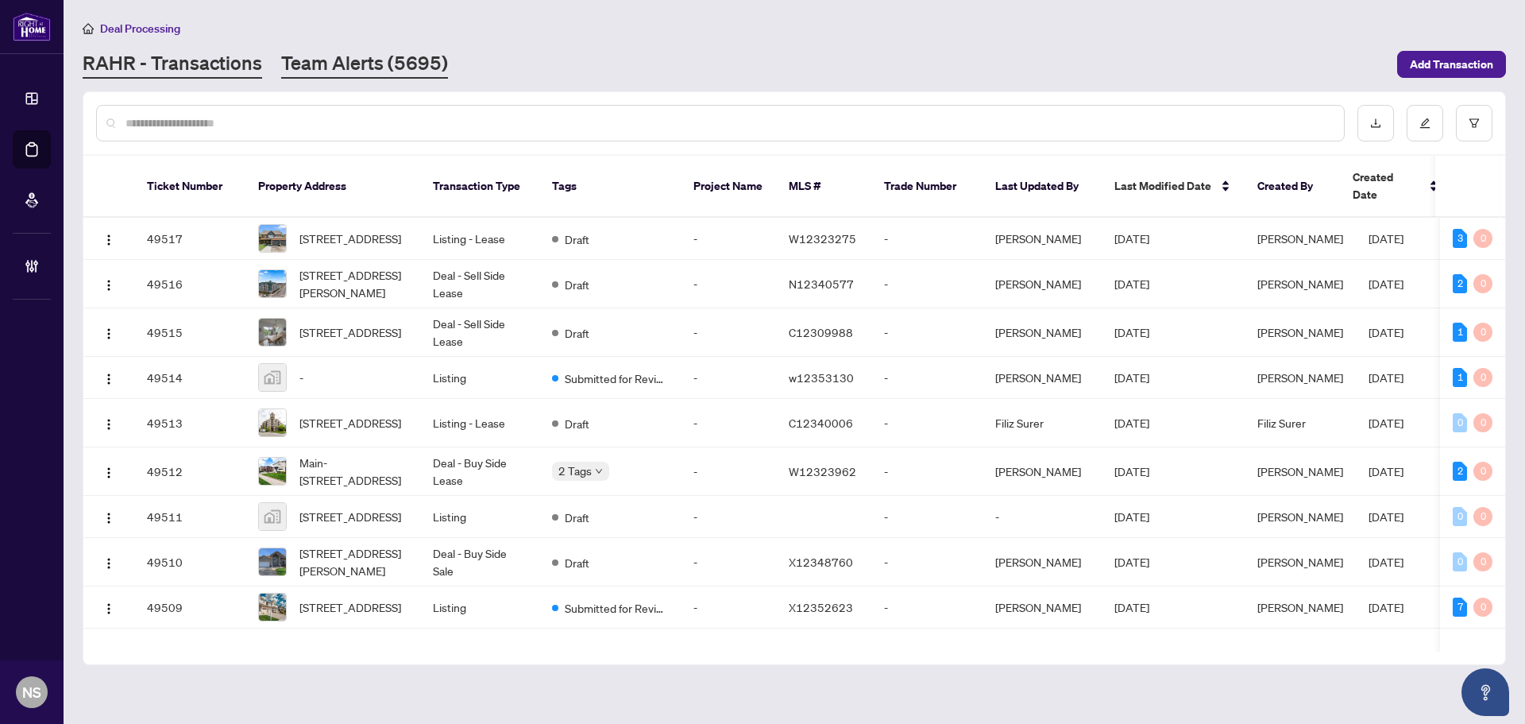
click at [342, 67] on link "Team Alerts (5695)" at bounding box center [364, 64] width 167 height 29
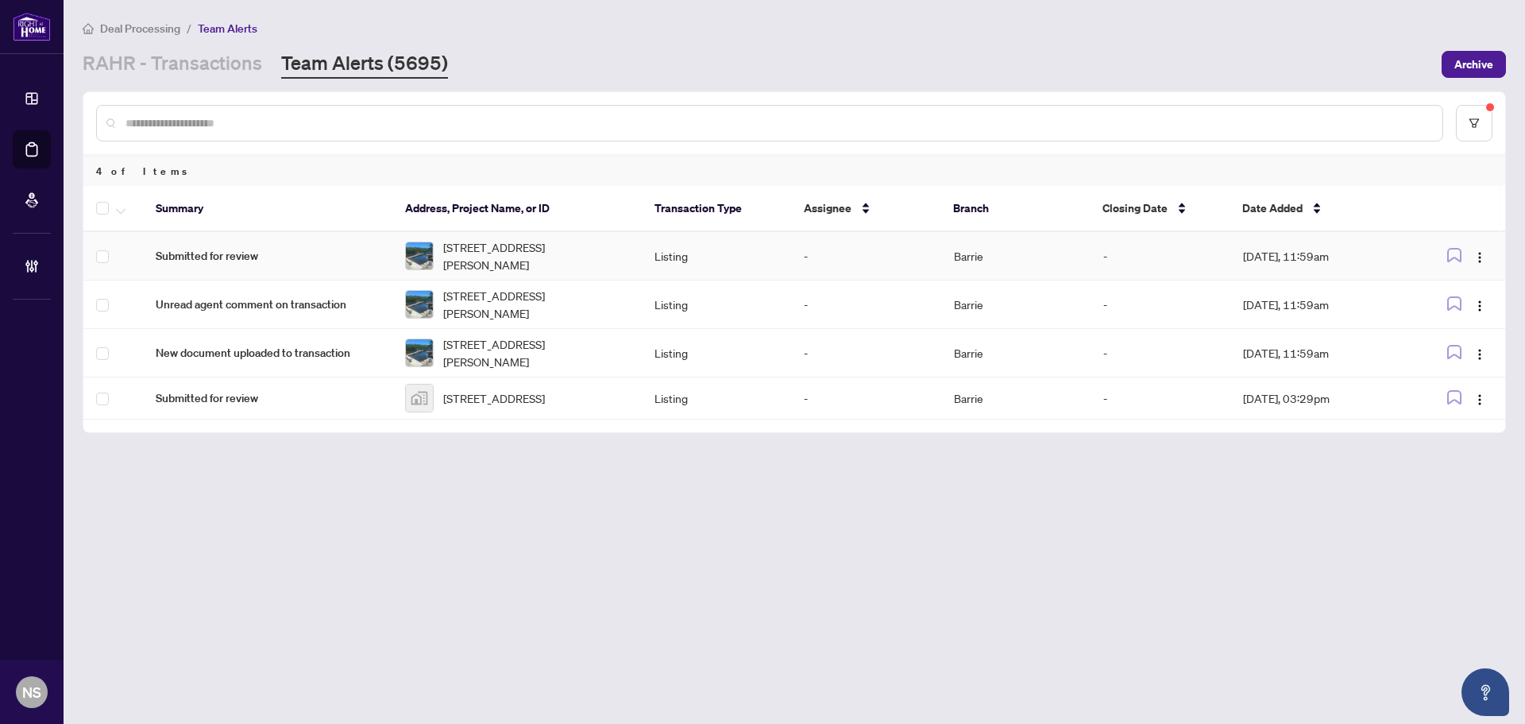
click at [249, 255] on span "Submitted for review" at bounding box center [268, 255] width 224 height 17
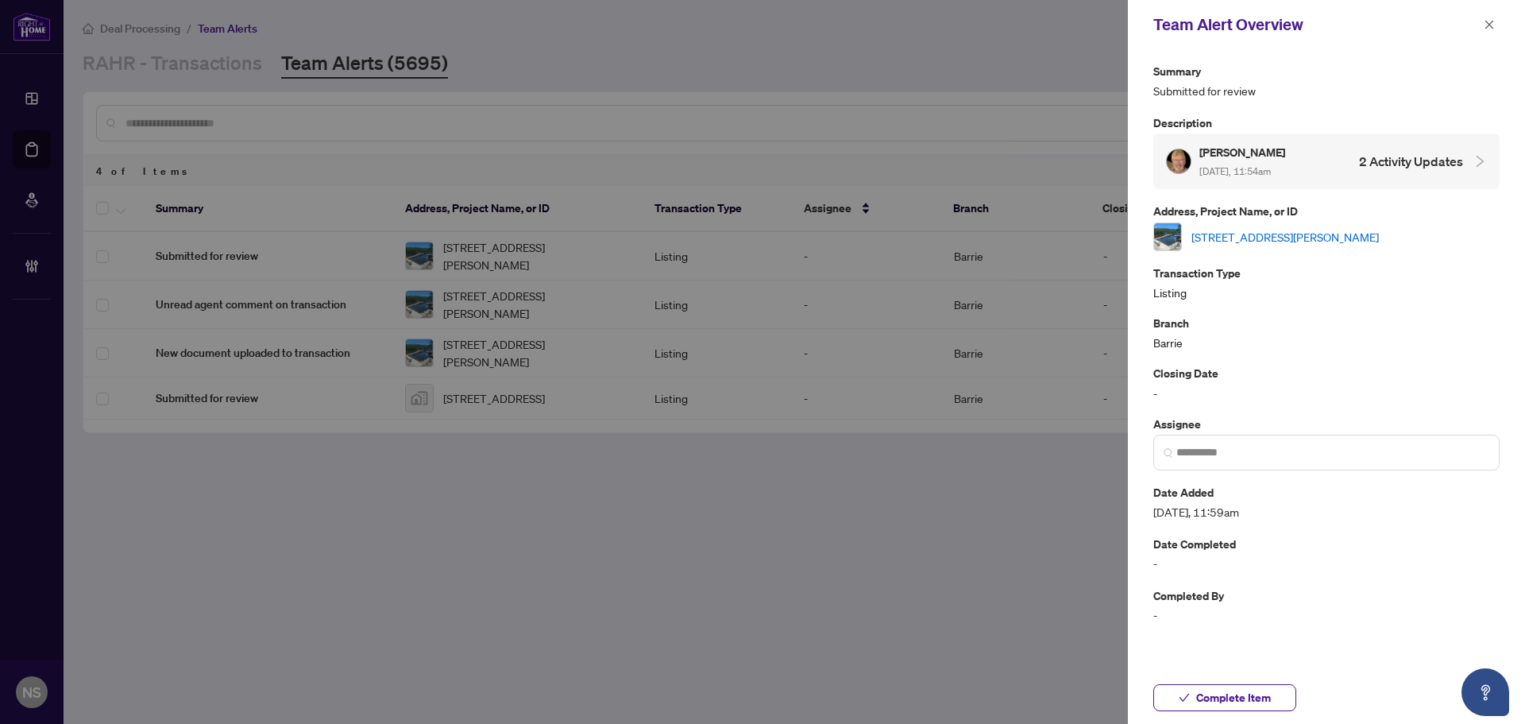
click at [1225, 240] on link "1725 Earl Haid Ave, Severn, Ontario L0K 1E0, Canada" at bounding box center [1285, 236] width 187 height 17
click at [1267, 240] on link "1725 Earl Haid Ave, Severn, Ontario L0K 1E0, Canada" at bounding box center [1285, 236] width 187 height 17
click at [1263, 694] on span "Complete Item" at bounding box center [1233, 697] width 75 height 25
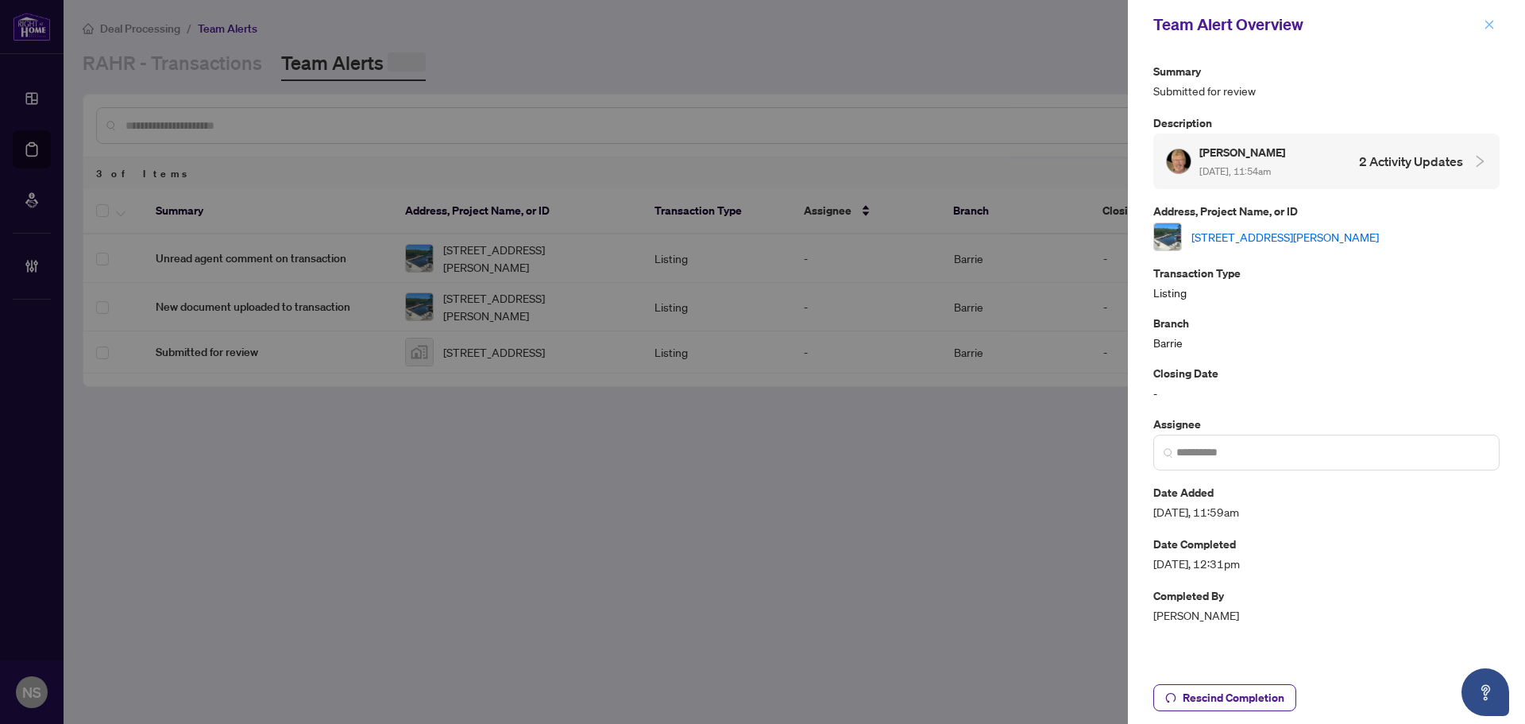
click at [1490, 24] on icon "close" at bounding box center [1489, 24] width 11 height 11
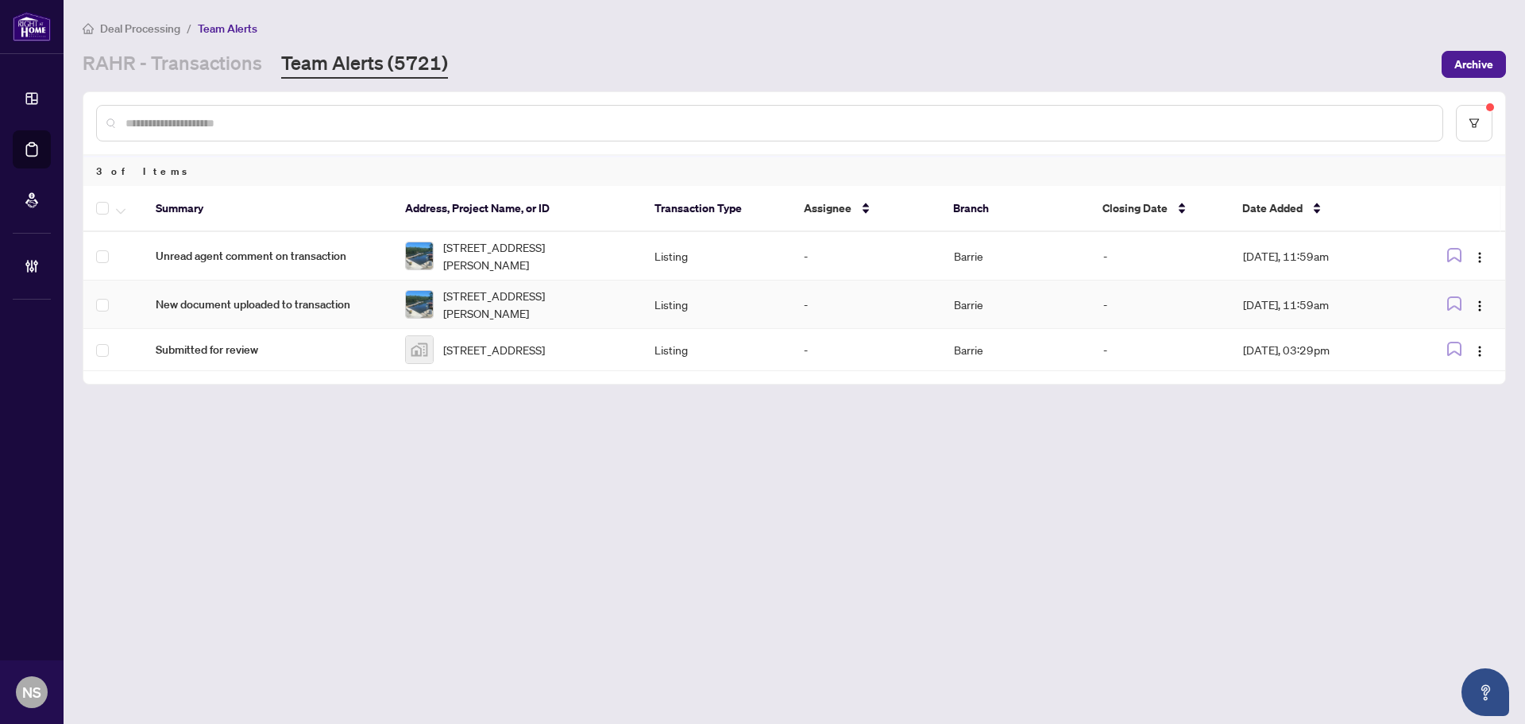
click at [583, 264] on span "1725 Earl Haid Ave, Severn, Ontario L0K 1E0, Canada" at bounding box center [536, 255] width 186 height 35
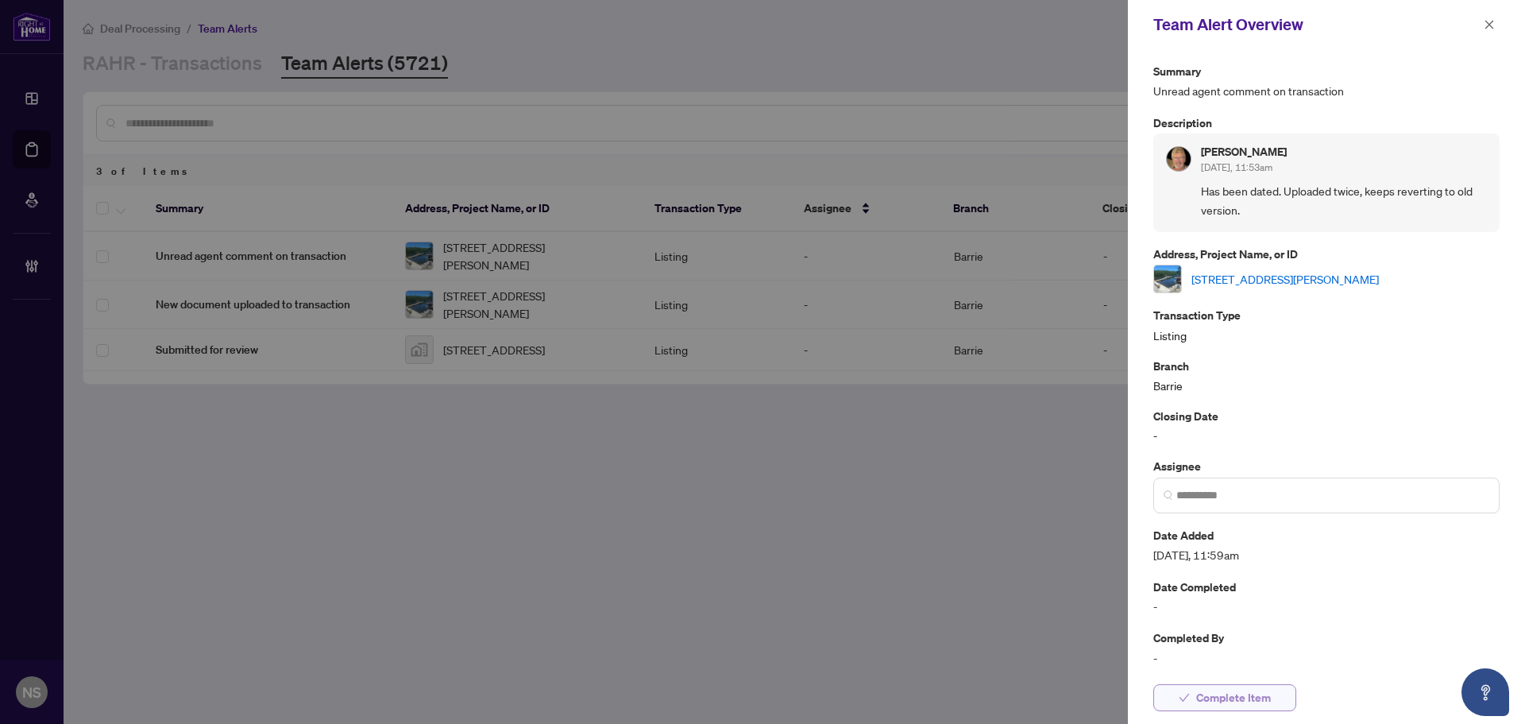
click at [1194, 700] on button "Complete Item" at bounding box center [1225, 697] width 143 height 27
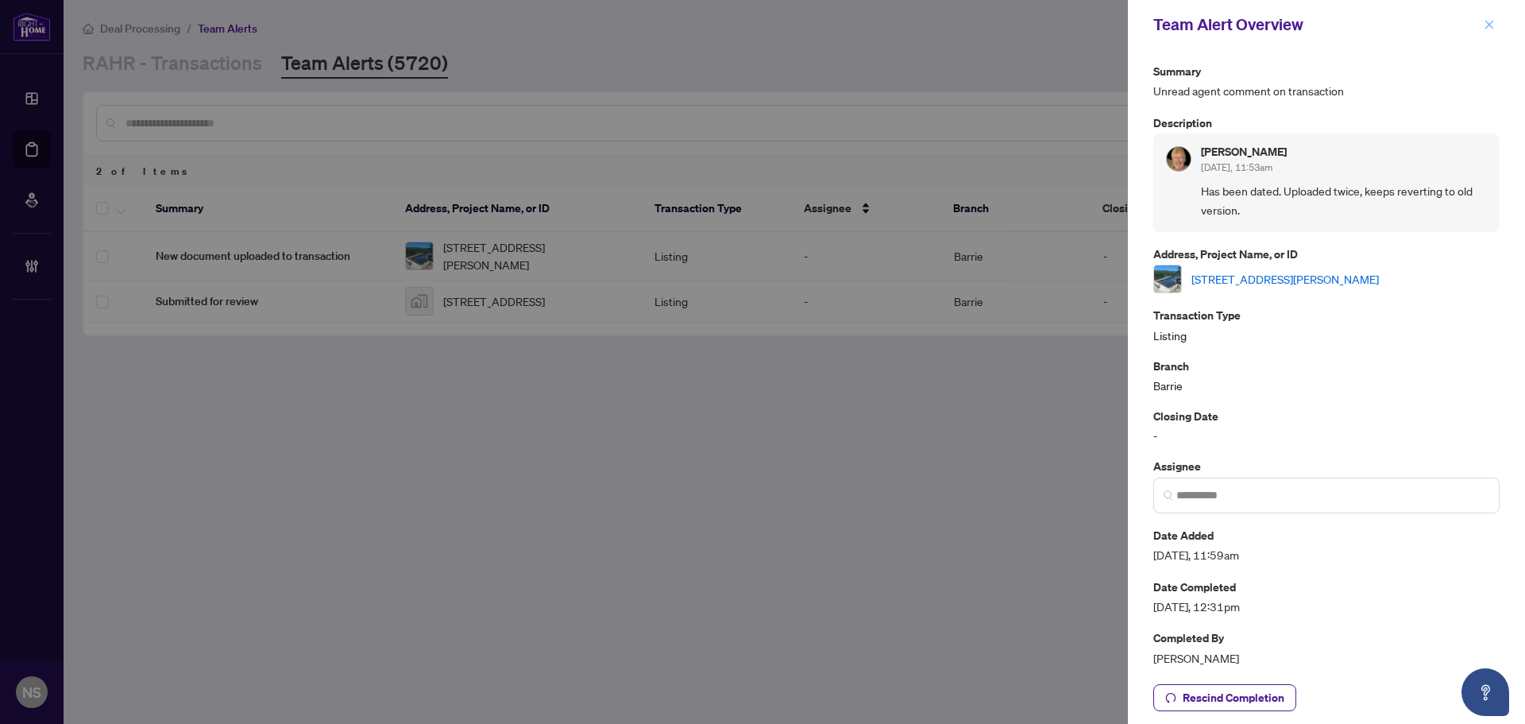
click at [1494, 21] on icon "close" at bounding box center [1489, 24] width 11 height 11
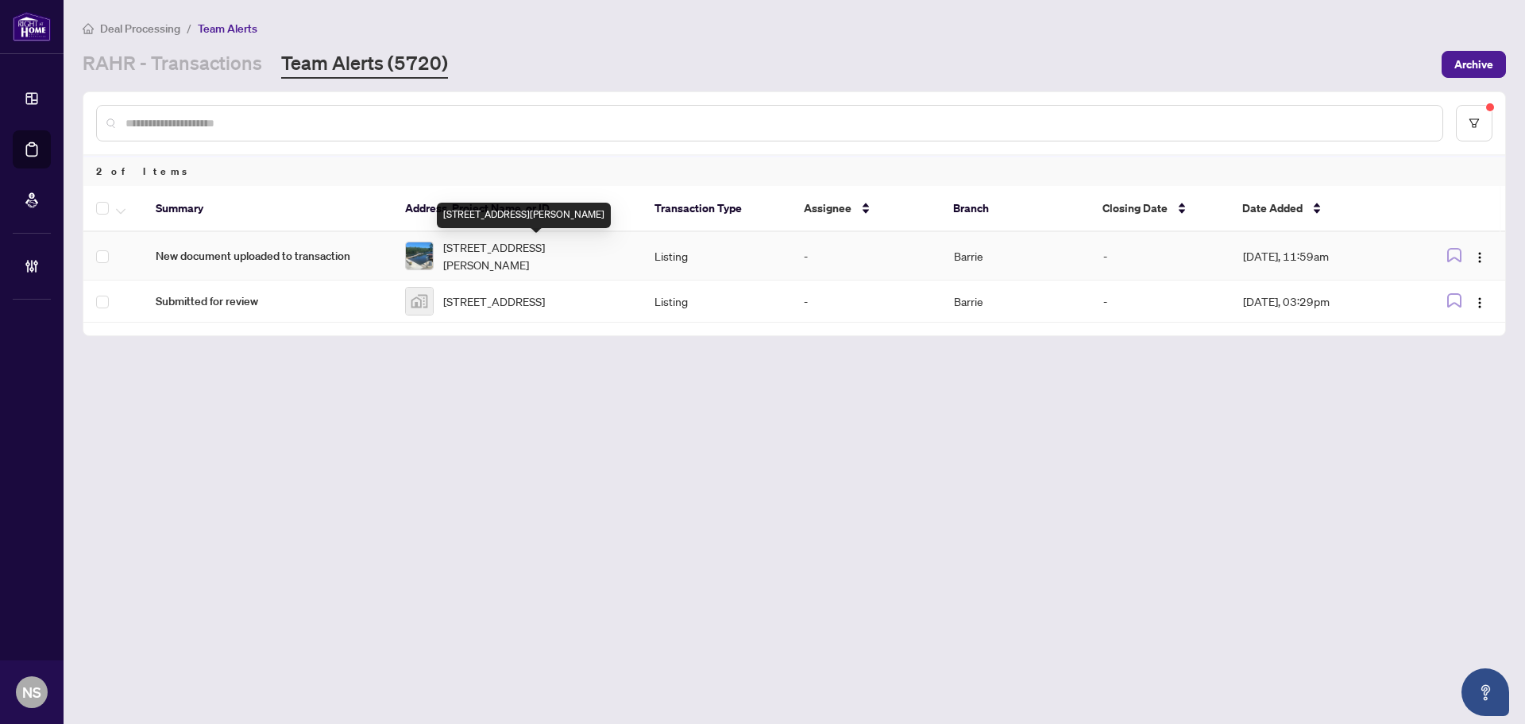
click at [528, 265] on span "1725 Earl Haid Ave, Severn, Ontario L0K 1E0, Canada" at bounding box center [536, 255] width 186 height 35
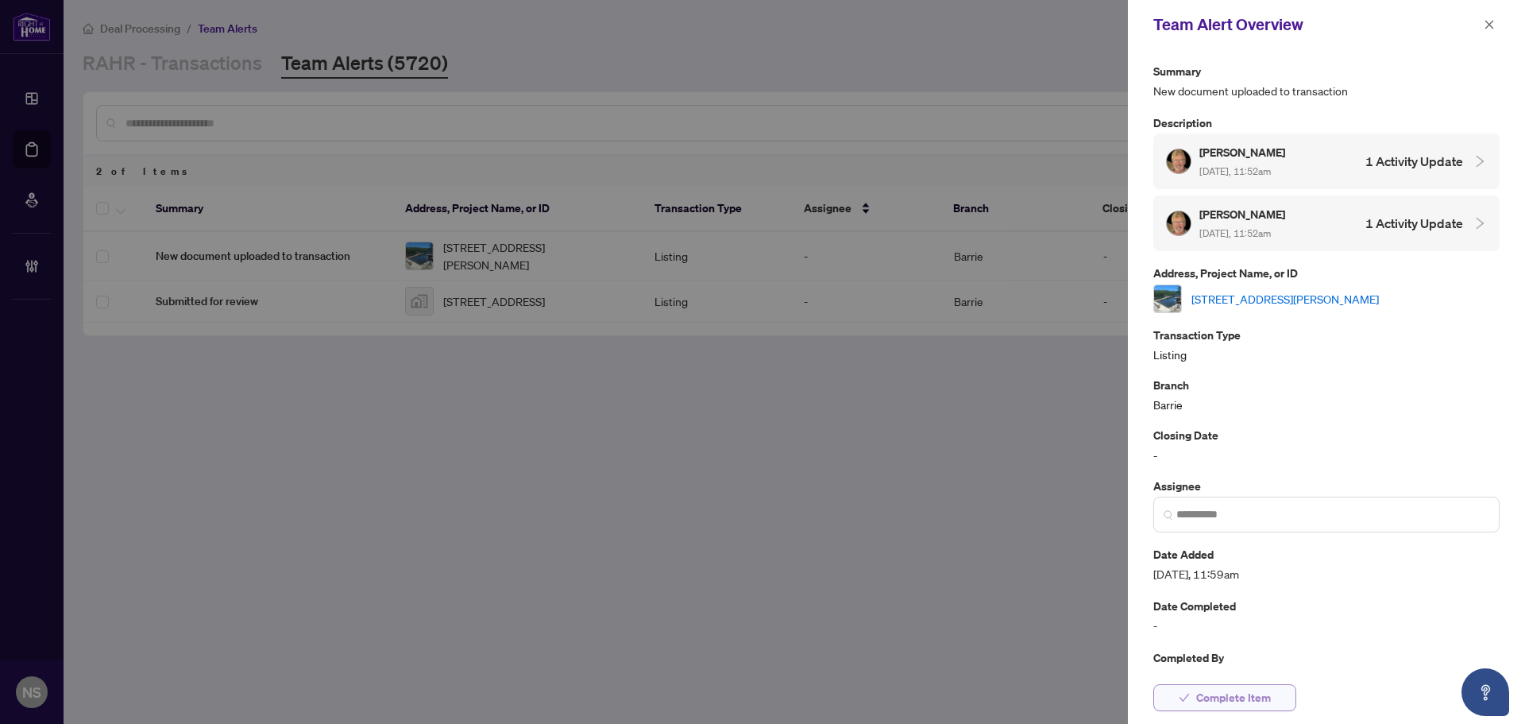
click at [1210, 704] on span "Complete Item" at bounding box center [1233, 697] width 75 height 25
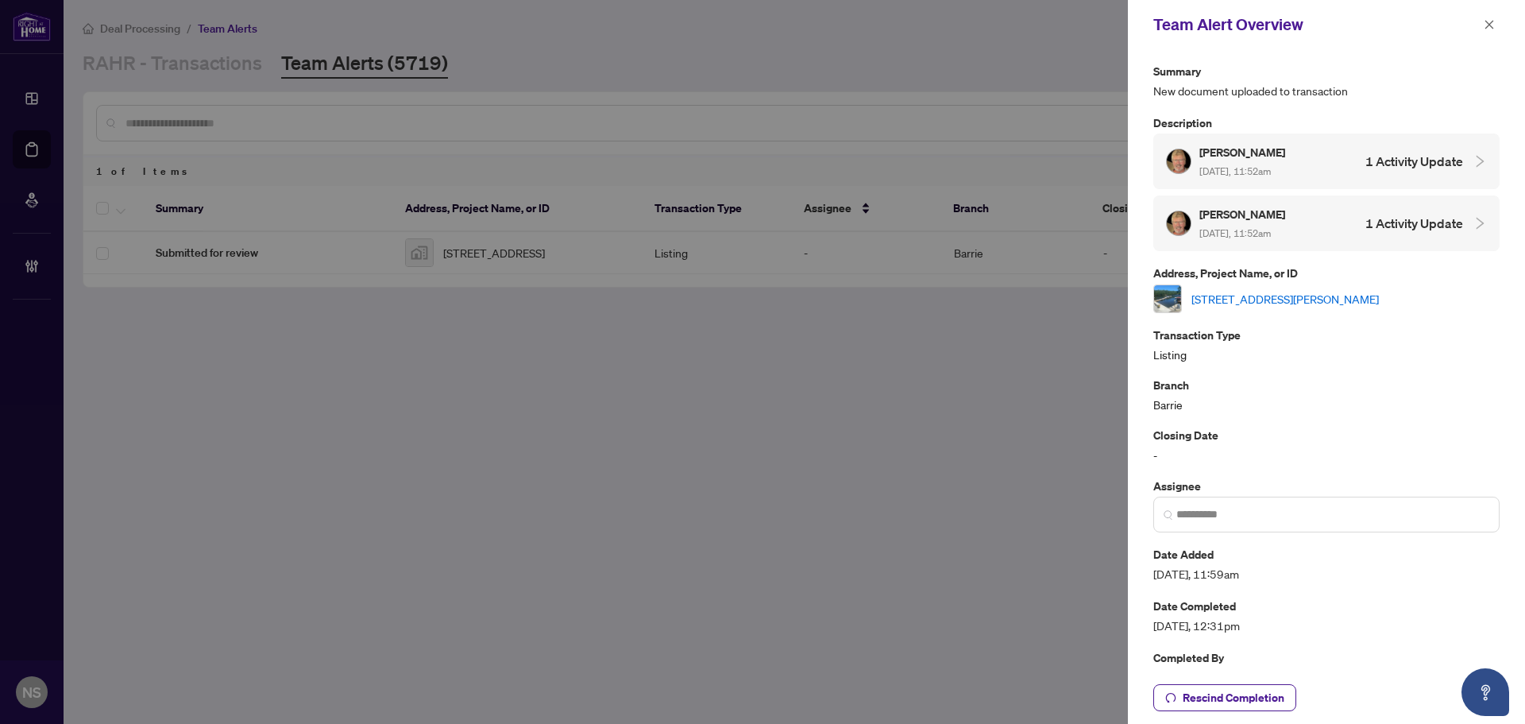
click at [1490, 21] on icon "close" at bounding box center [1489, 24] width 11 height 11
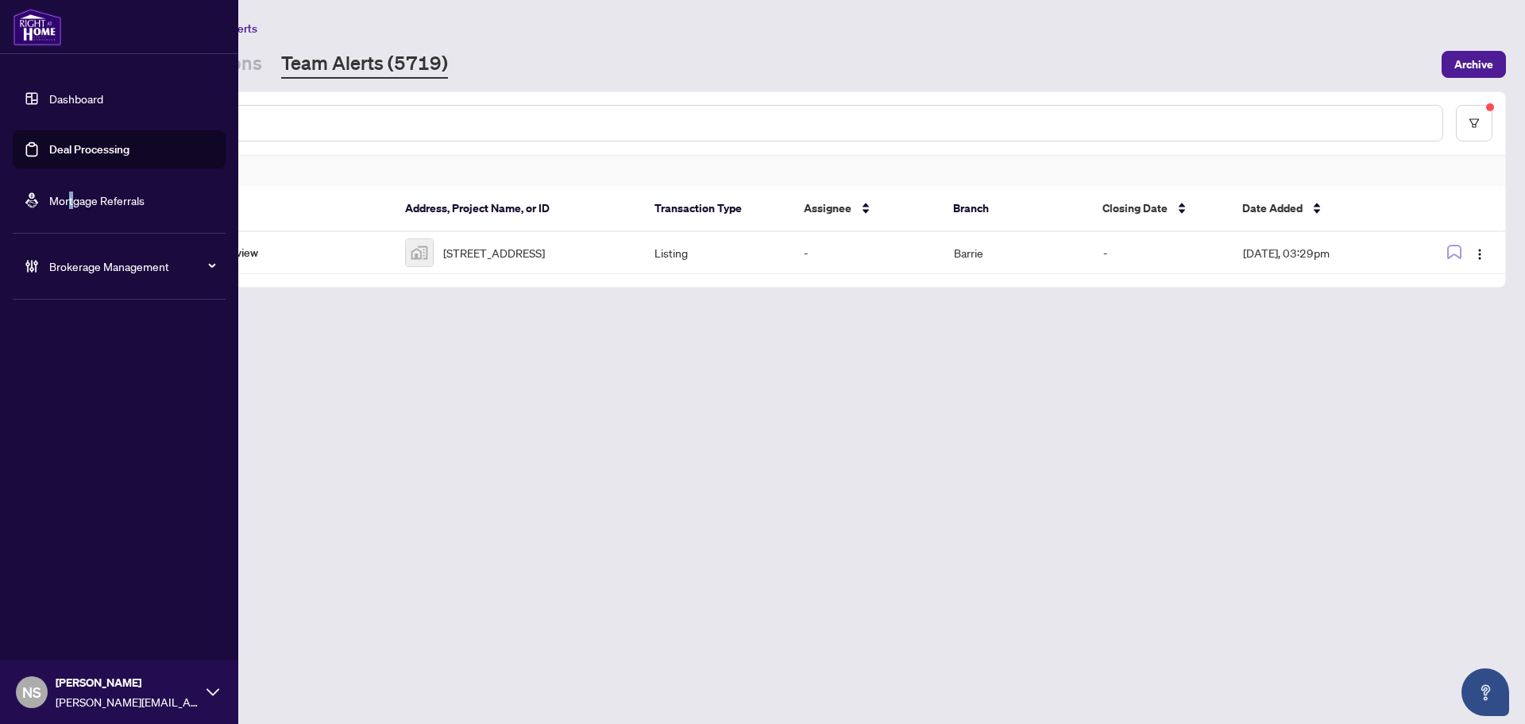
click at [71, 170] on ul "Dashboard Deal Processing Mortgage Referrals" at bounding box center [119, 149] width 213 height 140
click at [84, 150] on link "Deal Processing" at bounding box center [89, 149] width 80 height 14
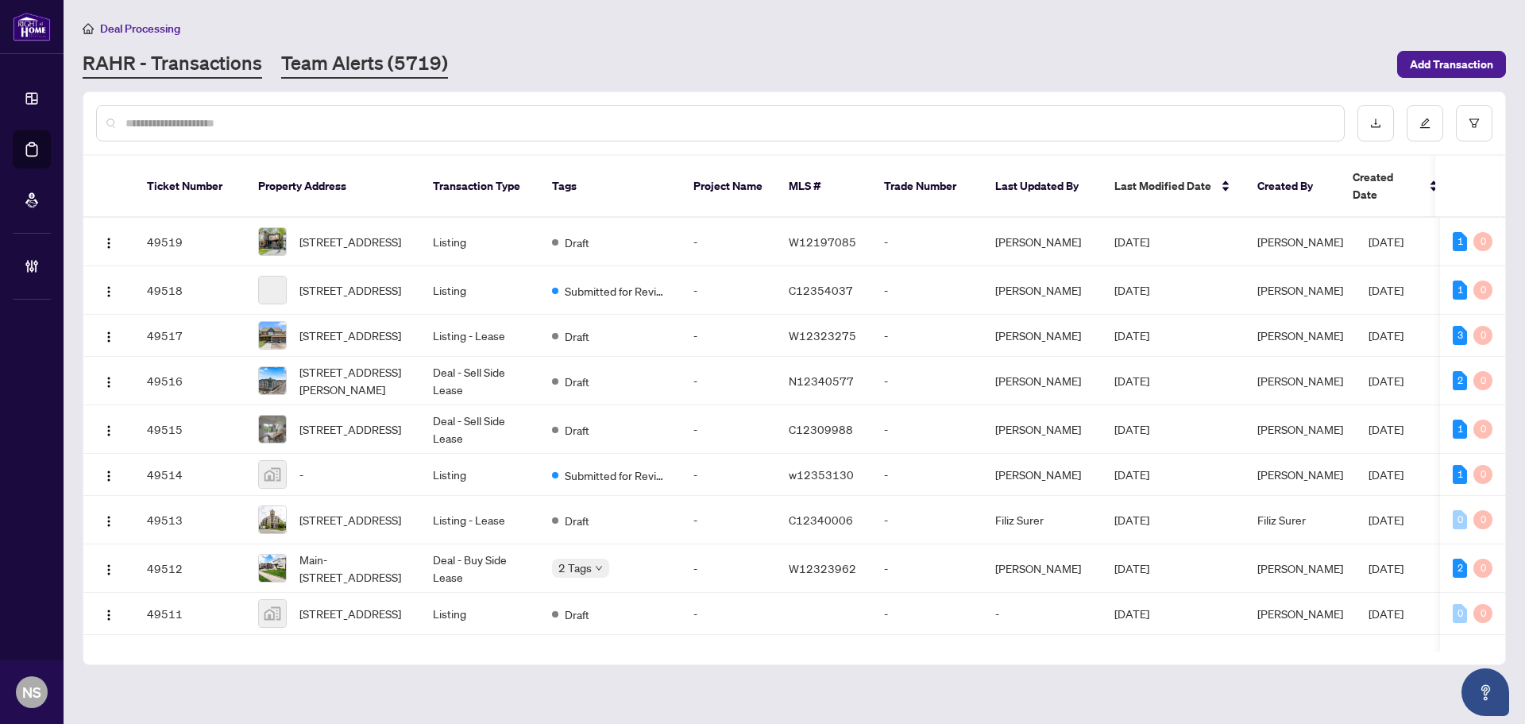
click at [385, 71] on link "Team Alerts (5719)" at bounding box center [364, 64] width 167 height 29
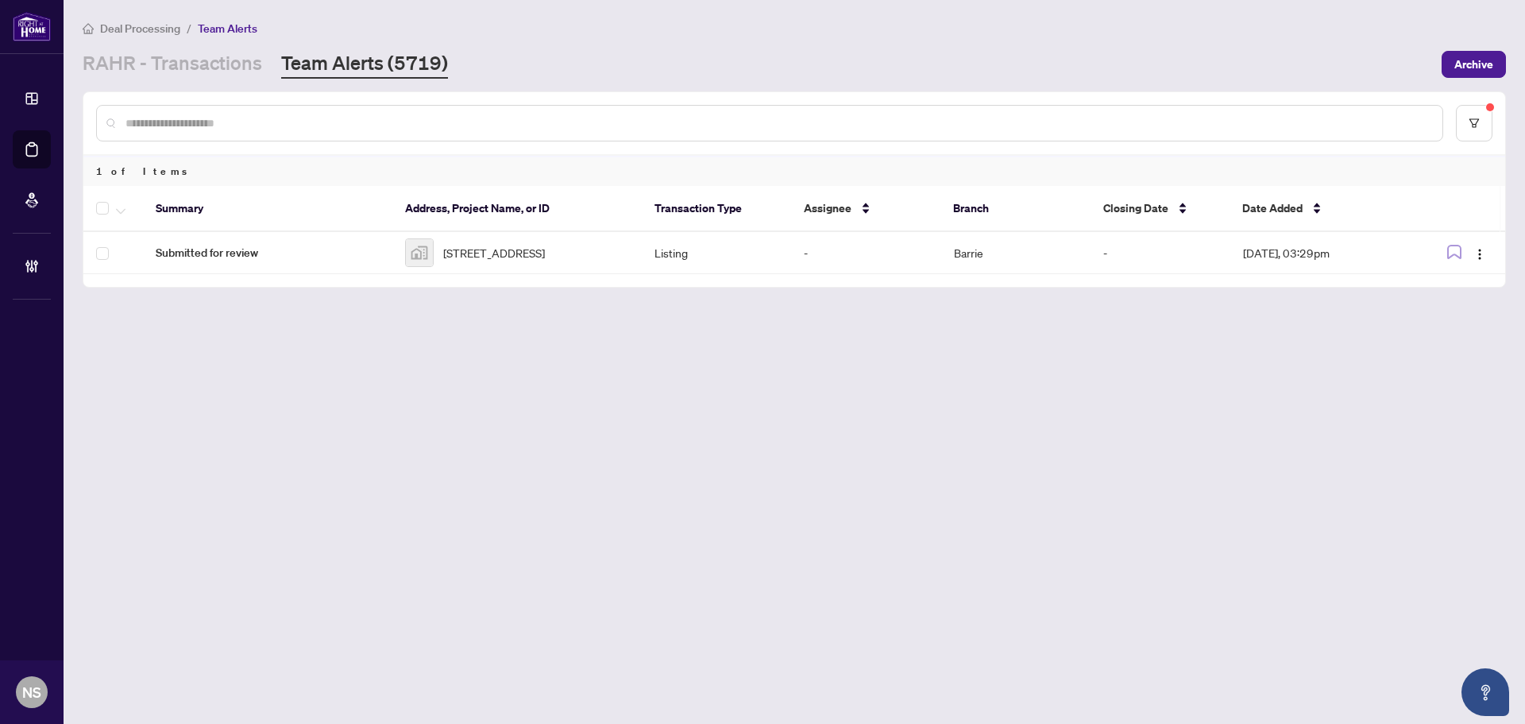
click at [315, 205] on th "Summary" at bounding box center [267, 209] width 249 height 46
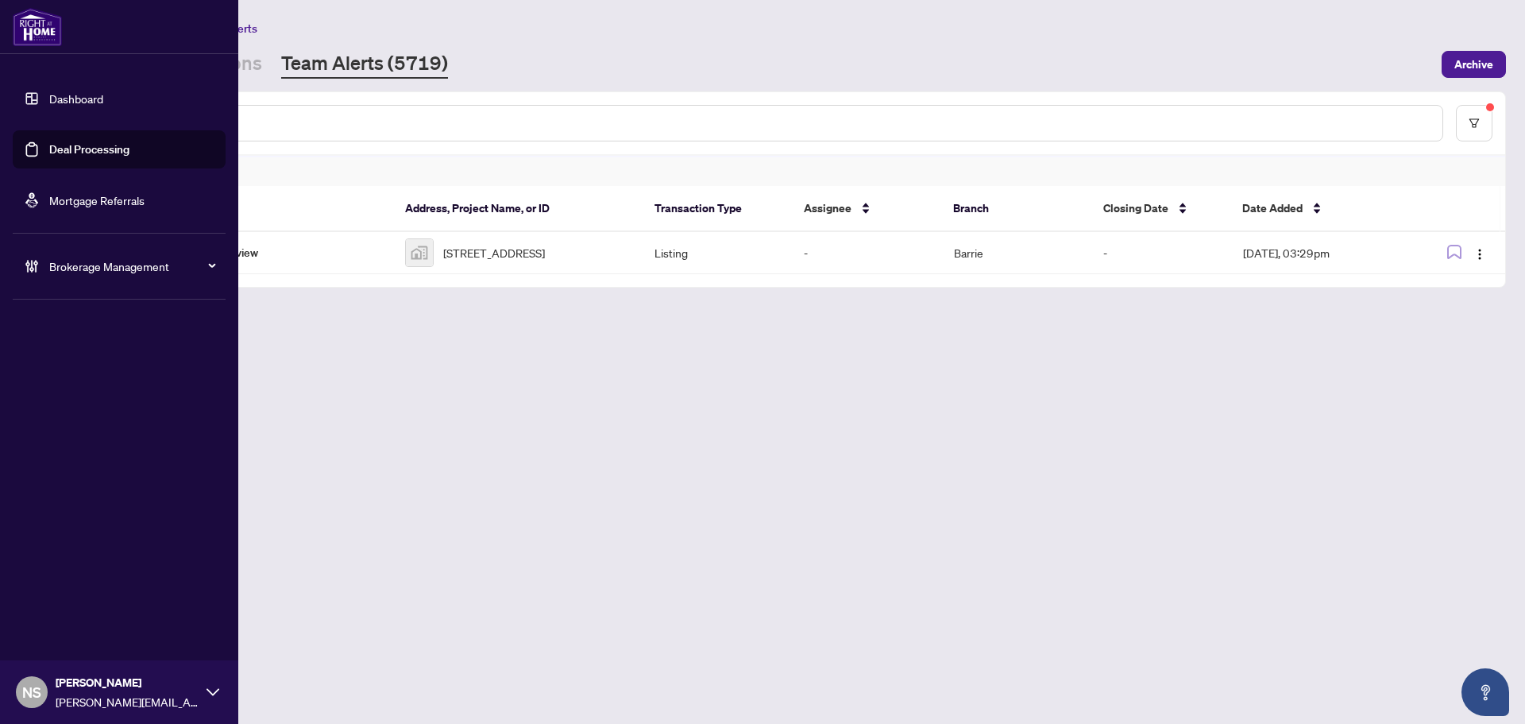
click at [71, 272] on span "Brokerage Management" at bounding box center [131, 265] width 165 height 17
click at [68, 380] on link "Manage Agents" at bounding box center [72, 380] width 79 height 14
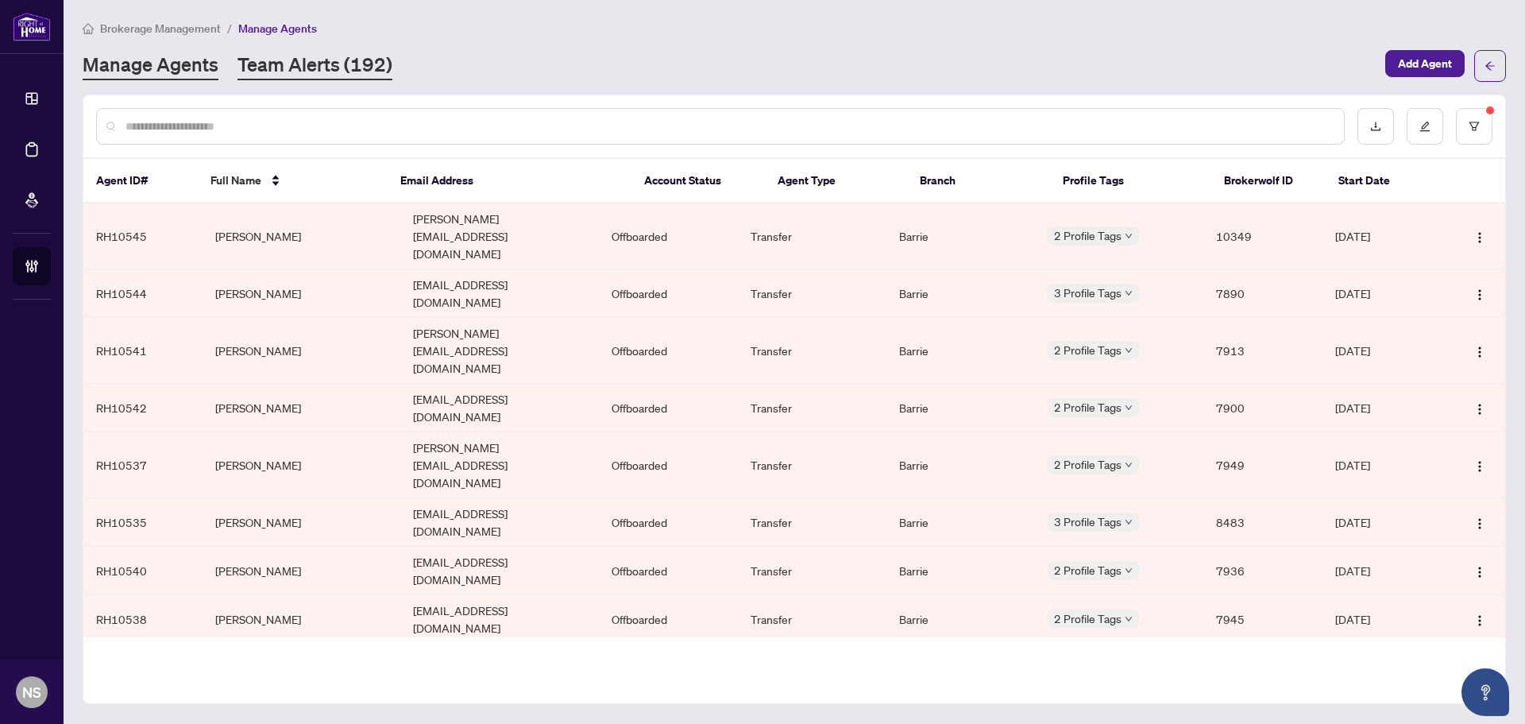
click at [319, 73] on link "Team Alerts (192)" at bounding box center [315, 66] width 155 height 29
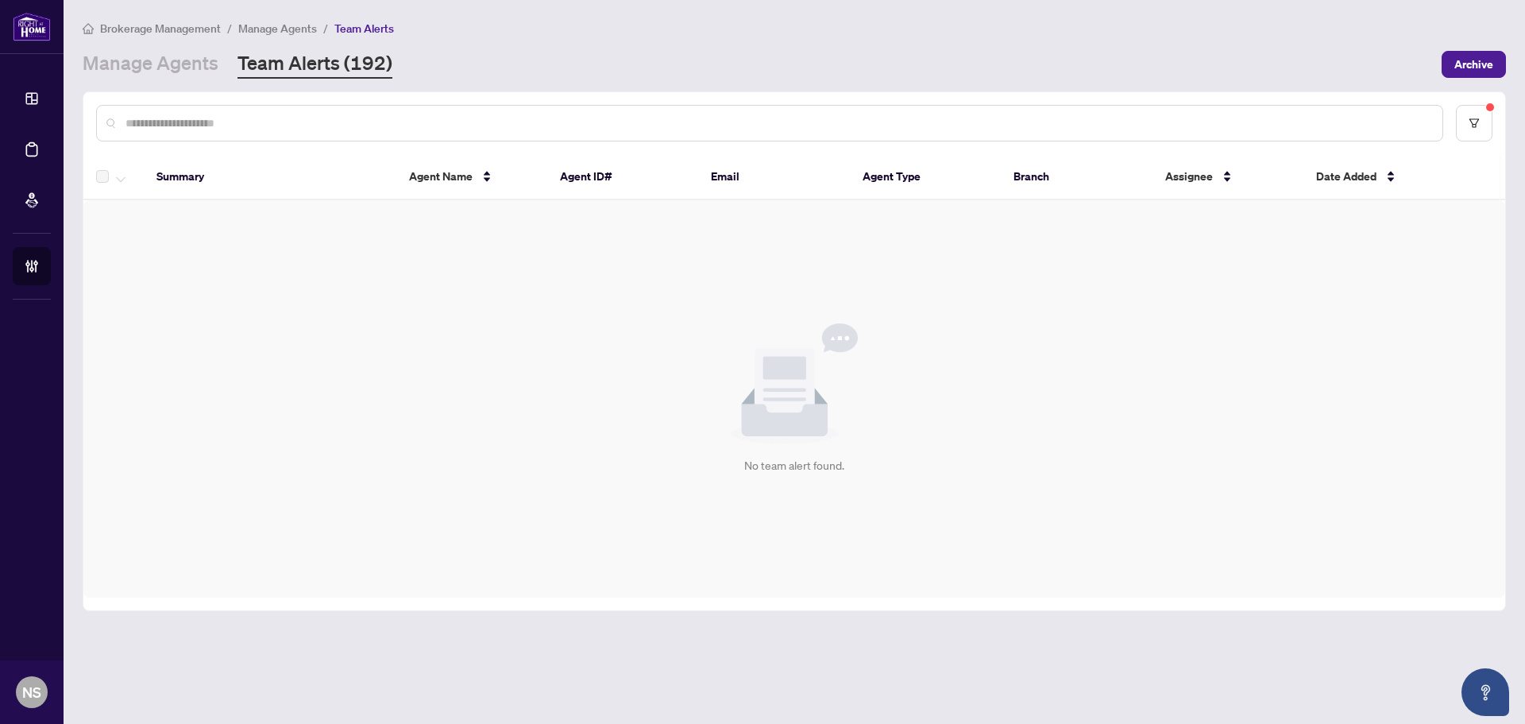
click at [290, 129] on input "text" at bounding box center [778, 122] width 1304 height 17
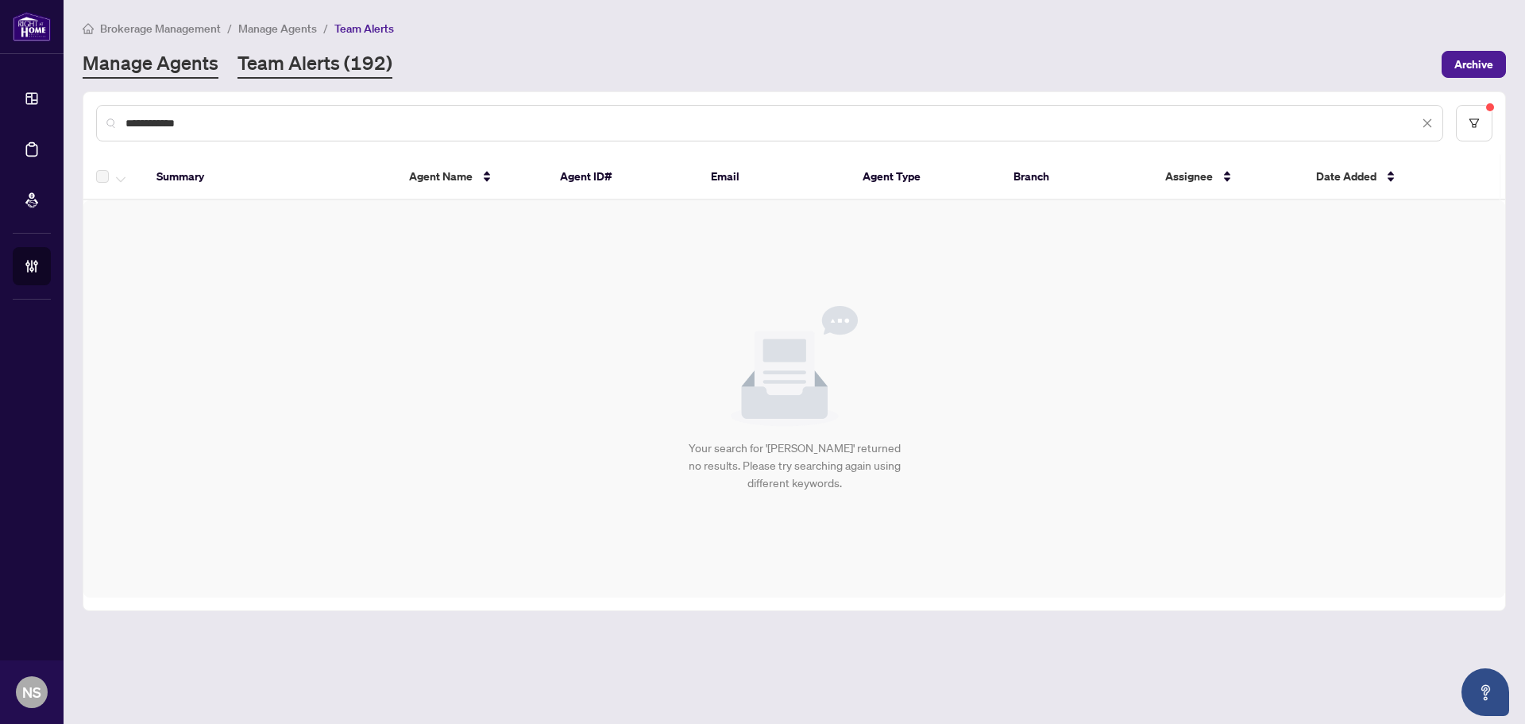
type input "**********"
click at [190, 61] on link "Manage Agents" at bounding box center [151, 64] width 136 height 29
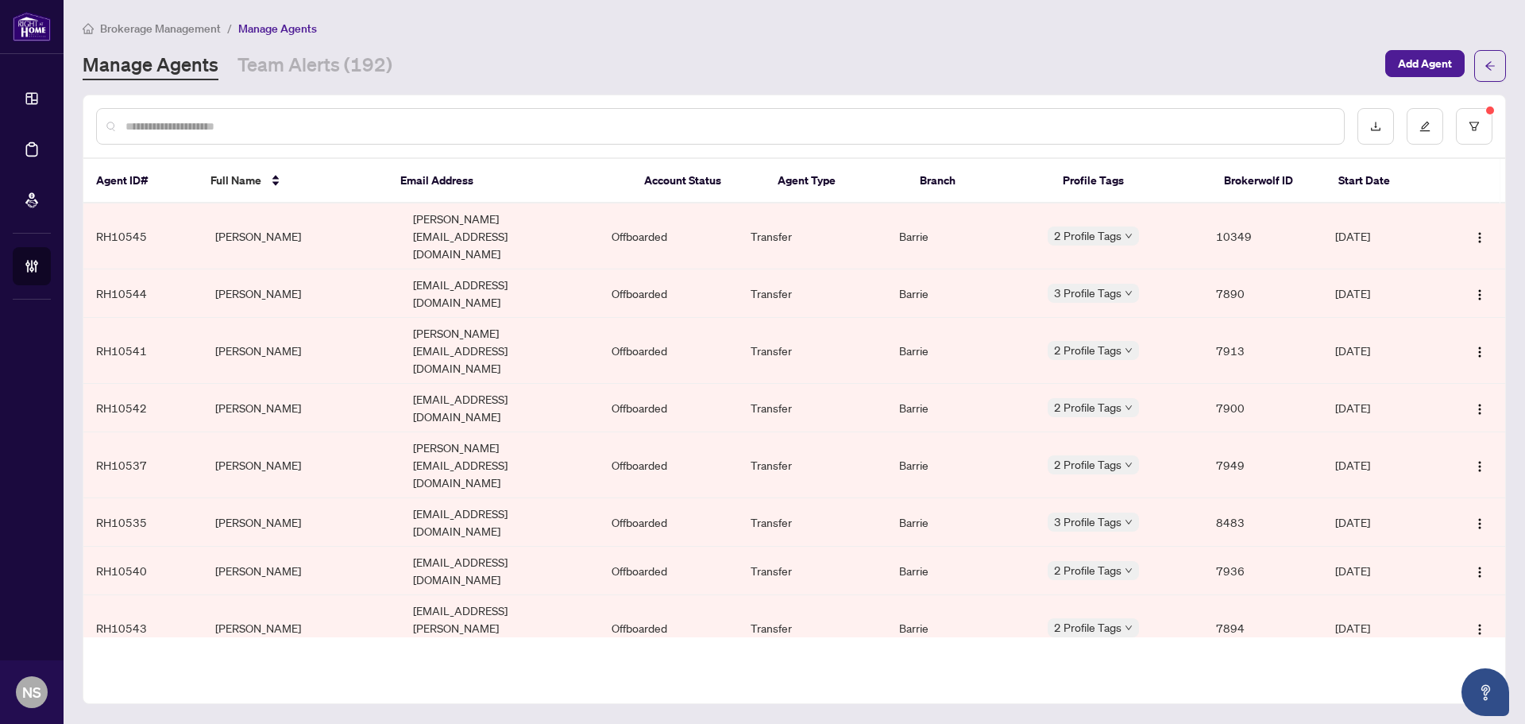
click at [234, 122] on input "text" at bounding box center [729, 126] width 1206 height 17
type input "********"
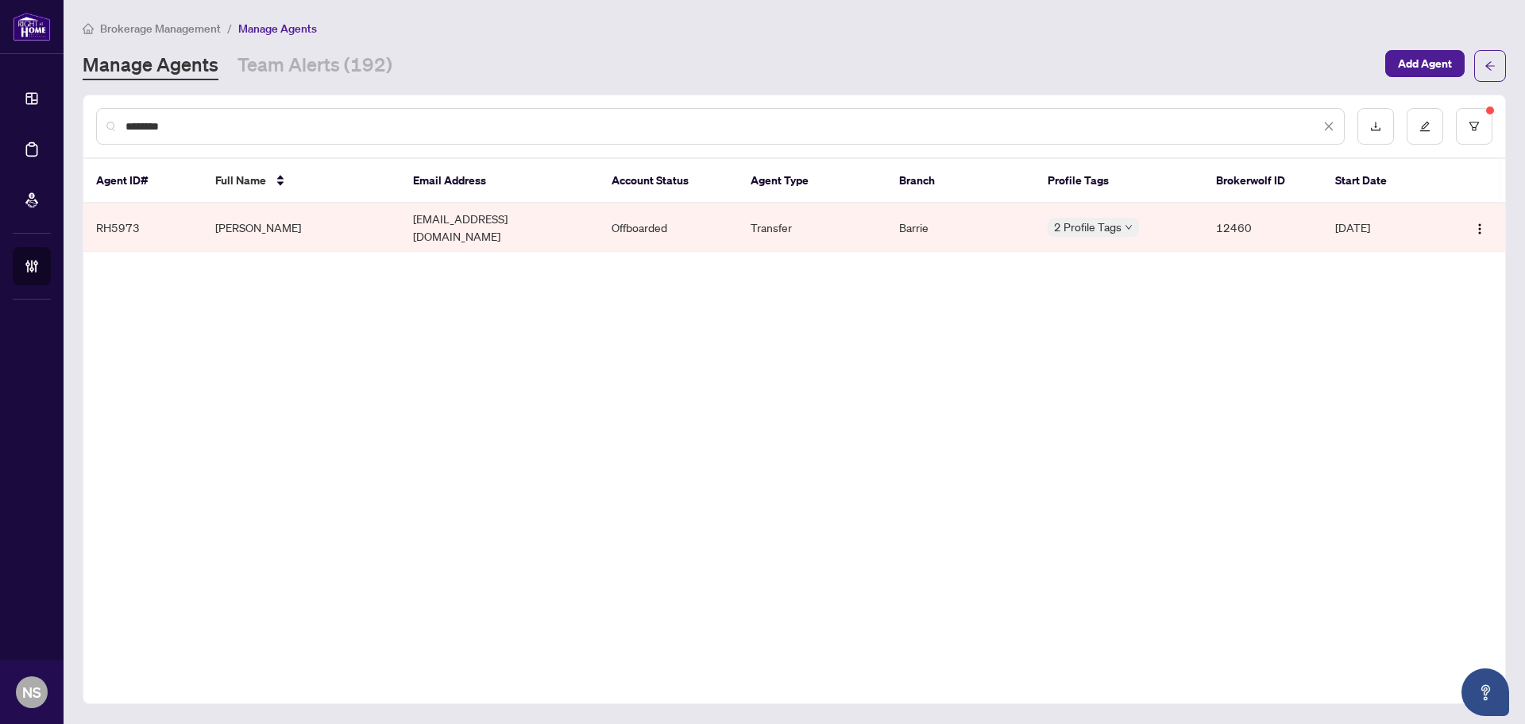
click at [244, 228] on td "[PERSON_NAME]" at bounding box center [302, 227] width 199 height 48
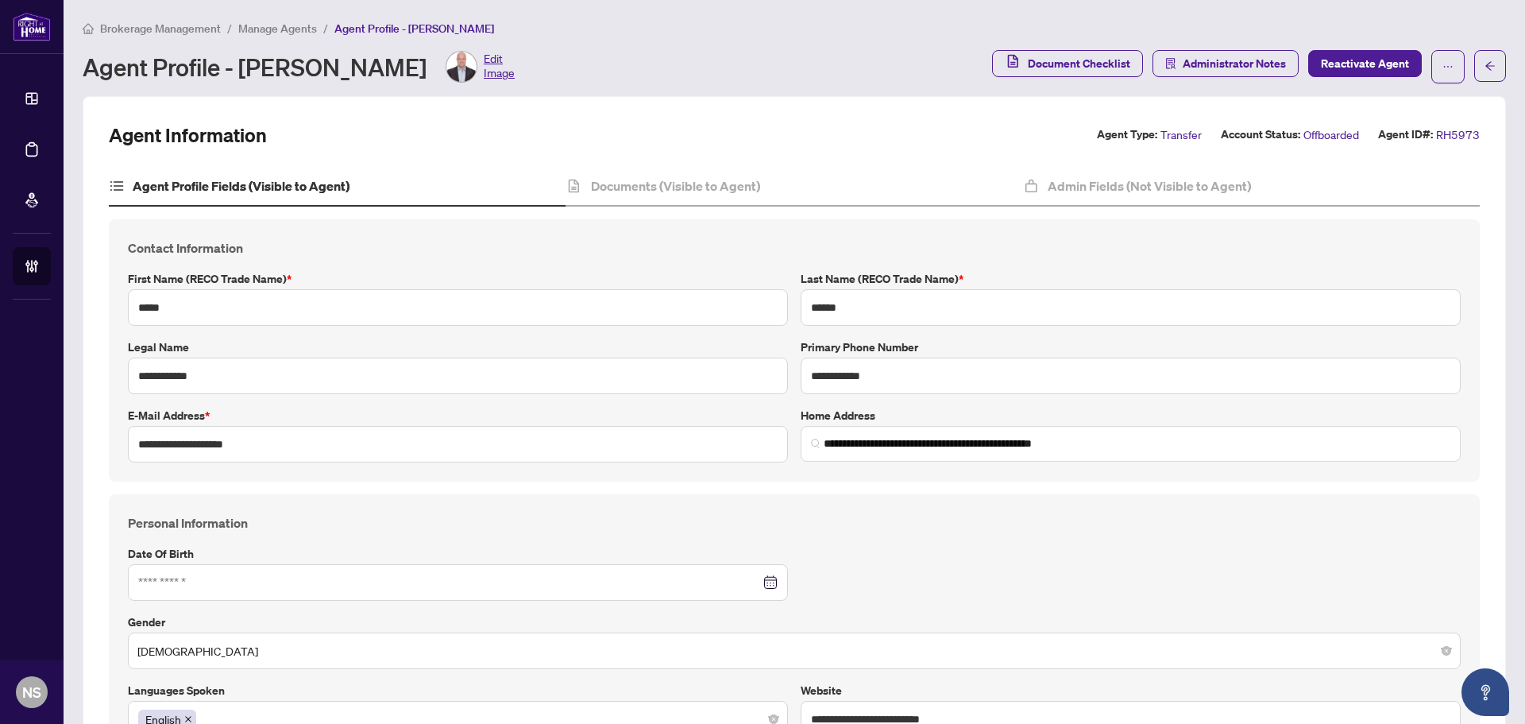
type input "**********"
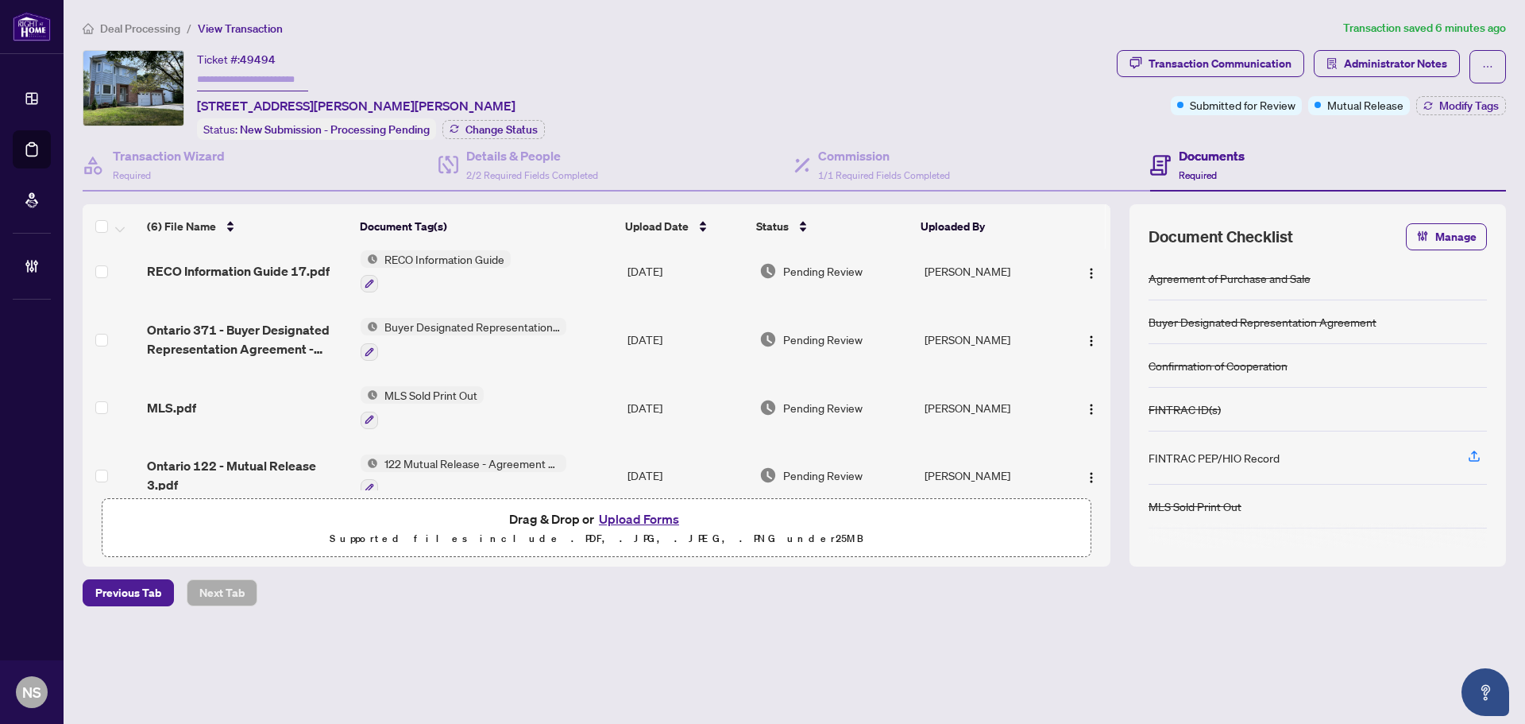
scroll to position [159, 0]
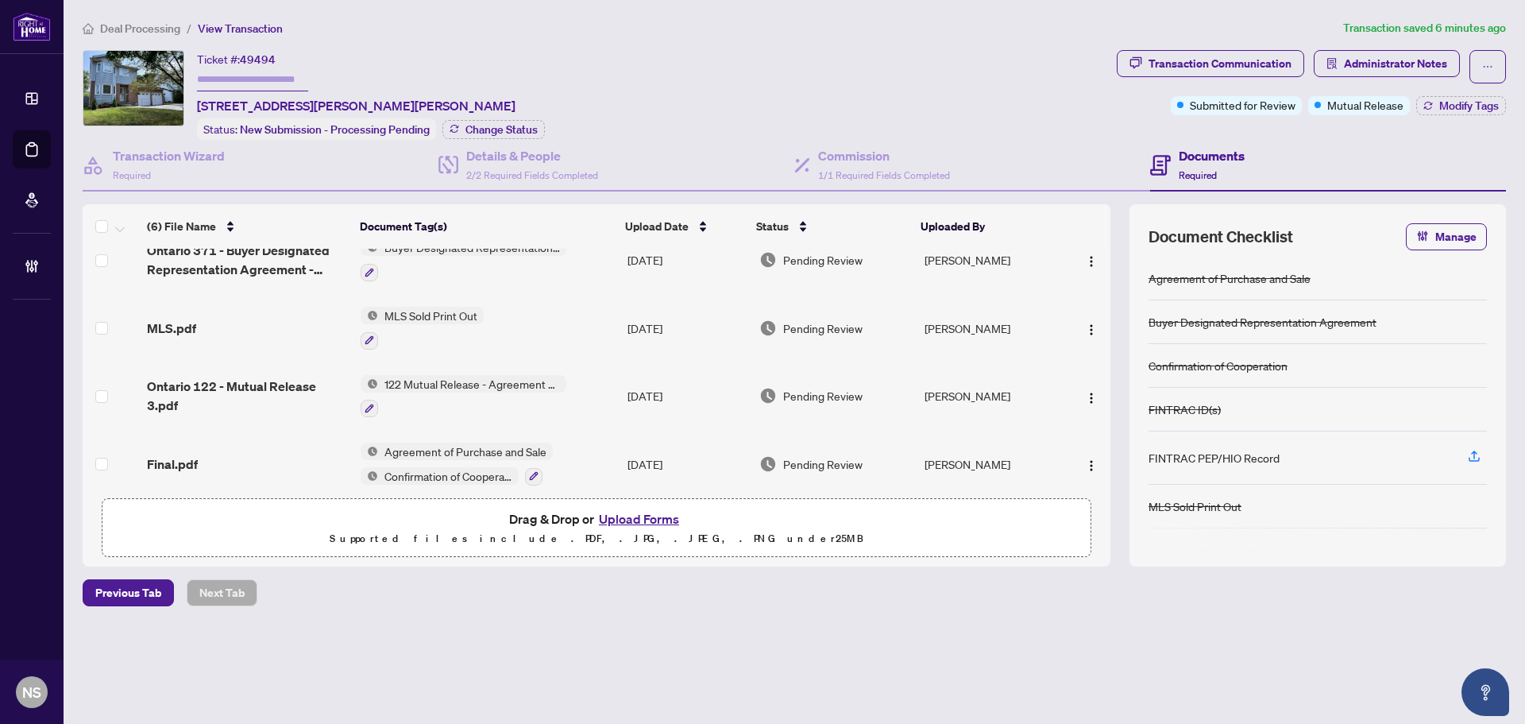
click at [184, 391] on span "Ontario 122 - Mutual Release 3.pdf" at bounding box center [247, 396] width 201 height 38
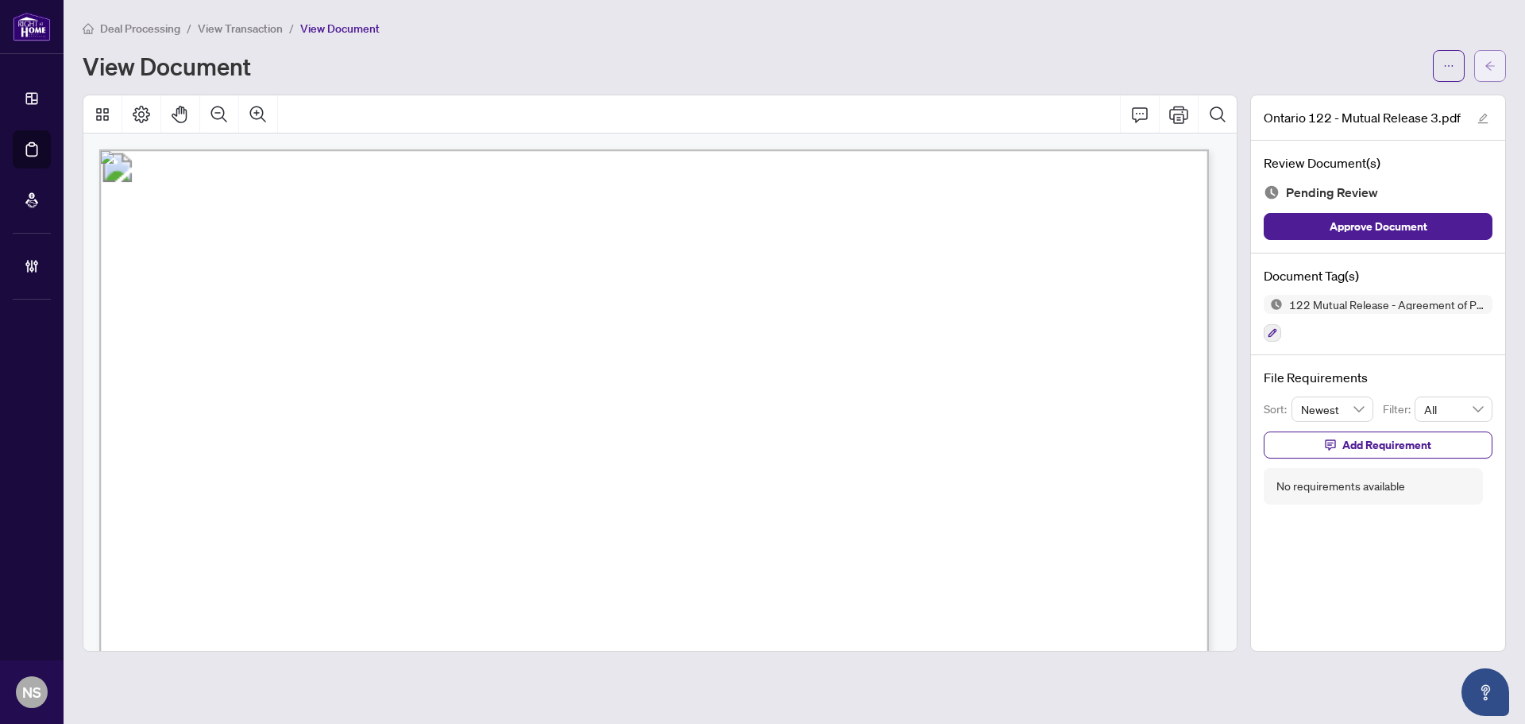
click at [1478, 71] on button "button" at bounding box center [1490, 66] width 32 height 32
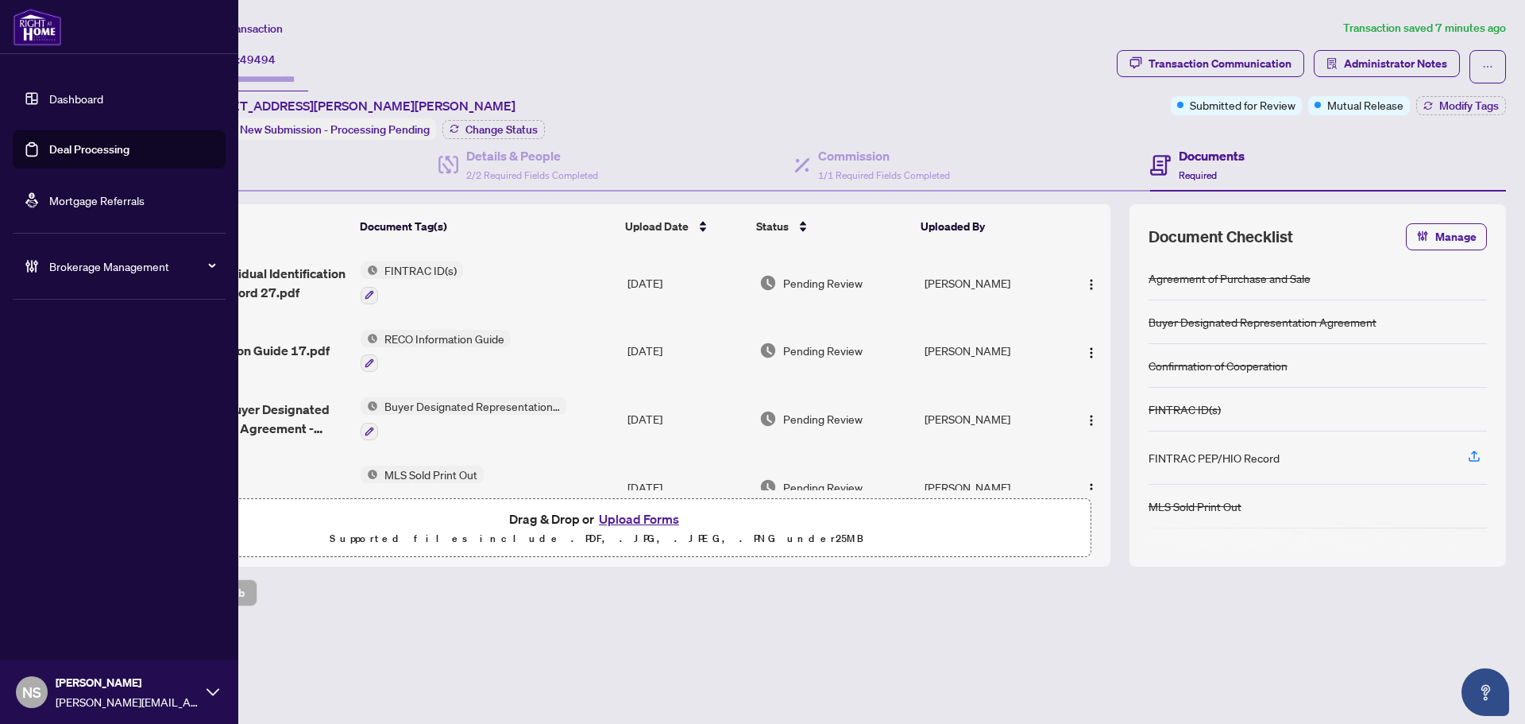
click at [100, 142] on link "Deal Processing" at bounding box center [89, 149] width 80 height 14
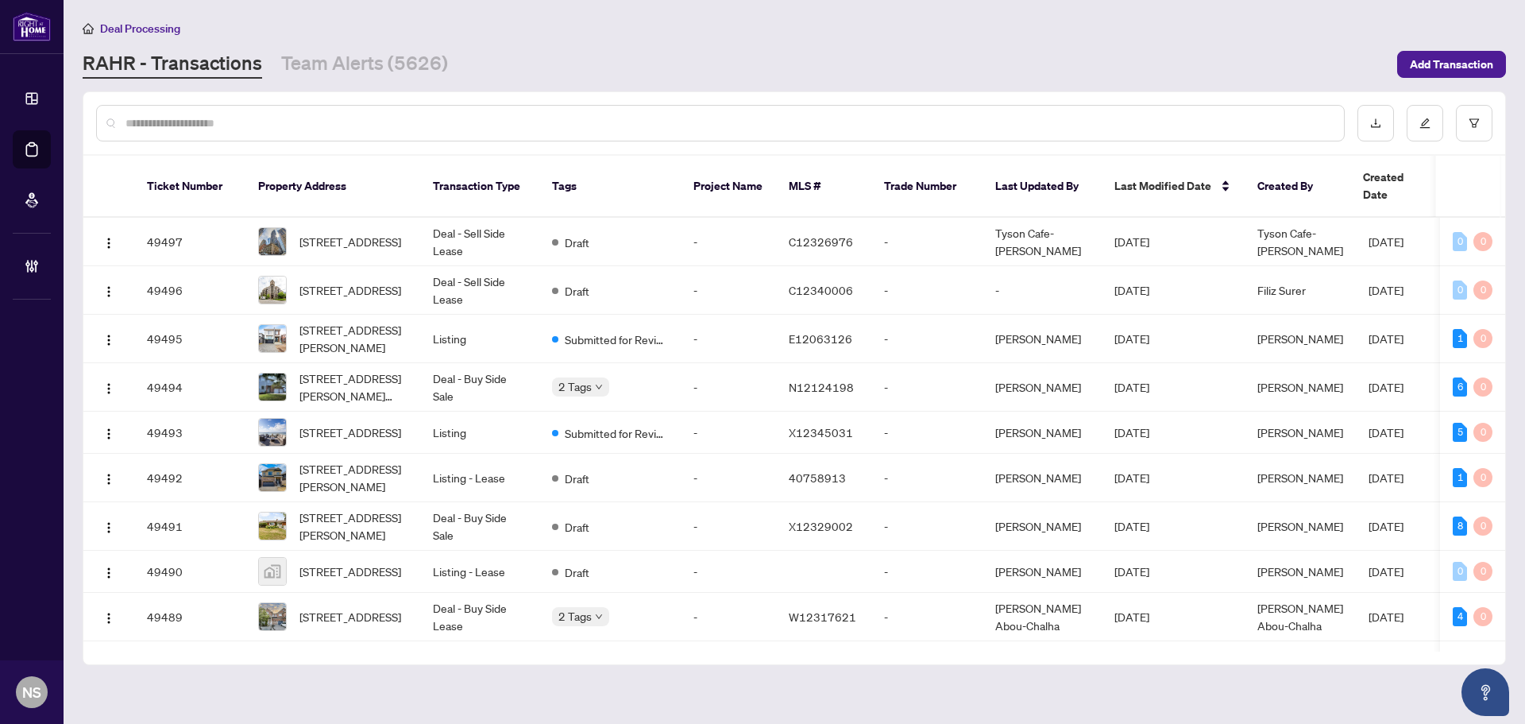
click at [350, 83] on main "Deal Processing [PERSON_NAME] - Transactions Team Alerts (5626) Add Transaction…" at bounding box center [795, 362] width 1462 height 724
click at [356, 67] on link "Team Alerts (5626)" at bounding box center [364, 64] width 167 height 29
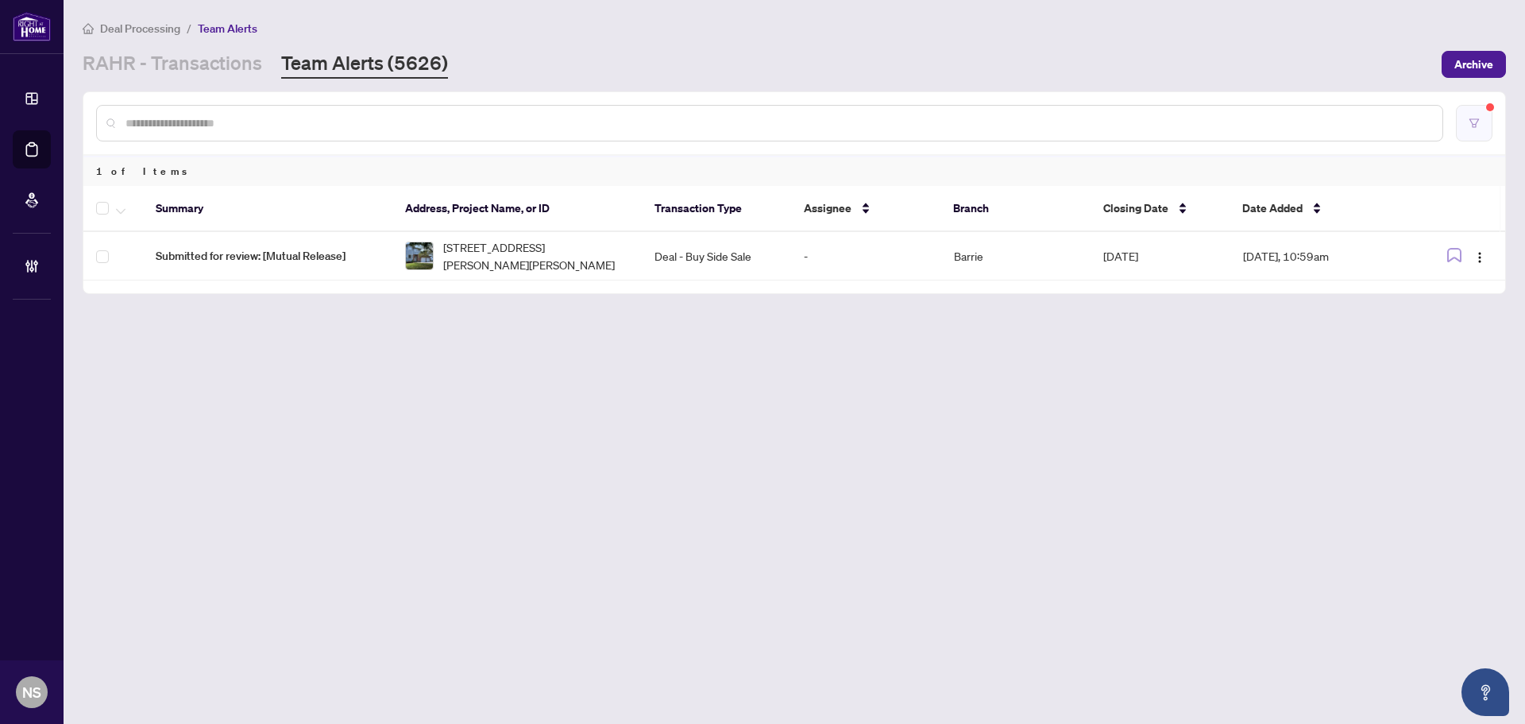
click at [1476, 125] on icon "filter" at bounding box center [1475, 122] width 10 height 9
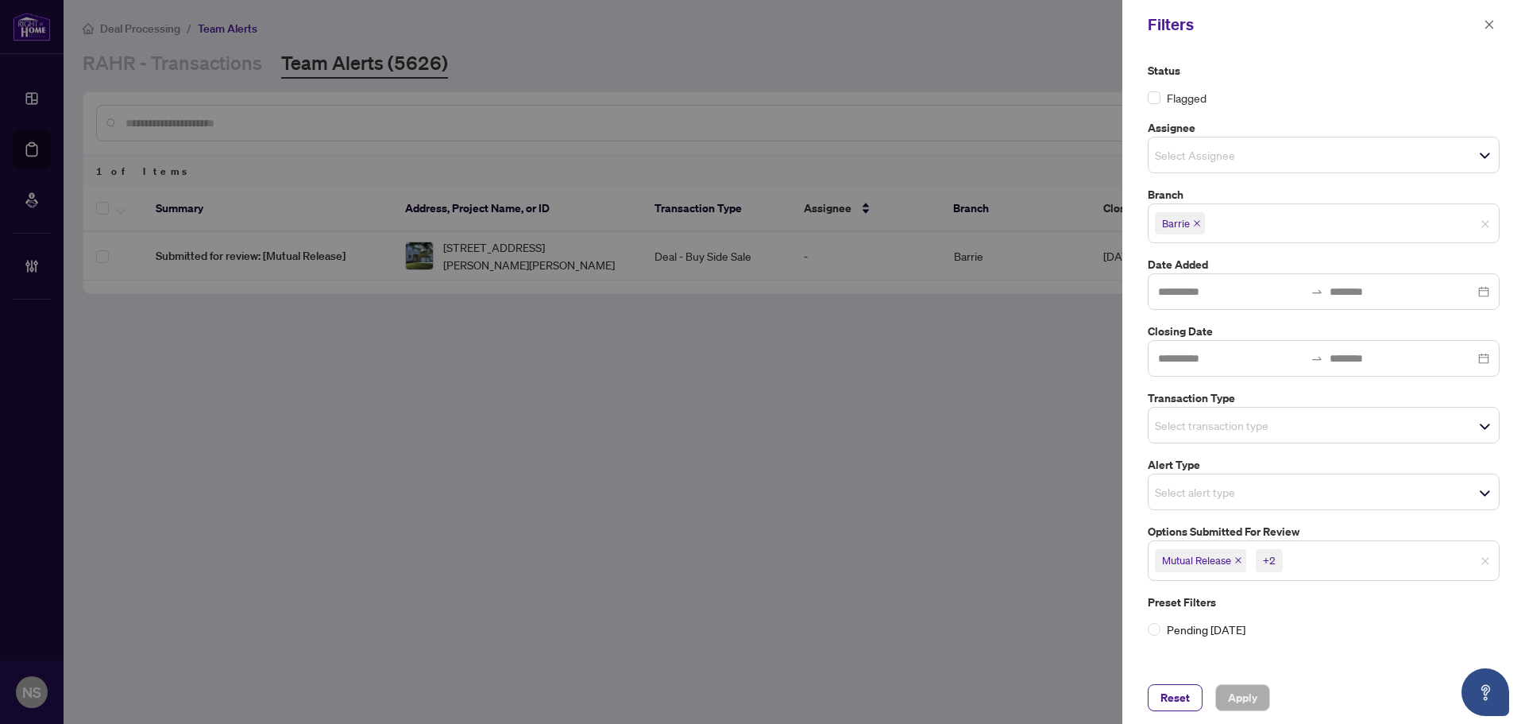
click at [1239, 561] on icon "close" at bounding box center [1239, 560] width 8 height 8
click at [1223, 561] on icon "close" at bounding box center [1226, 560] width 8 height 8
click at [1223, 561] on icon "close" at bounding box center [1222, 561] width 6 height 6
click at [1190, 427] on input "search" at bounding box center [1210, 424] width 111 height 19
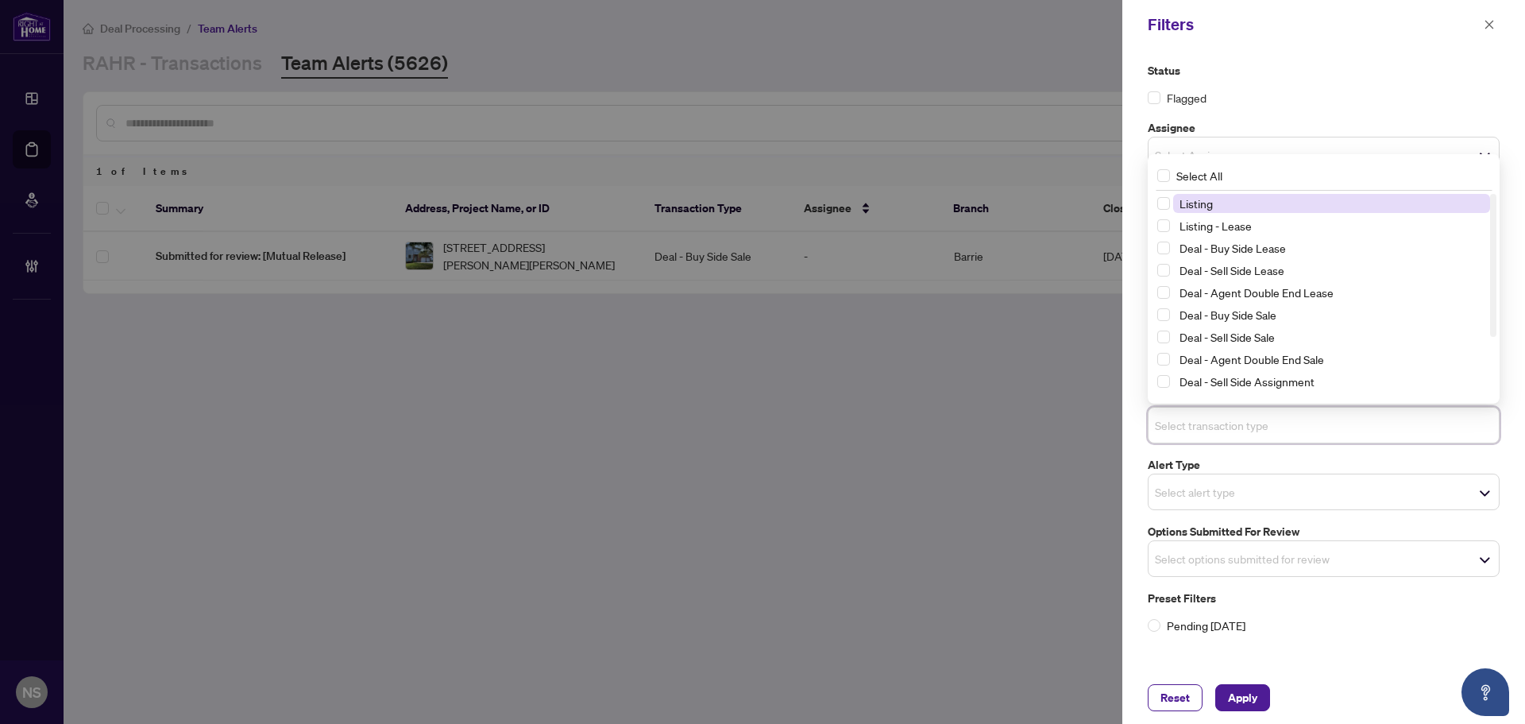
click at [1203, 203] on span "Listing" at bounding box center [1196, 203] width 33 height 14
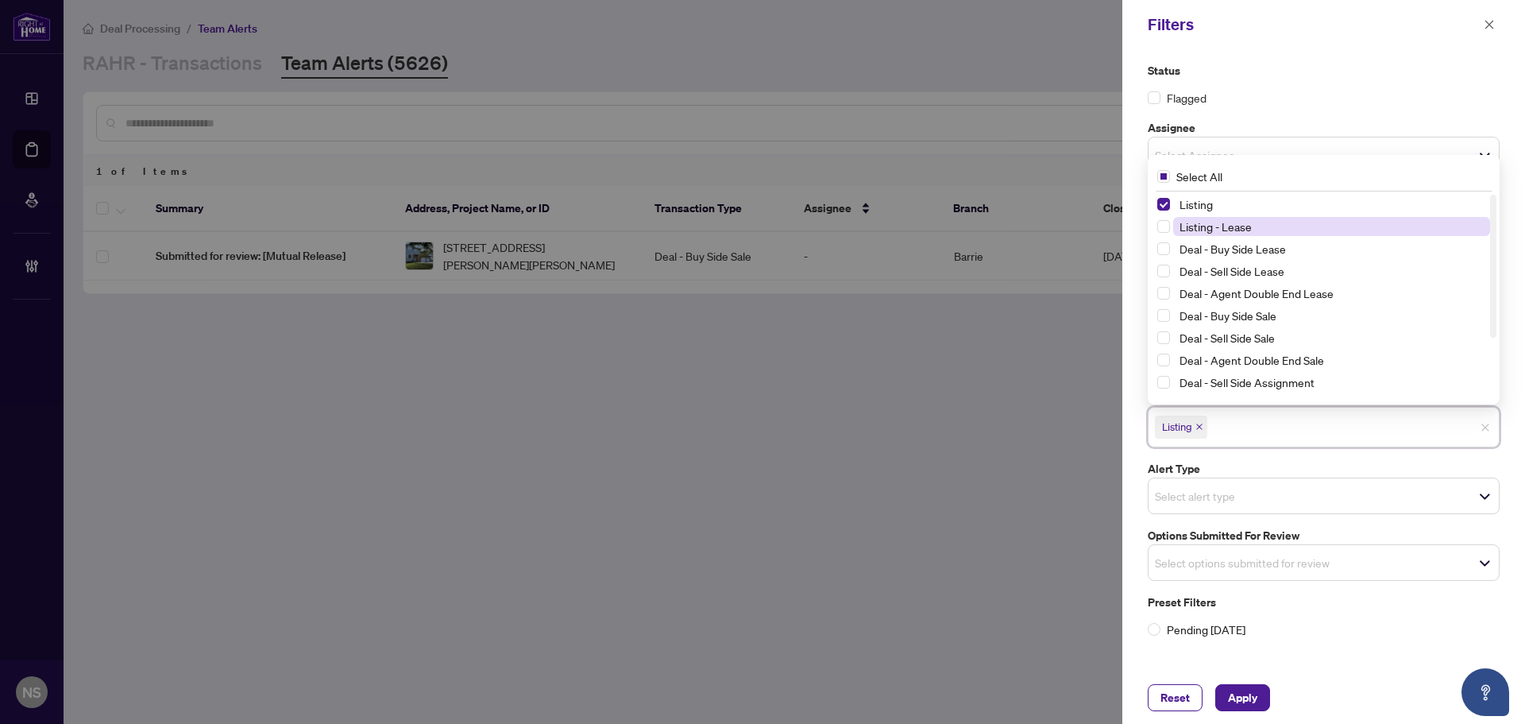
click at [1204, 234] on span "Listing - Lease" at bounding box center [1331, 226] width 317 height 19
click at [1232, 698] on span "Apply" at bounding box center [1242, 697] width 29 height 25
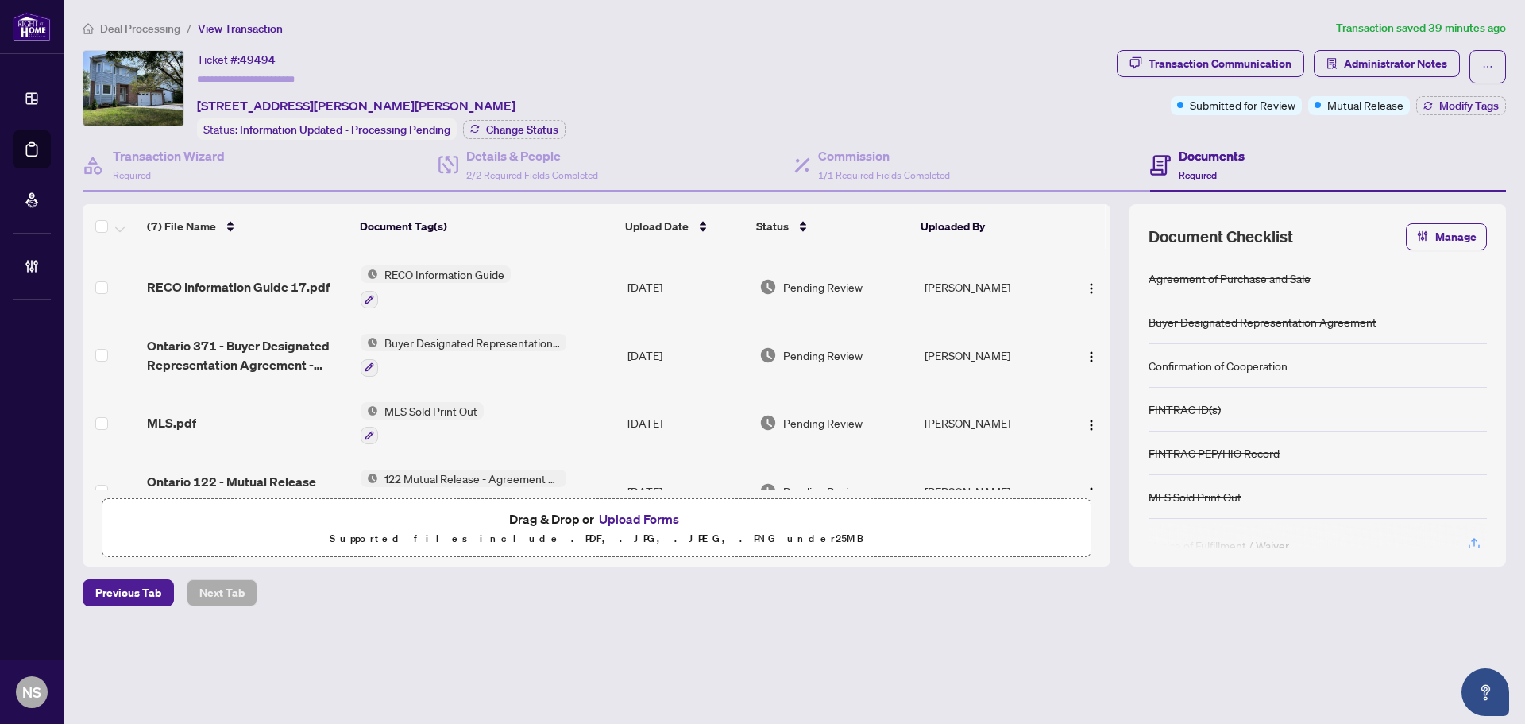
scroll to position [238, 0]
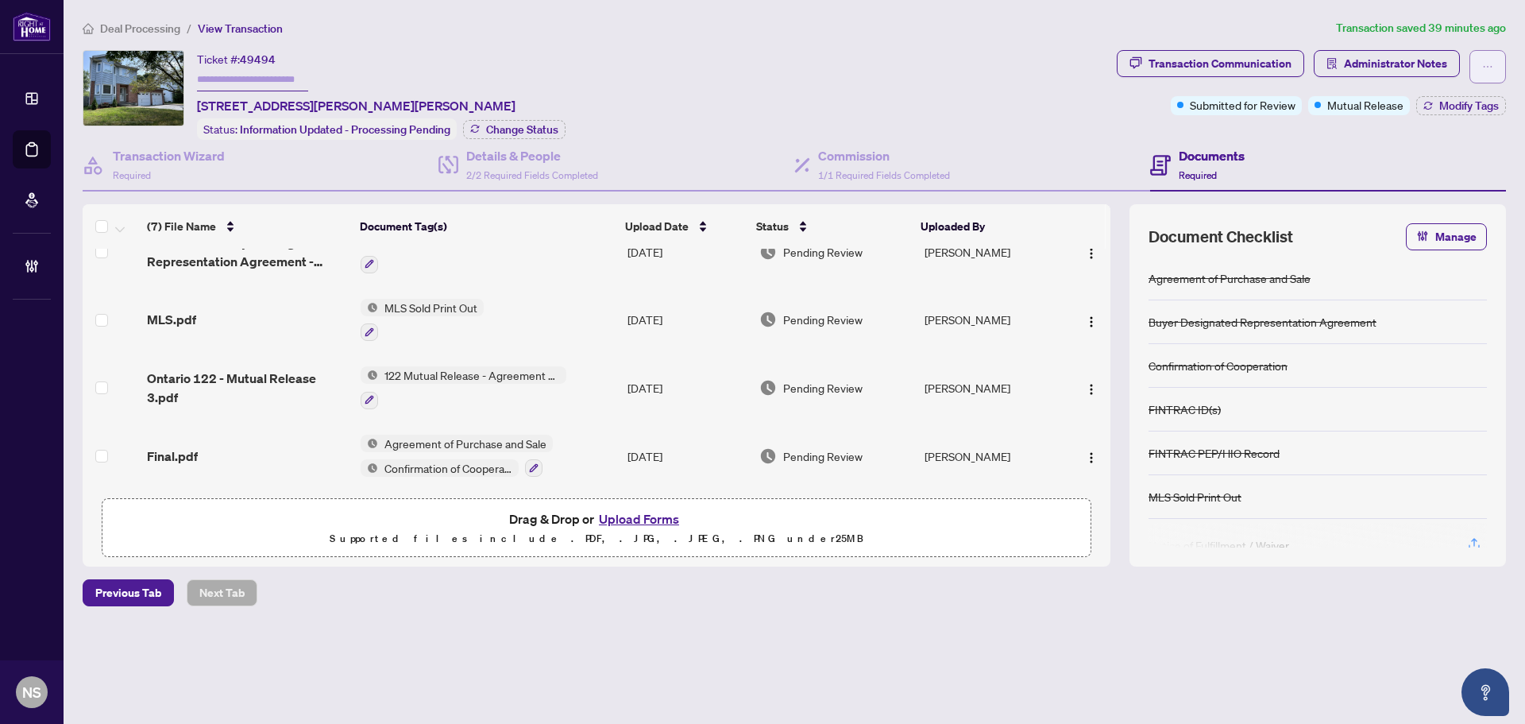
click at [1485, 63] on icon "ellipsis" at bounding box center [1487, 66] width 11 height 11
click at [1434, 129] on span "Document Archive" at bounding box center [1433, 126] width 122 height 17
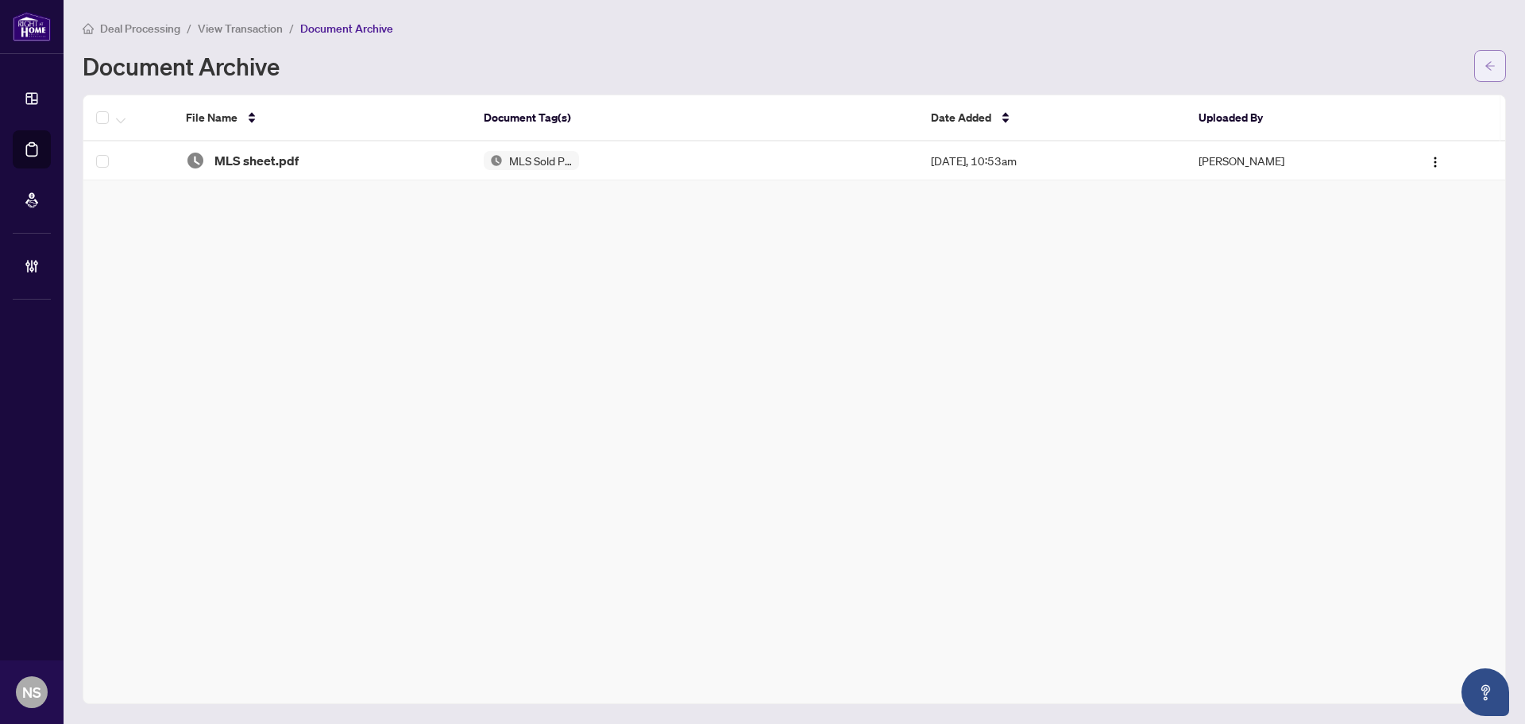
click at [1497, 61] on button "button" at bounding box center [1490, 66] width 32 height 32
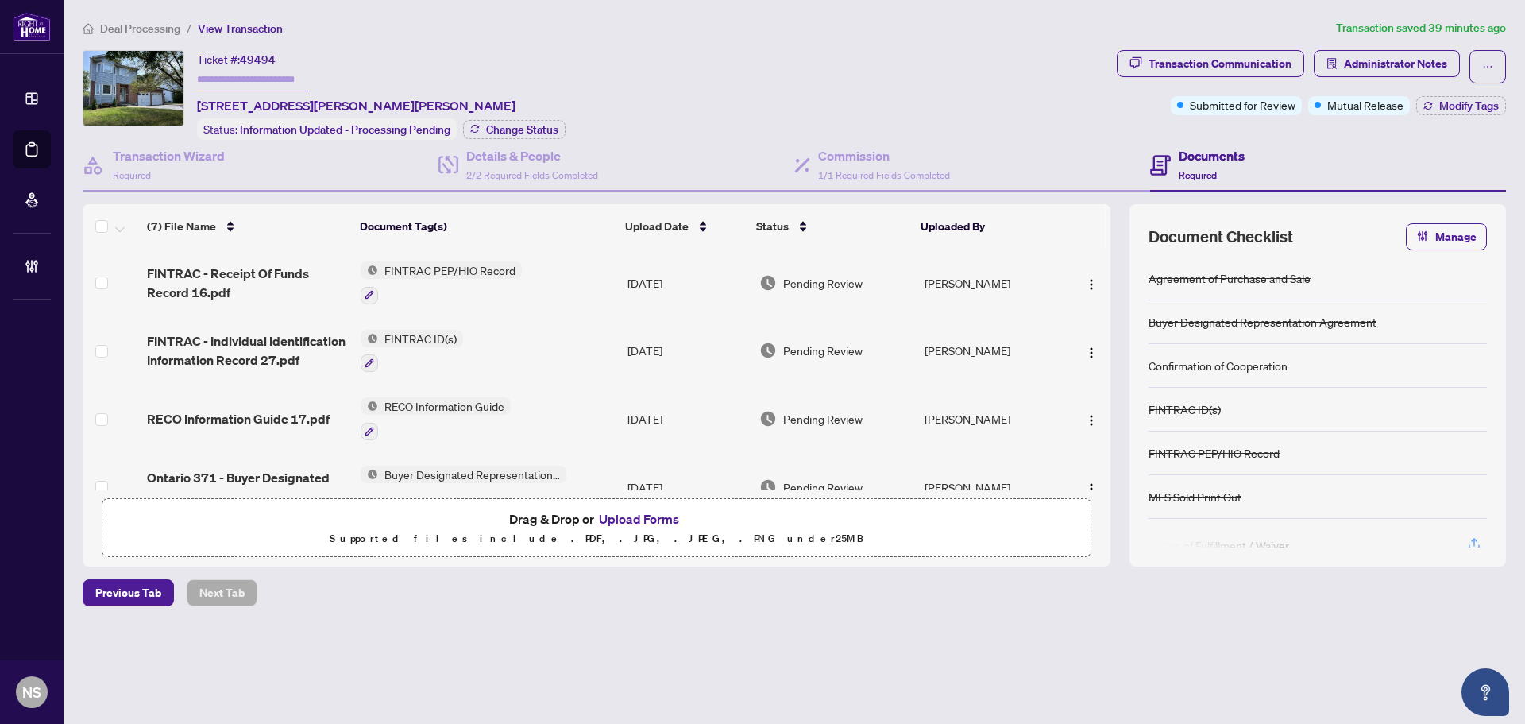
scroll to position [238, 0]
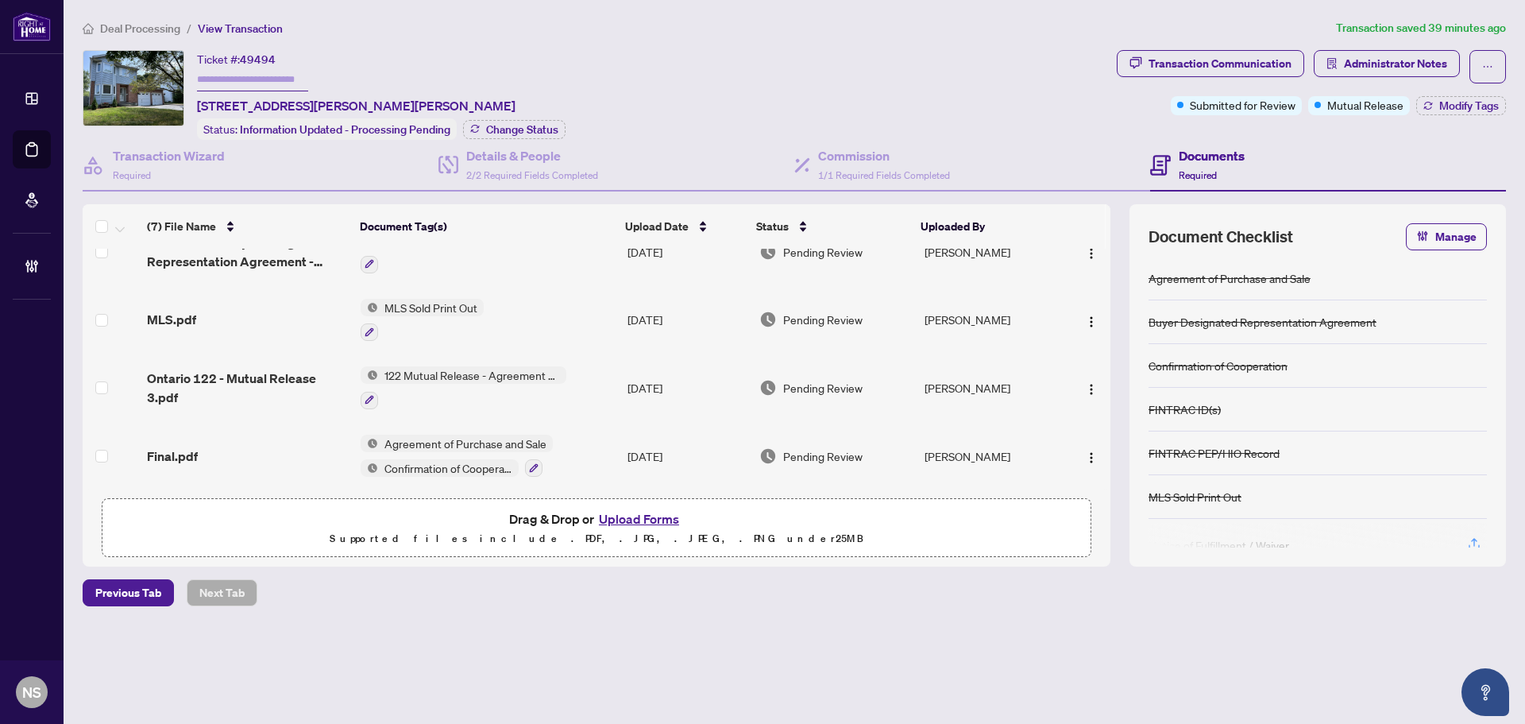
click at [211, 385] on span "Ontario 122 - Mutual Release 3.pdf" at bounding box center [247, 388] width 201 height 38
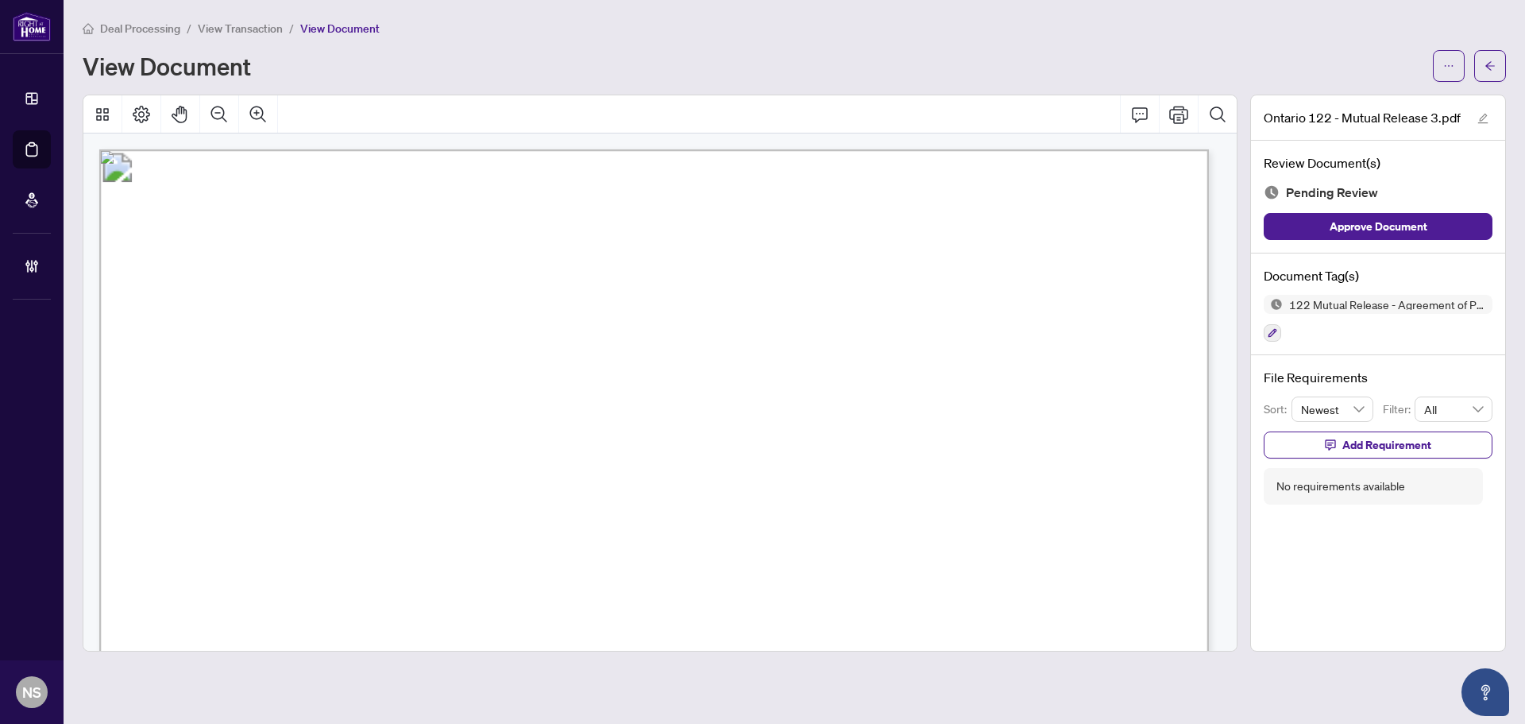
drag, startPoint x: 1485, startPoint y: 66, endPoint x: 1264, endPoint y: 3, distance: 229.6
click at [1486, 66] on icon "arrow-left" at bounding box center [1490, 65] width 11 height 11
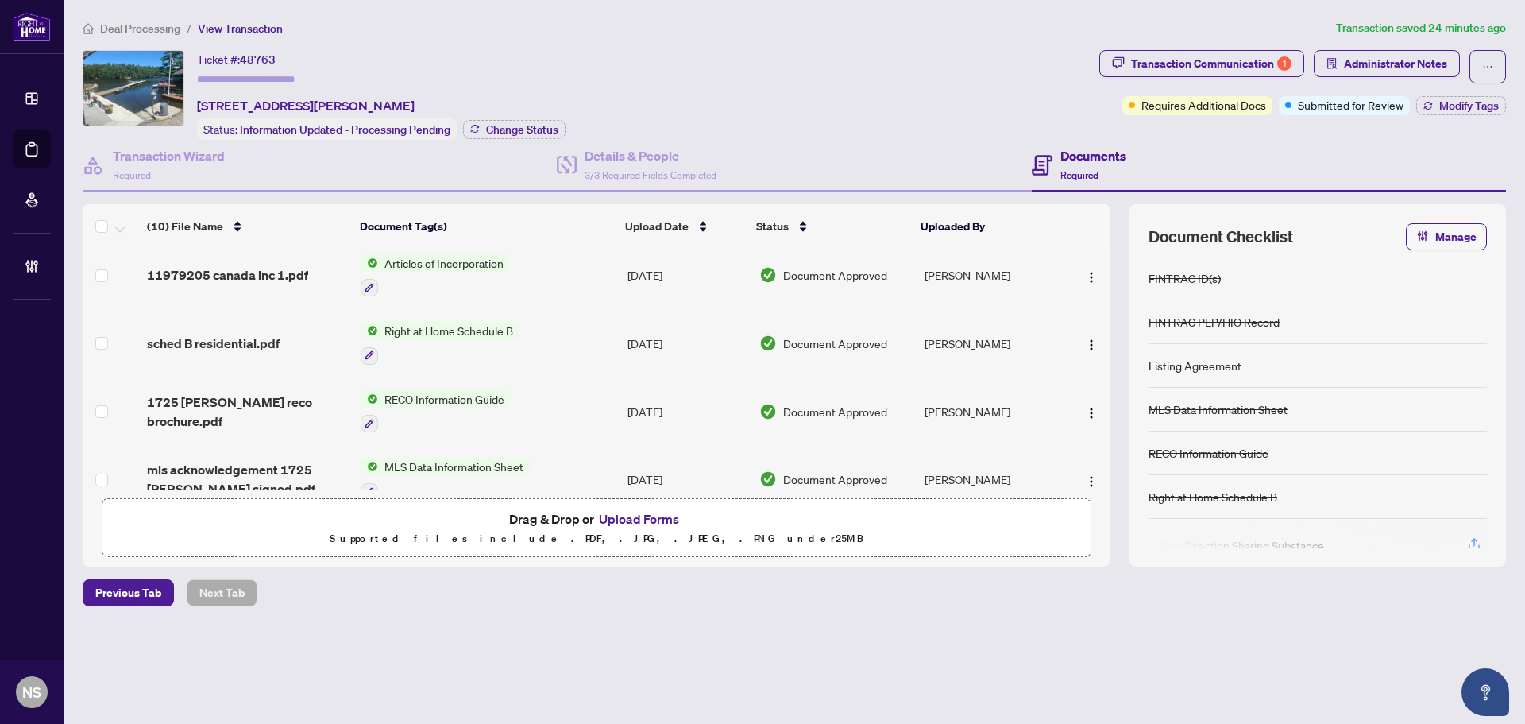
scroll to position [44, 0]
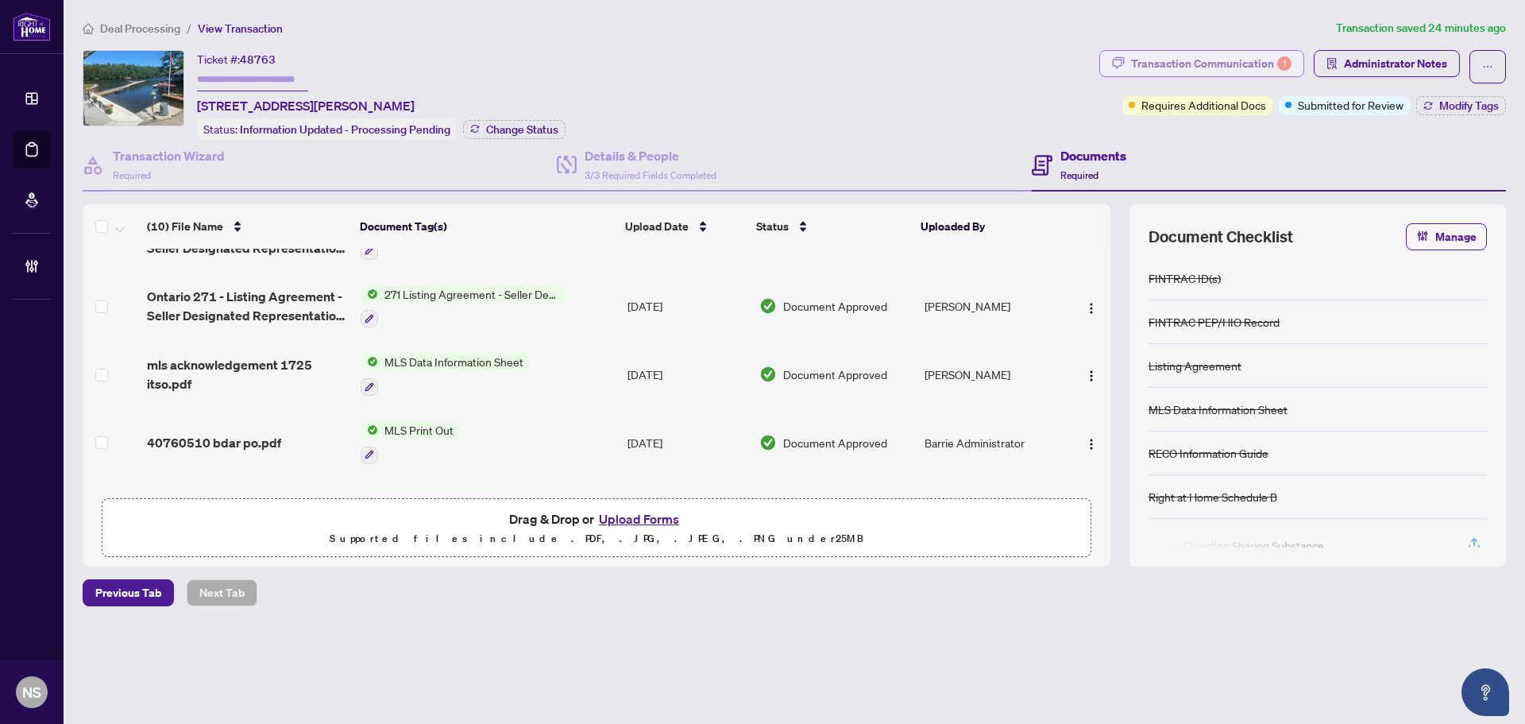
click at [1237, 57] on div "Transaction Communication 1" at bounding box center [1211, 63] width 160 height 25
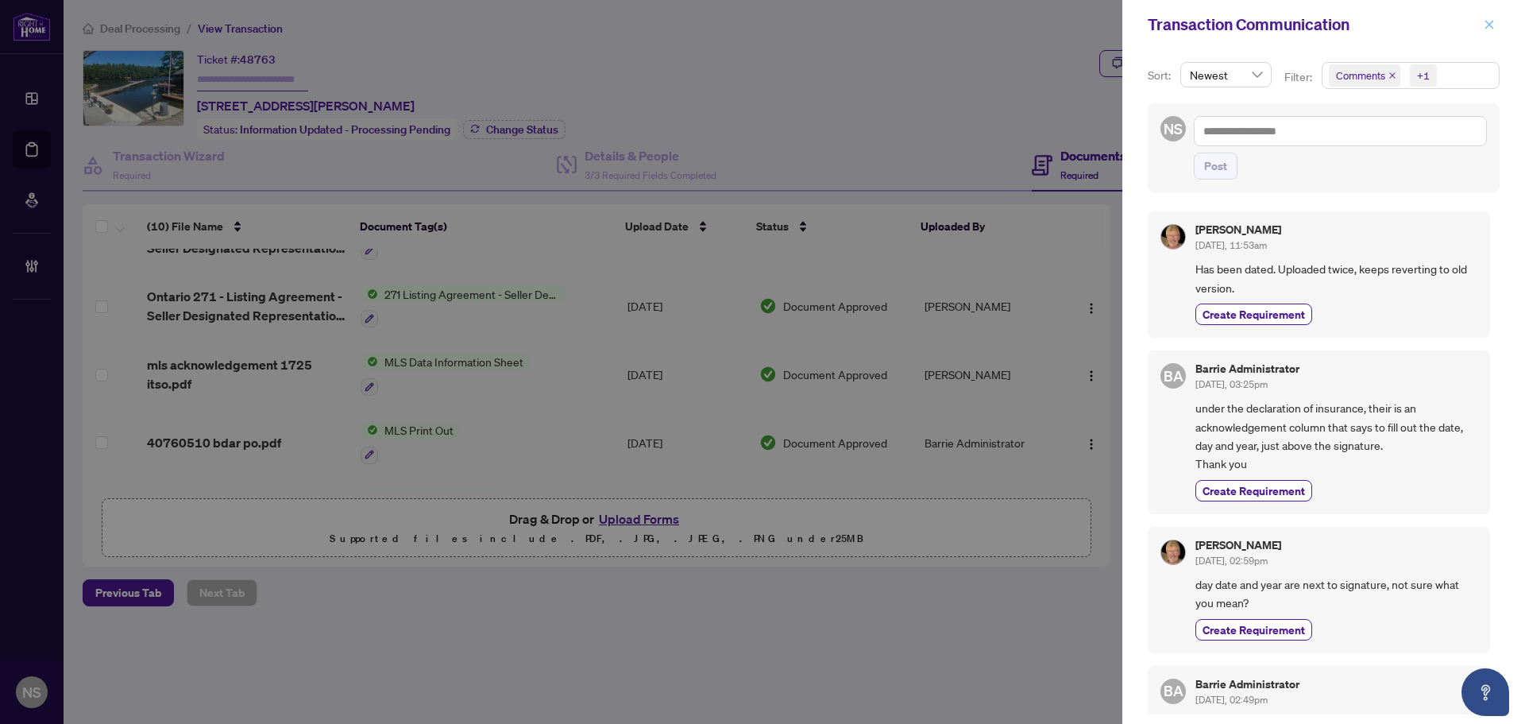
click at [1489, 25] on icon "close" at bounding box center [1490, 24] width 9 height 9
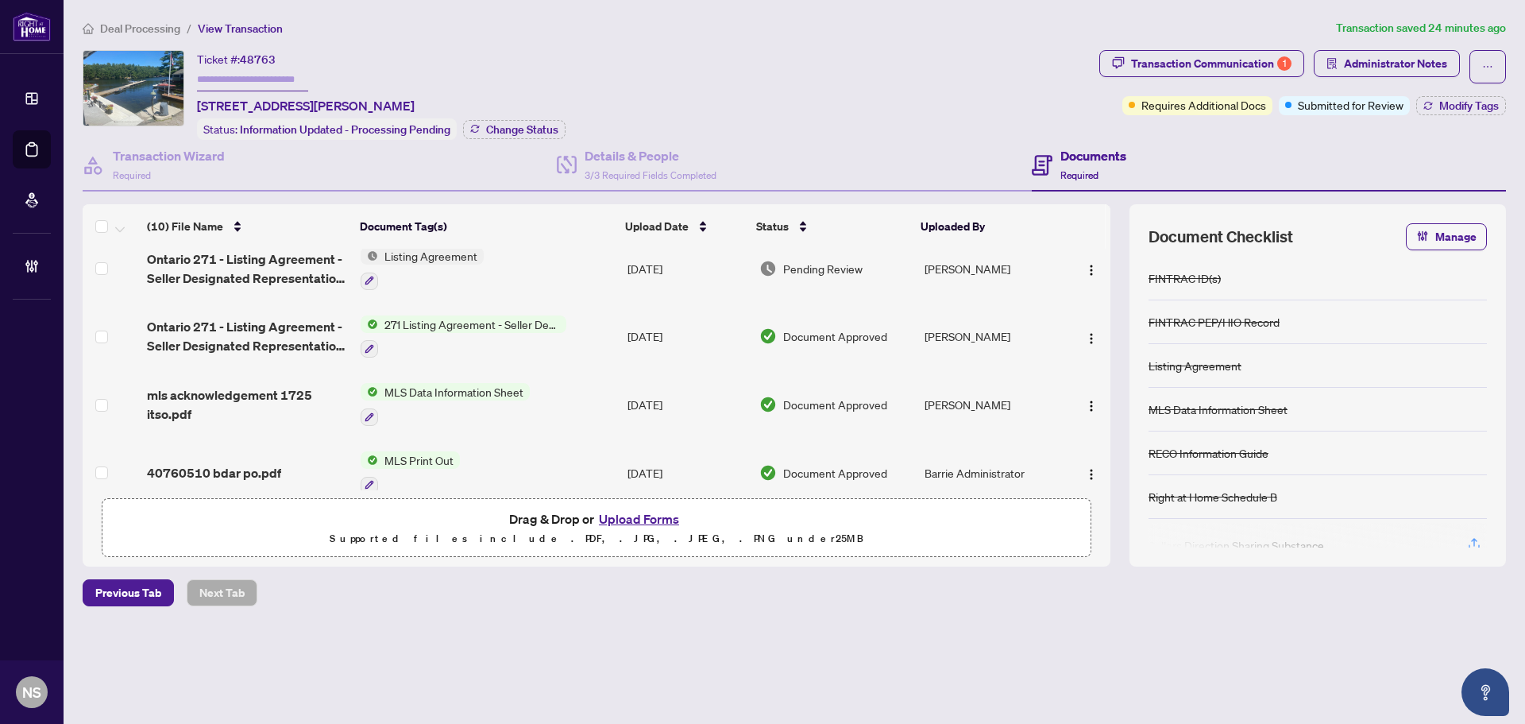
scroll to position [0, 0]
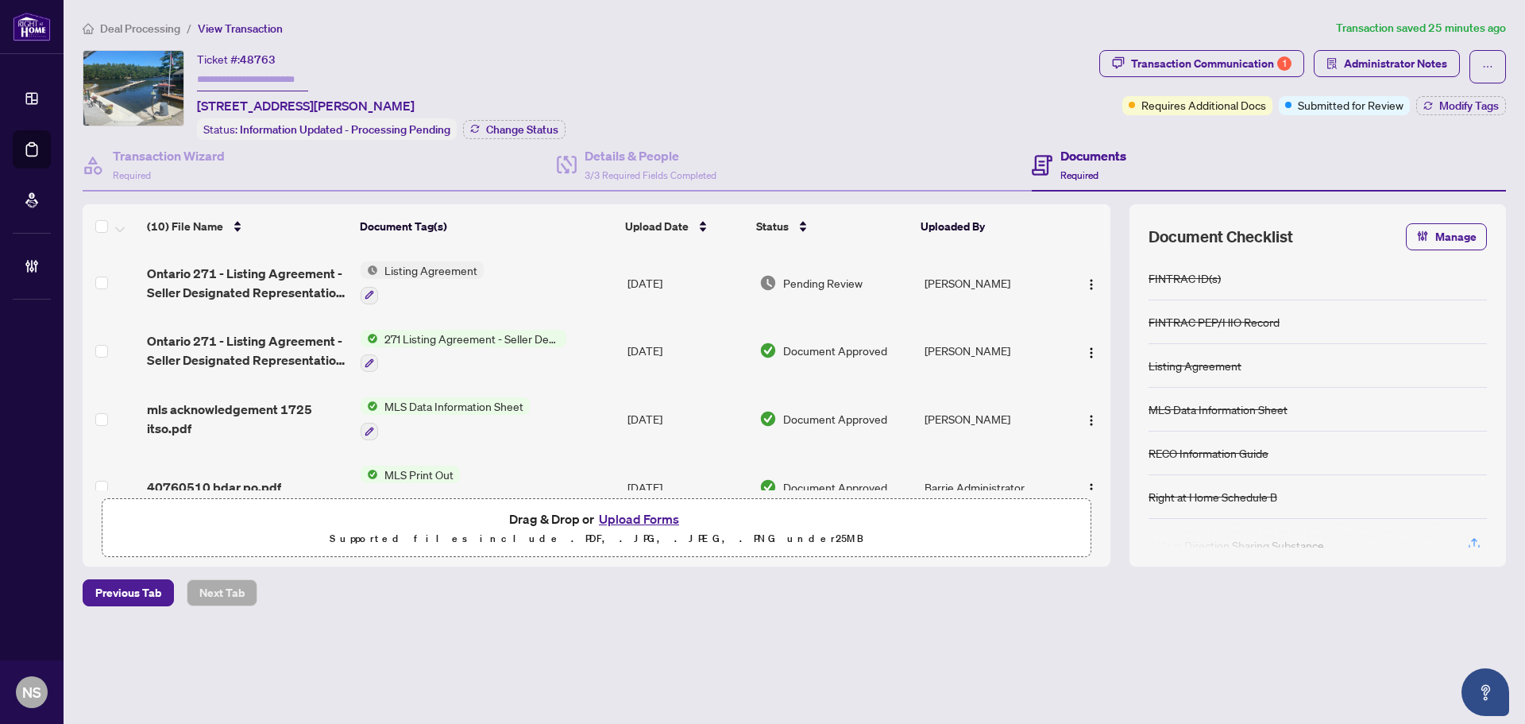
click at [288, 294] on span "Ontario 271 - Listing Agreement - Seller Designated Representation Agreement - …" at bounding box center [247, 283] width 201 height 38
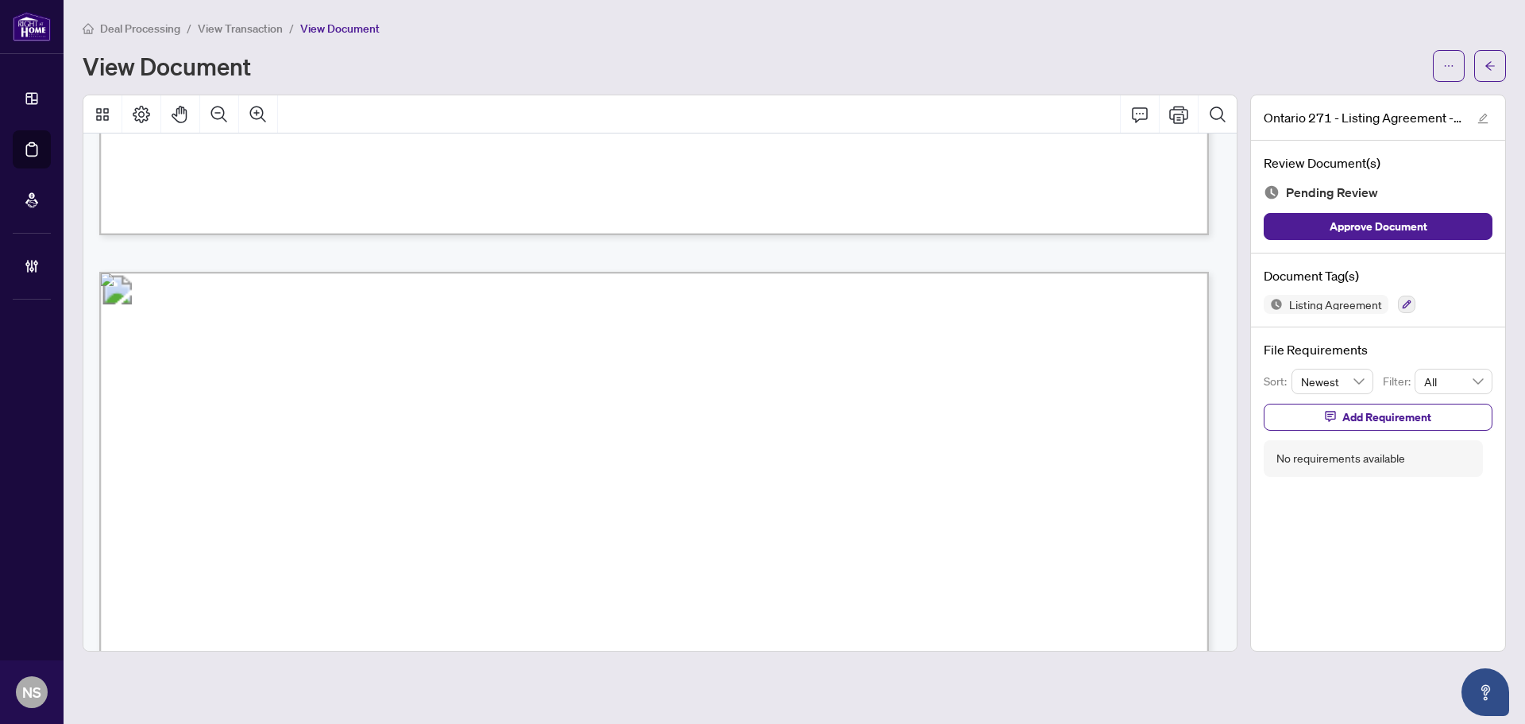
scroll to position [1033, 0]
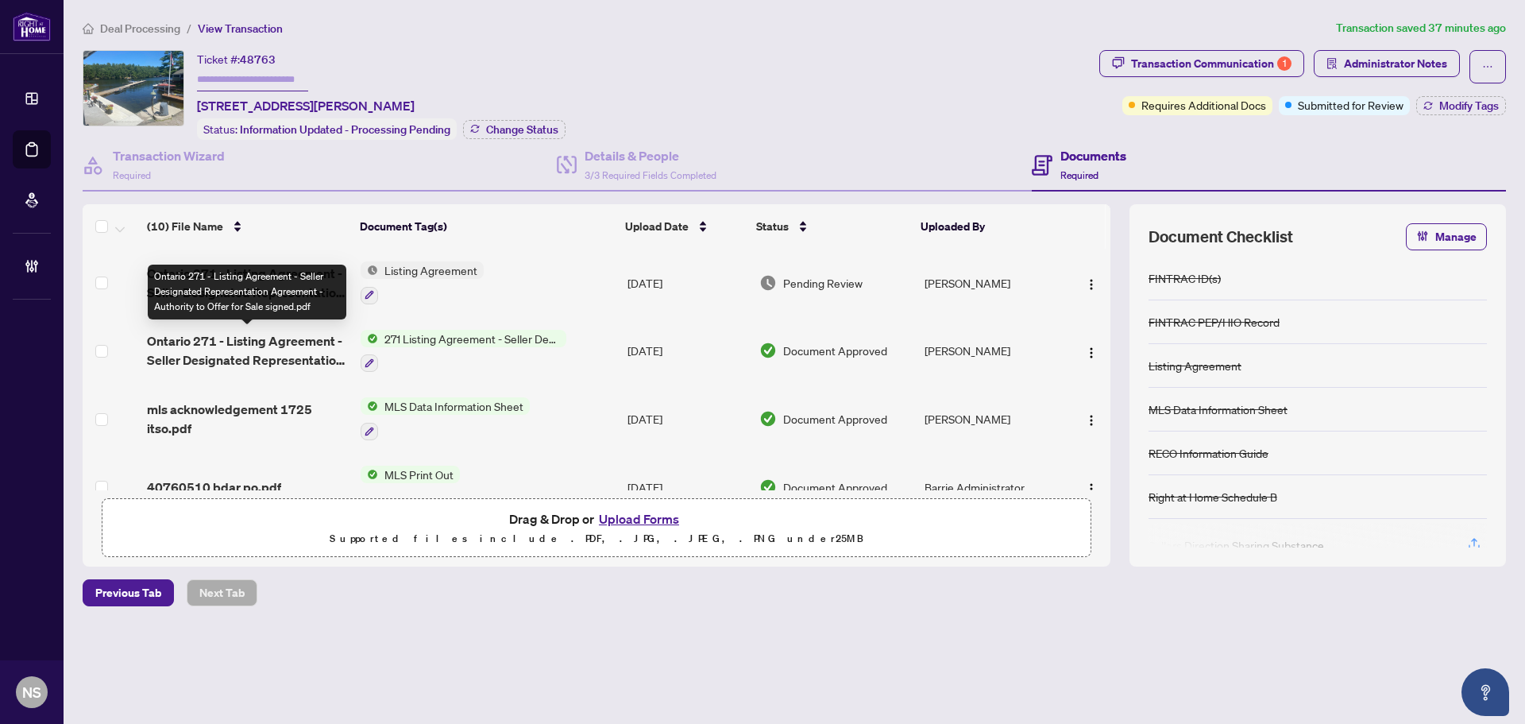
click at [232, 346] on span "Ontario 271 - Listing Agreement - Seller Designated Representation Agreement - …" at bounding box center [247, 350] width 201 height 38
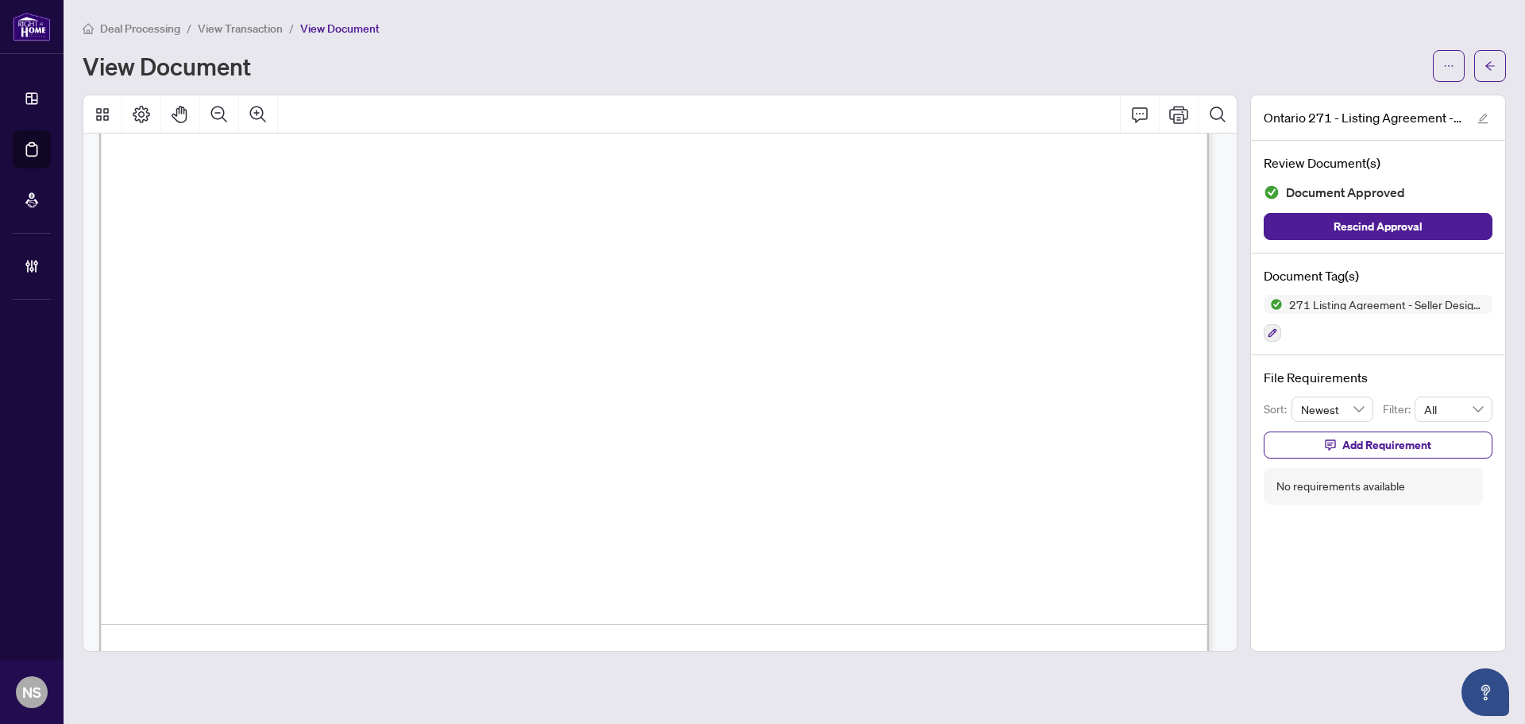
scroll to position [5368, 0]
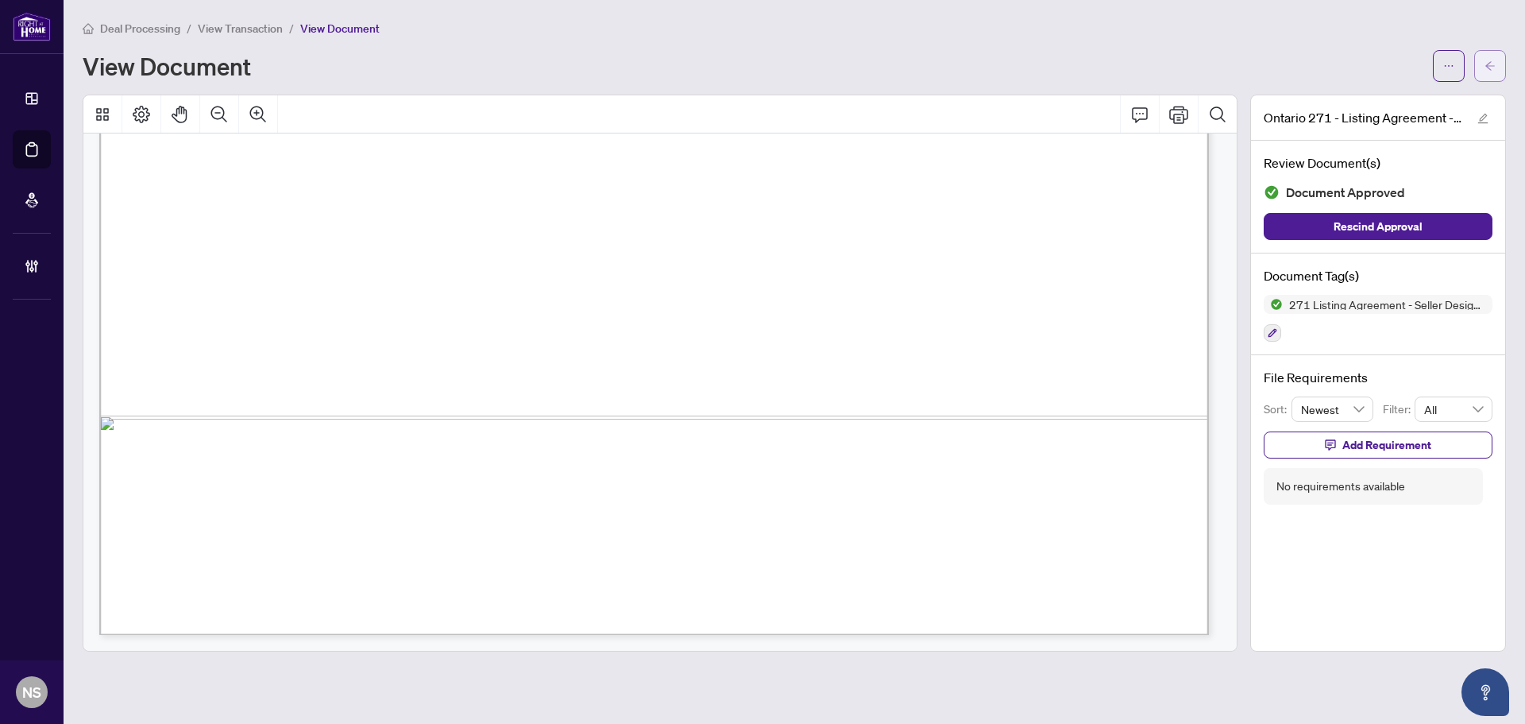
click at [1498, 79] on button "button" at bounding box center [1490, 66] width 32 height 32
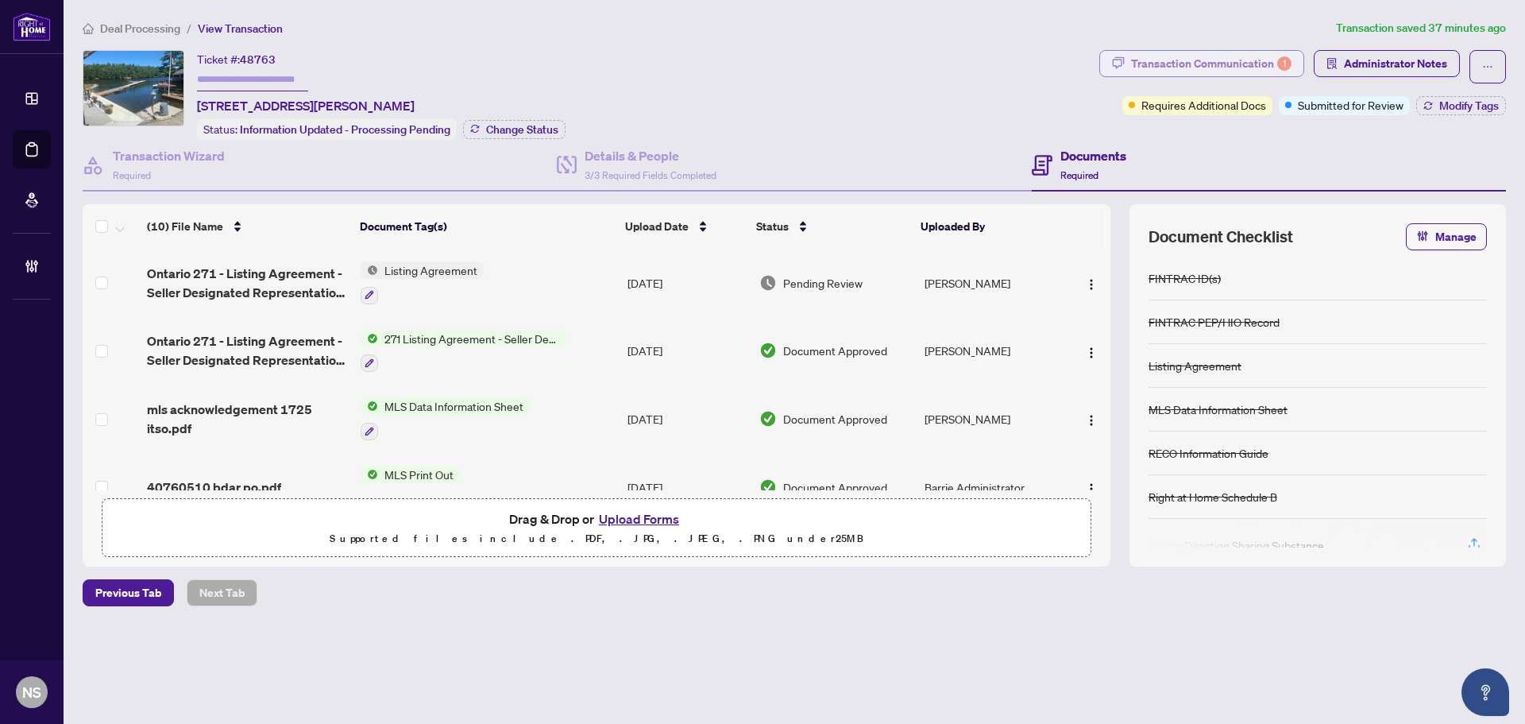
click at [1273, 66] on div "Transaction Communication 1" at bounding box center [1211, 63] width 160 height 25
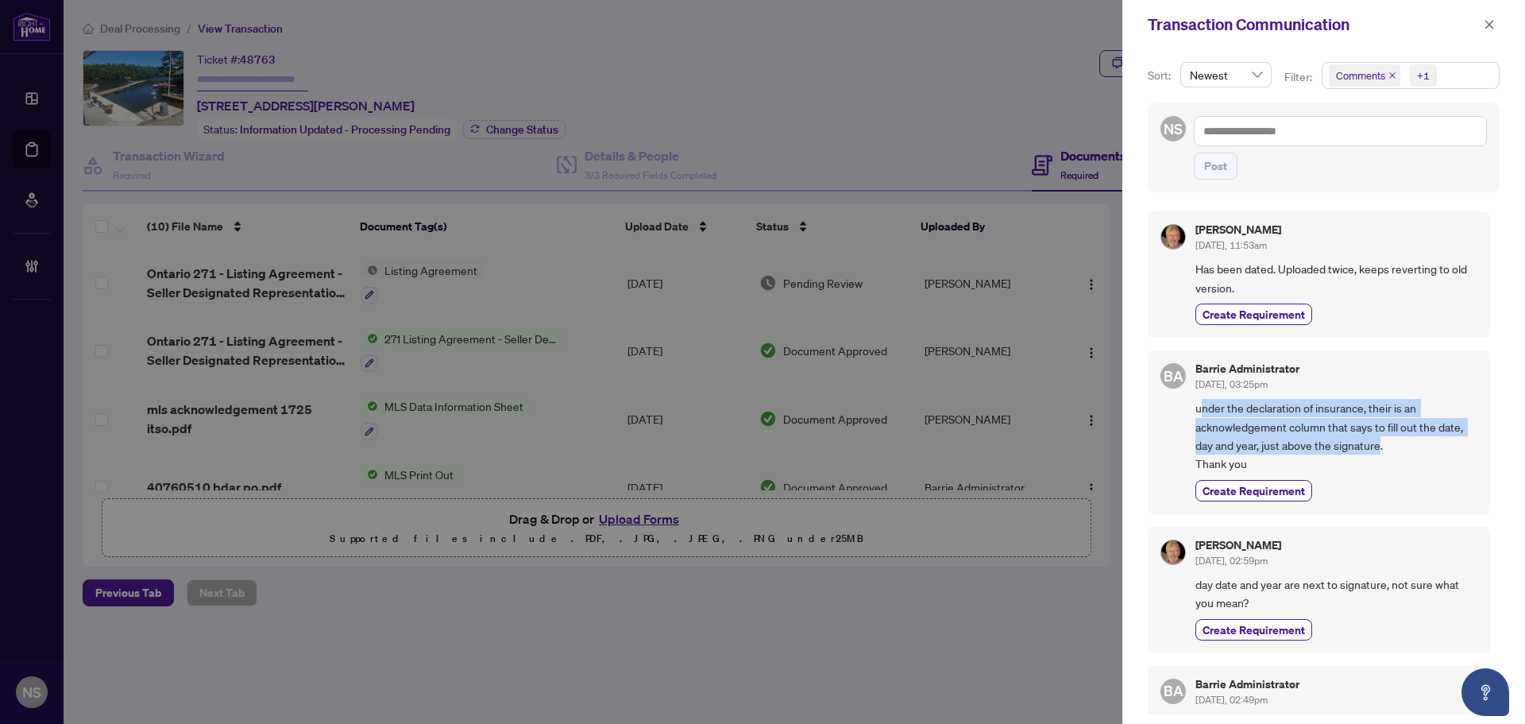
drag, startPoint x: 1205, startPoint y: 412, endPoint x: 1378, endPoint y: 445, distance: 175.4
click at [1378, 445] on span "under the declaration of insurance, their is an acknowledgement column that say…" at bounding box center [1337, 436] width 282 height 75
click at [1413, 457] on span "under the declaration of insurance, their is an acknowledgement column that say…" at bounding box center [1337, 436] width 282 height 75
click at [1488, 21] on icon "close" at bounding box center [1489, 24] width 11 height 11
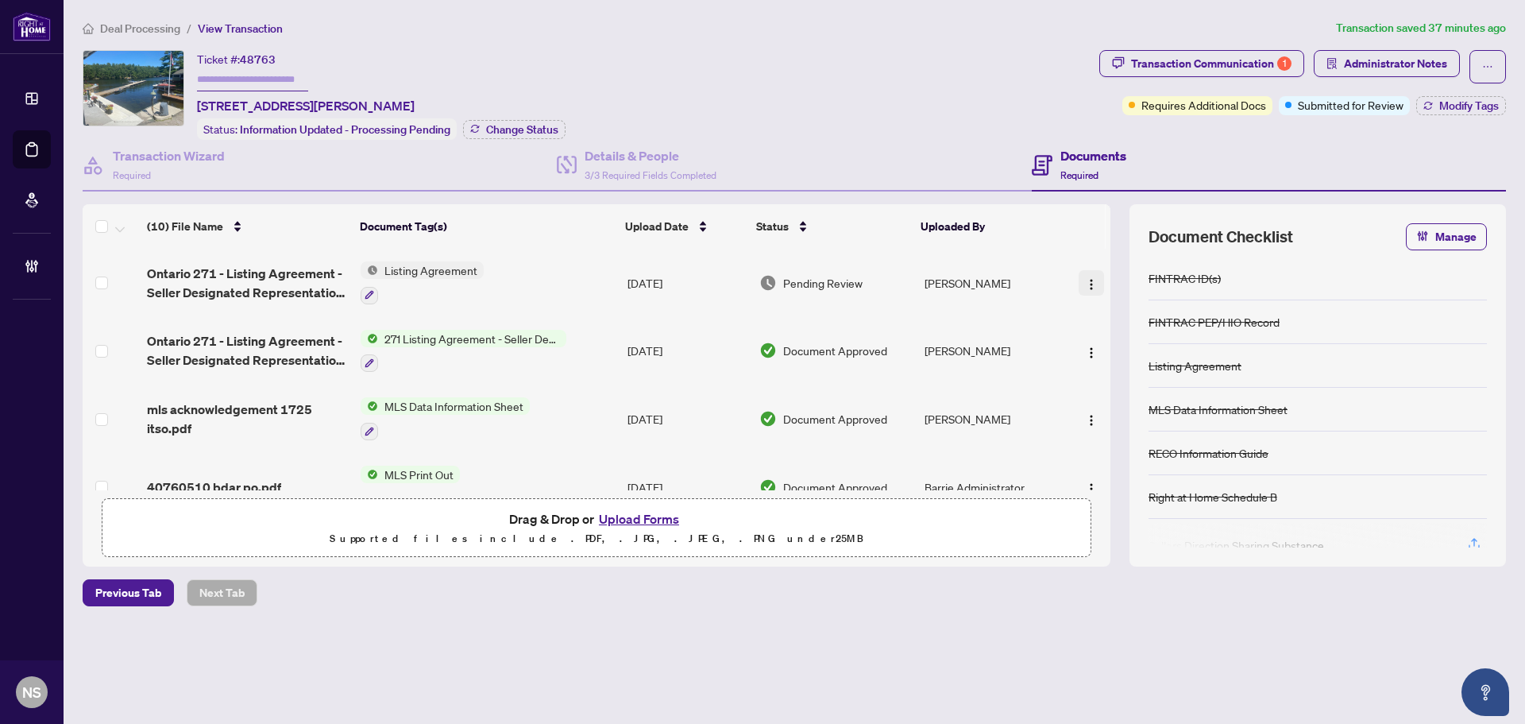
click at [1092, 281] on button "button" at bounding box center [1091, 282] width 25 height 25
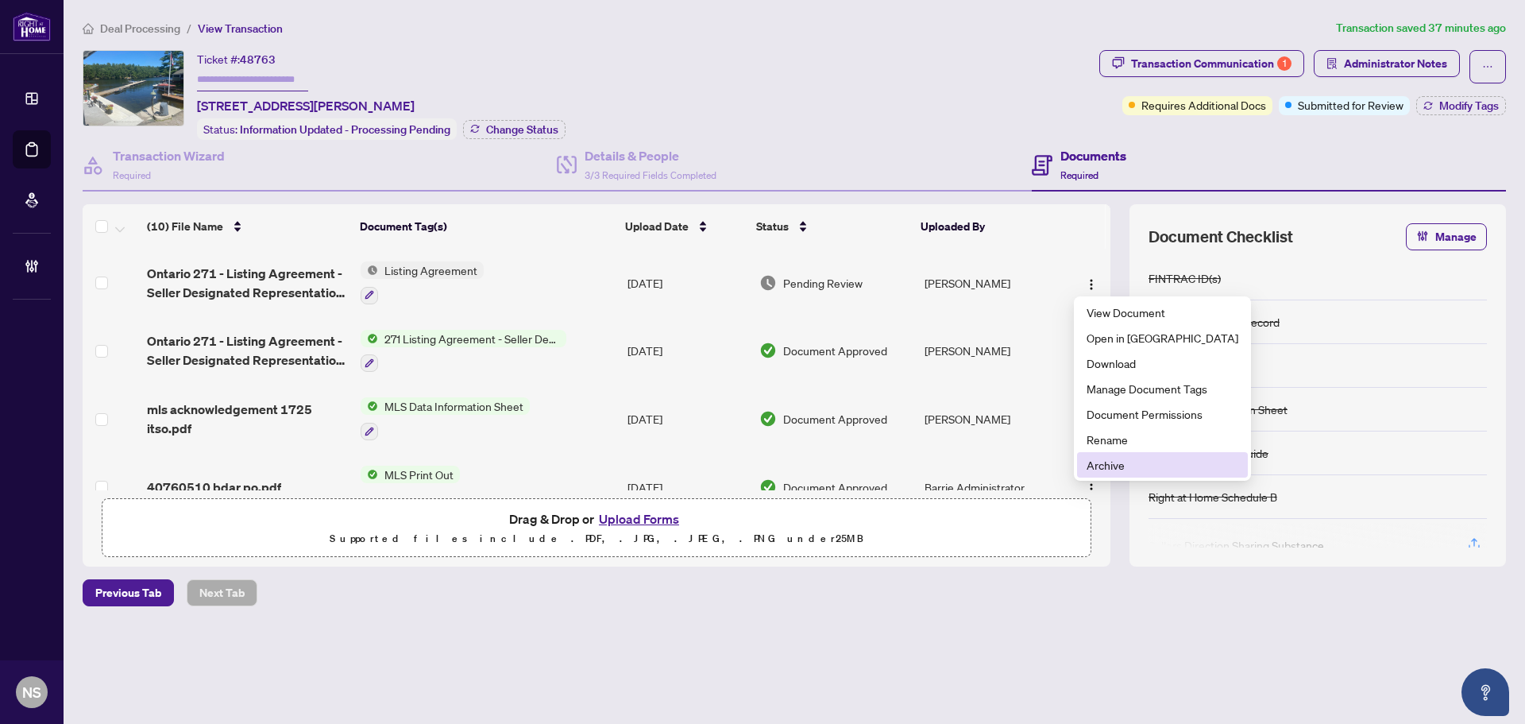
click at [1116, 470] on span "Archive" at bounding box center [1163, 464] width 152 height 17
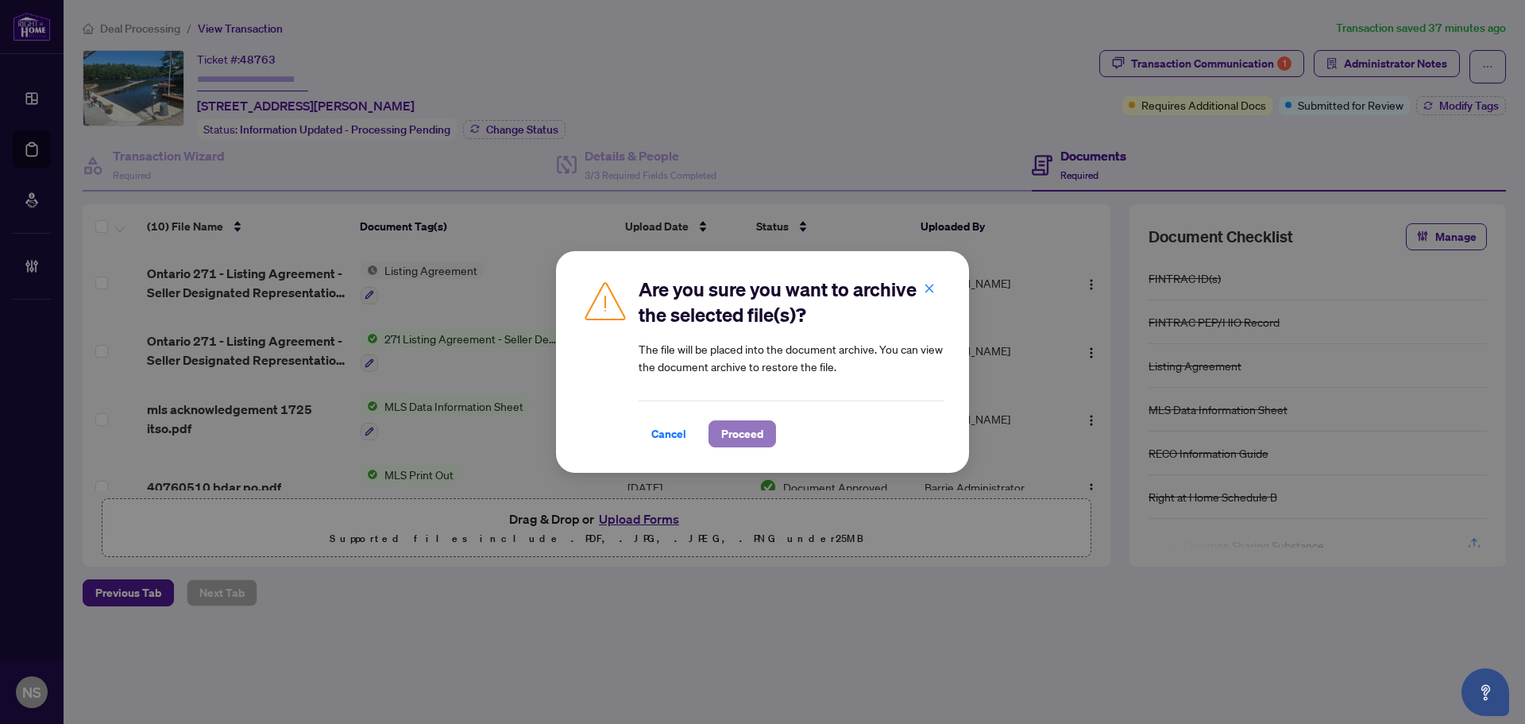
click at [742, 433] on span "Proceed" at bounding box center [742, 433] width 42 height 25
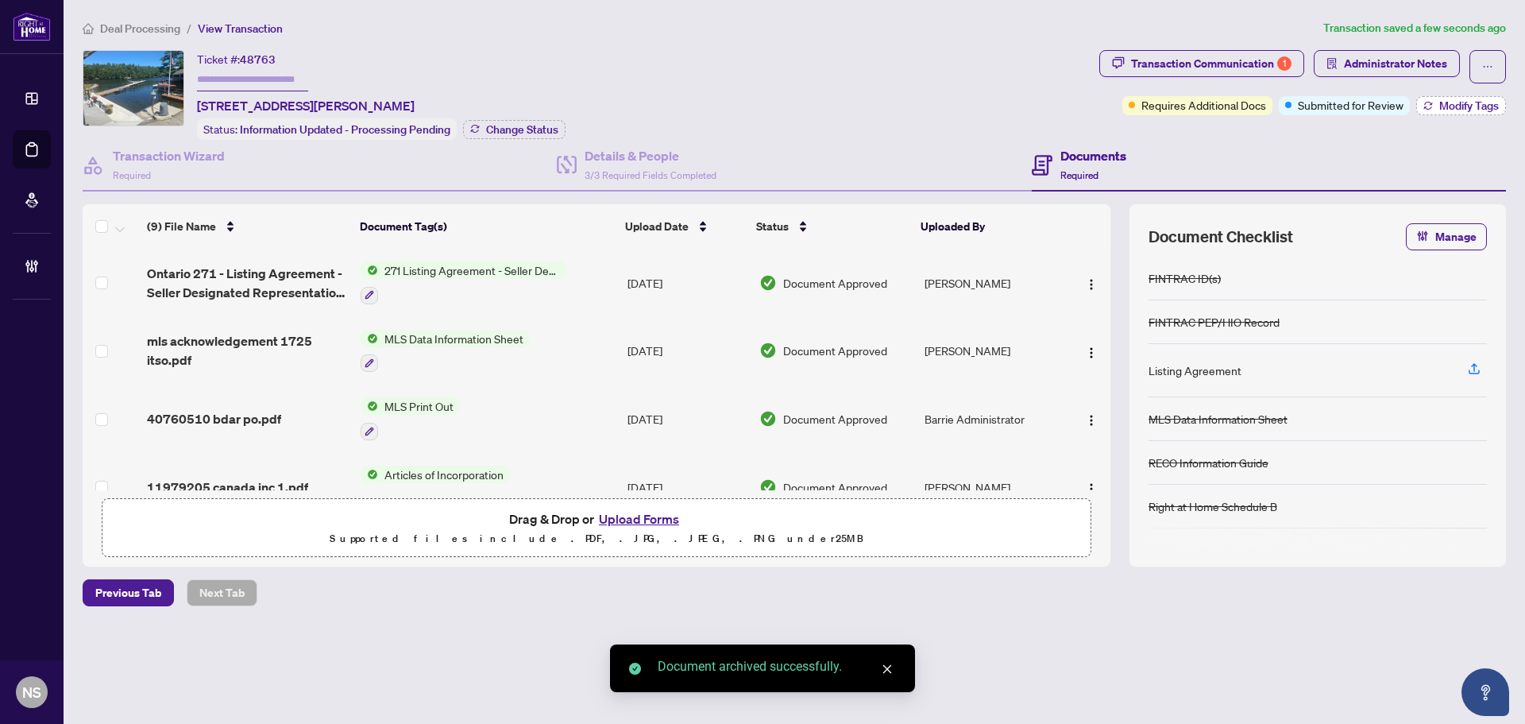
click at [1486, 101] on span "Modify Tags" at bounding box center [1470, 105] width 60 height 11
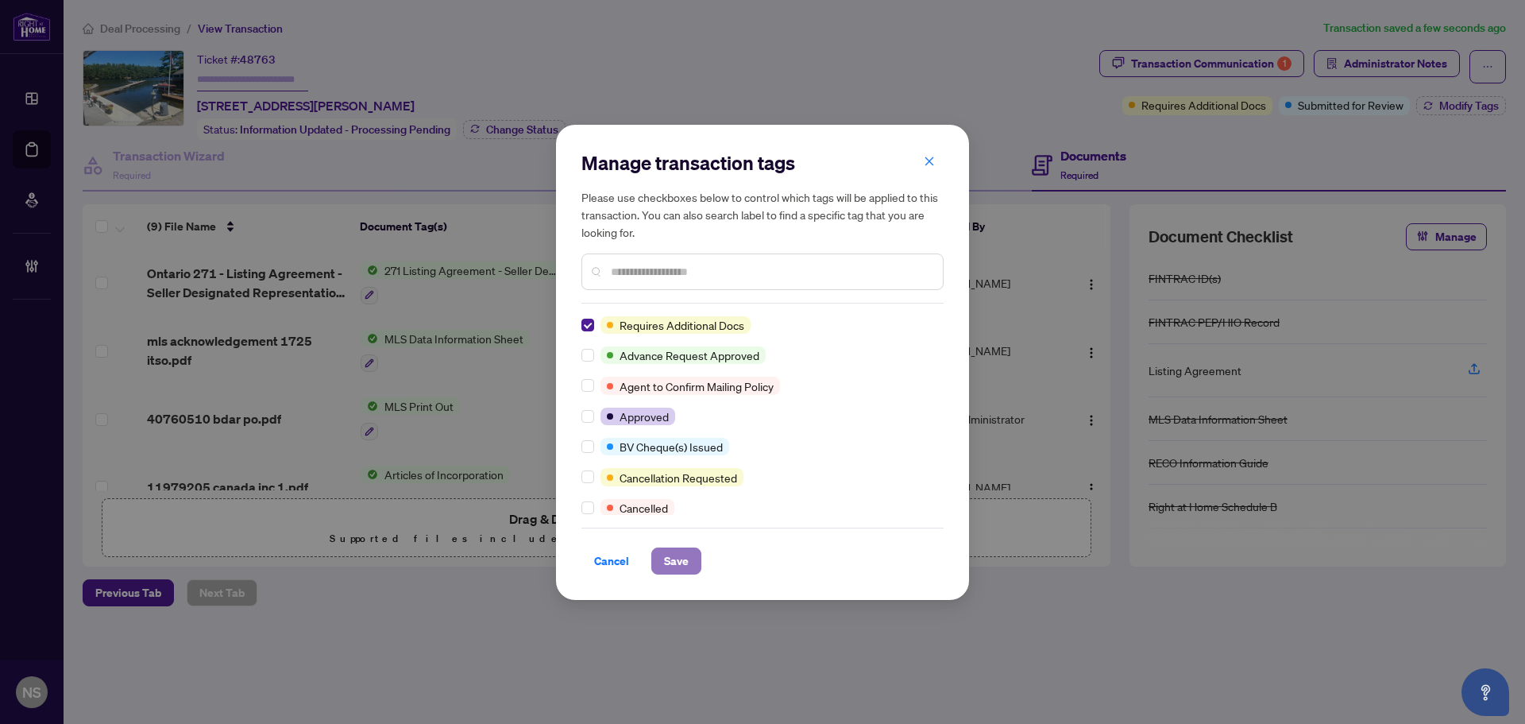
click at [664, 572] on span "Save" at bounding box center [676, 560] width 25 height 25
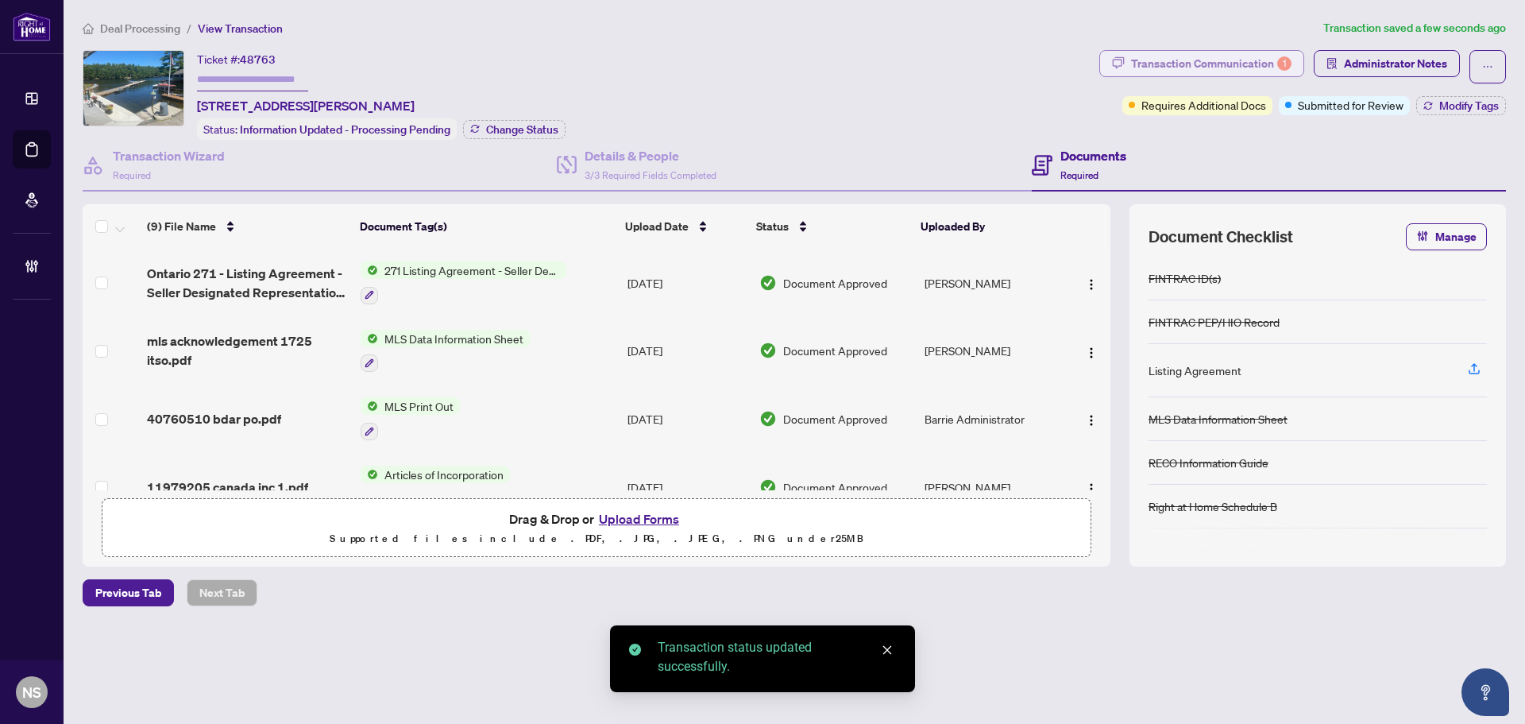
click at [1198, 68] on div "Transaction Communication 1" at bounding box center [1211, 63] width 160 height 25
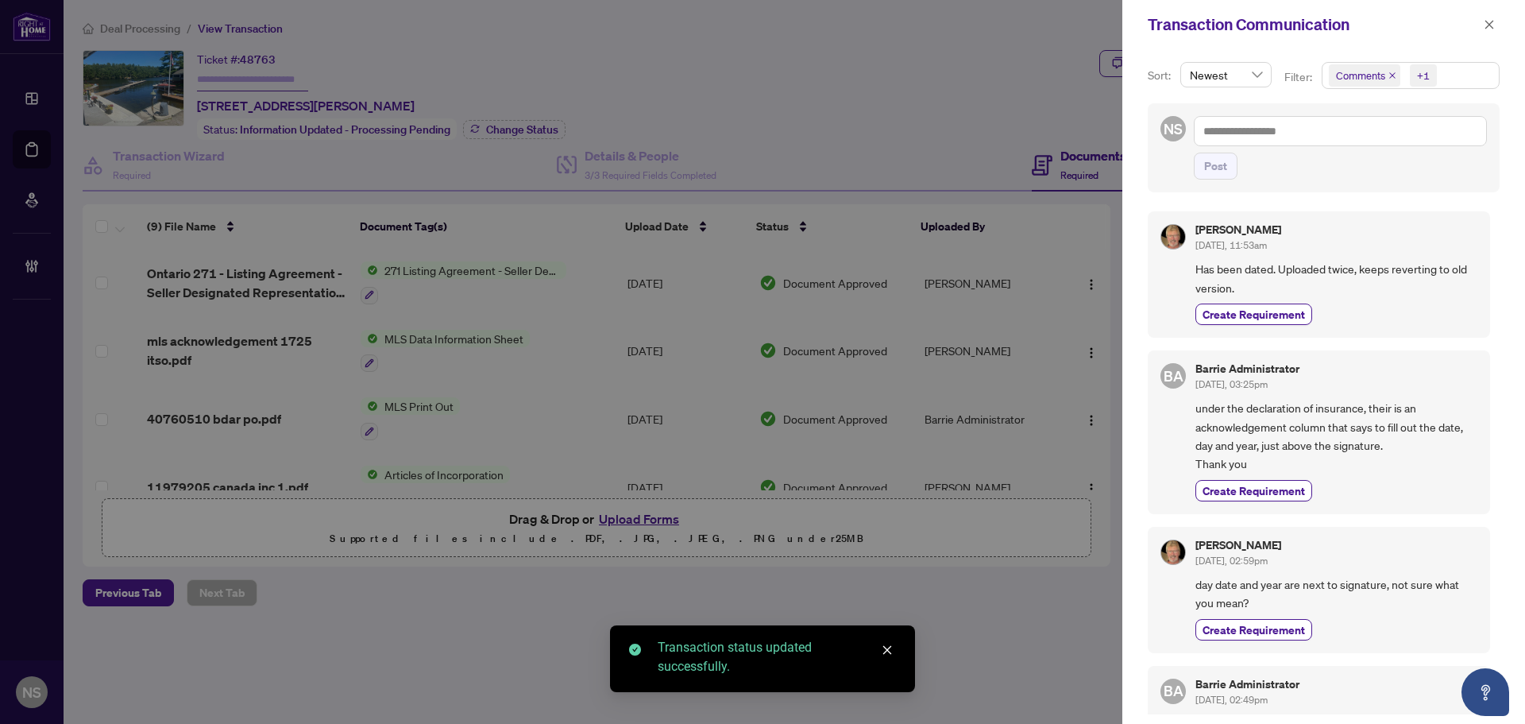
click at [1392, 75] on icon "close" at bounding box center [1392, 75] width 6 height 6
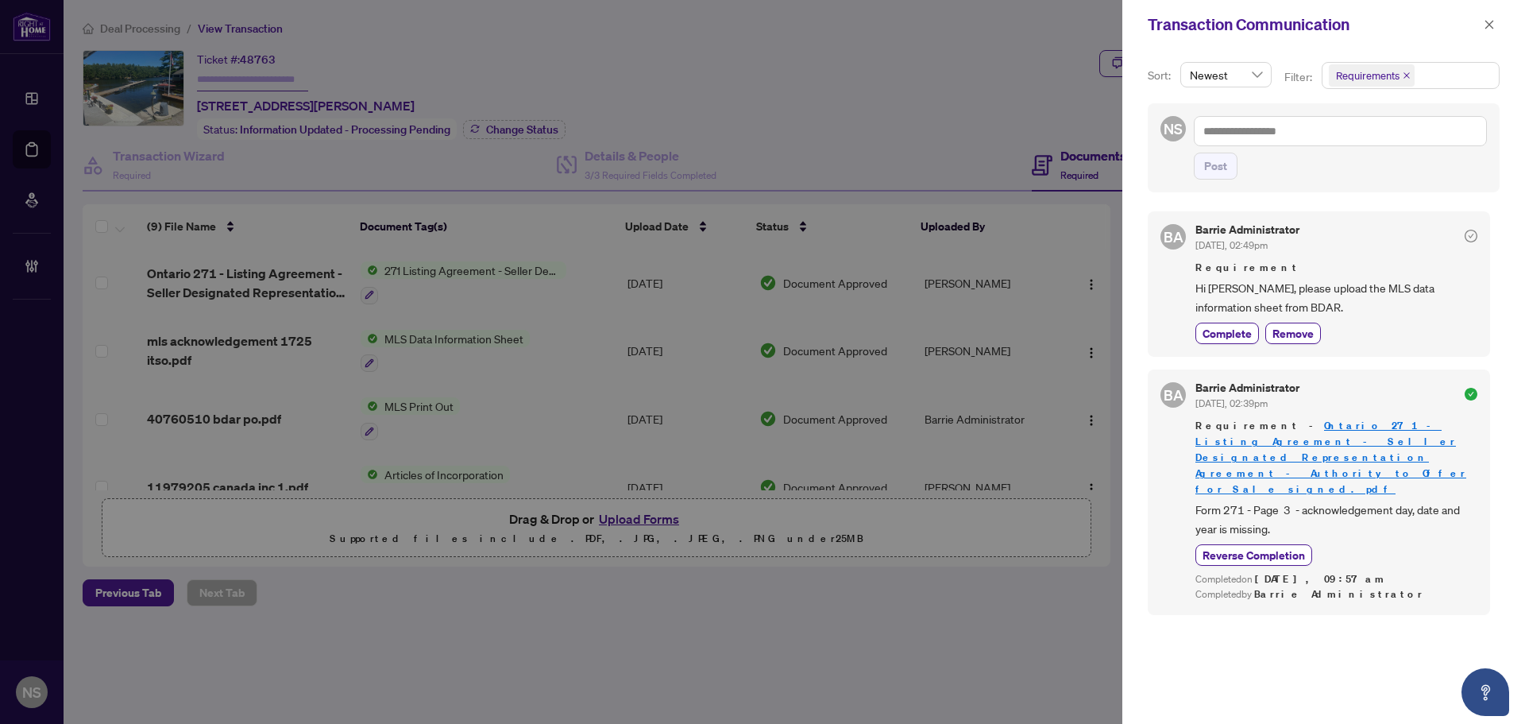
click at [887, 83] on div at bounding box center [762, 362] width 1525 height 724
click at [1485, 25] on icon "close" at bounding box center [1489, 24] width 11 height 11
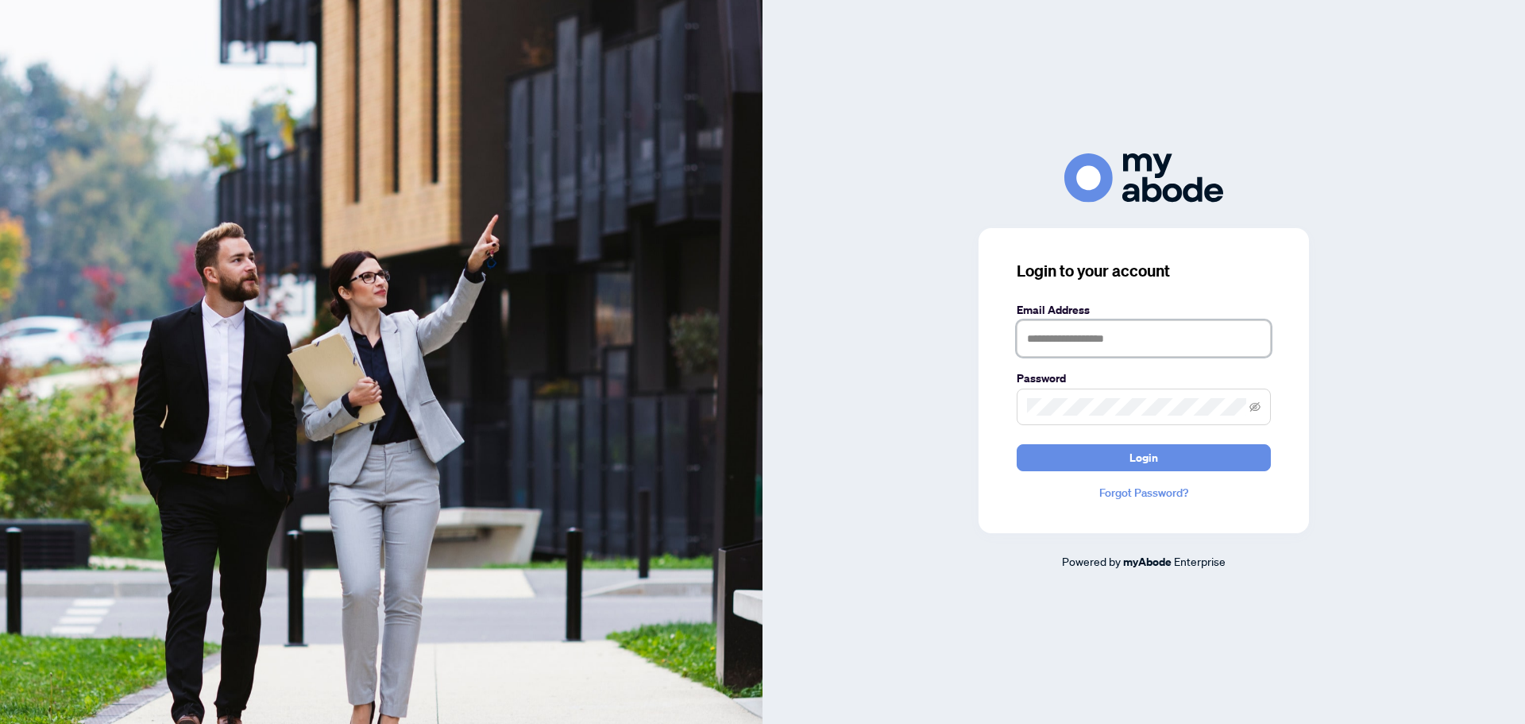
type input "**********"
click at [1138, 458] on span "Login" at bounding box center [1144, 457] width 29 height 25
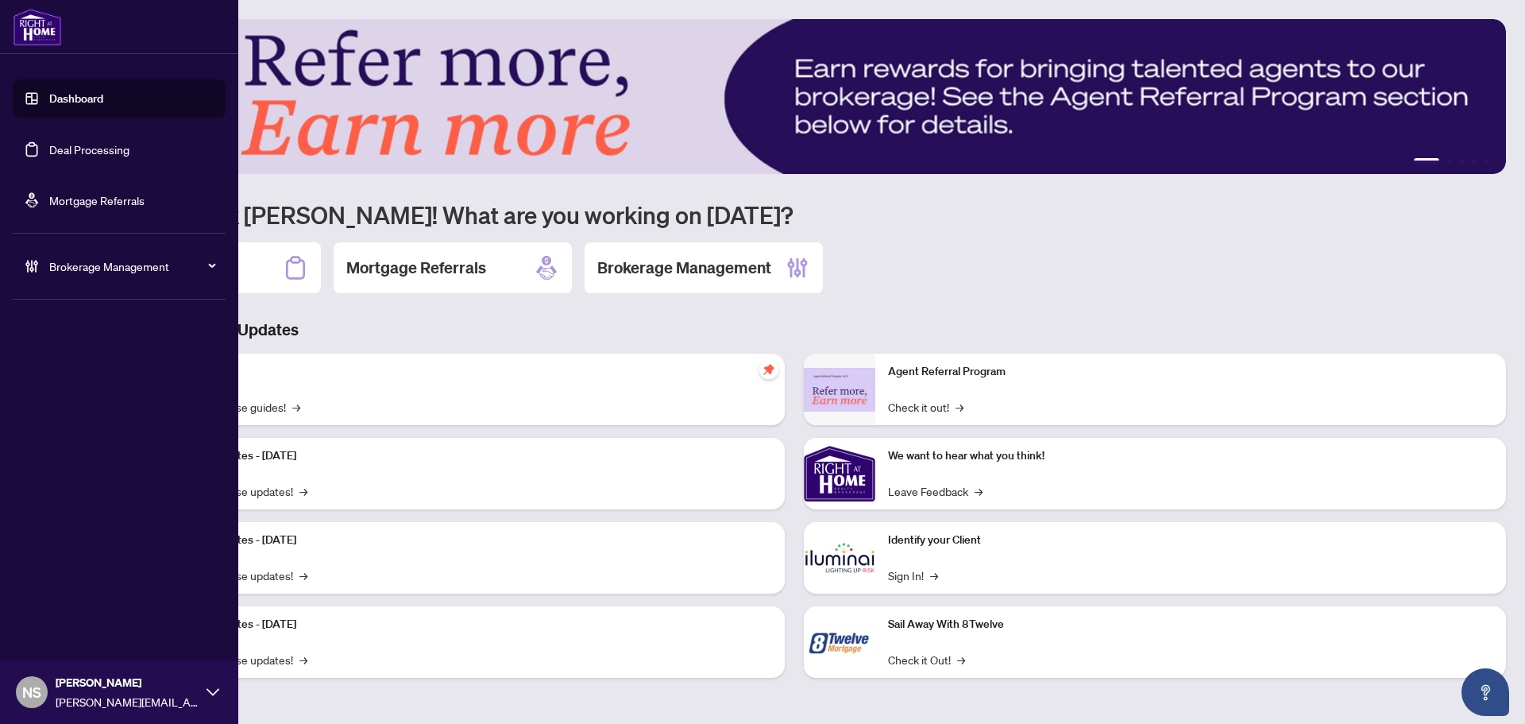
click at [119, 270] on span "Brokerage Management" at bounding box center [131, 265] width 165 height 17
click at [69, 377] on link "Manage Agents" at bounding box center [72, 380] width 79 height 14
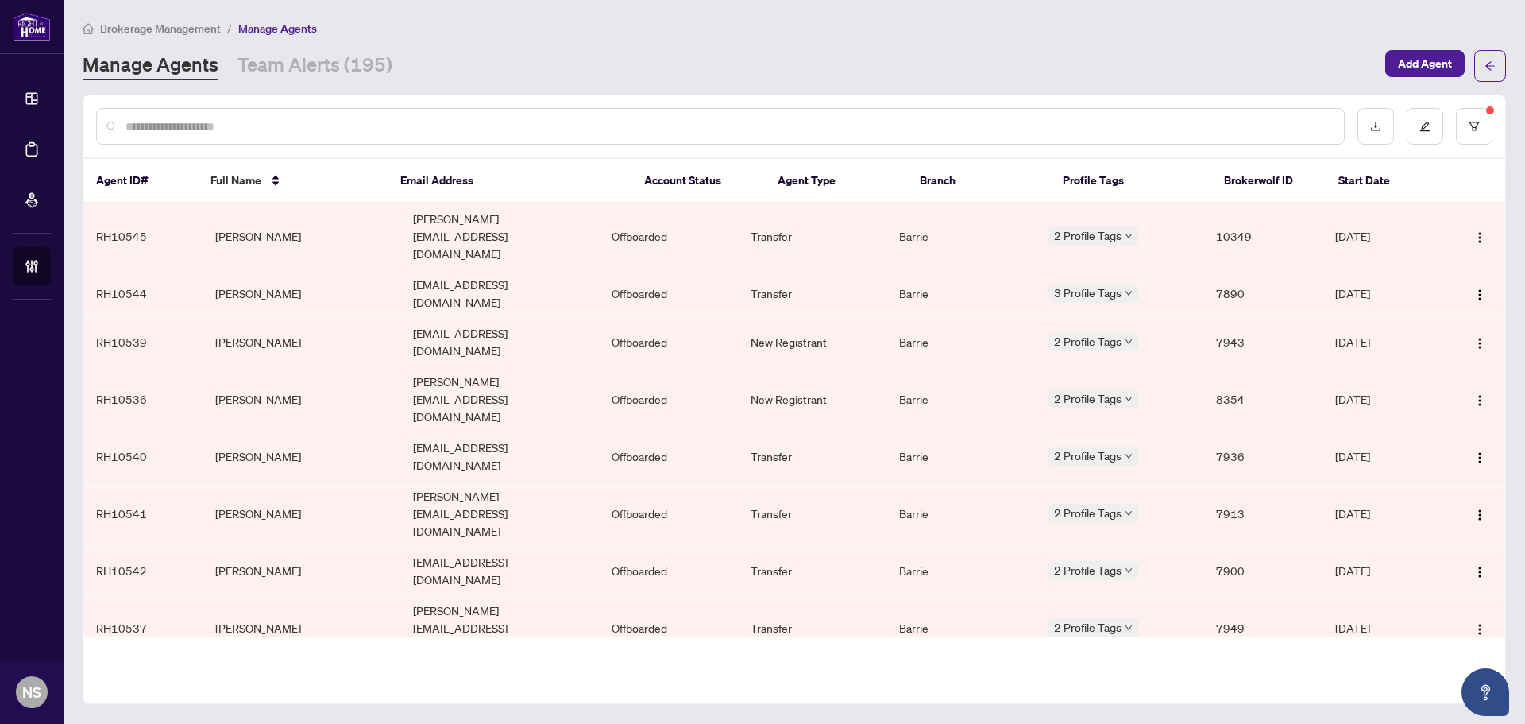
click at [211, 118] on input "text" at bounding box center [729, 126] width 1206 height 17
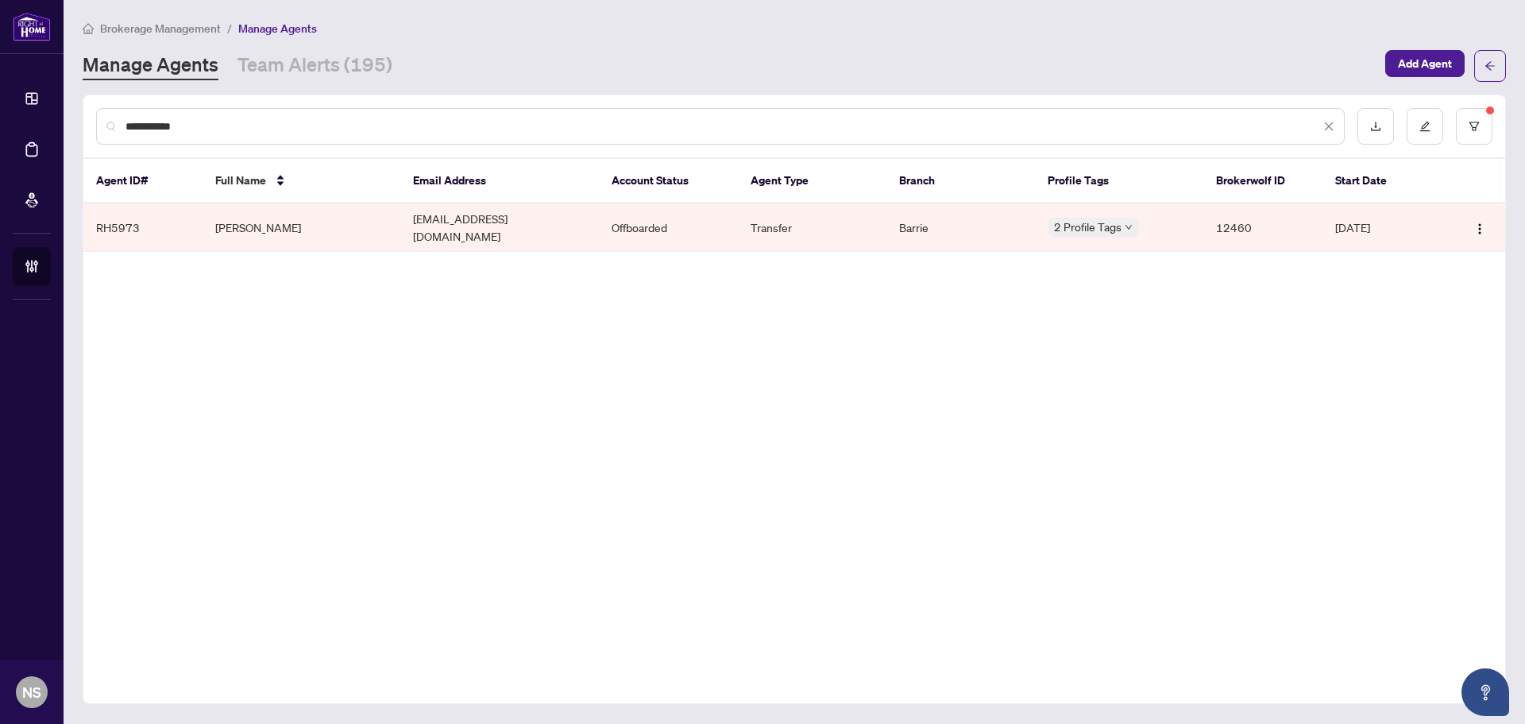
type input "**********"
click at [261, 225] on td "[PERSON_NAME]" at bounding box center [302, 227] width 199 height 48
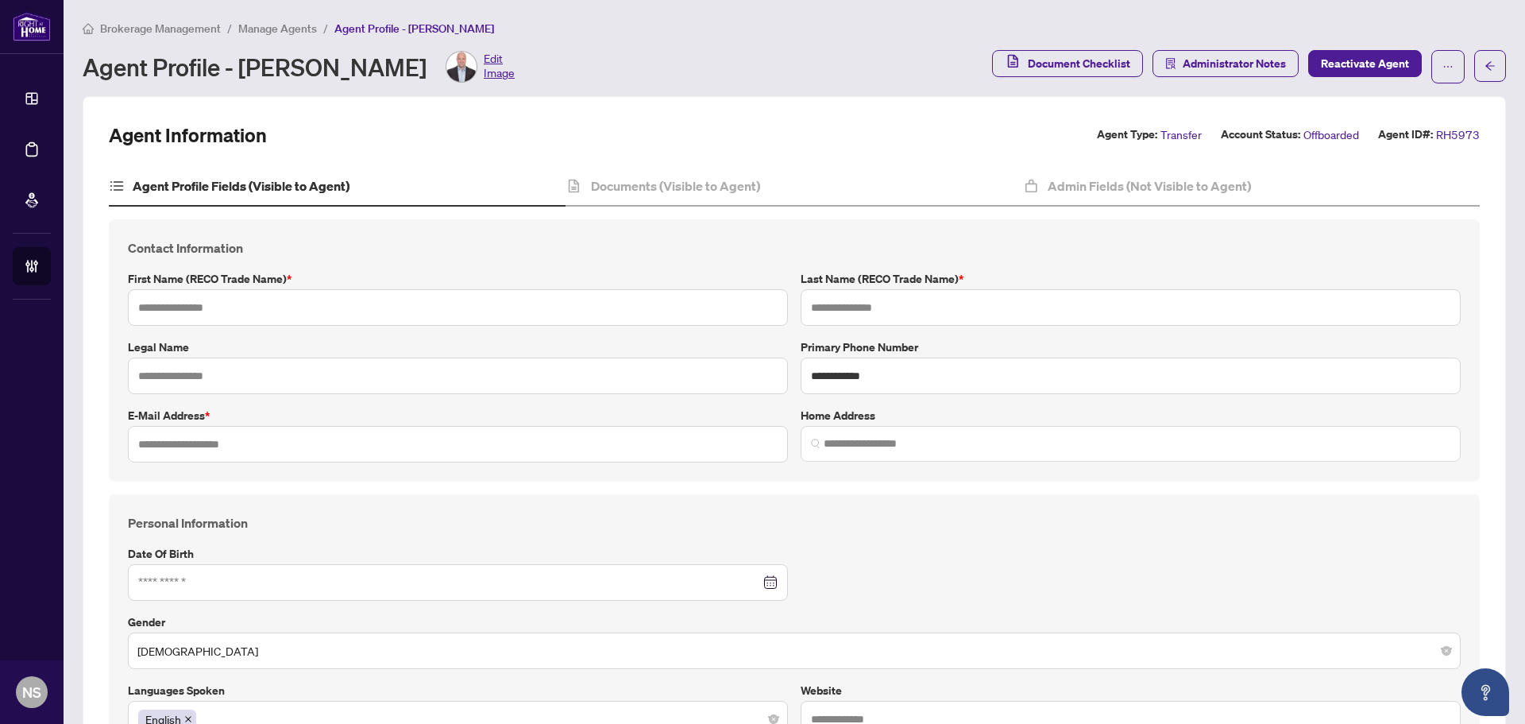
type input "*****"
type input "******"
type input "**********"
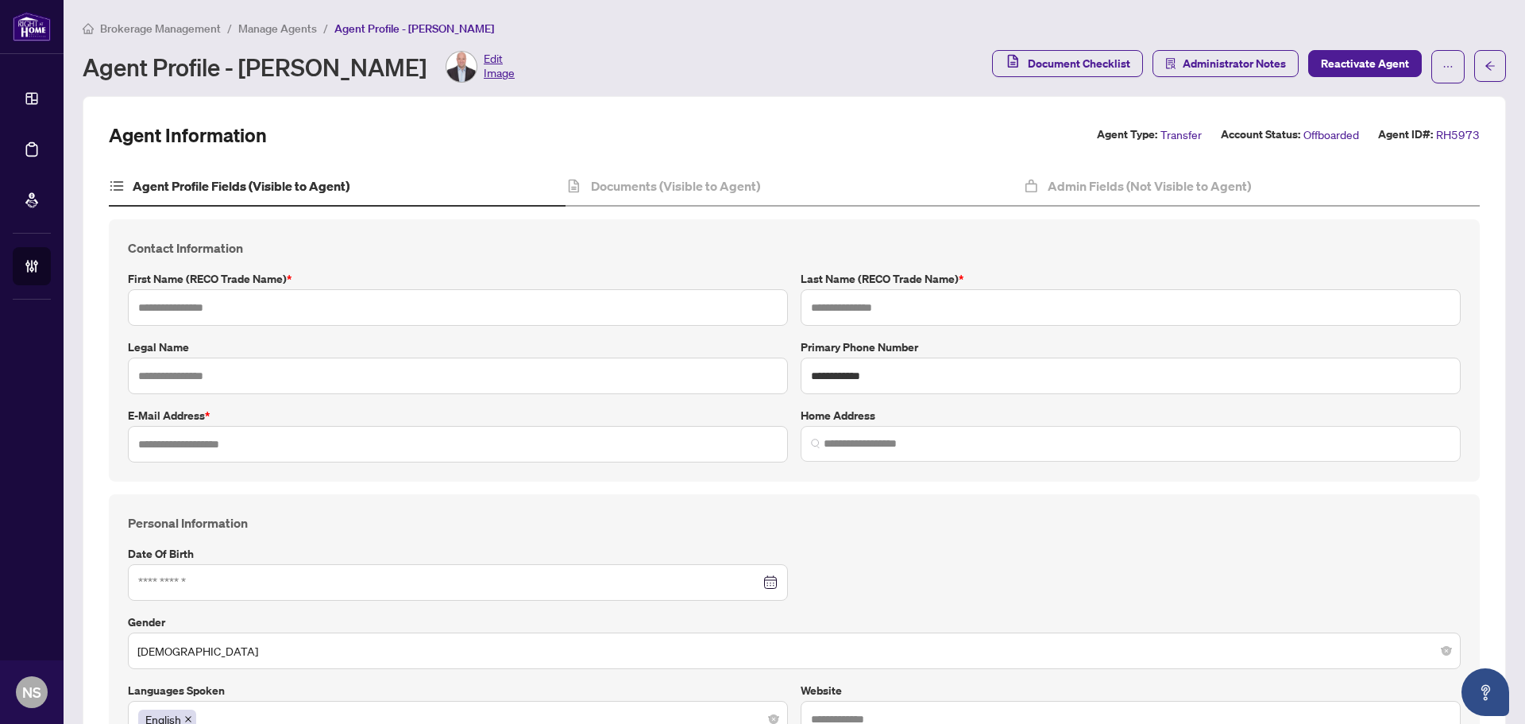
type input "**********"
type input "*********"
type input "******"
type input "**********"
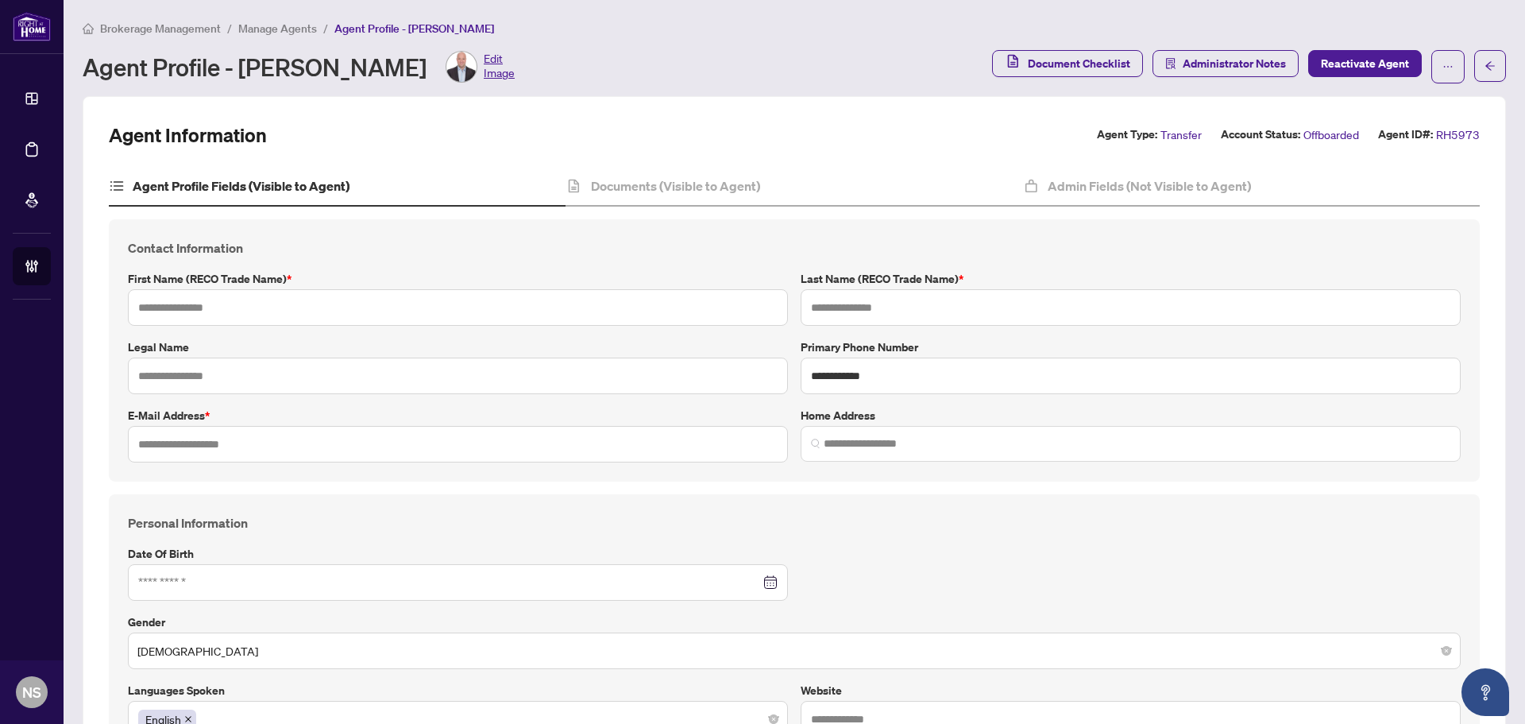
type input "*"
type input "*****"
type input "*"
type input "**********"
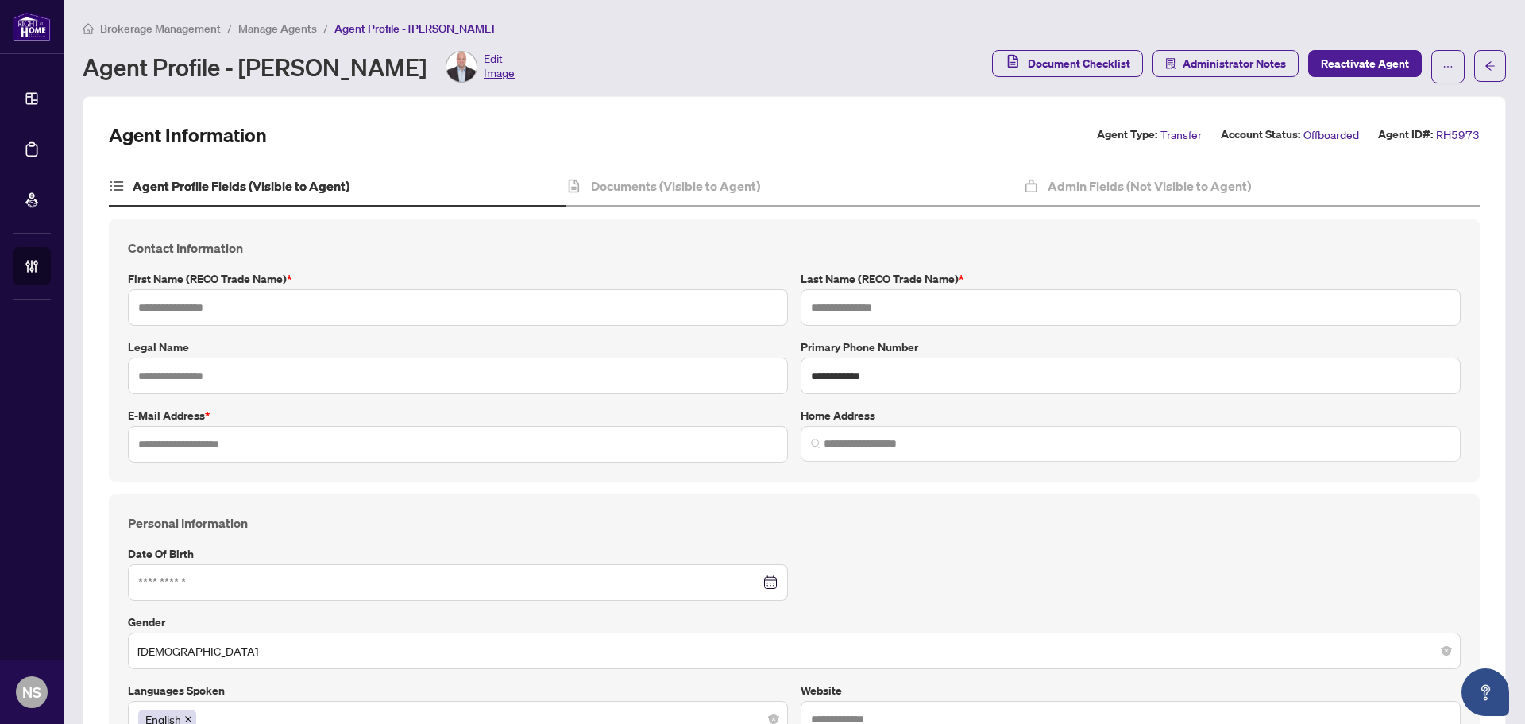
type input "*******"
type input "**********"
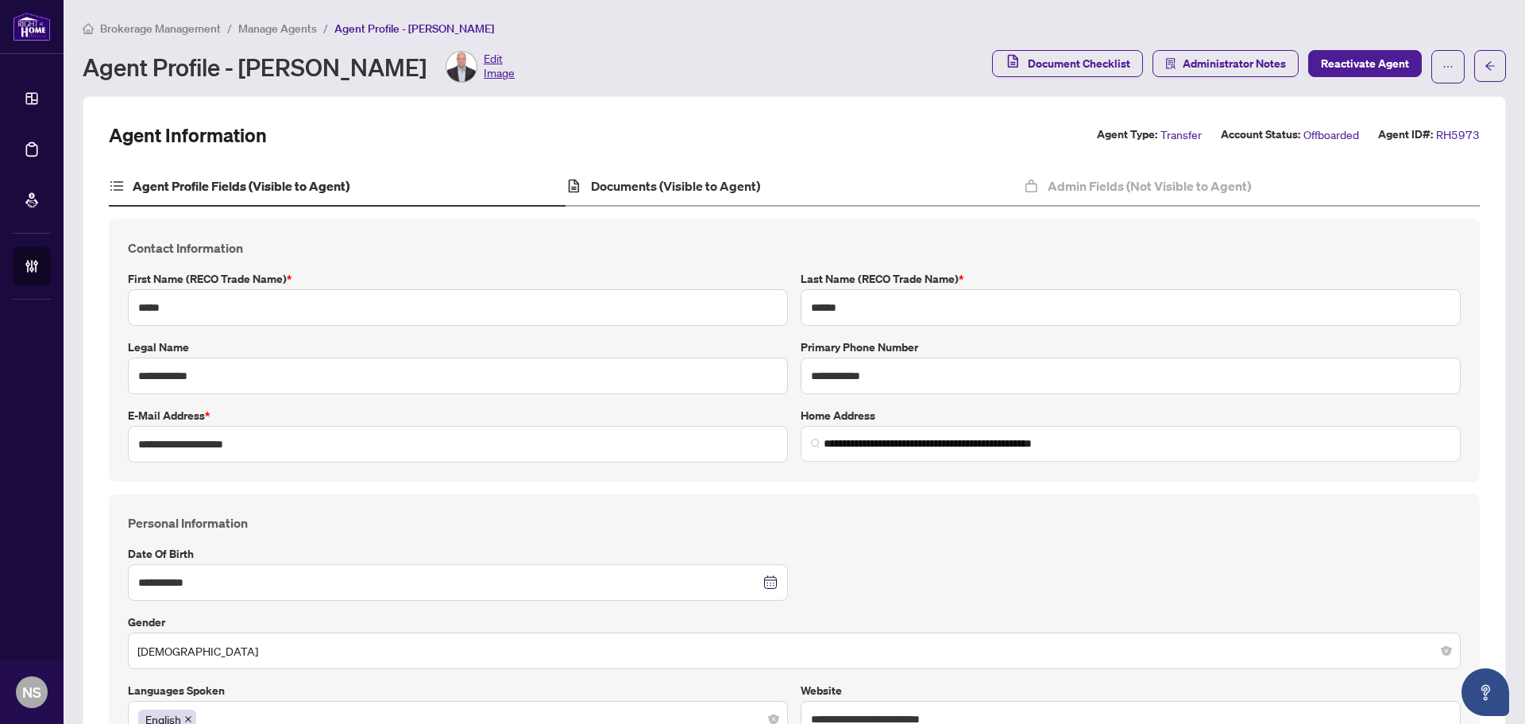
click at [746, 173] on div "Documents (Visible to Agent)" at bounding box center [794, 187] width 457 height 40
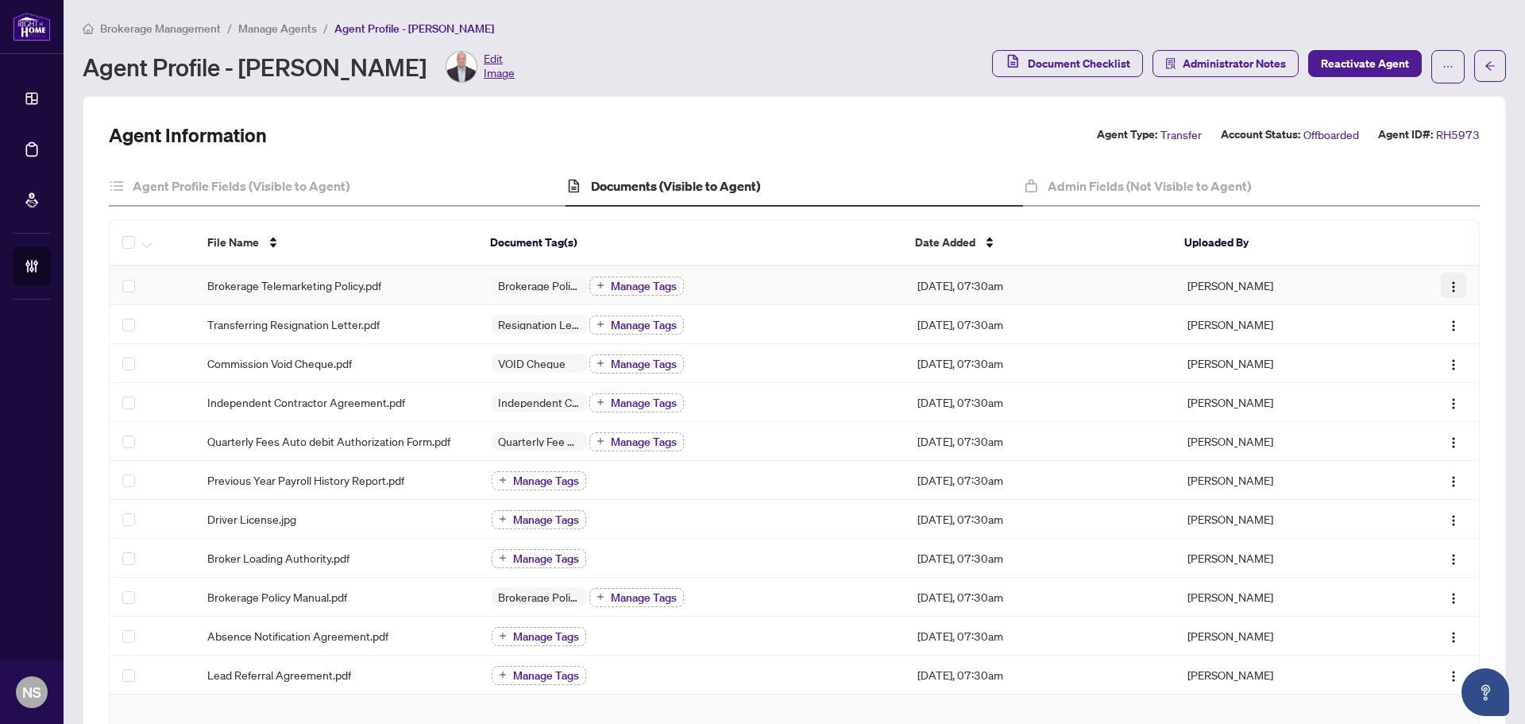
click at [1447, 289] on img "button" at bounding box center [1453, 286] width 13 height 13
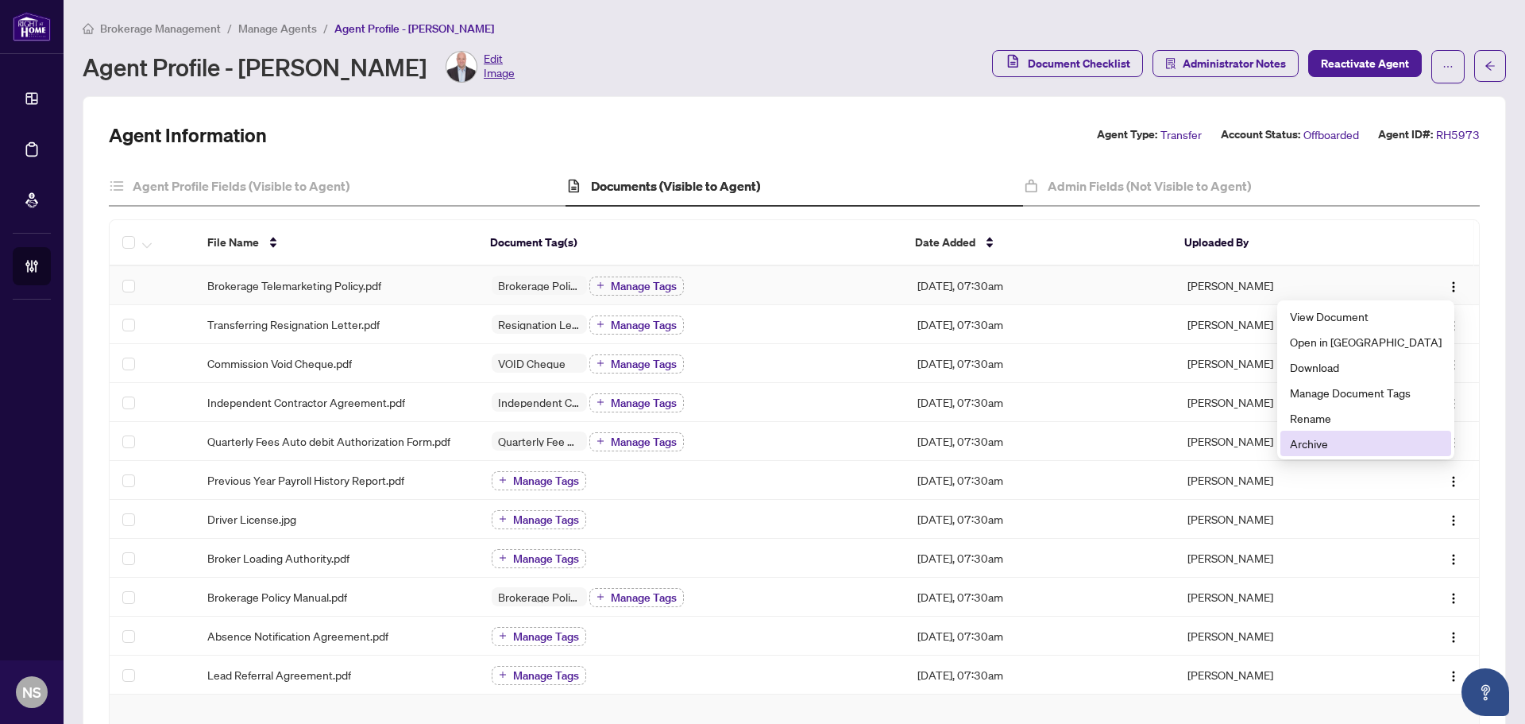
click at [1376, 450] on span "Archive" at bounding box center [1366, 443] width 152 height 17
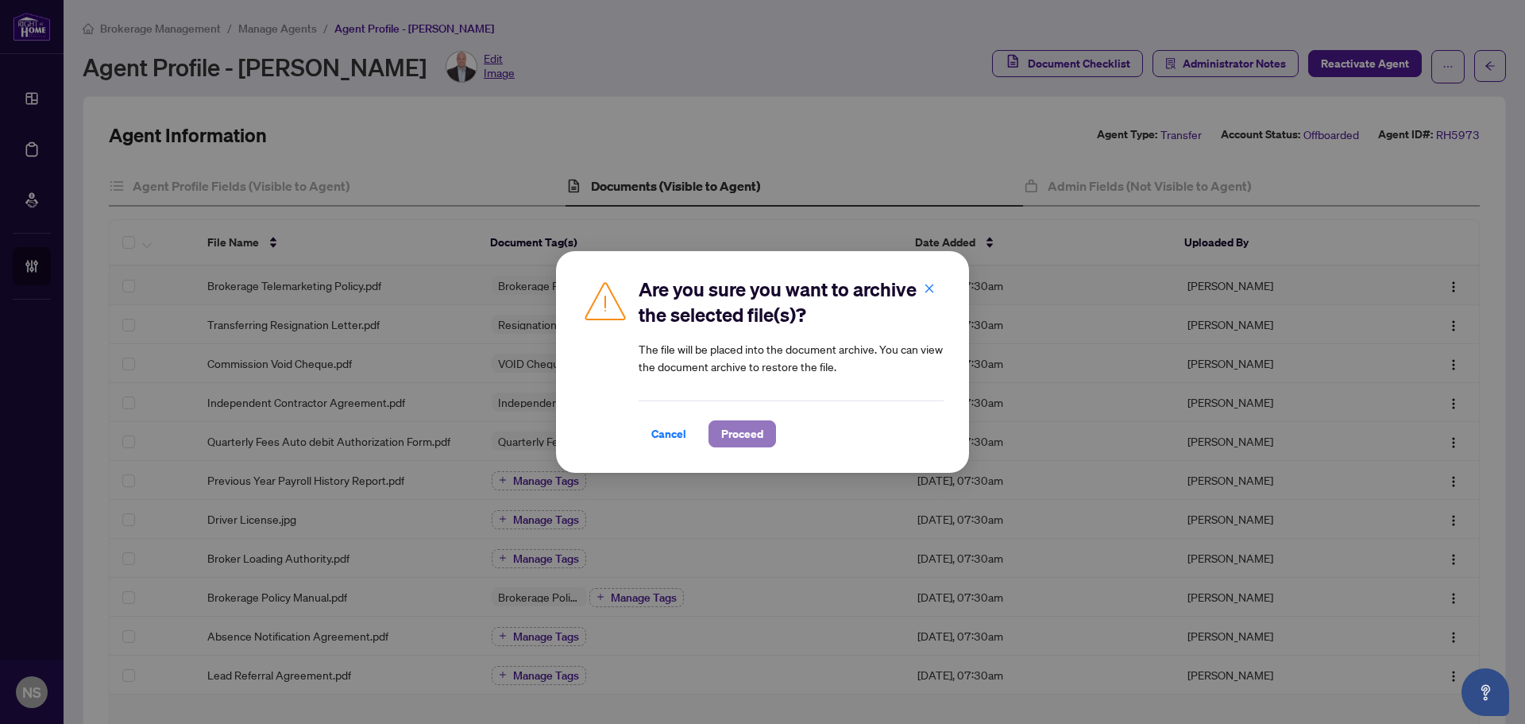
click at [760, 437] on span "Proceed" at bounding box center [742, 433] width 42 height 25
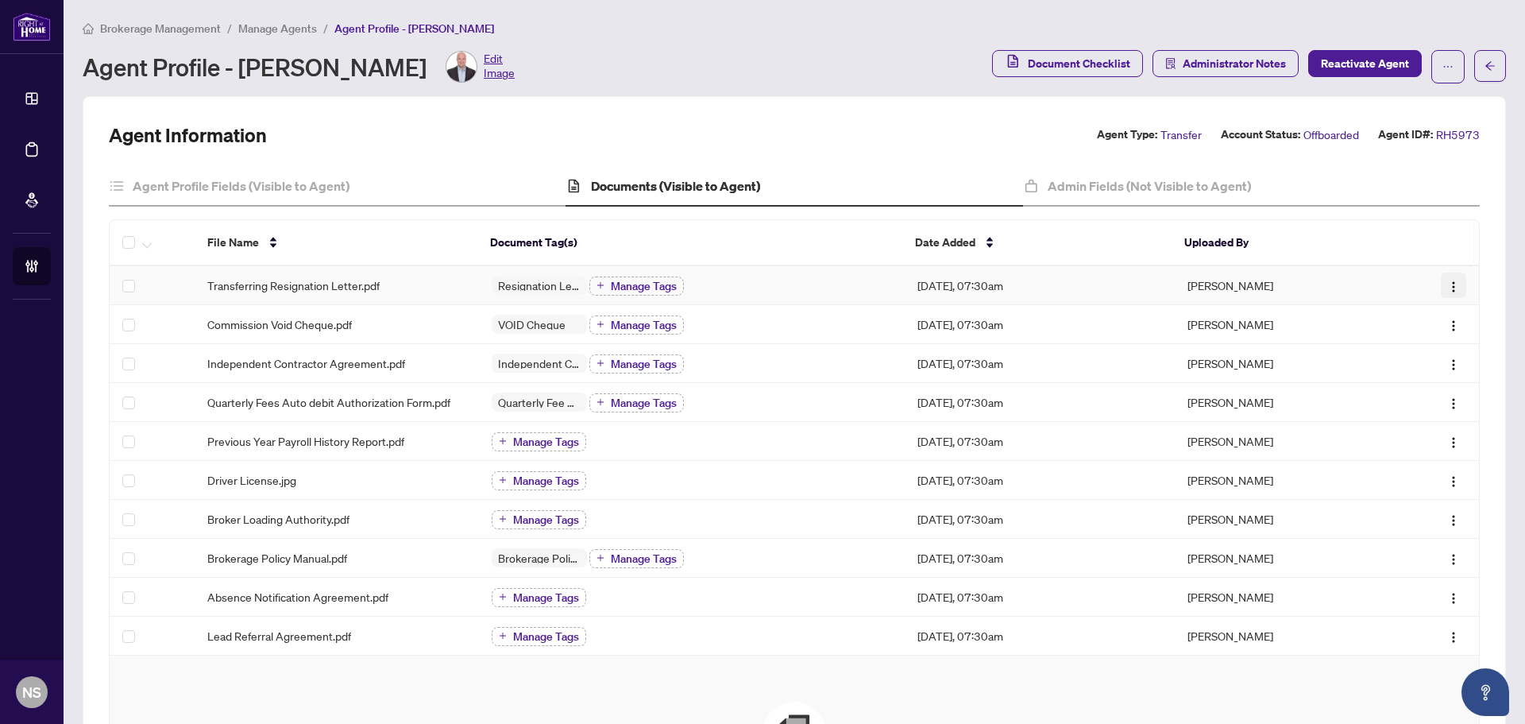
click at [1448, 288] on button "button" at bounding box center [1453, 284] width 25 height 25
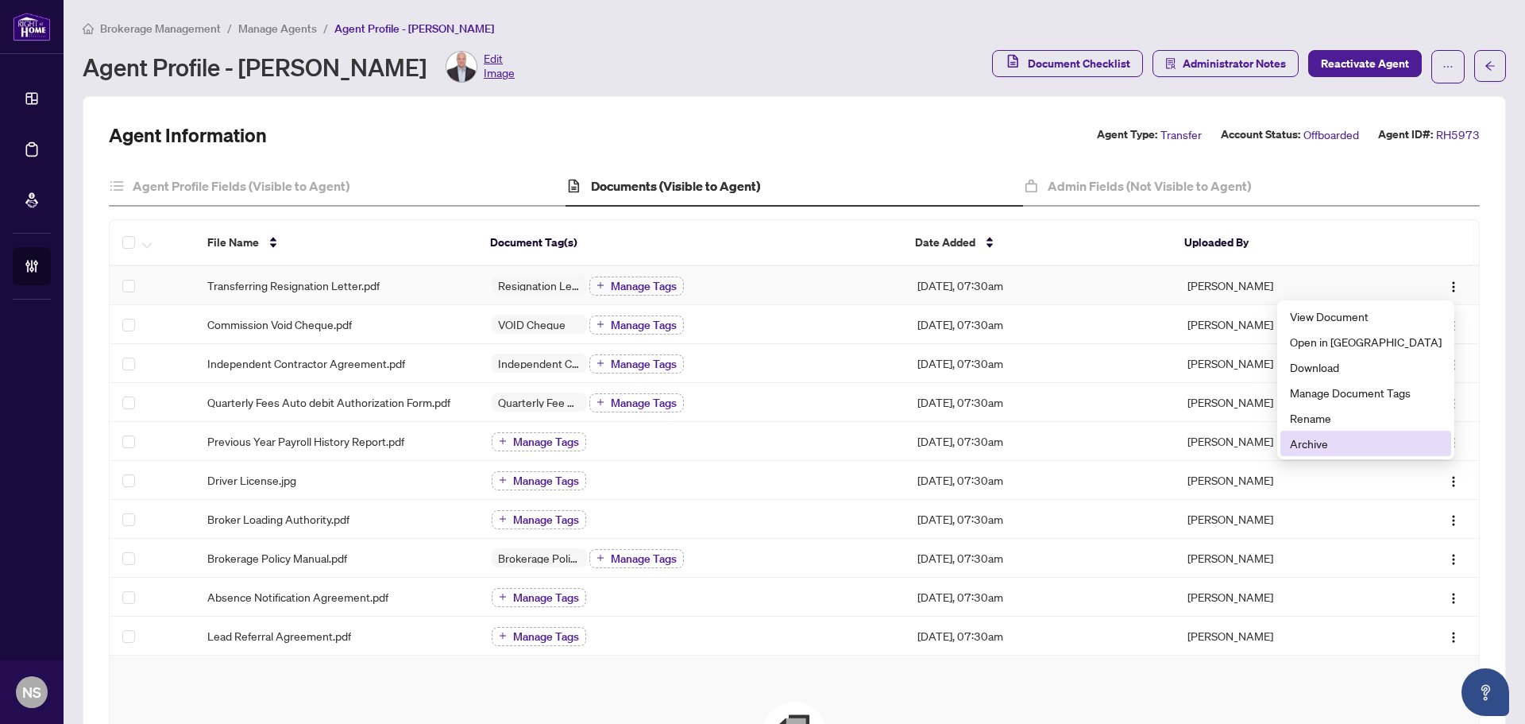
click at [1372, 446] on span "Archive" at bounding box center [1366, 443] width 152 height 17
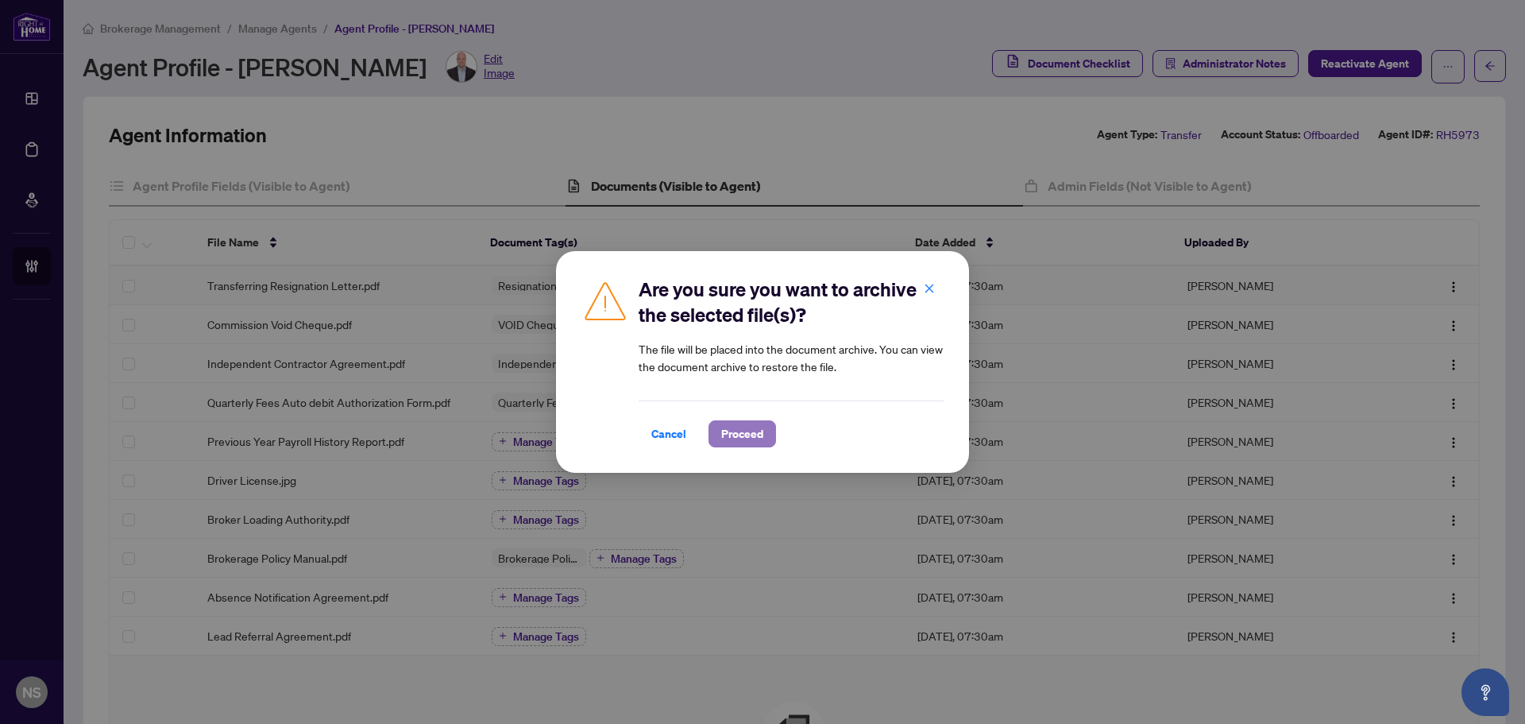
click at [744, 431] on span "Proceed" at bounding box center [742, 433] width 42 height 25
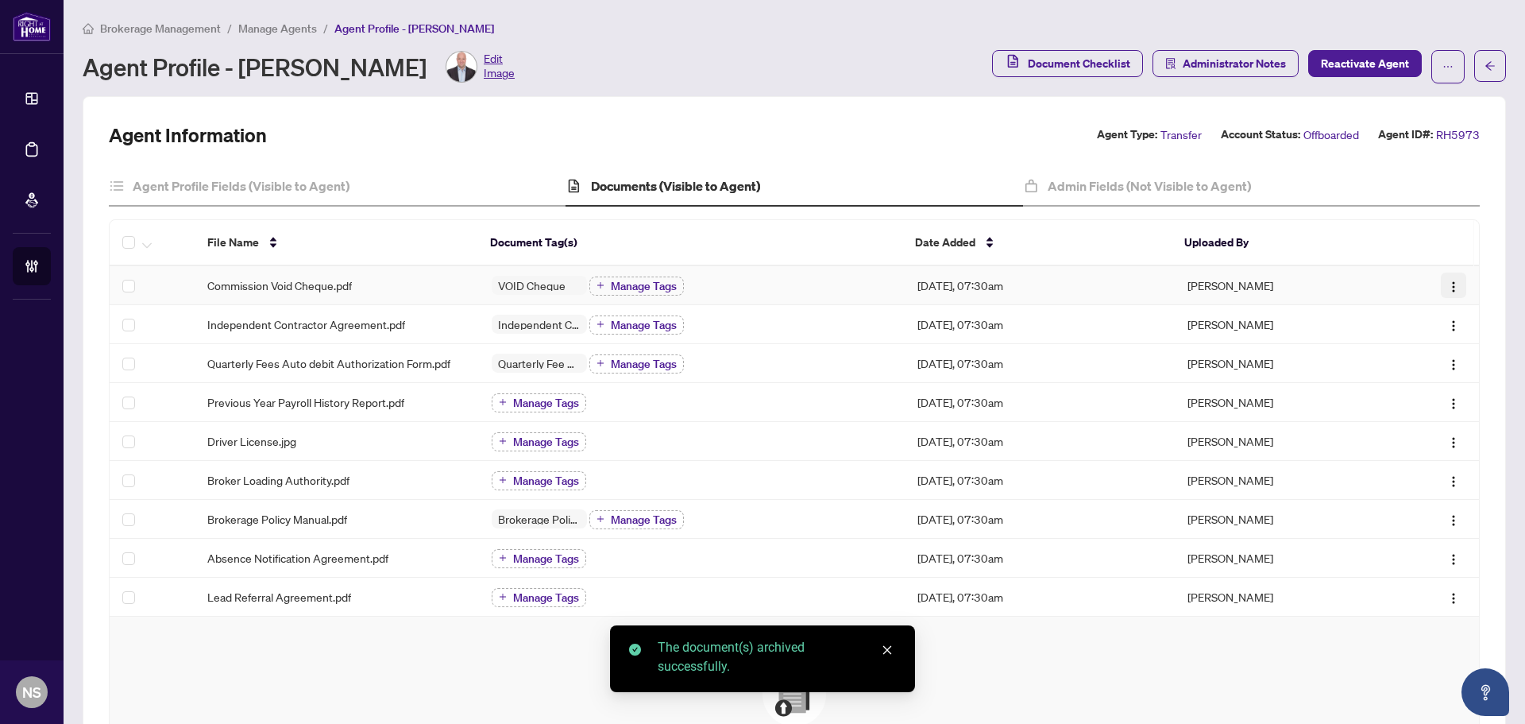
click at [1441, 283] on button "button" at bounding box center [1453, 284] width 25 height 25
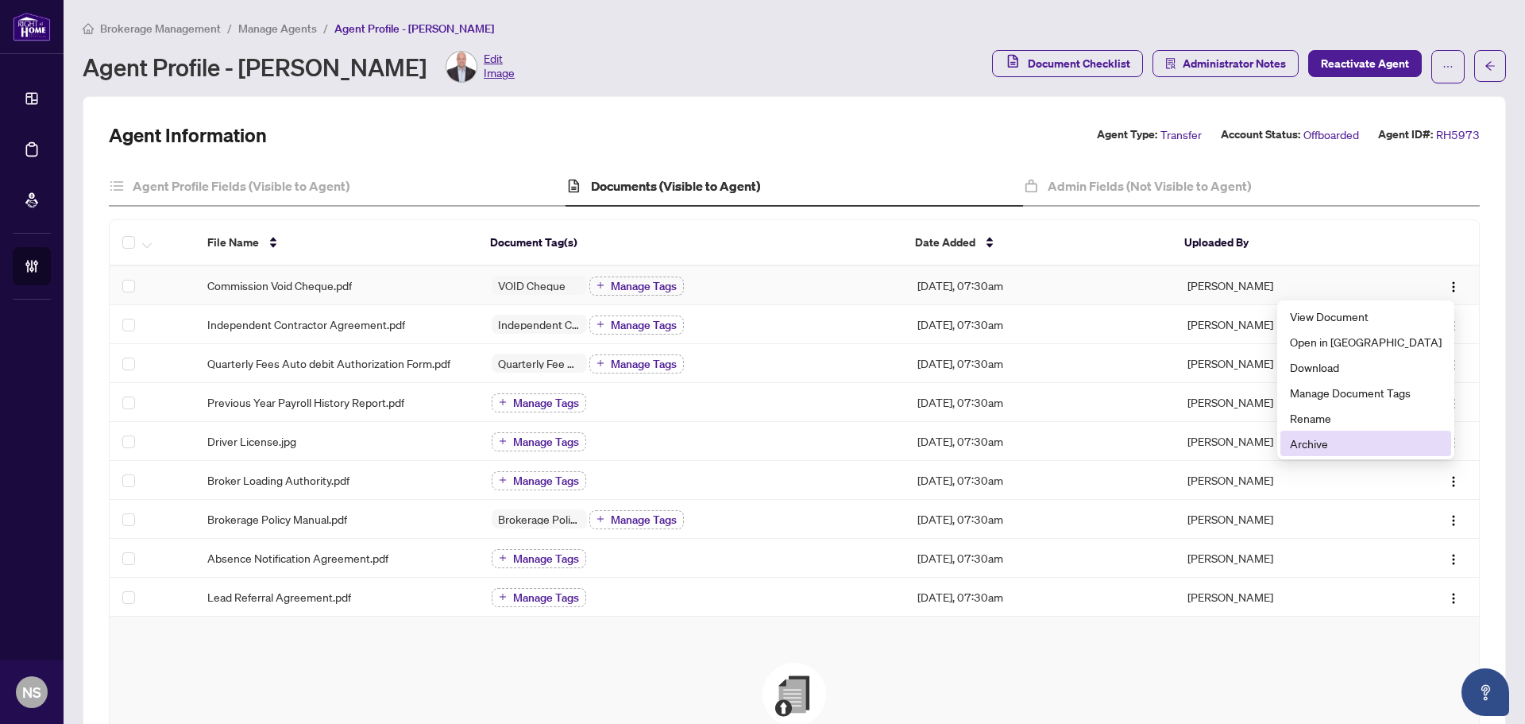
click at [1347, 443] on span "Archive" at bounding box center [1366, 443] width 152 height 17
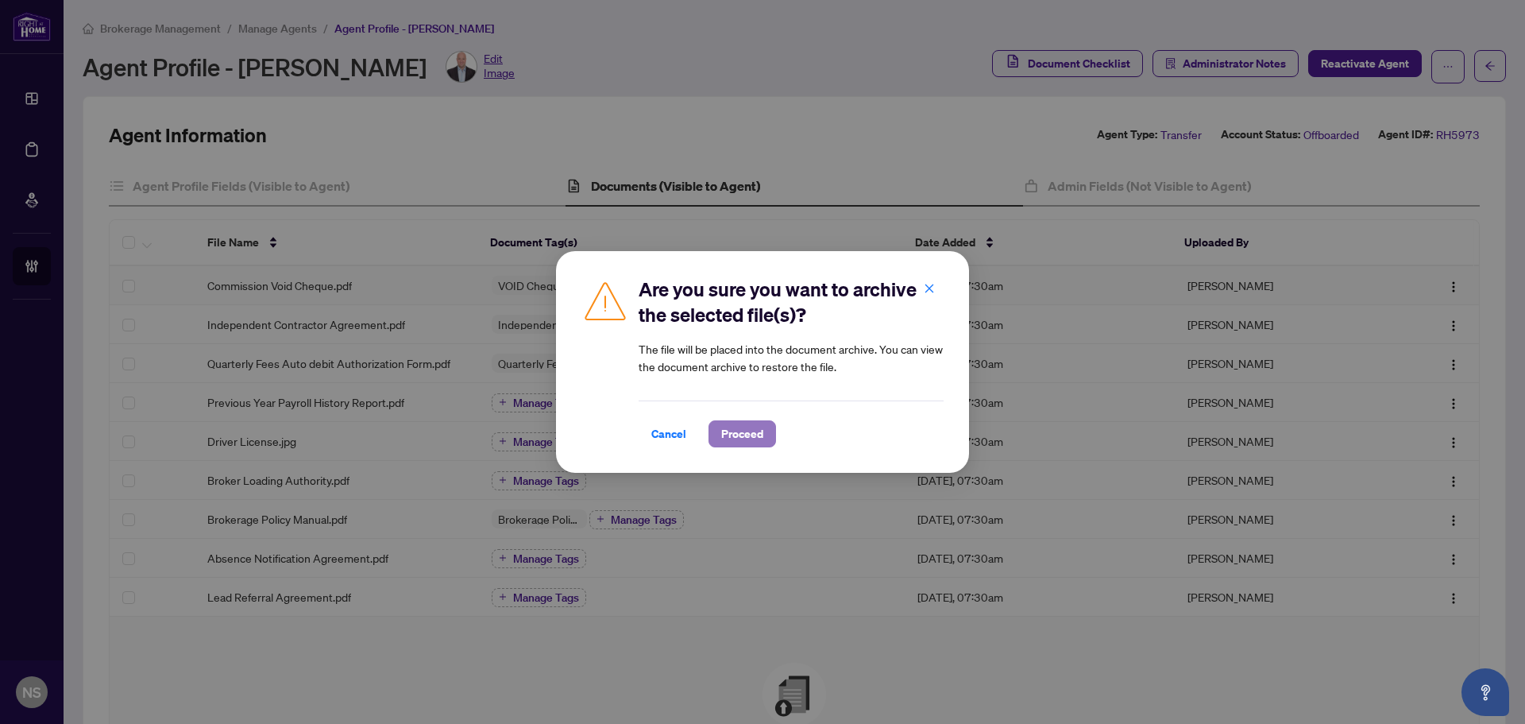
click at [744, 441] on span "Proceed" at bounding box center [742, 433] width 42 height 25
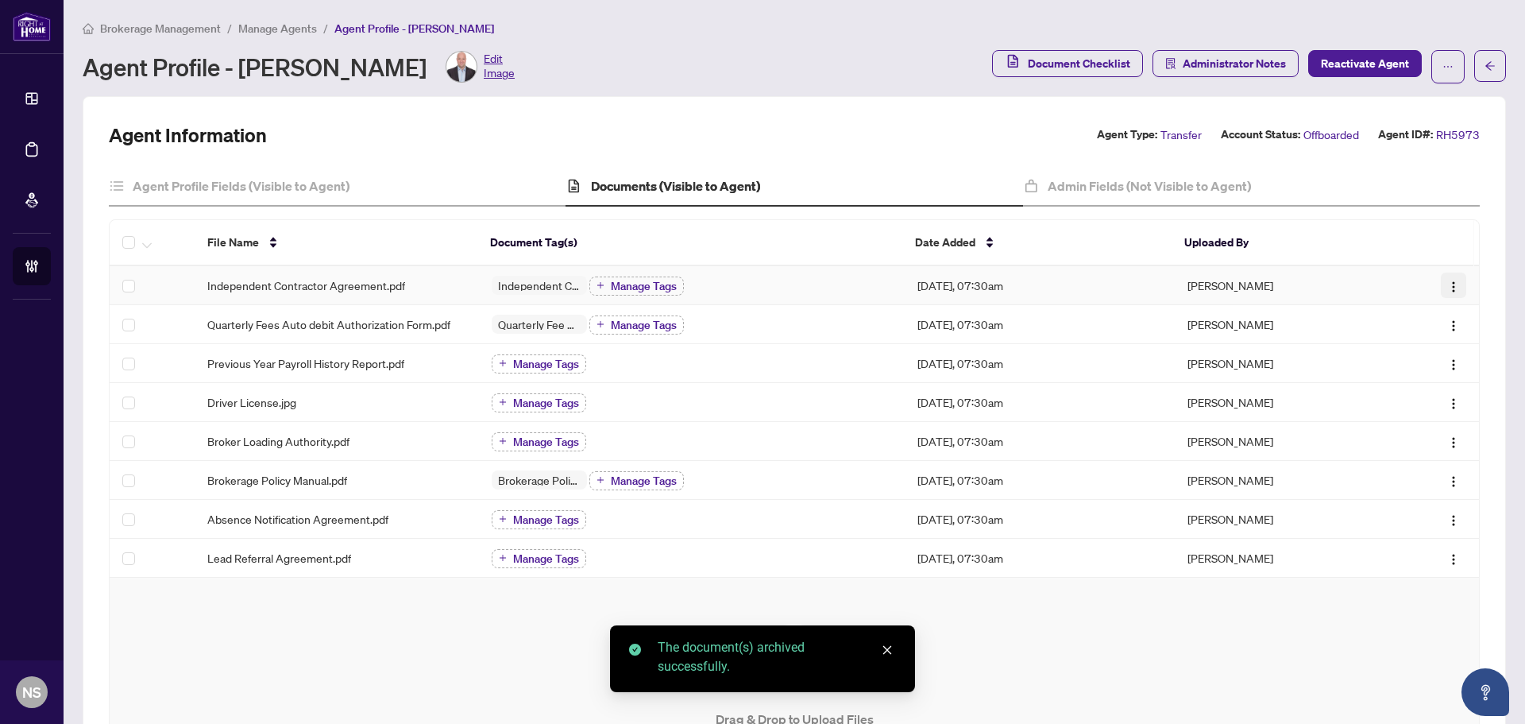
click at [1447, 283] on img "button" at bounding box center [1453, 286] width 13 height 13
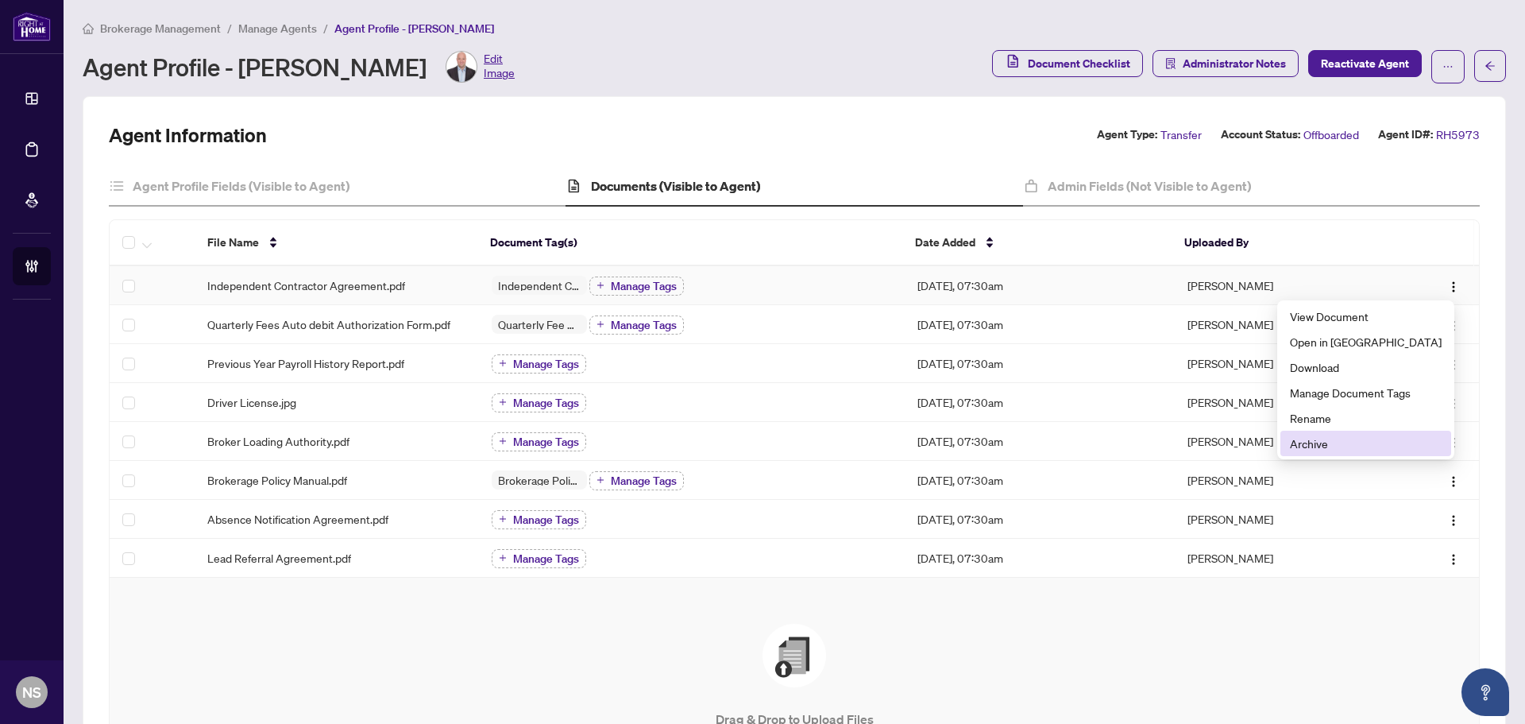
click at [1386, 443] on span "Archive" at bounding box center [1366, 443] width 152 height 17
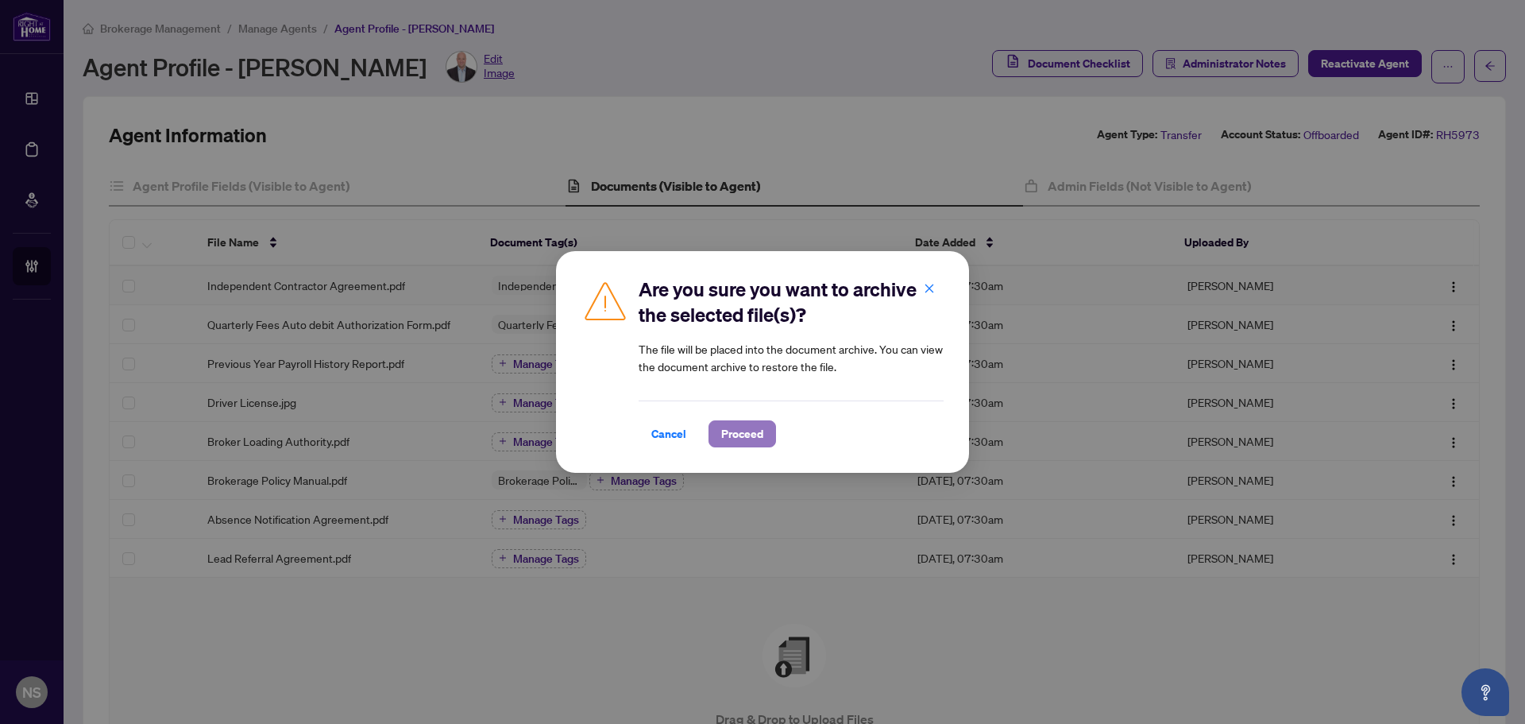
click at [751, 436] on span "Proceed" at bounding box center [742, 433] width 42 height 25
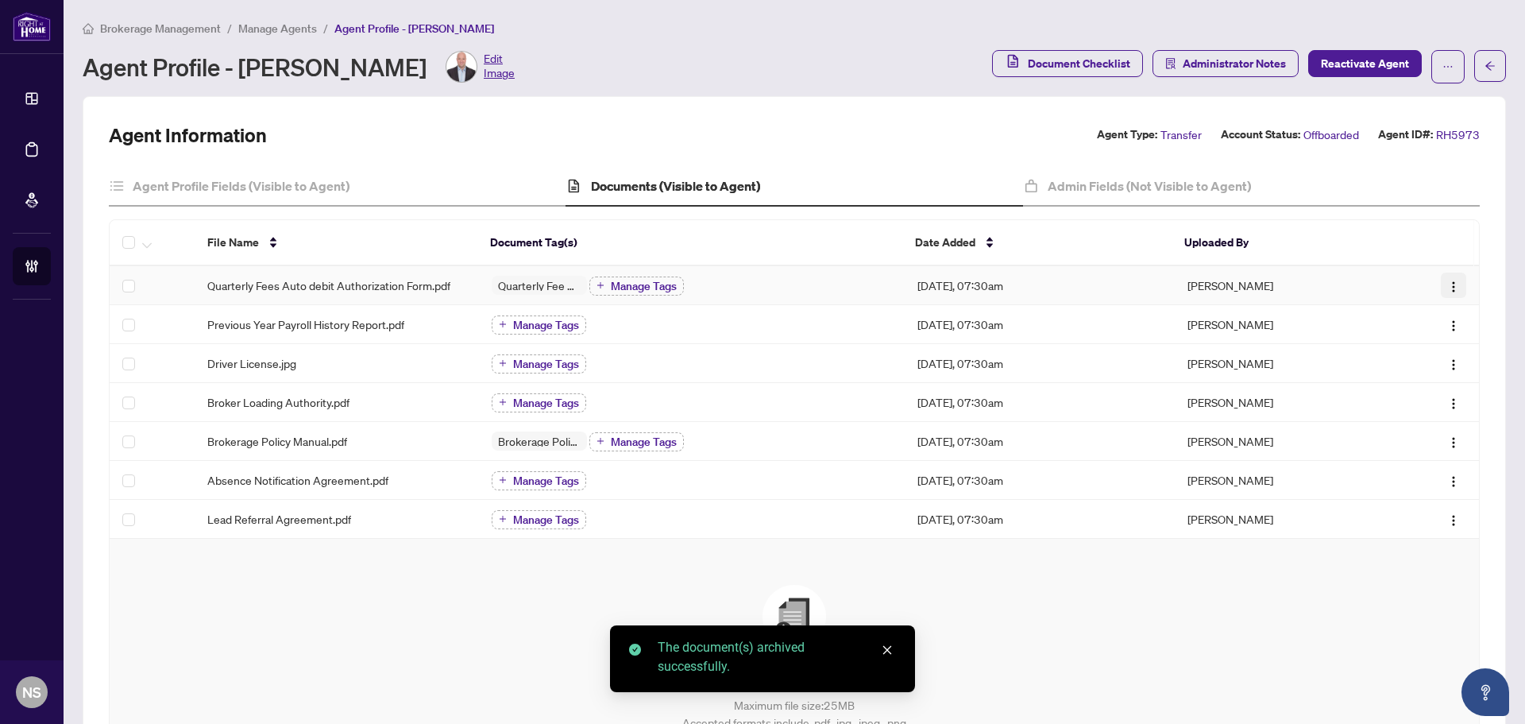
click at [1447, 290] on img "button" at bounding box center [1453, 286] width 13 height 13
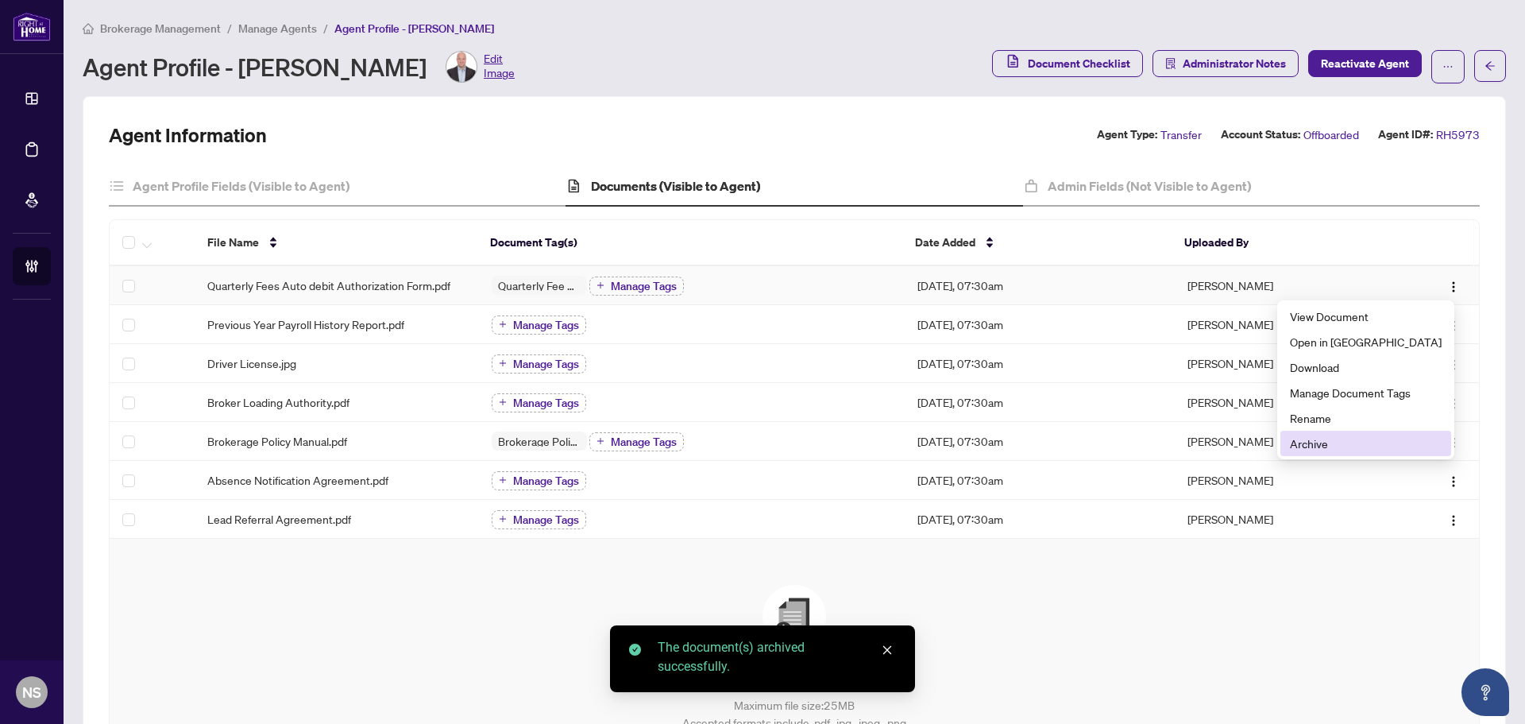
click at [1362, 443] on span "Archive" at bounding box center [1366, 443] width 152 height 17
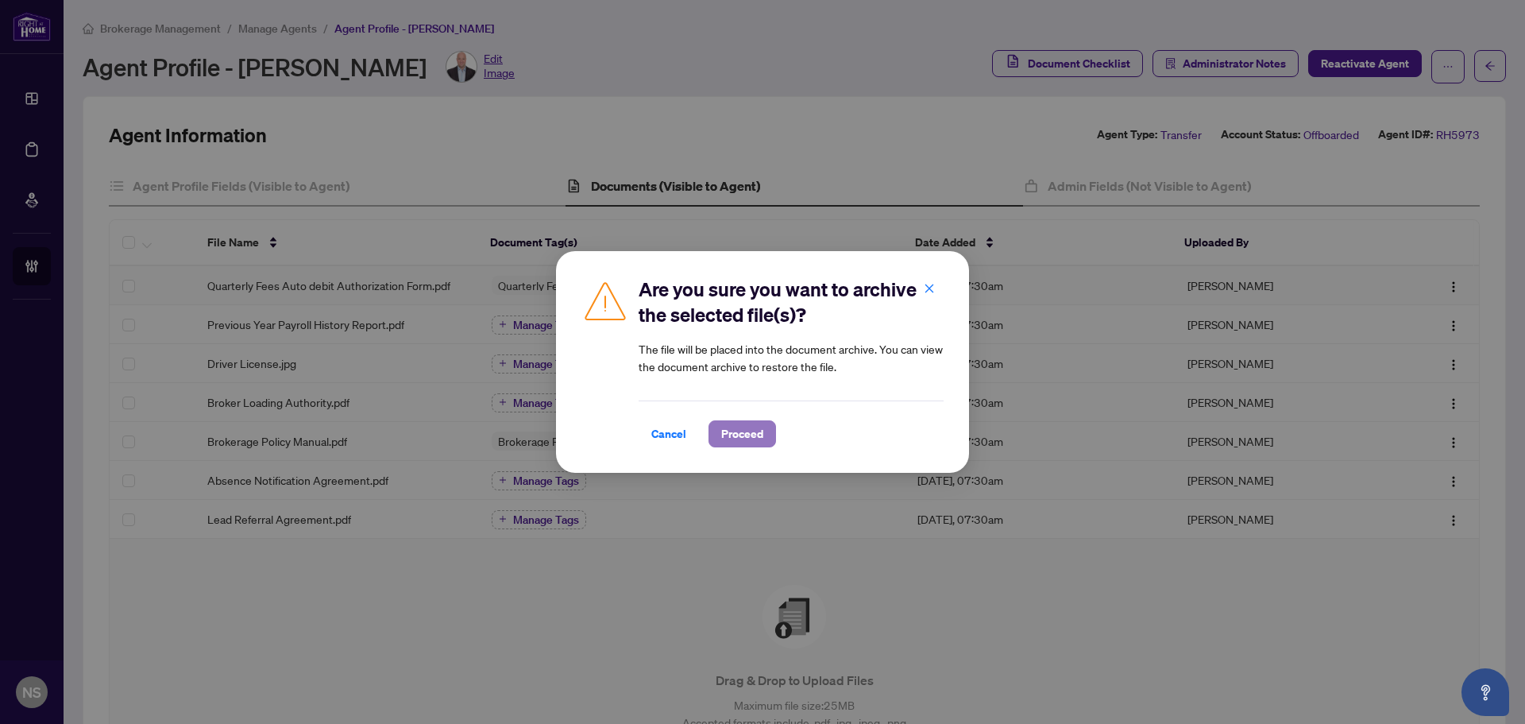
click at [757, 428] on span "Proceed" at bounding box center [742, 433] width 42 height 25
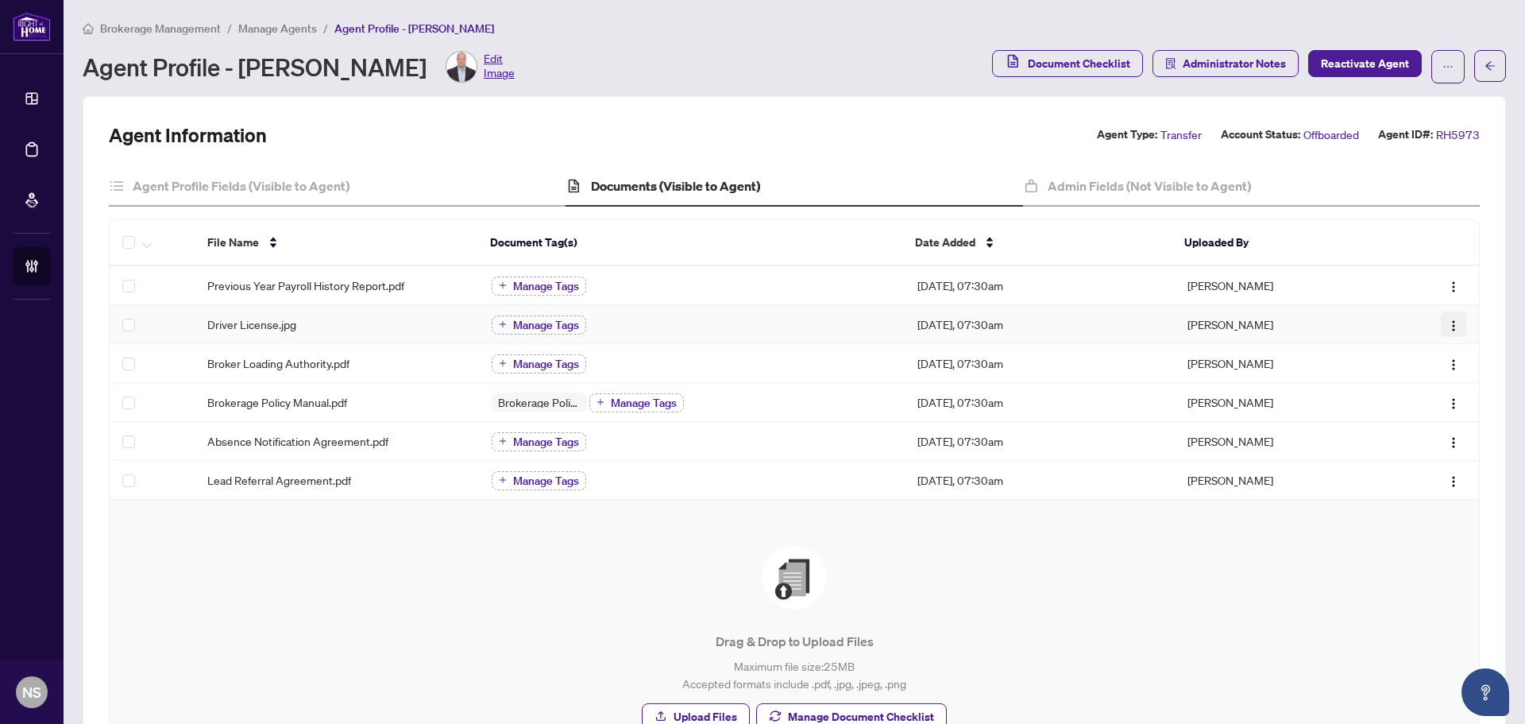
drag, startPoint x: 1440, startPoint y: 330, endPoint x: 1428, endPoint y: 337, distance: 13.9
click at [1447, 330] on img "button" at bounding box center [1453, 325] width 13 height 13
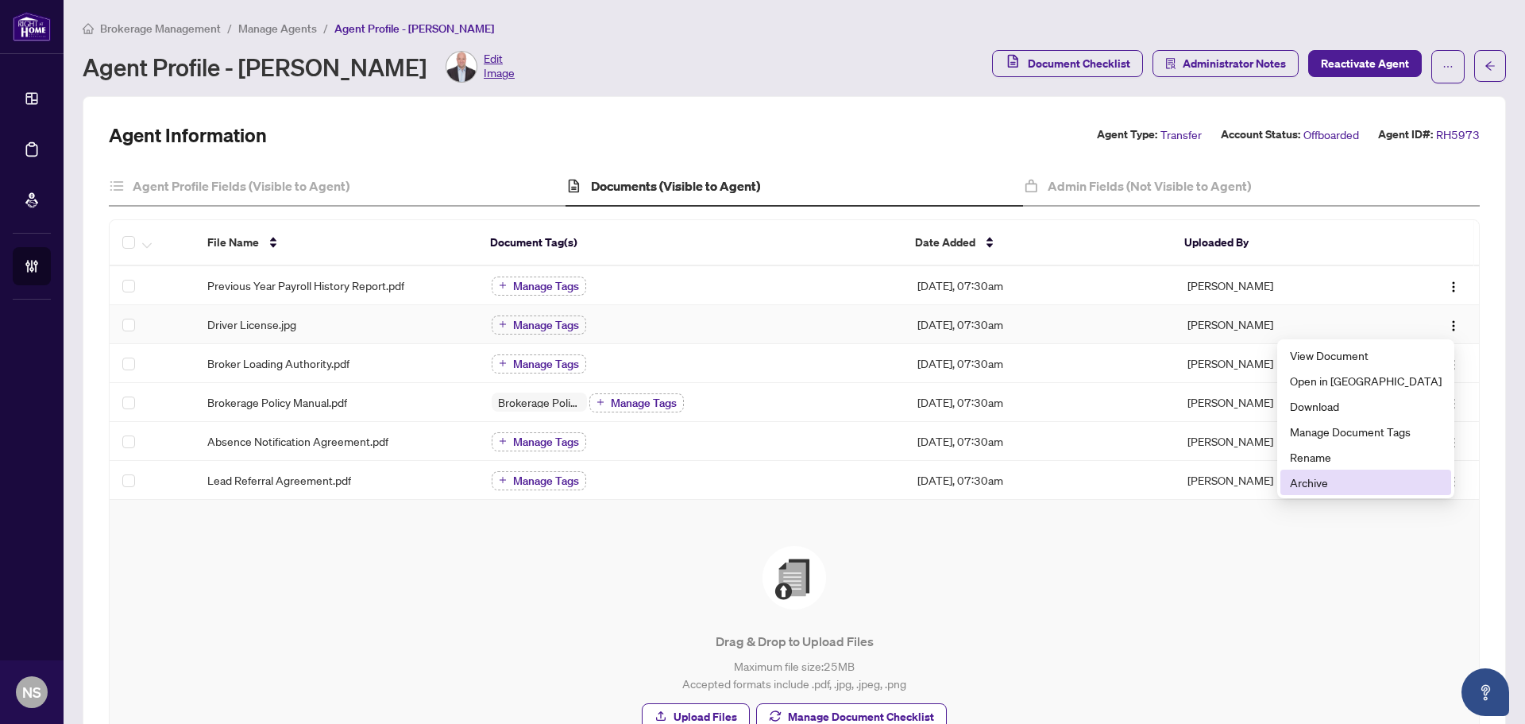
click at [1348, 489] on span "Archive" at bounding box center [1366, 481] width 152 height 17
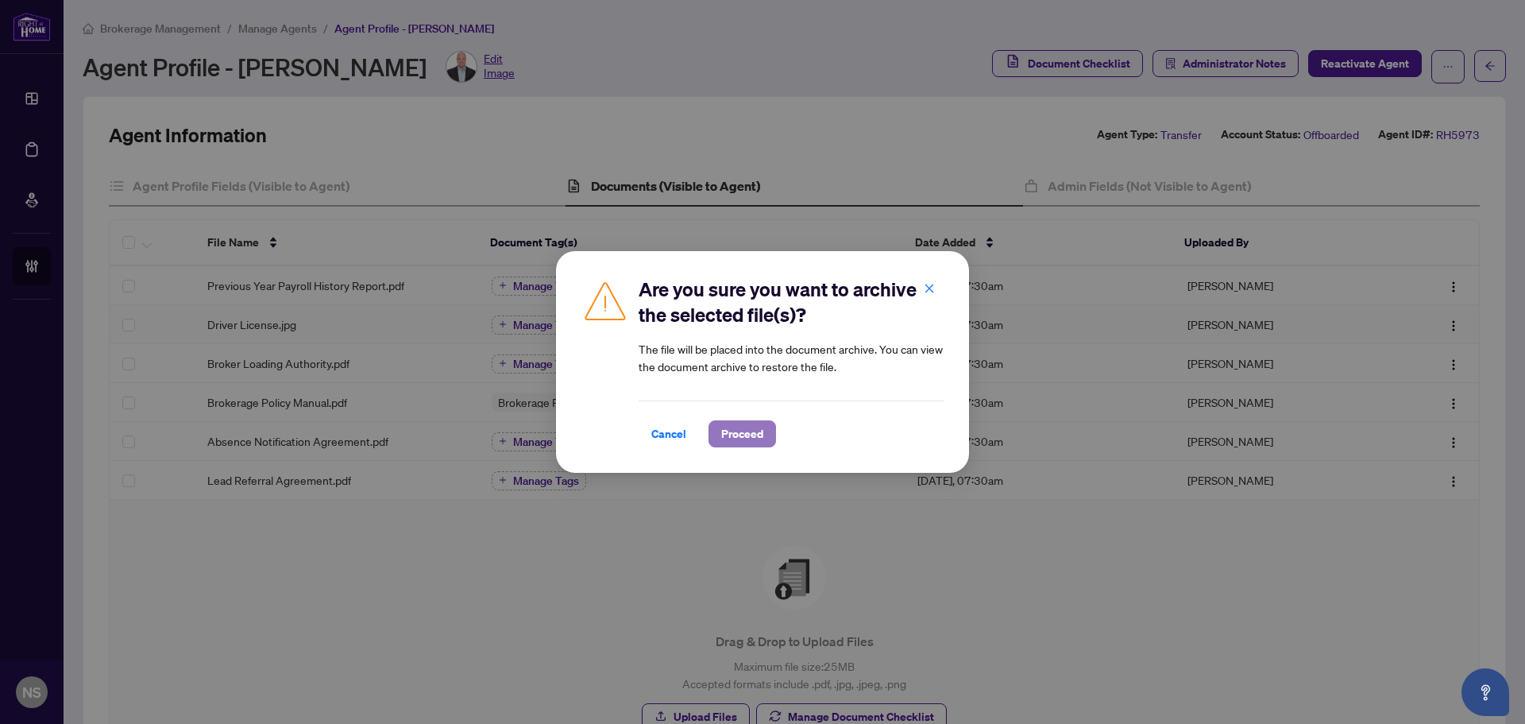
click at [748, 429] on span "Proceed" at bounding box center [742, 433] width 42 height 25
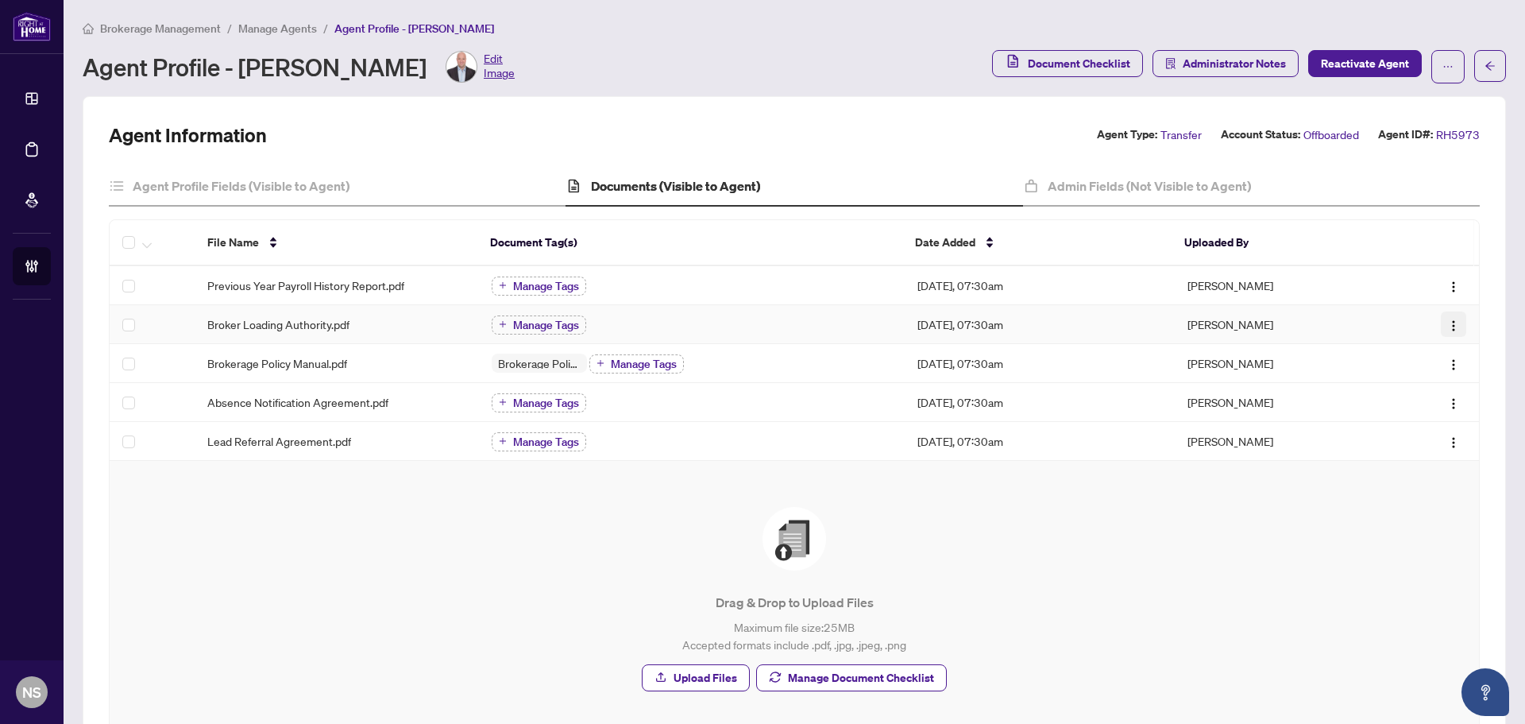
click at [1447, 327] on img "button" at bounding box center [1453, 325] width 13 height 13
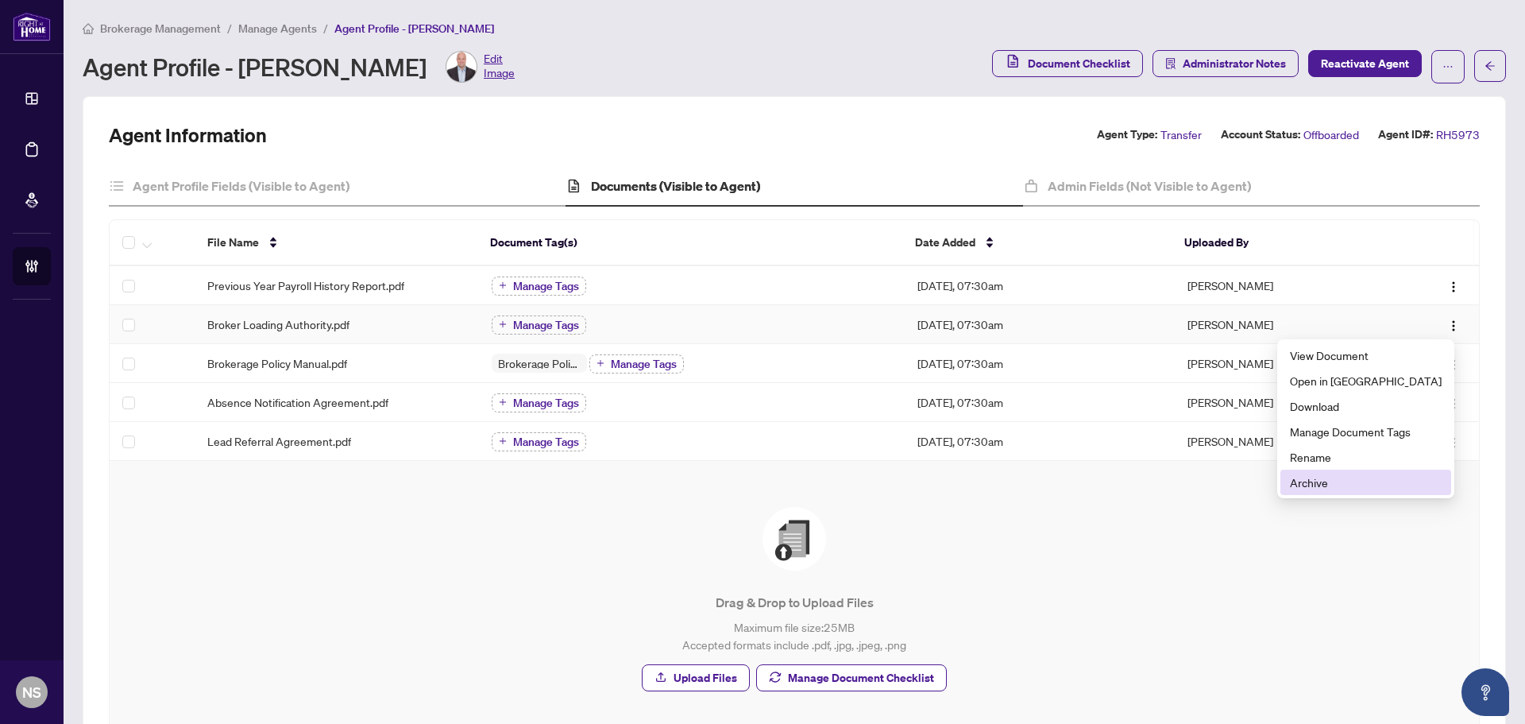
click at [1389, 494] on li "Archive" at bounding box center [1366, 482] width 171 height 25
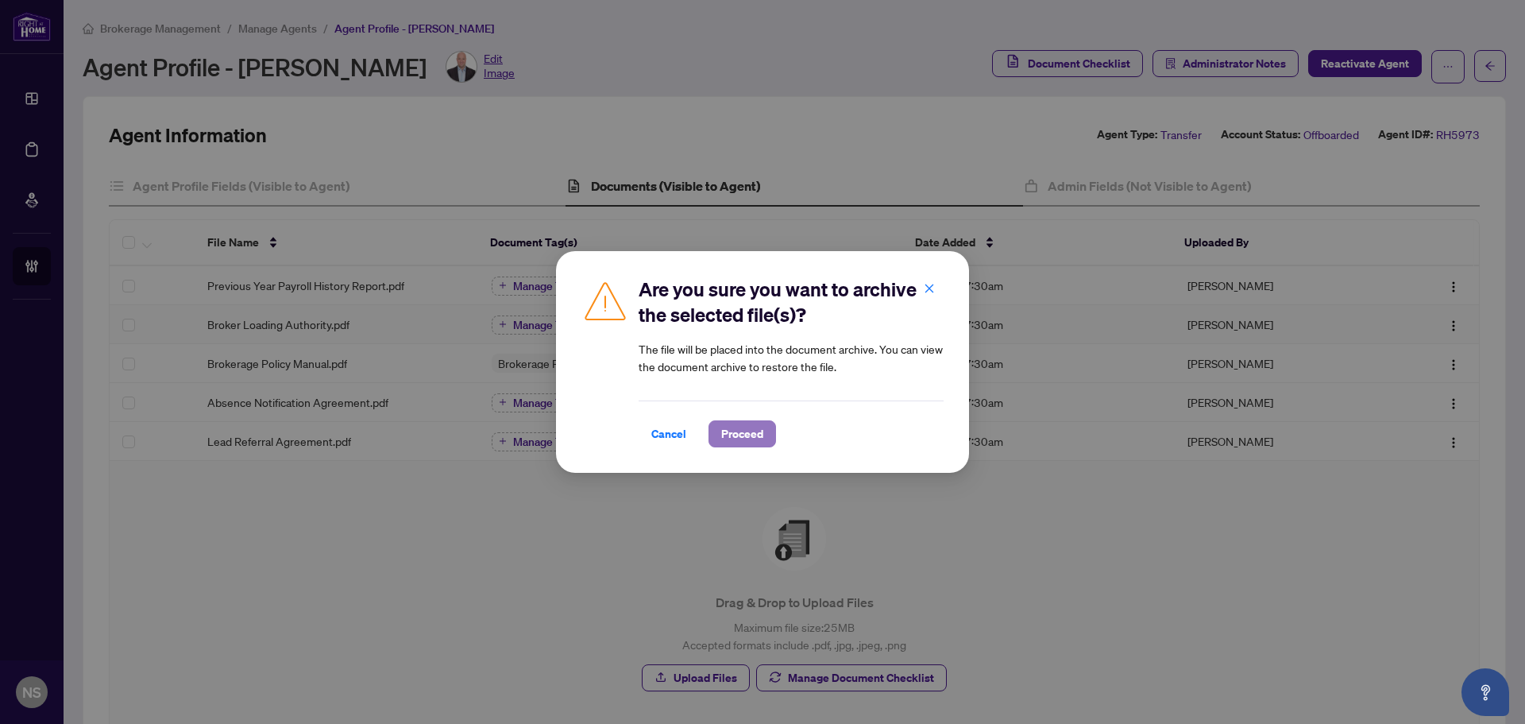
click at [760, 430] on span "Proceed" at bounding box center [742, 433] width 42 height 25
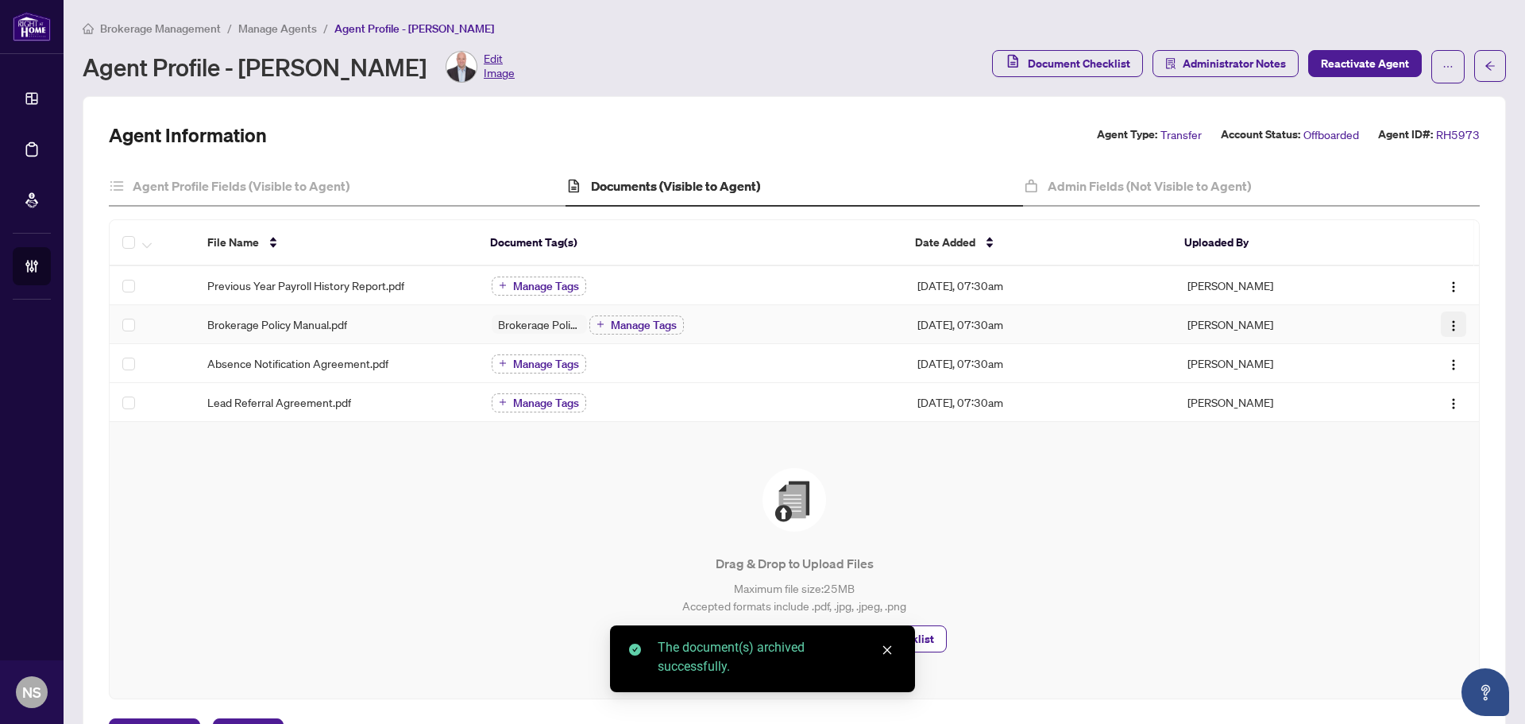
click at [1447, 326] on img "button" at bounding box center [1453, 325] width 13 height 13
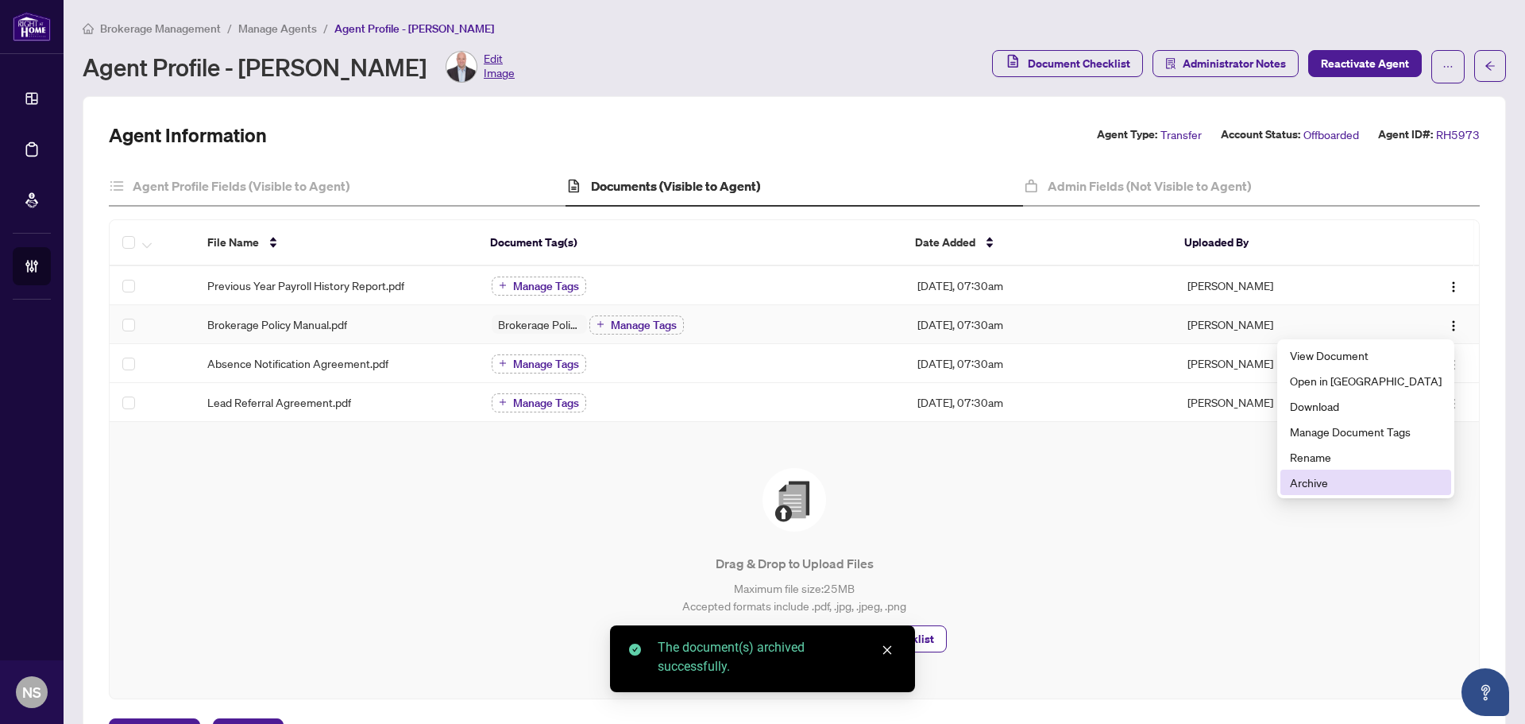
click at [1397, 490] on span "Archive" at bounding box center [1366, 481] width 152 height 17
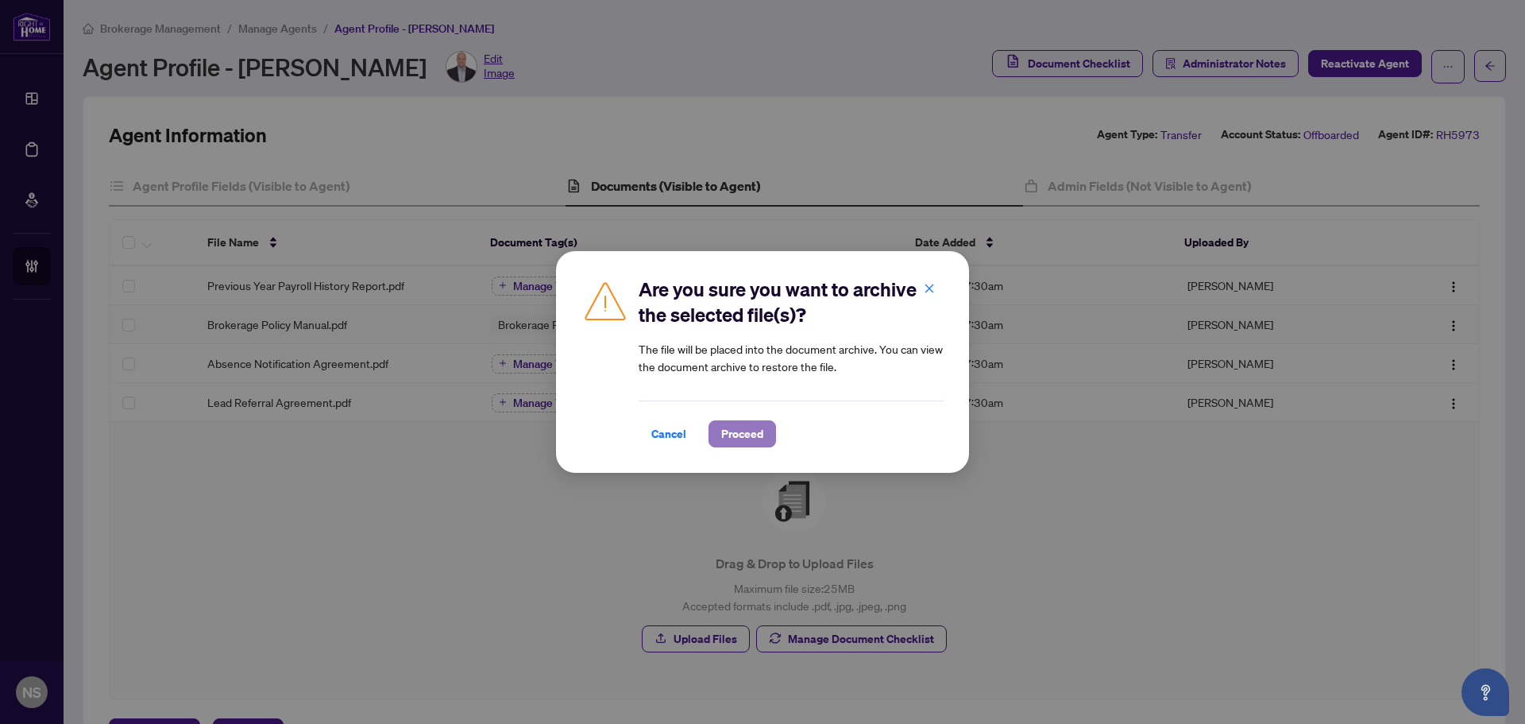
click at [760, 425] on span "Proceed" at bounding box center [742, 433] width 42 height 25
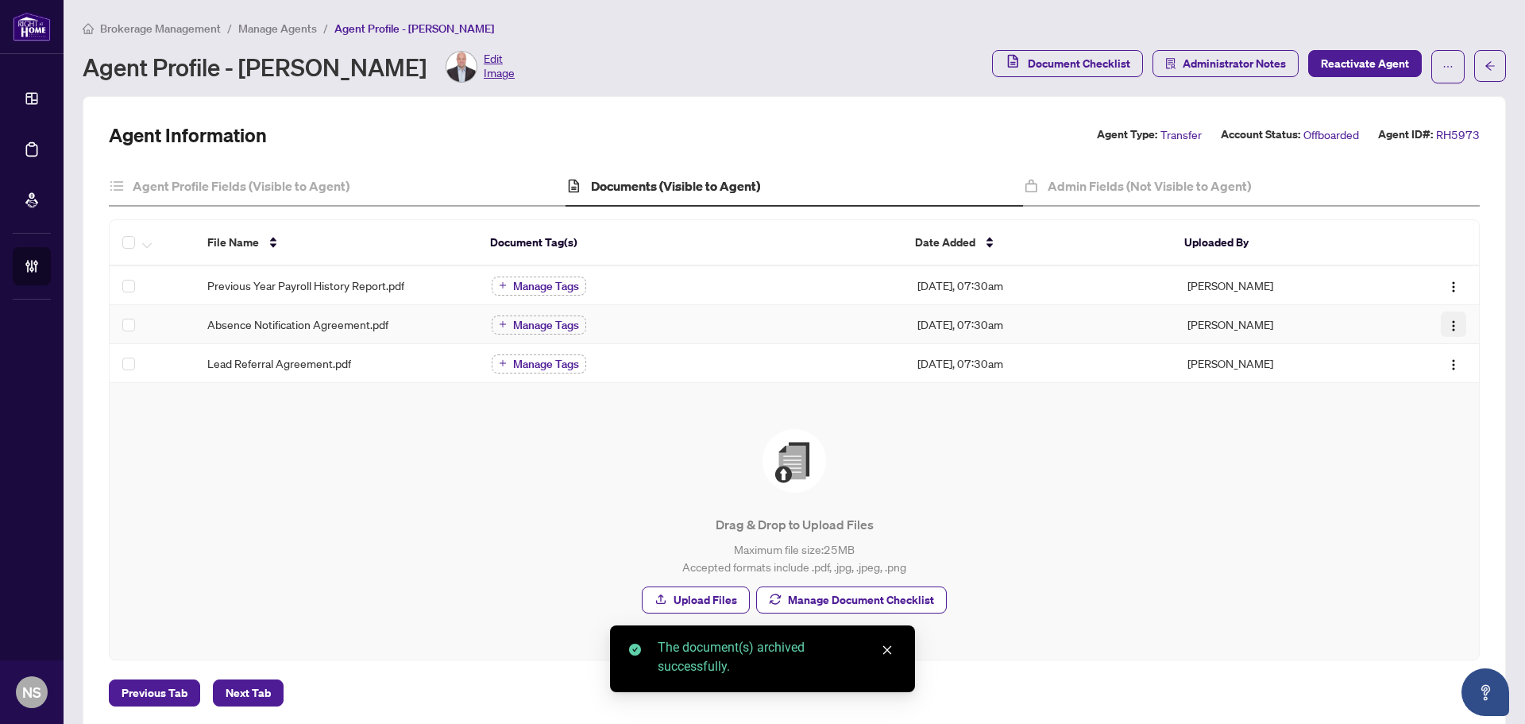
click at [1447, 322] on img "button" at bounding box center [1453, 325] width 13 height 13
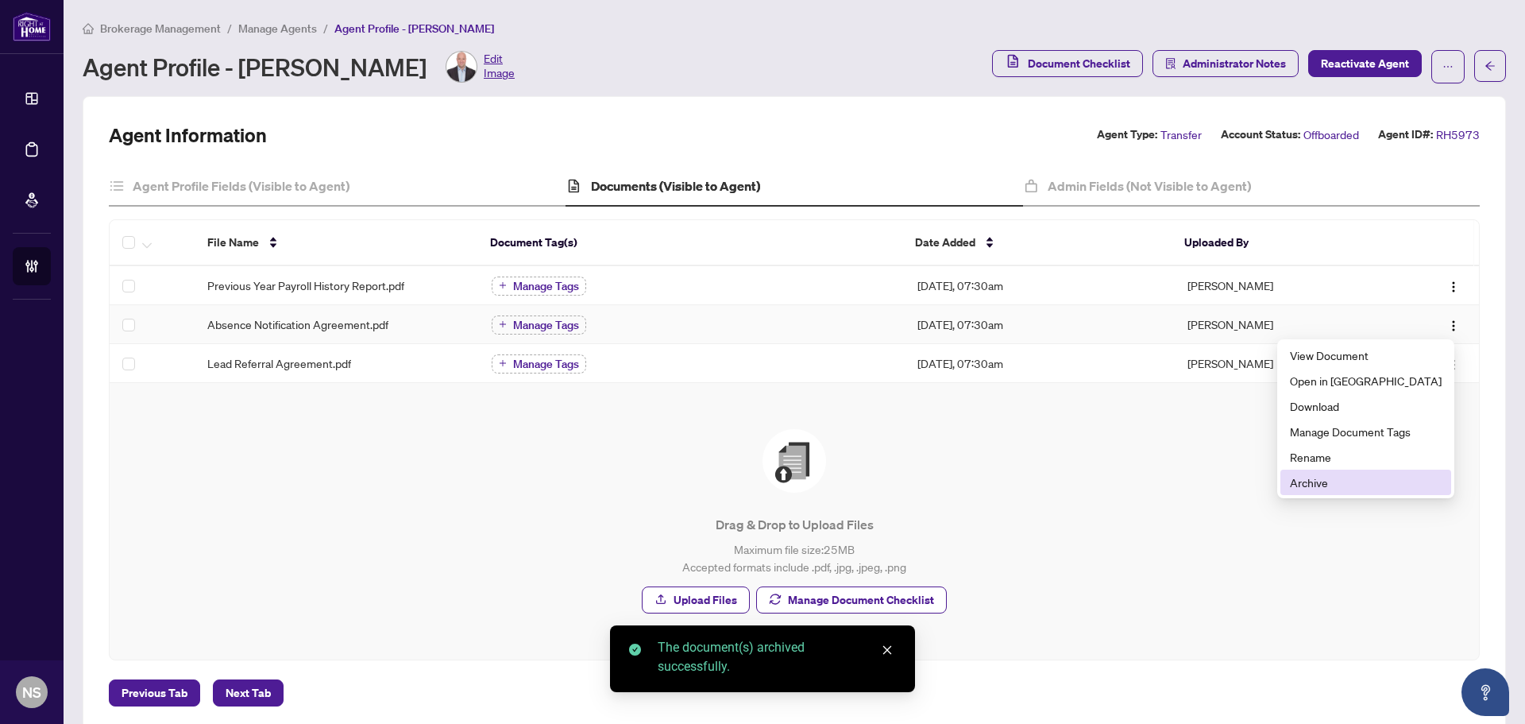
click at [1386, 481] on span "Archive" at bounding box center [1366, 481] width 152 height 17
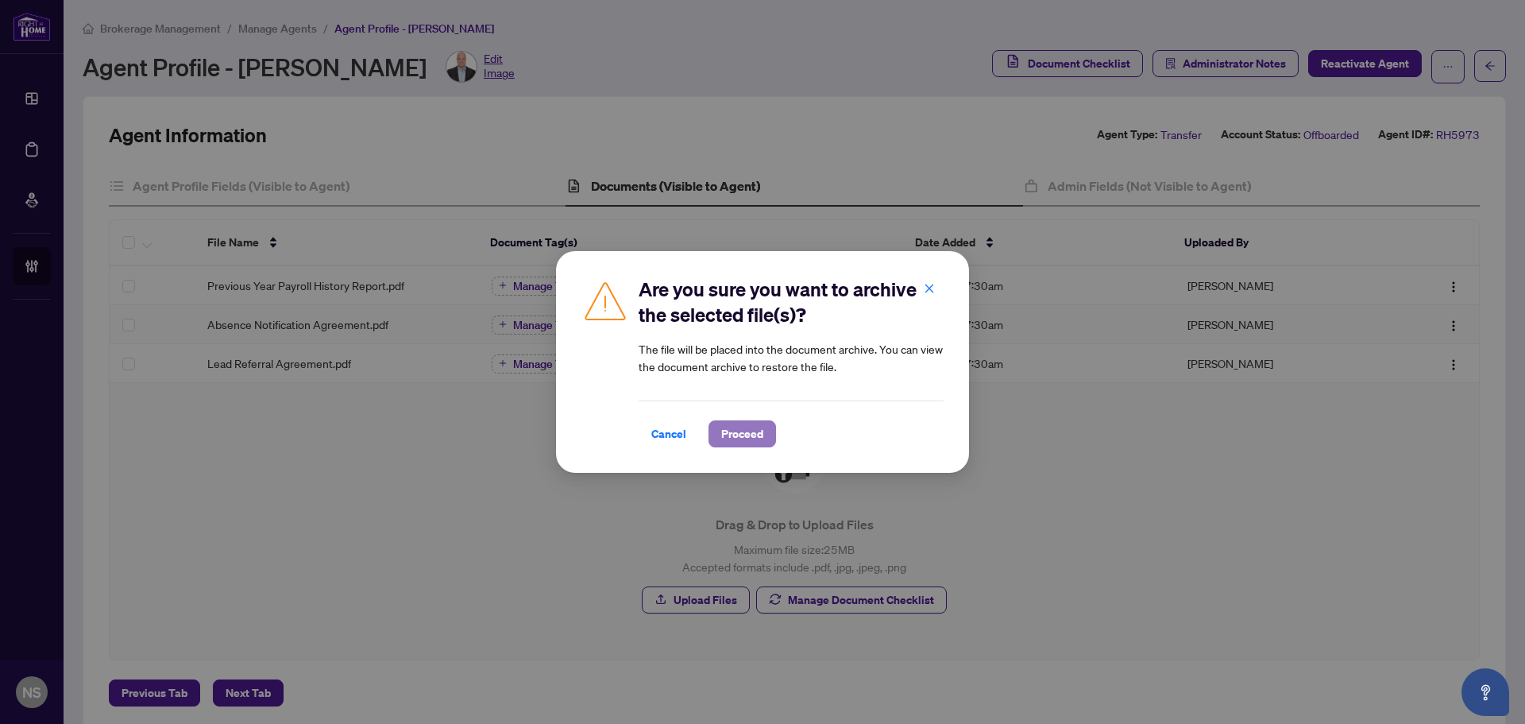
click at [759, 431] on span "Proceed" at bounding box center [742, 433] width 42 height 25
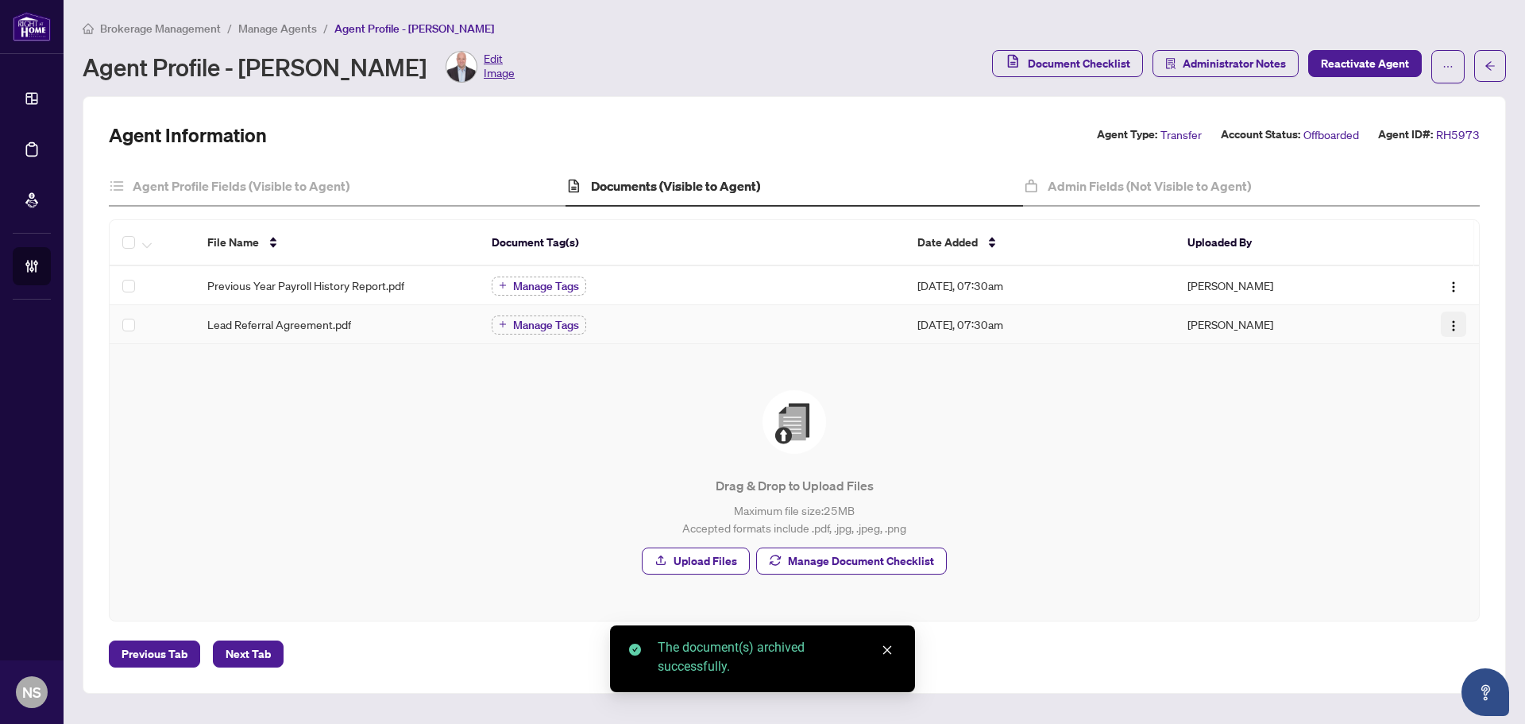
click at [1458, 323] on img "button" at bounding box center [1453, 325] width 13 height 13
click at [1415, 485] on span "Archive" at bounding box center [1378, 481] width 152 height 17
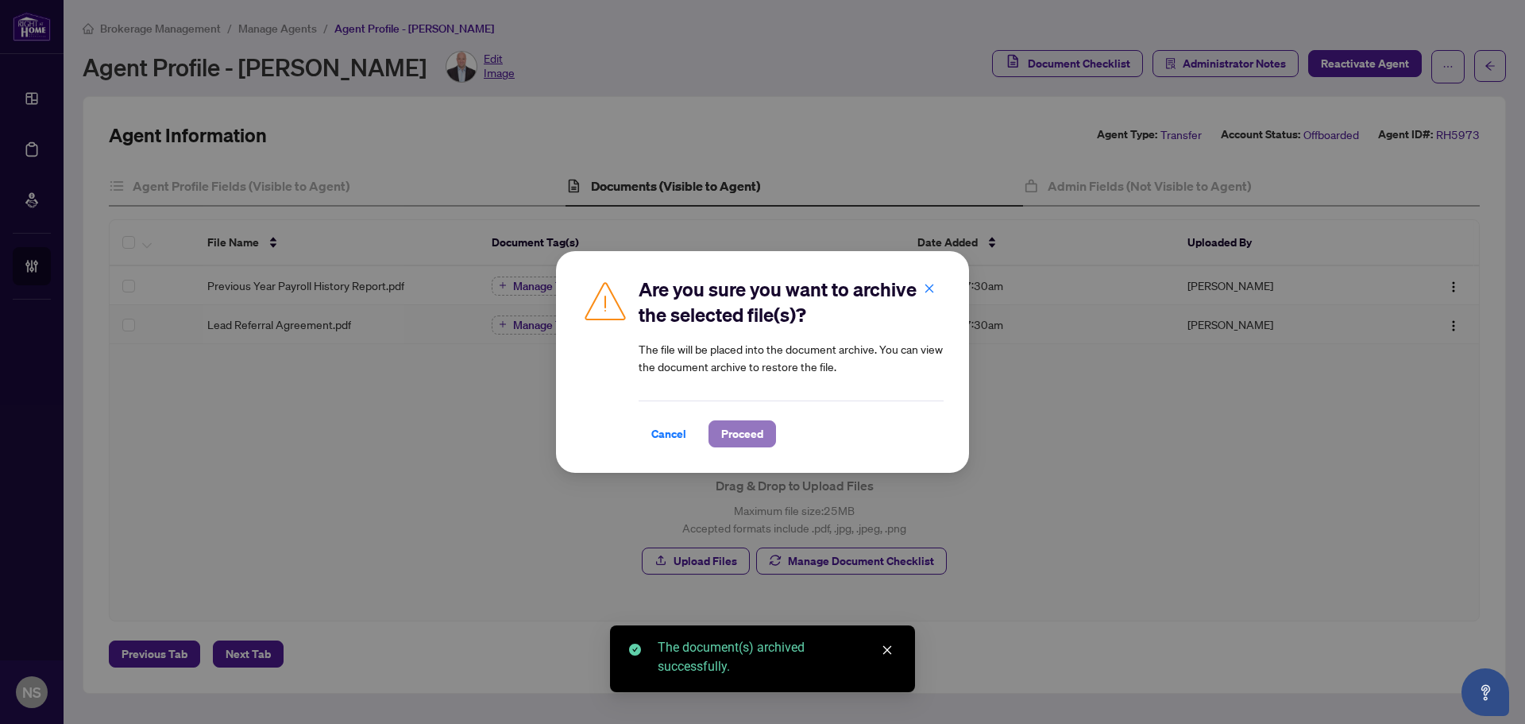
click at [759, 431] on span "Proceed" at bounding box center [742, 433] width 42 height 25
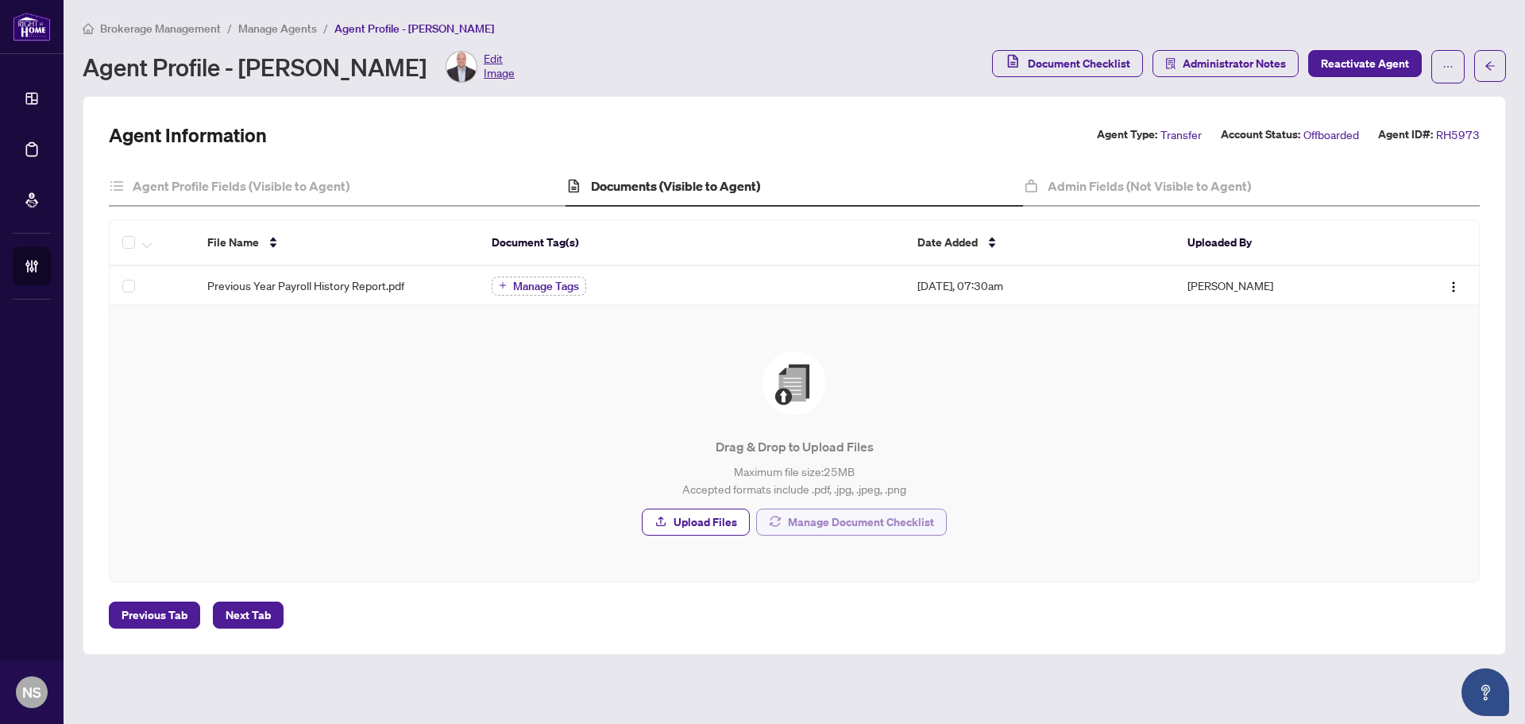
click at [791, 516] on span "Manage Document Checklist" at bounding box center [861, 521] width 146 height 25
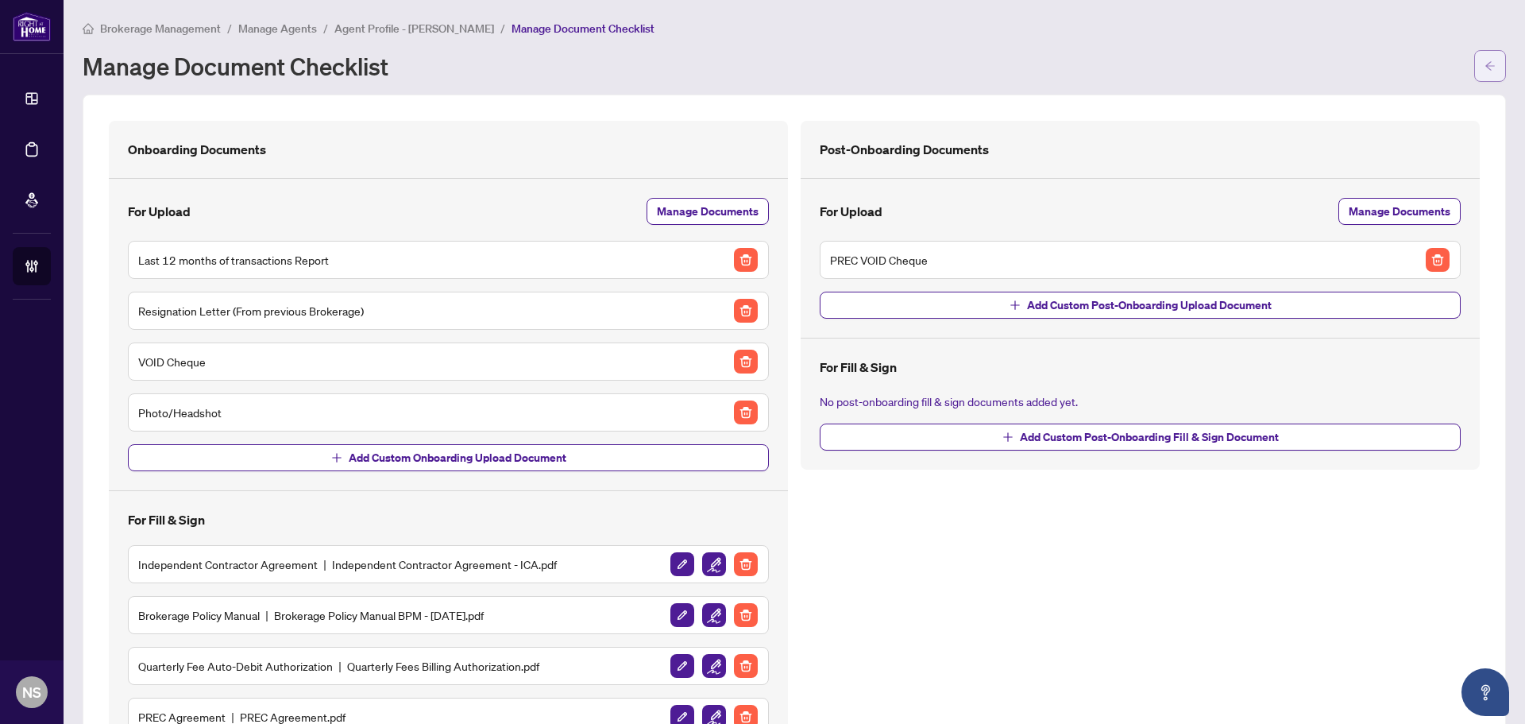
click at [1489, 56] on button "button" at bounding box center [1490, 66] width 32 height 32
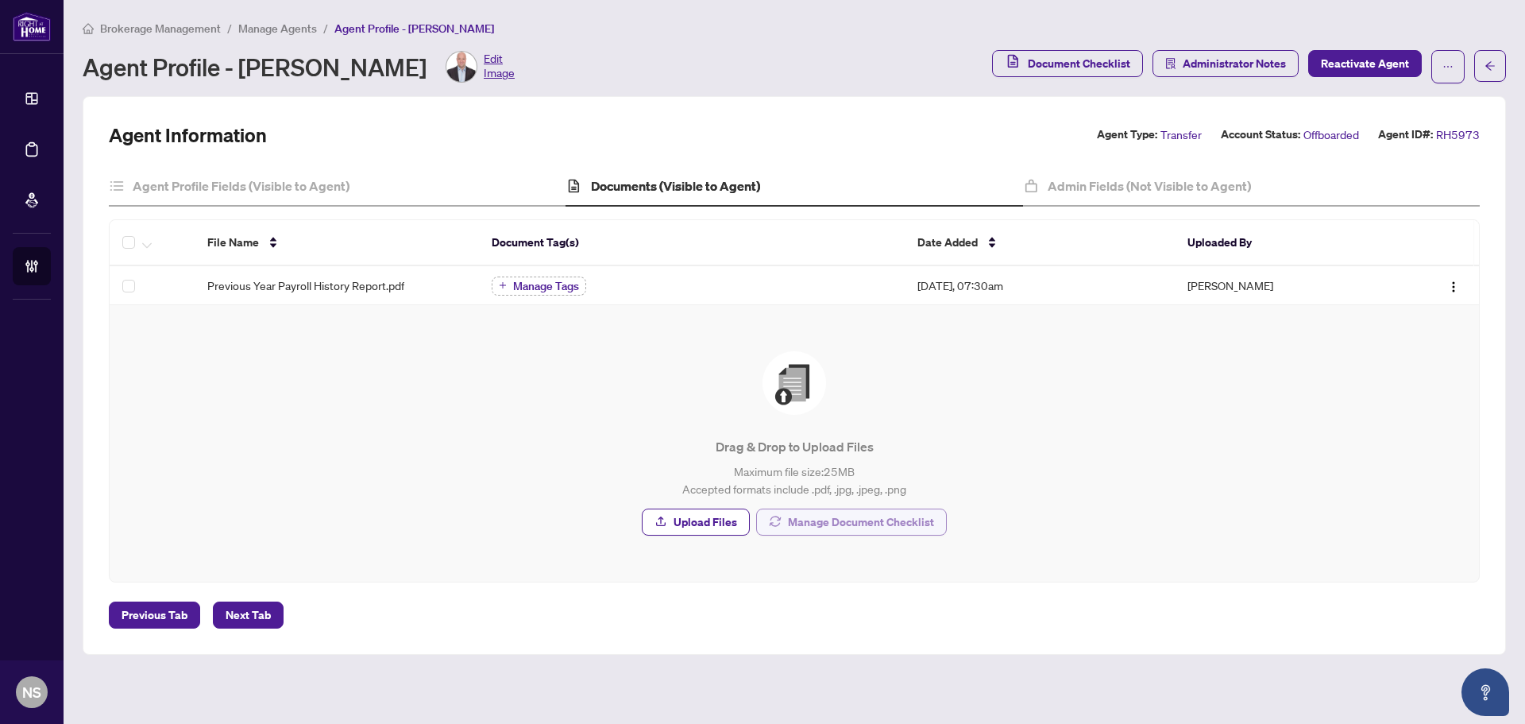
click at [875, 520] on span "Manage Document Checklist" at bounding box center [861, 521] width 146 height 25
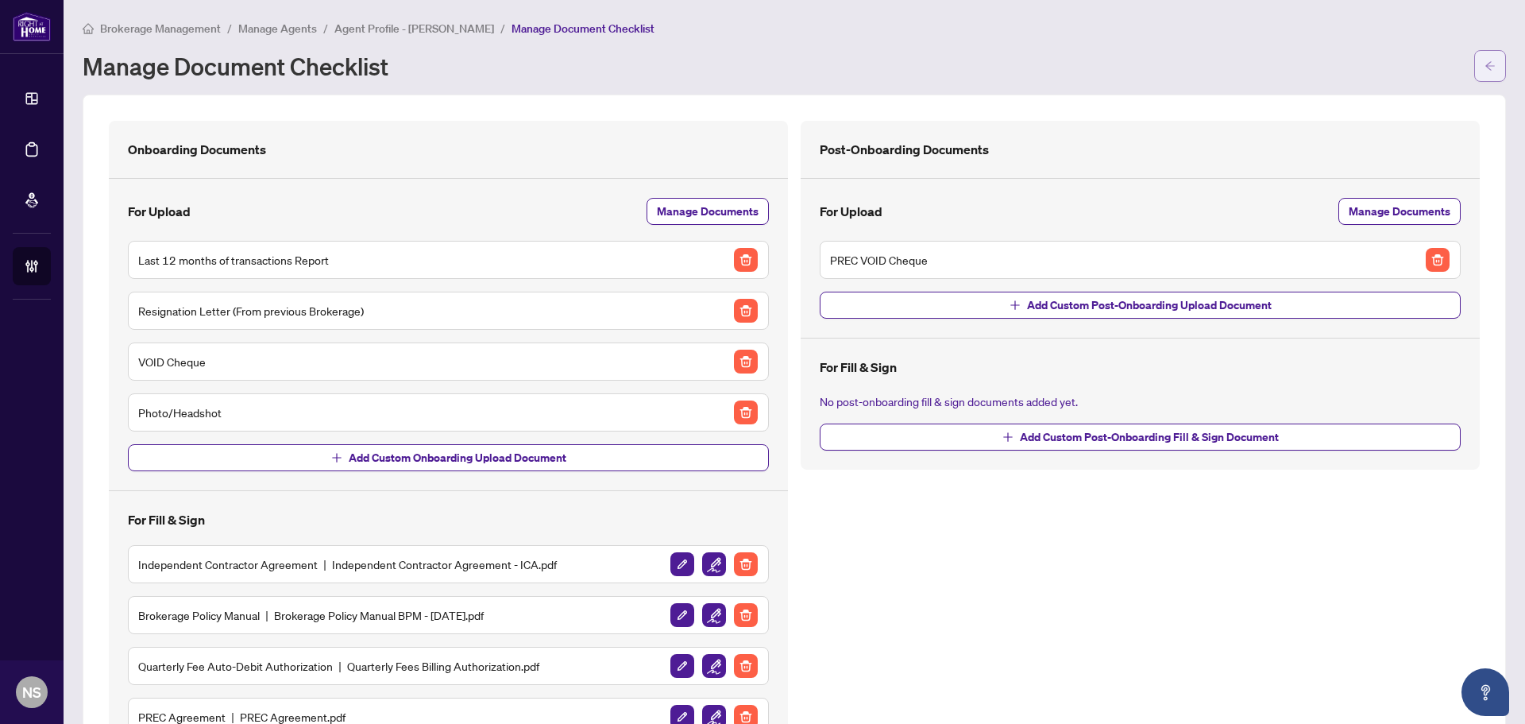
click at [1492, 75] on button "button" at bounding box center [1490, 66] width 32 height 32
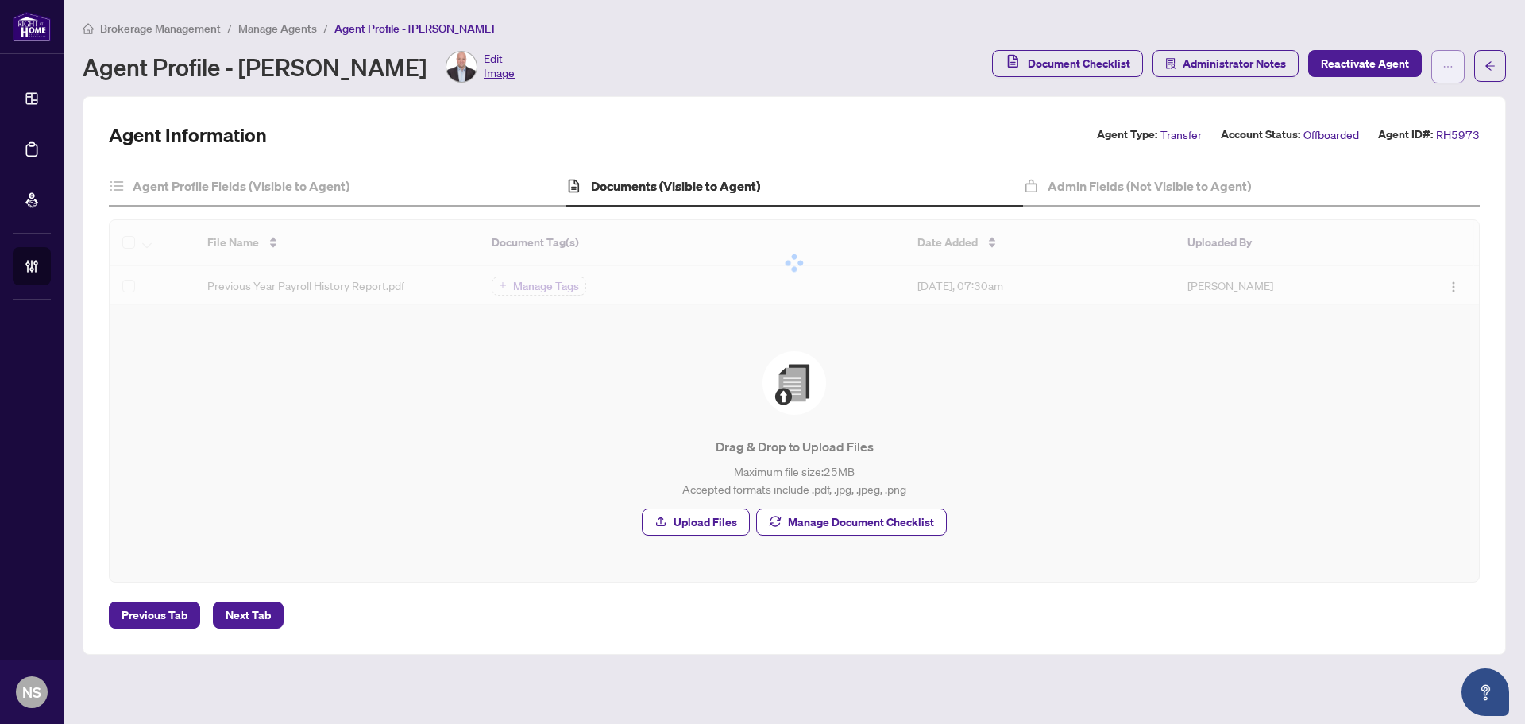
click at [1454, 66] on button "button" at bounding box center [1448, 66] width 33 height 33
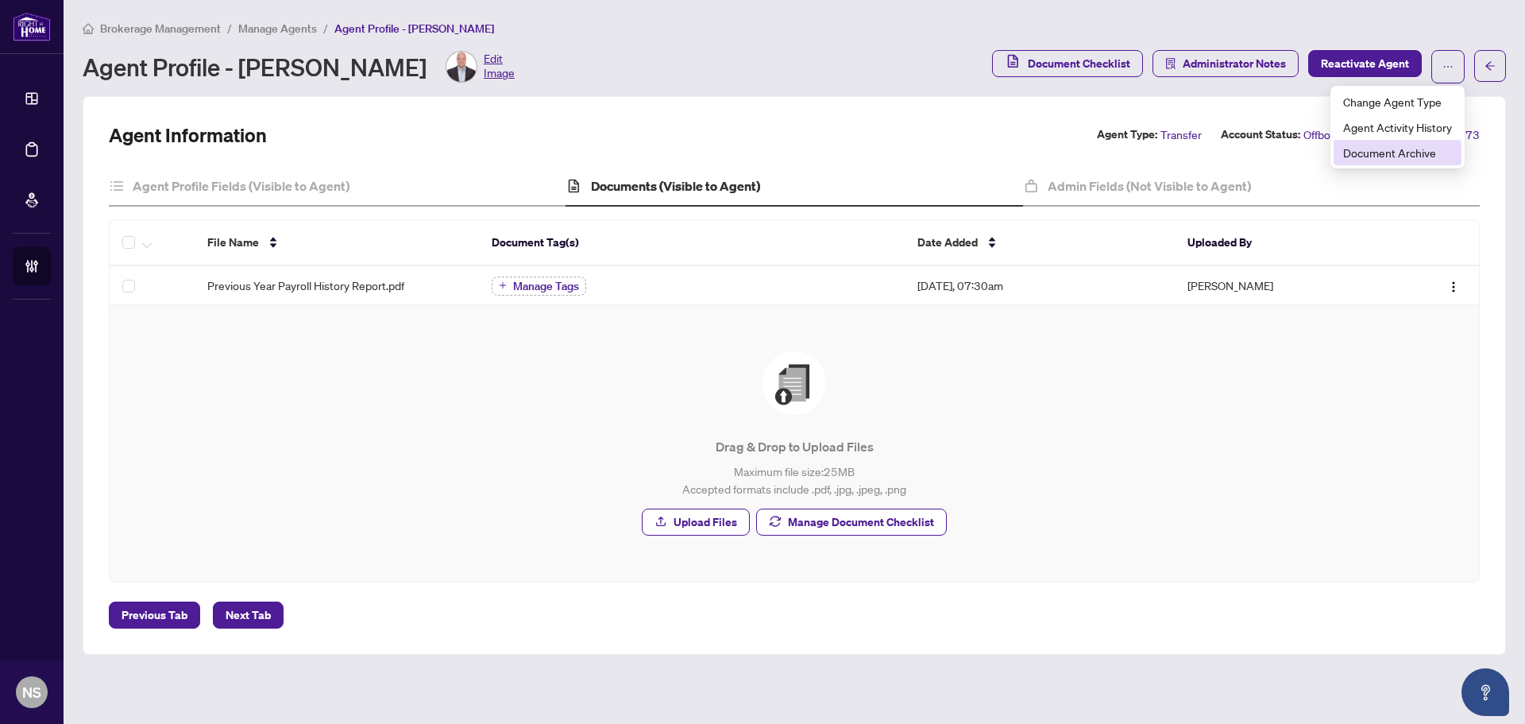
click at [1420, 160] on span "Document Archive" at bounding box center [1397, 152] width 109 height 17
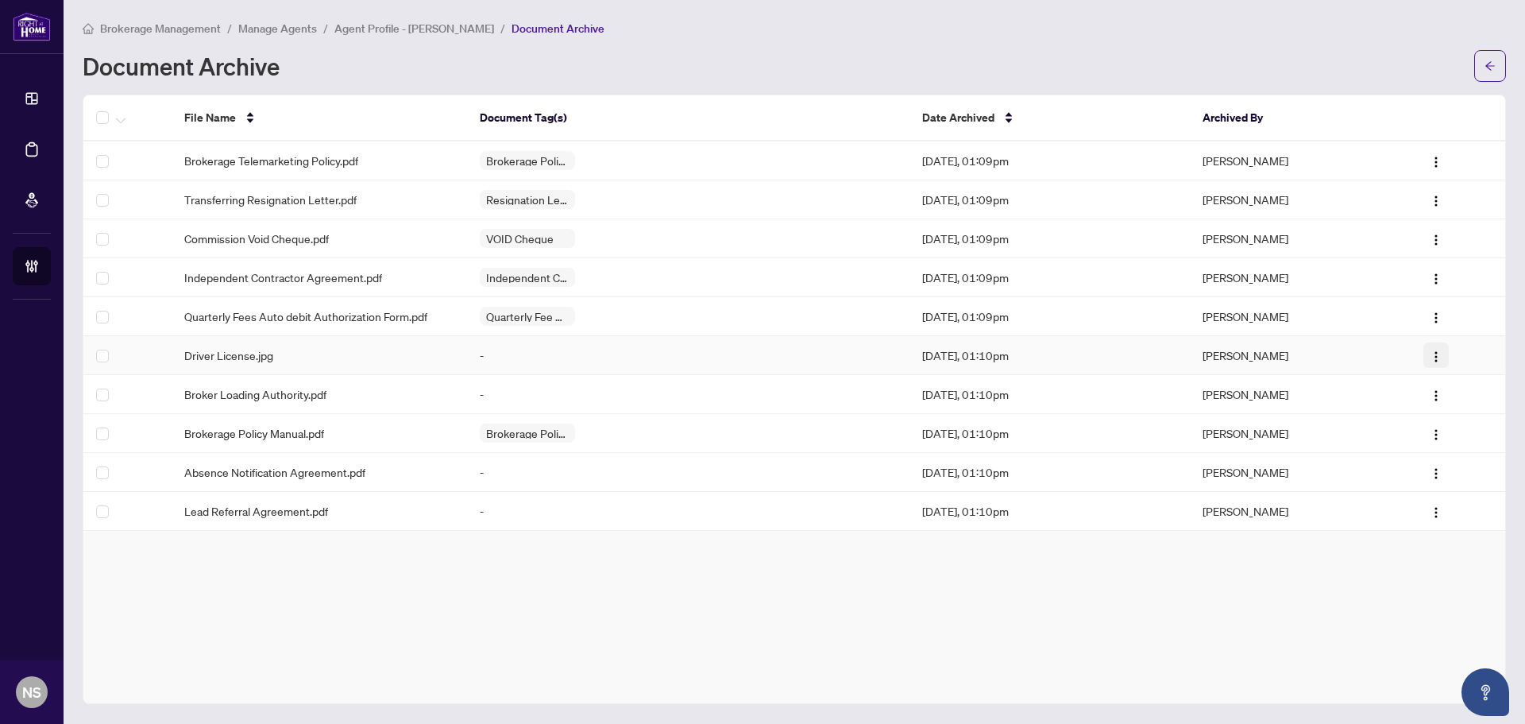
click at [1439, 357] on img "button" at bounding box center [1436, 356] width 13 height 13
click at [1482, 388] on span "Restore File" at bounding box center [1466, 385] width 60 height 17
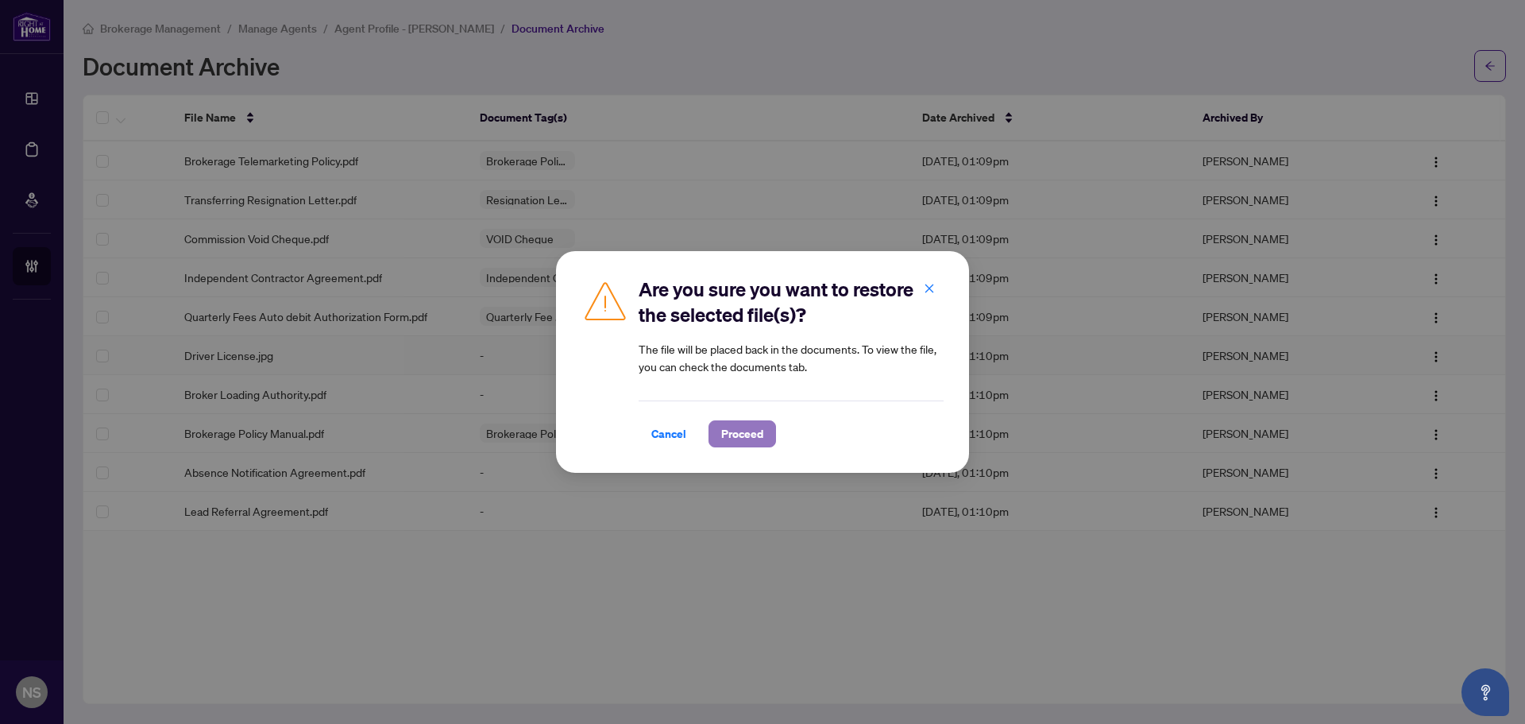
click at [748, 432] on span "Proceed" at bounding box center [742, 433] width 42 height 25
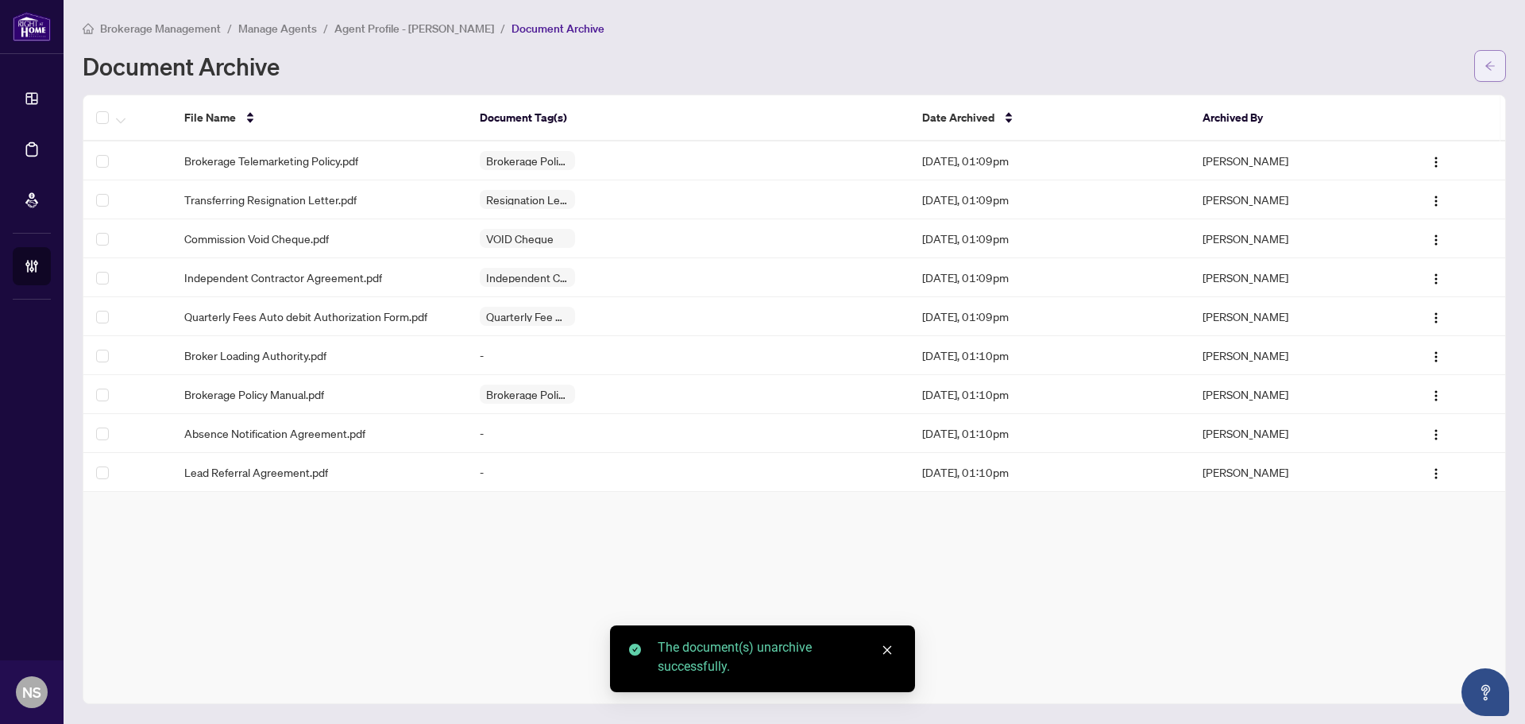
click at [1484, 62] on button "button" at bounding box center [1490, 66] width 32 height 32
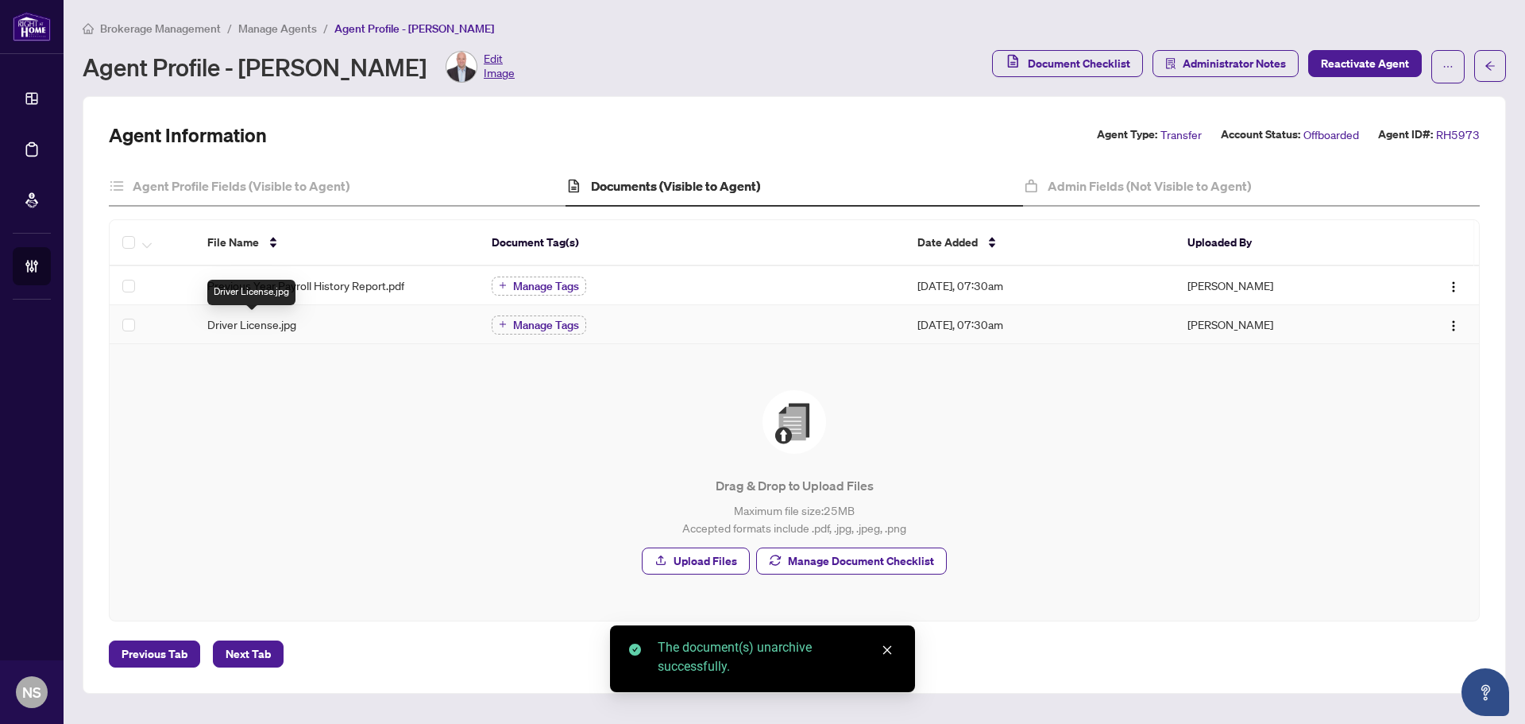
click at [247, 320] on span "Driver License.jpg" at bounding box center [251, 323] width 89 height 17
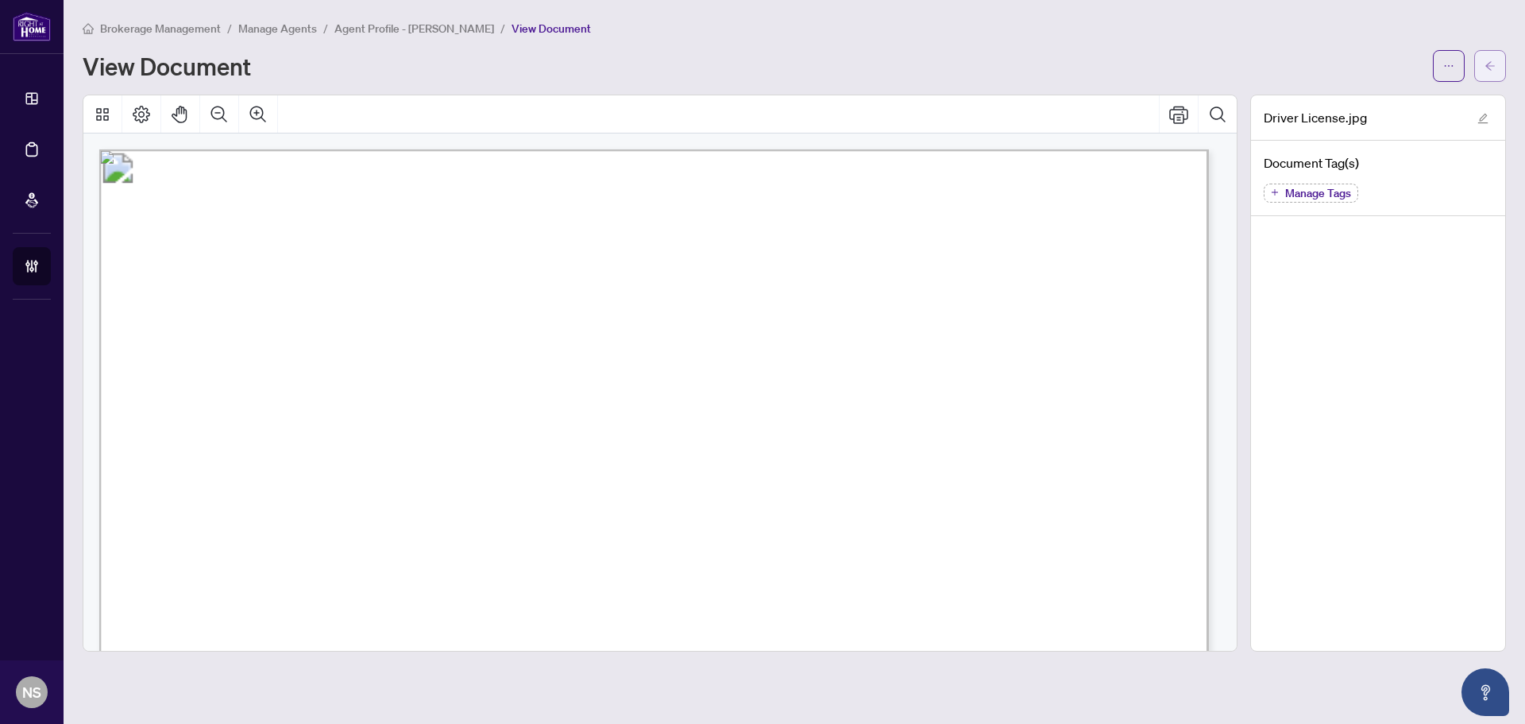
click at [1495, 60] on icon "arrow-left" at bounding box center [1490, 65] width 11 height 11
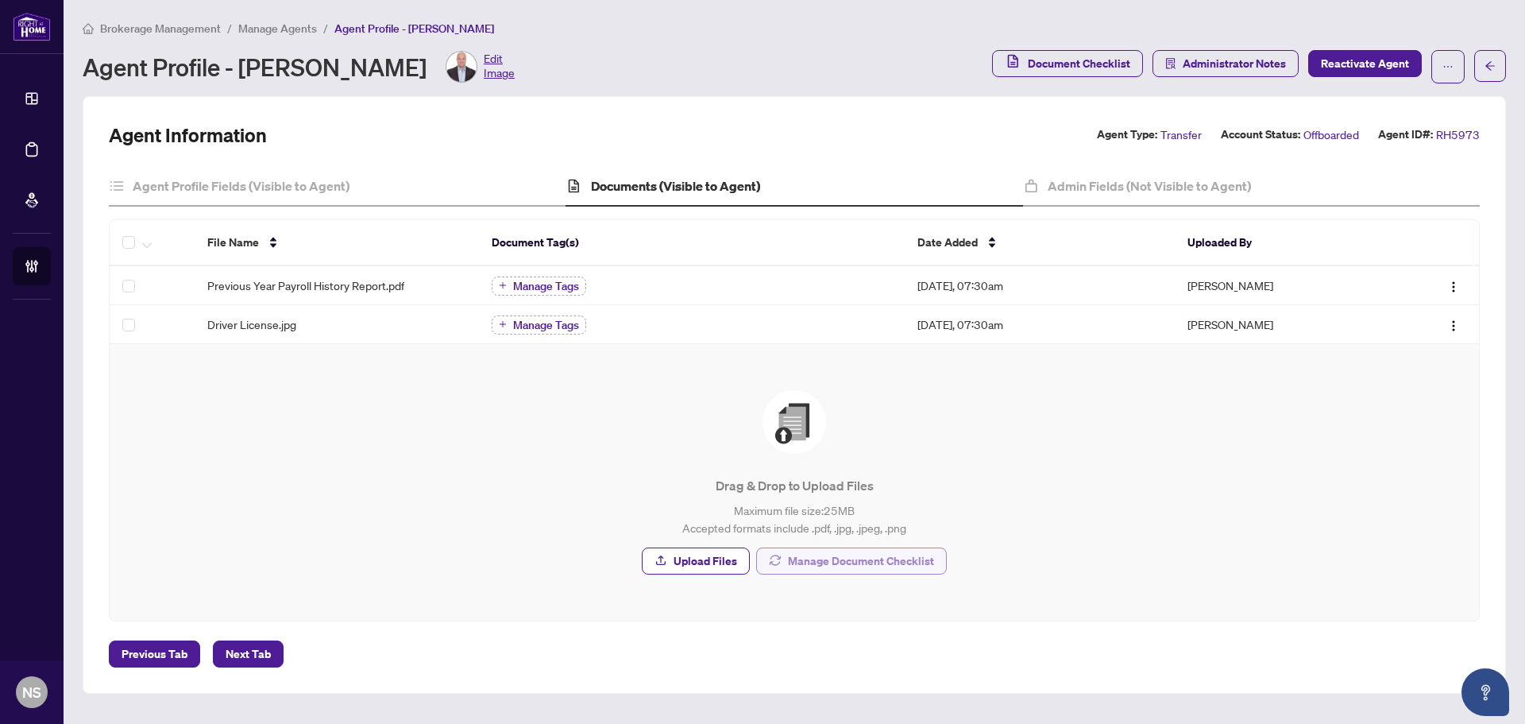
click at [852, 560] on span "Manage Document Checklist" at bounding box center [861, 560] width 146 height 25
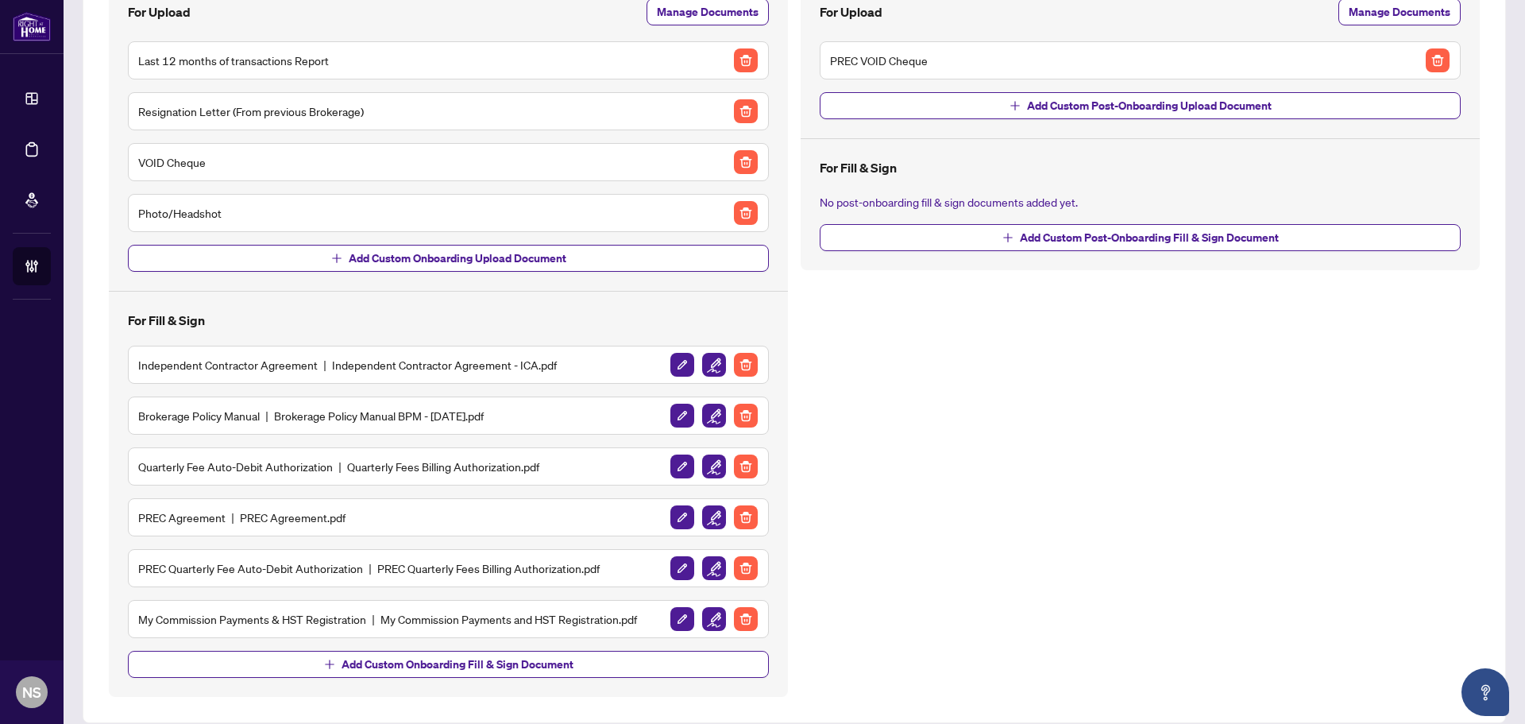
scroll to position [217, 0]
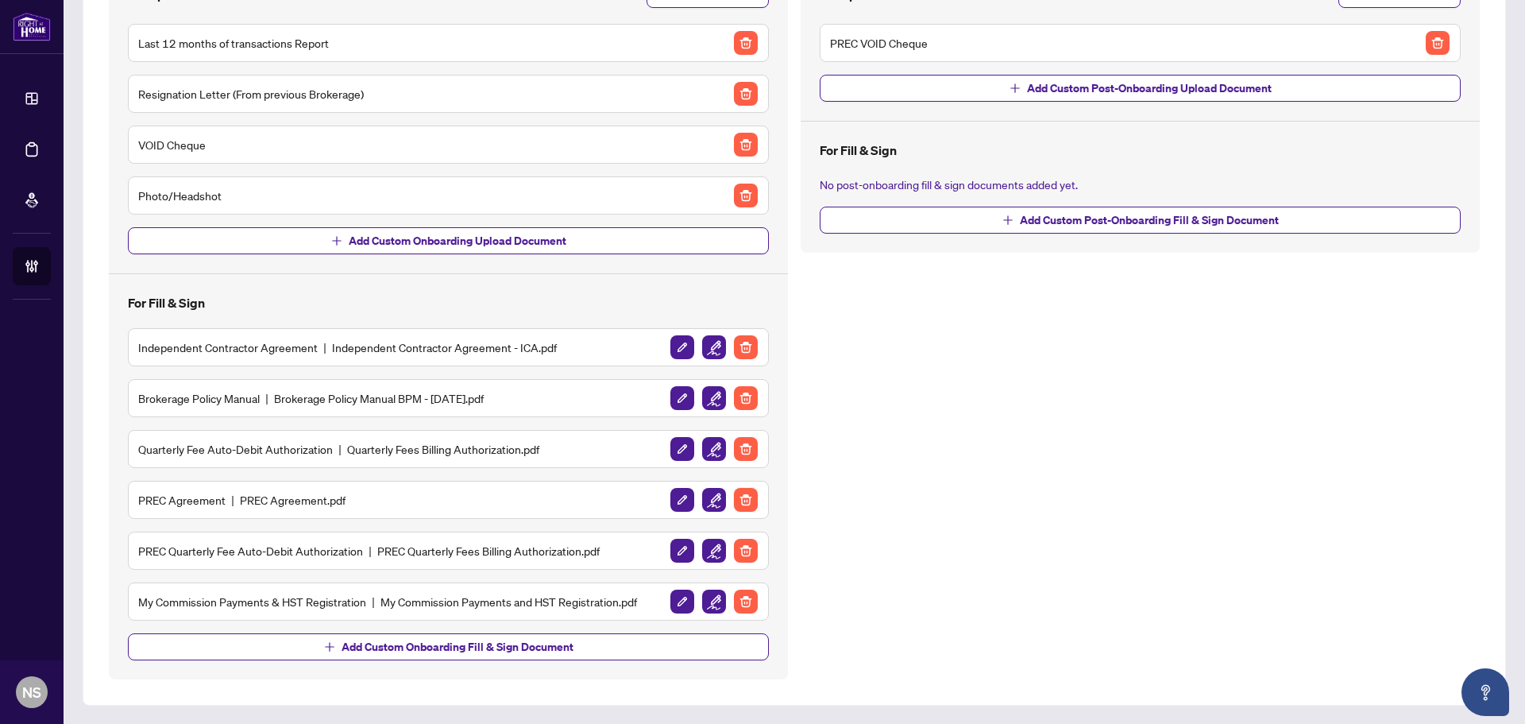
click at [739, 499] on img "button" at bounding box center [746, 500] width 24 height 24
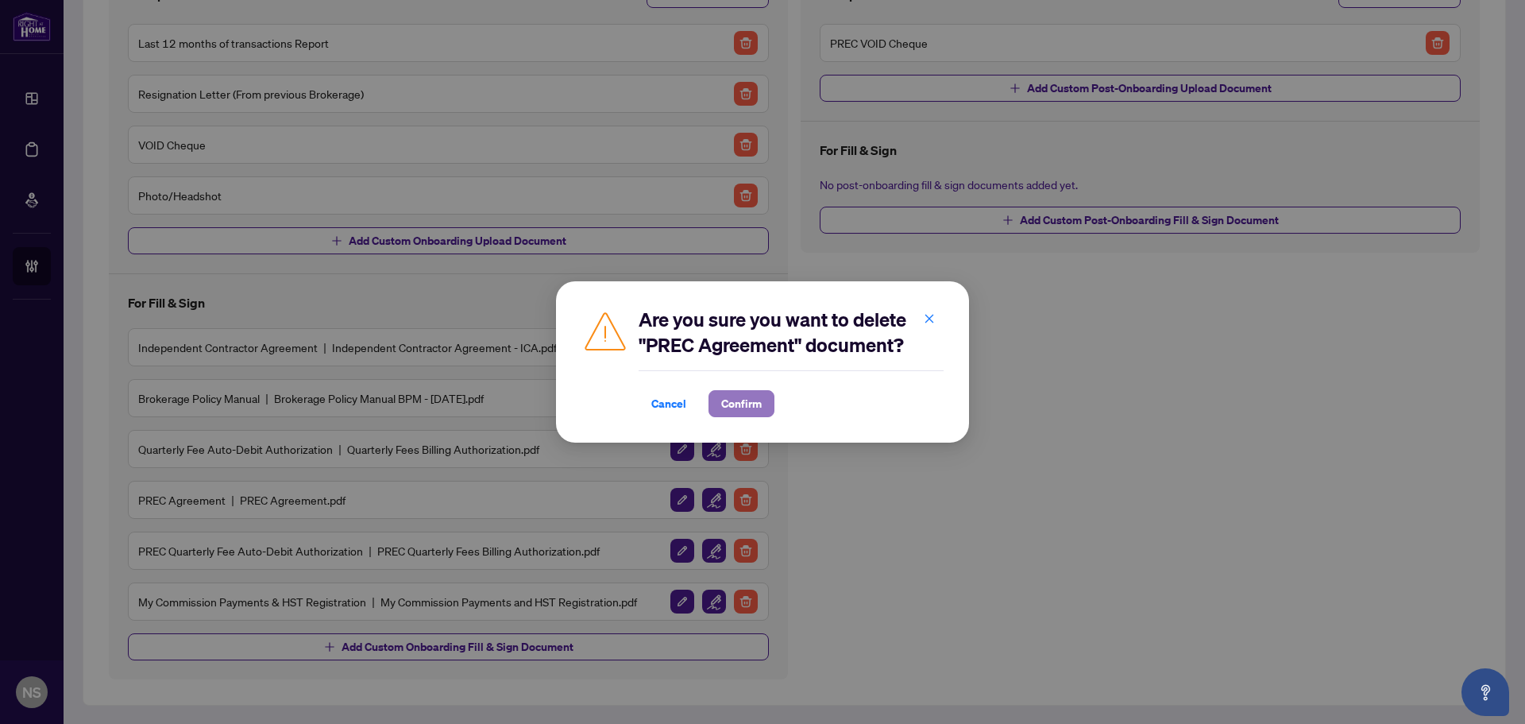
click at [739, 404] on span "Confirm" at bounding box center [741, 403] width 41 height 25
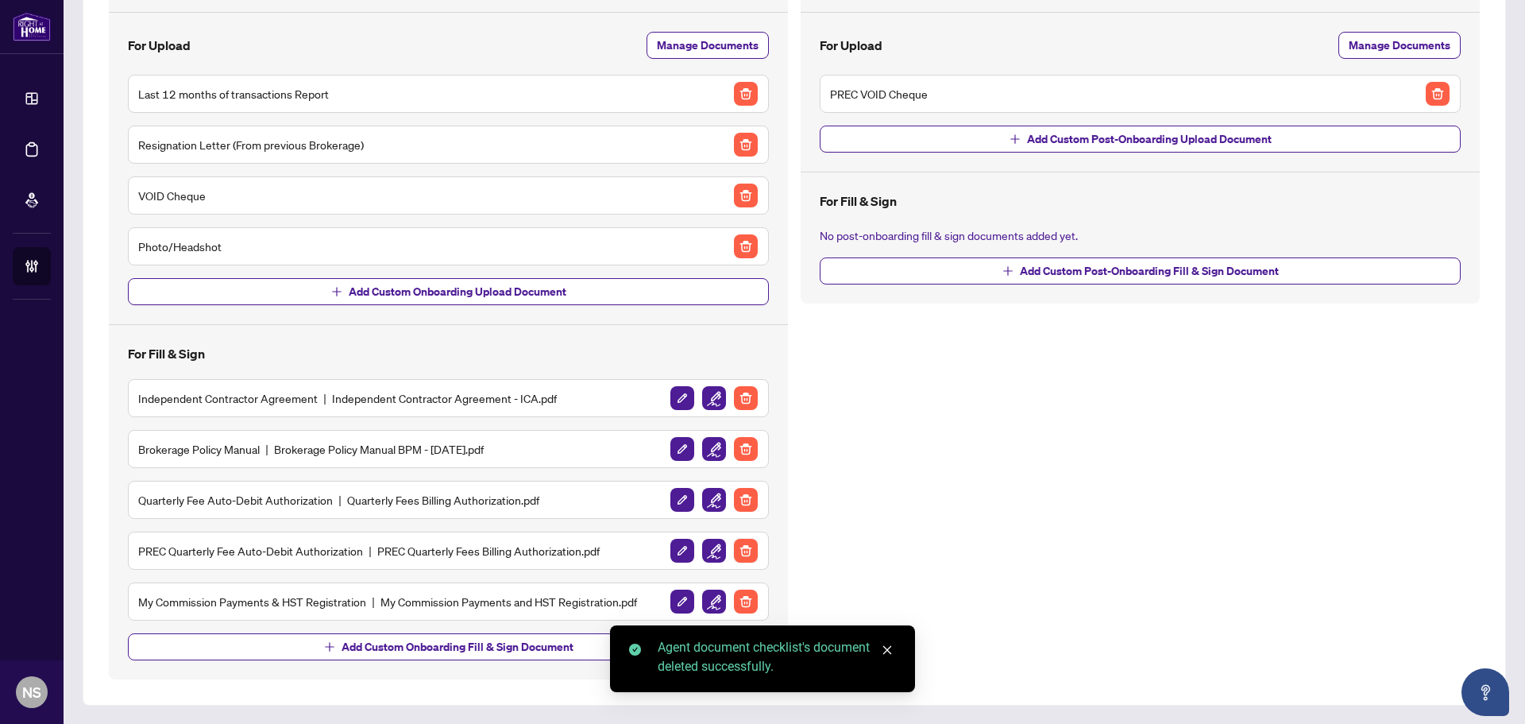
click at [734, 555] on img "button" at bounding box center [746, 551] width 24 height 24
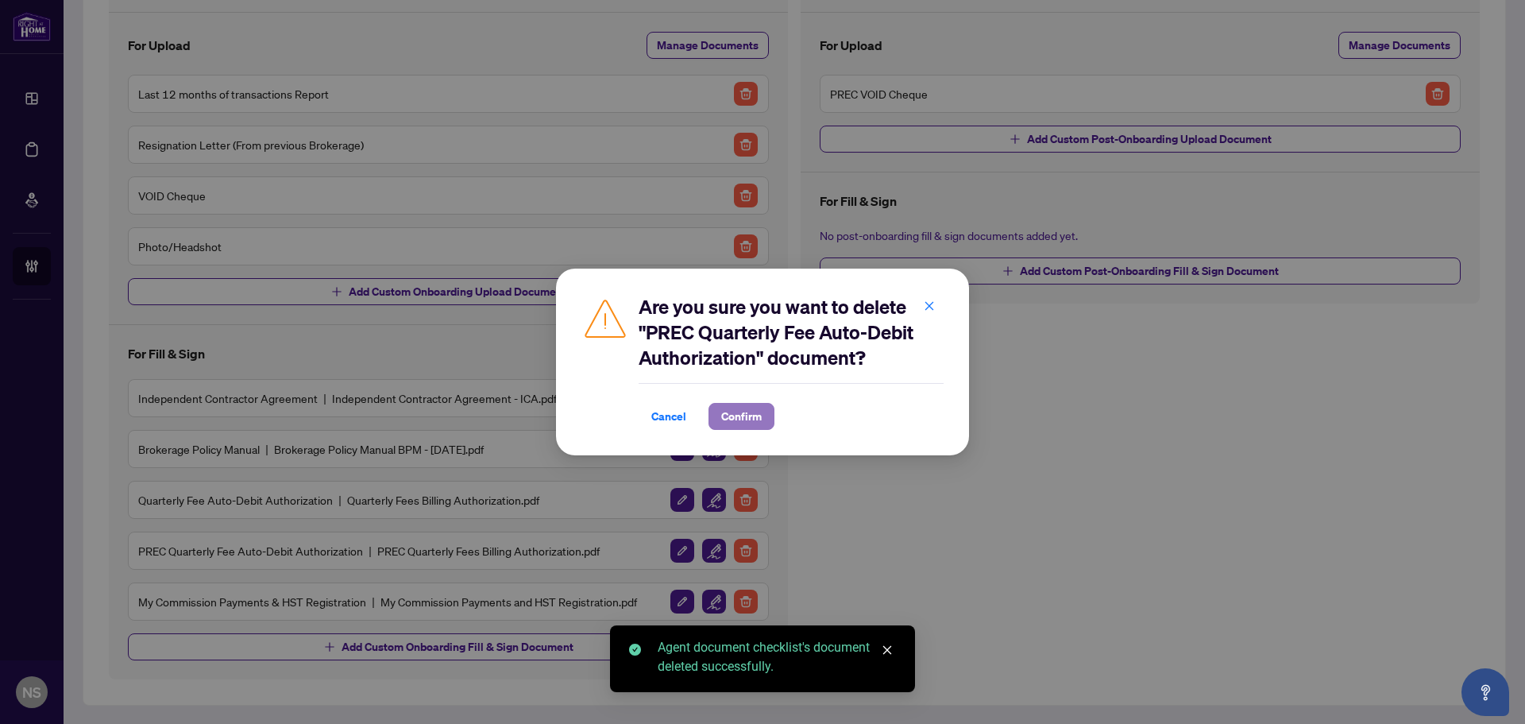
click at [738, 406] on span "Confirm" at bounding box center [741, 416] width 41 height 25
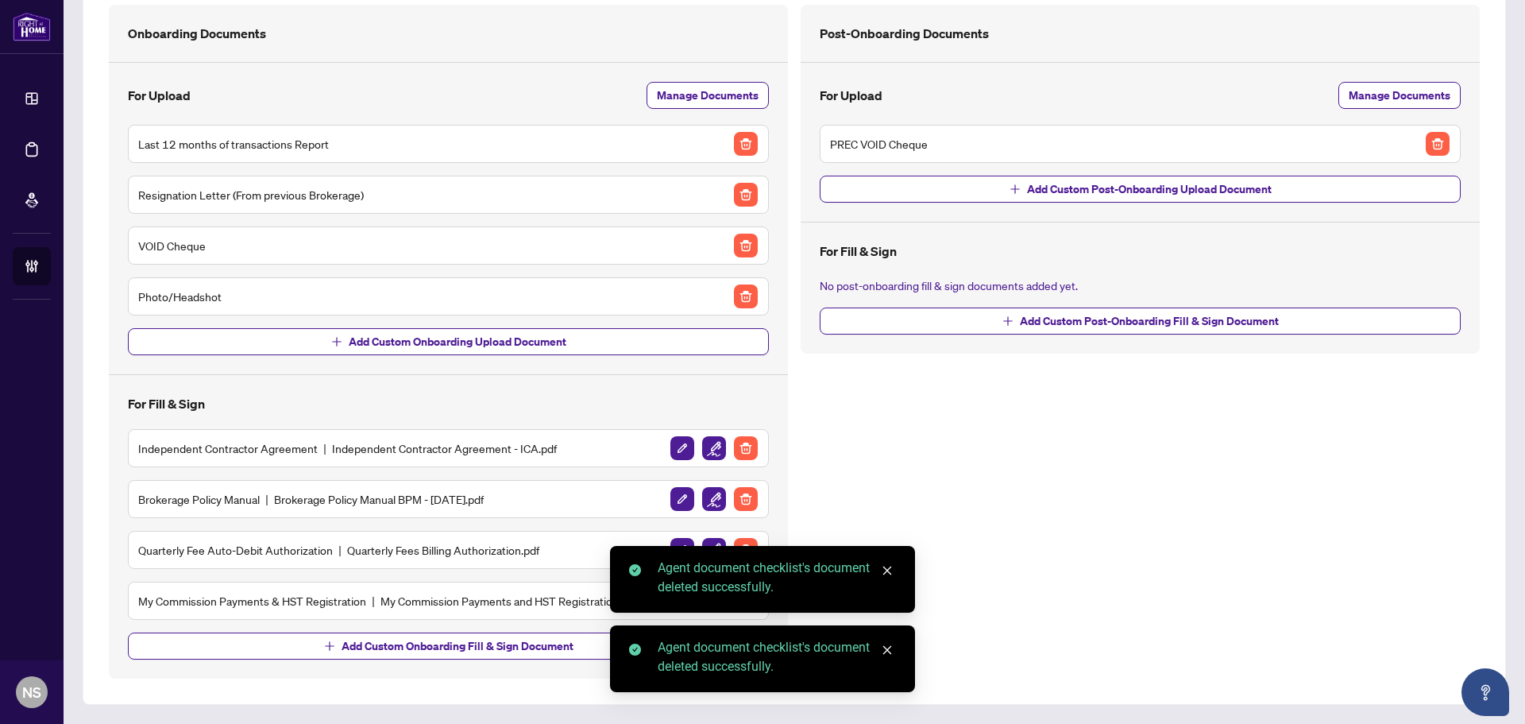
scroll to position [115, 0]
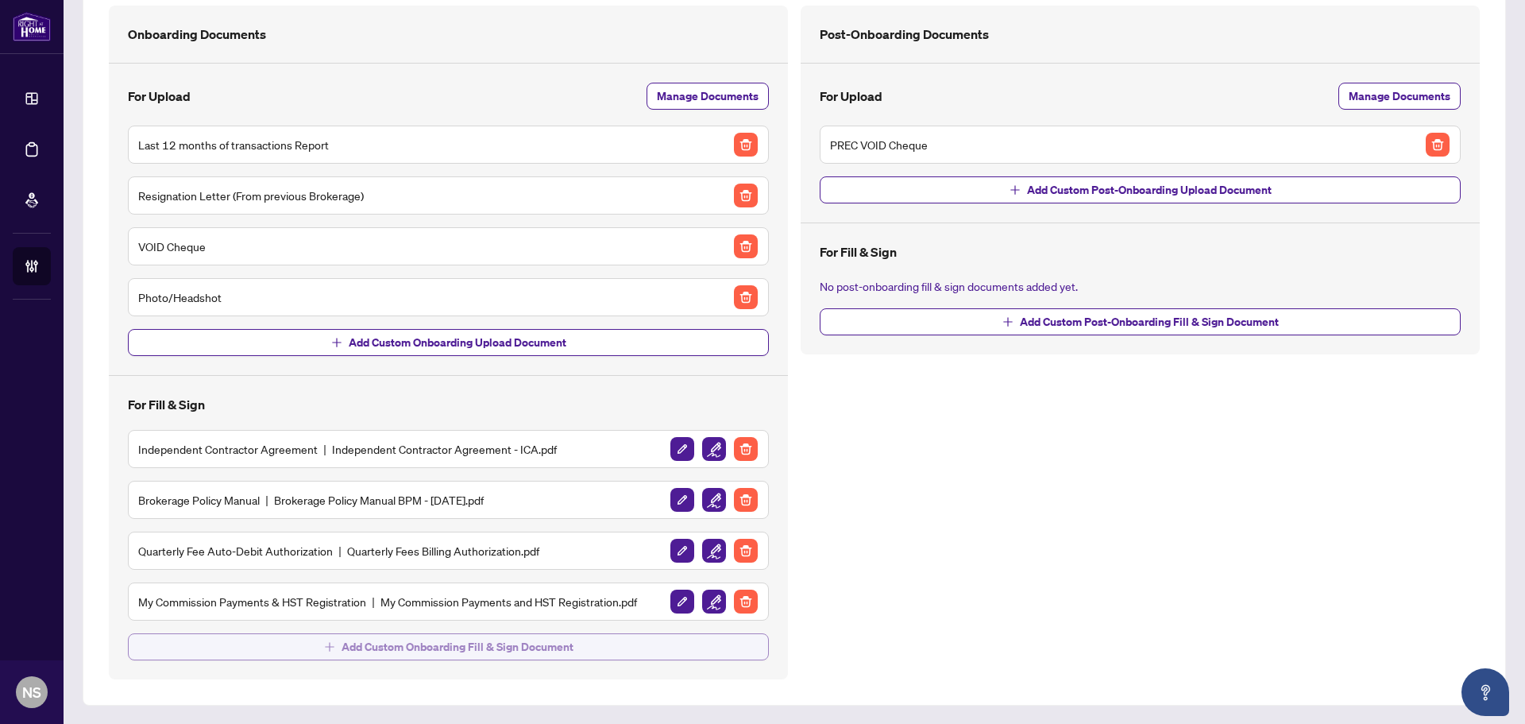
click at [549, 653] on span "Add Custom Onboarding Fill & Sign Document" at bounding box center [458, 646] width 232 height 25
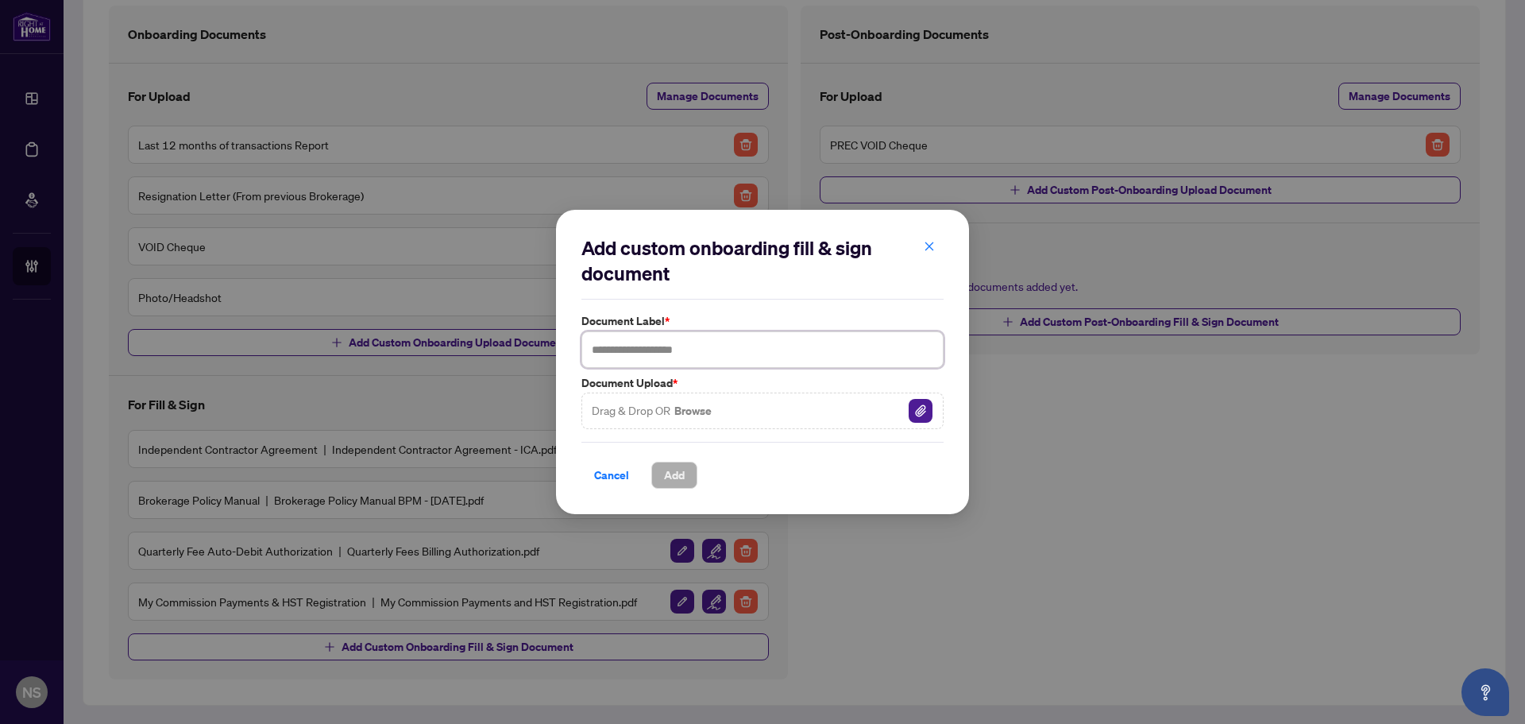
click at [669, 355] on input "text" at bounding box center [763, 349] width 362 height 37
type input "**********"
click at [918, 411] on img "button" at bounding box center [921, 411] width 24 height 24
click at [690, 476] on button "Add" at bounding box center [674, 475] width 46 height 27
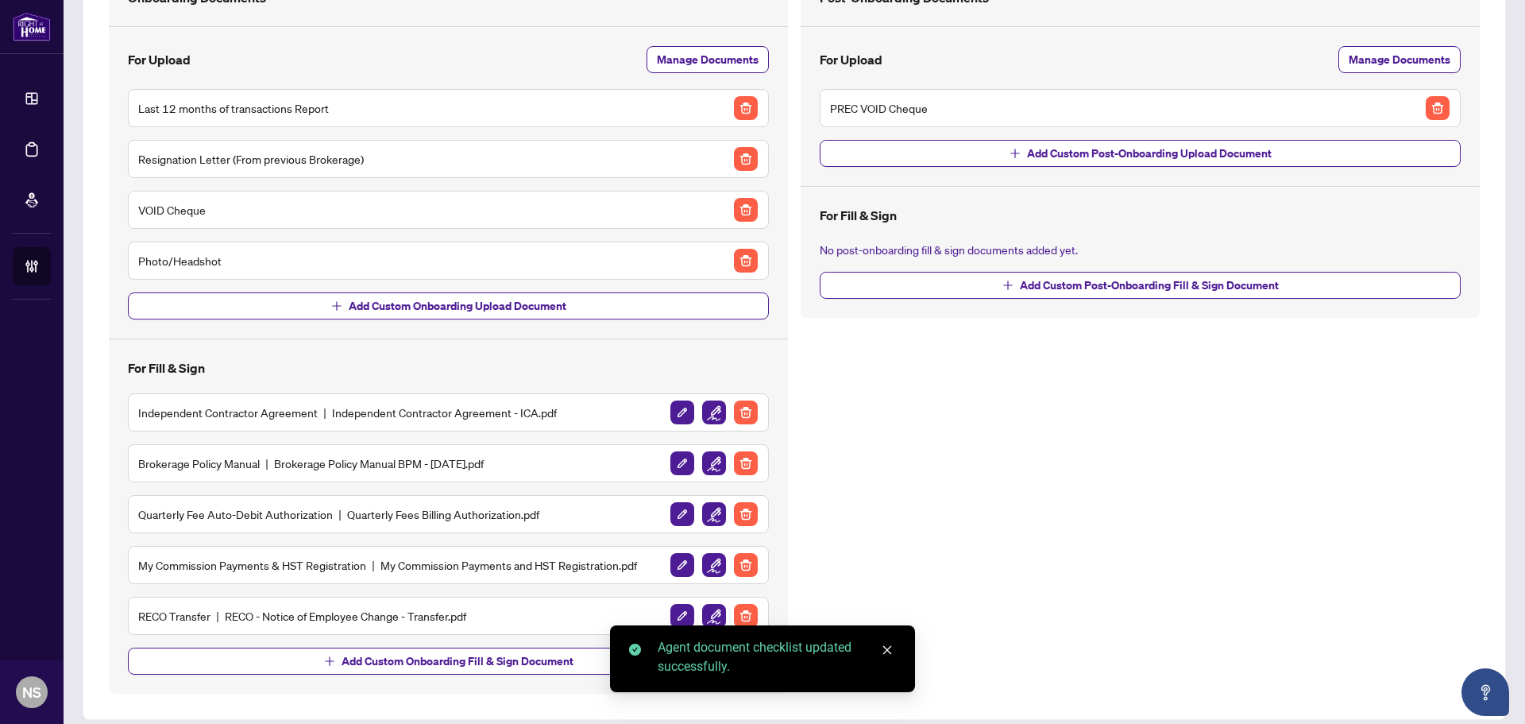
scroll to position [166, 0]
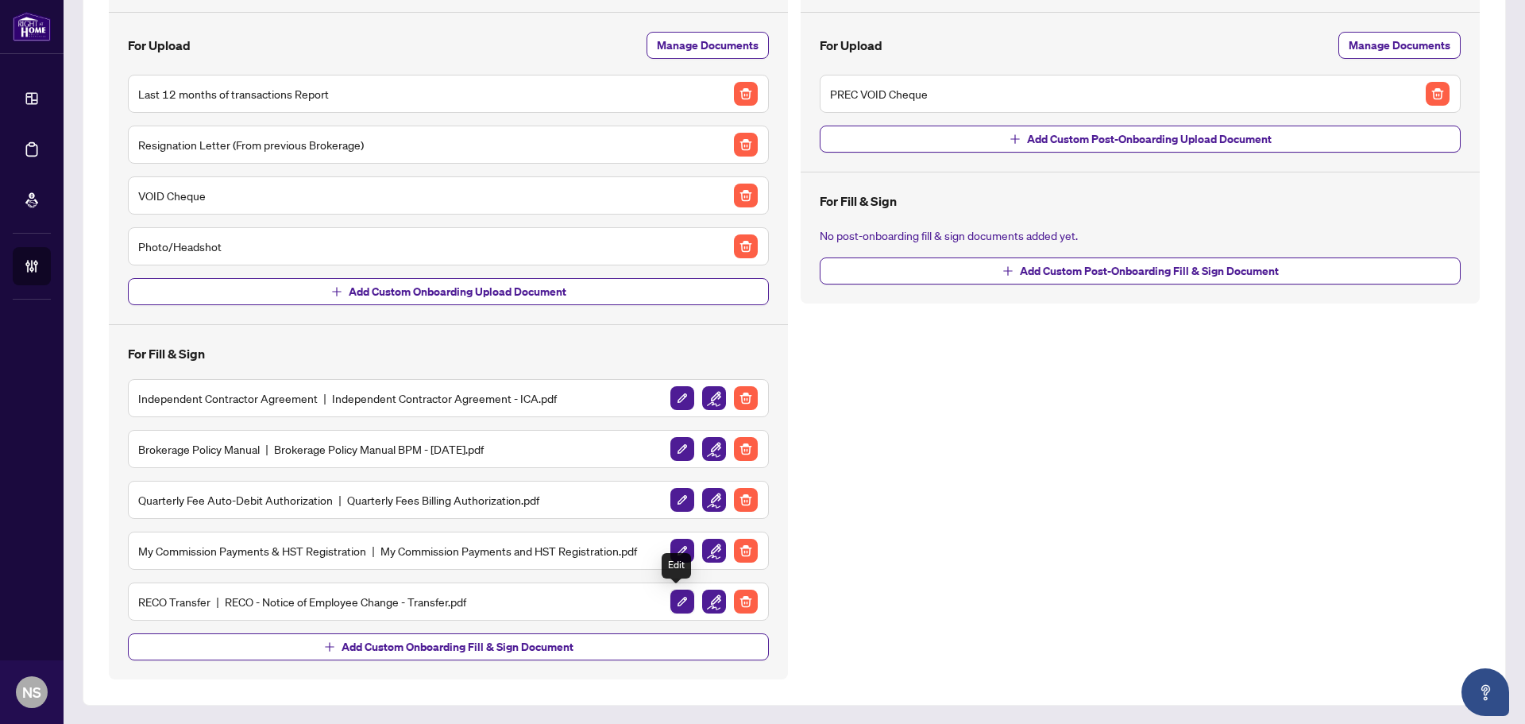
click at [674, 601] on img "button" at bounding box center [683, 601] width 24 height 24
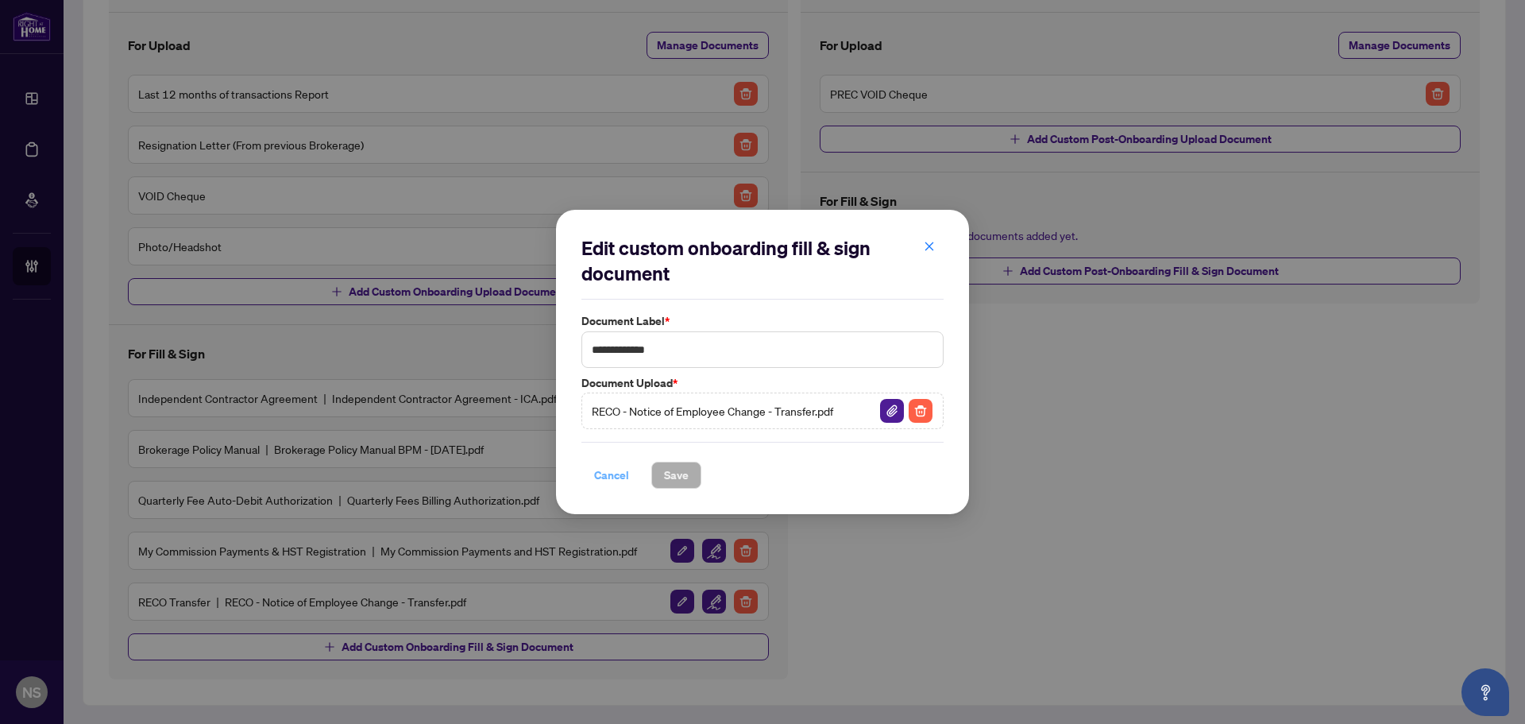
click at [621, 474] on span "Cancel" at bounding box center [611, 474] width 35 height 25
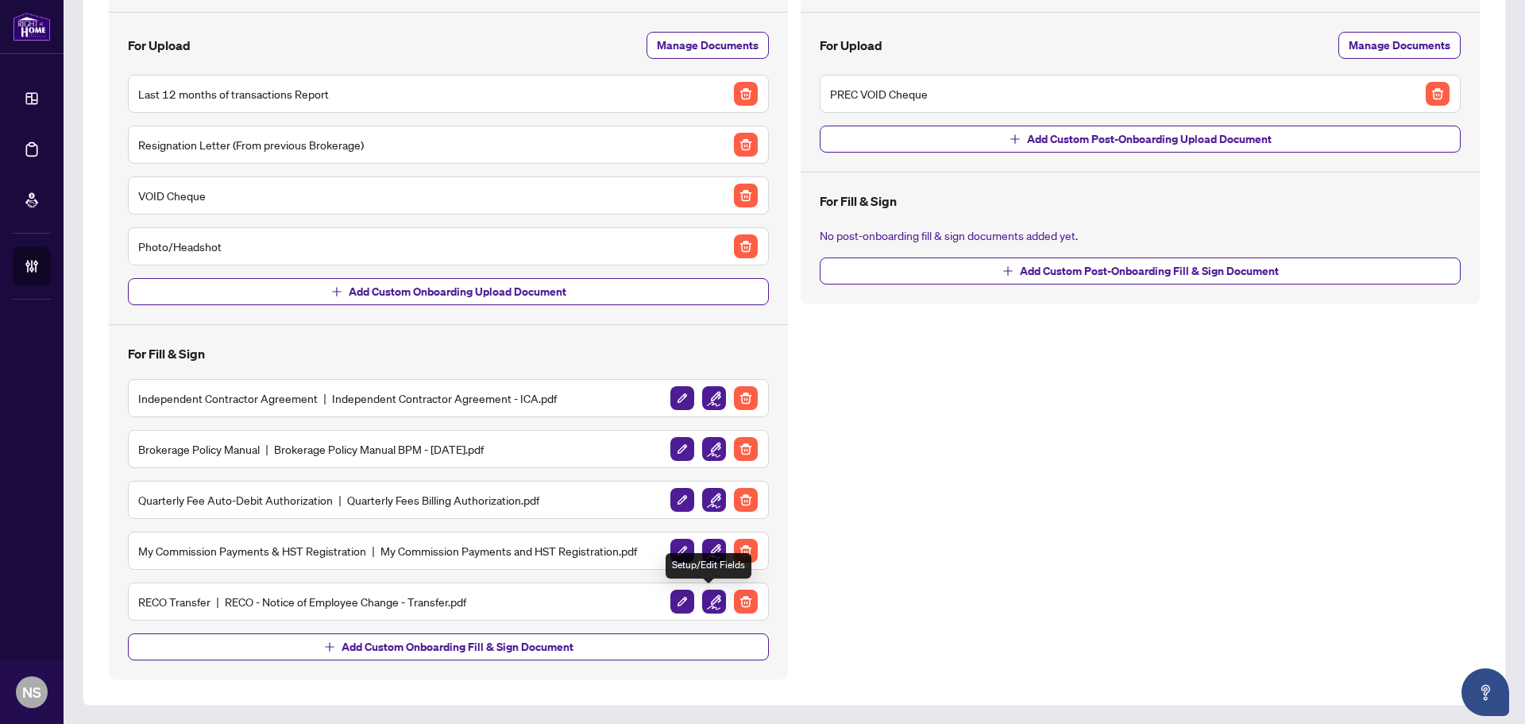
click at [707, 597] on img "button" at bounding box center [714, 601] width 24 height 24
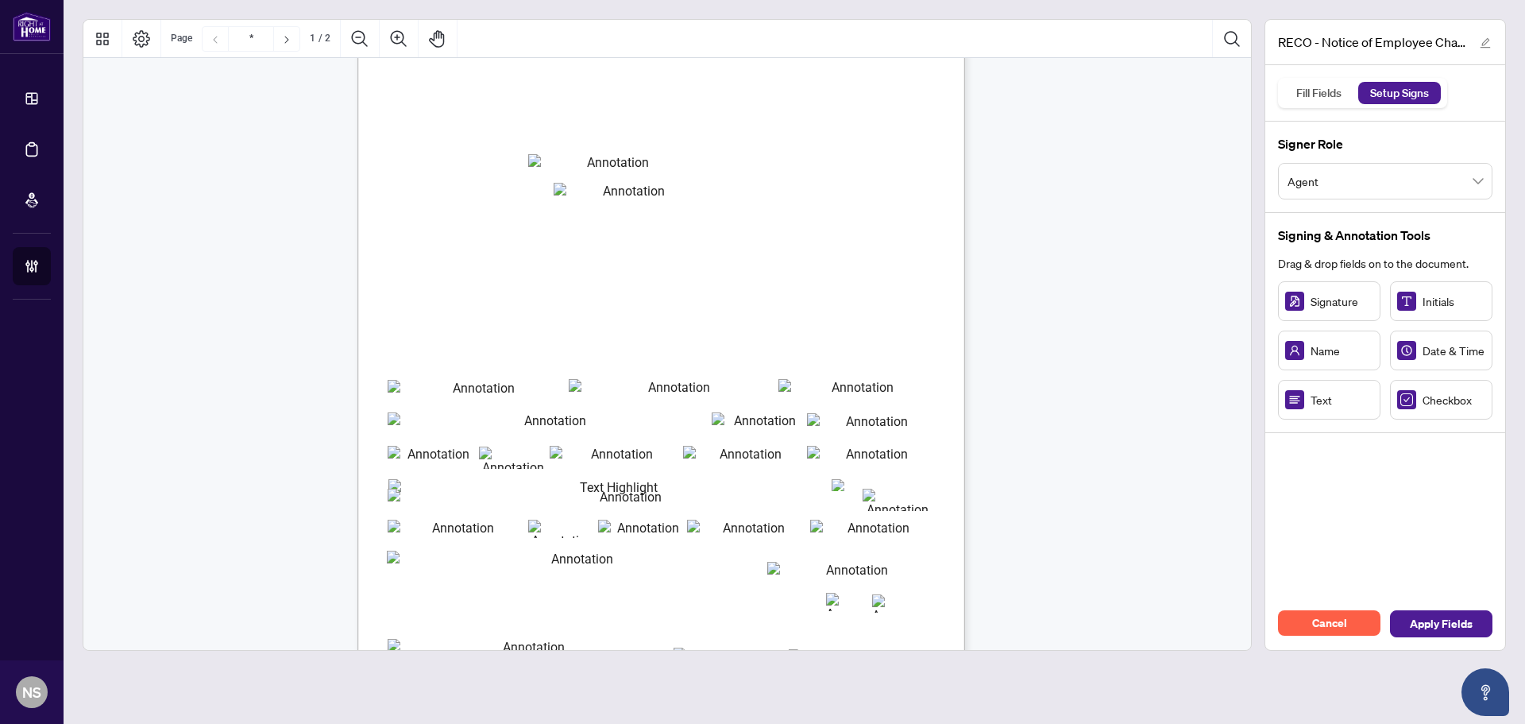
scroll to position [238, 0]
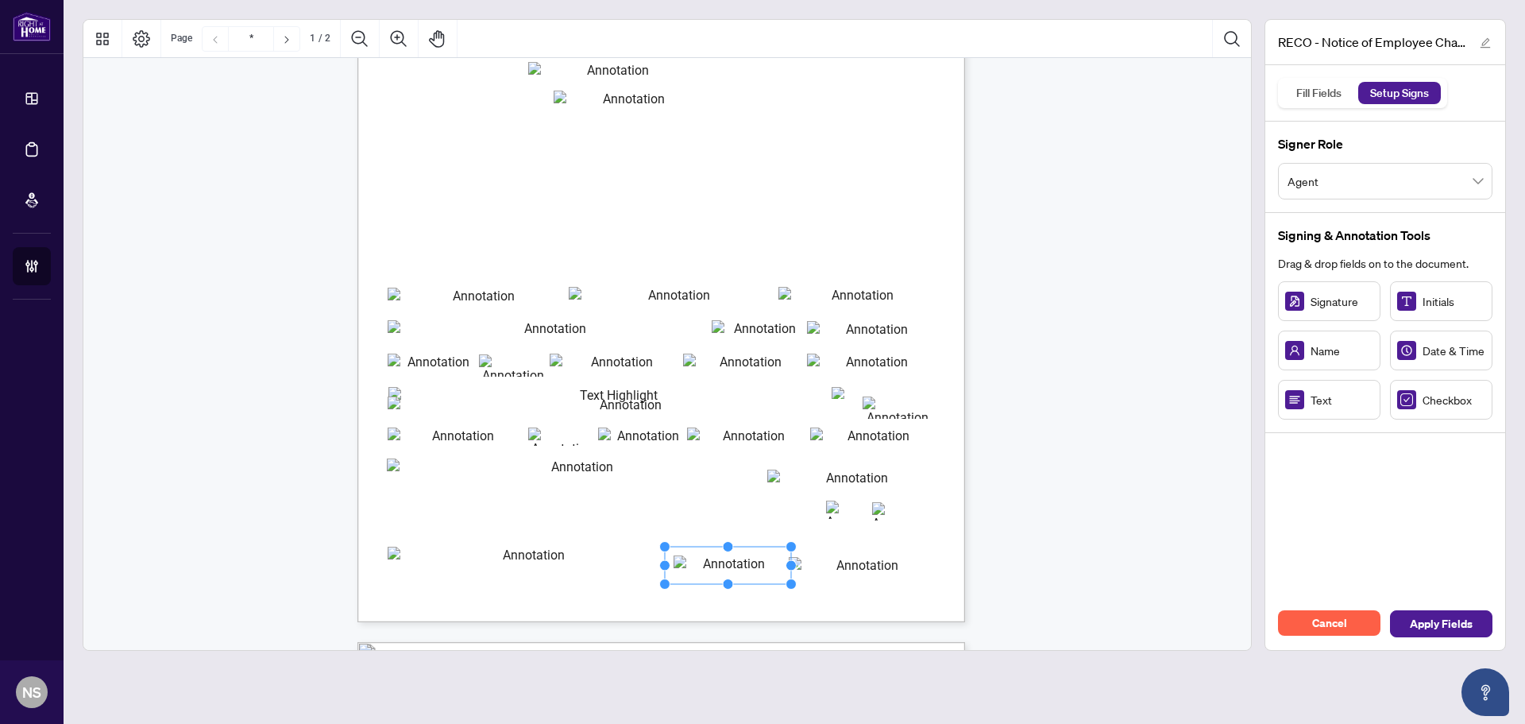
click at [1131, 453] on div "Real Estate Council of Ontario 3300 Bloor St. W. West Tower Suite 1200, Toronto…" at bounding box center [667, 624] width 1168 height 1609
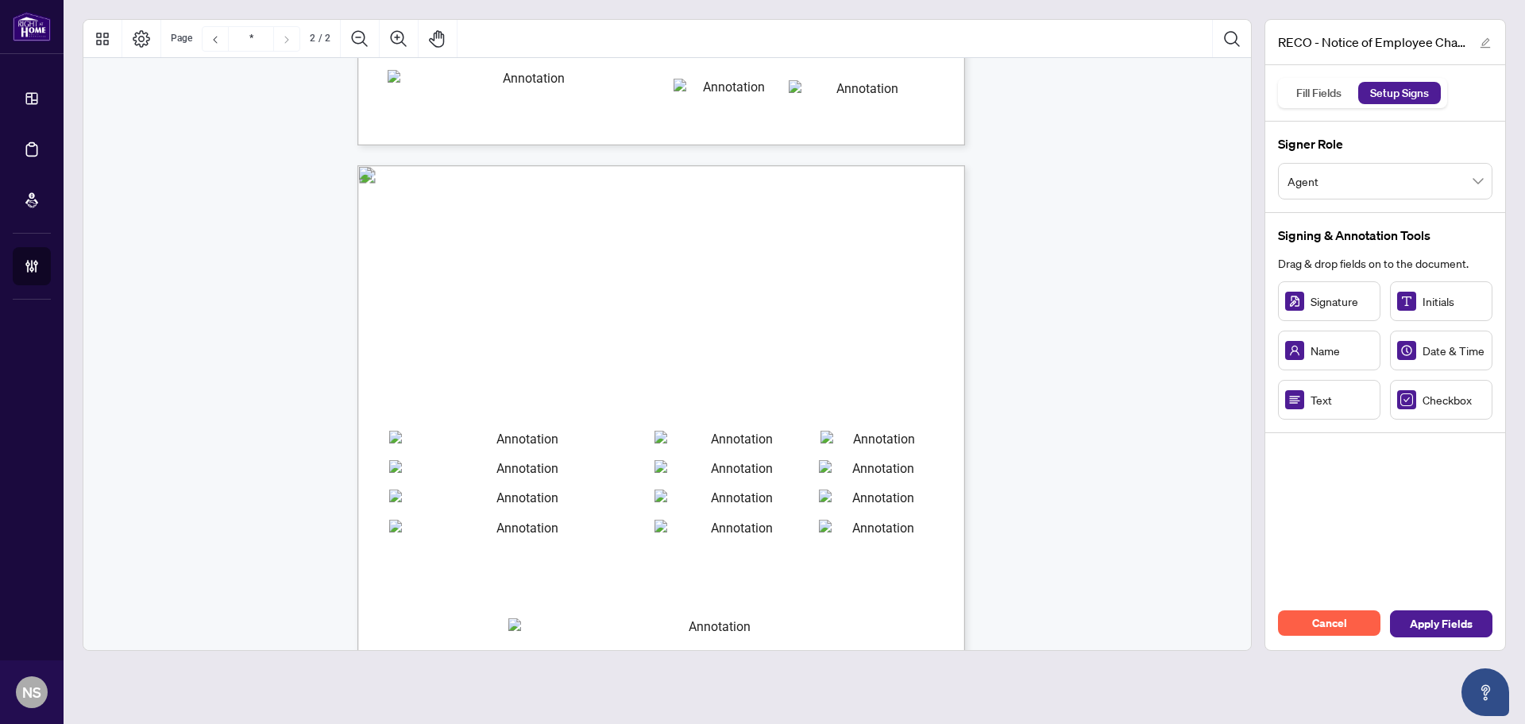
scroll to position [874, 0]
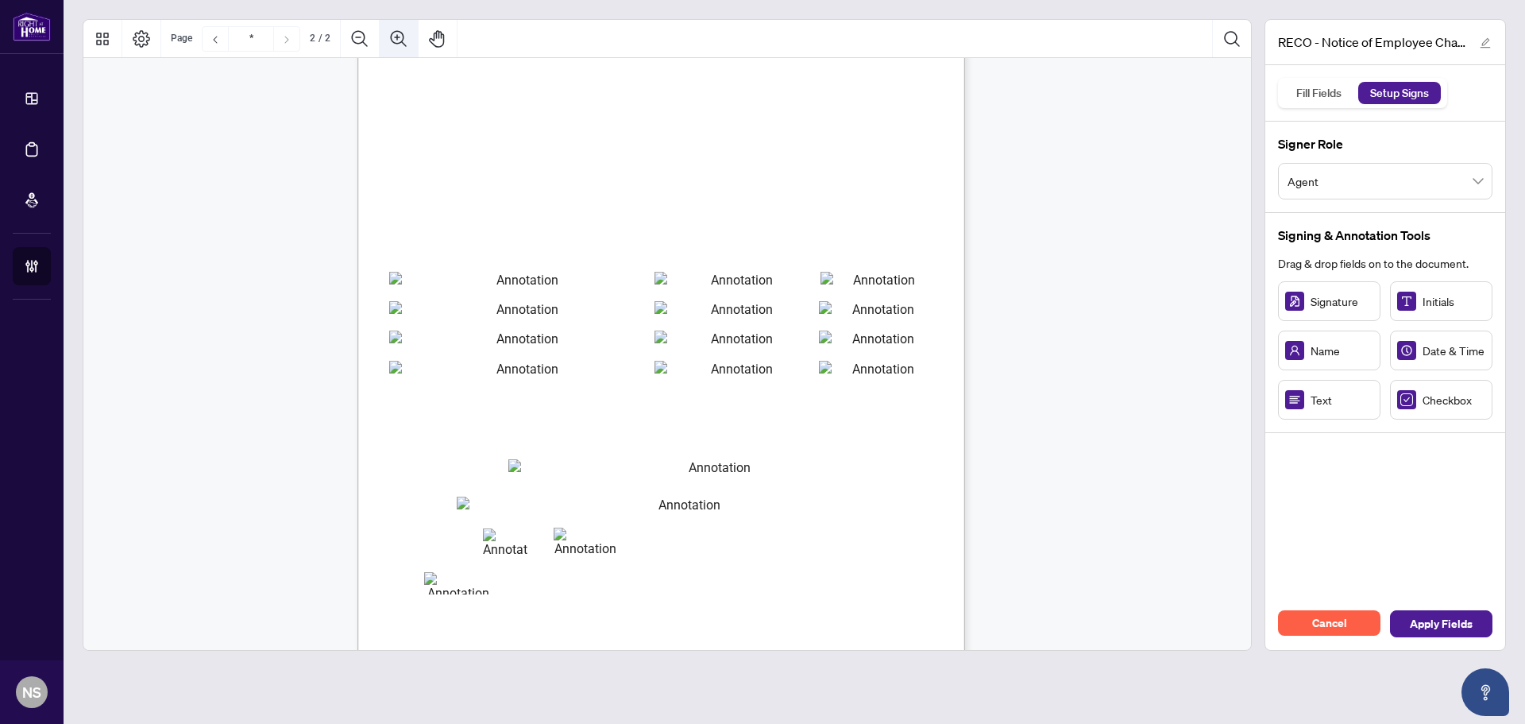
click at [404, 44] on icon "Zoom In" at bounding box center [398, 38] width 16 height 16
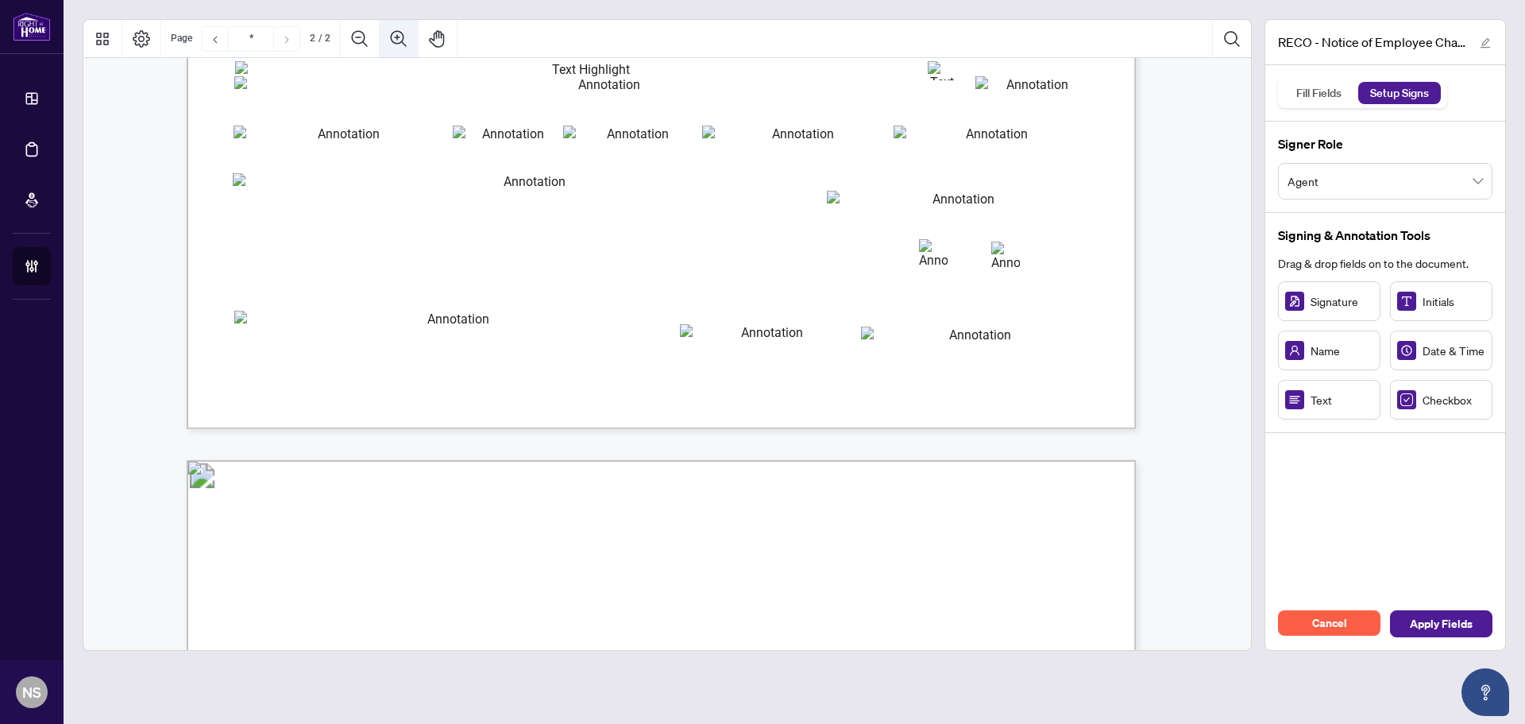
scroll to position [926, 0]
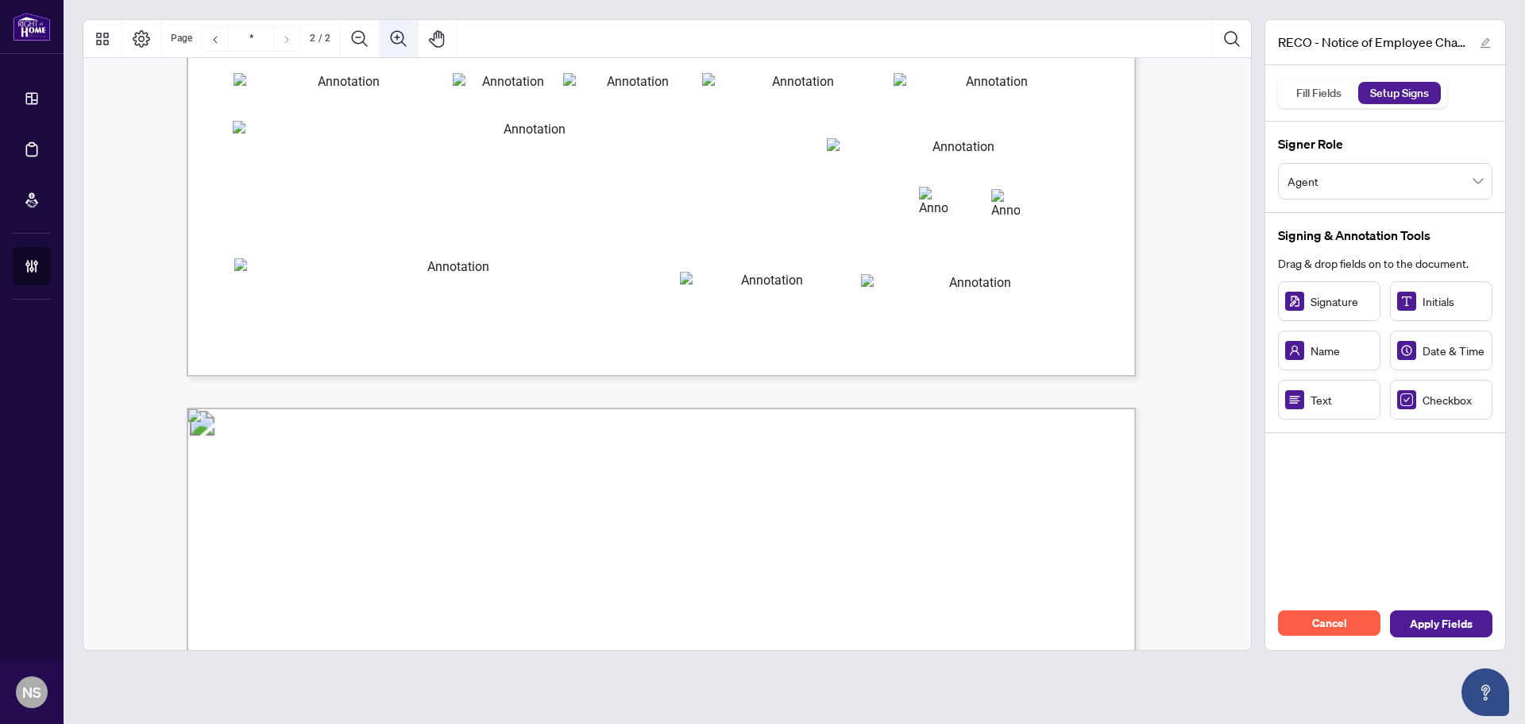
click at [404, 44] on icon "Zoom In" at bounding box center [398, 38] width 16 height 16
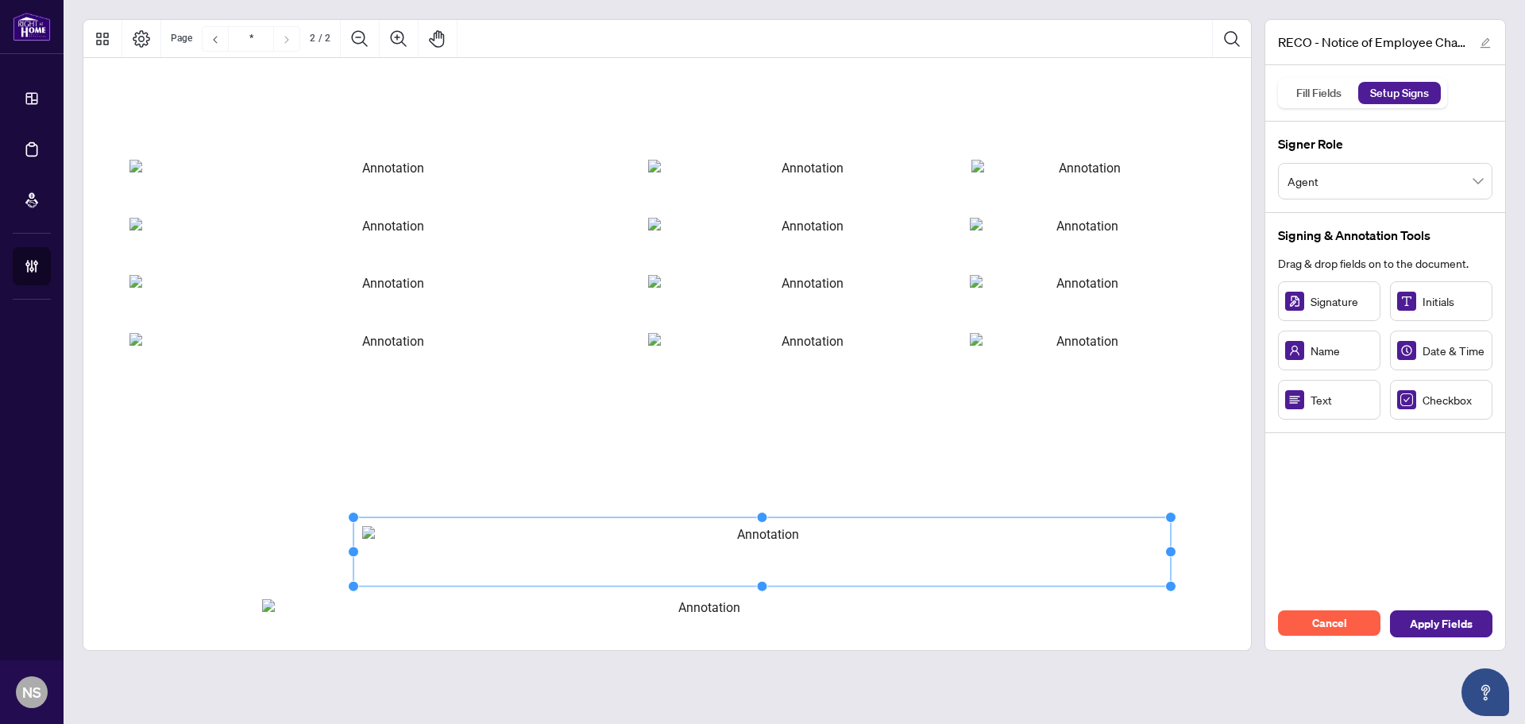
scroll to position [1927, 32]
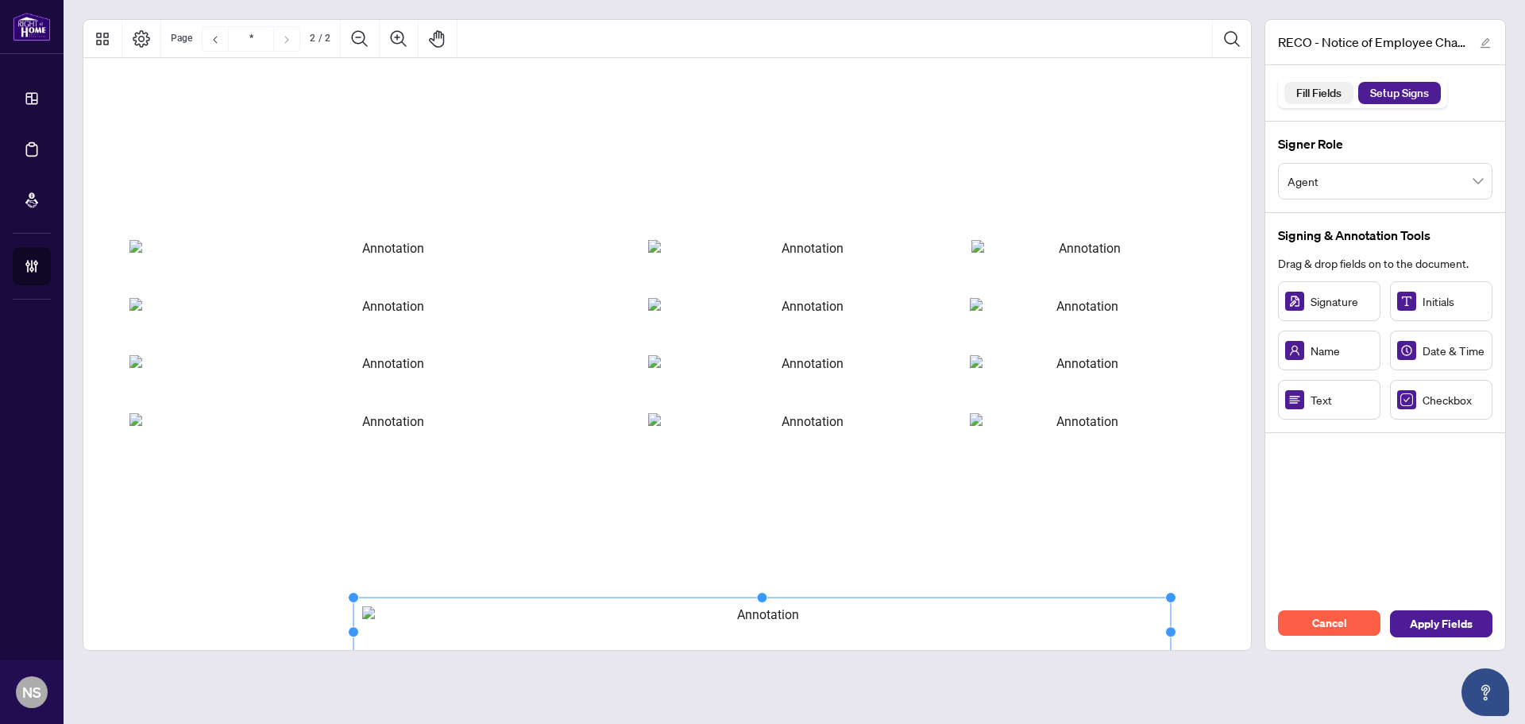
click at [1328, 91] on div "Fill Fields" at bounding box center [1319, 93] width 63 height 22
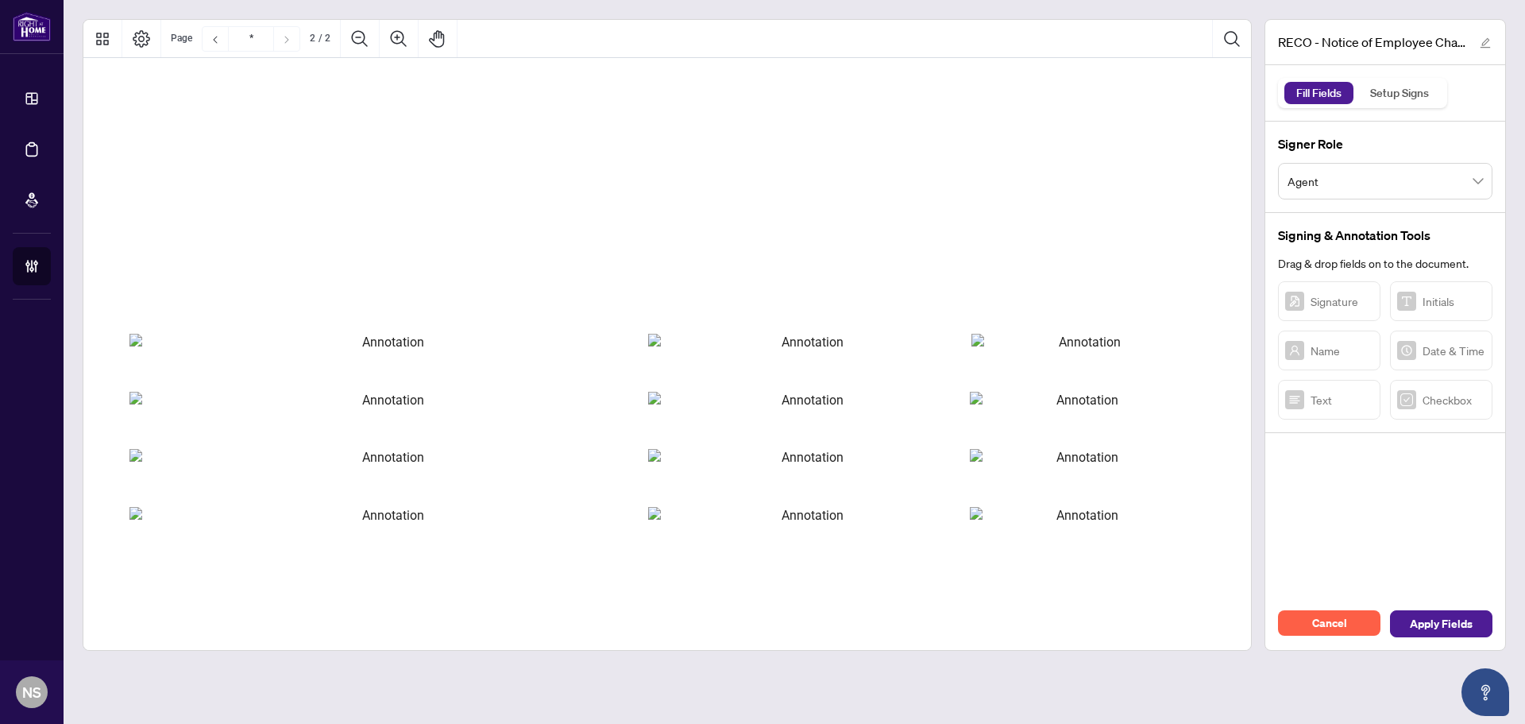
scroll to position [1768, 32]
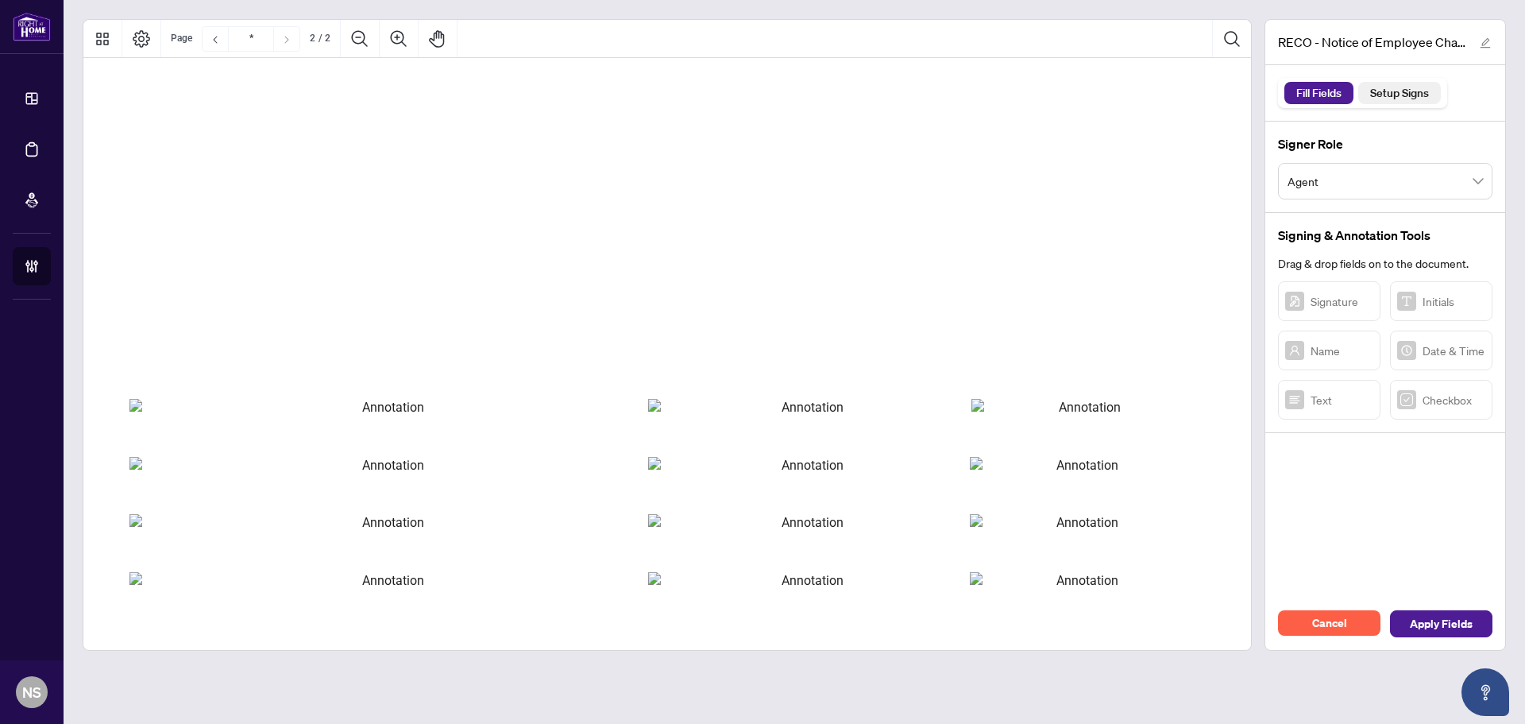
click at [1401, 93] on div "Setup Signs" at bounding box center [1400, 93] width 76 height 22
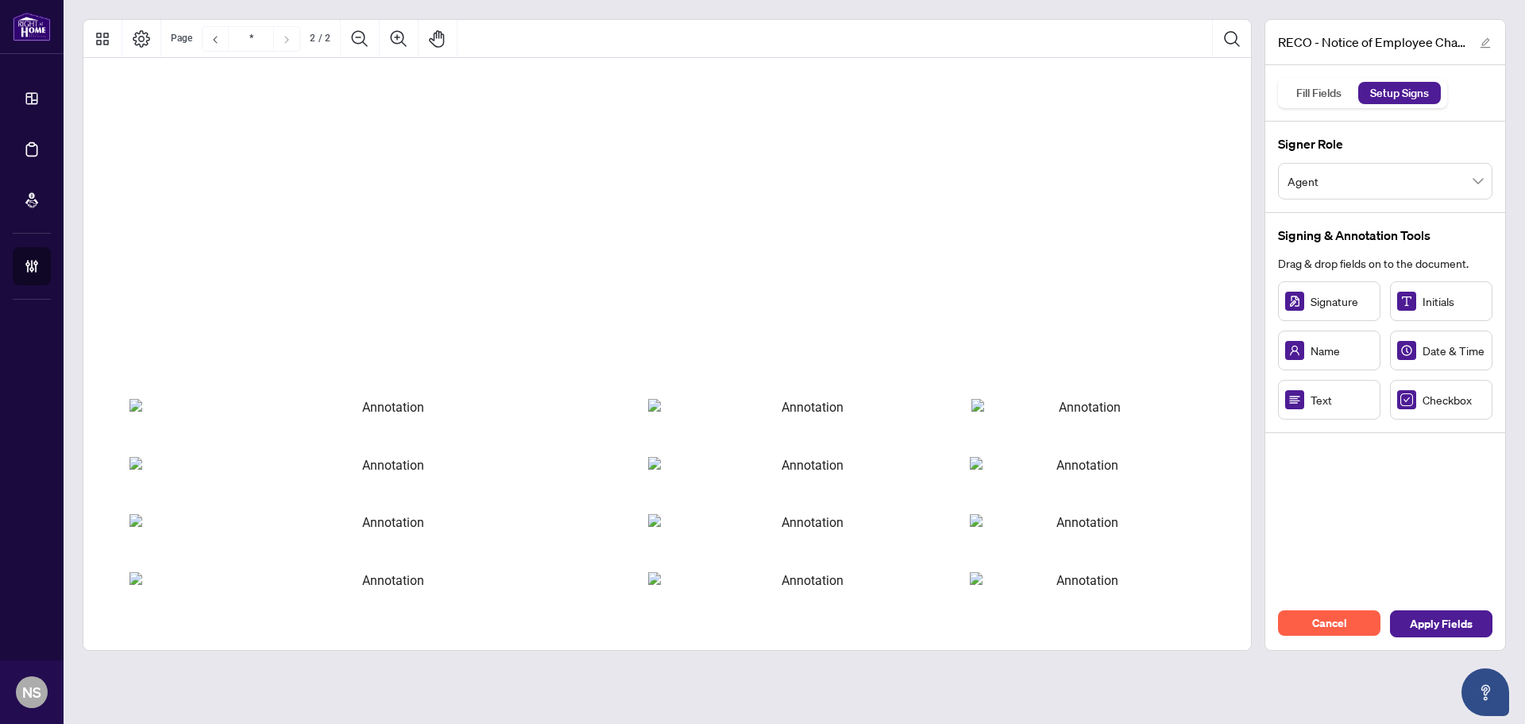
click at [1327, 391] on span "Text" at bounding box center [1342, 399] width 63 height 17
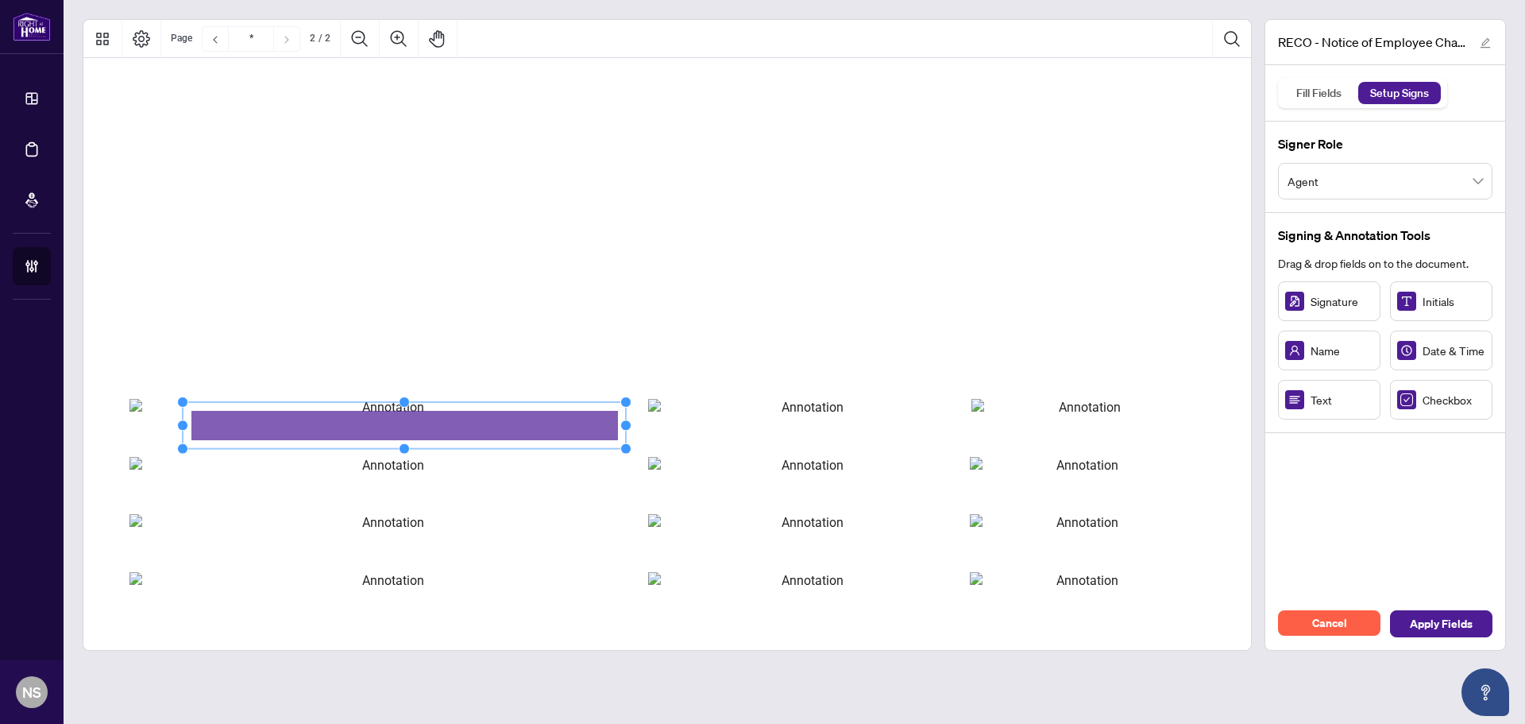
drag, startPoint x: 284, startPoint y: 423, endPoint x: 616, endPoint y: 417, distance: 332.1
click at [616, 417] on icon "Resize, Top Resize, Top, Right Resize, Right Resize, Bottom, Right Resize, Bott…" at bounding box center [404, 425] width 454 height 58
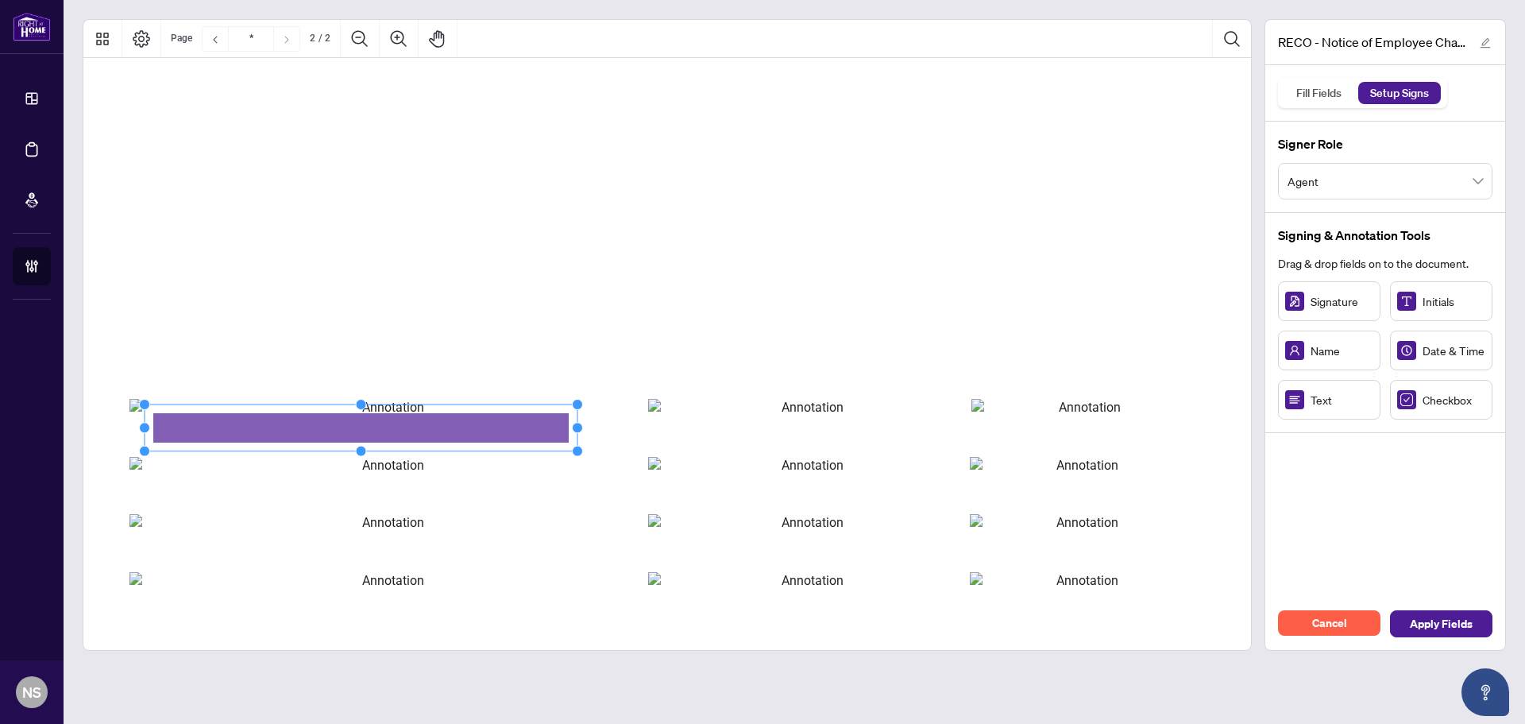
drag, startPoint x: 528, startPoint y: 419, endPoint x: 489, endPoint y: 421, distance: 38.2
click at [489, 421] on rect "Page 2" at bounding box center [361, 427] width 433 height 47
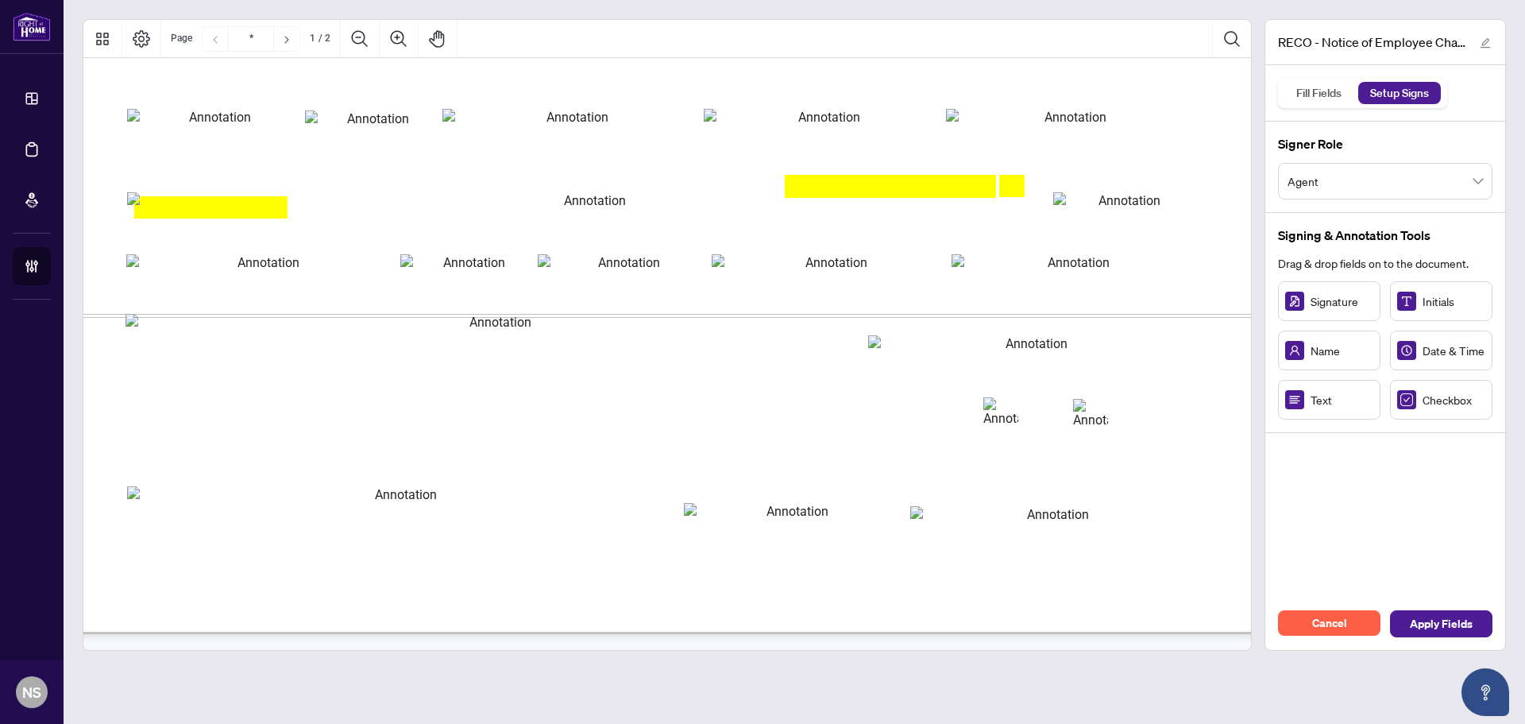
scroll to position [1053, 32]
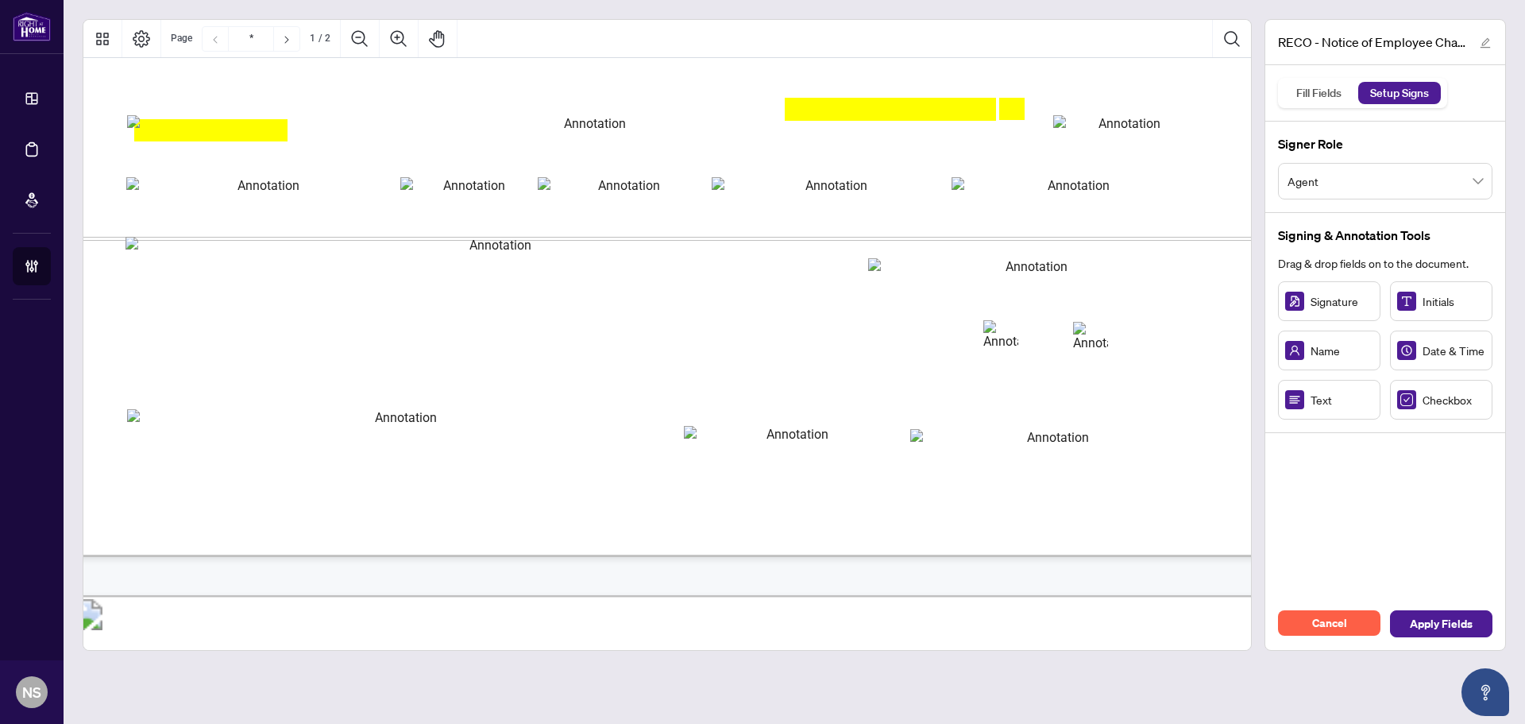
click at [1345, 407] on span "Text" at bounding box center [1342, 399] width 63 height 17
drag, startPoint x: 1319, startPoint y: 401, endPoint x: 1030, endPoint y: 446, distance: 291.8
drag, startPoint x: 1078, startPoint y: 446, endPoint x: 1194, endPoint y: 436, distance: 116.4
click at [1194, 436] on icon "Resize, Top Resize, Top, Right Resize, Right Resize, Bottom, Right Resize, Bott…" at bounding box center [1088, 448] width 224 height 58
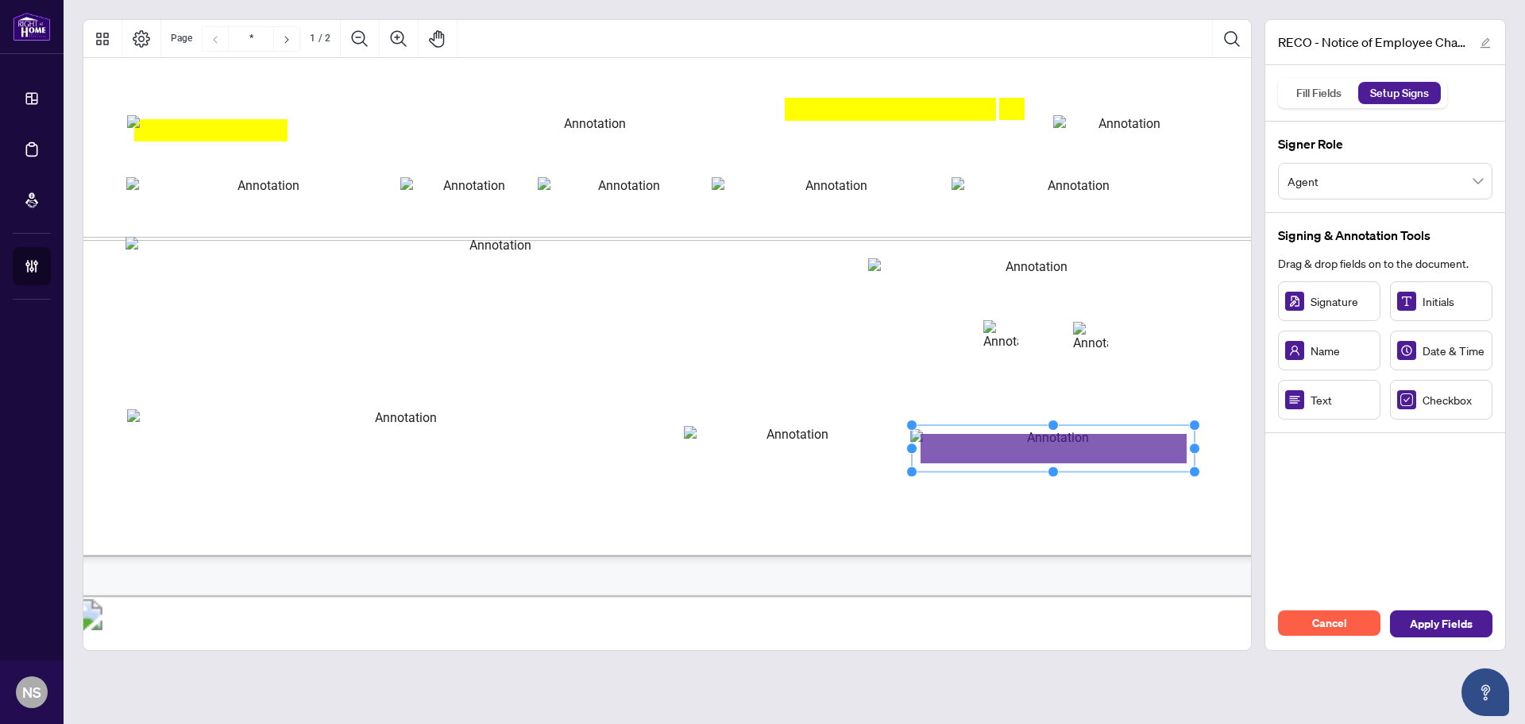
drag, startPoint x: 980, startPoint y: 445, endPoint x: 910, endPoint y: 448, distance: 70.0
click at [910, 448] on circle "Resize, Left" at bounding box center [912, 448] width 10 height 10
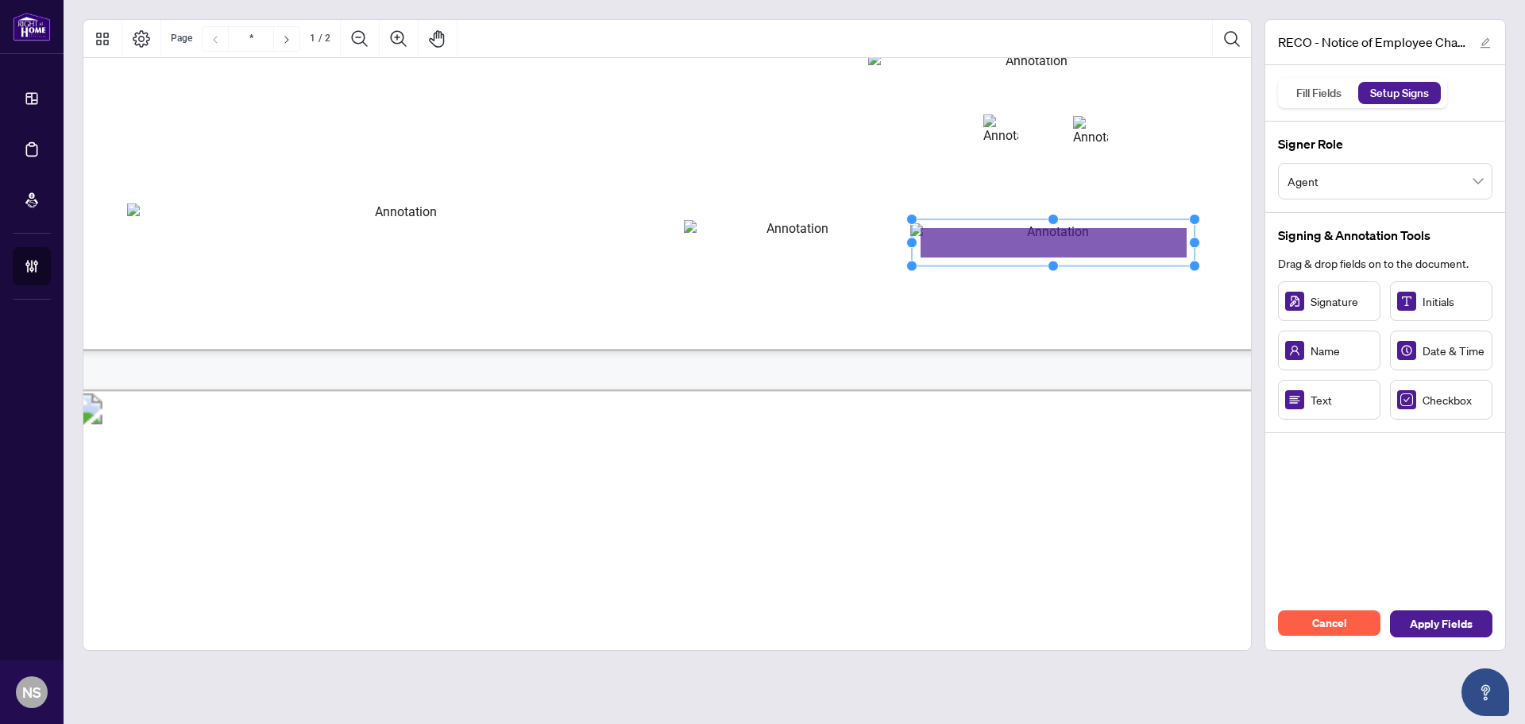
type input "*"
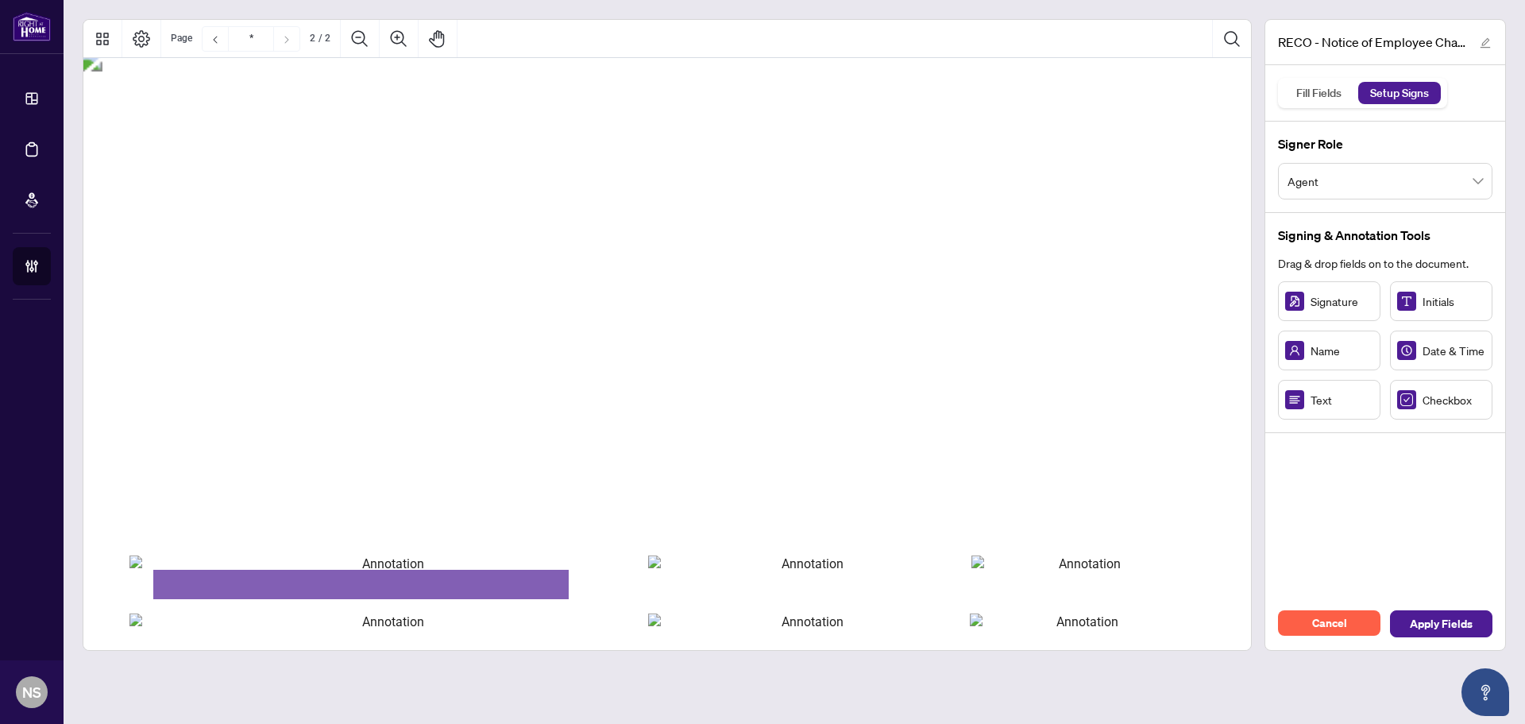
scroll to position [1768, 32]
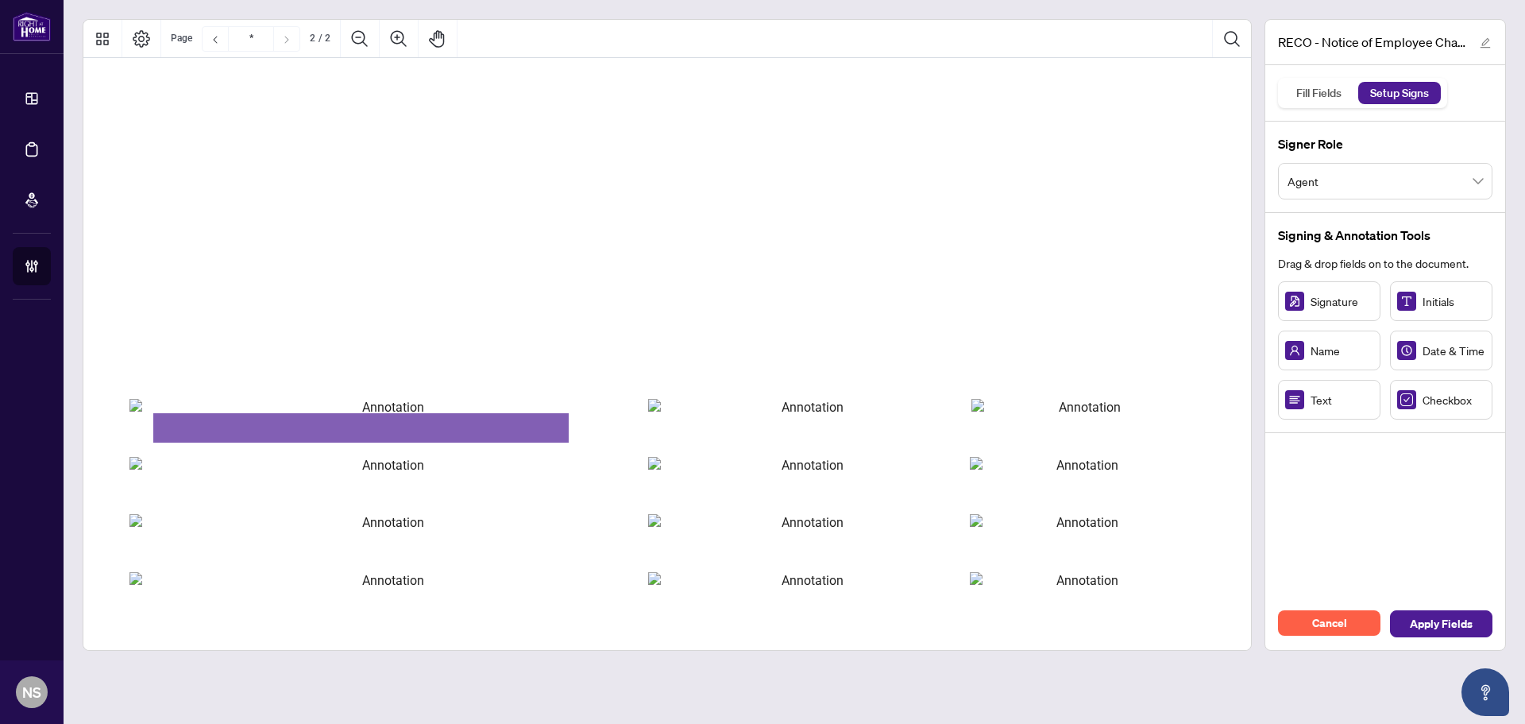
click at [1344, 400] on span "Text" at bounding box center [1342, 399] width 63 height 17
drag, startPoint x: 835, startPoint y: 422, endPoint x: 961, endPoint y: 423, distance: 126.3
click at [961, 423] on circle "Resize, Right" at bounding box center [962, 424] width 10 height 10
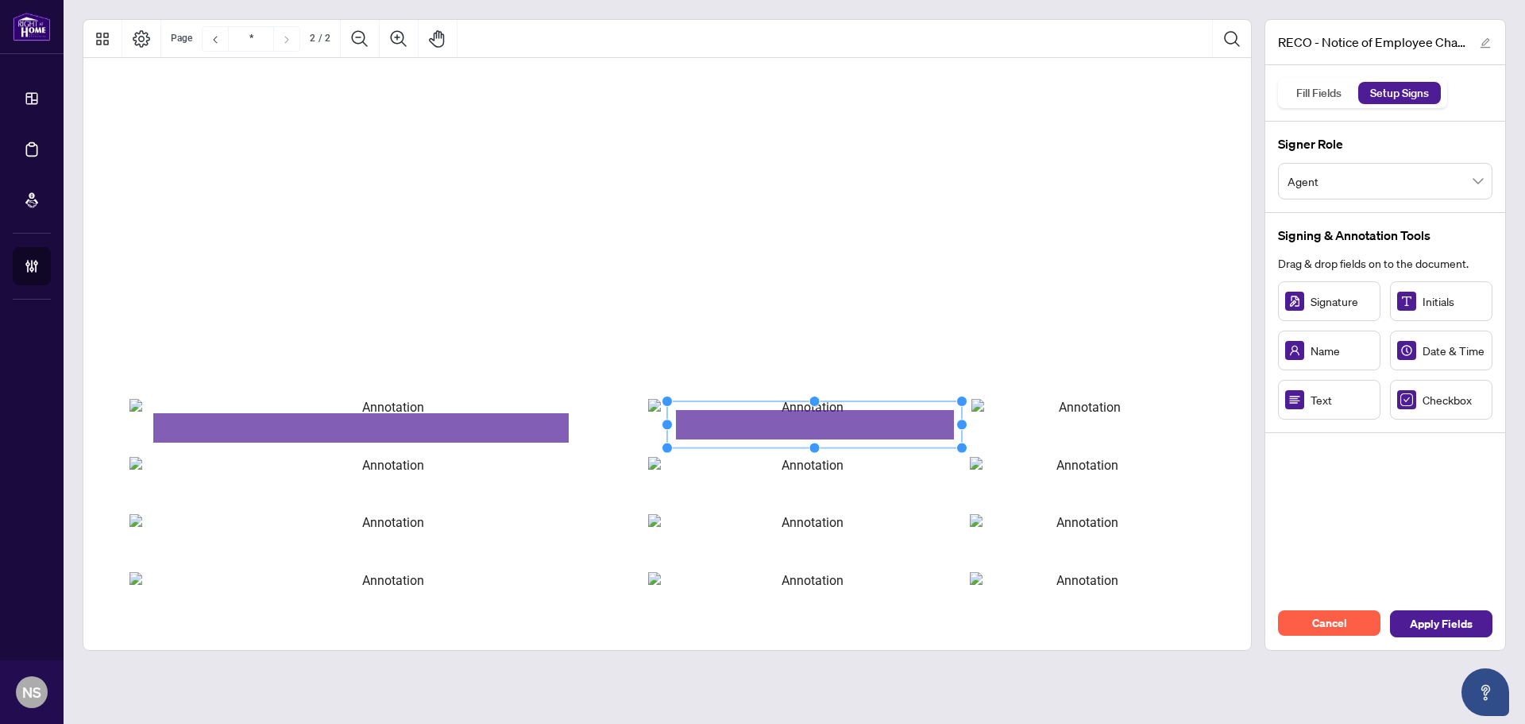
drag, startPoint x: 741, startPoint y: 425, endPoint x: 669, endPoint y: 427, distance: 72.3
click at [669, 427] on circle "Resize, Left" at bounding box center [668, 424] width 10 height 10
click at [1309, 101] on div "Fill Fields" at bounding box center [1319, 93] width 63 height 22
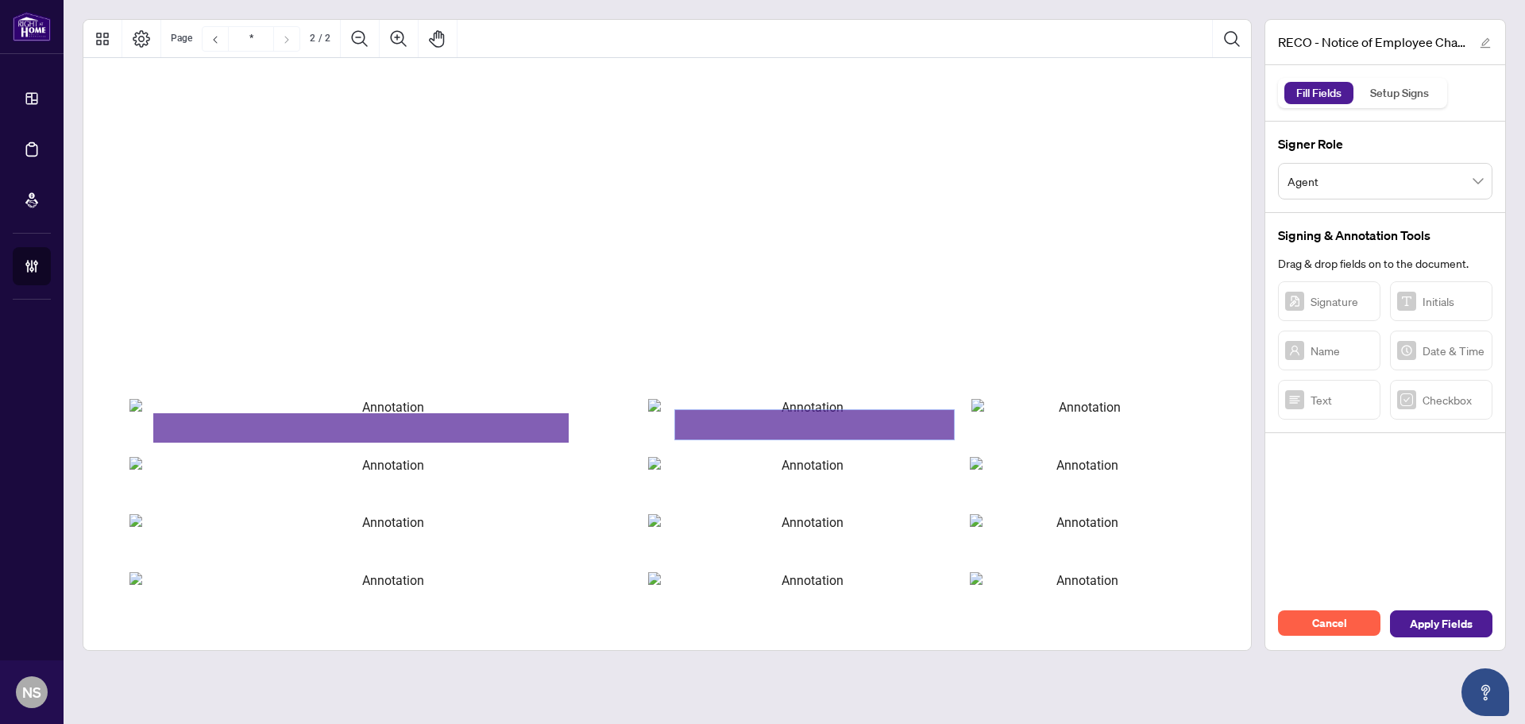
click at [801, 431] on textarea "01K347KP92B7BNZVR32PR2A4KQ" at bounding box center [814, 424] width 279 height 29
click at [902, 421] on textarea "**********" at bounding box center [814, 424] width 279 height 29
type textarea "*******"
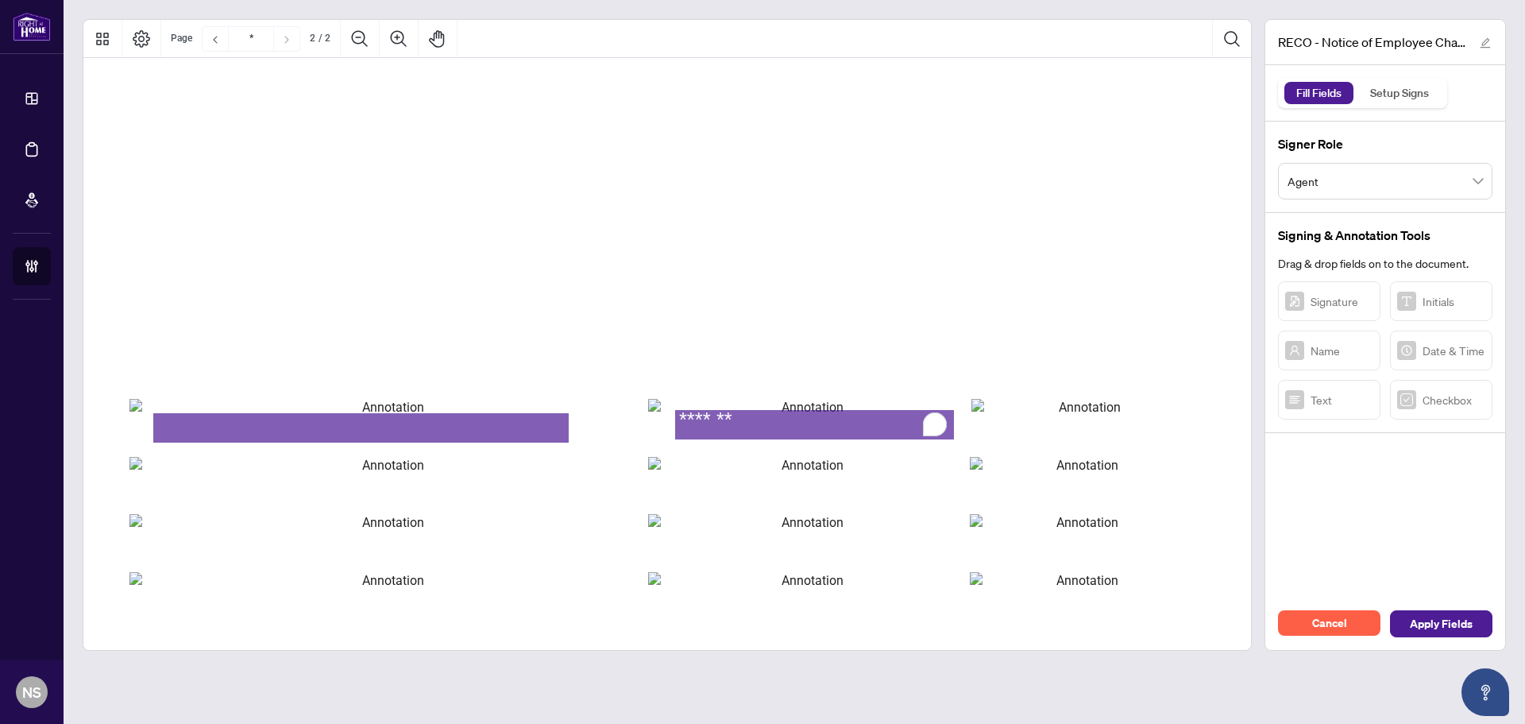
click at [834, 512] on input "Registration number If New Application leave blankRow2" at bounding box center [806, 485] width 316 height 56
click at [807, 360] on span "Registration number" at bounding box center [733, 363] width 149 height 19
click at [943, 430] on div "Open Grammarly." at bounding box center [934, 423] width 17 height 17
click at [1393, 482] on div "RECO - Notice of Employee Change - Transfer.pdf Fill Fields Setup Signs Signer …" at bounding box center [1386, 335] width 242 height 632
click at [1429, 99] on div "Setup Signs" at bounding box center [1400, 93] width 76 height 22
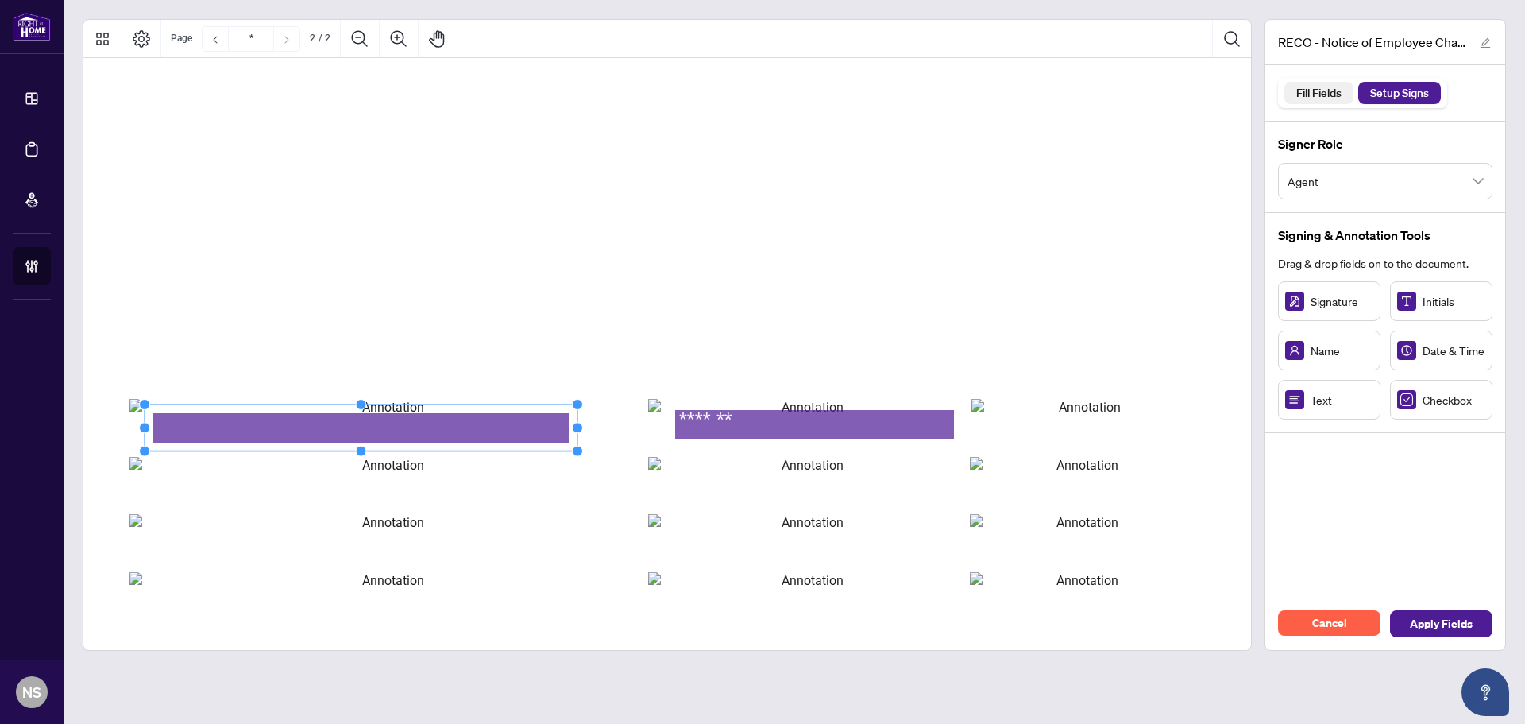
click at [1294, 95] on div "Fill Fields" at bounding box center [1319, 93] width 63 height 22
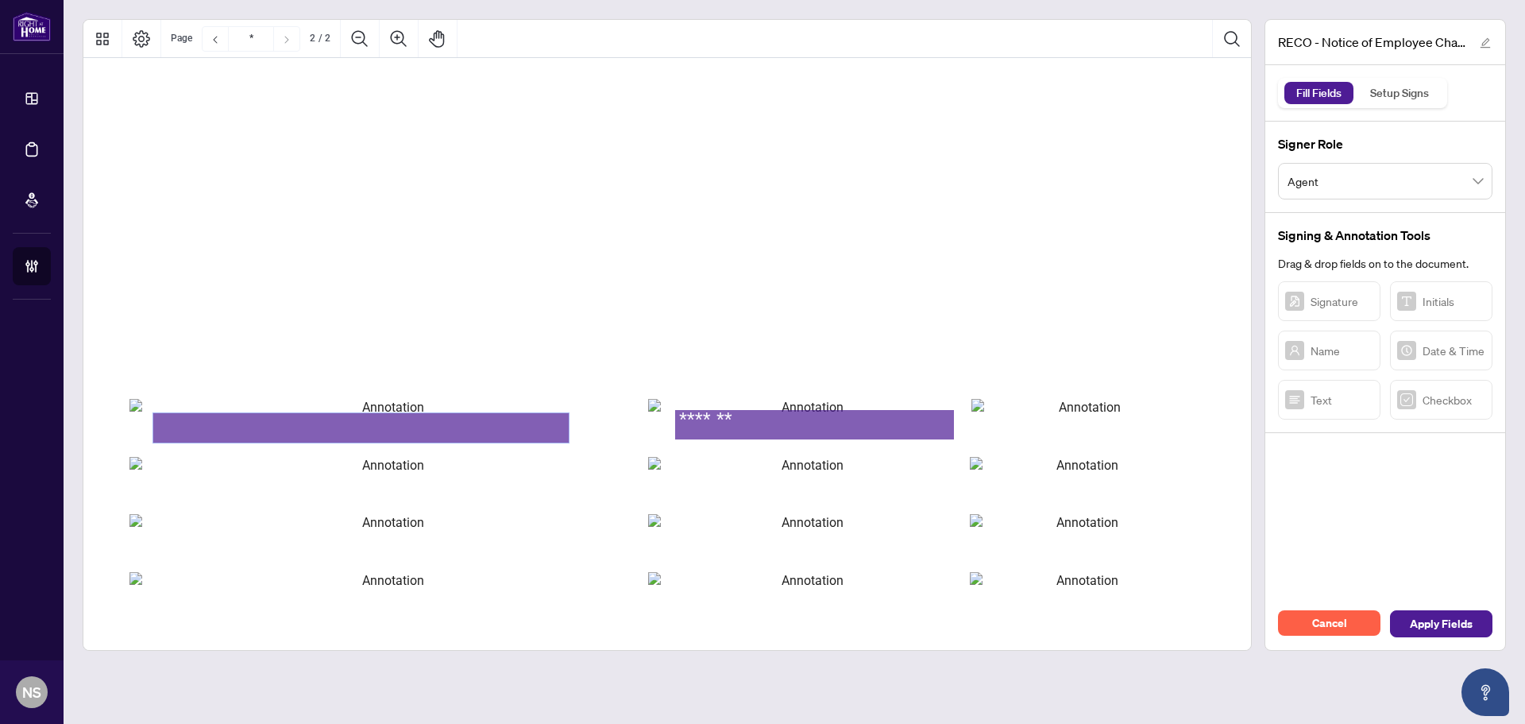
click at [218, 433] on textarea "01K347J9TS84QFE2QFBS0W22SV" at bounding box center [360, 427] width 415 height 29
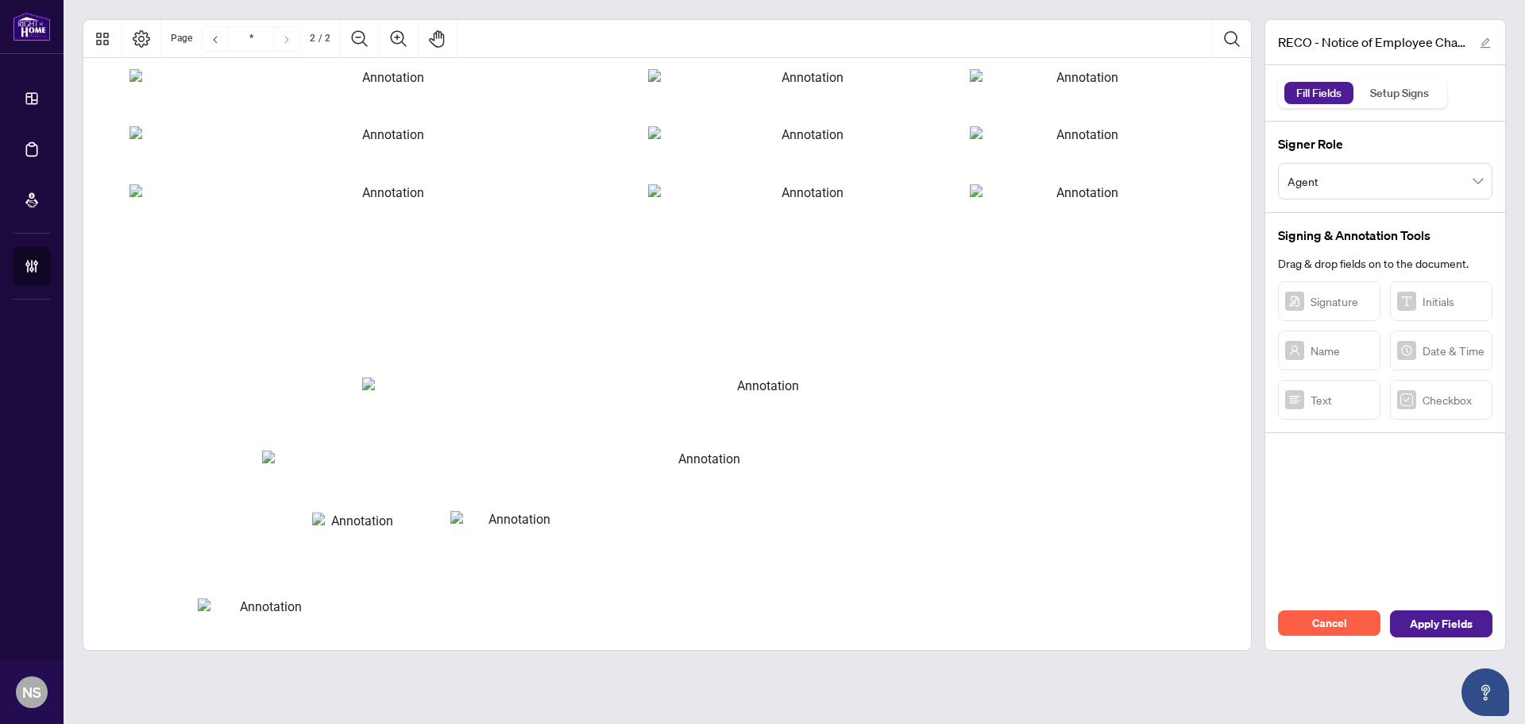
scroll to position [2166, 32]
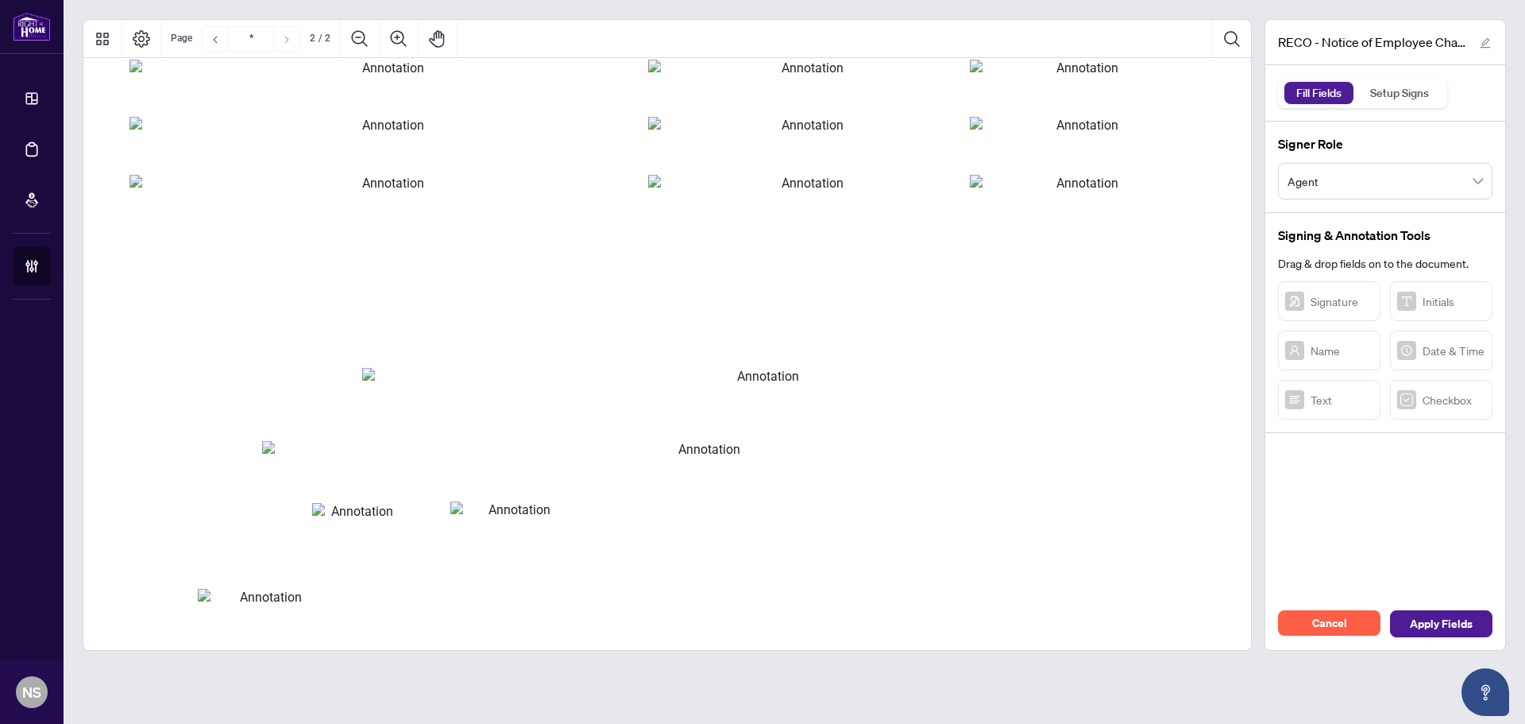
type textarea "**********"
click at [412, 399] on input "cardholdername" at bounding box center [761, 394] width 799 height 52
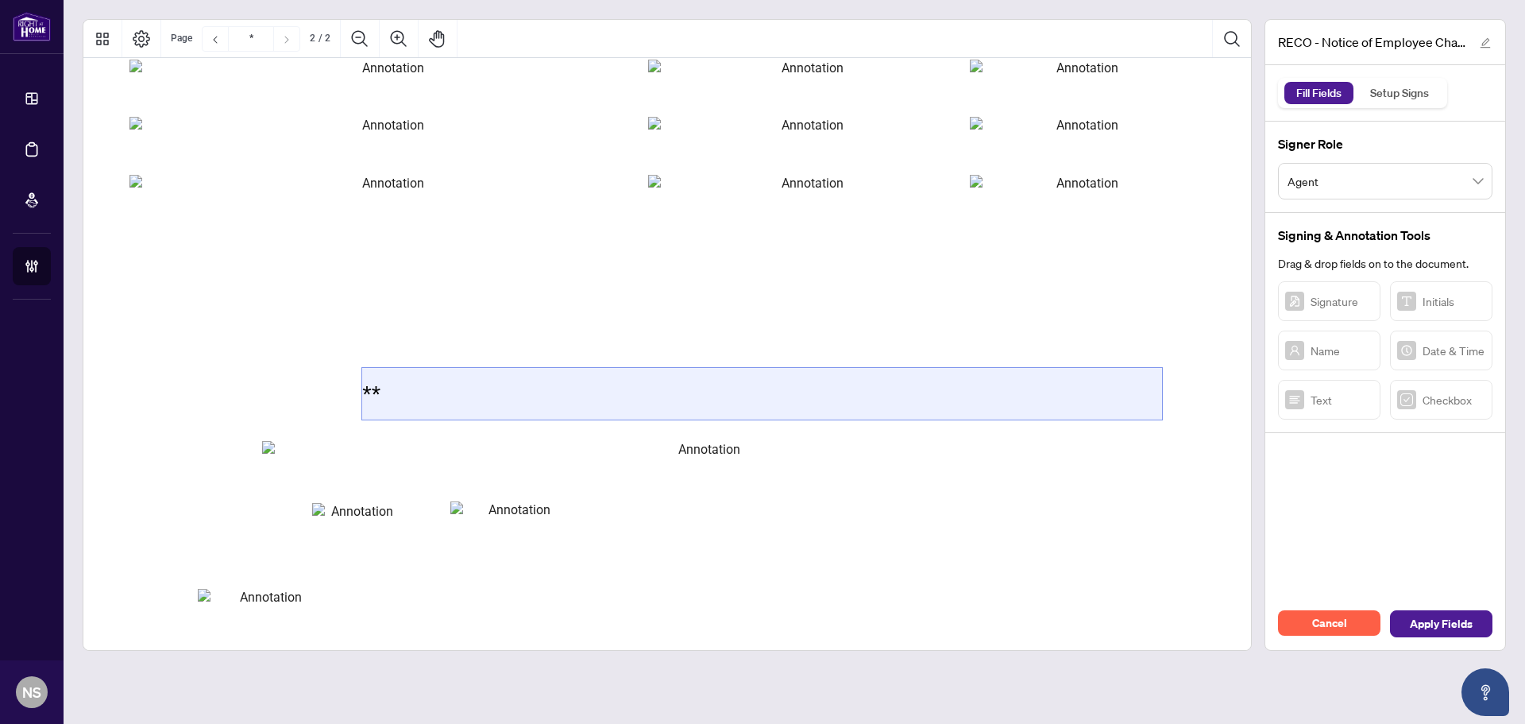
type input "*"
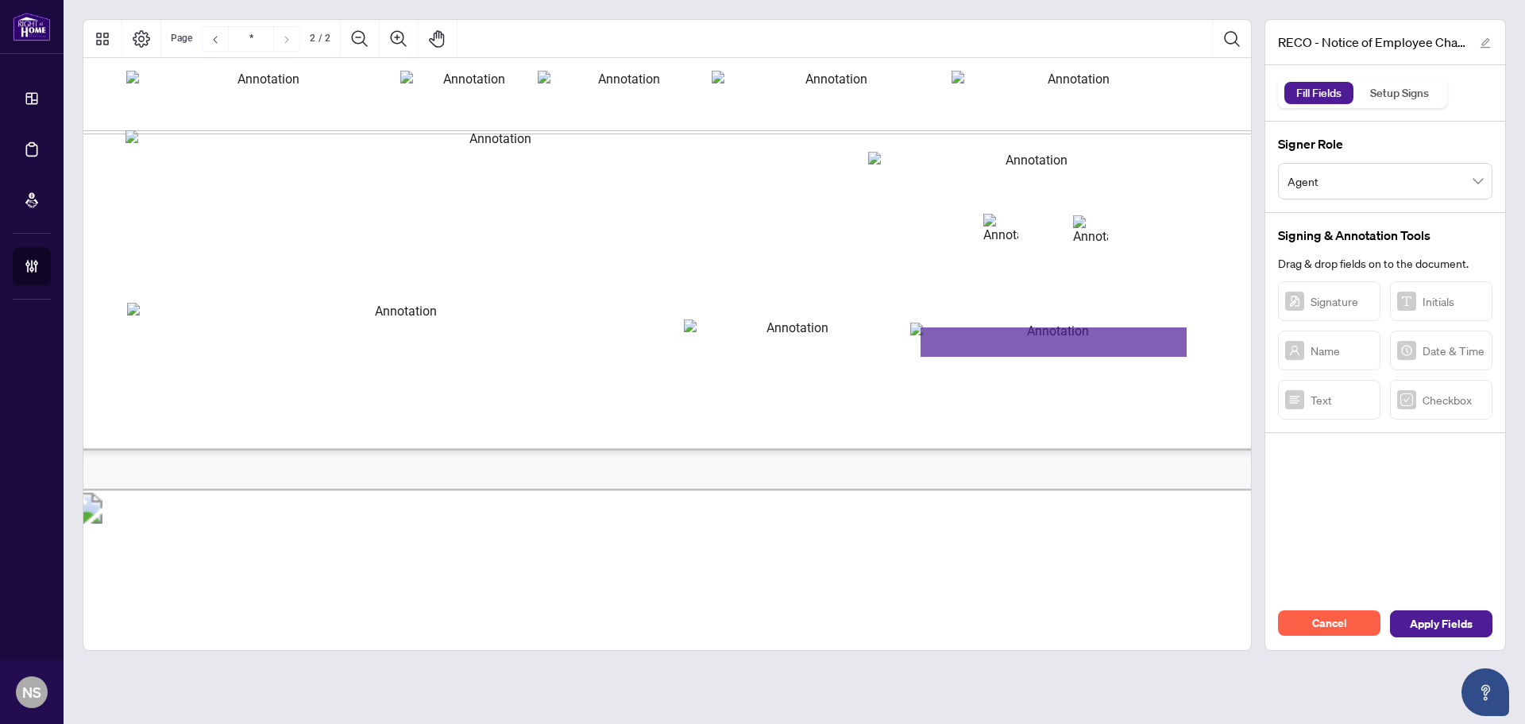
type input "*"
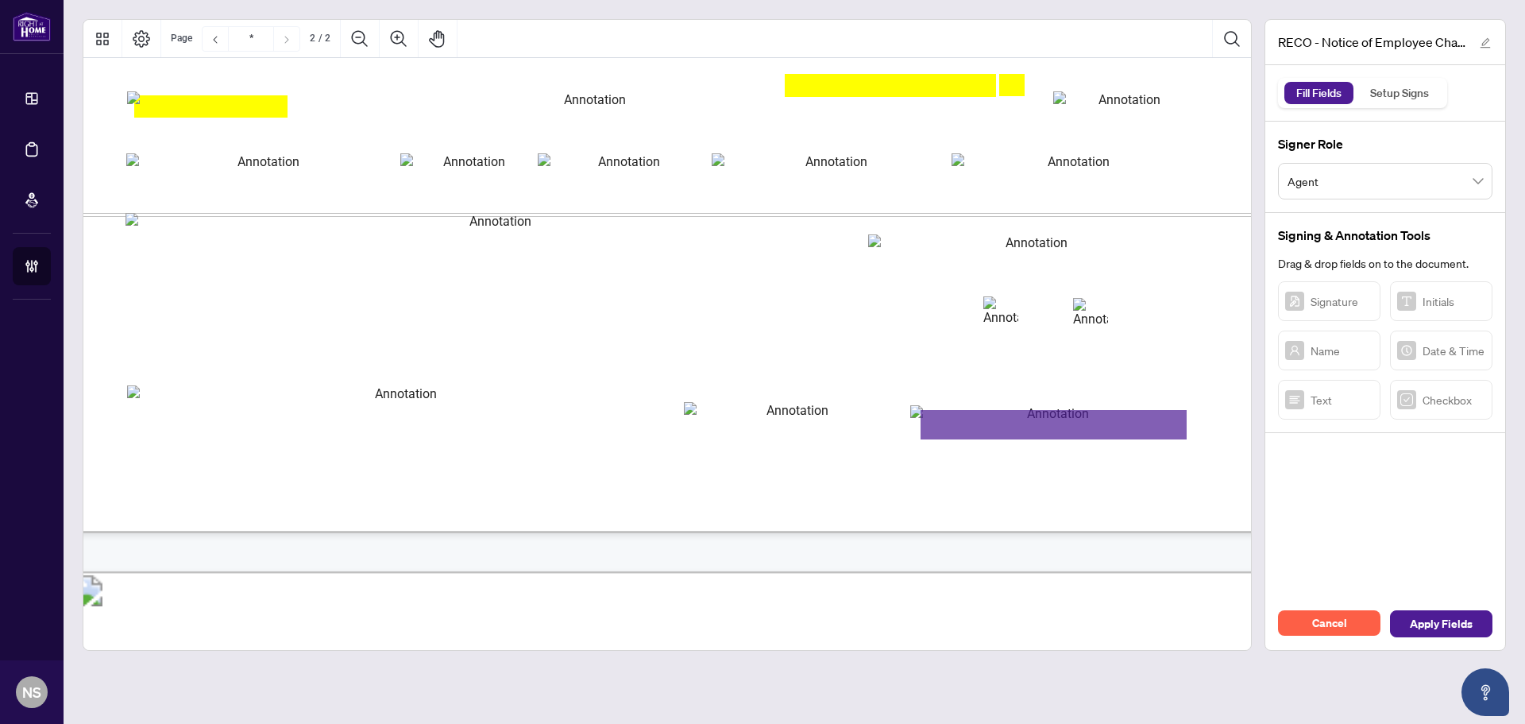
scroll to position [1053, 32]
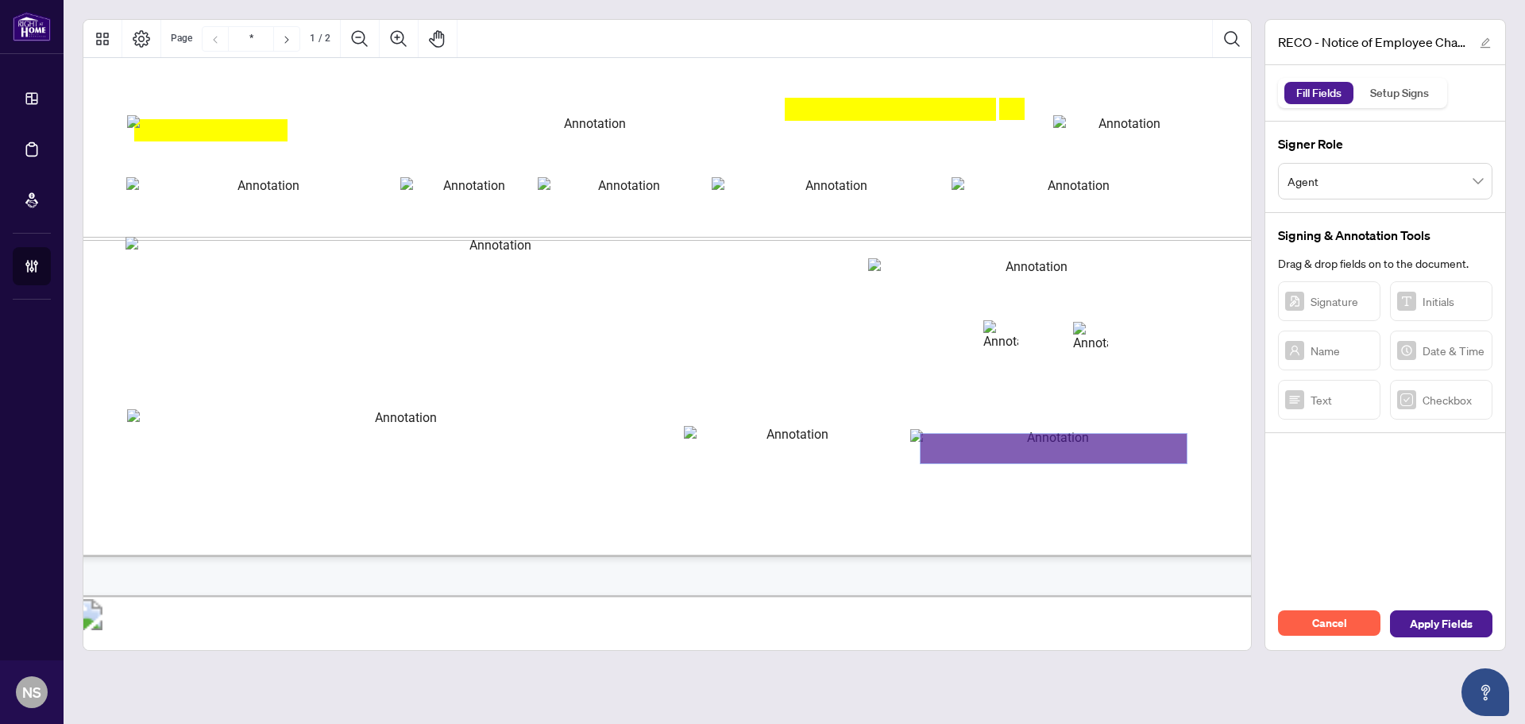
click at [937, 446] on textarea "01K347K8HHN0NTZR74Q130Z8G7" at bounding box center [1054, 448] width 266 height 29
type textarea "**********"
click at [700, 446] on input "brokerage_registration_number" at bounding box center [791, 446] width 214 height 40
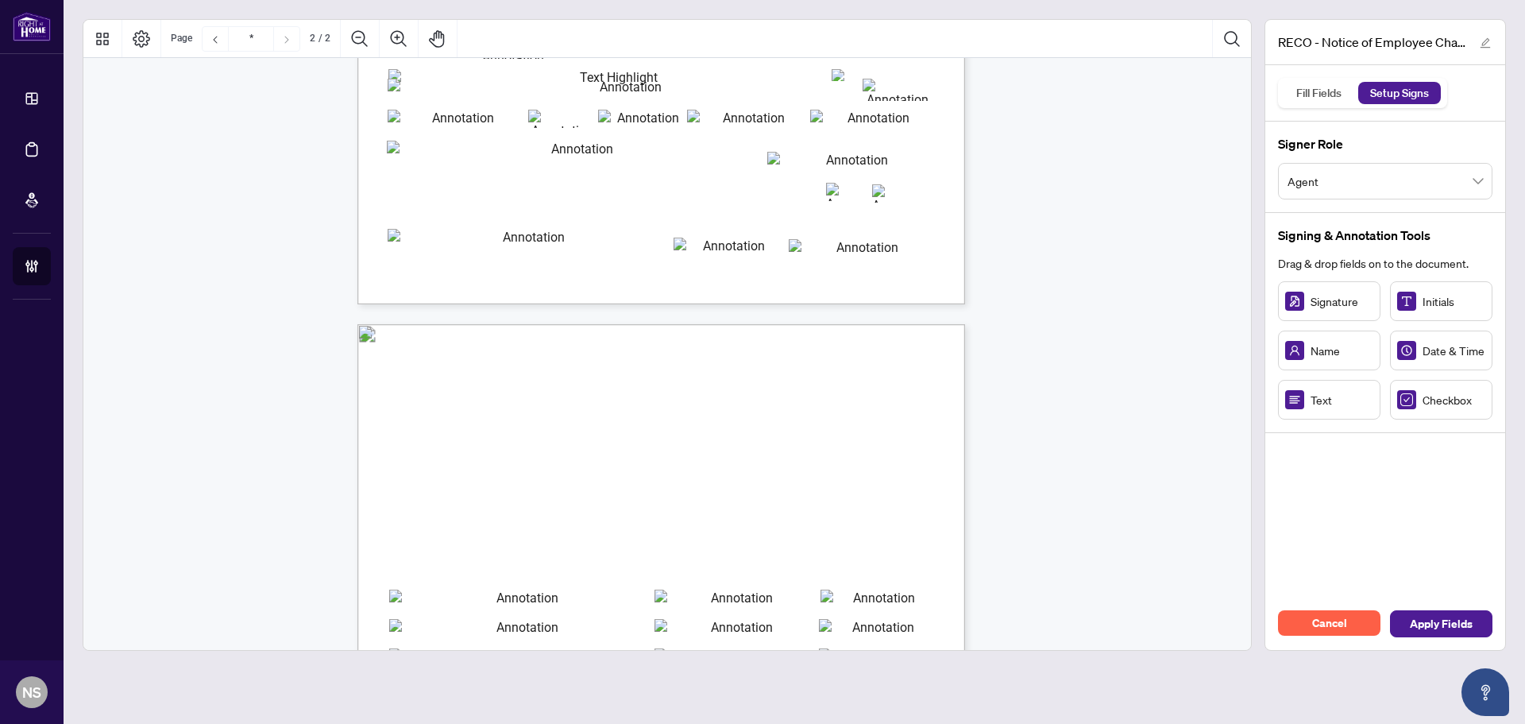
type input "*"
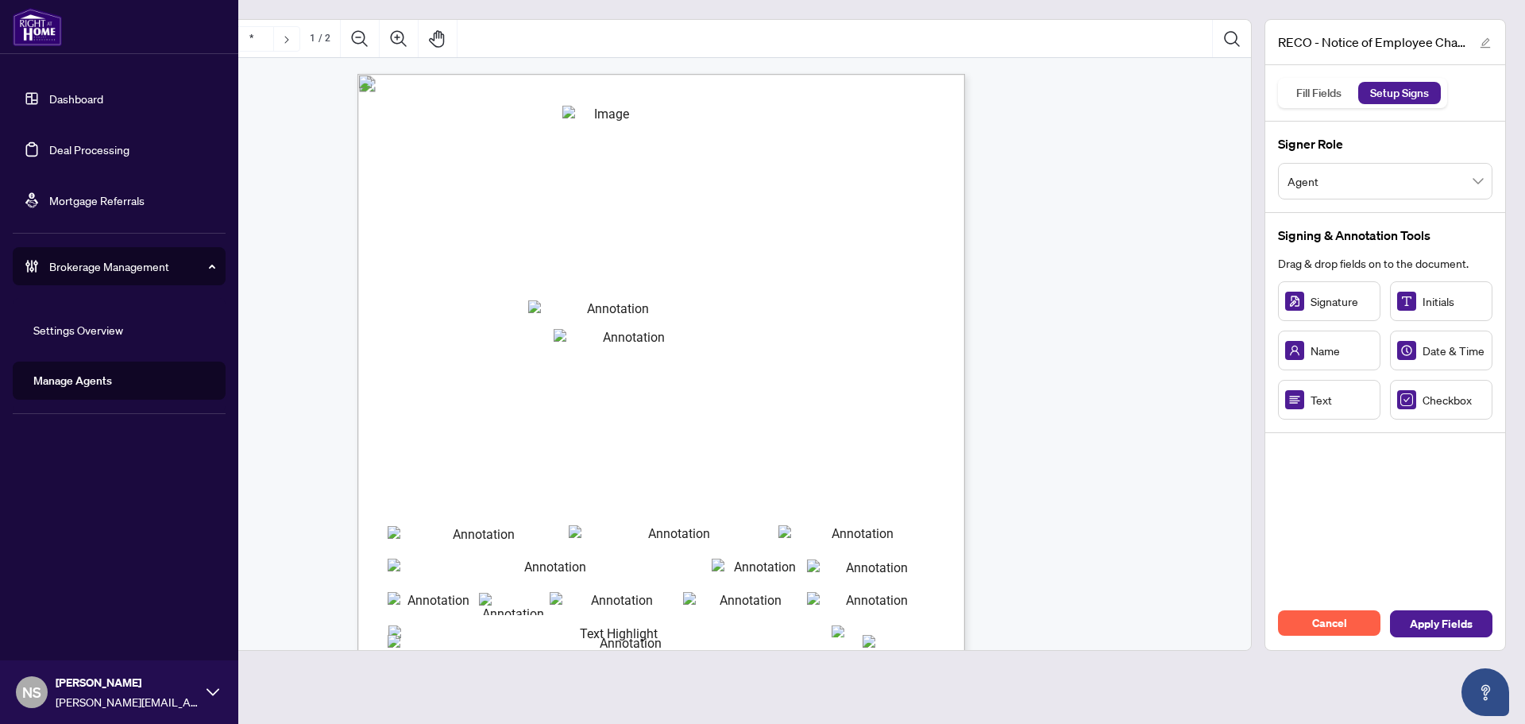
click at [77, 381] on link "Manage Agents" at bounding box center [72, 380] width 79 height 14
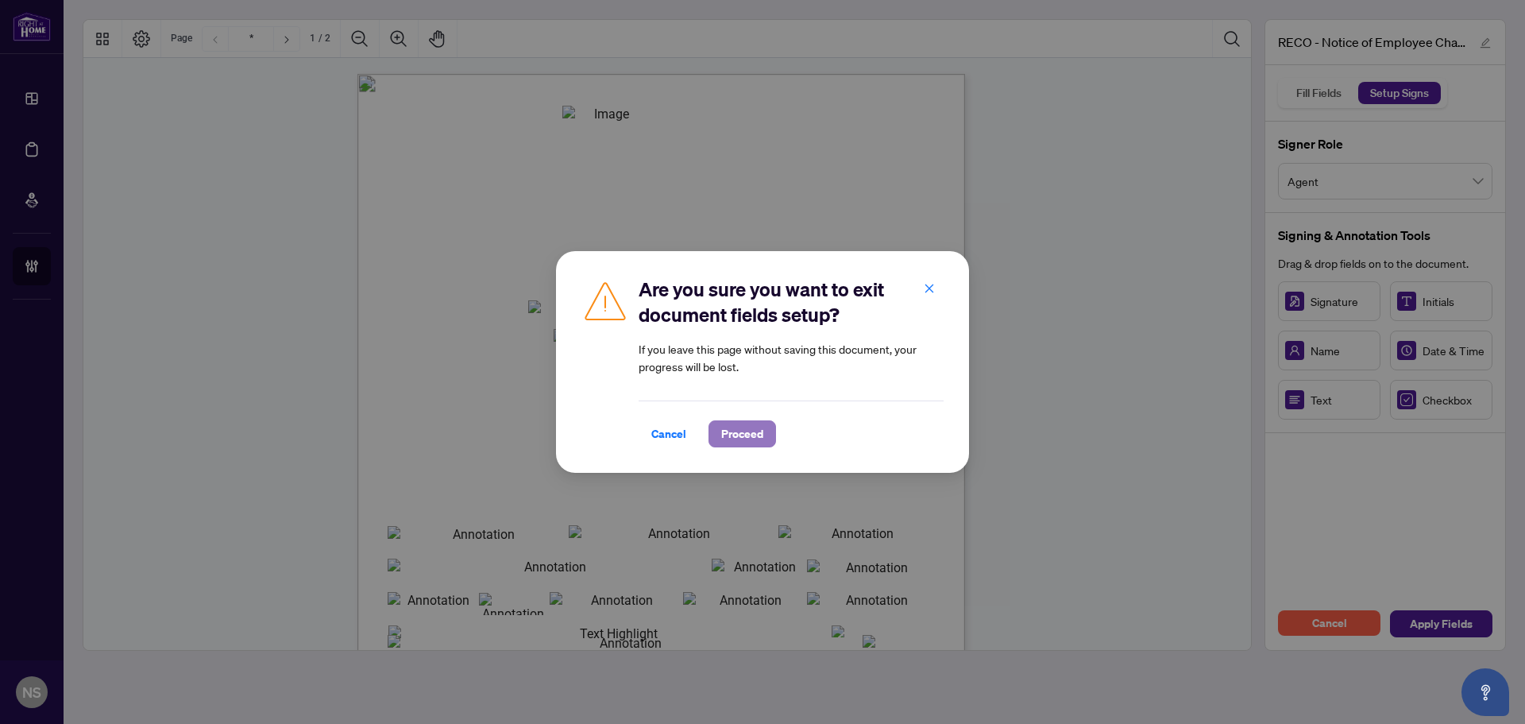
click at [743, 435] on span "Proceed" at bounding box center [742, 433] width 42 height 25
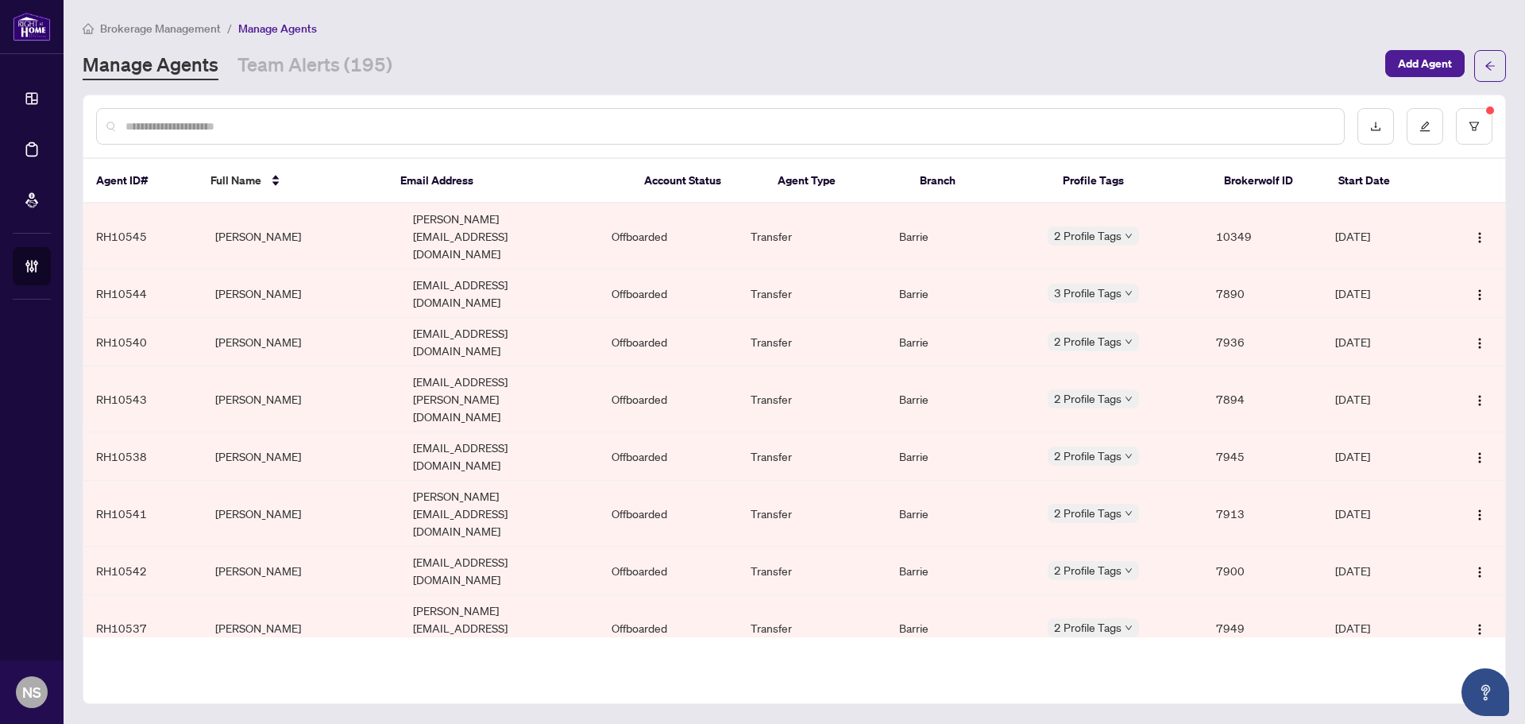
click at [144, 122] on input "text" at bounding box center [729, 126] width 1206 height 17
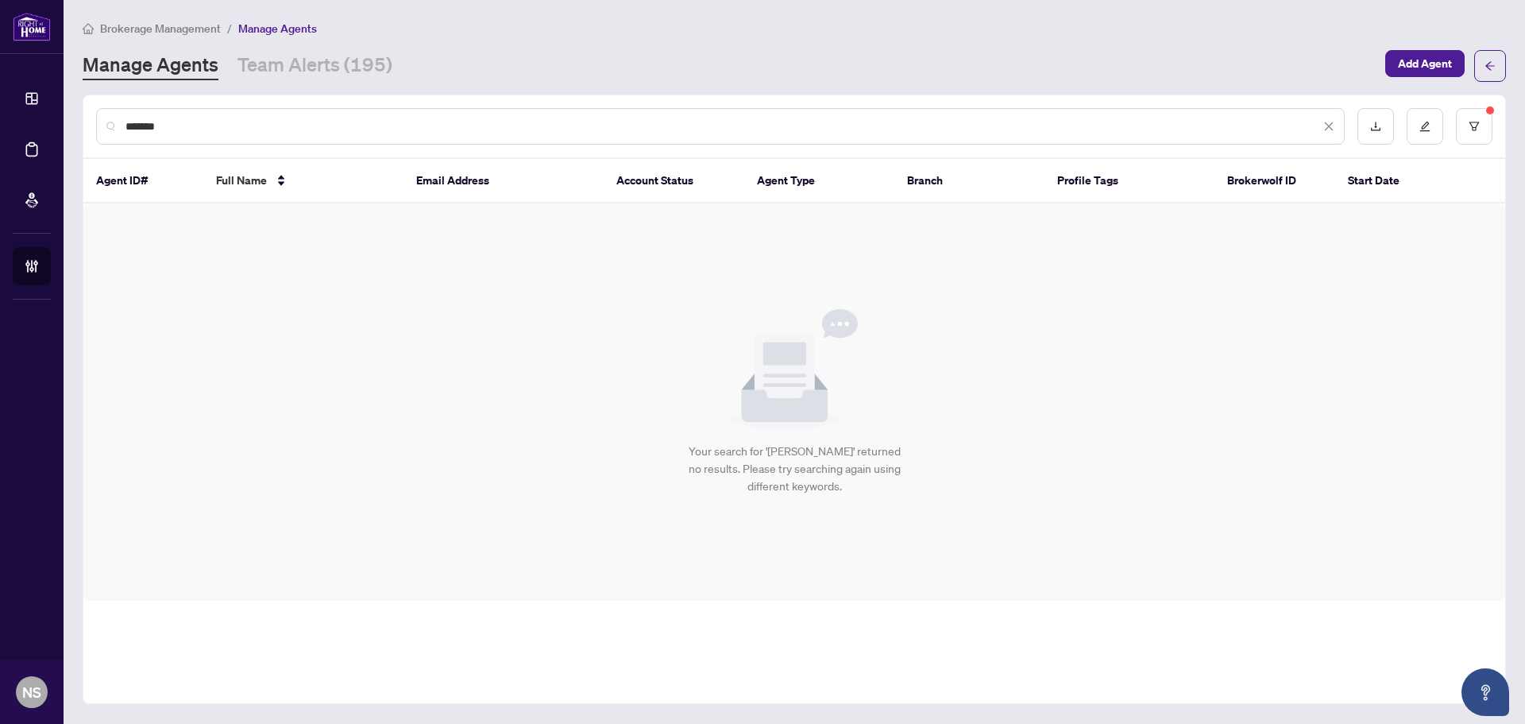
click at [182, 121] on input "*******" at bounding box center [723, 126] width 1195 height 17
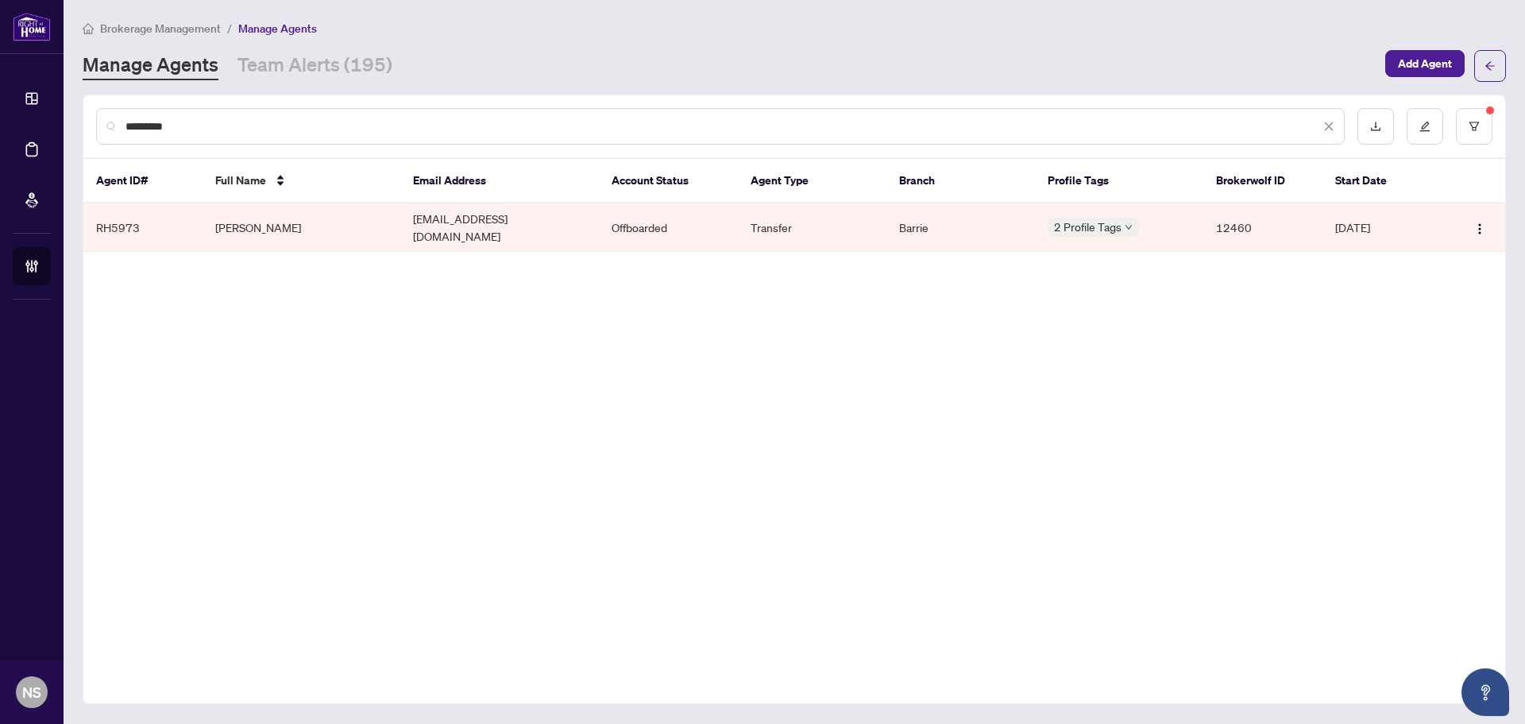
type input "*********"
click at [307, 229] on td "[PERSON_NAME]" at bounding box center [302, 227] width 199 height 48
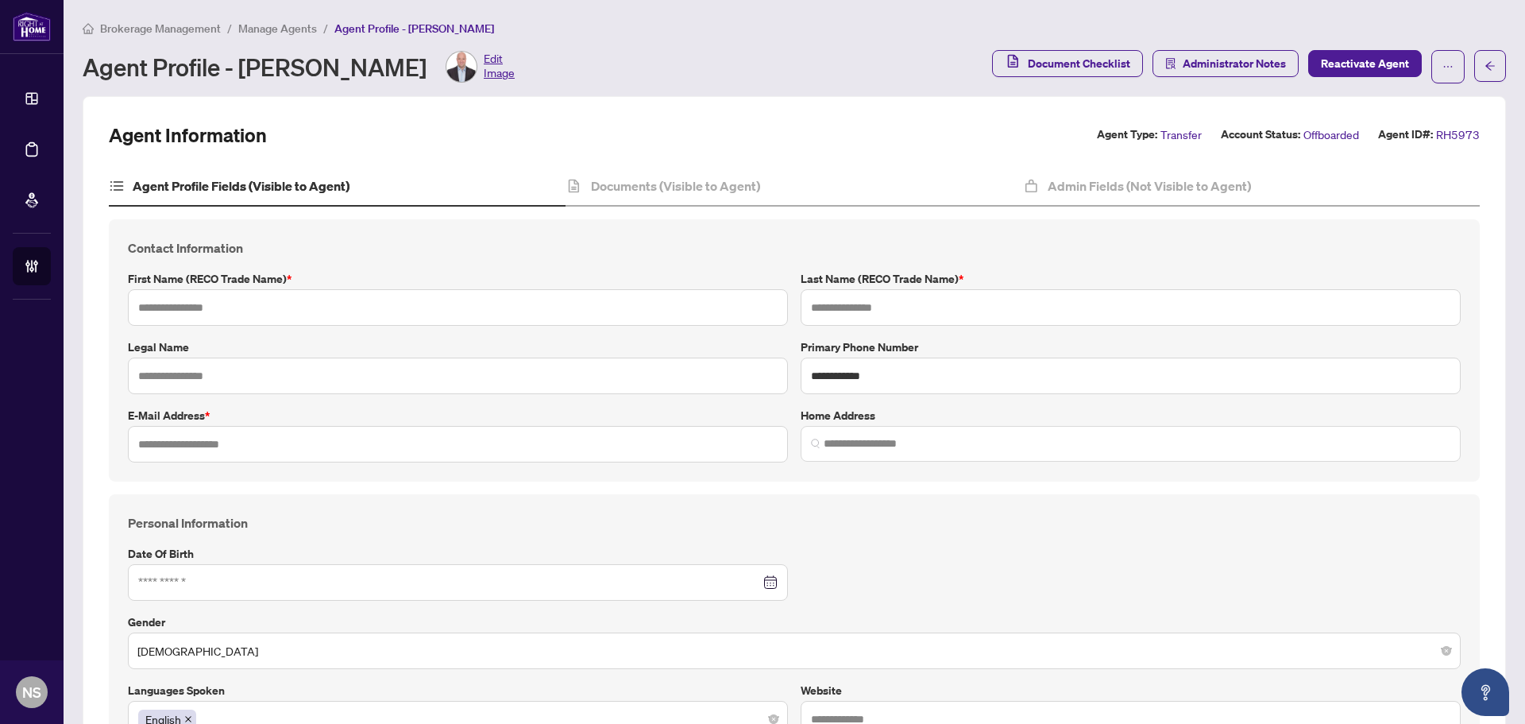
type input "*****"
type input "******"
type input "**********"
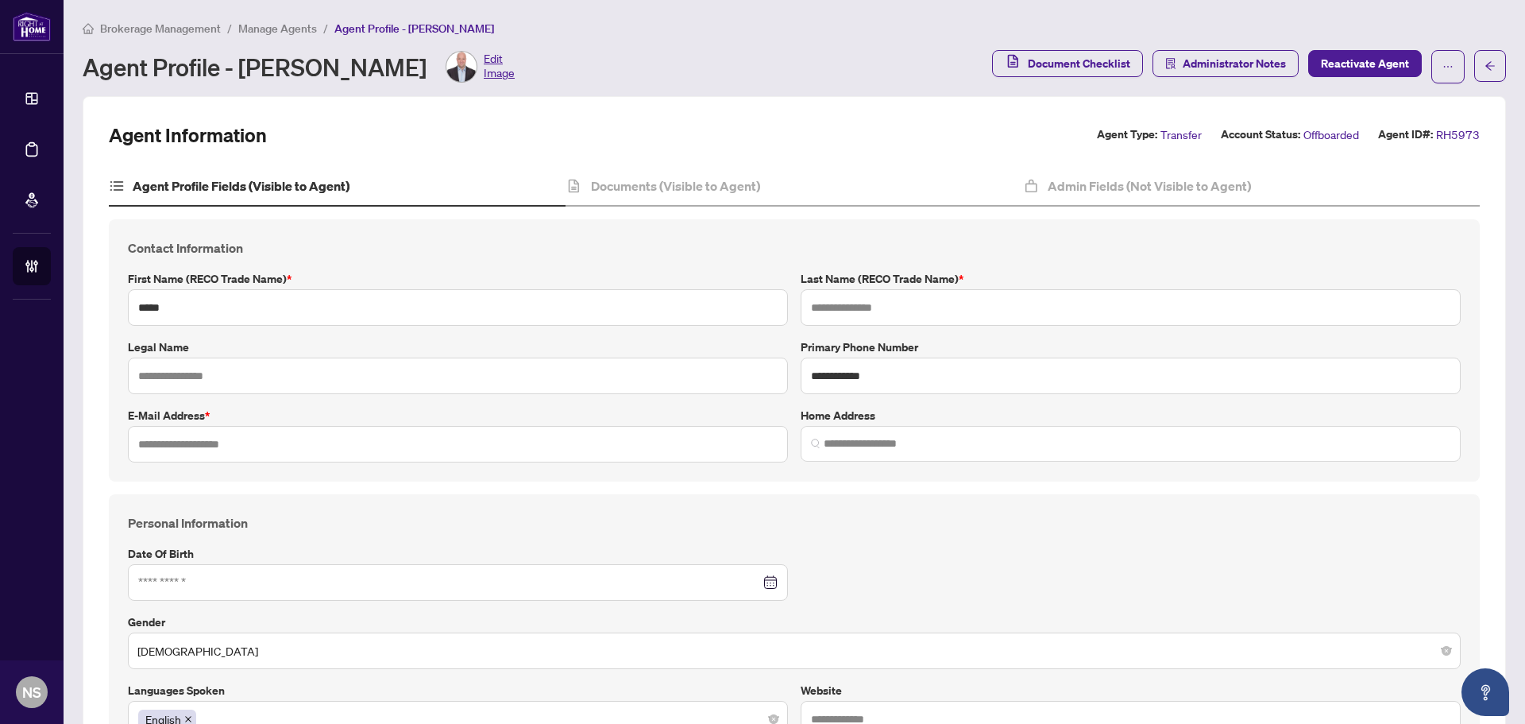
type input "**********"
type input "*********"
type input "******"
type input "**********"
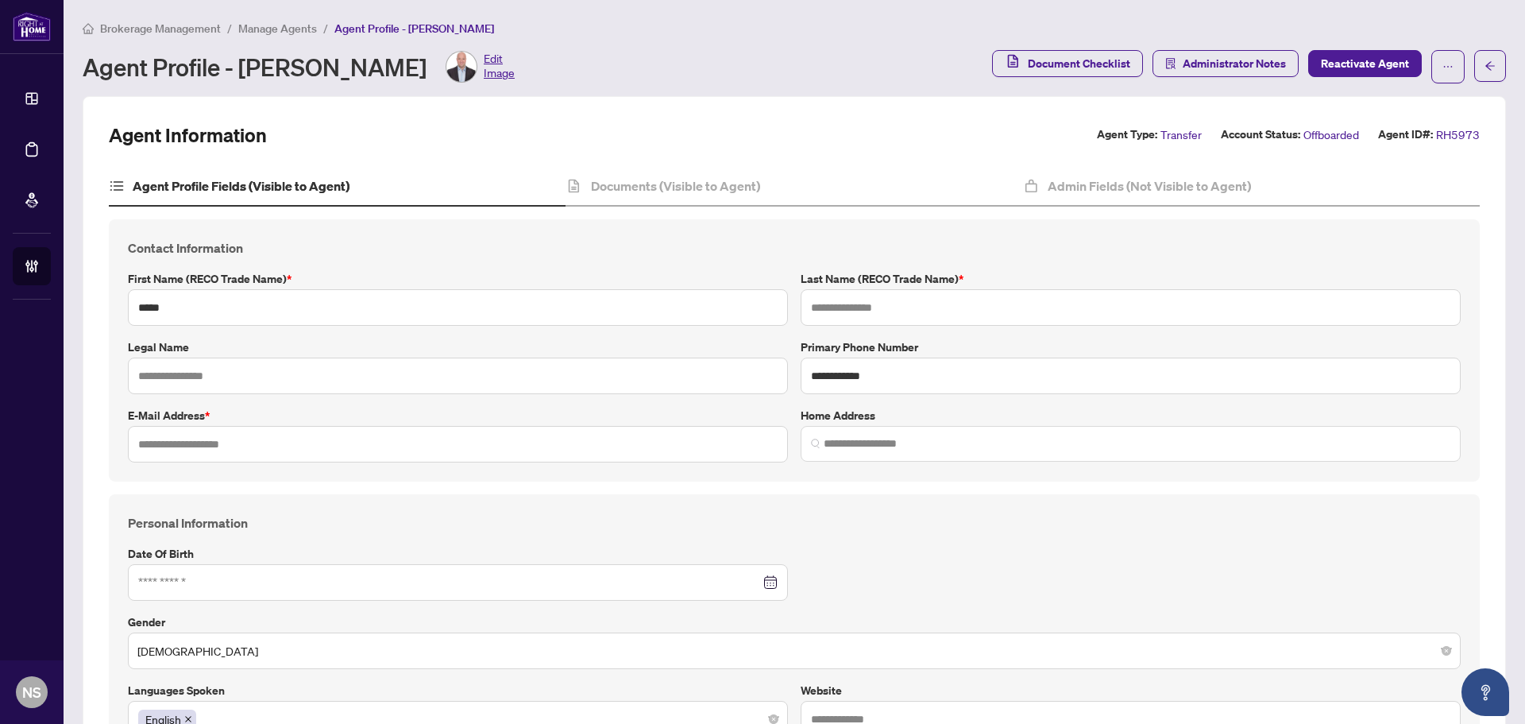
type input "*"
type input "*****"
type input "*"
type input "**********"
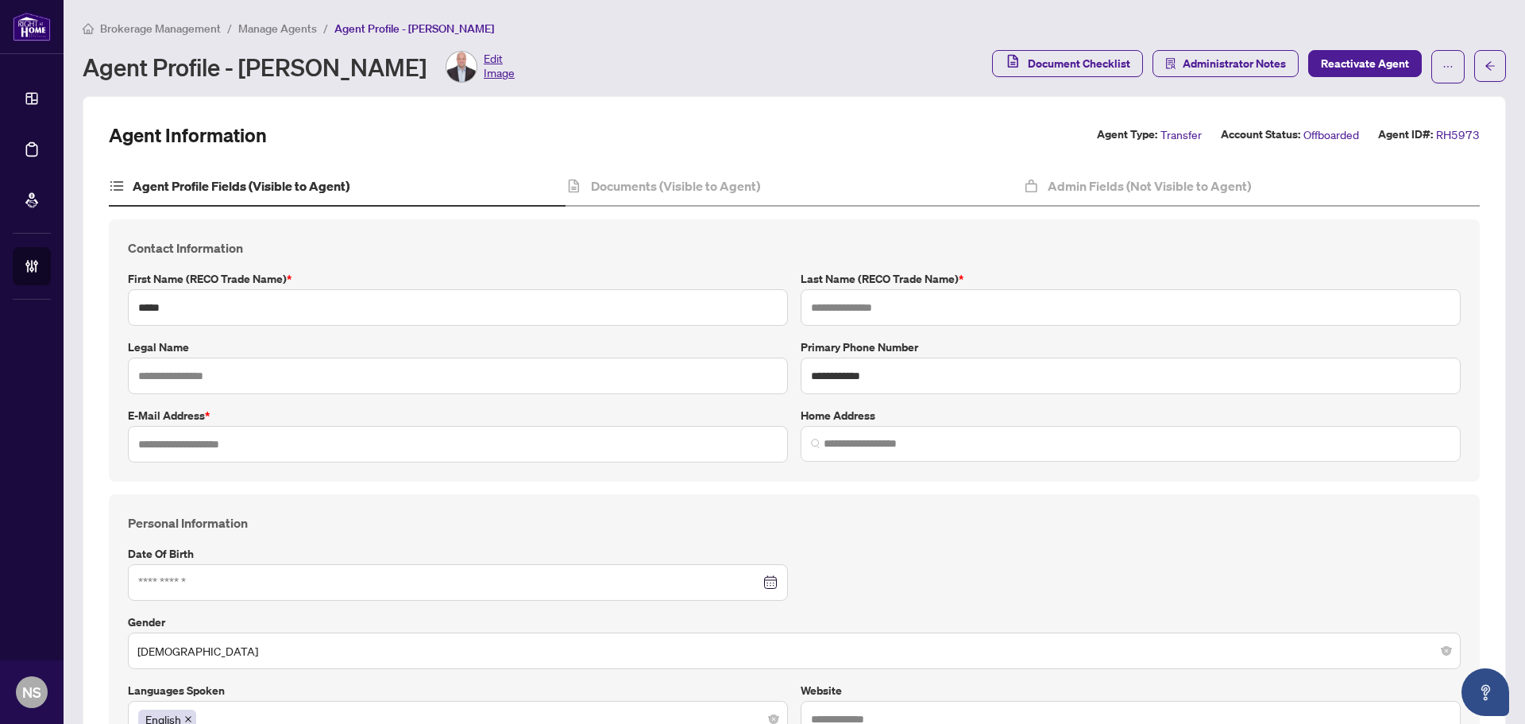
type input "*******"
type input "**********"
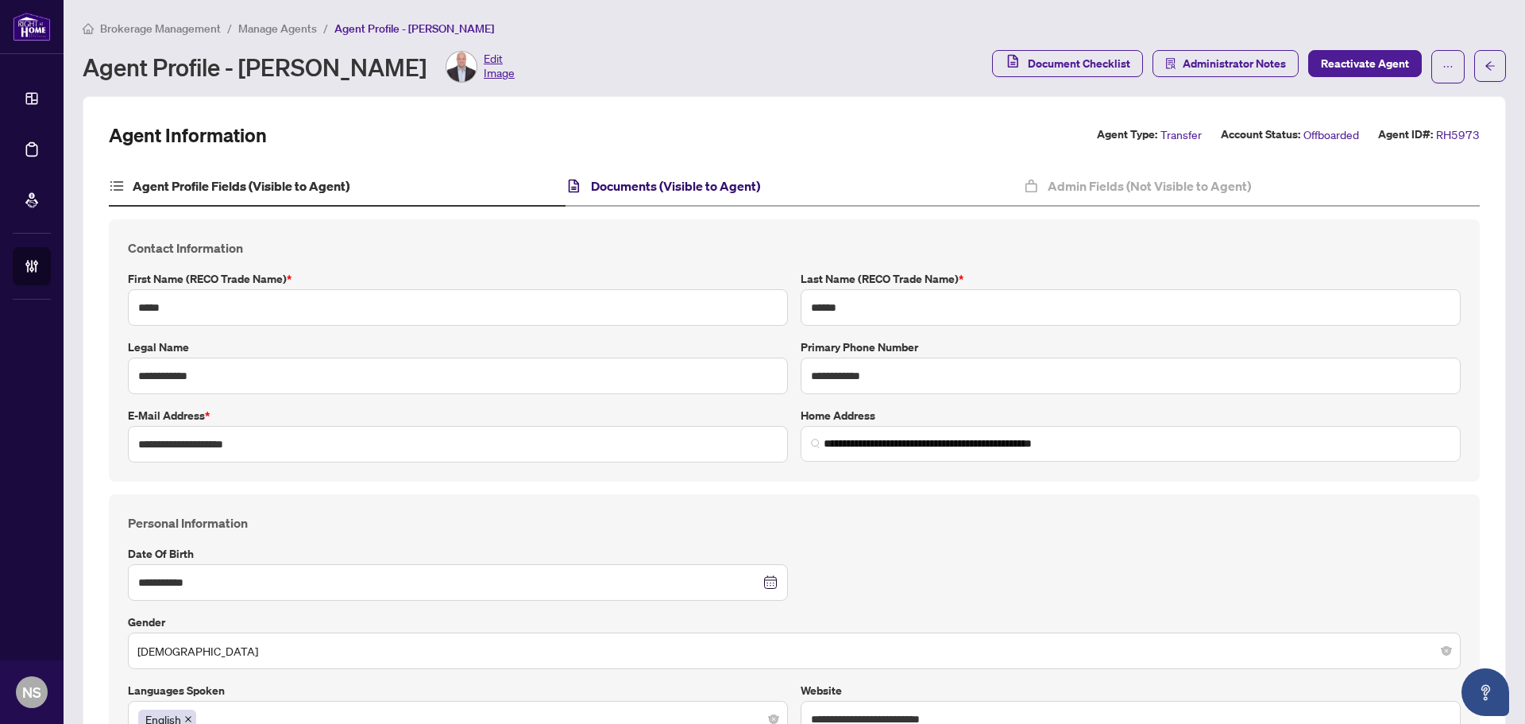
click at [721, 191] on h4 "Documents (Visible to Agent)" at bounding box center [675, 185] width 169 height 19
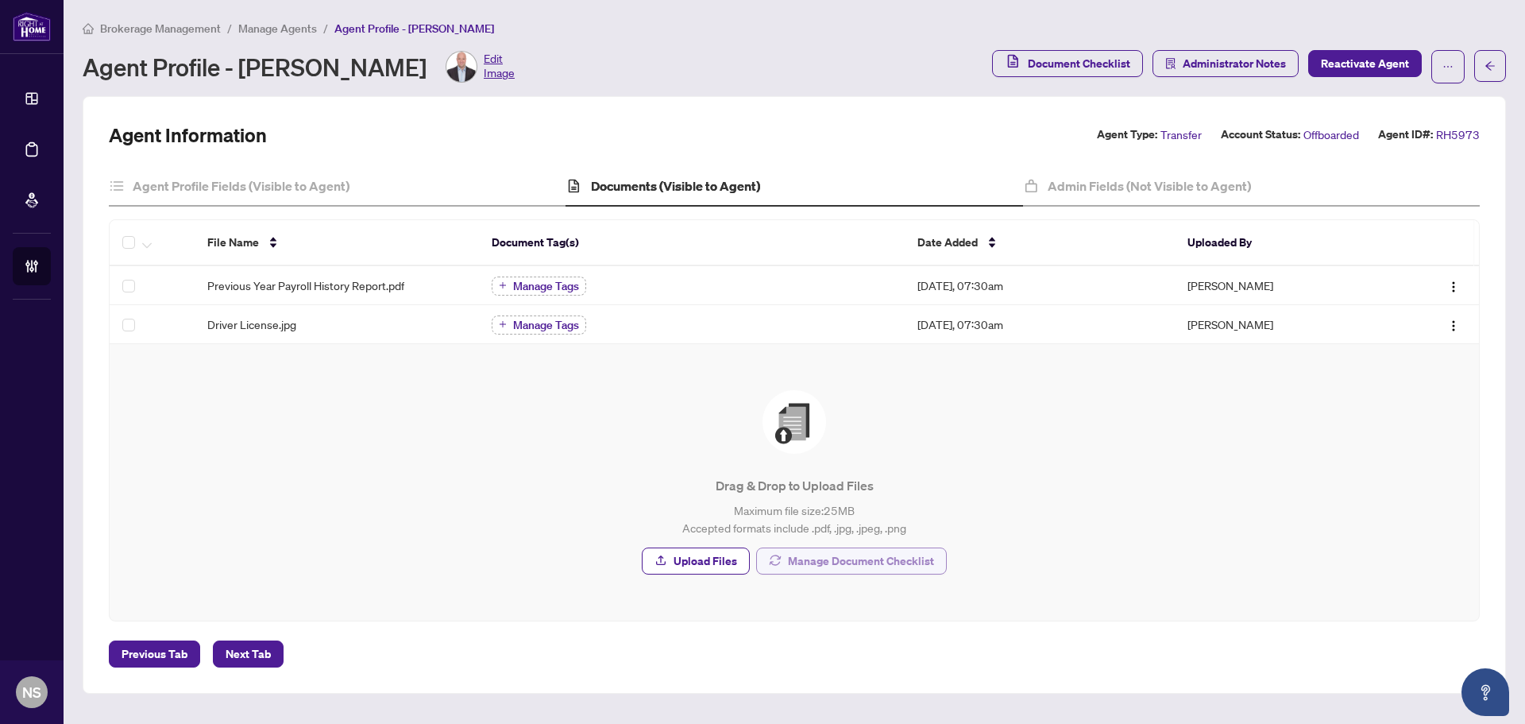
click at [845, 568] on span "Manage Document Checklist" at bounding box center [861, 560] width 146 height 25
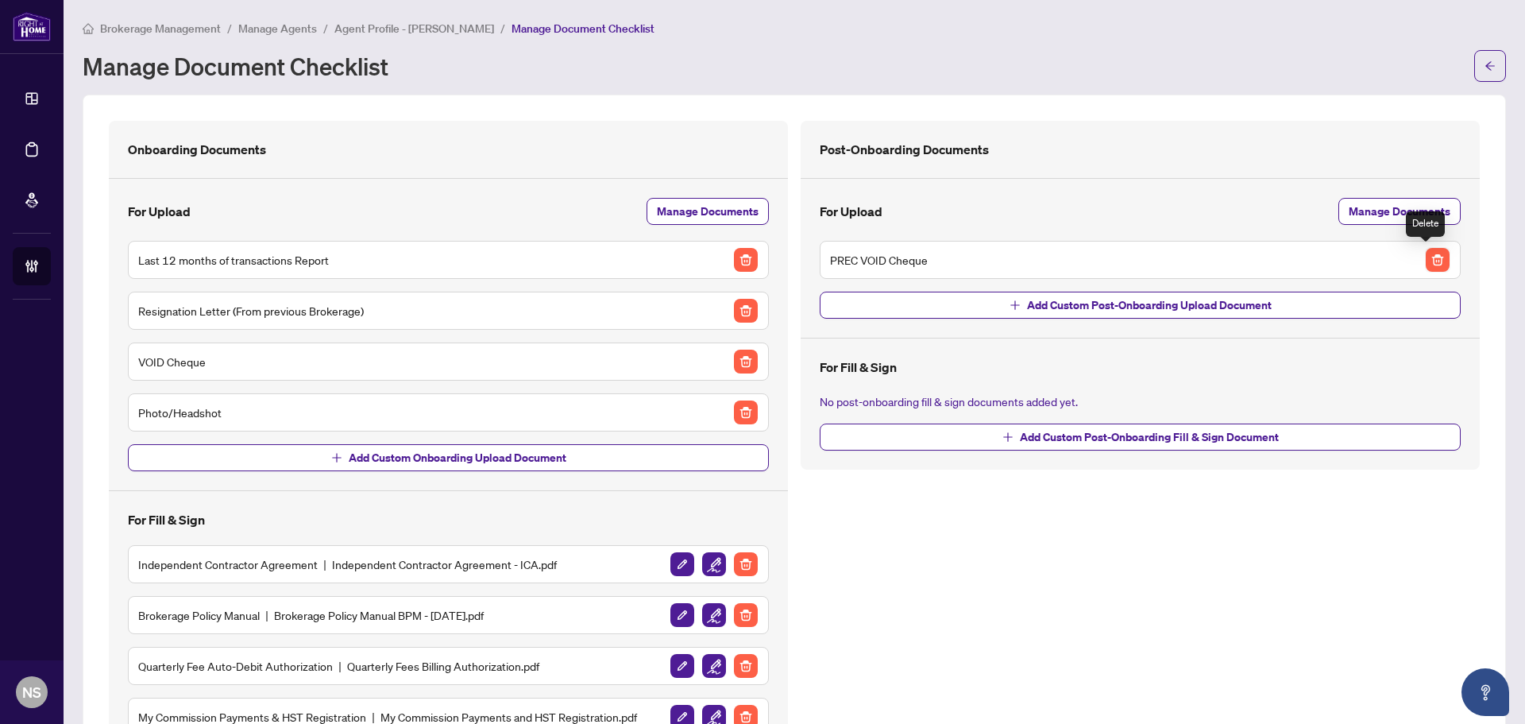
click at [1430, 265] on img "button" at bounding box center [1438, 260] width 24 height 24
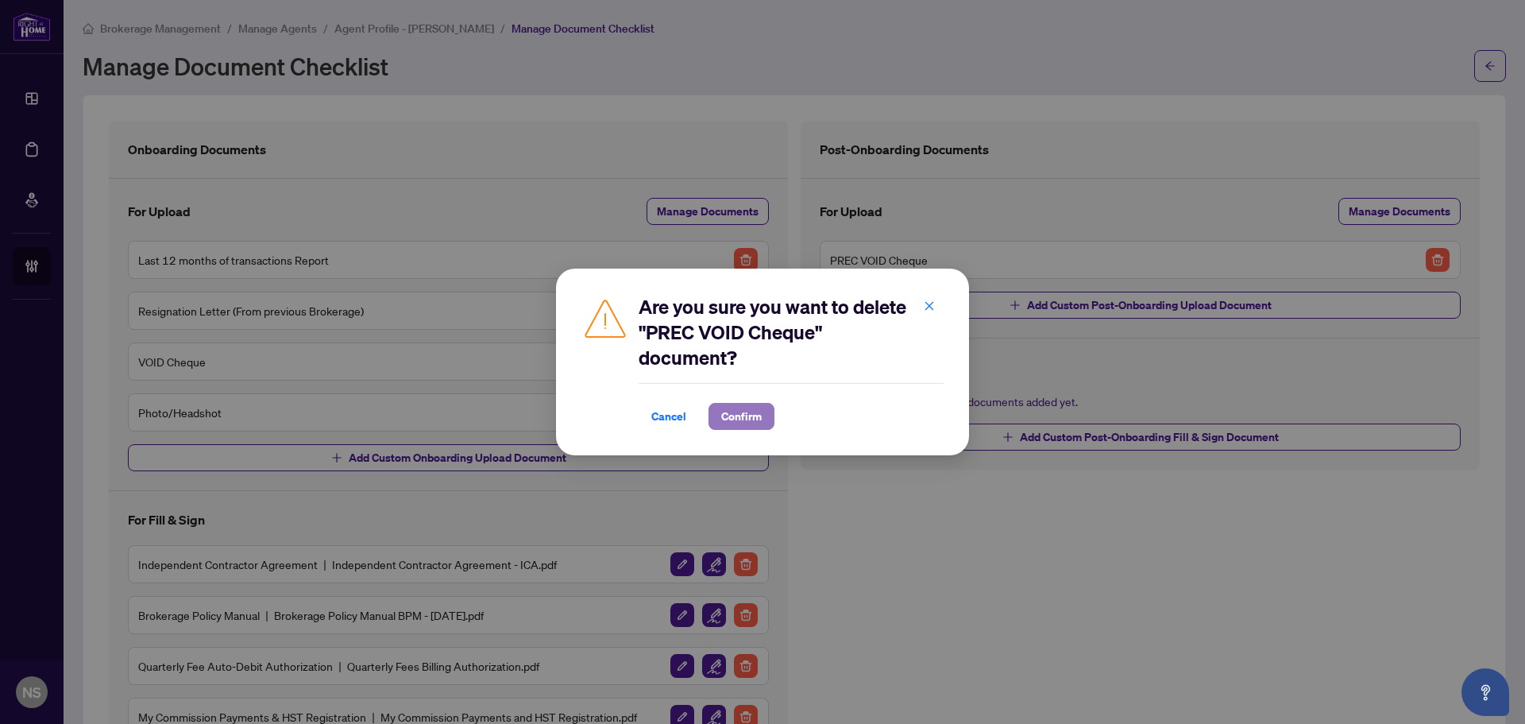
click at [755, 423] on span "Confirm" at bounding box center [741, 416] width 41 height 25
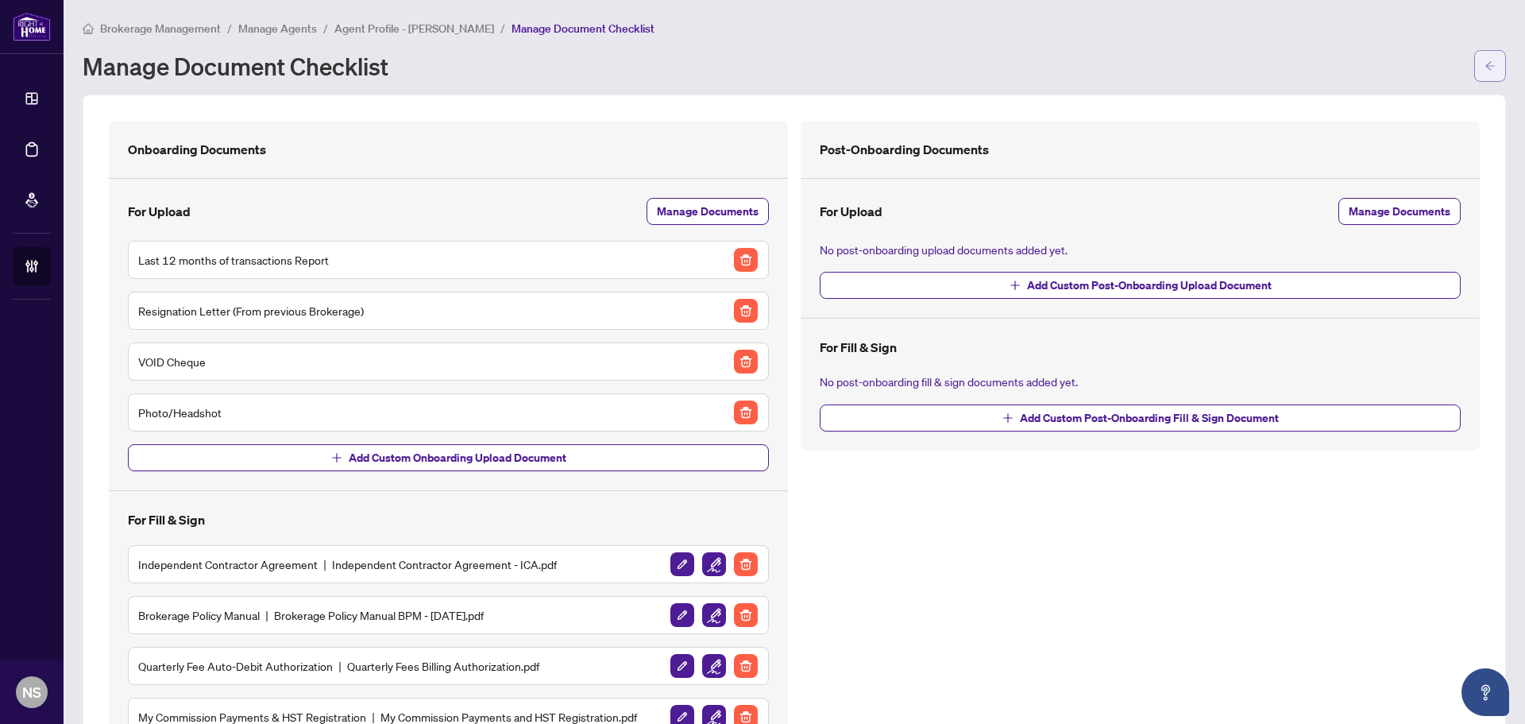
click at [1485, 73] on span "button" at bounding box center [1490, 65] width 11 height 25
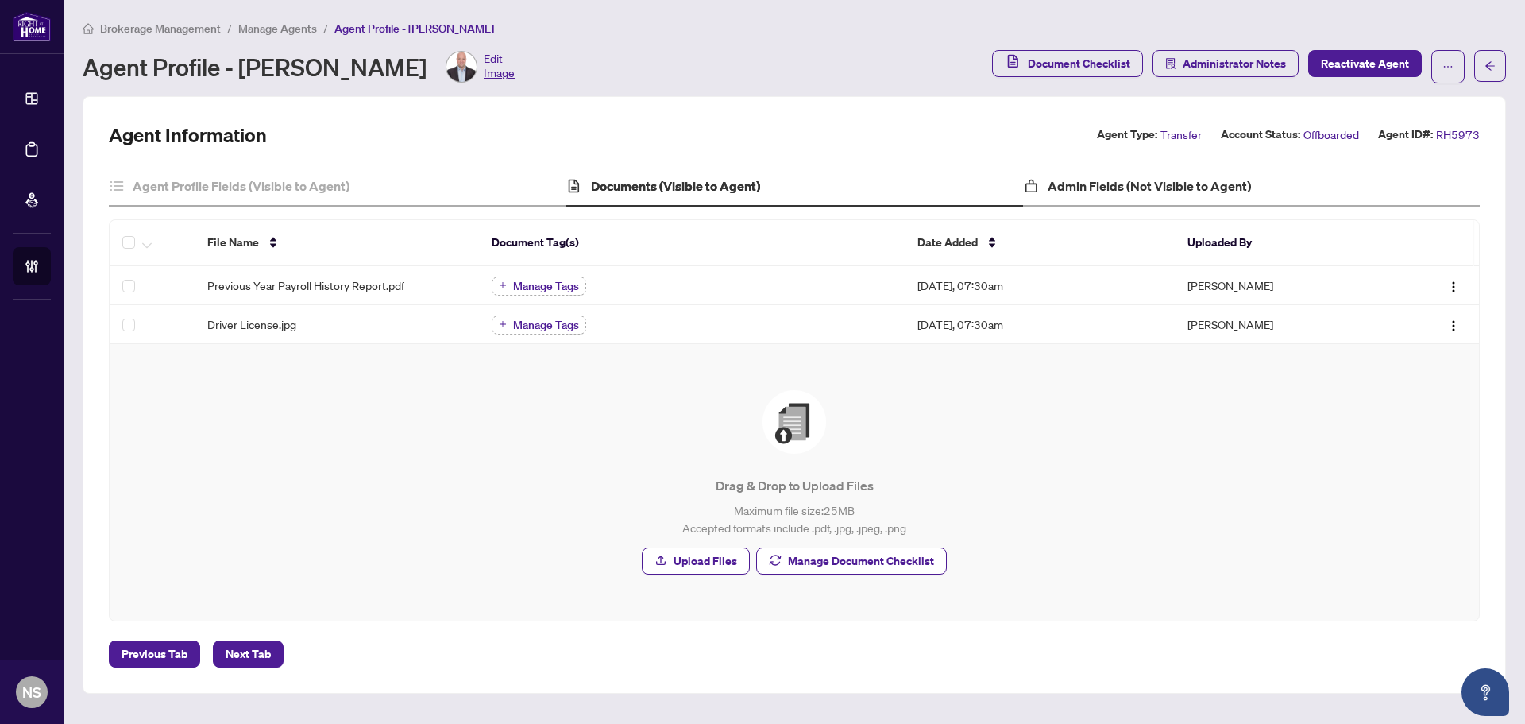
click at [1214, 195] on div "Admin Fields (Not Visible to Agent)" at bounding box center [1251, 187] width 457 height 40
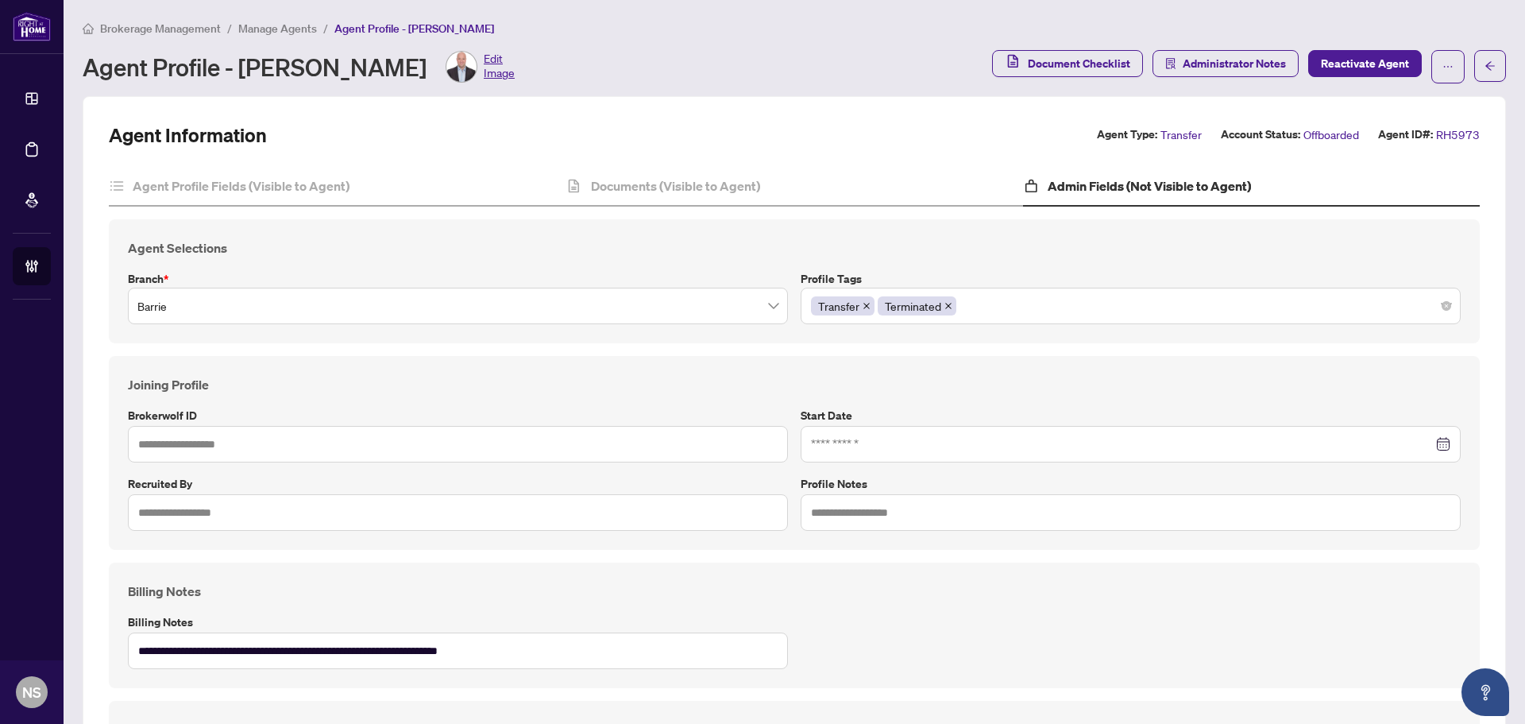
type input "*****"
type input "**********"
click at [698, 191] on h4 "Documents (Visible to Agent)" at bounding box center [675, 185] width 169 height 19
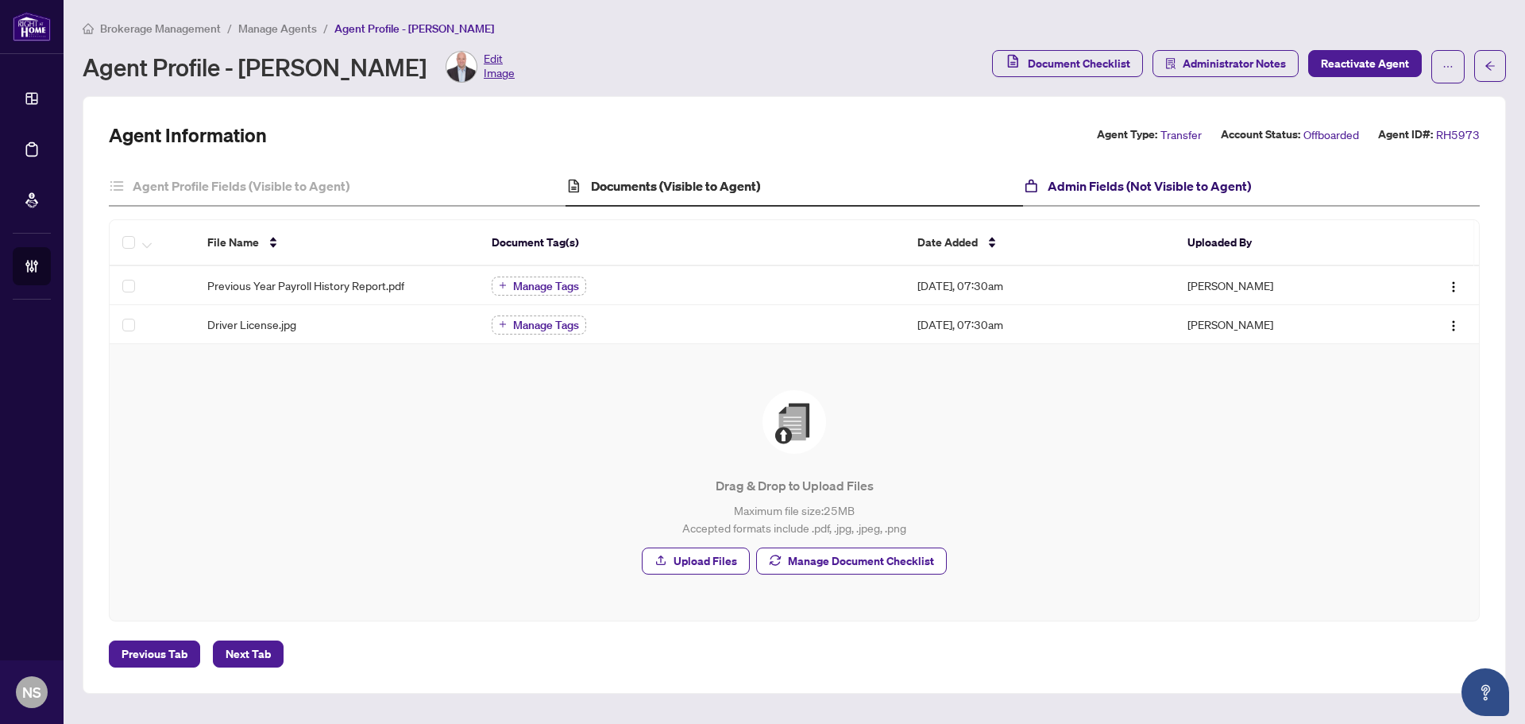
click at [1142, 179] on h4 "Admin Fields (Not Visible to Agent)" at bounding box center [1149, 185] width 203 height 19
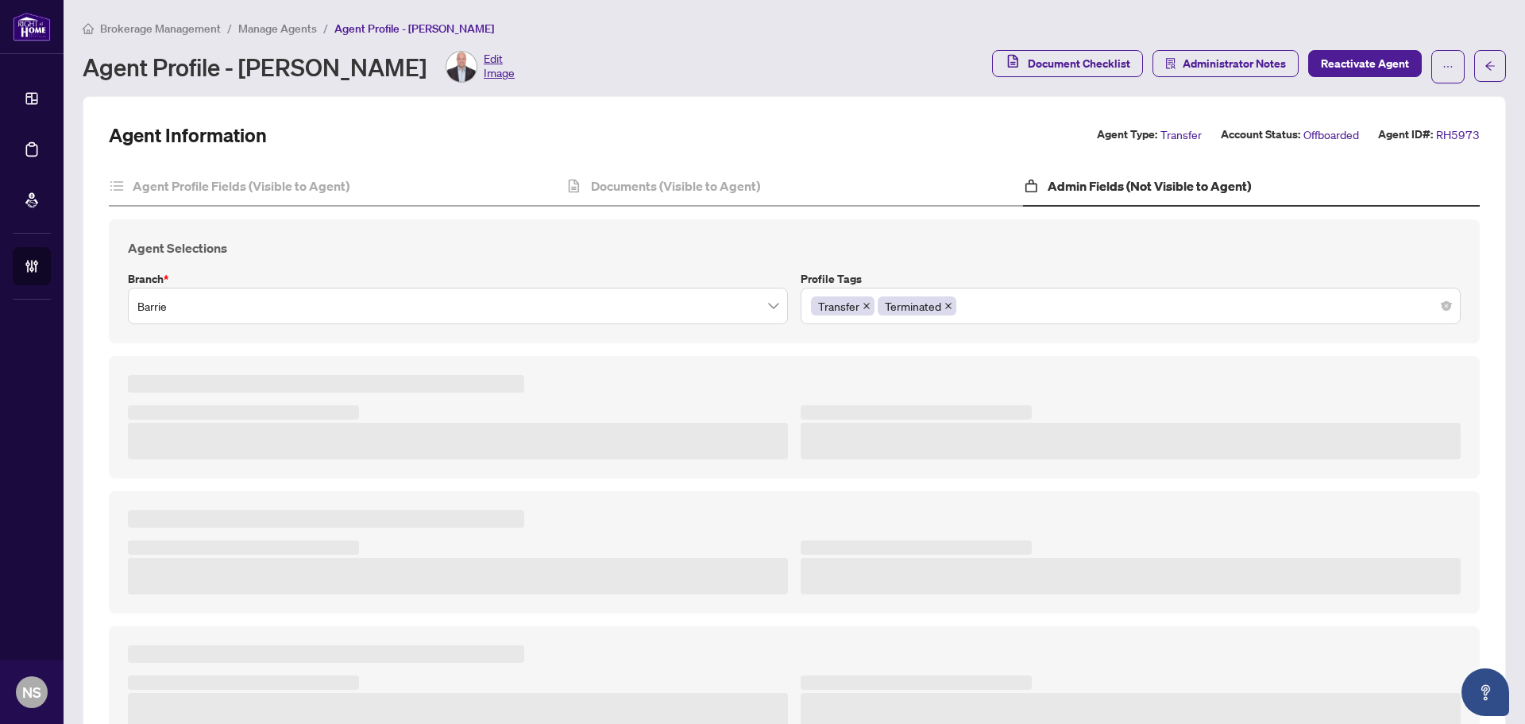
type textarea "**********"
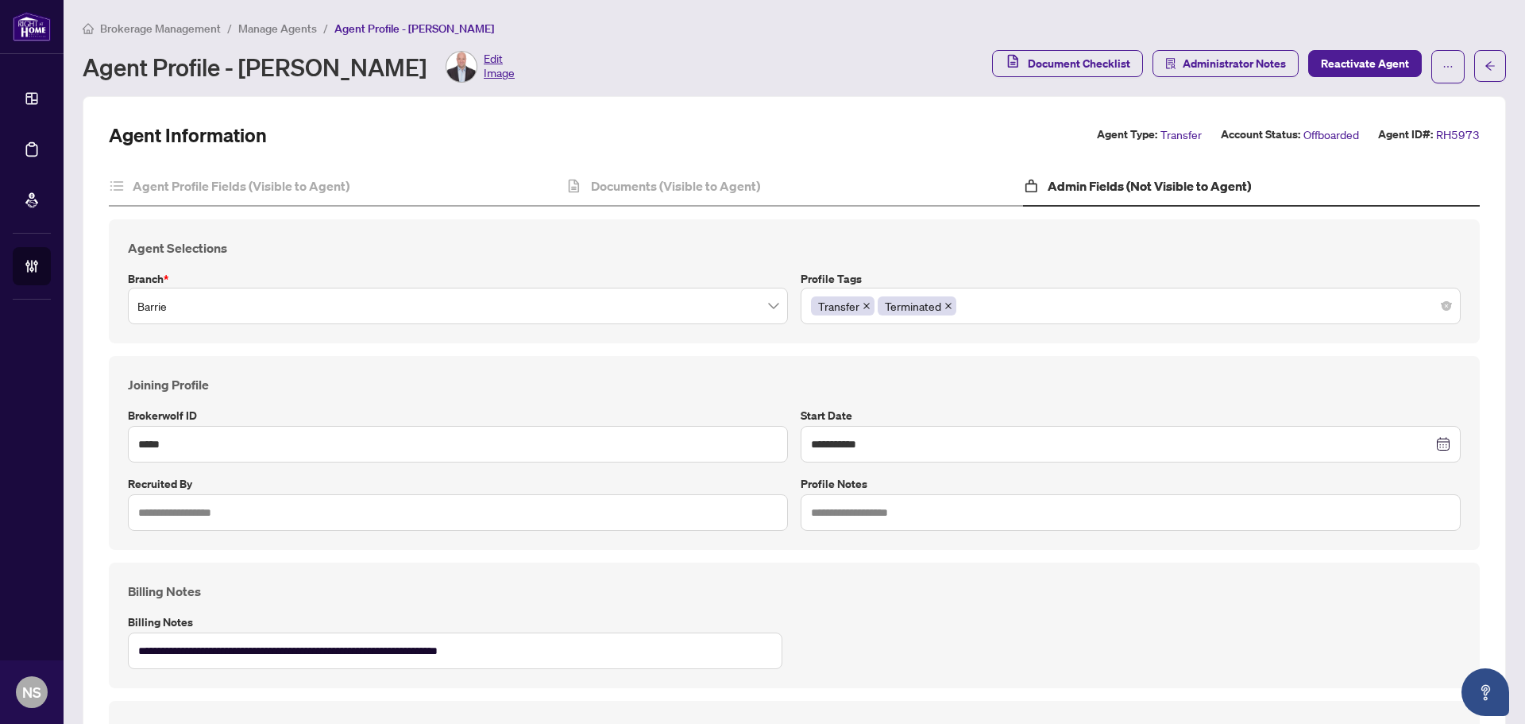
drag, startPoint x: 48, startPoint y: 153, endPoint x: 94, endPoint y: 155, distance: 46.1
click at [0, 0] on link "Deal Processing" at bounding box center [0, 0] width 0 height 0
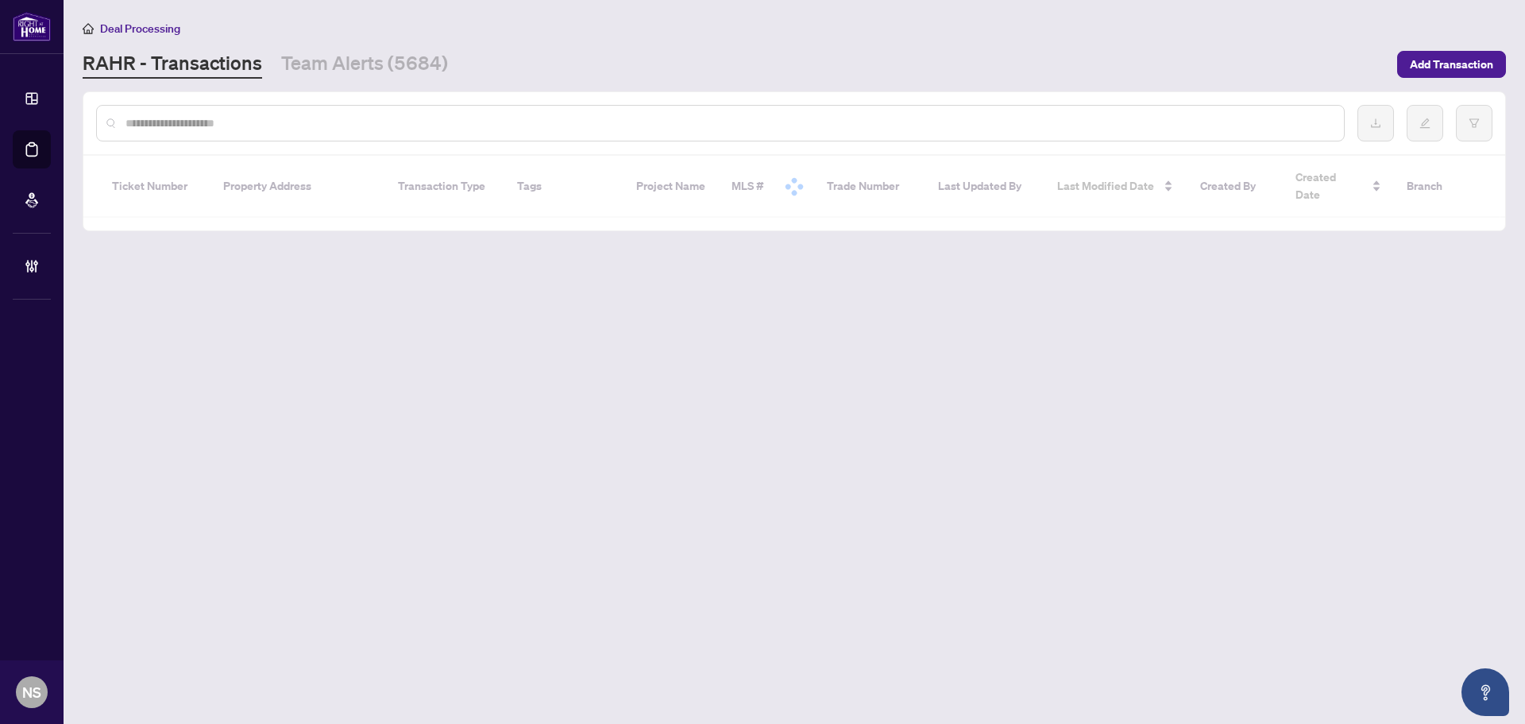
click at [191, 126] on input "text" at bounding box center [729, 122] width 1206 height 17
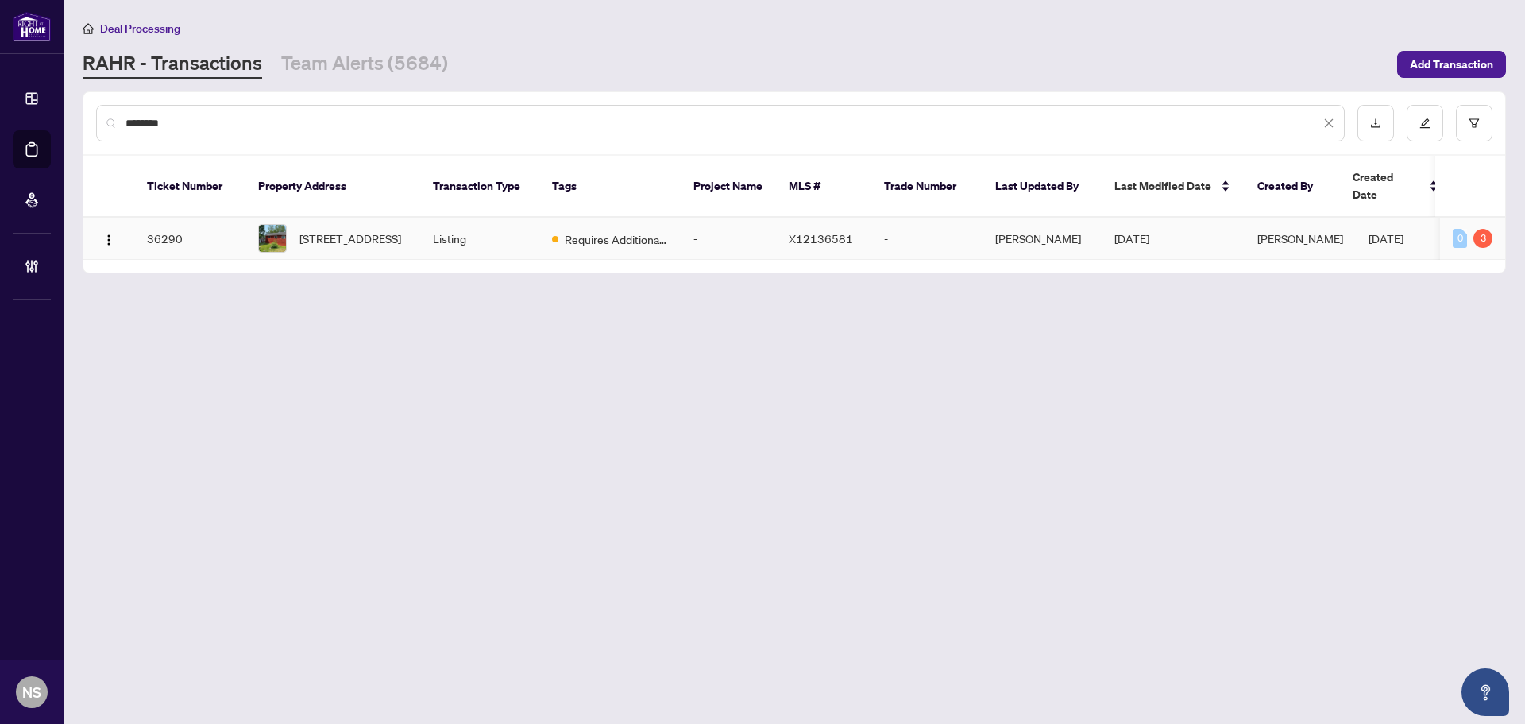
type input "********"
click at [494, 225] on td "Listing" at bounding box center [479, 239] width 119 height 42
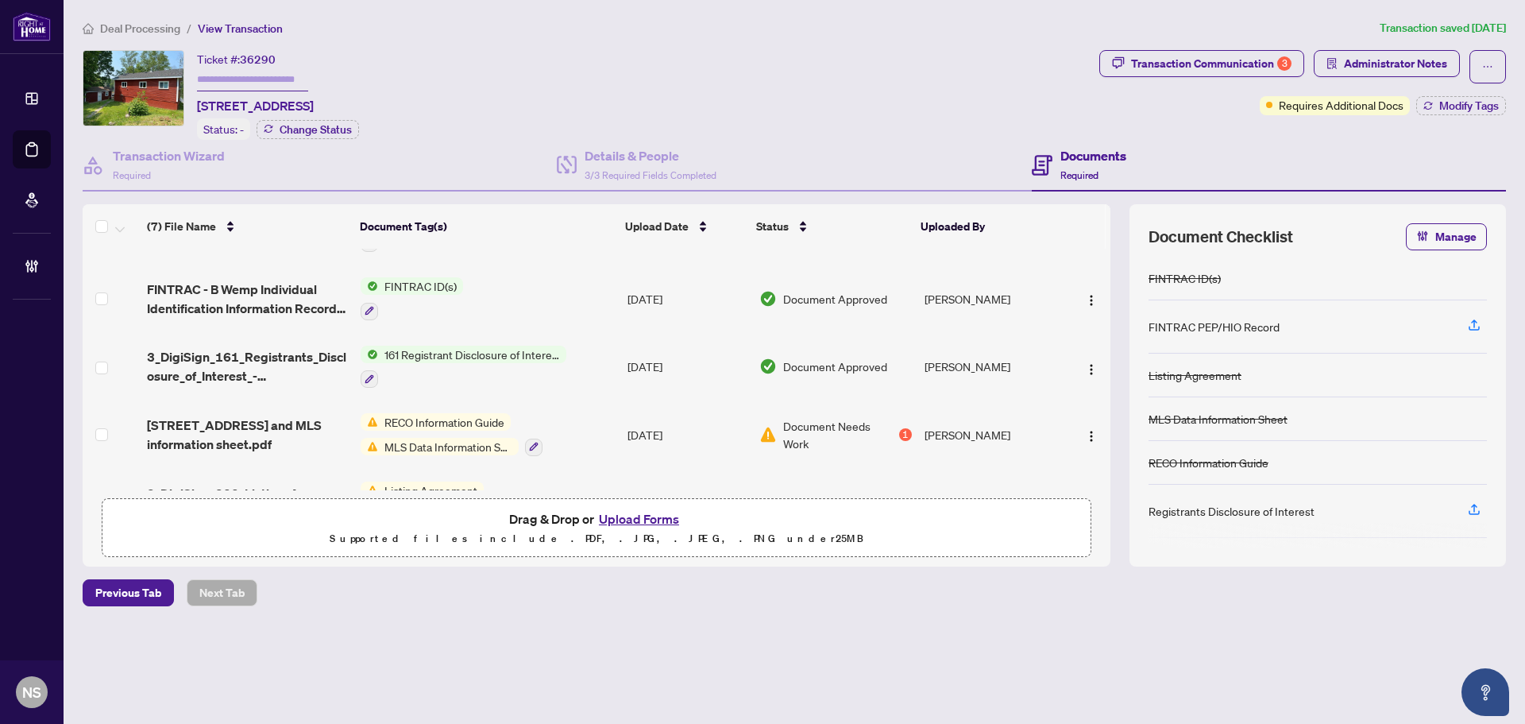
scroll to position [238, 0]
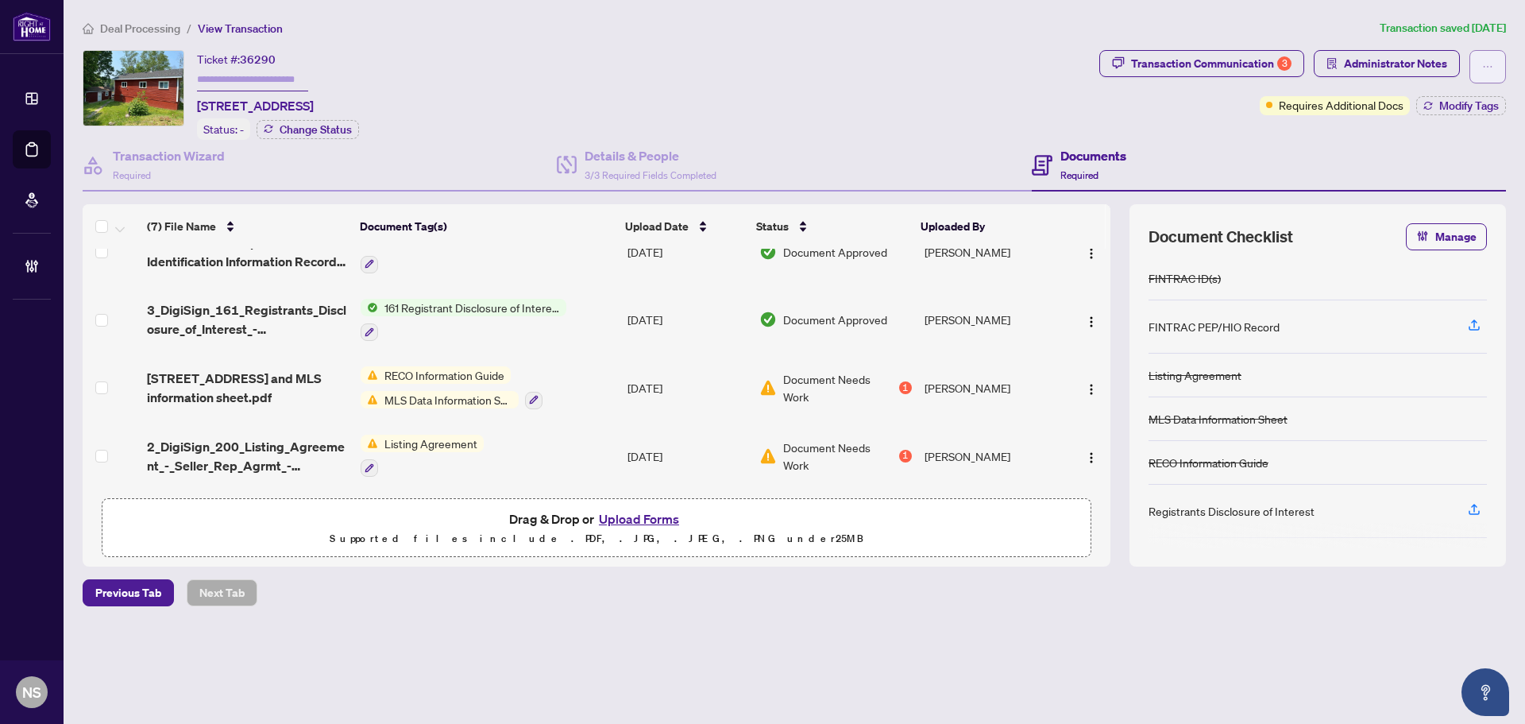
click at [1494, 70] on button "button" at bounding box center [1488, 66] width 37 height 33
click at [1428, 129] on span "Document Archive" at bounding box center [1433, 126] width 122 height 17
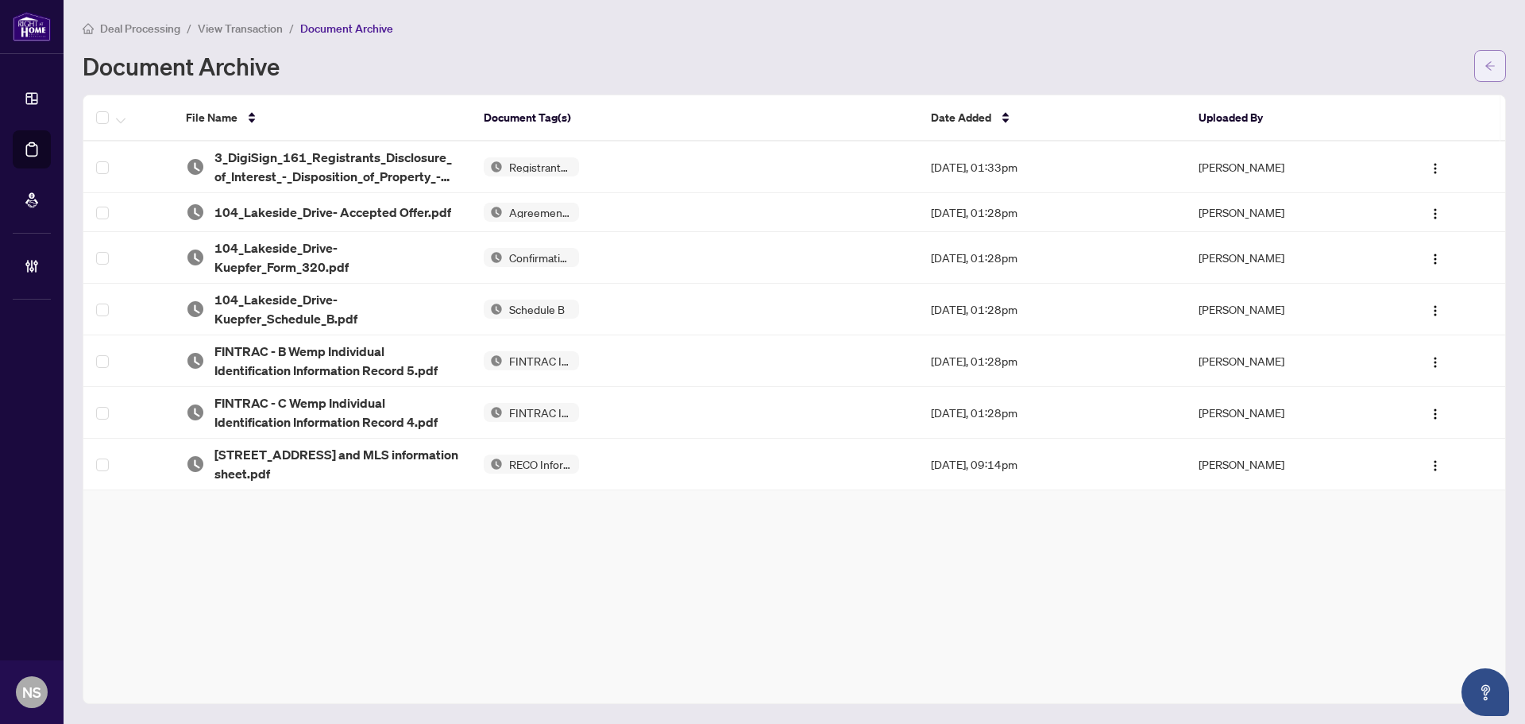
click at [1487, 64] on icon "arrow-left" at bounding box center [1490, 65] width 11 height 11
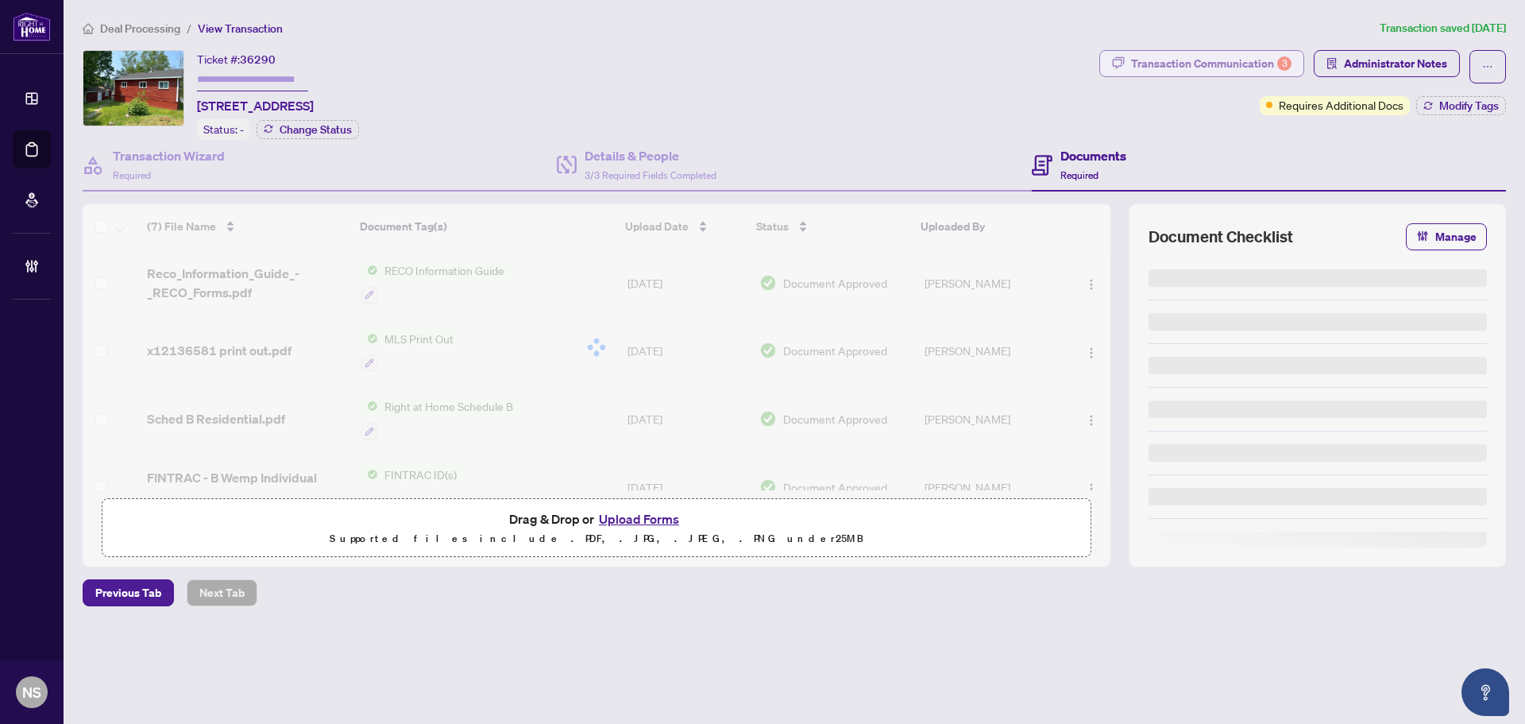
click at [1201, 62] on div "Transaction Communication 3" at bounding box center [1211, 63] width 160 height 25
type textarea "**********"
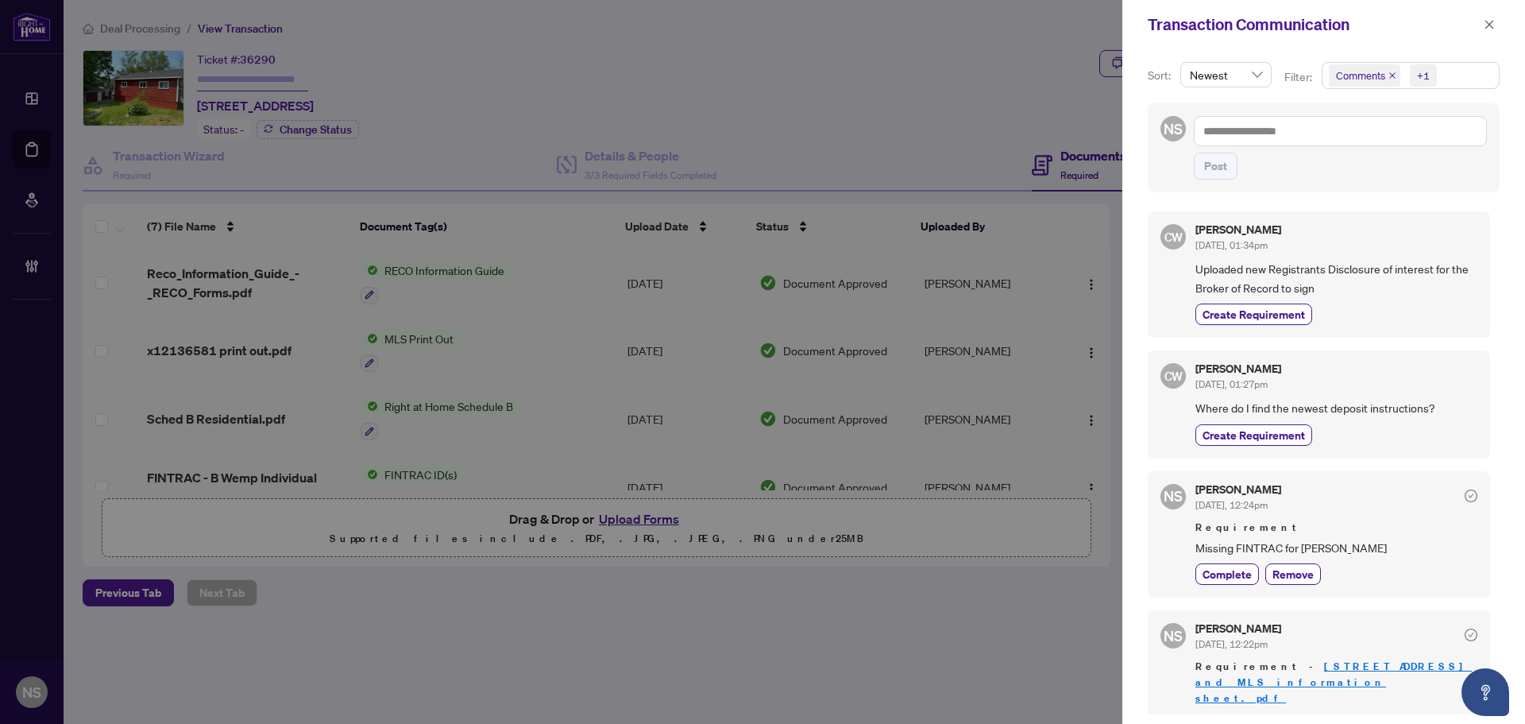
click at [1417, 78] on div "+1" at bounding box center [1423, 76] width 13 height 16
click at [1354, 164] on span "Requirements" at bounding box center [1389, 164] width 71 height 14
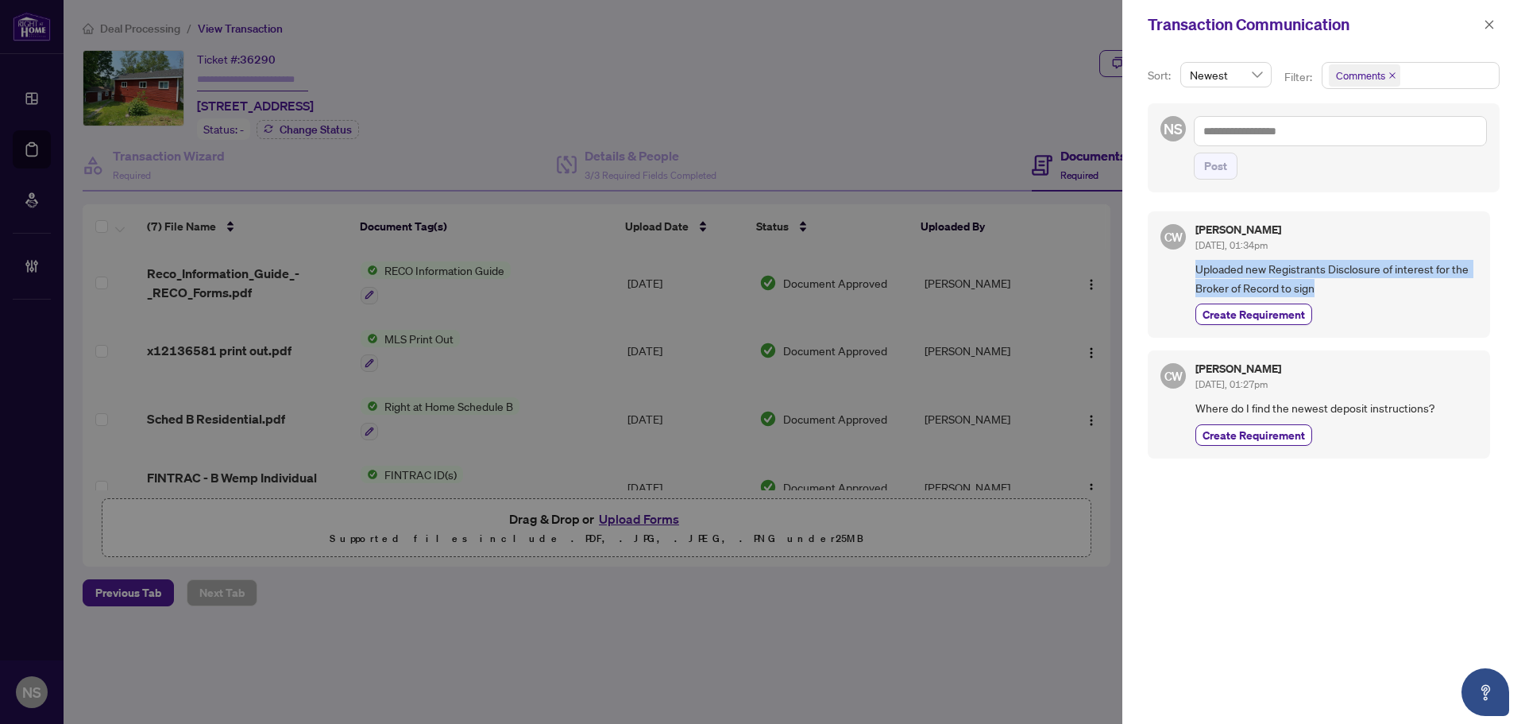
drag, startPoint x: 1357, startPoint y: 287, endPoint x: 1177, endPoint y: 267, distance: 181.4
click at [1176, 268] on div "CW Charity Wemp Aug/14/2025, 01:34pm Uploaded new Registrants Disclosure of int…" at bounding box center [1319, 274] width 342 height 126
click at [1368, 272] on span "Uploaded new Registrants Disclosure of interest for the Broker of Record to sign" at bounding box center [1337, 278] width 282 height 37
click at [1485, 22] on icon "close" at bounding box center [1489, 24] width 11 height 11
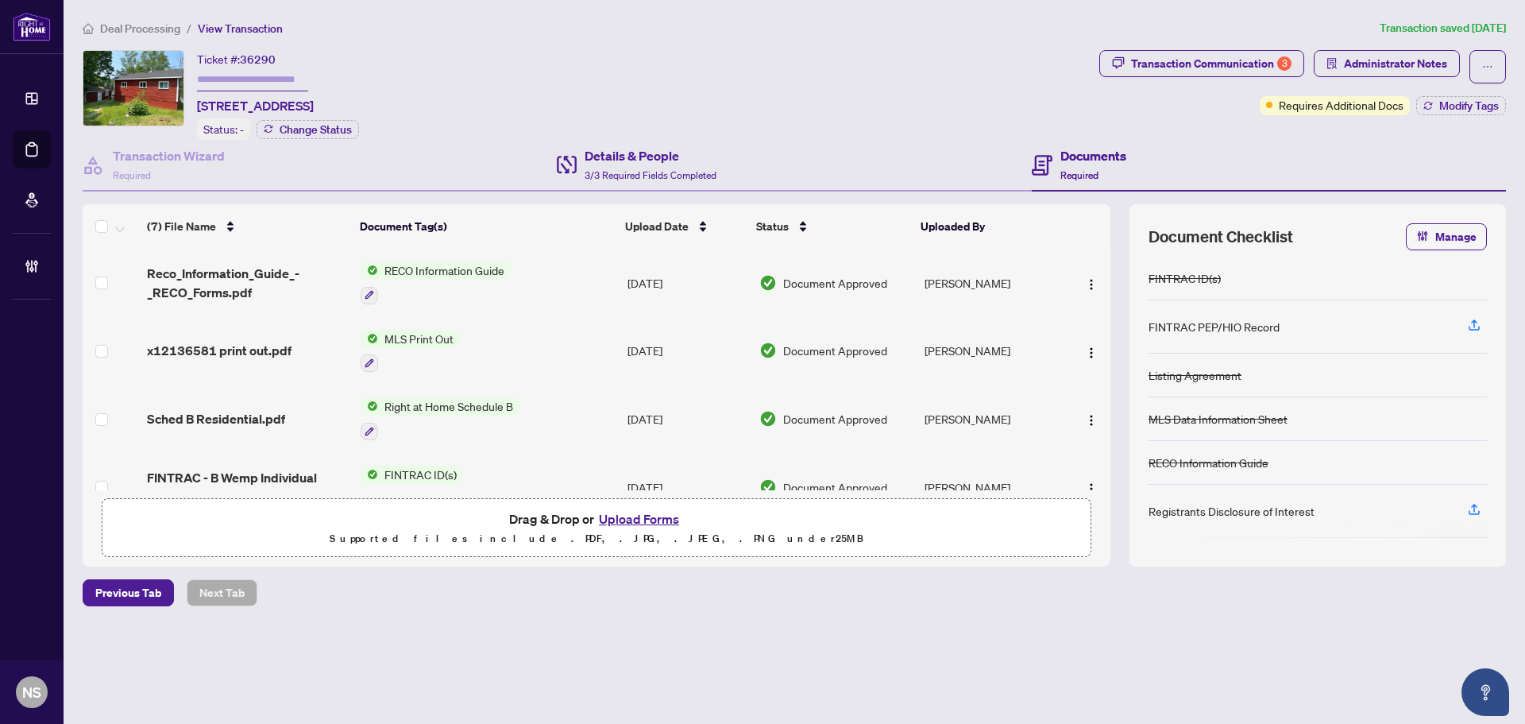
click at [787, 177] on div "Details & People 3/3 Required Fields Completed" at bounding box center [794, 166] width 474 height 52
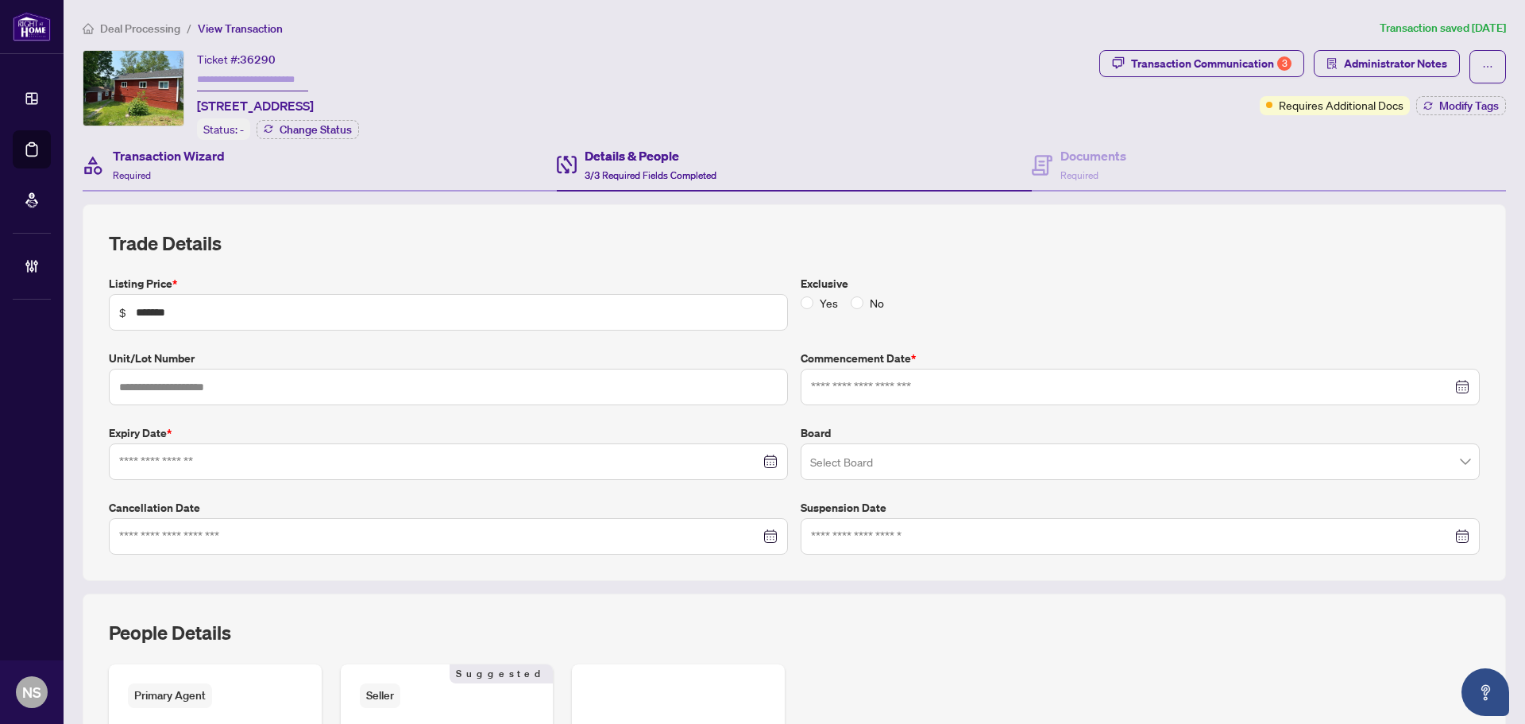
type input "**********"
click at [1424, 62] on span "Administrator Notes" at bounding box center [1395, 63] width 103 height 25
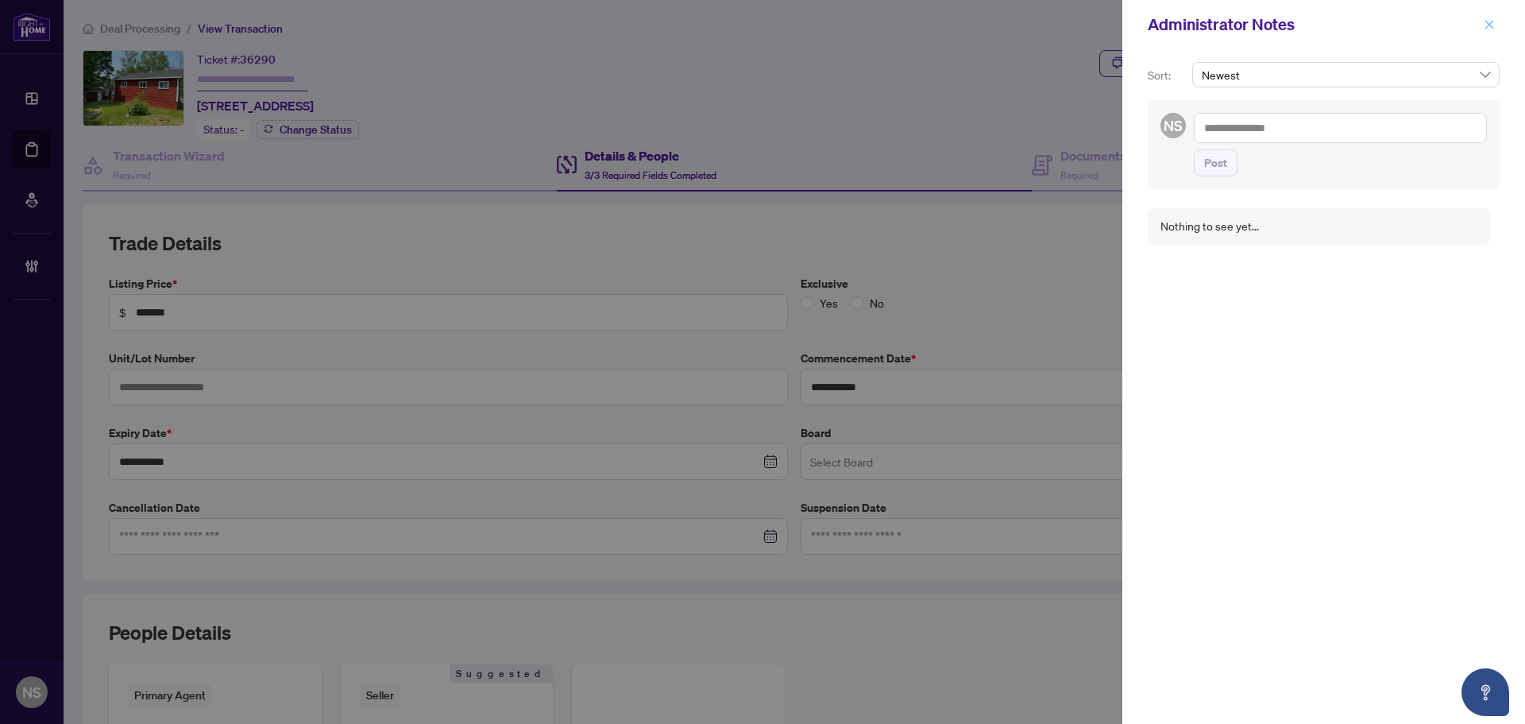
click at [1482, 27] on button "button" at bounding box center [1489, 24] width 21 height 19
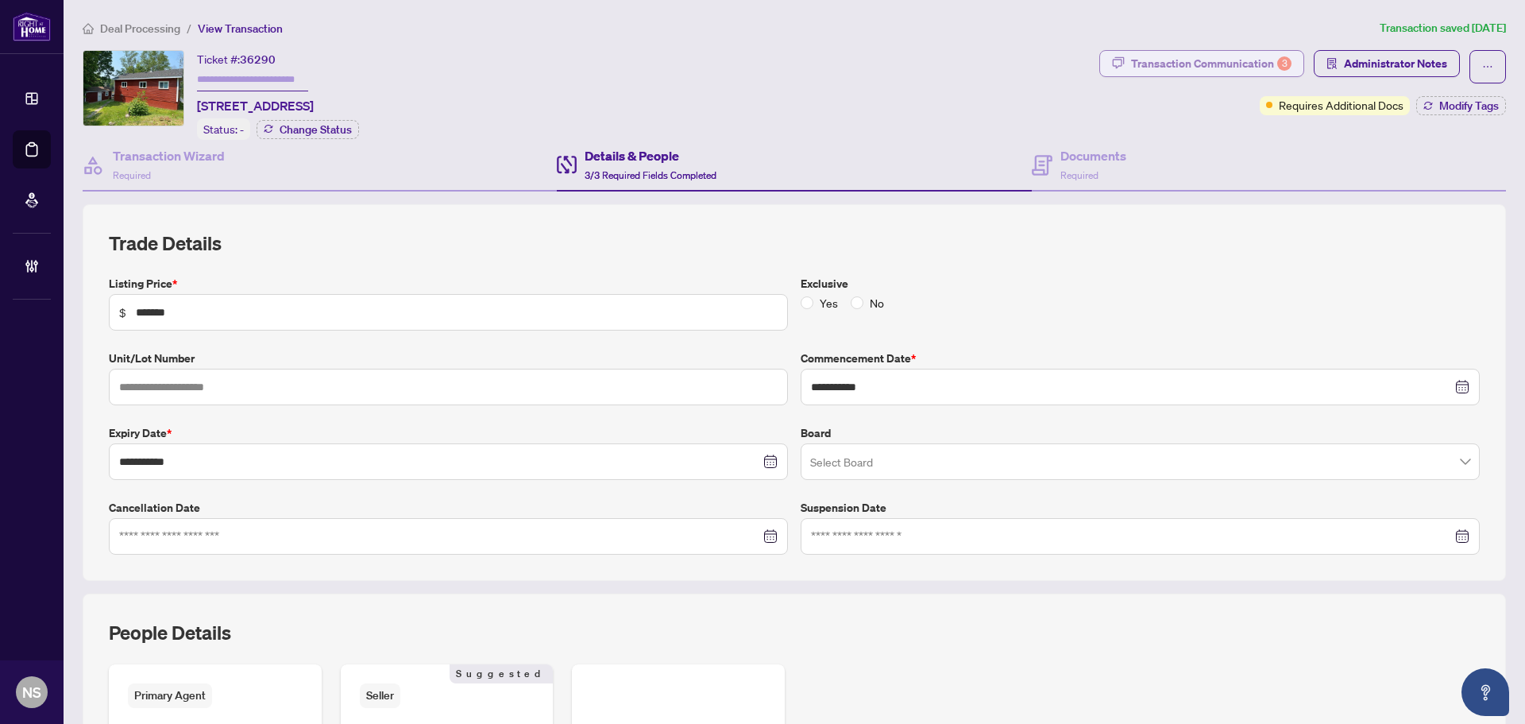
click at [1219, 68] on div "Transaction Communication 3" at bounding box center [1211, 63] width 160 height 25
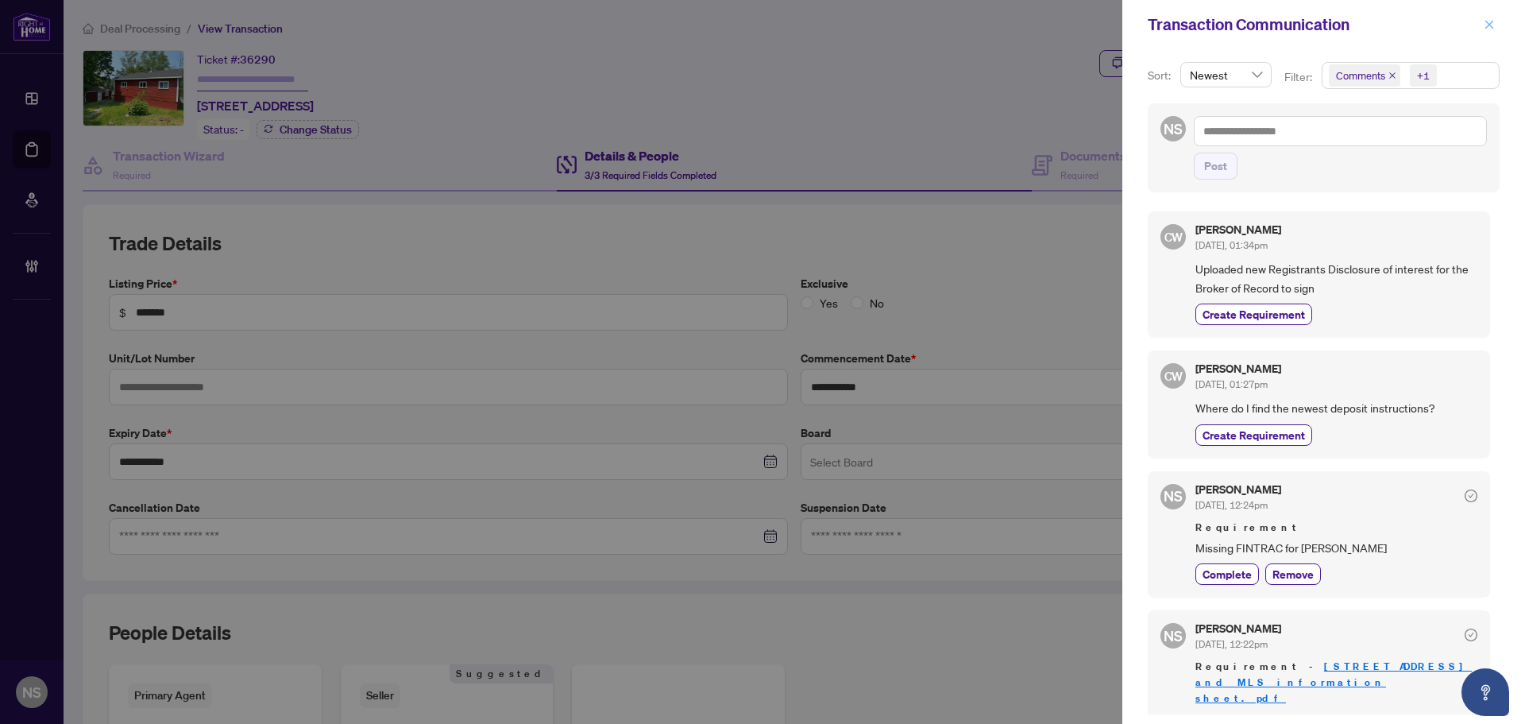
click at [1496, 27] on button "button" at bounding box center [1489, 24] width 21 height 19
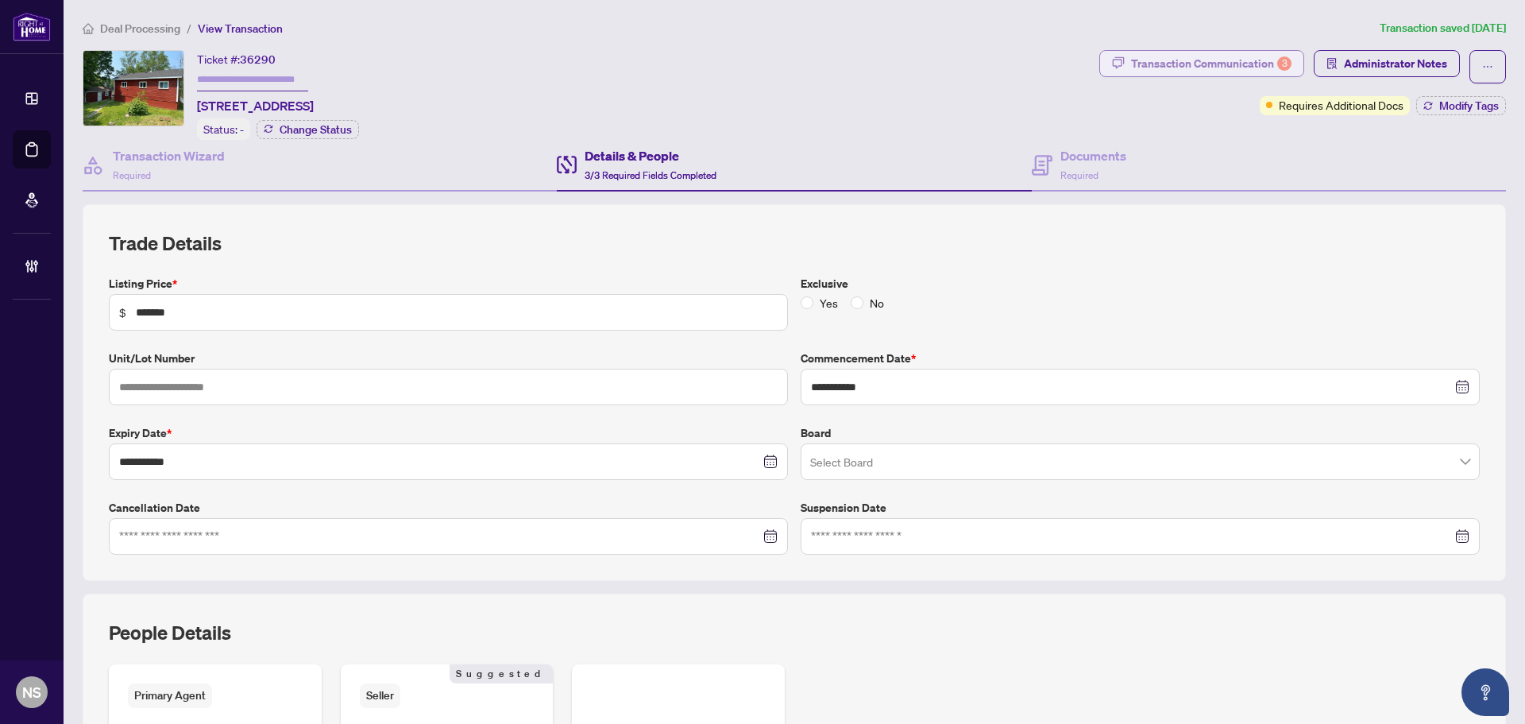
click at [1206, 68] on div "Transaction Communication 3" at bounding box center [1211, 63] width 160 height 25
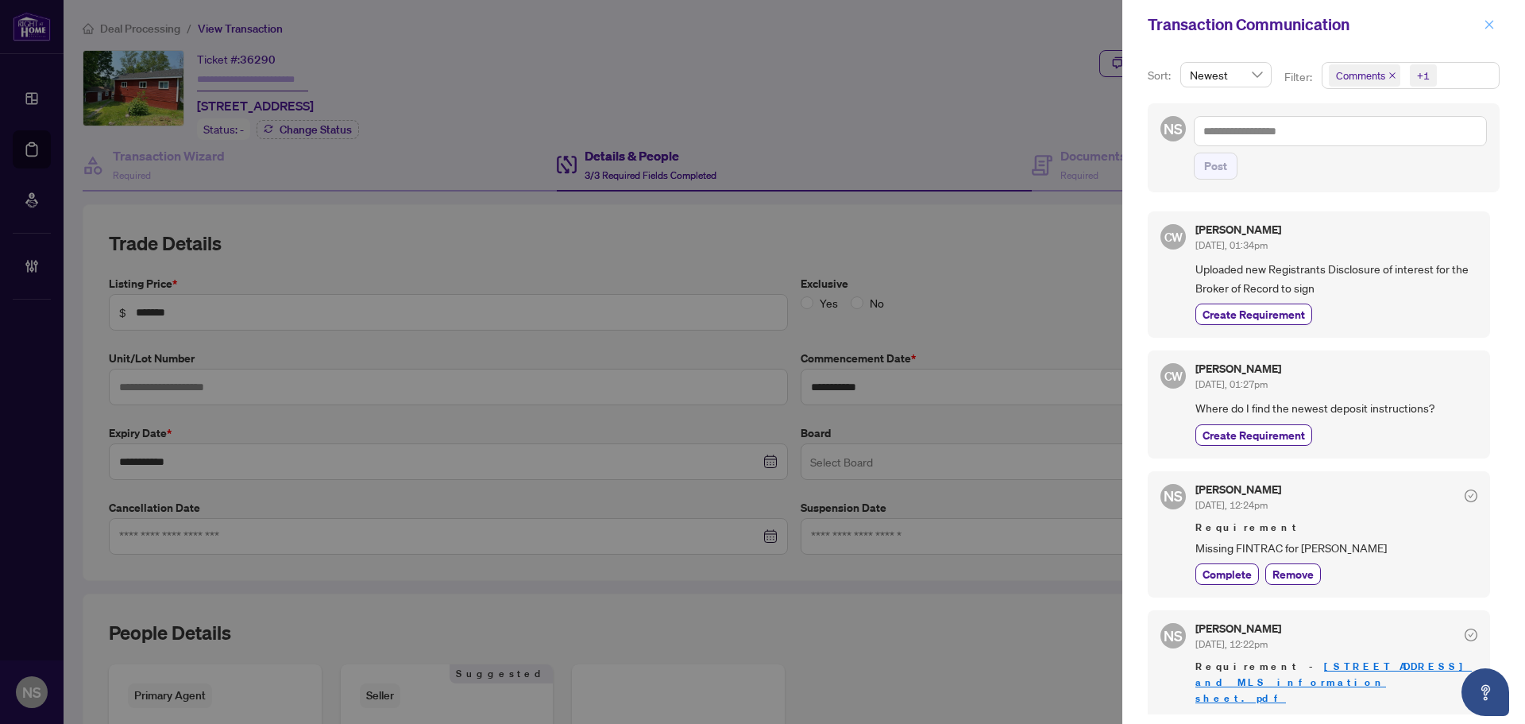
click at [1492, 25] on icon "close" at bounding box center [1489, 24] width 11 height 11
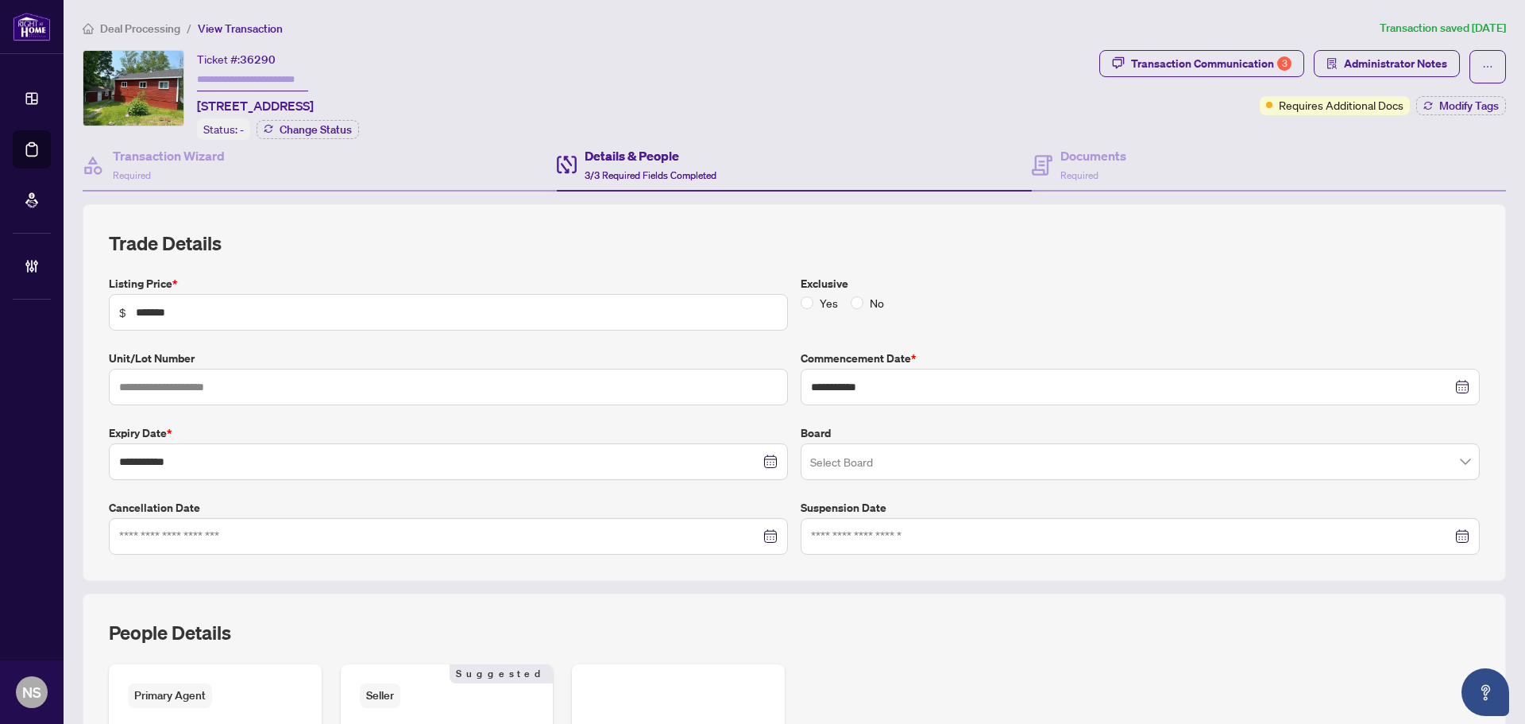
click at [277, 200] on div "**********" at bounding box center [795, 552] width 1424 height 825
click at [278, 169] on div "Transaction Wizard Required" at bounding box center [320, 166] width 474 height 52
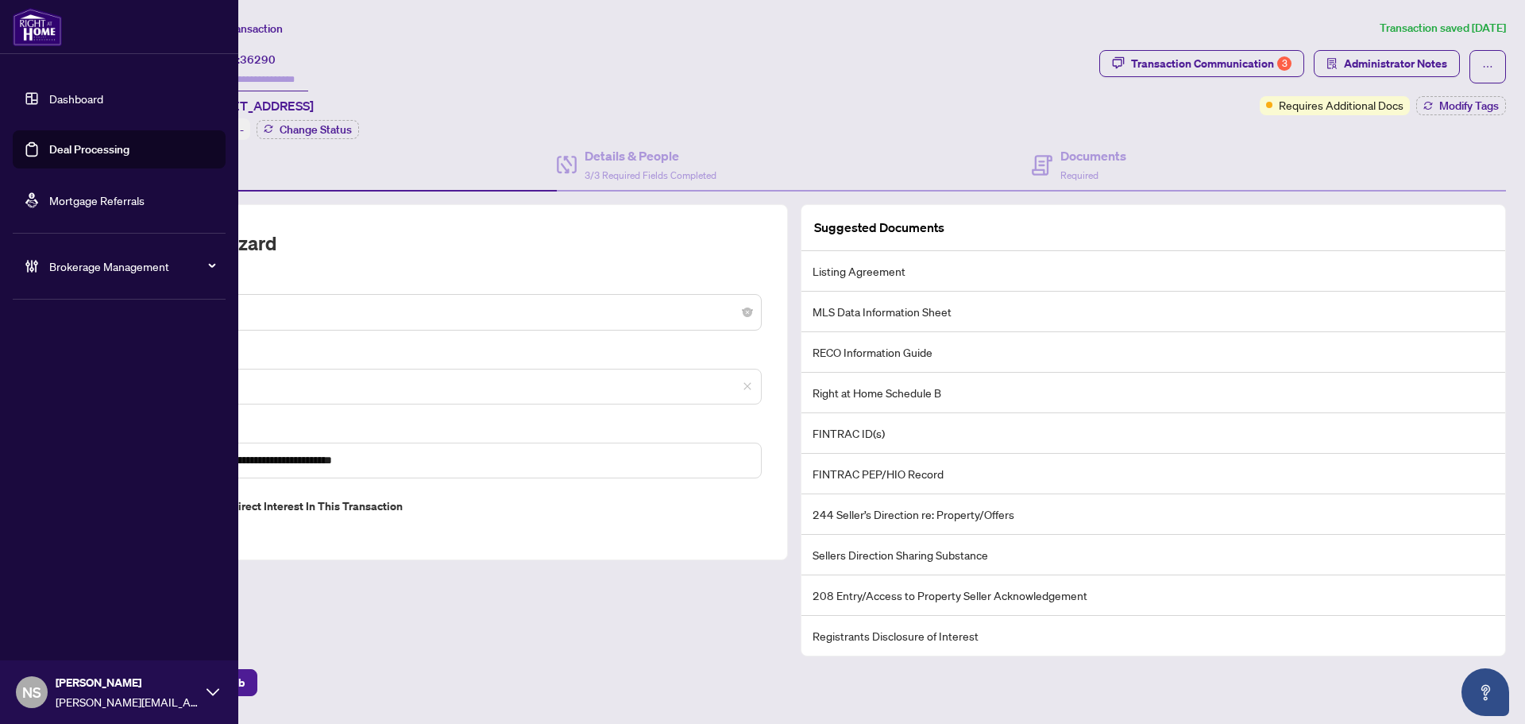
click at [93, 91] on link "Dashboard" at bounding box center [76, 98] width 54 height 14
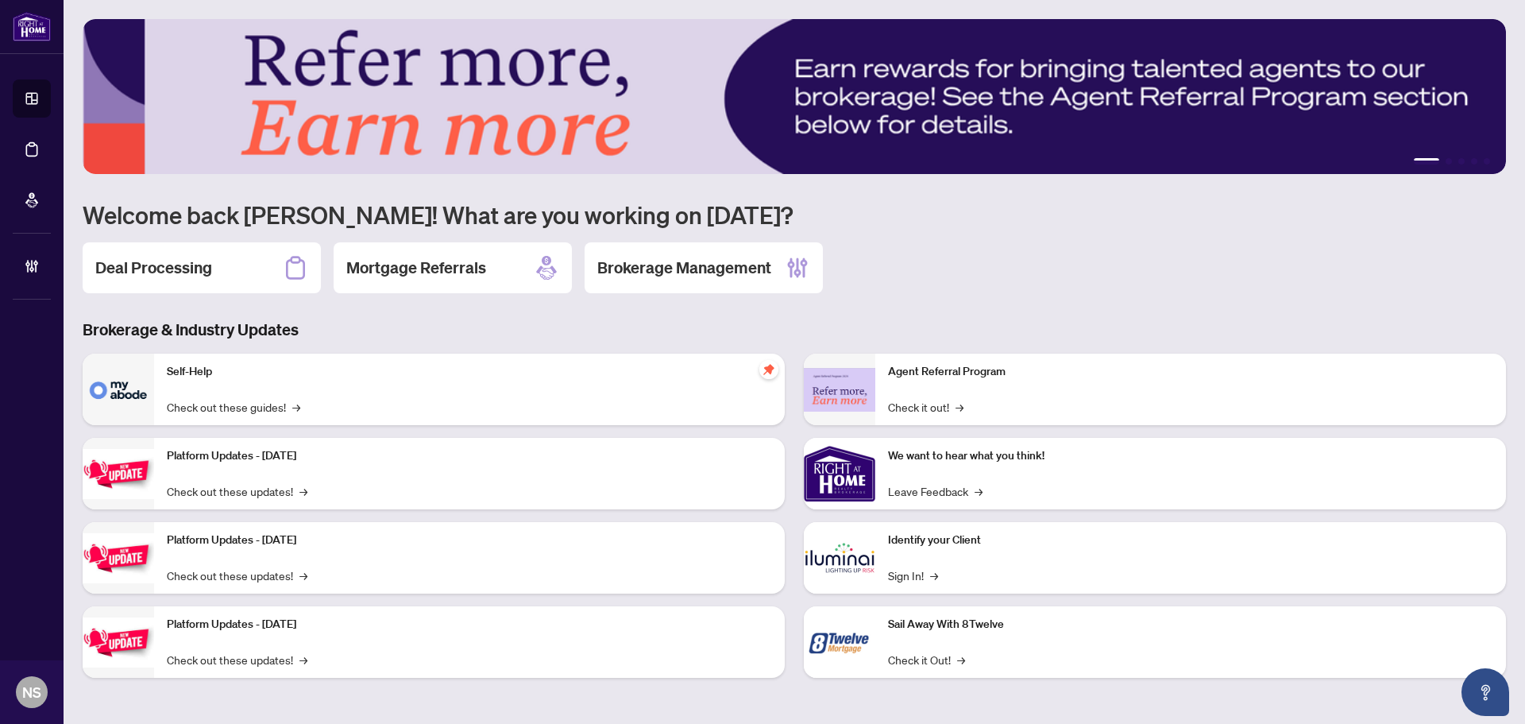
click at [220, 367] on p "Self-Help" at bounding box center [469, 371] width 605 height 17
click at [185, 420] on div "Self-Help Check out these guides! →" at bounding box center [469, 389] width 631 height 71
click at [186, 407] on link "Check out these guides! →" at bounding box center [233, 406] width 133 height 17
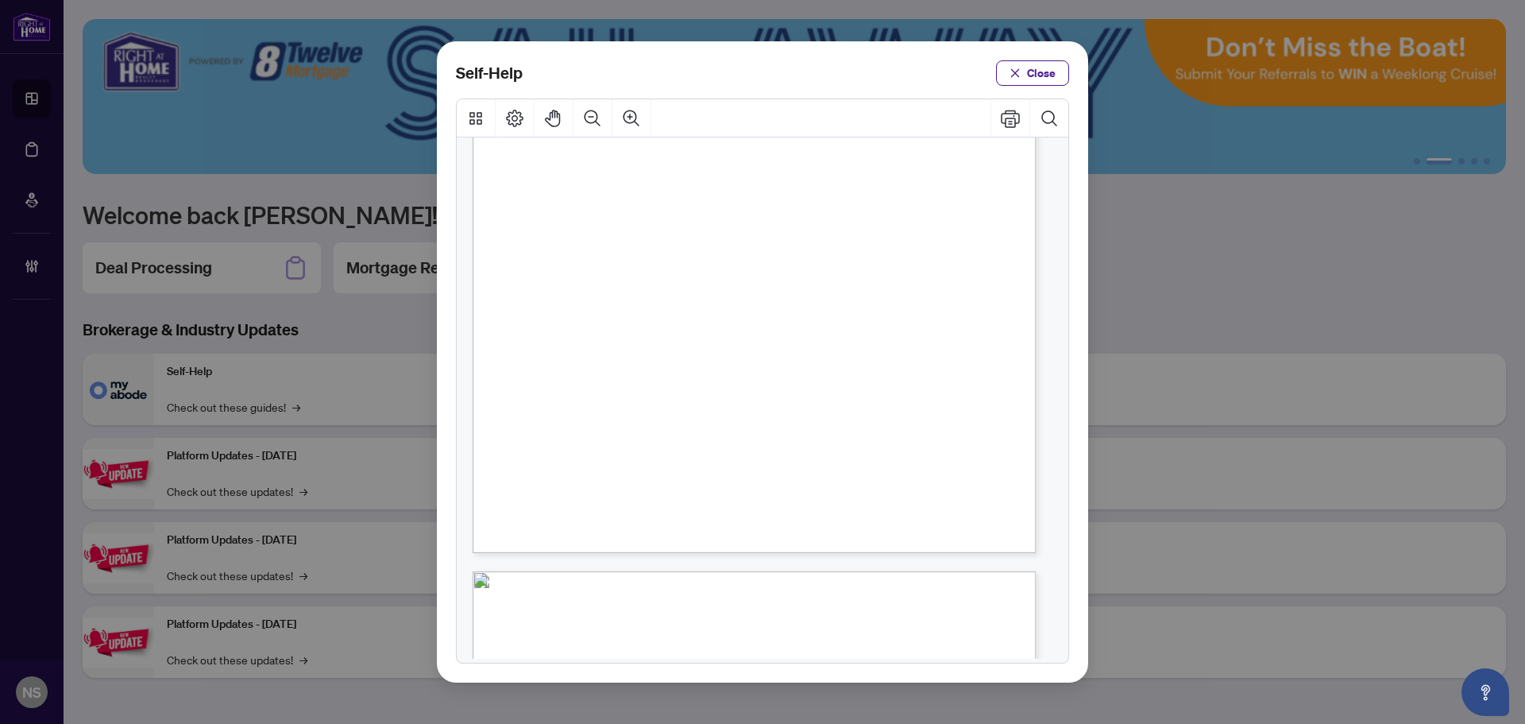
scroll to position [318, 0]
click at [779, 423] on span "PDF" at bounding box center [777, 425] width 21 height 16
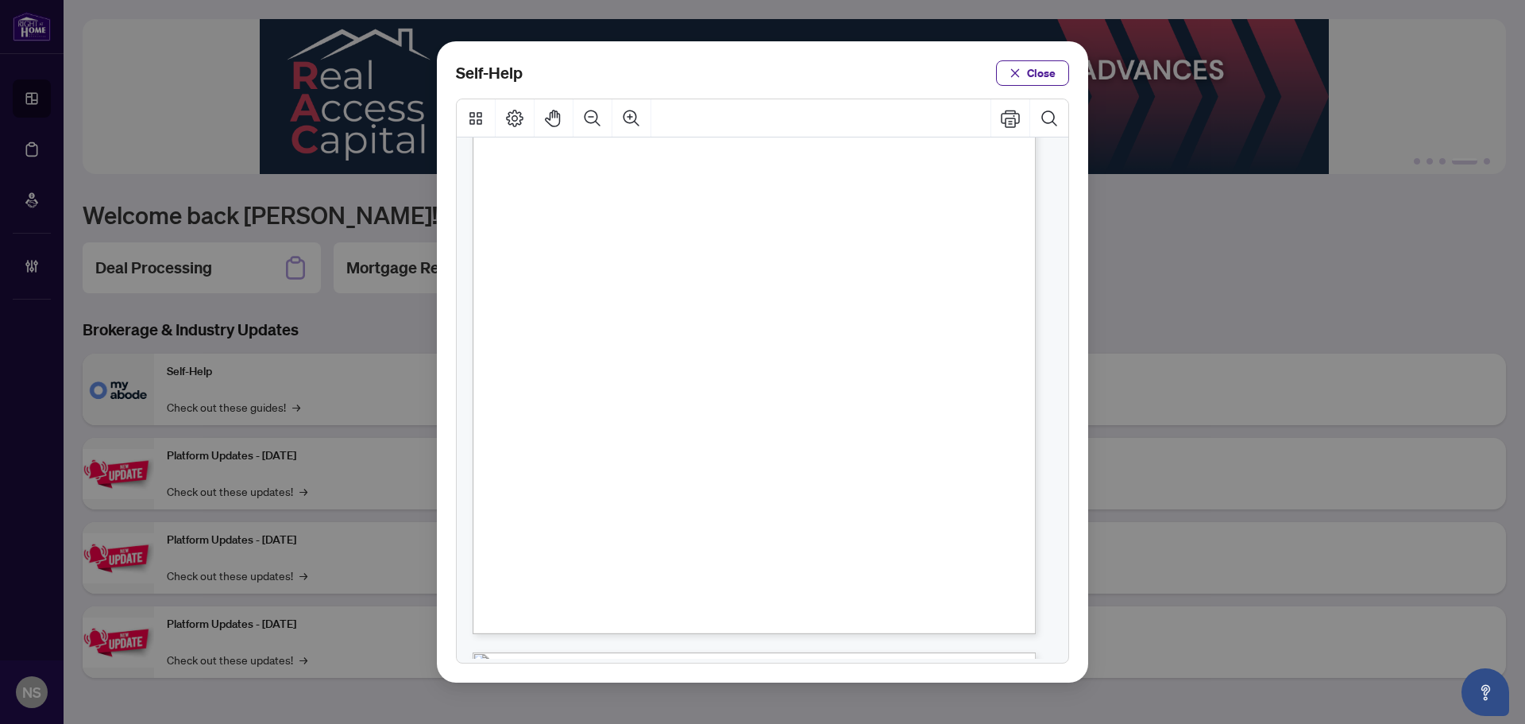
scroll to position [159, 0]
click at [780, 404] on span "PDF" at bounding box center [779, 404] width 21 height 16
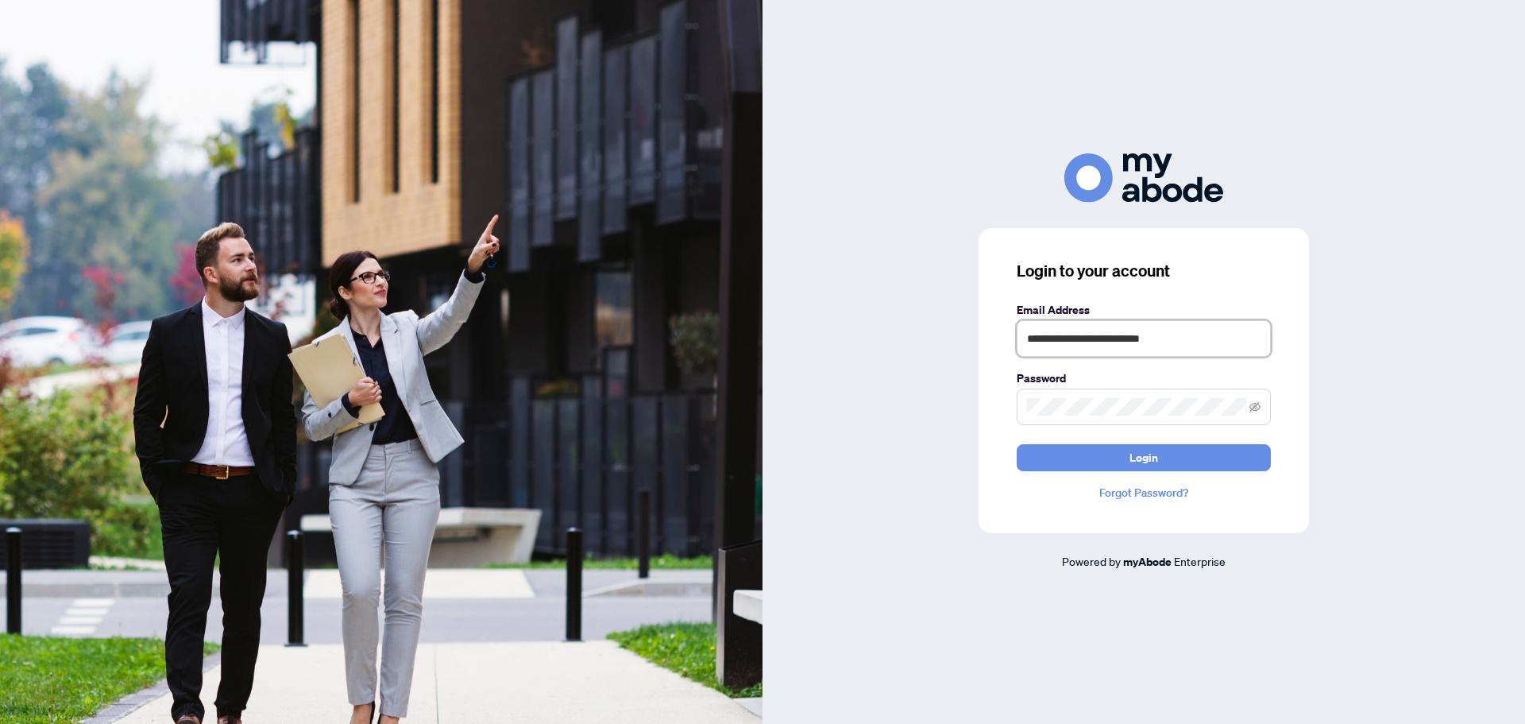
click at [1164, 332] on input "**********" at bounding box center [1144, 338] width 254 height 37
click at [1187, 344] on input "**********" at bounding box center [1144, 338] width 254 height 37
type input "**********"
click at [1072, 439] on form "**********" at bounding box center [1144, 386] width 254 height 170
click at [1074, 444] on button "Login" at bounding box center [1144, 457] width 254 height 27
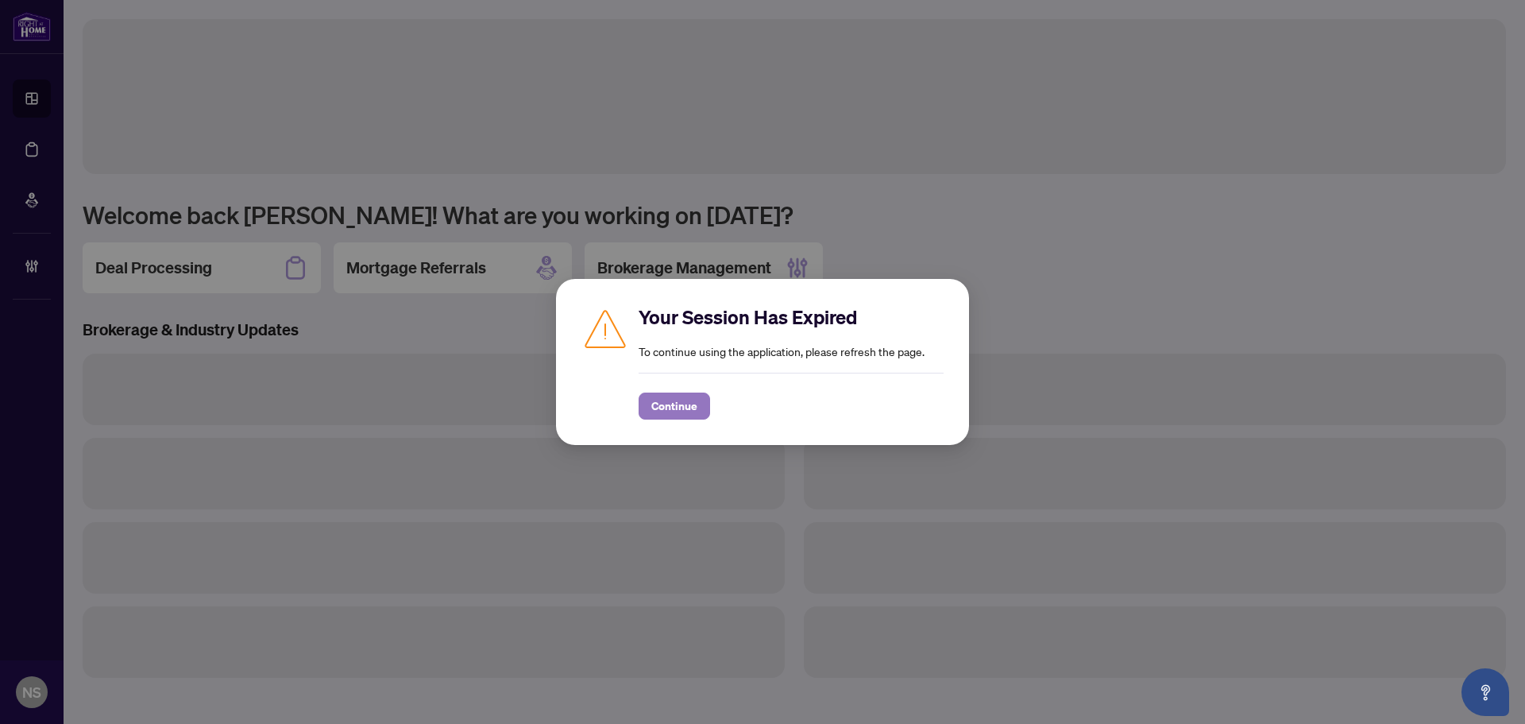
click at [684, 405] on span "Continue" at bounding box center [674, 405] width 46 height 25
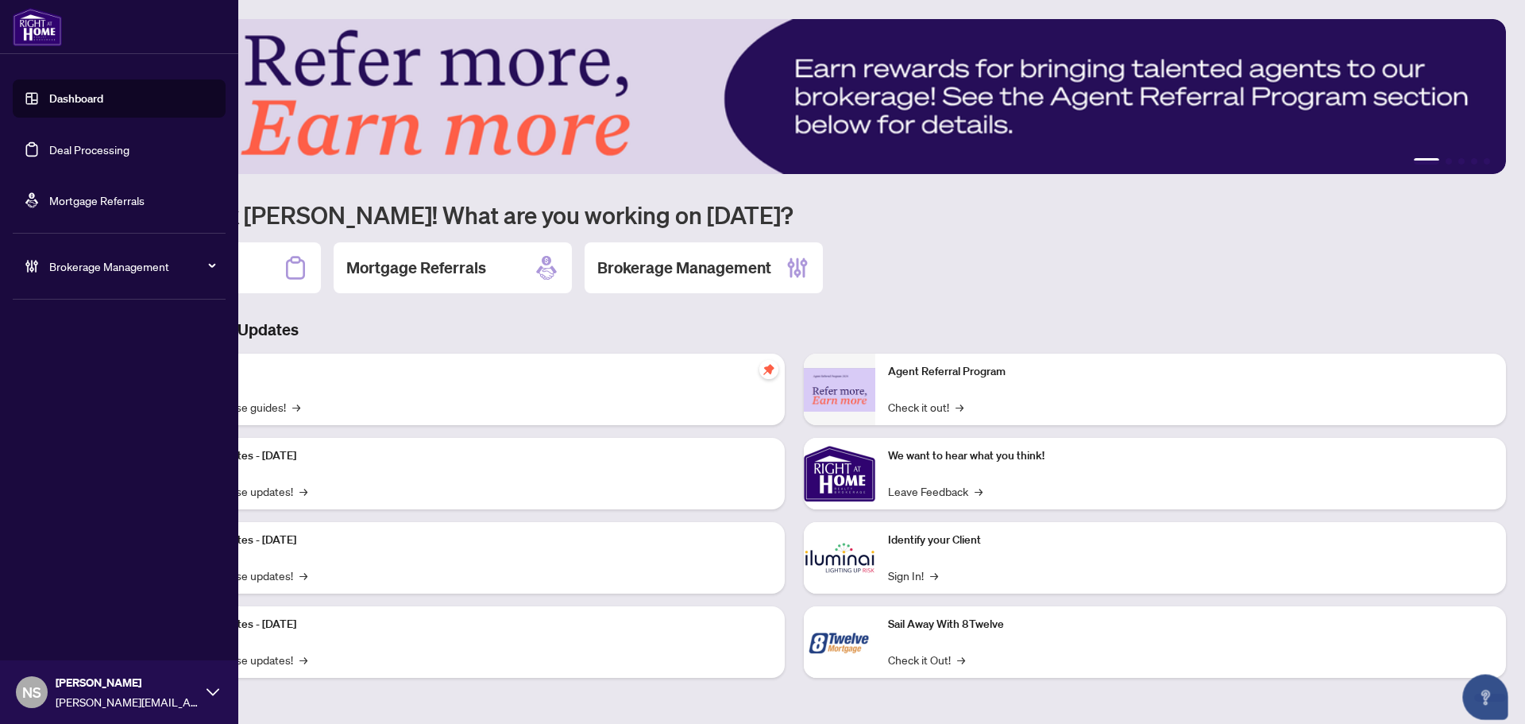
click at [49, 149] on link "Deal Processing" at bounding box center [89, 149] width 80 height 14
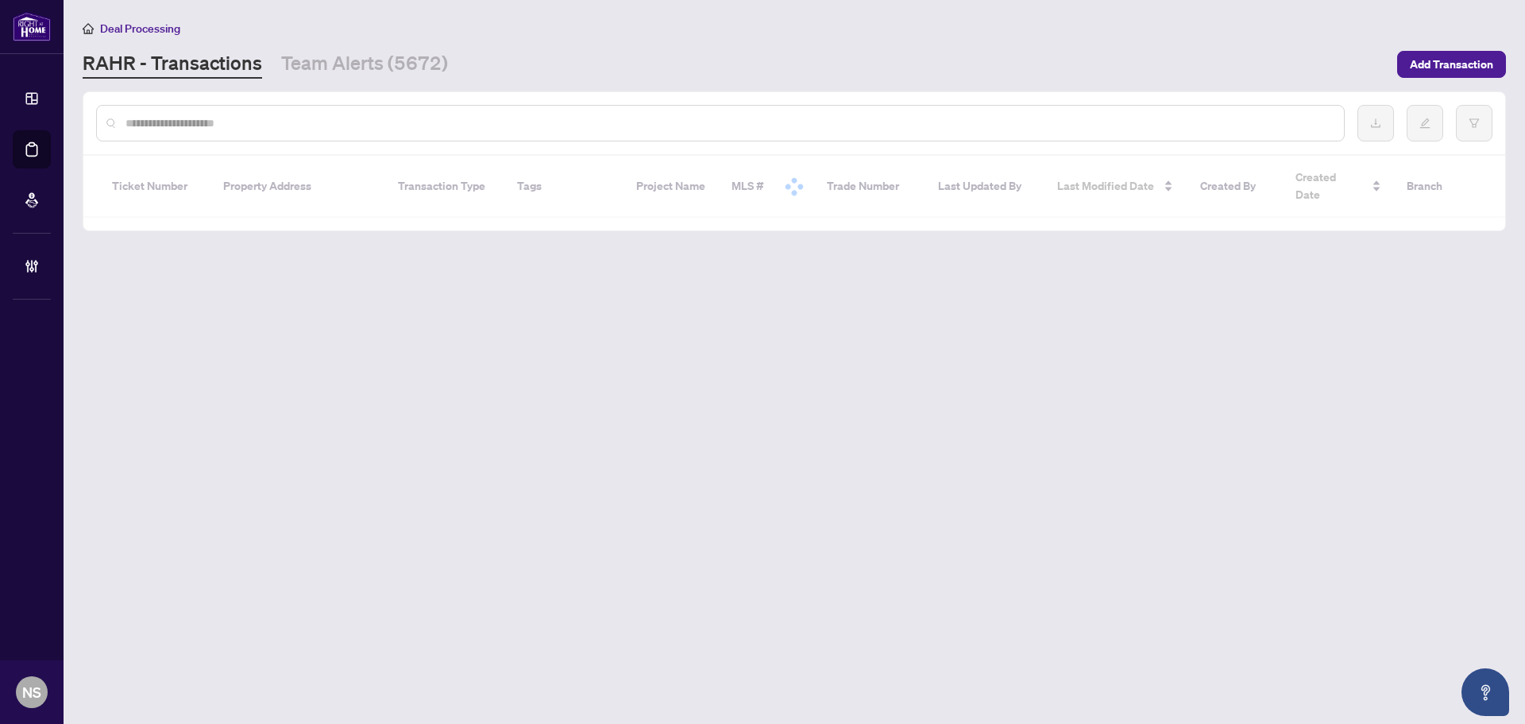
click at [419, 128] on input "text" at bounding box center [729, 122] width 1206 height 17
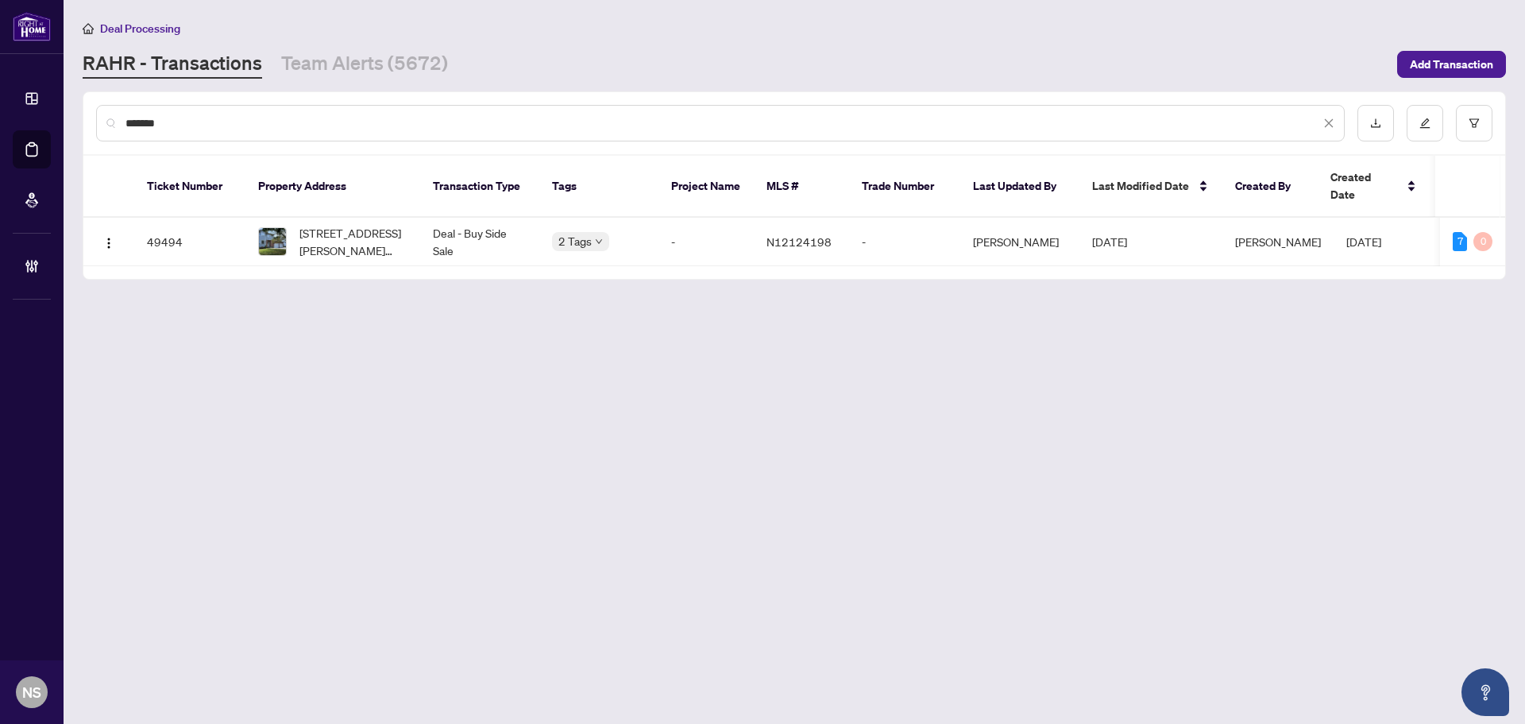
type input "*******"
click at [381, 237] on span "[STREET_ADDRESS][PERSON_NAME][PERSON_NAME]" at bounding box center [354, 241] width 108 height 35
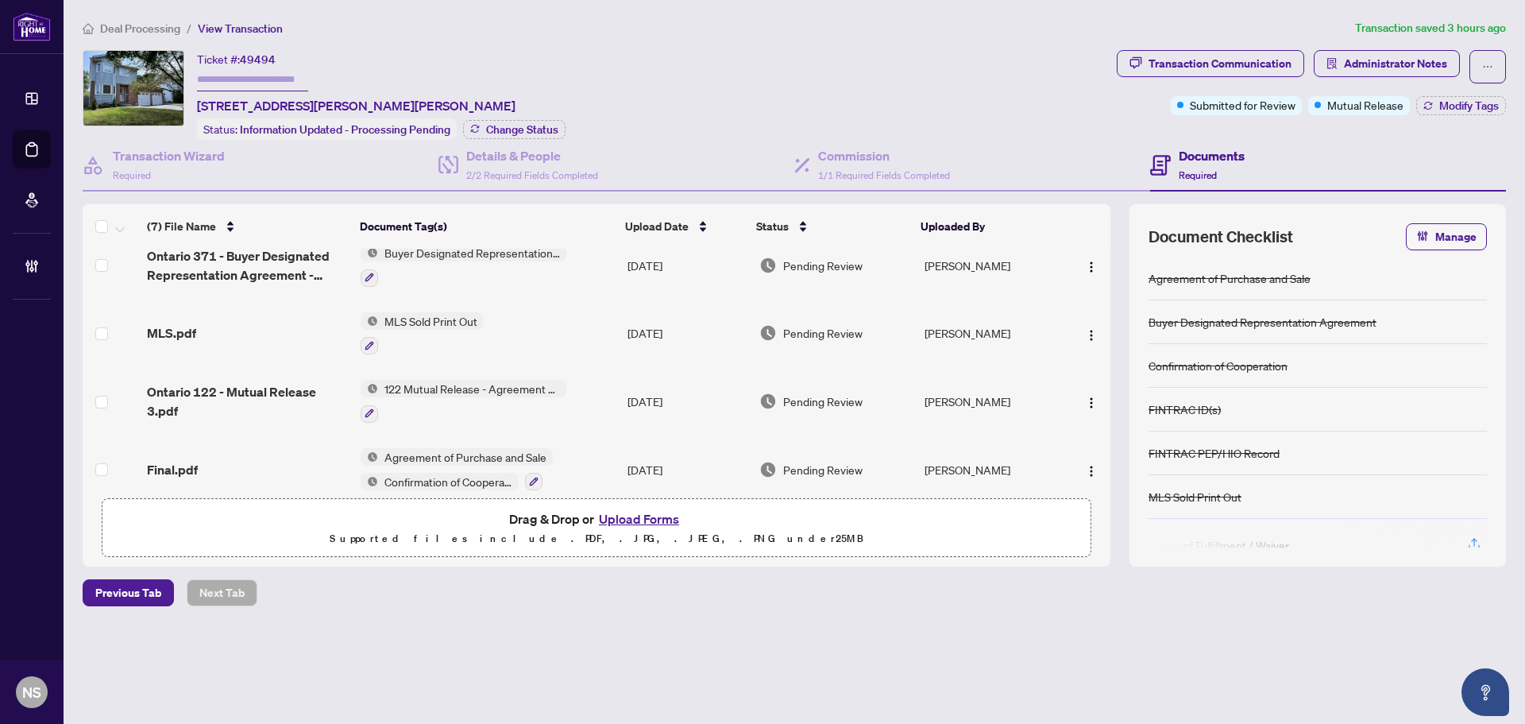
scroll to position [238, 0]
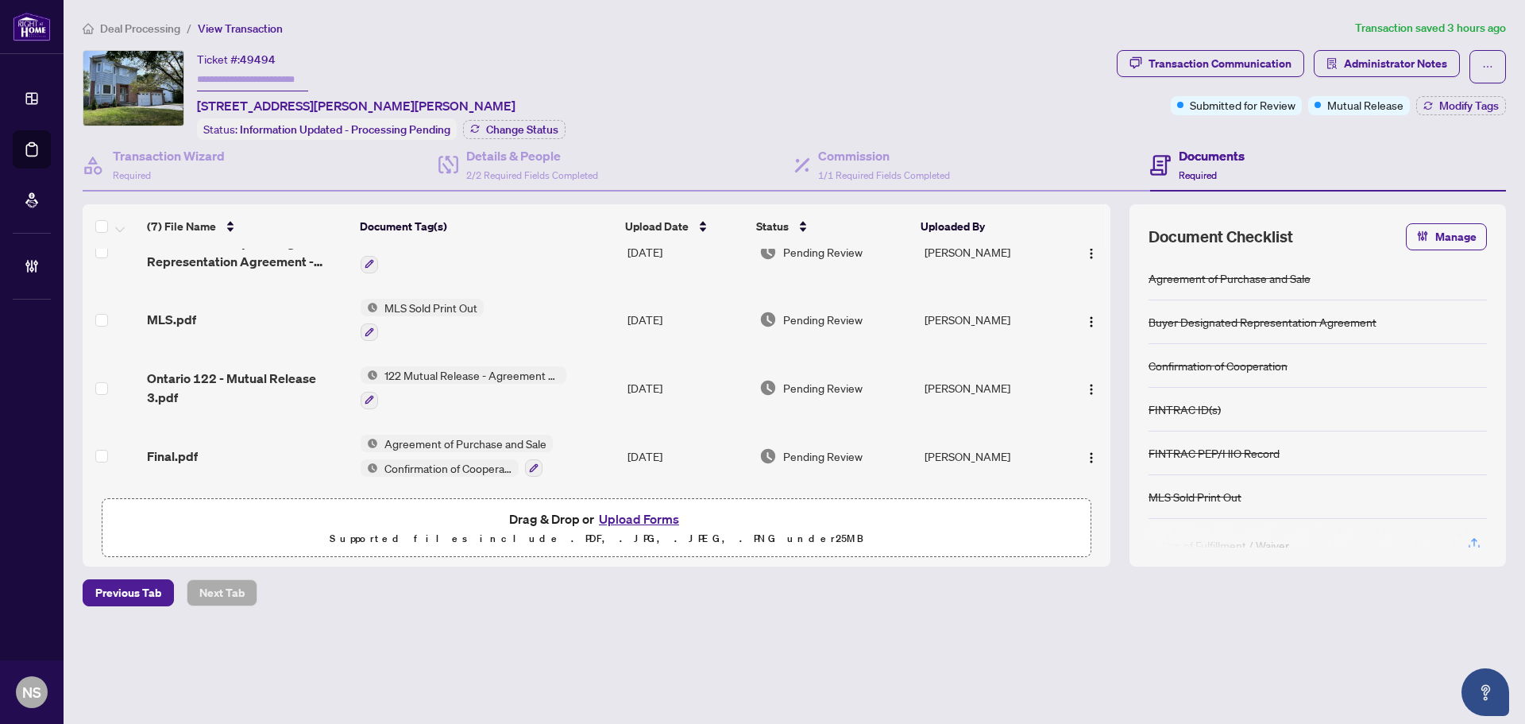
click at [261, 370] on span "Ontario 122 - Mutual Release 3.pdf" at bounding box center [247, 388] width 201 height 38
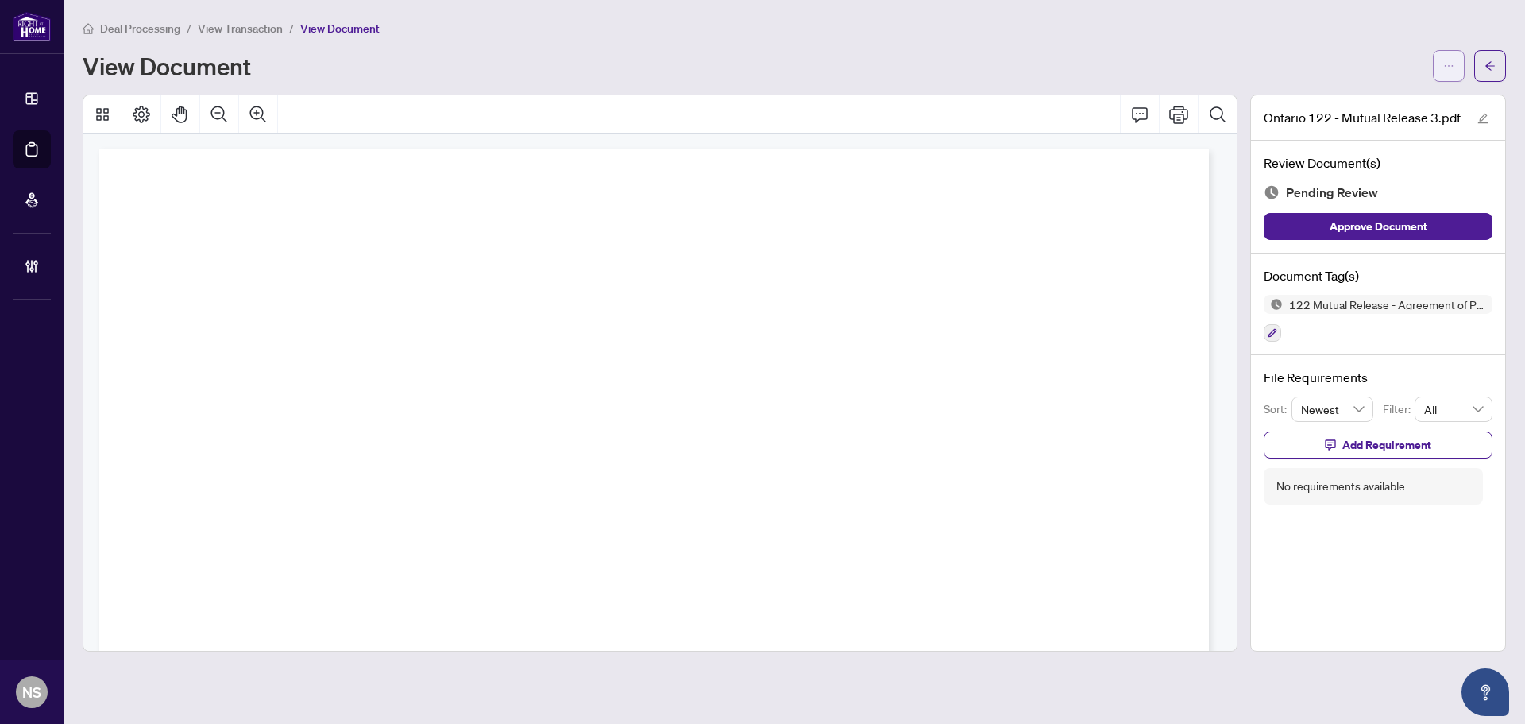
click at [1442, 75] on button "button" at bounding box center [1449, 66] width 32 height 32
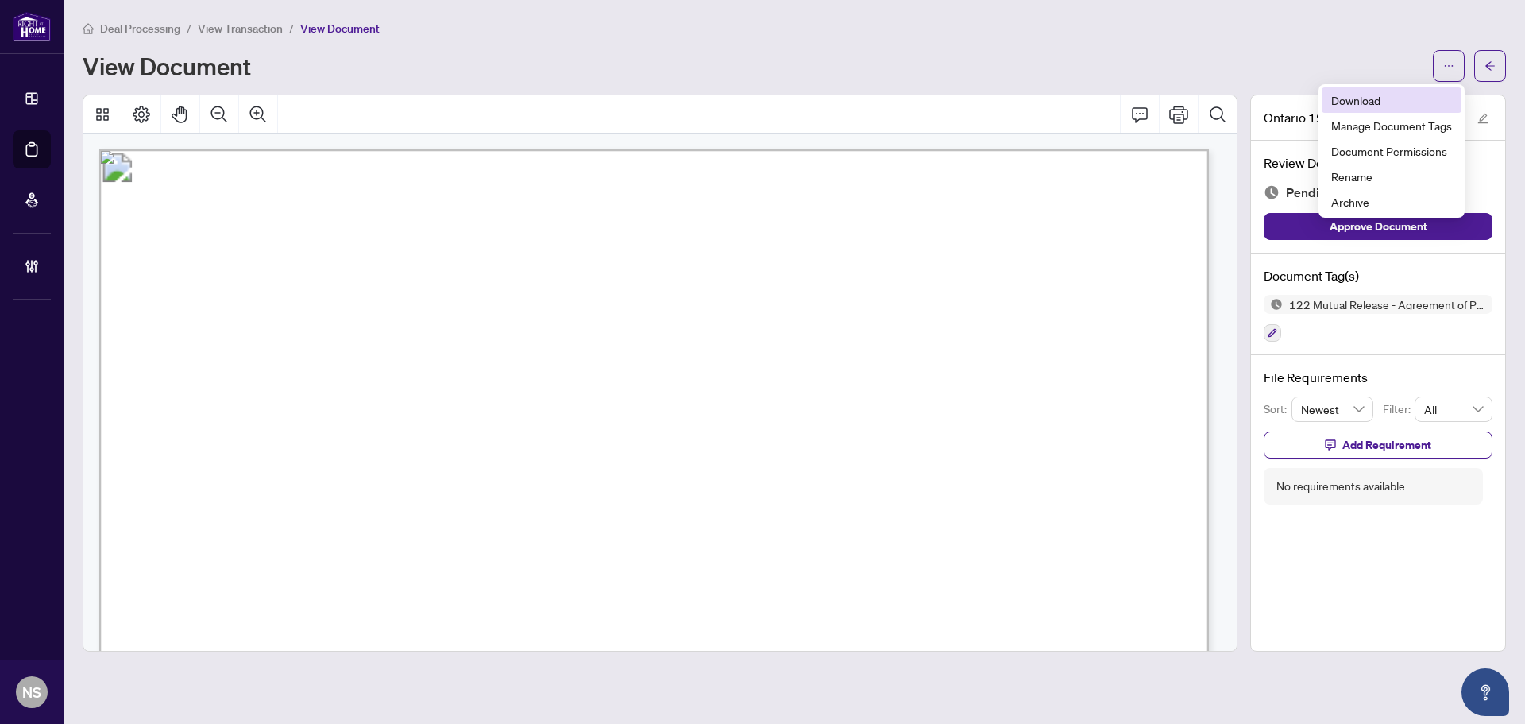
click at [1381, 103] on span "Download" at bounding box center [1391, 99] width 121 height 17
click at [1491, 67] on icon "arrow-left" at bounding box center [1490, 65] width 11 height 11
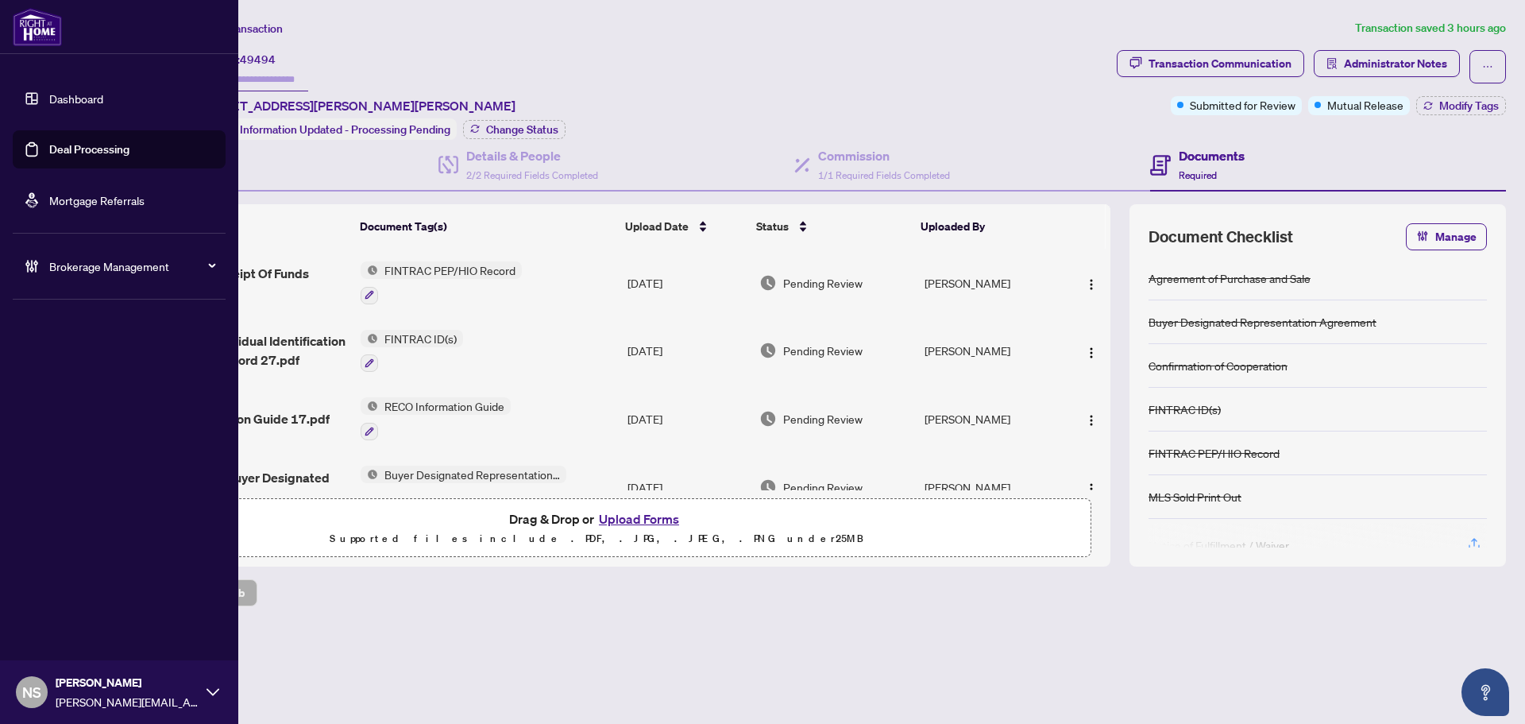
click at [49, 151] on link "Deal Processing" at bounding box center [89, 149] width 80 height 14
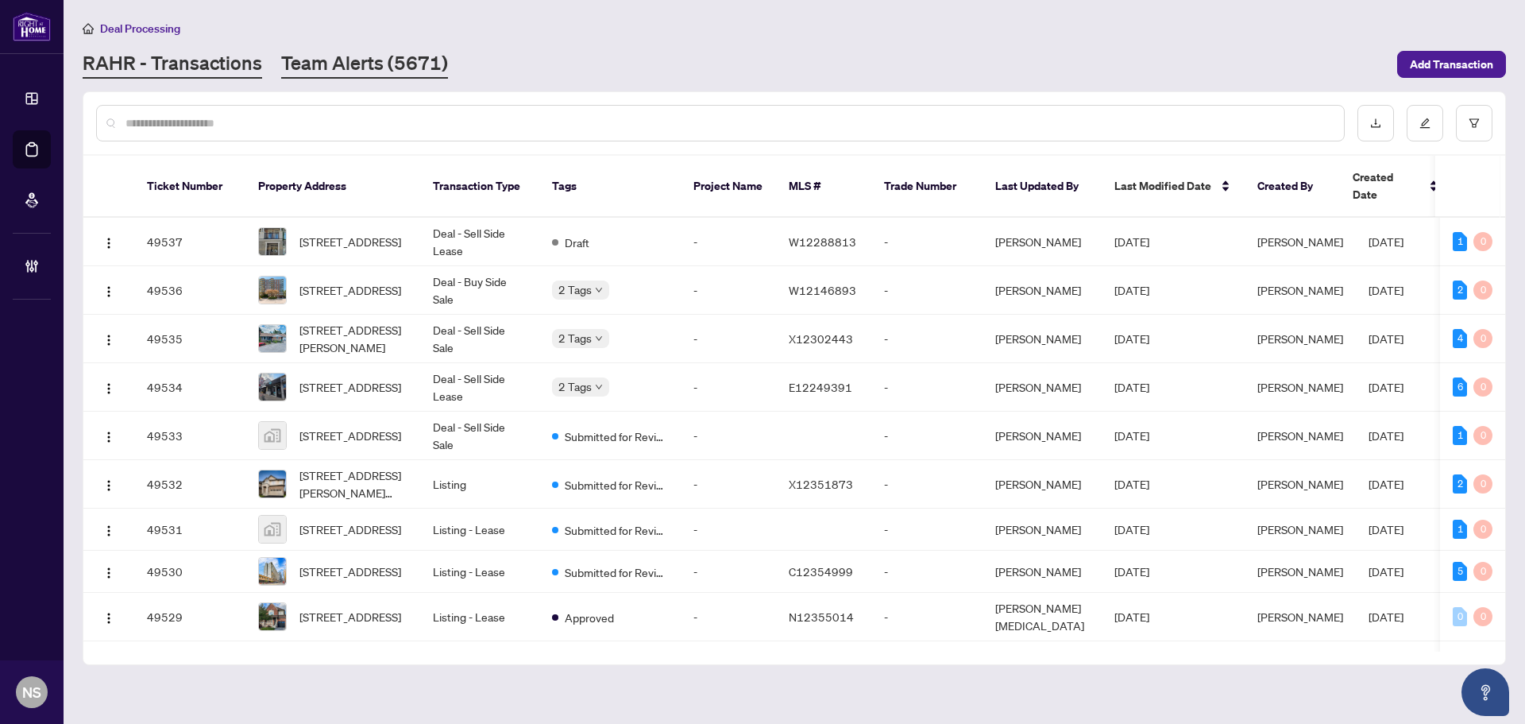
click at [372, 68] on link "Team Alerts (5671)" at bounding box center [364, 64] width 167 height 29
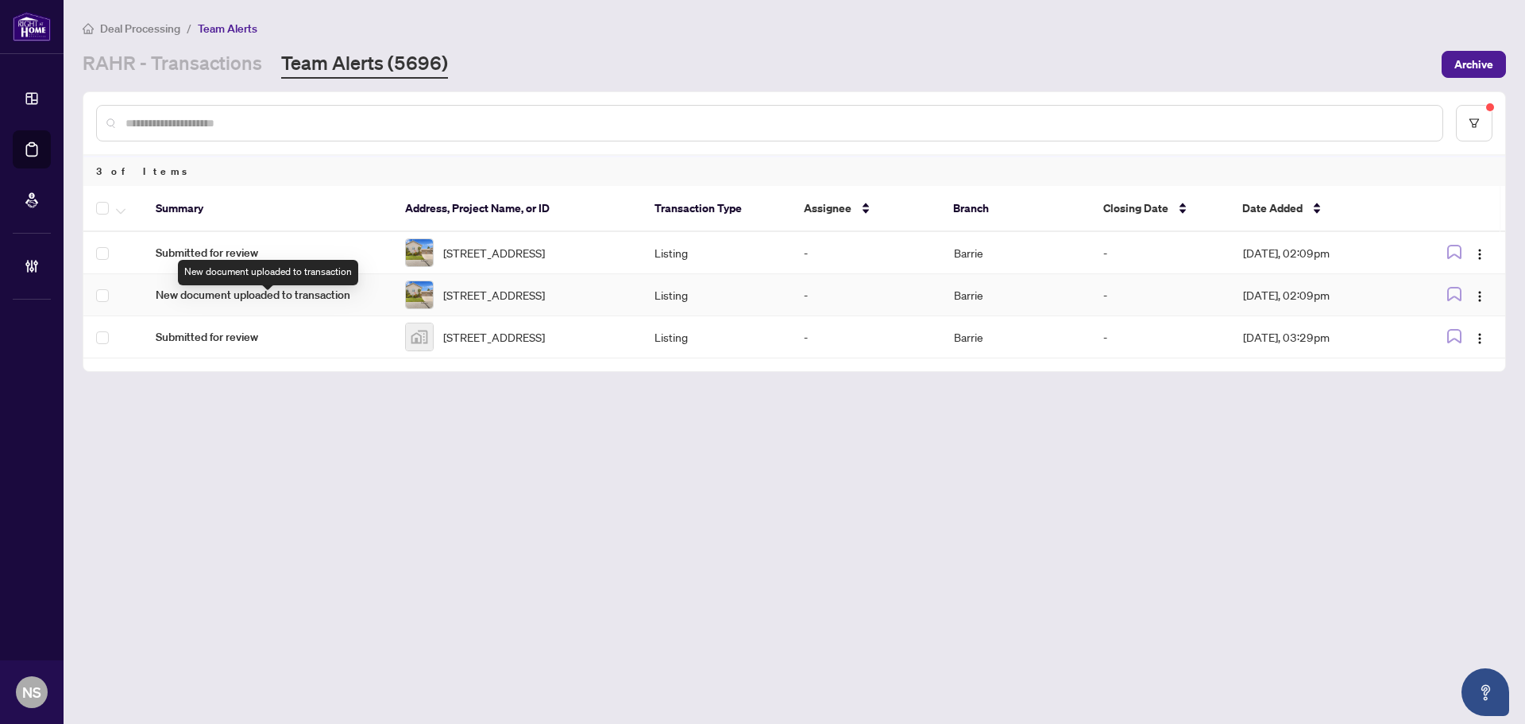
click at [264, 303] on span "New document uploaded to transaction" at bounding box center [268, 294] width 224 height 17
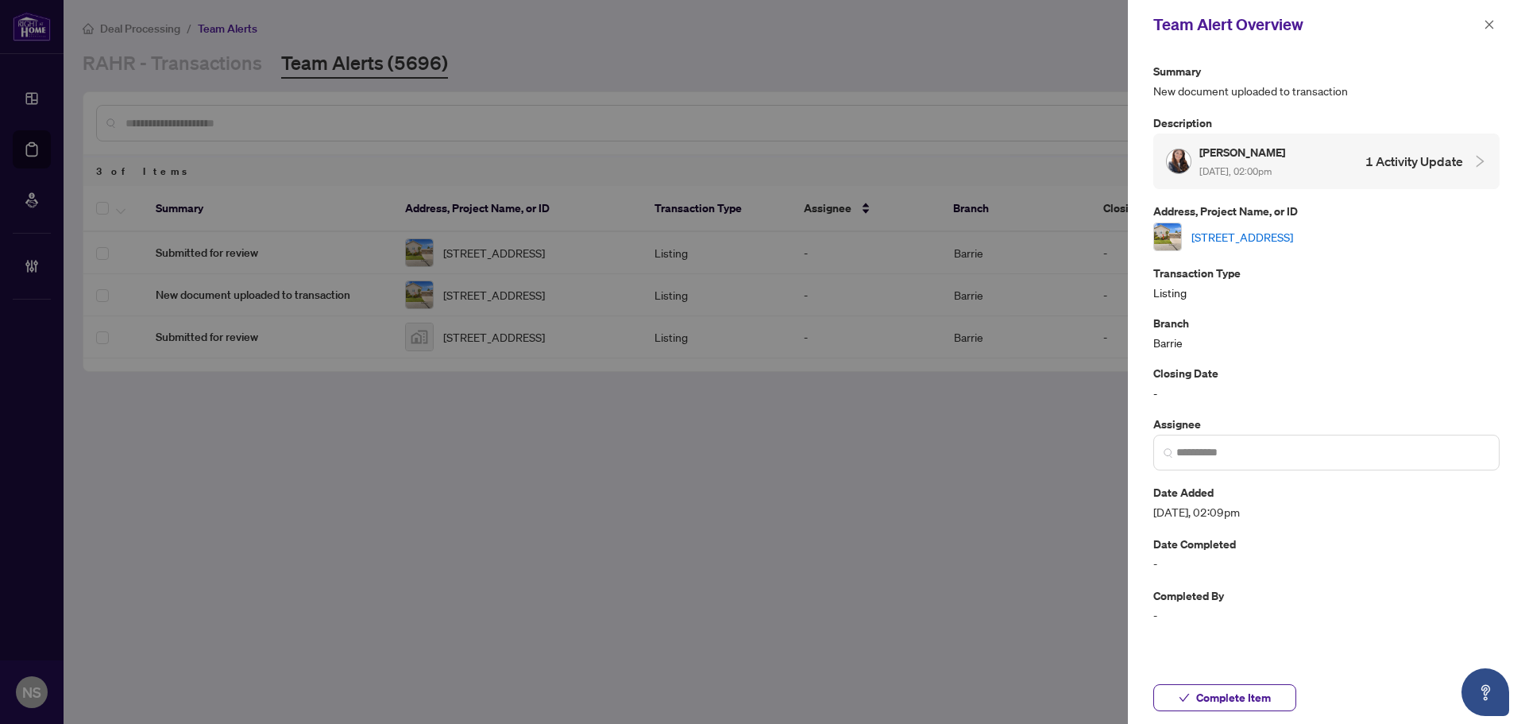
click at [1293, 231] on link "[STREET_ADDRESS]" at bounding box center [1243, 236] width 102 height 17
click at [1184, 705] on span "button" at bounding box center [1184, 697] width 11 height 25
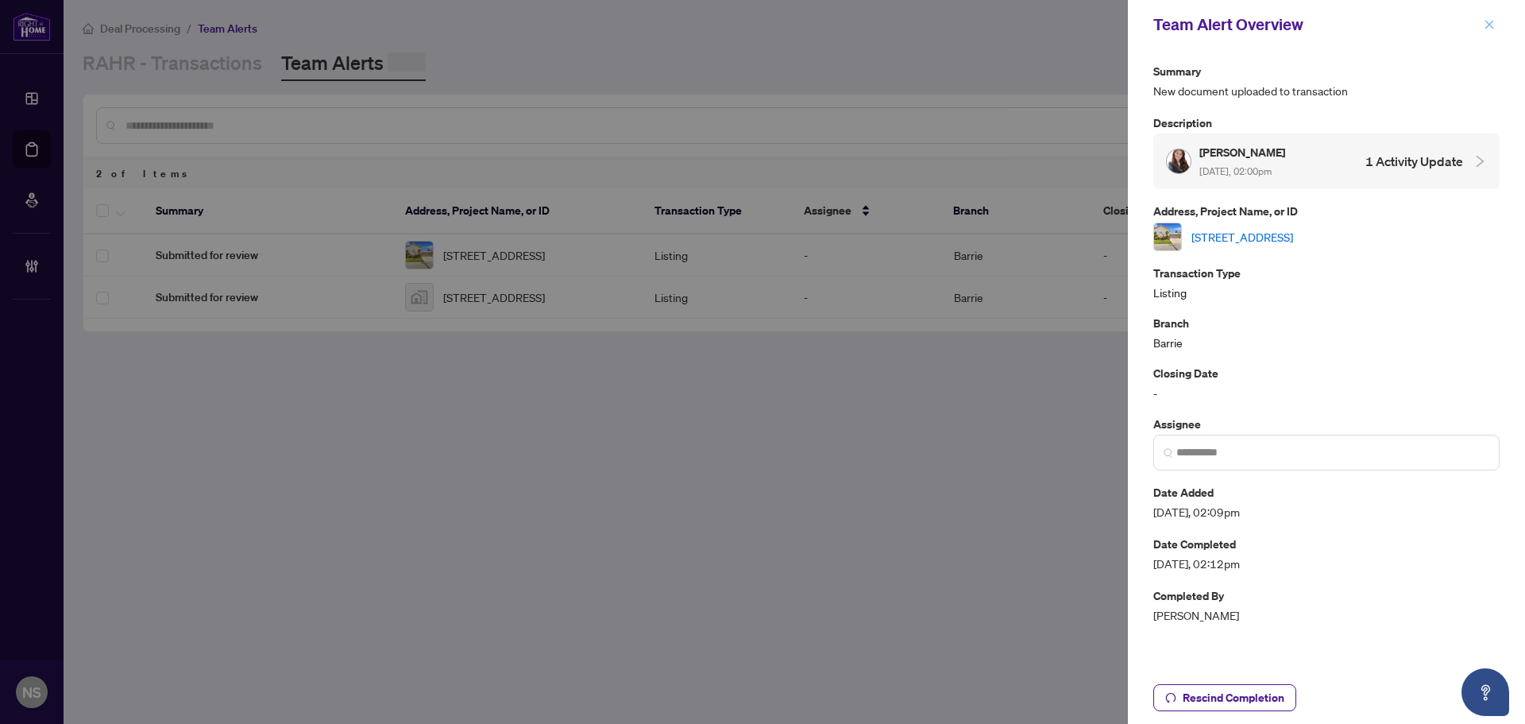
click at [1494, 27] on icon "close" at bounding box center [1489, 24] width 11 height 11
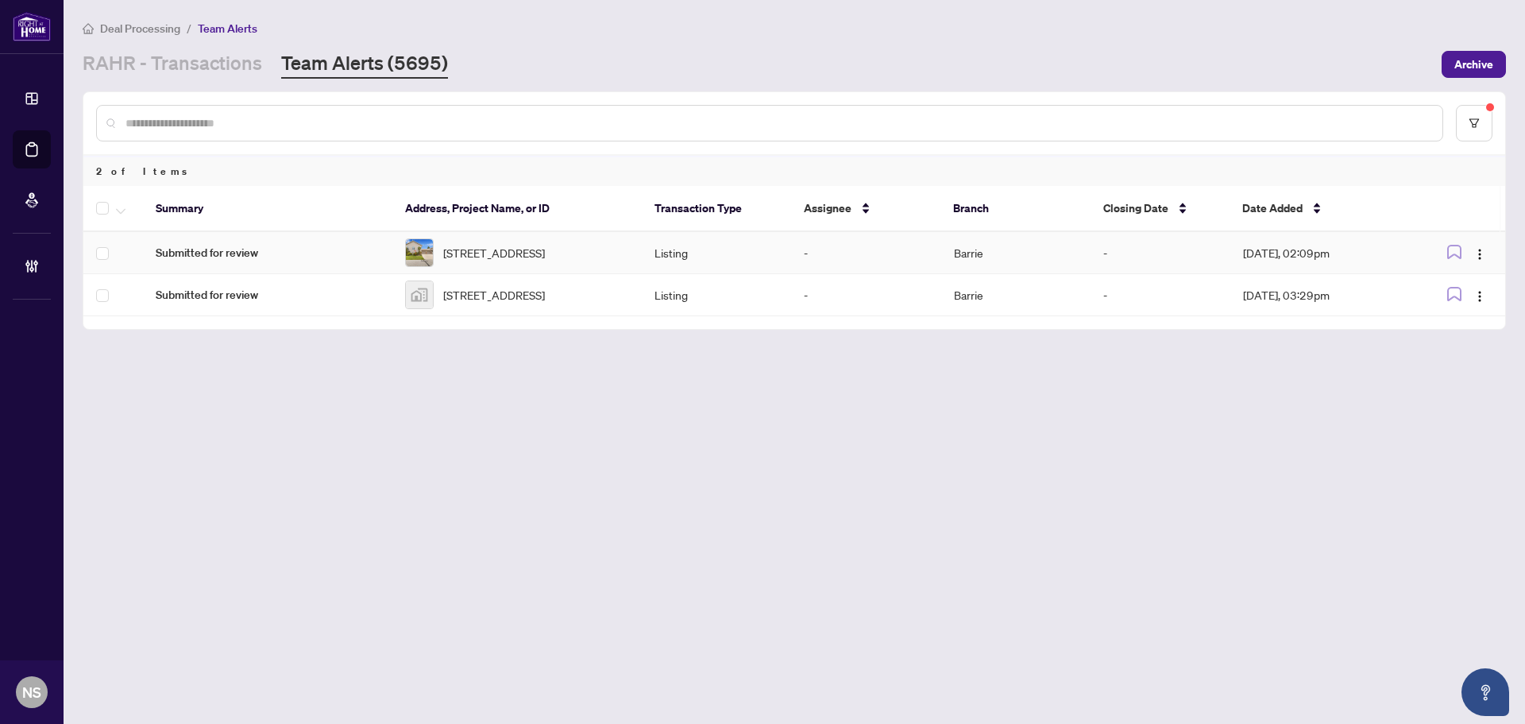
click at [244, 247] on span "Submitted for review" at bounding box center [268, 252] width 224 height 17
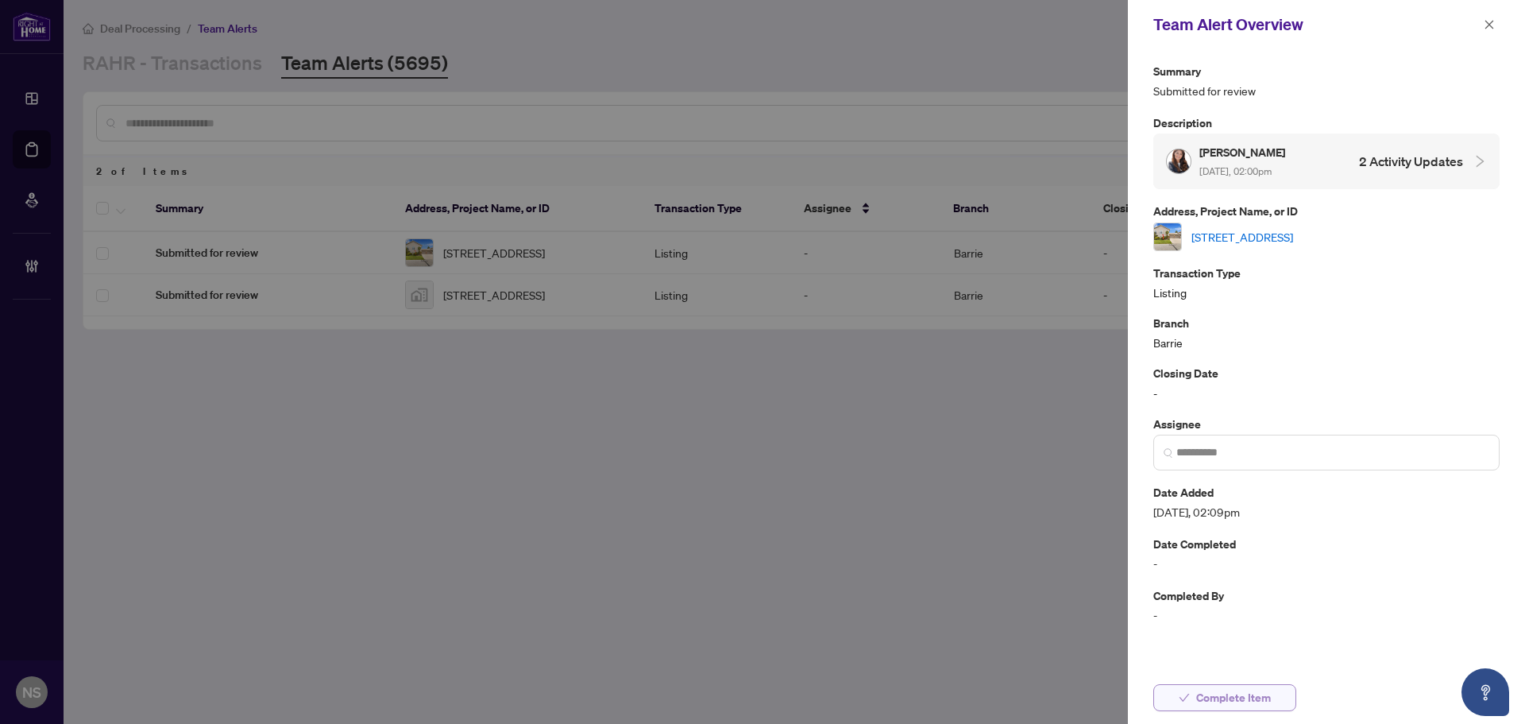
click at [1212, 705] on span "Complete Item" at bounding box center [1233, 697] width 75 height 25
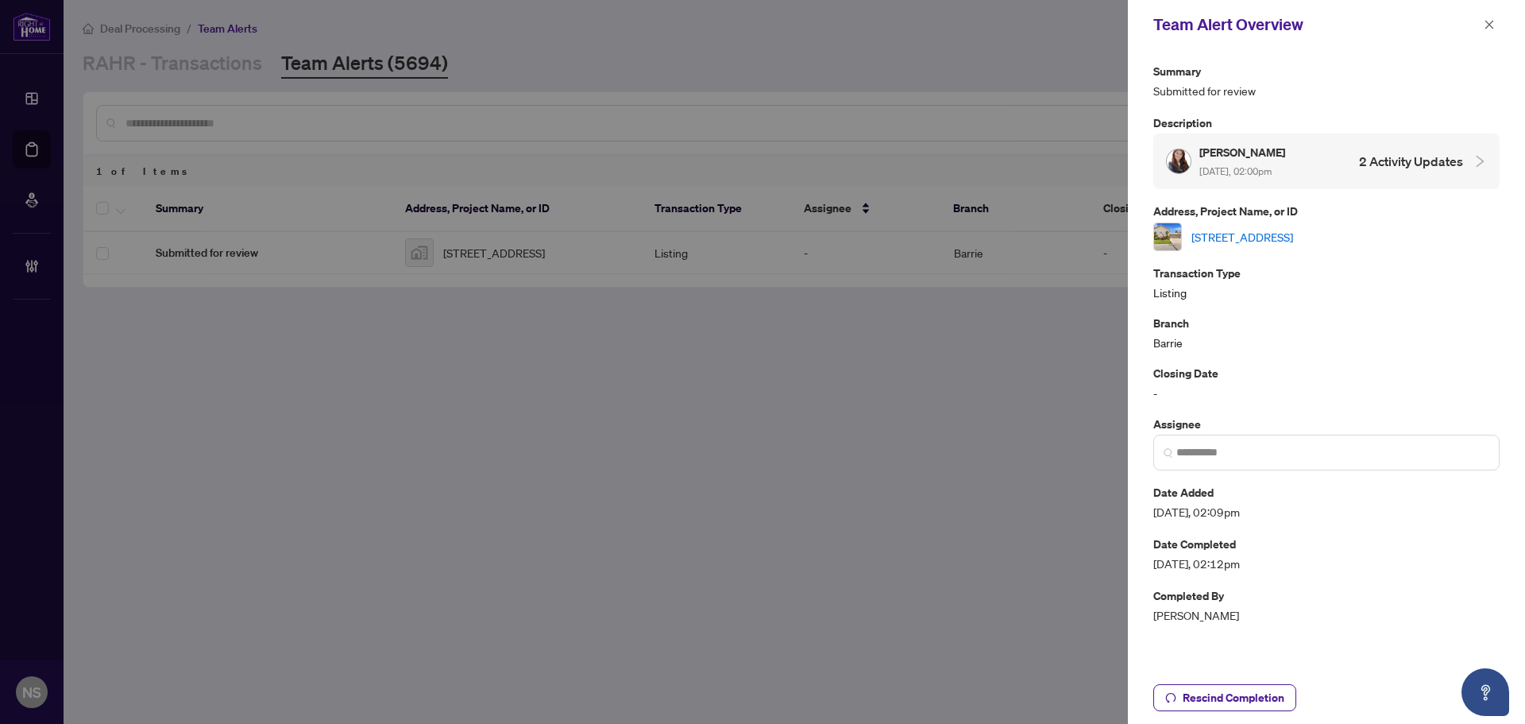
click at [1489, 29] on icon "close" at bounding box center [1489, 24] width 11 height 11
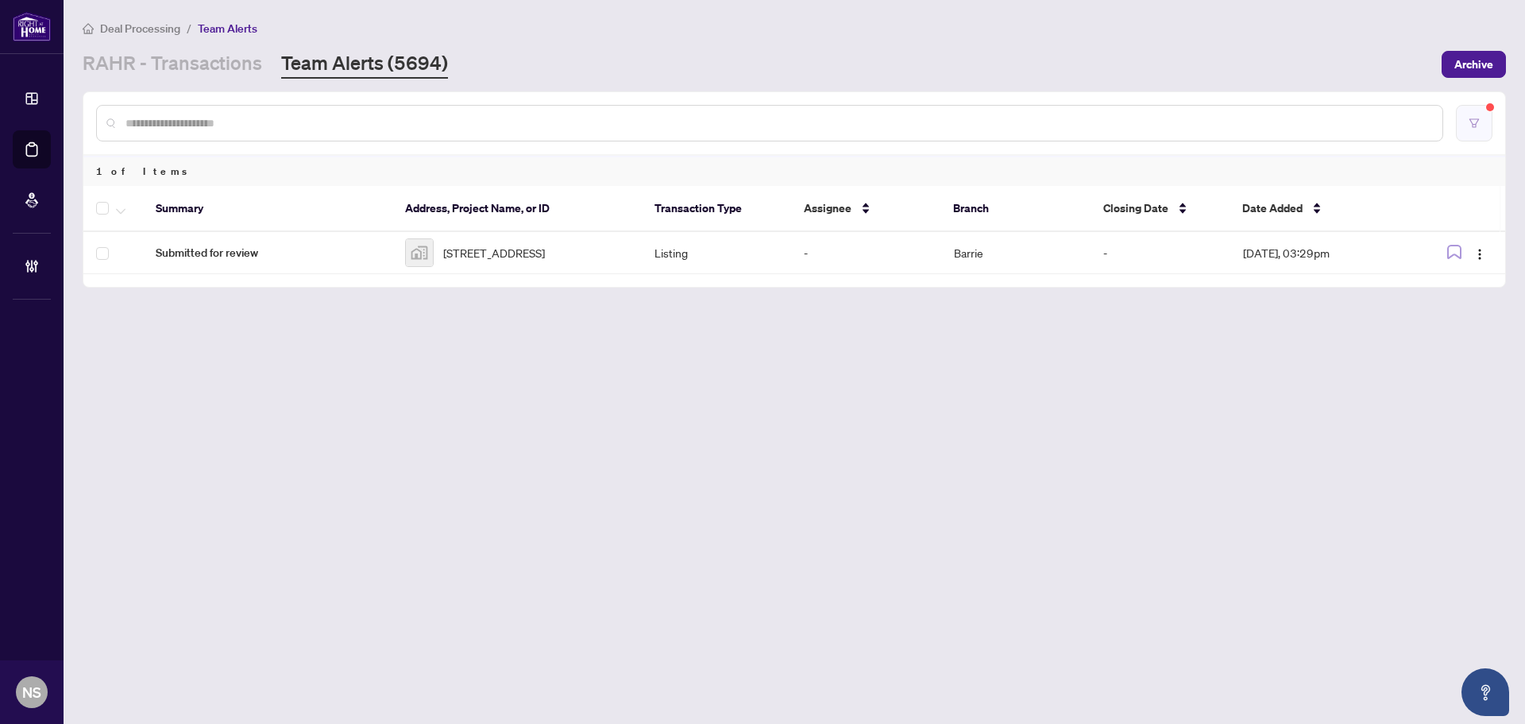
click at [1469, 128] on button "button" at bounding box center [1474, 123] width 37 height 37
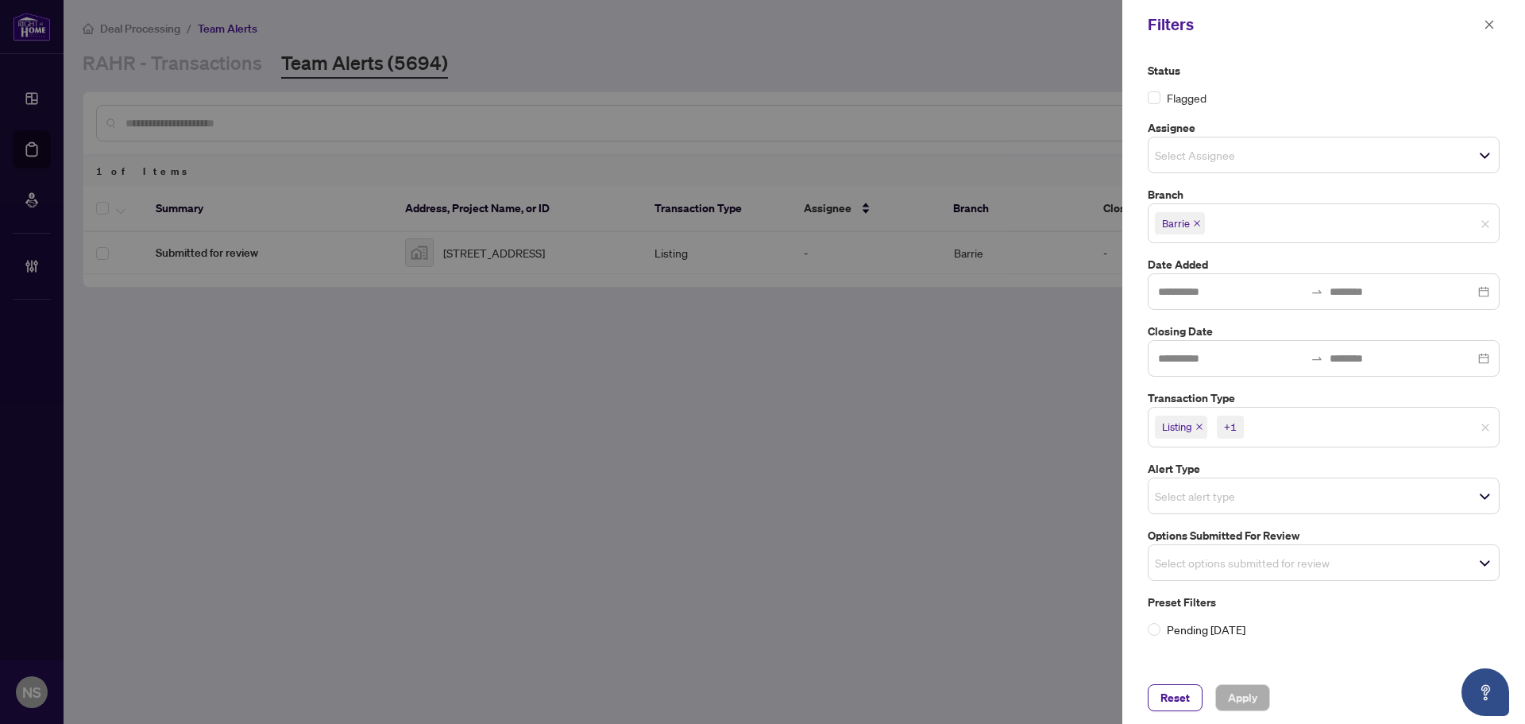
click at [1200, 427] on icon "close" at bounding box center [1200, 427] width 8 height 8
click at [1234, 427] on icon "close" at bounding box center [1235, 427] width 8 height 8
click at [1214, 544] on div "Select options submitted for review" at bounding box center [1324, 558] width 352 height 37
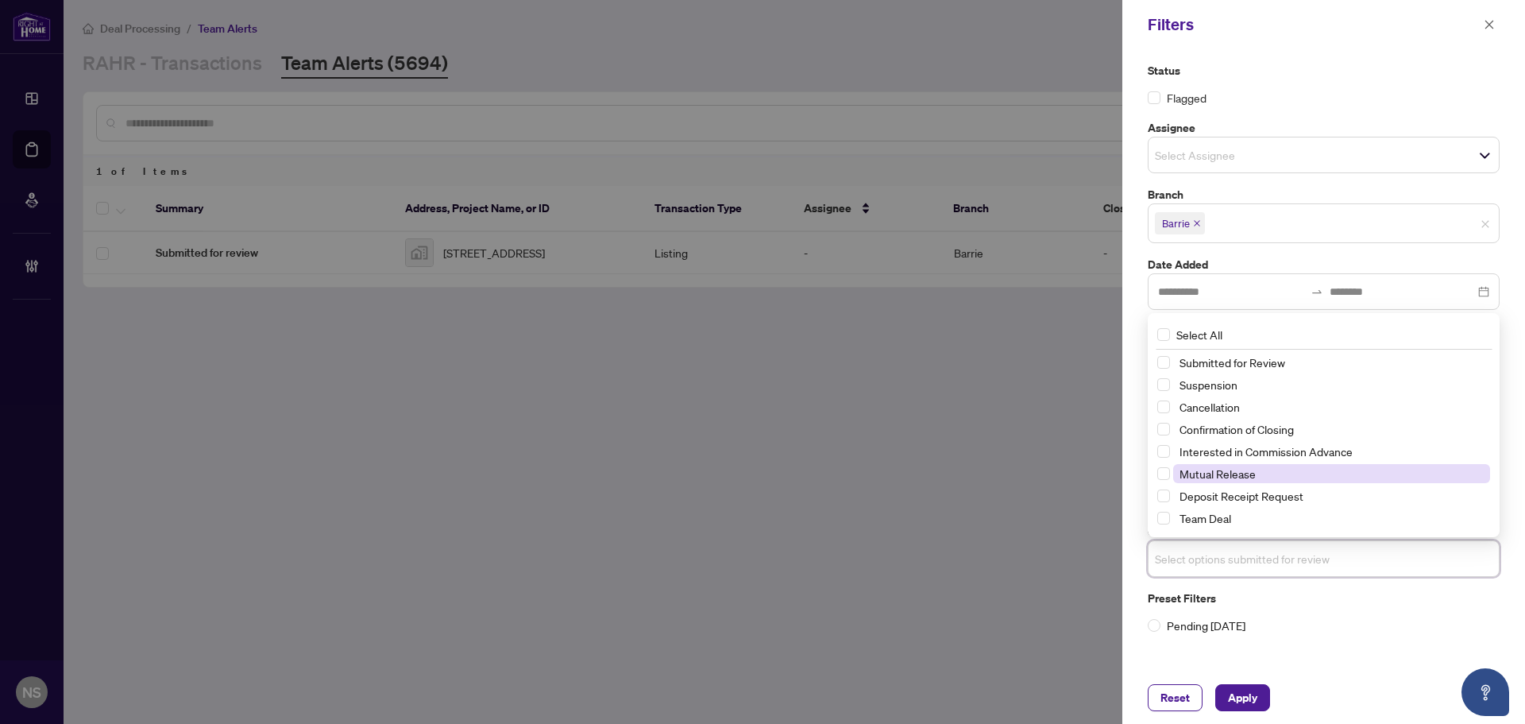
click at [1219, 478] on span "Mutual Release" at bounding box center [1218, 473] width 76 height 14
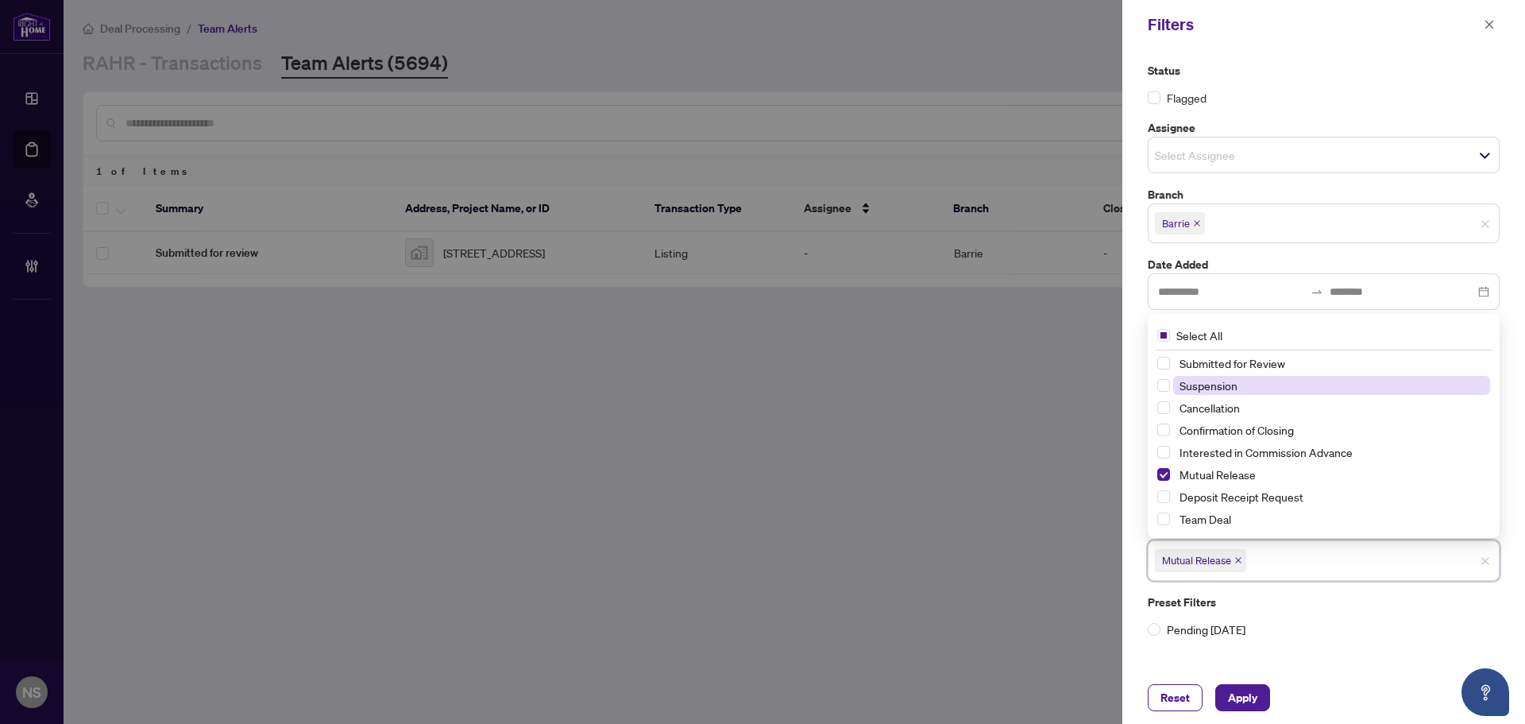
drag, startPoint x: 1218, startPoint y: 403, endPoint x: 1221, endPoint y: 381, distance: 21.7
click at [1219, 403] on span "Cancellation" at bounding box center [1210, 407] width 60 height 14
click at [1222, 381] on span "Suspension" at bounding box center [1209, 385] width 58 height 14
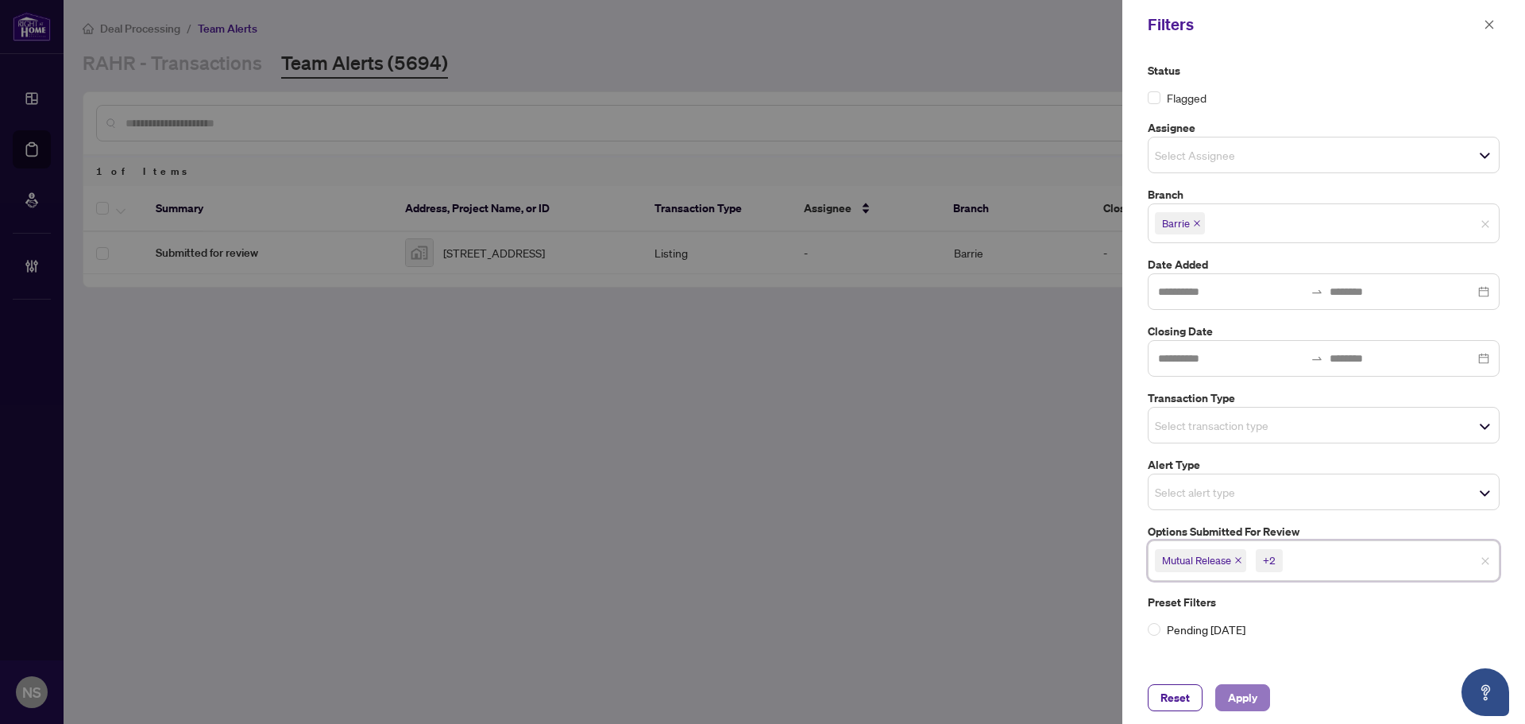
click at [1262, 695] on button "Apply" at bounding box center [1242, 697] width 55 height 27
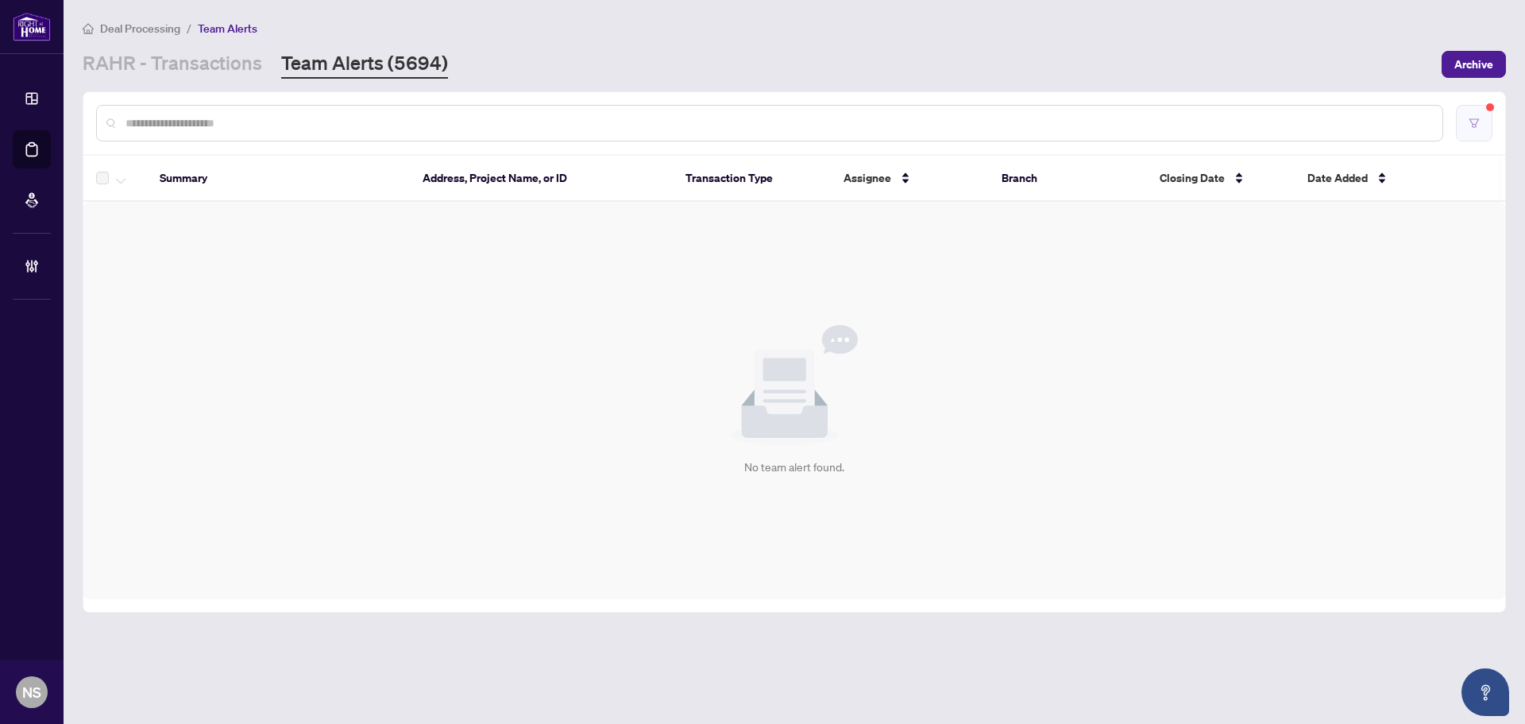
click at [1464, 124] on button "button" at bounding box center [1474, 123] width 37 height 37
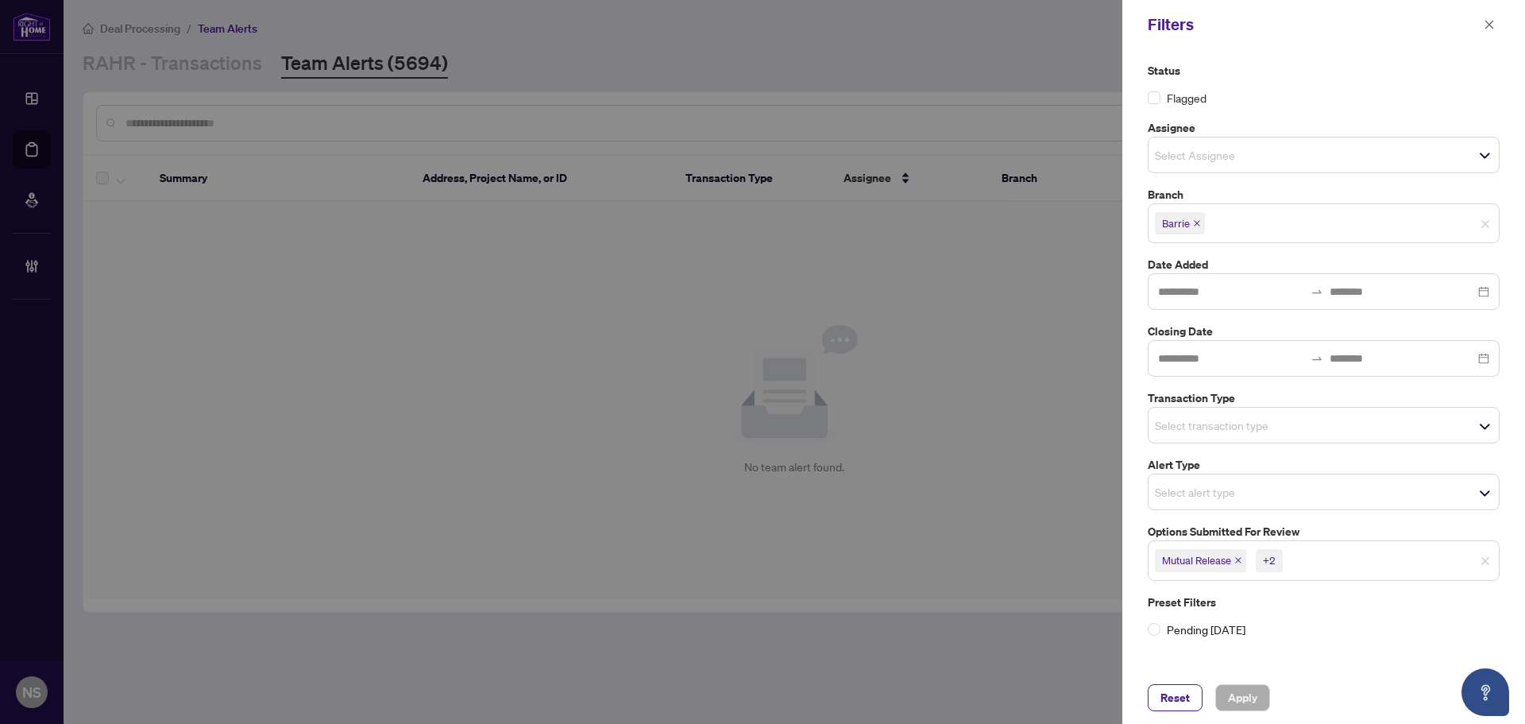
click at [1243, 563] on icon "close" at bounding box center [1239, 560] width 8 height 8
click at [1226, 560] on icon "close" at bounding box center [1226, 561] width 6 height 6
click at [1226, 560] on icon "close" at bounding box center [1222, 560] width 8 height 8
click at [1235, 439] on div "Select transaction type" at bounding box center [1324, 425] width 352 height 37
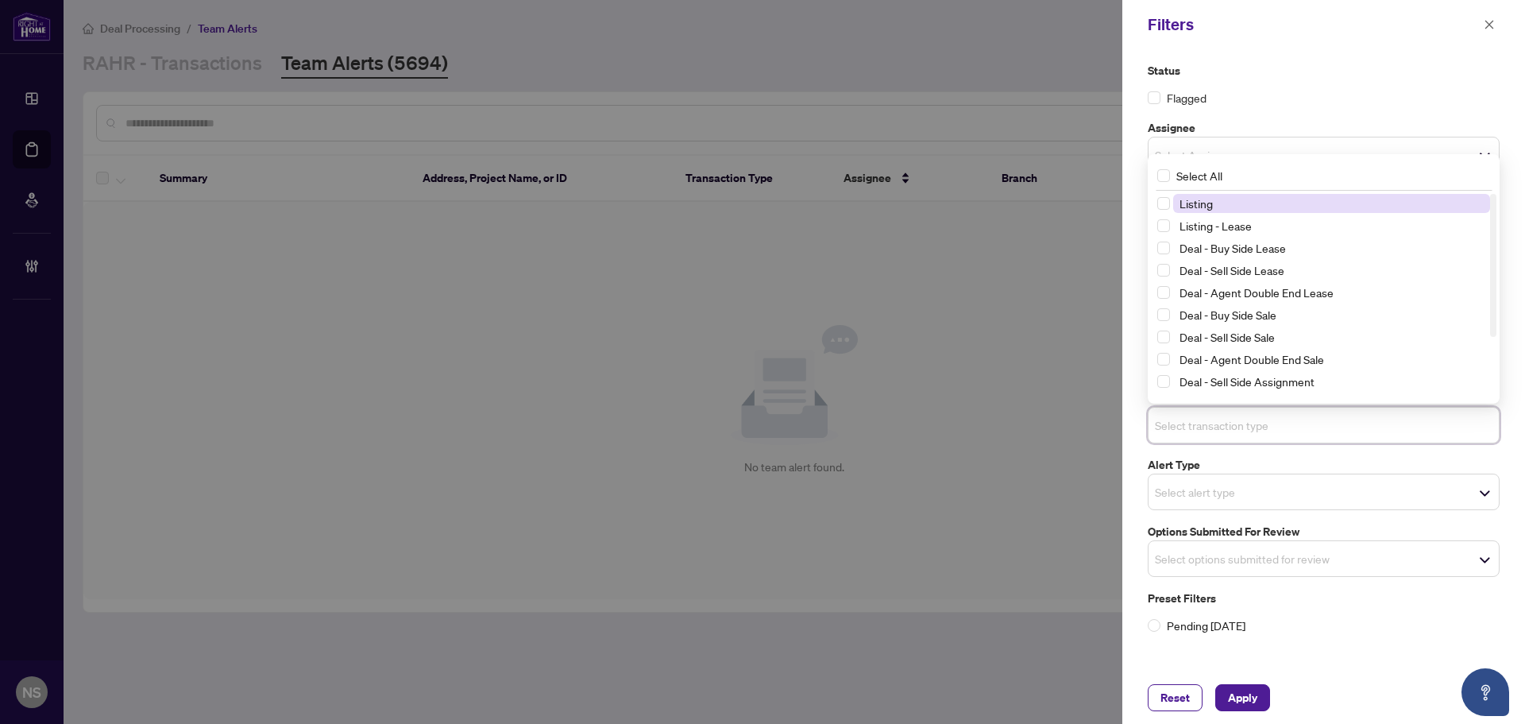
click at [1243, 207] on span "Listing" at bounding box center [1331, 203] width 317 height 19
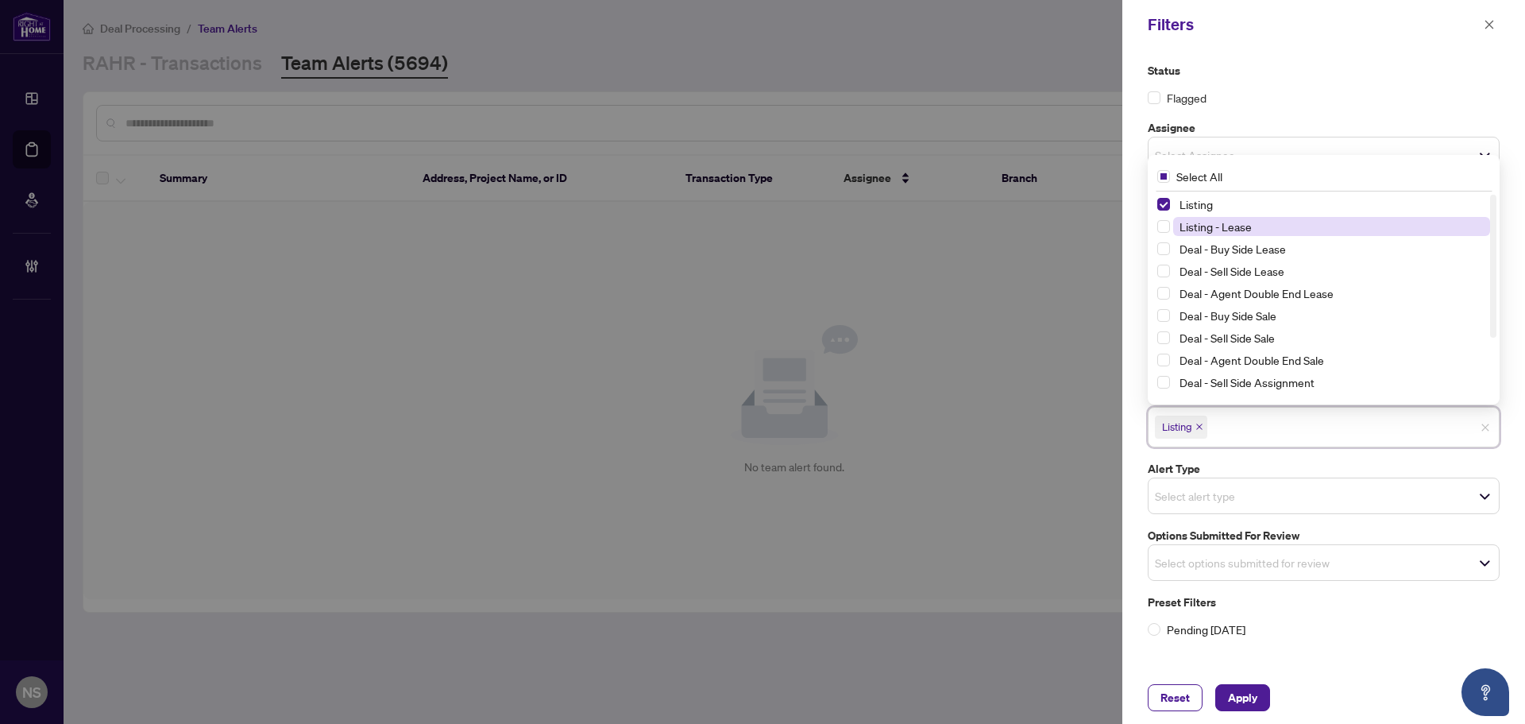
click at [1239, 227] on span "Listing - Lease" at bounding box center [1216, 226] width 72 height 14
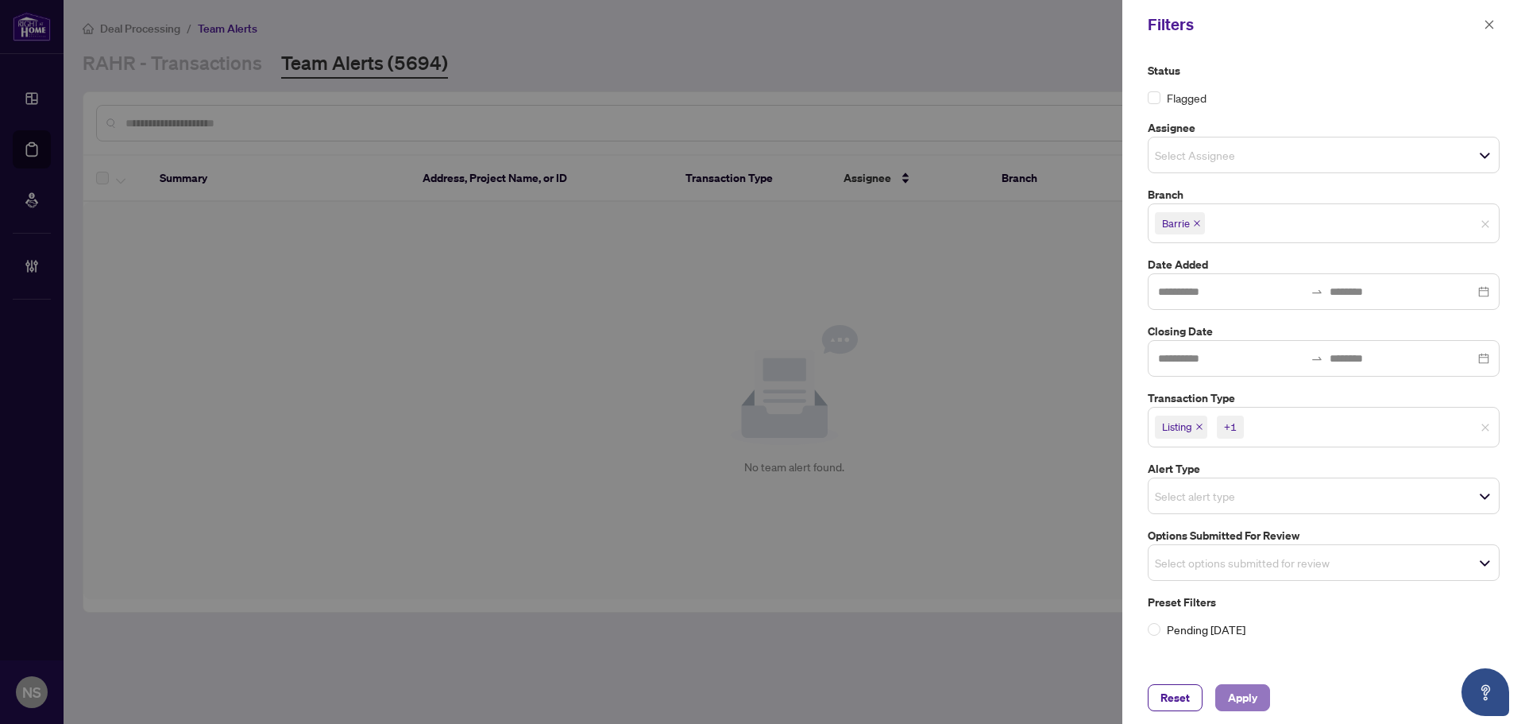
click at [1247, 710] on button "Apply" at bounding box center [1242, 697] width 55 height 27
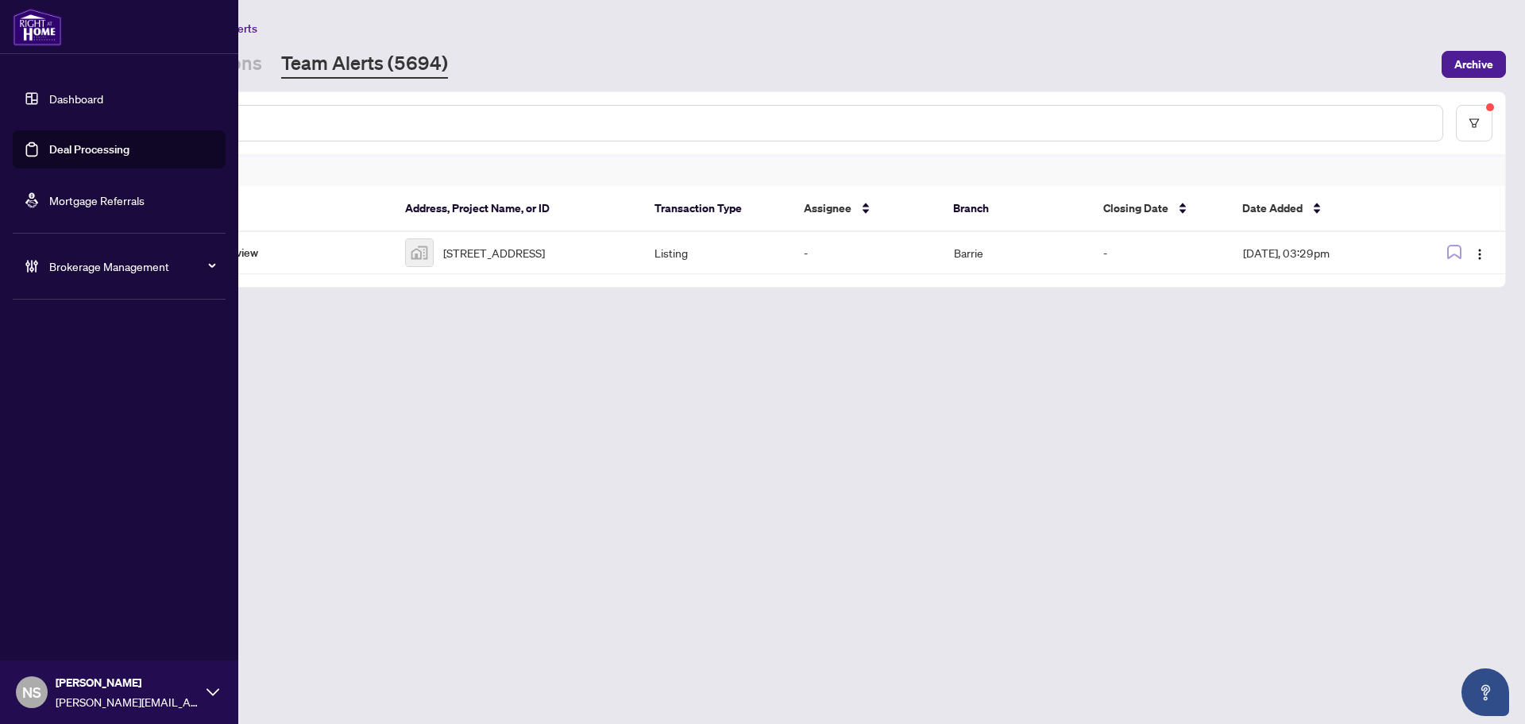
click at [32, 265] on icon at bounding box center [31, 266] width 4 height 12
click at [77, 385] on link "Manage Agents" at bounding box center [72, 380] width 79 height 14
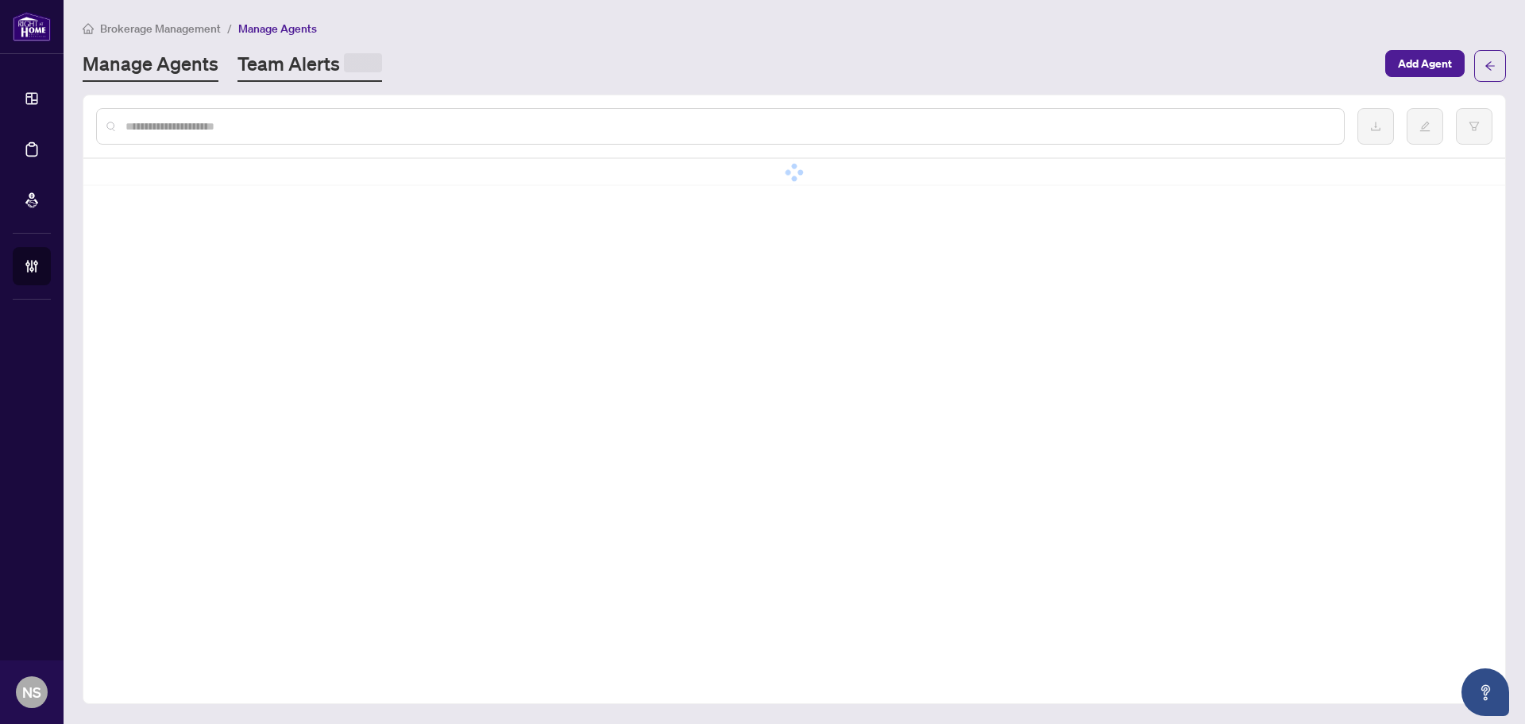
click at [319, 70] on link "Team Alerts" at bounding box center [310, 66] width 145 height 31
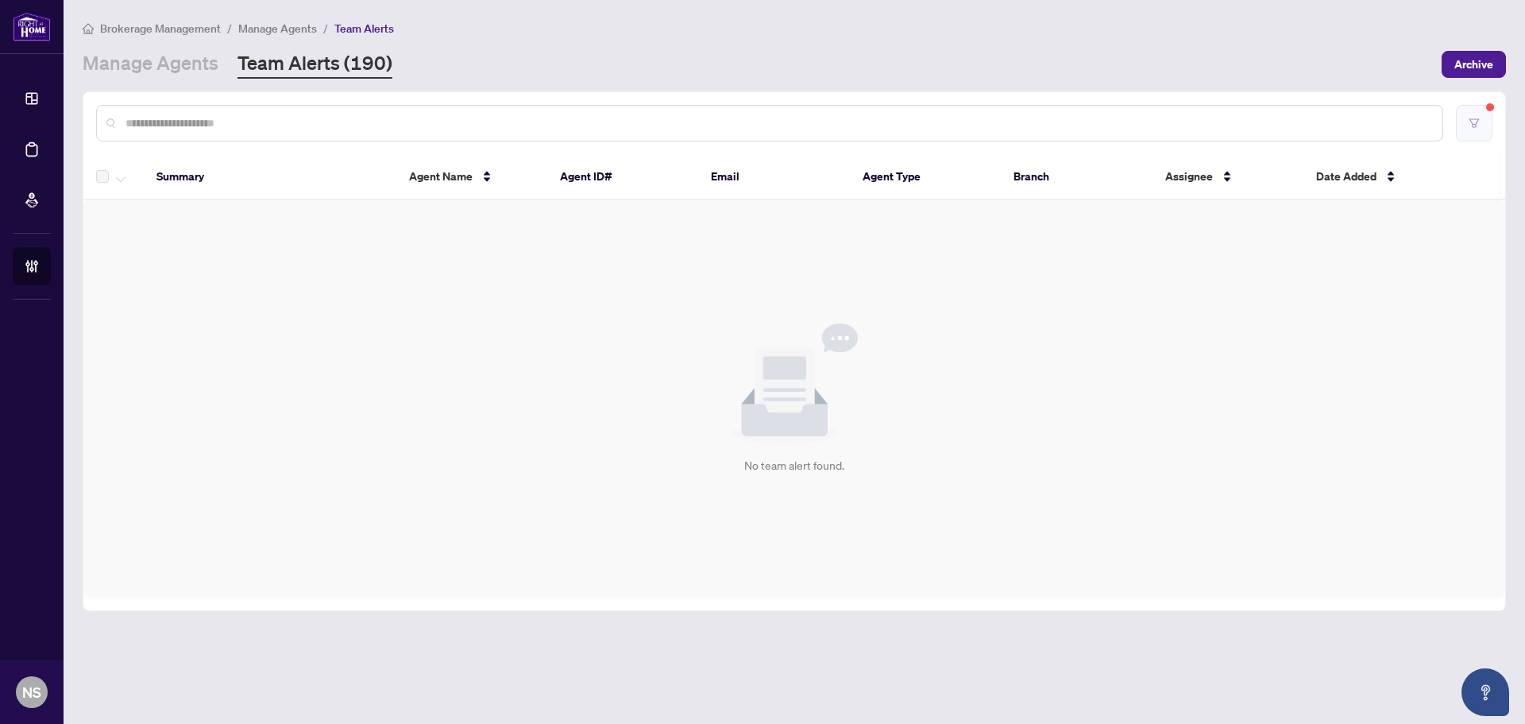
click at [1473, 132] on button "button" at bounding box center [1474, 123] width 37 height 37
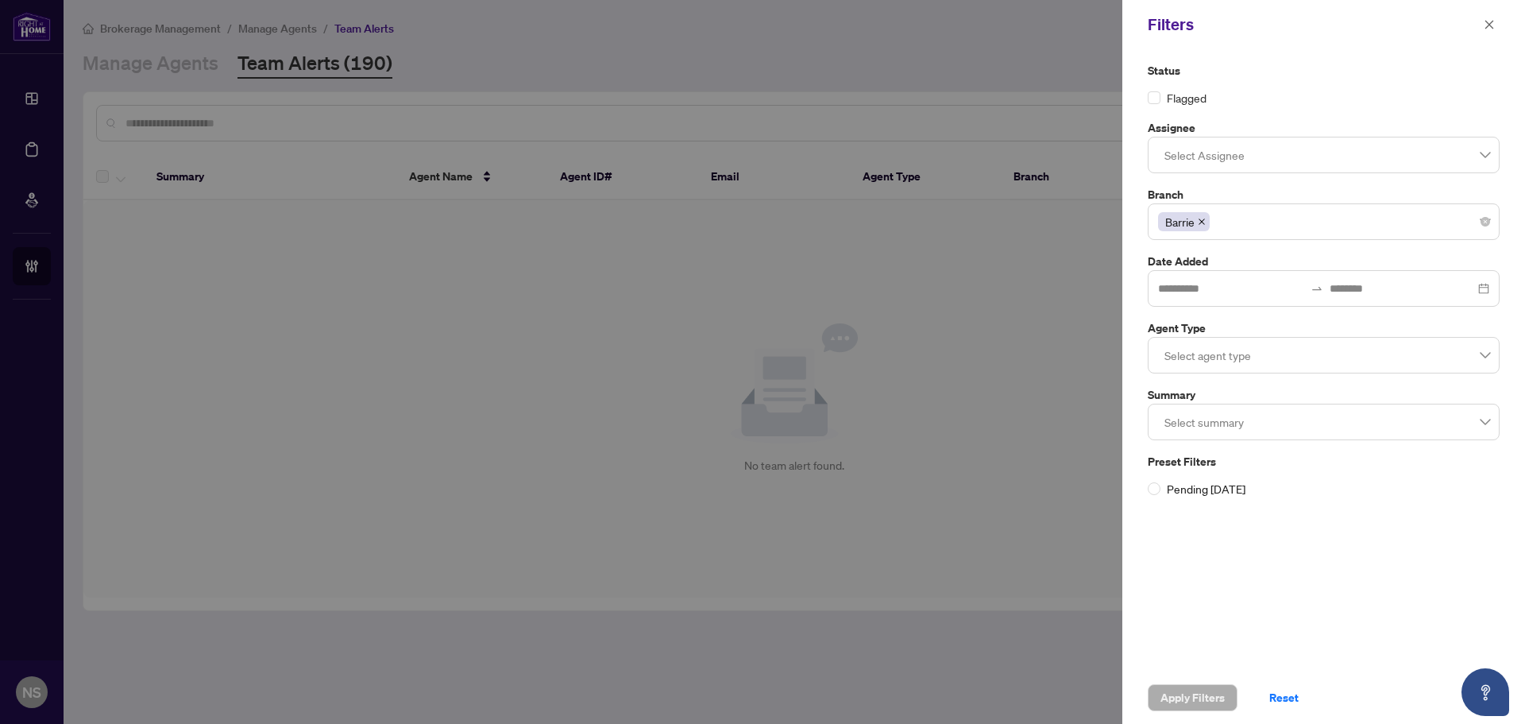
click at [1200, 223] on icon "close" at bounding box center [1202, 221] width 6 height 6
click at [1204, 704] on span "Apply Filters" at bounding box center [1193, 697] width 64 height 25
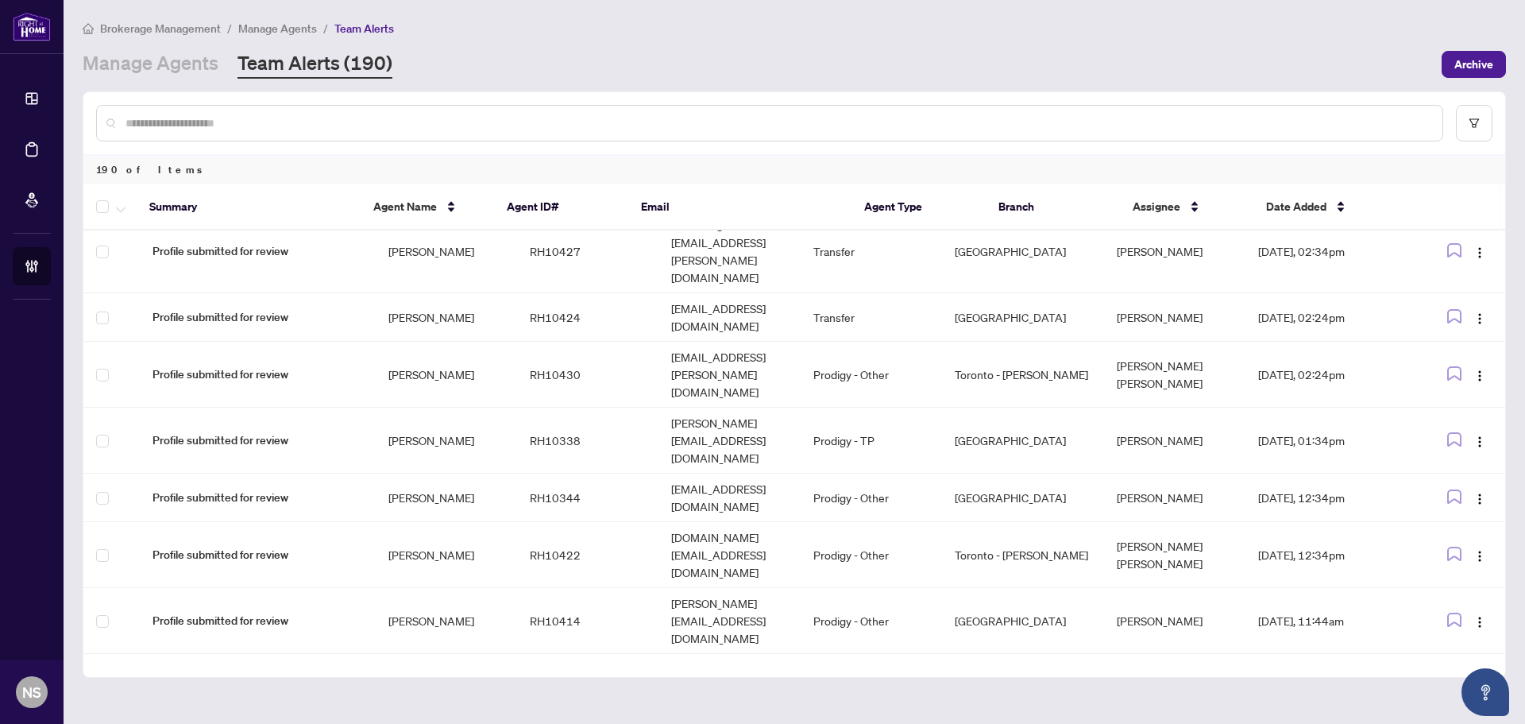
scroll to position [3755, 0]
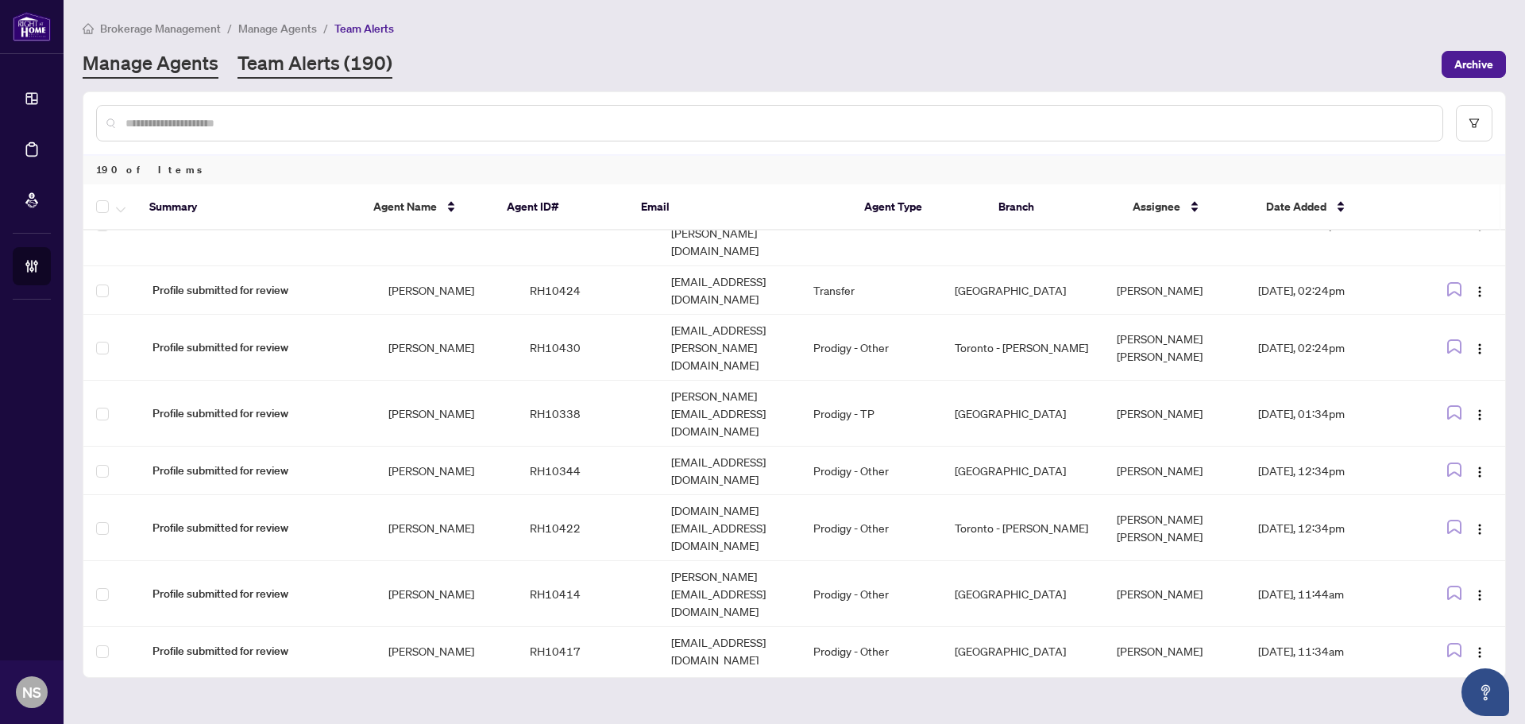
click at [160, 59] on link "Manage Agents" at bounding box center [151, 64] width 136 height 29
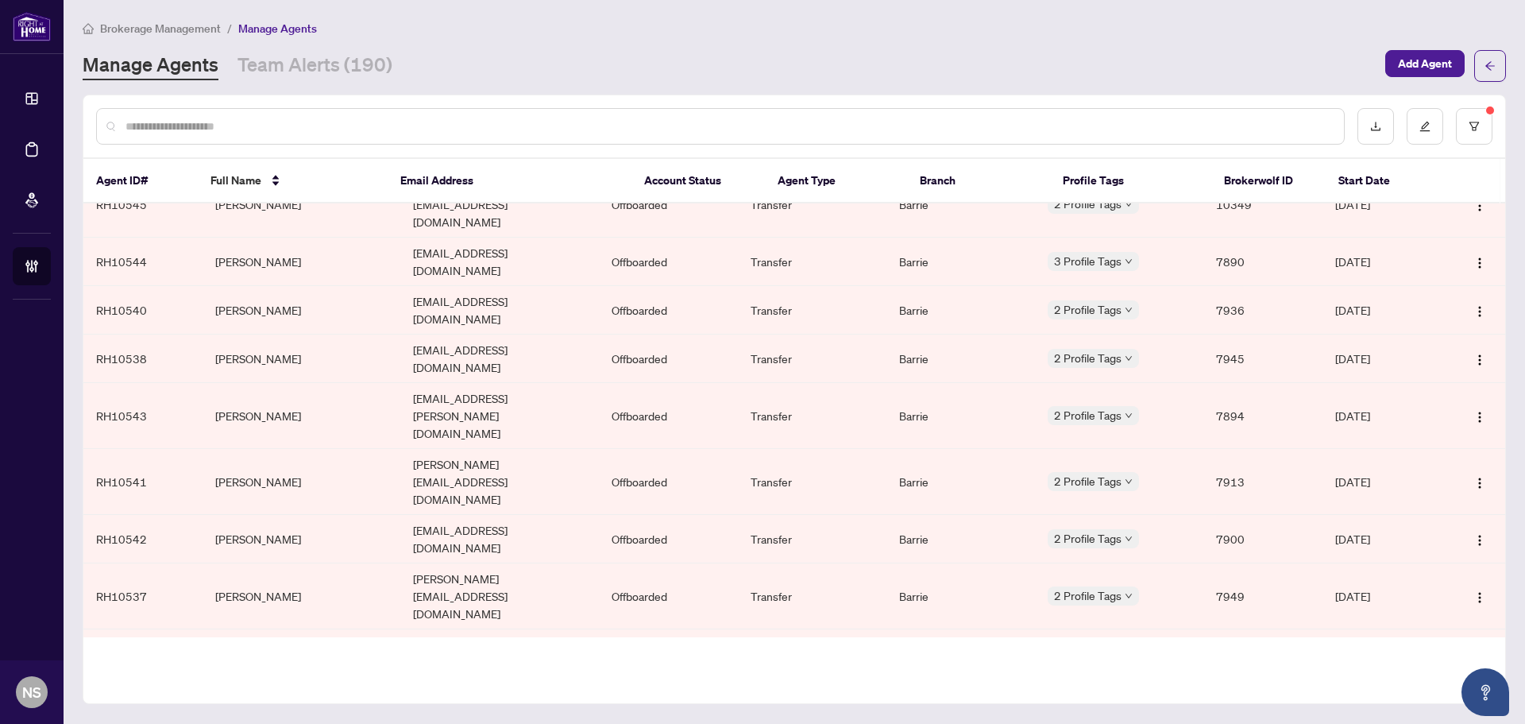
scroll to position [79, 0]
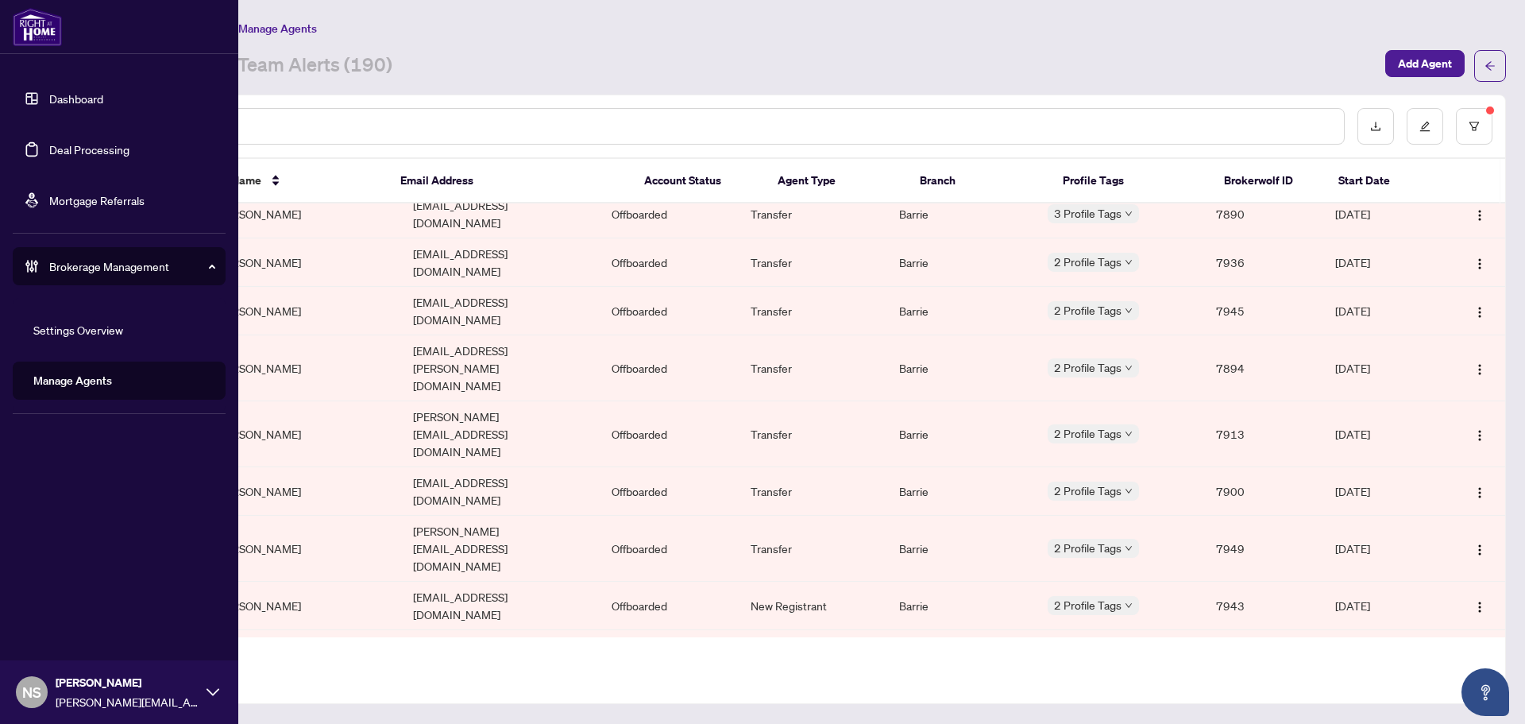
click at [49, 155] on link "Deal Processing" at bounding box center [89, 149] width 80 height 14
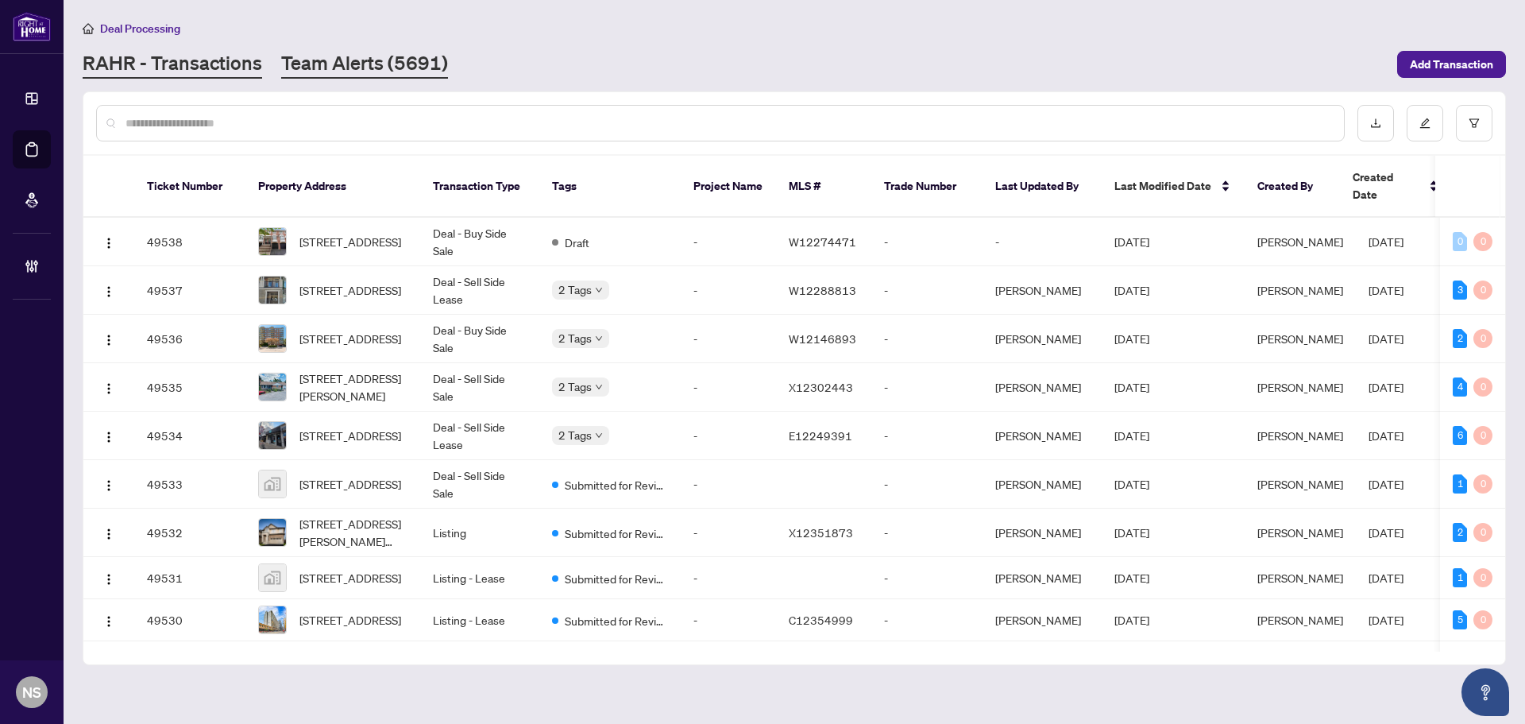
click at [432, 56] on link "Team Alerts (5691)" at bounding box center [364, 64] width 167 height 29
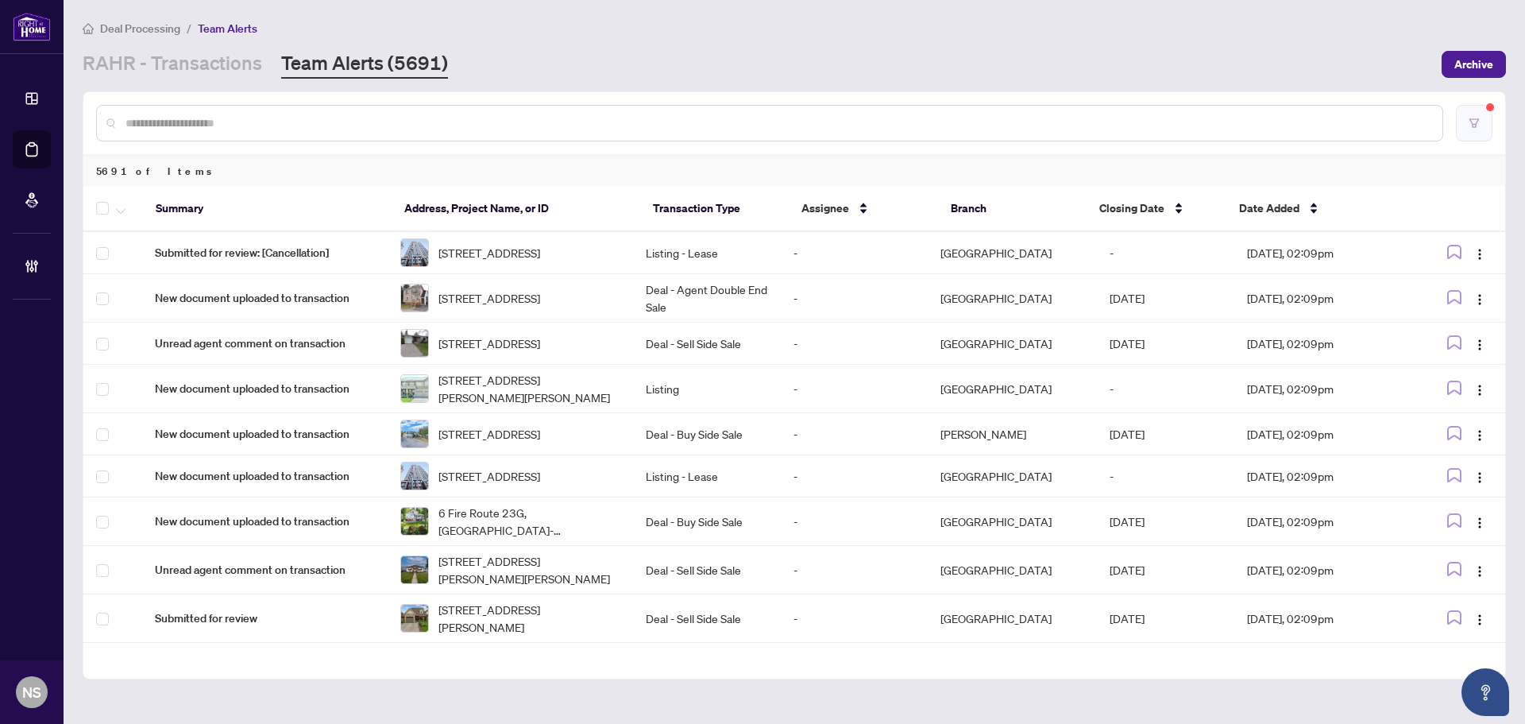
click at [1477, 127] on icon "filter" at bounding box center [1474, 123] width 11 height 11
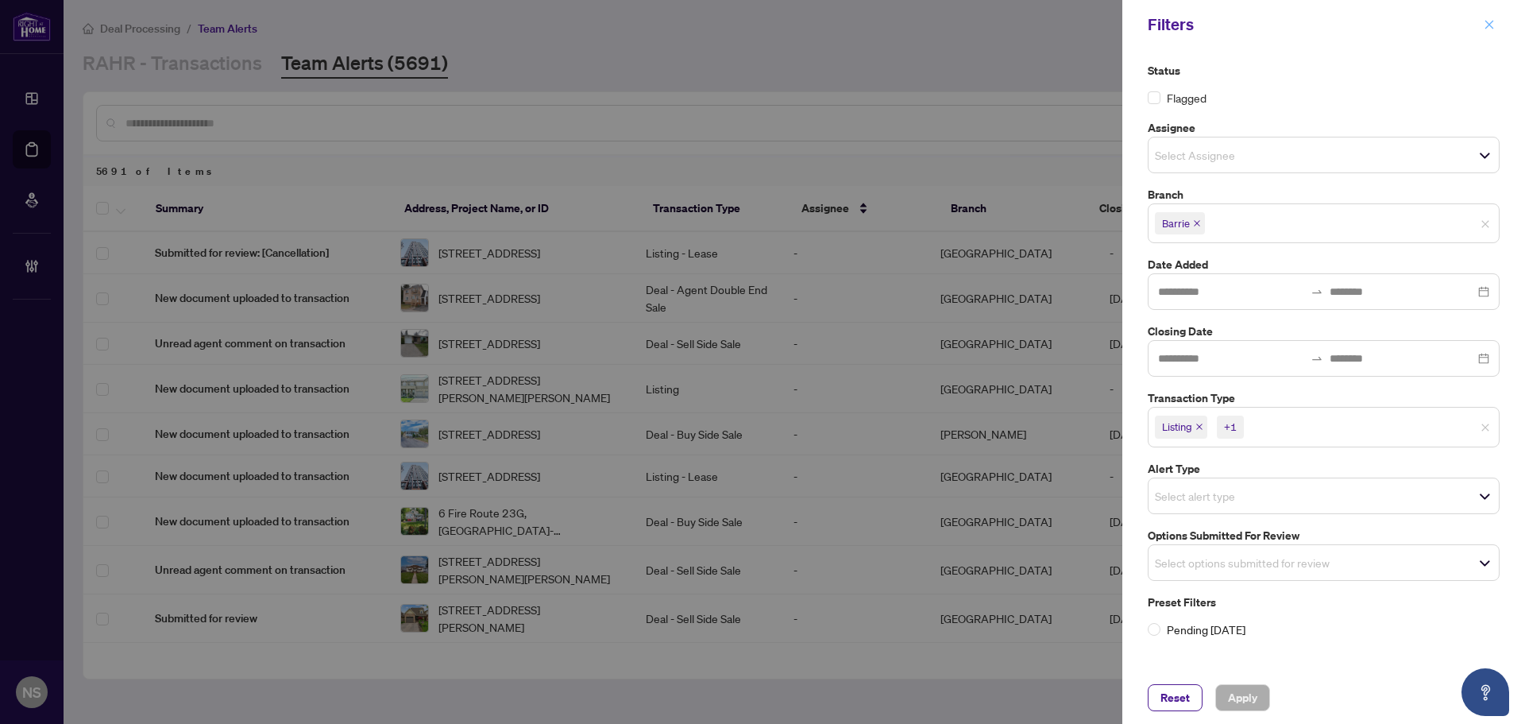
click at [1490, 24] on icon "close" at bounding box center [1490, 24] width 9 height 9
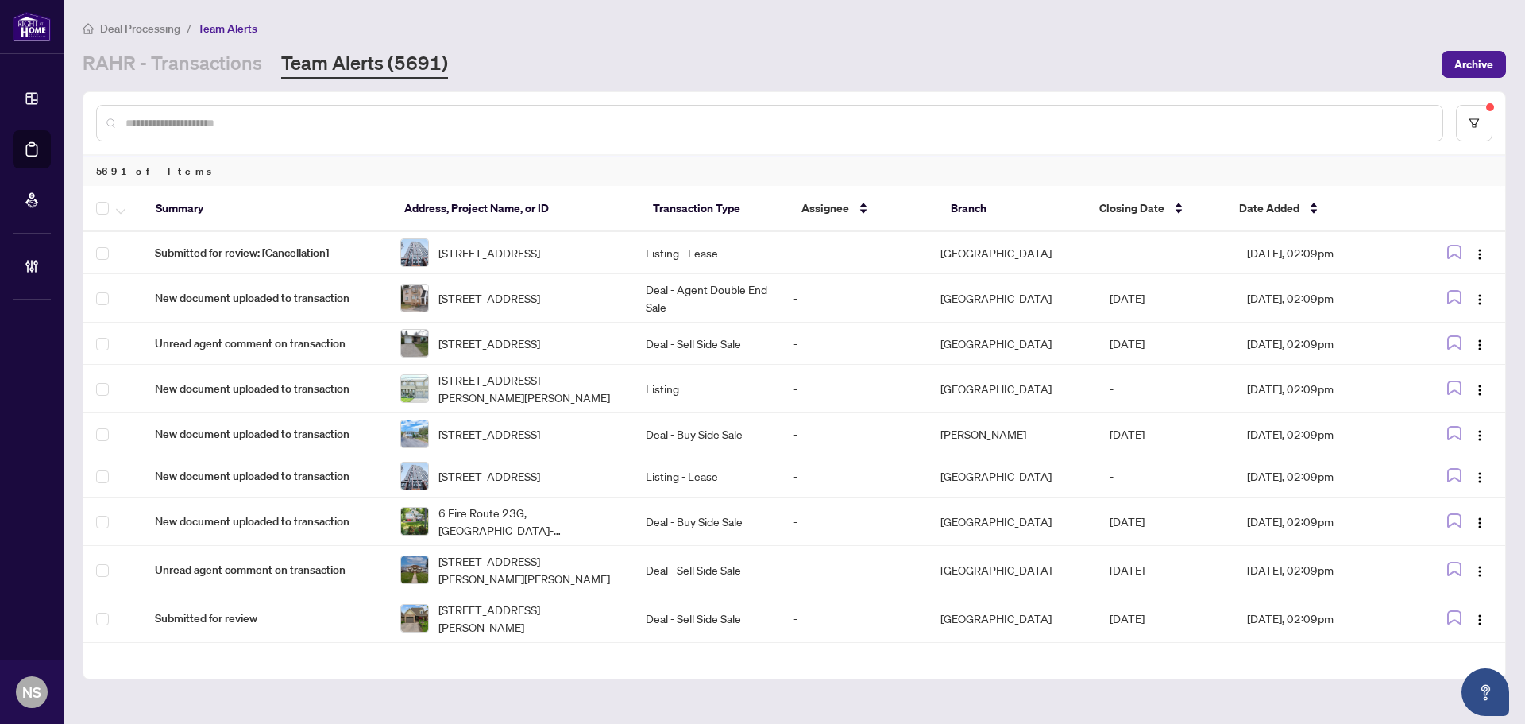
click at [381, 55] on link "Team Alerts (5691)" at bounding box center [364, 64] width 167 height 29
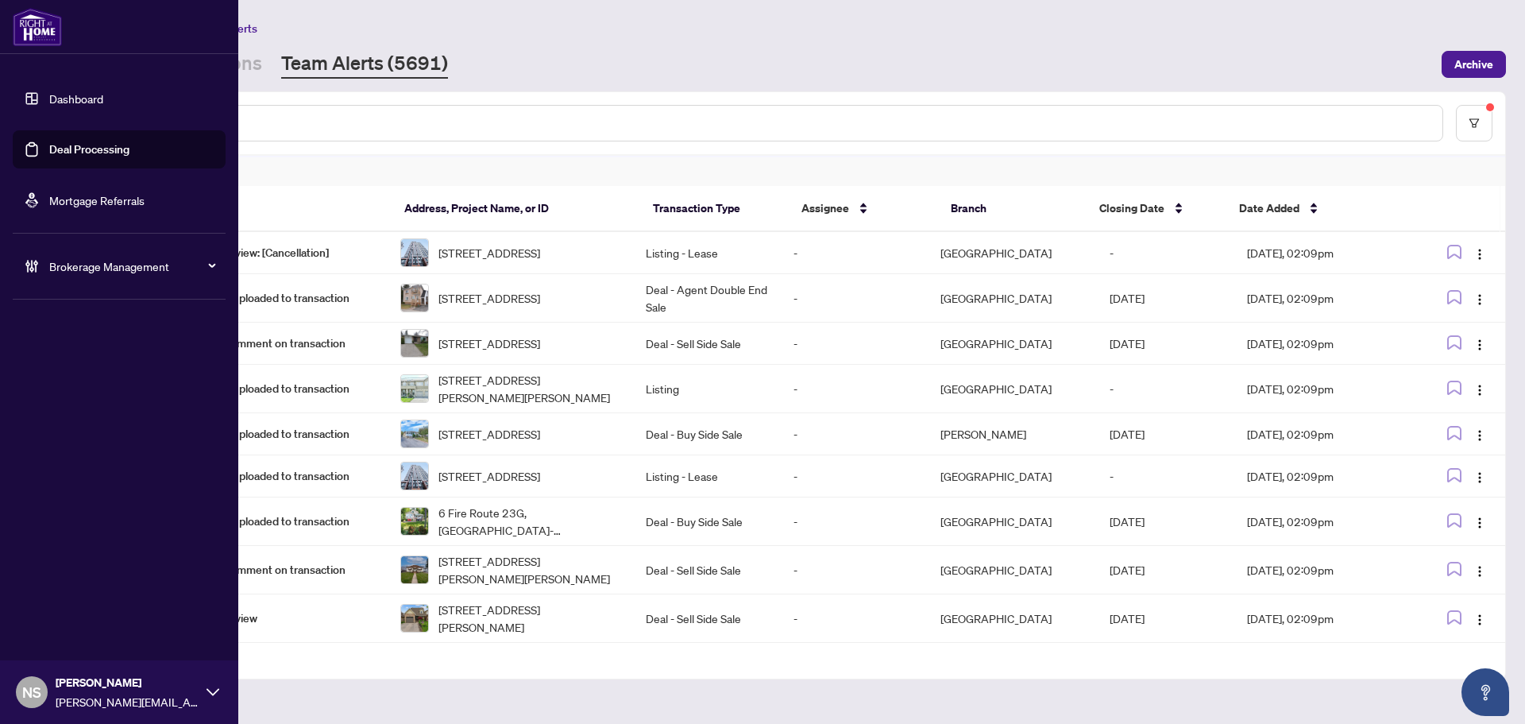
click at [49, 142] on link "Deal Processing" at bounding box center [89, 149] width 80 height 14
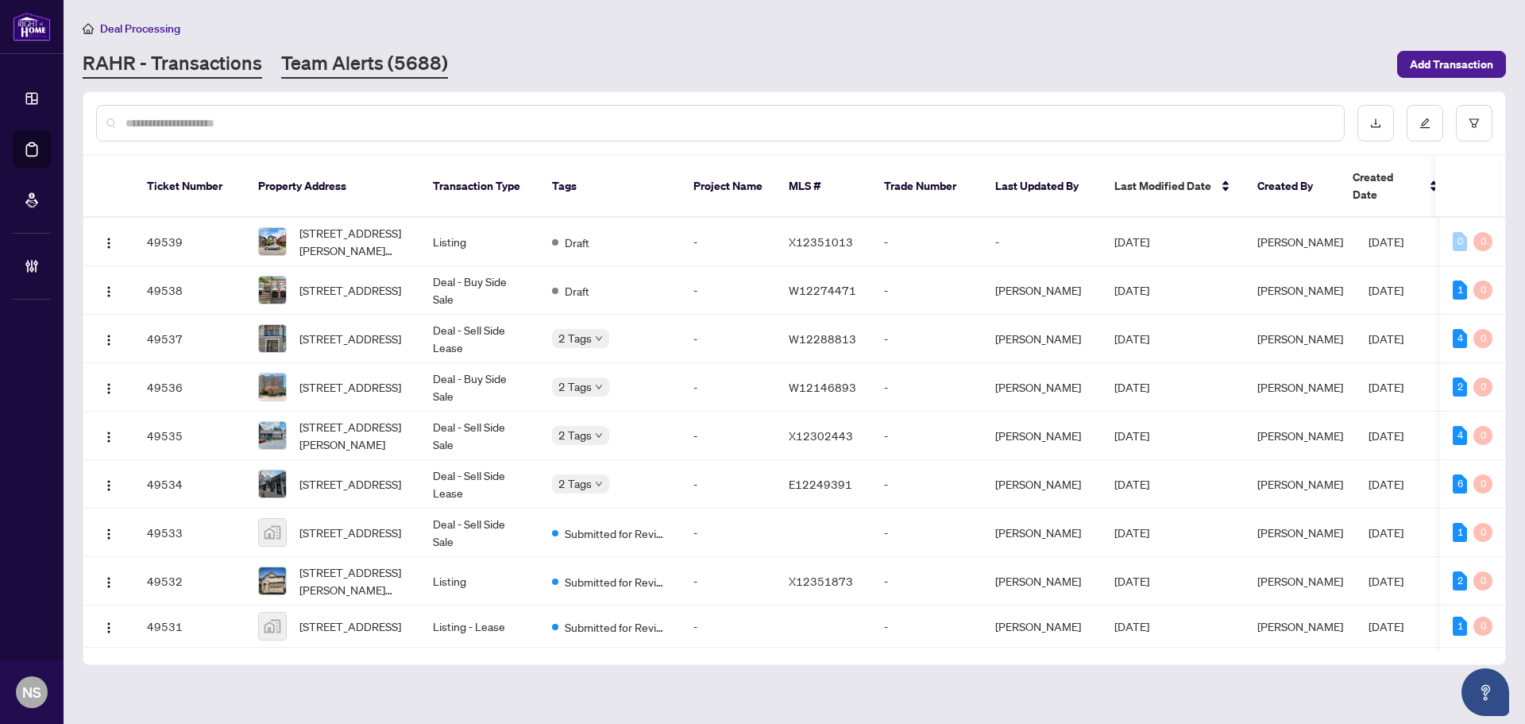
click at [367, 65] on link "Team Alerts (5688)" at bounding box center [364, 64] width 167 height 29
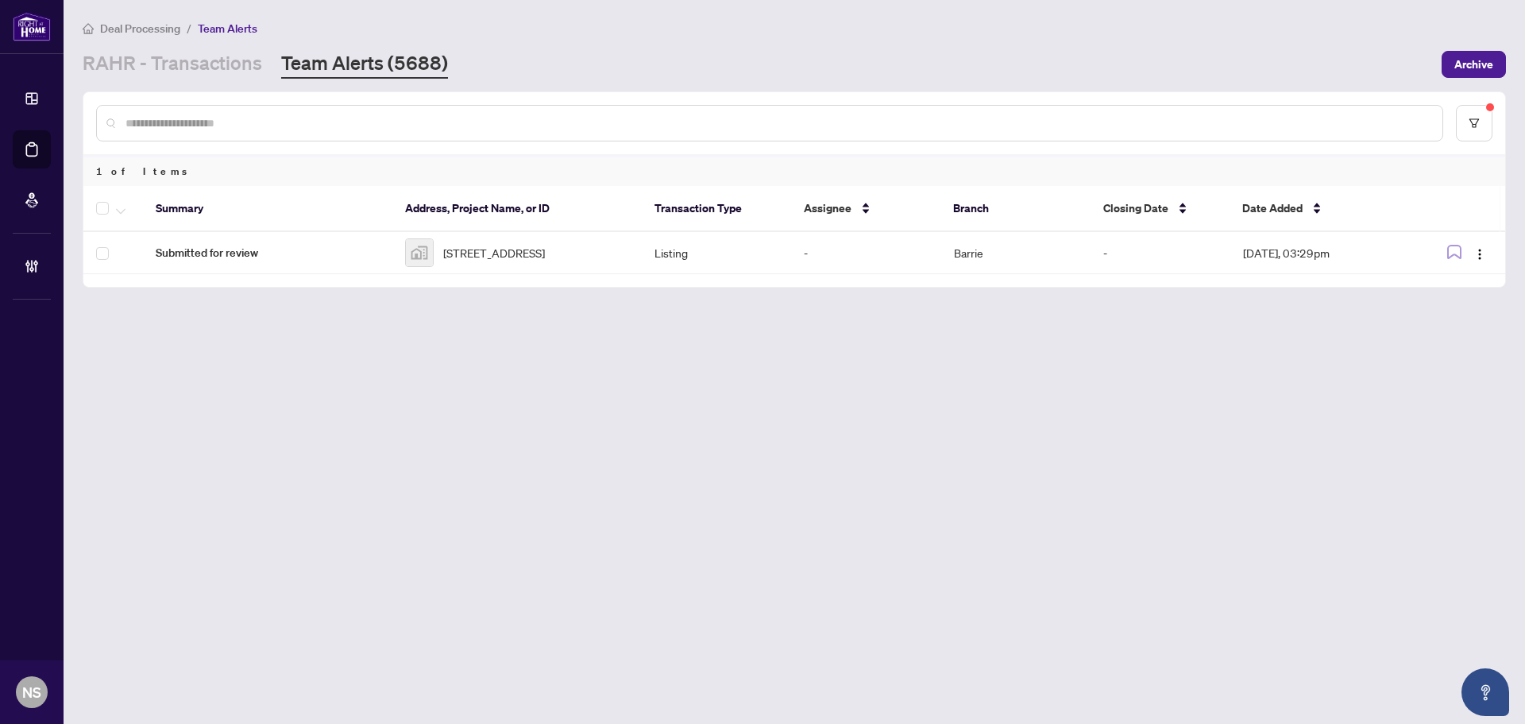
click at [1361, 443] on main "Deal Processing / Team Alerts RAHR - Transactions Team Alerts (5688) Archive 1 …" at bounding box center [795, 362] width 1462 height 724
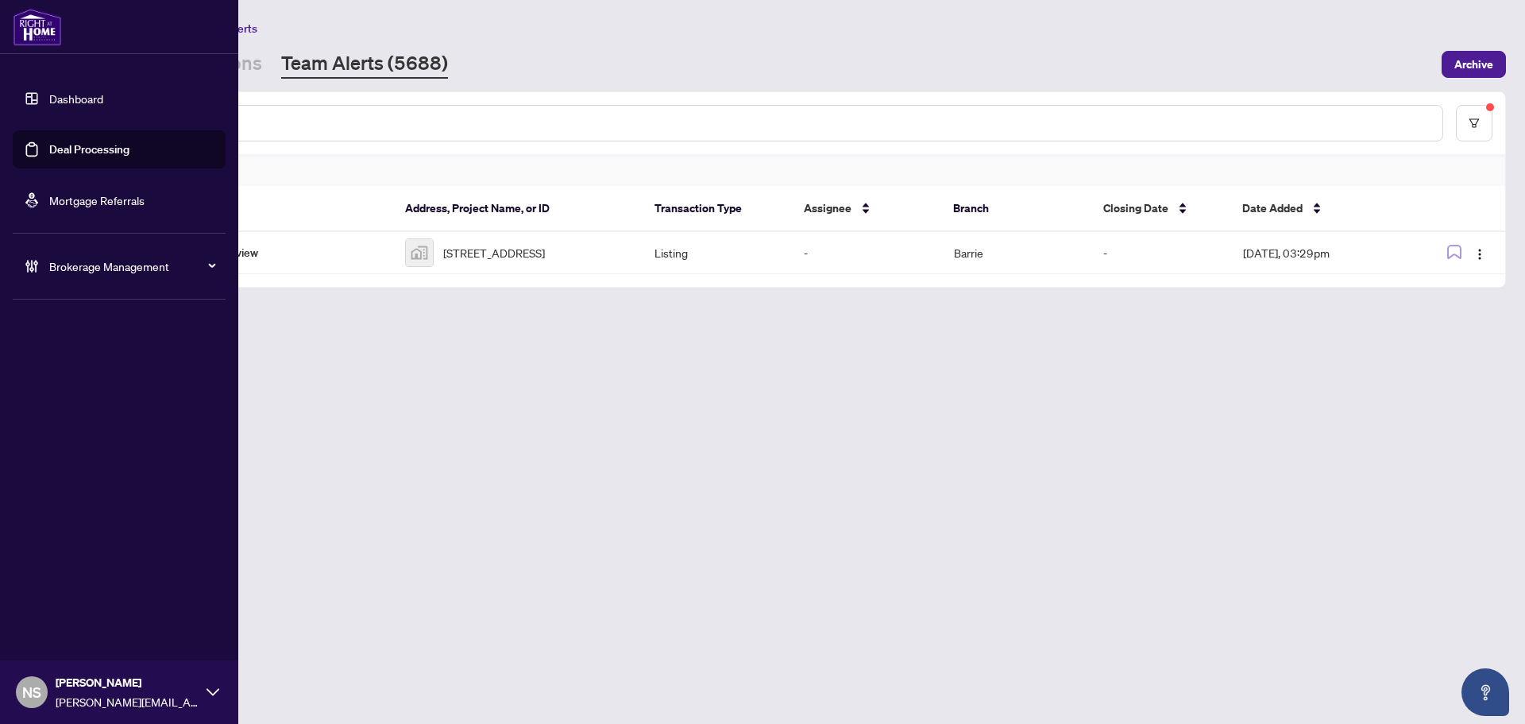
click at [56, 153] on link "Deal Processing" at bounding box center [89, 149] width 80 height 14
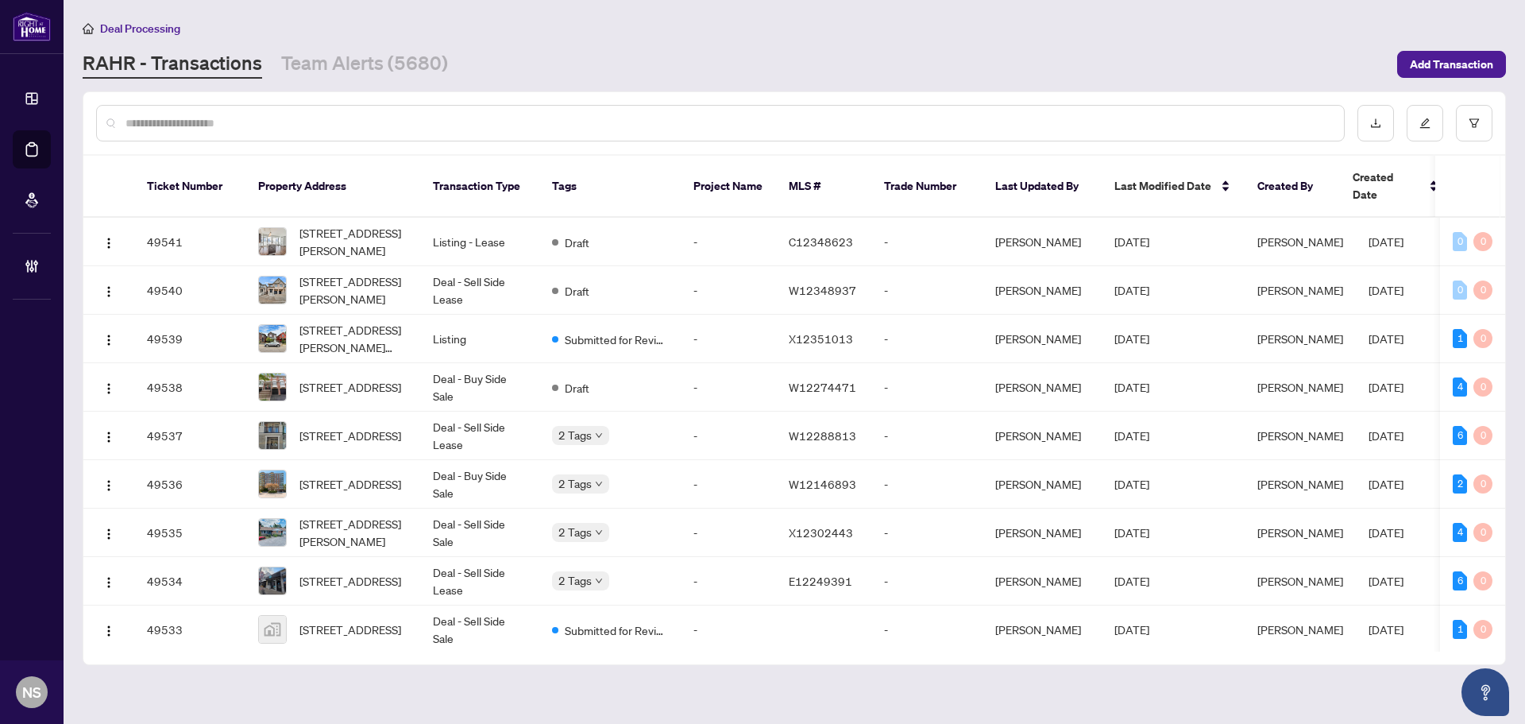
click at [341, 79] on main "Deal Processing RAHR - Transactions Team Alerts (5680) Add Transaction Ticket N…" at bounding box center [795, 362] width 1462 height 724
click at [347, 67] on link "Team Alerts (5680)" at bounding box center [364, 64] width 167 height 29
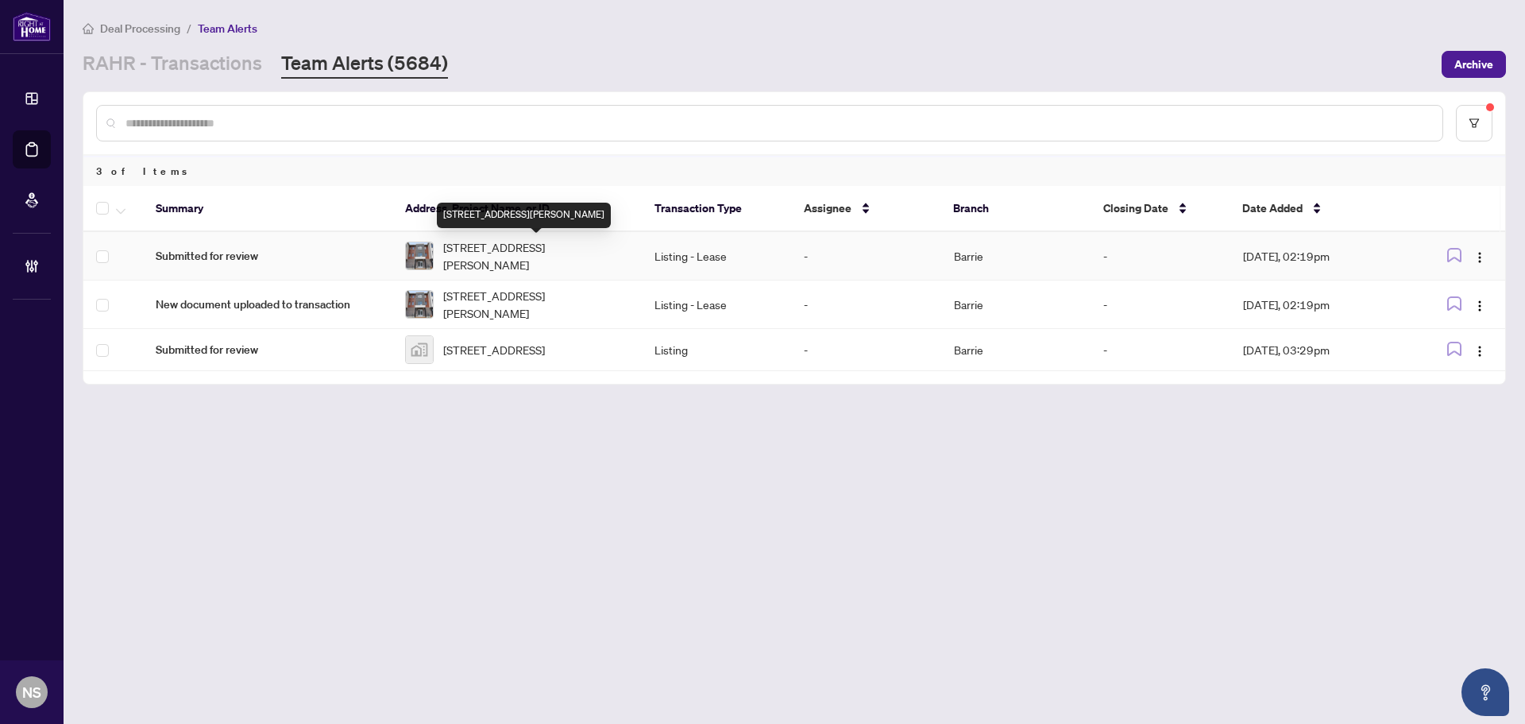
click at [524, 263] on span "[STREET_ADDRESS][PERSON_NAME]" at bounding box center [536, 255] width 186 height 35
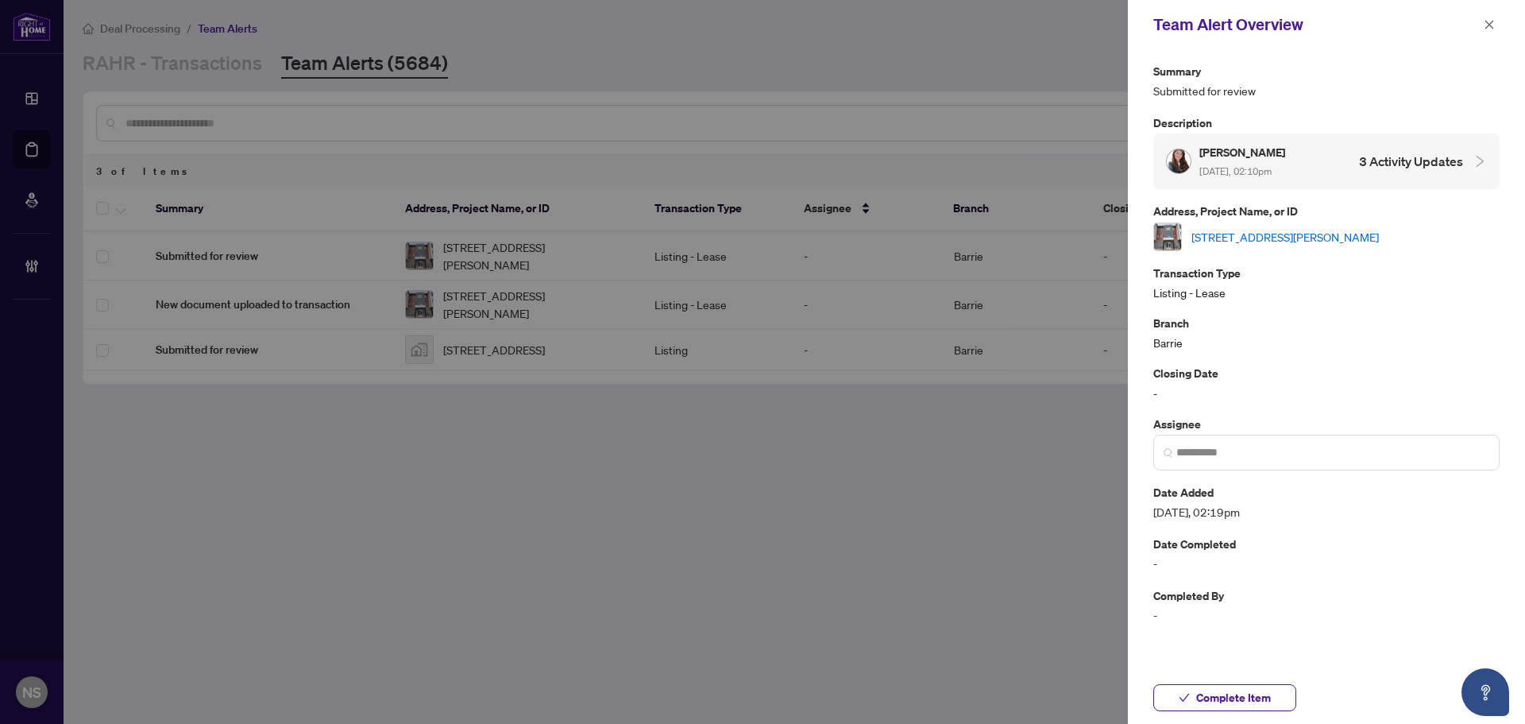
click at [1229, 232] on link "[STREET_ADDRESS][PERSON_NAME]" at bounding box center [1285, 236] width 187 height 17
click at [1279, 701] on button "Complete Item" at bounding box center [1225, 697] width 143 height 27
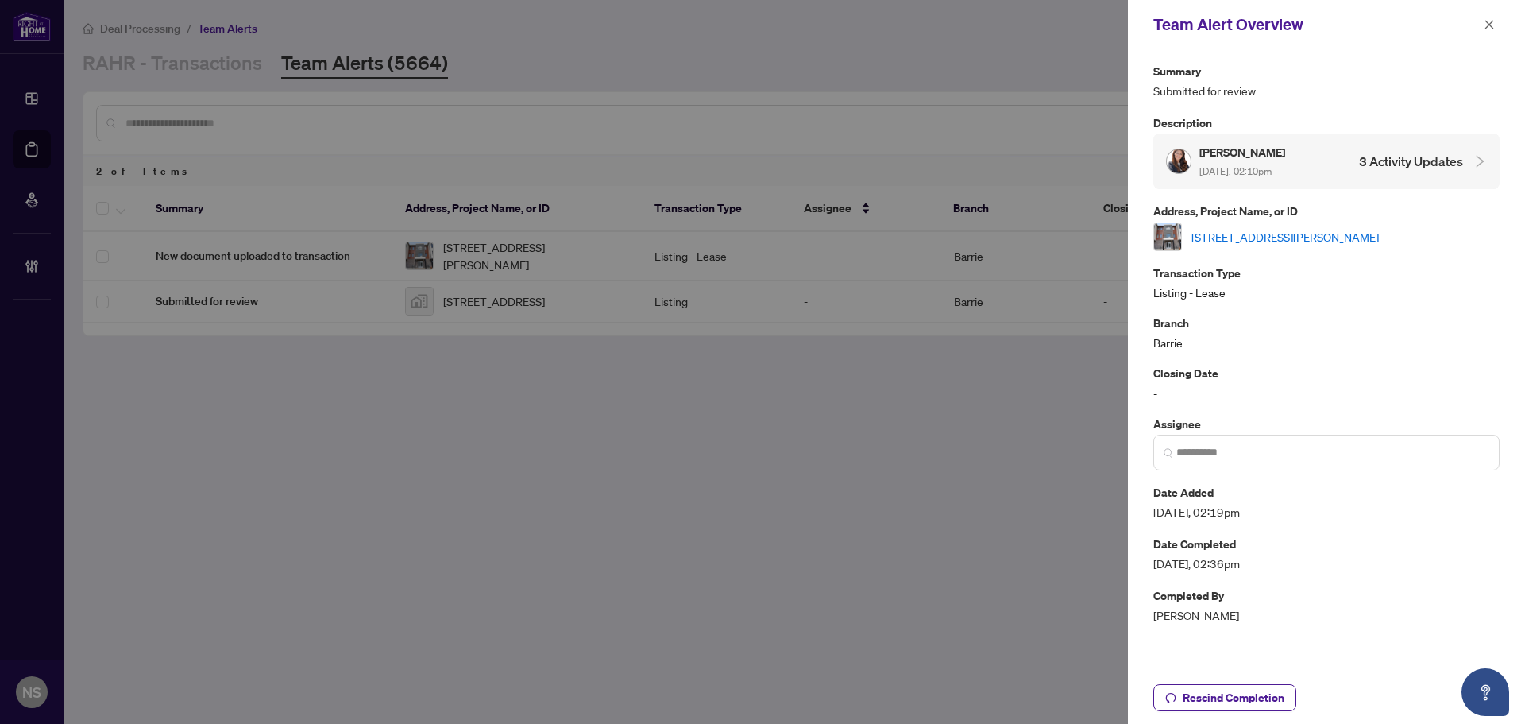
click at [1247, 245] on div "[STREET_ADDRESS][PERSON_NAME]" at bounding box center [1327, 236] width 346 height 29
click at [1253, 230] on link "[STREET_ADDRESS][PERSON_NAME]" at bounding box center [1285, 236] width 187 height 17
click at [1490, 19] on span "button" at bounding box center [1489, 24] width 11 height 25
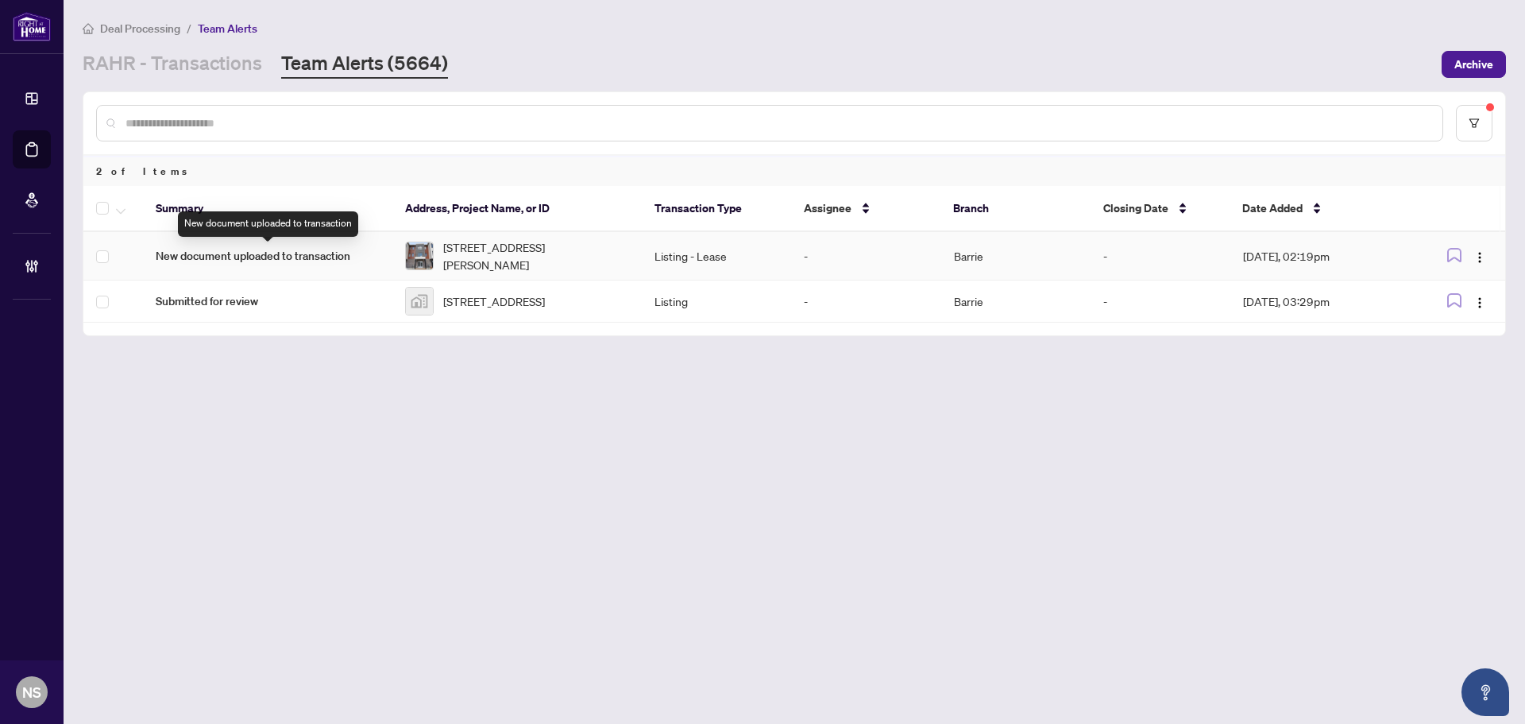
click at [290, 253] on span "New document uploaded to transaction" at bounding box center [268, 255] width 224 height 17
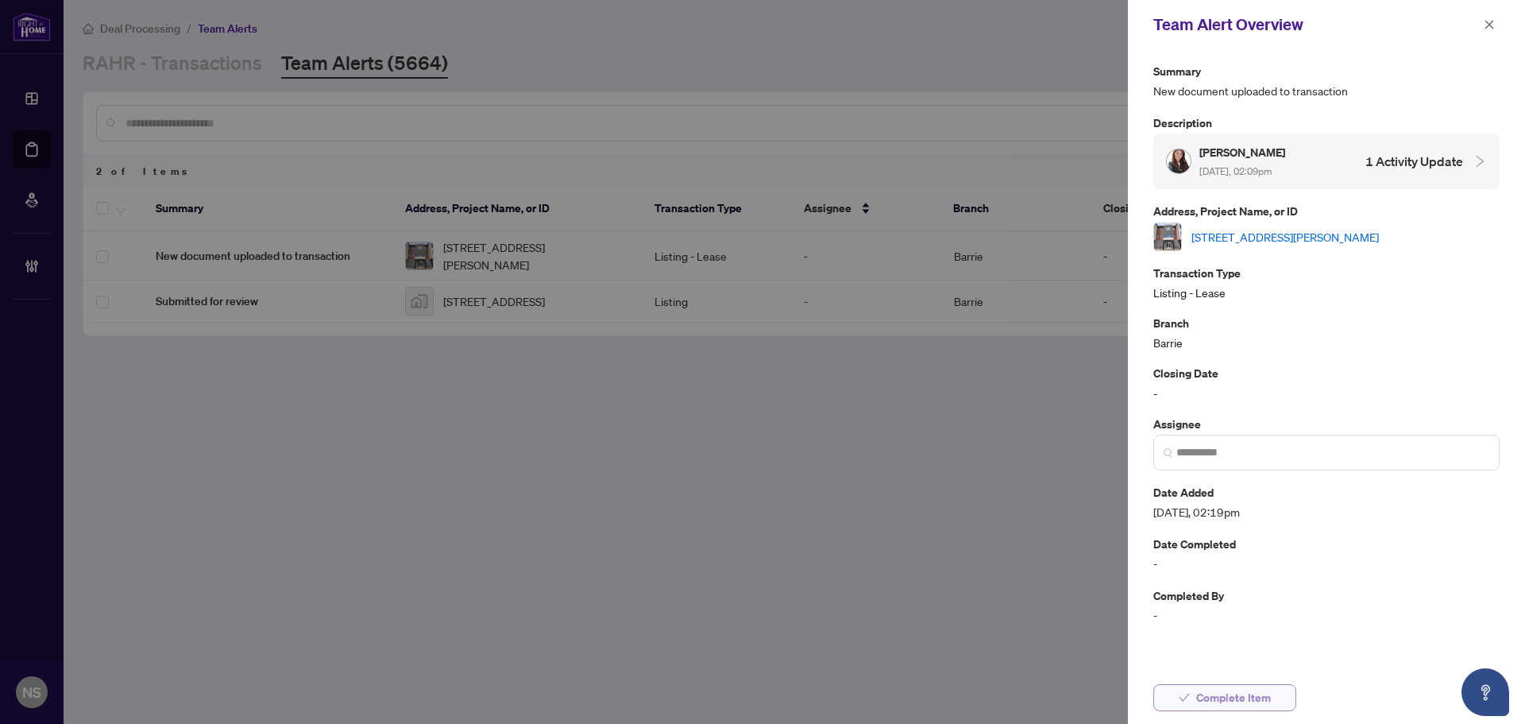
click at [1192, 709] on button "Complete Item" at bounding box center [1225, 697] width 143 height 27
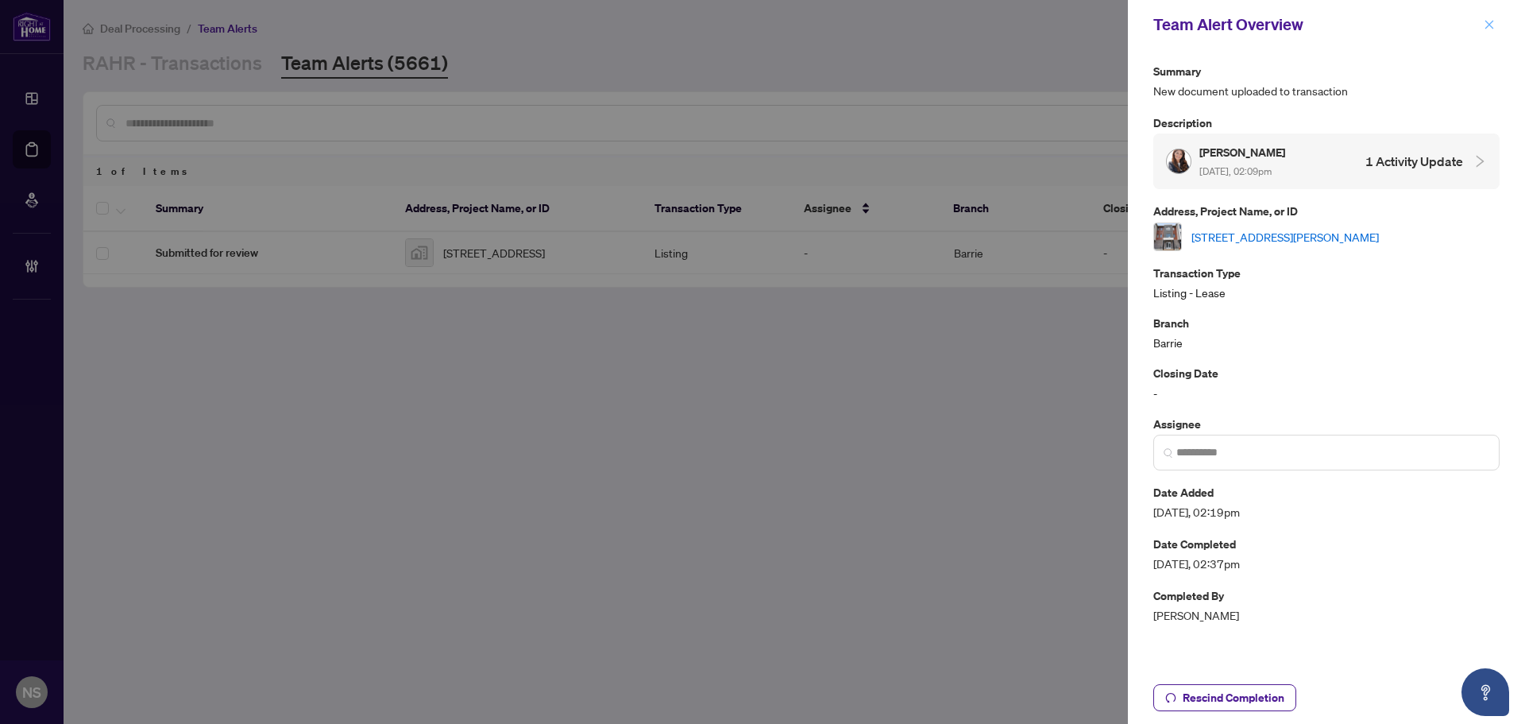
click at [1496, 19] on button "button" at bounding box center [1489, 24] width 21 height 19
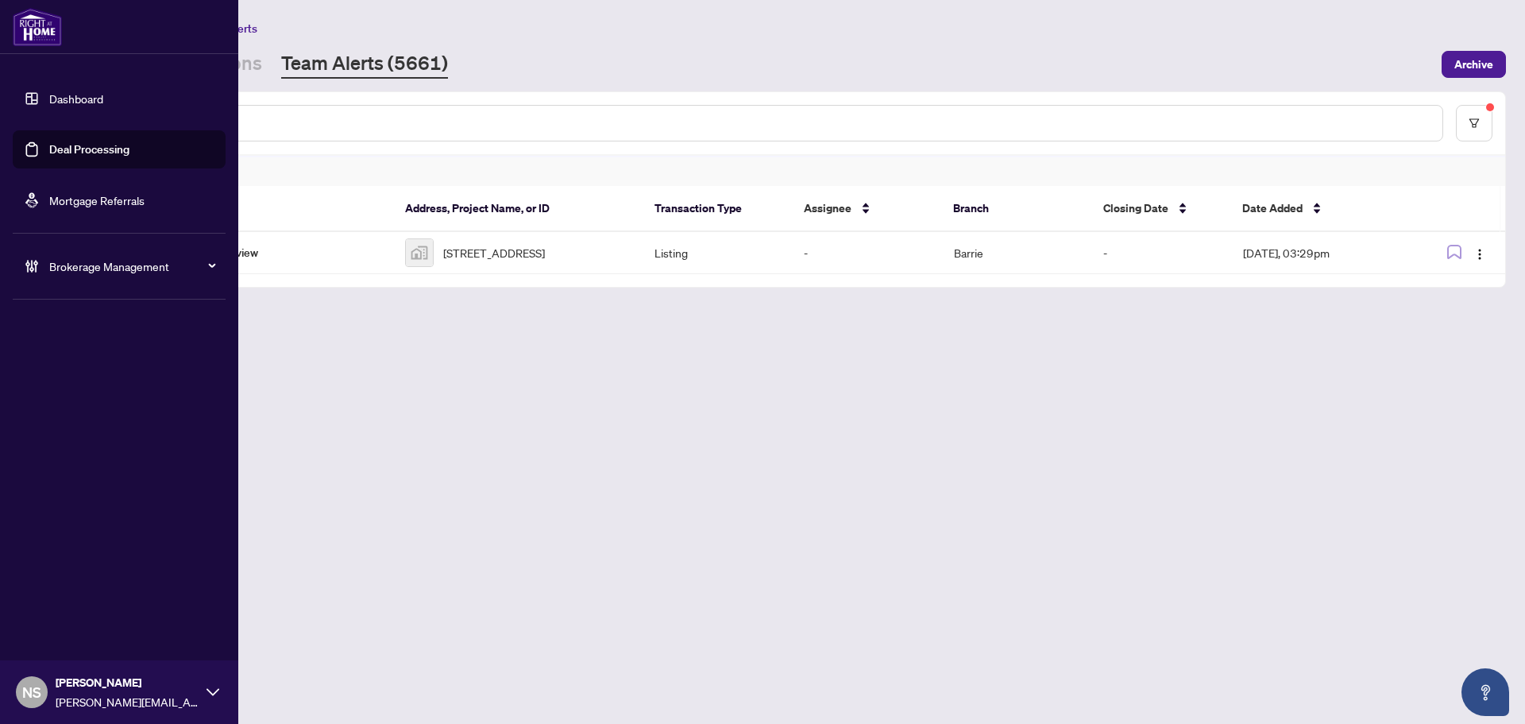
click at [49, 157] on link "Deal Processing" at bounding box center [89, 149] width 80 height 14
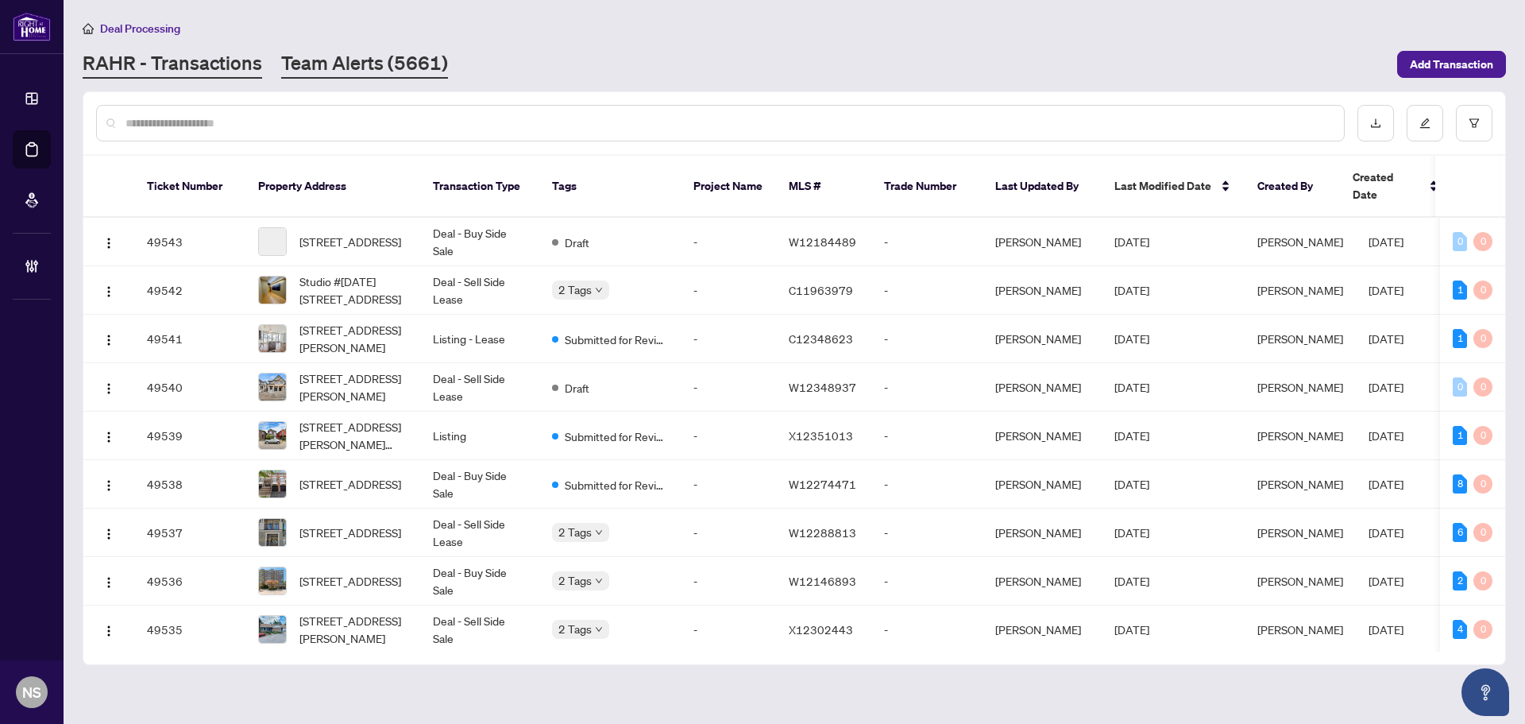
click at [363, 75] on link "Team Alerts (5661)" at bounding box center [364, 64] width 167 height 29
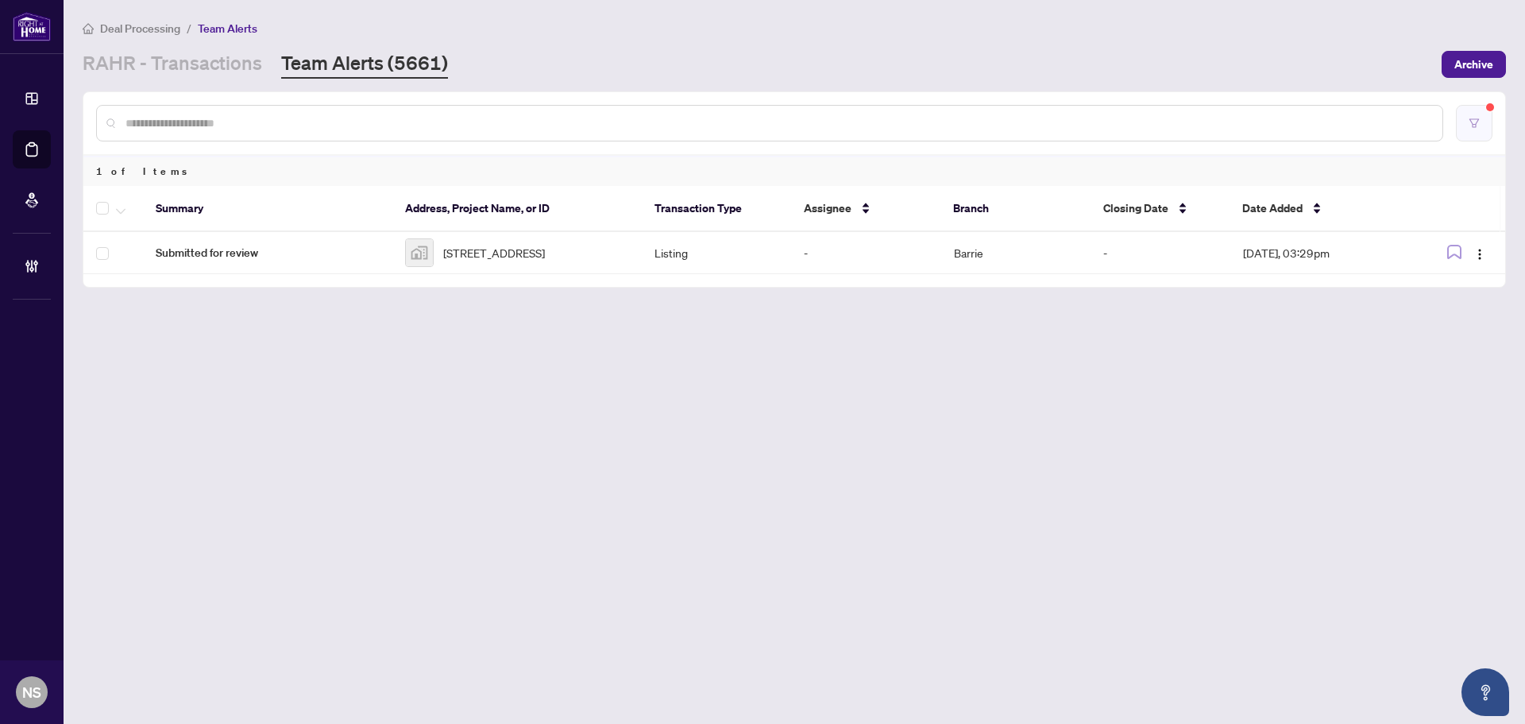
click at [1471, 123] on icon "filter" at bounding box center [1474, 123] width 11 height 11
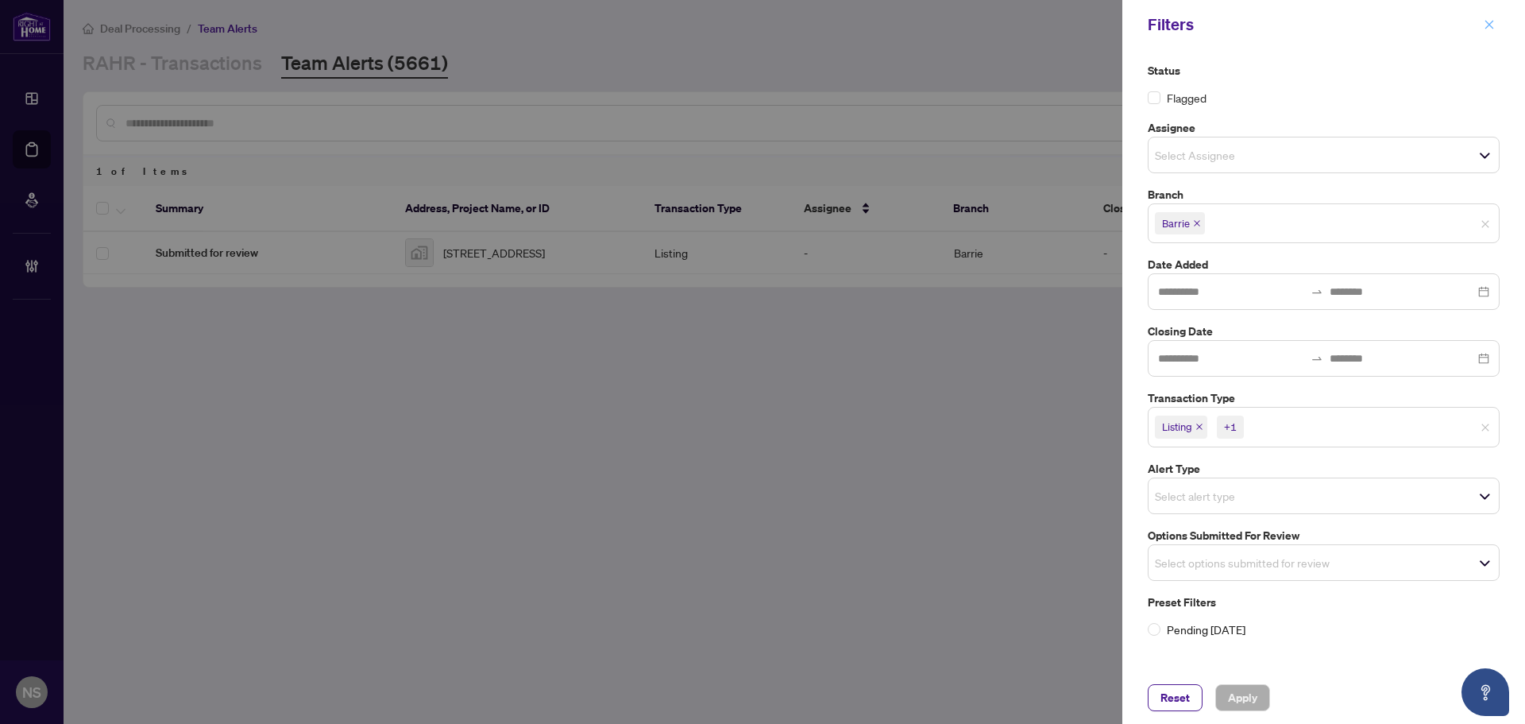
click at [1490, 19] on icon "close" at bounding box center [1489, 24] width 11 height 11
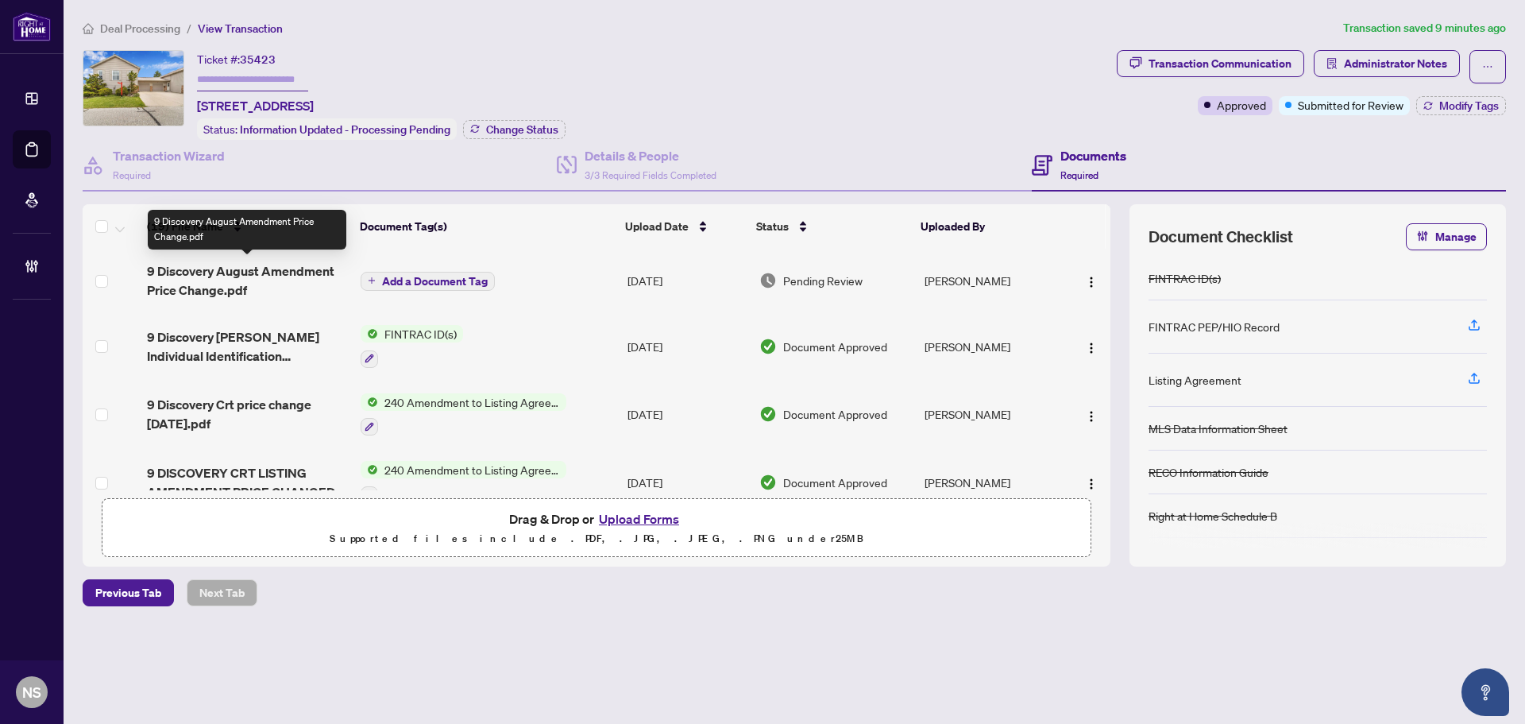
click at [276, 277] on span "9 Discovery August Amendment Price Change.pdf" at bounding box center [247, 280] width 201 height 38
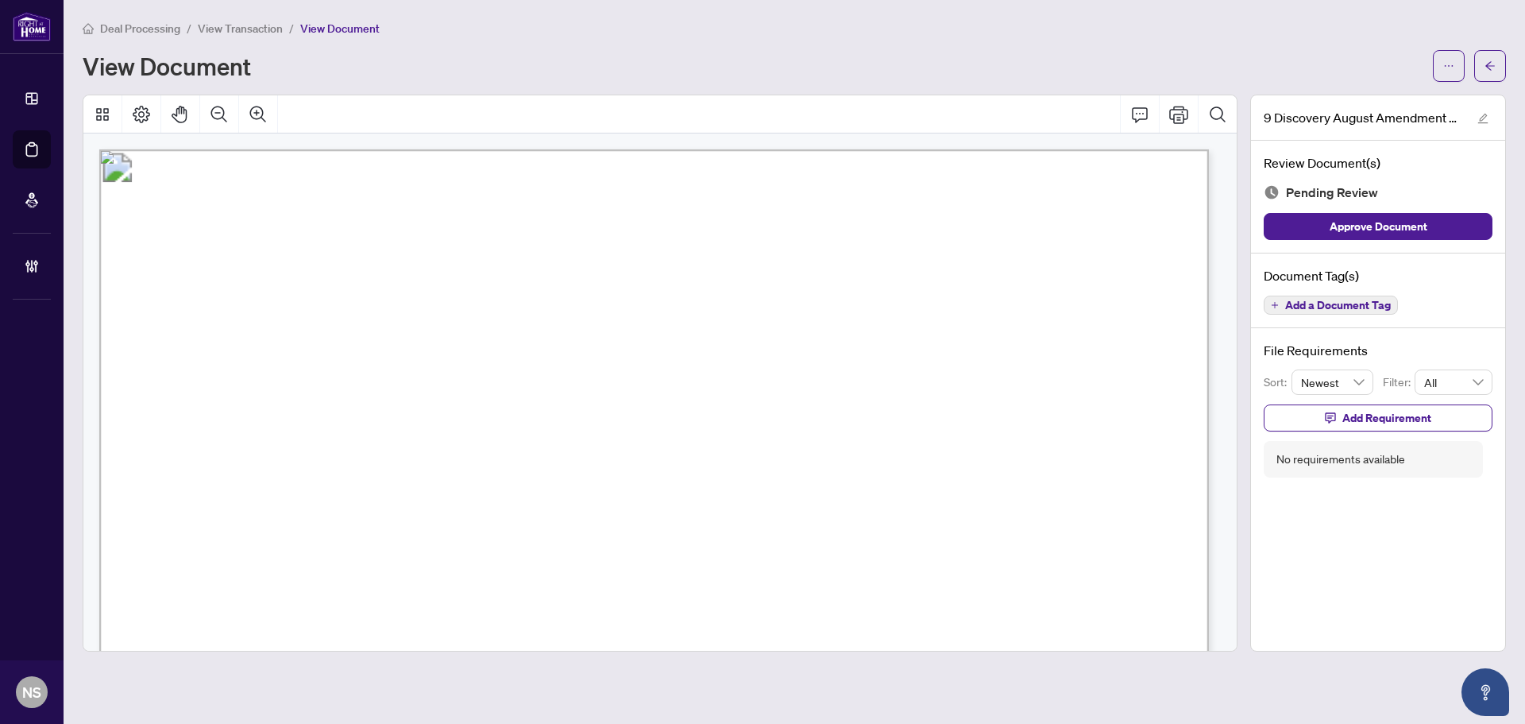
click at [1312, 307] on span "Add a Document Tag" at bounding box center [1338, 305] width 106 height 11
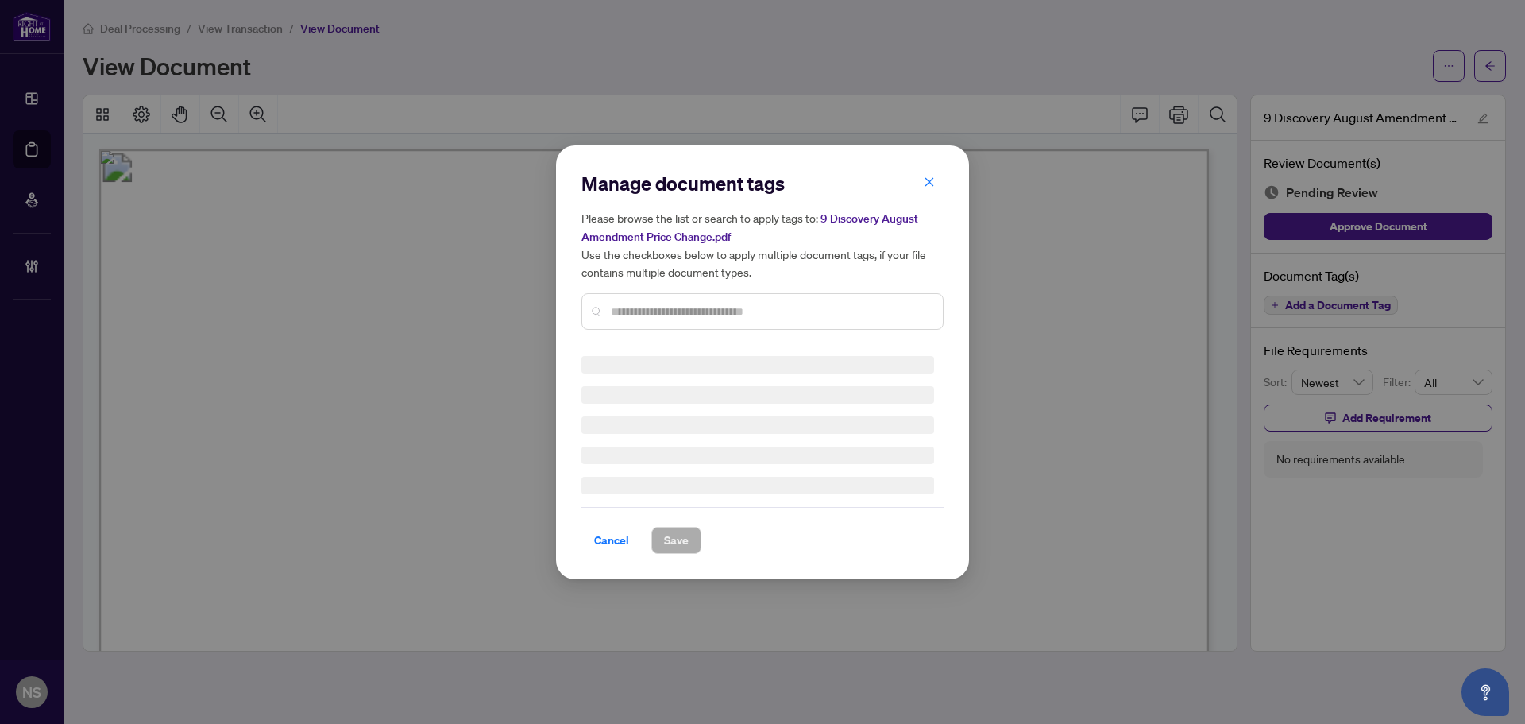
click at [678, 307] on input "text" at bounding box center [770, 311] width 319 height 17
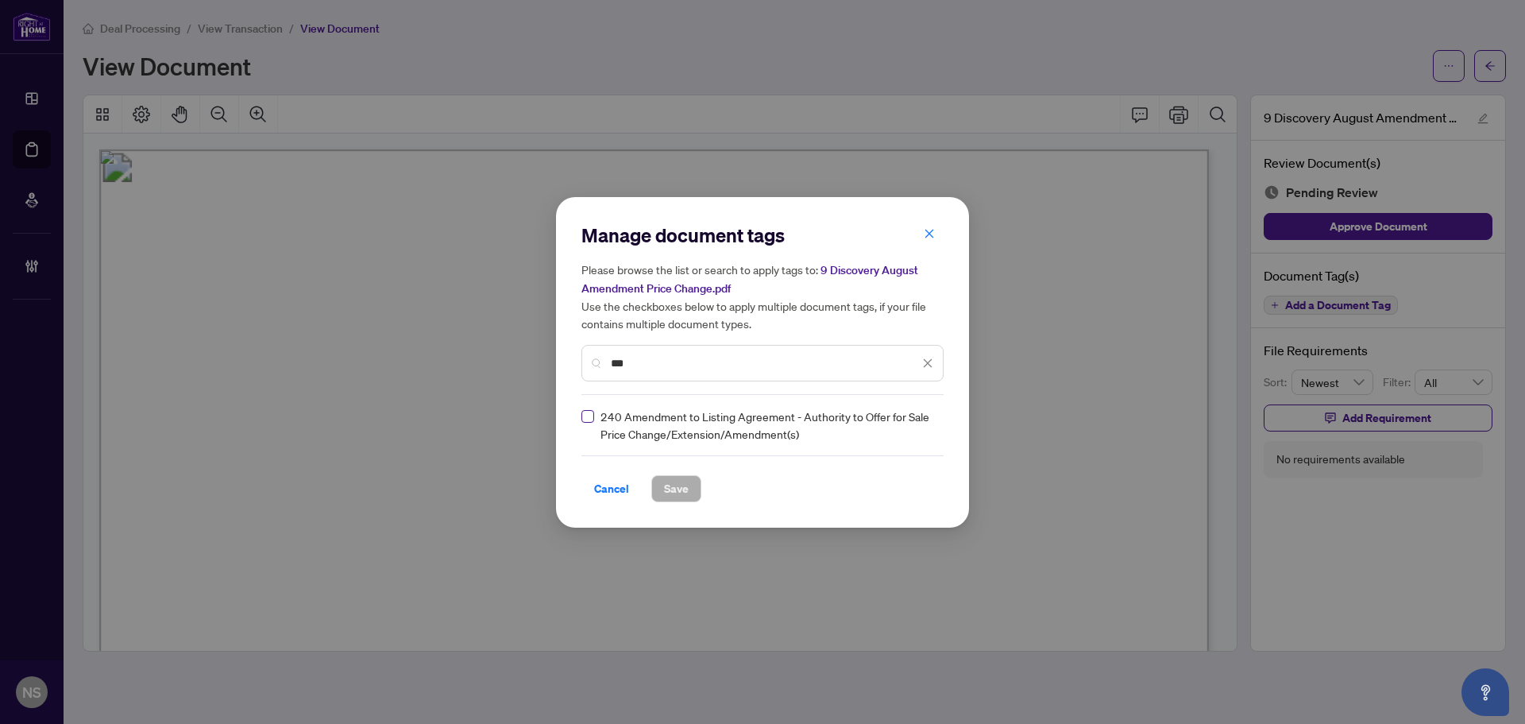
type input "***"
click at [914, 423] on img at bounding box center [911, 425] width 16 height 16
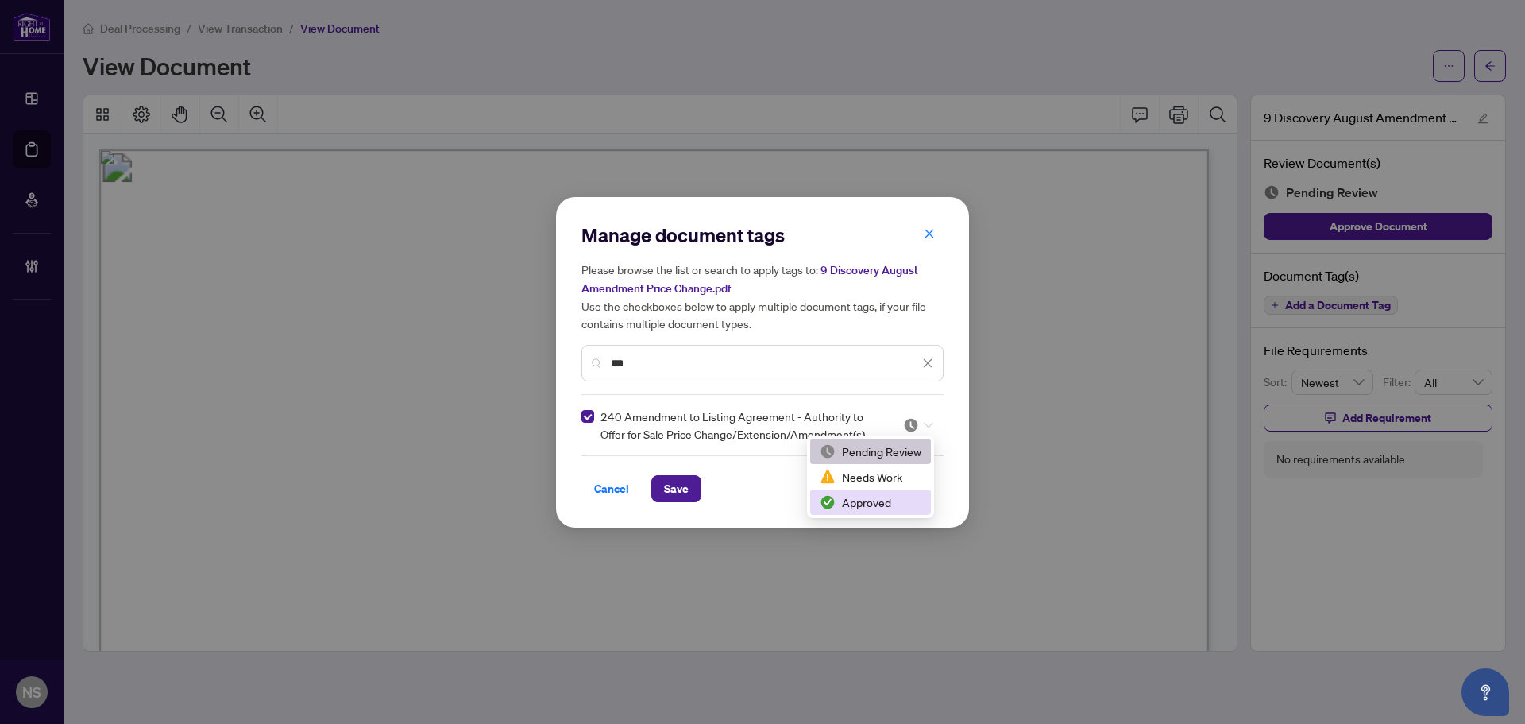
click at [876, 500] on div "Approved" at bounding box center [871, 501] width 102 height 17
click at [670, 493] on span "Save" at bounding box center [676, 488] width 25 height 25
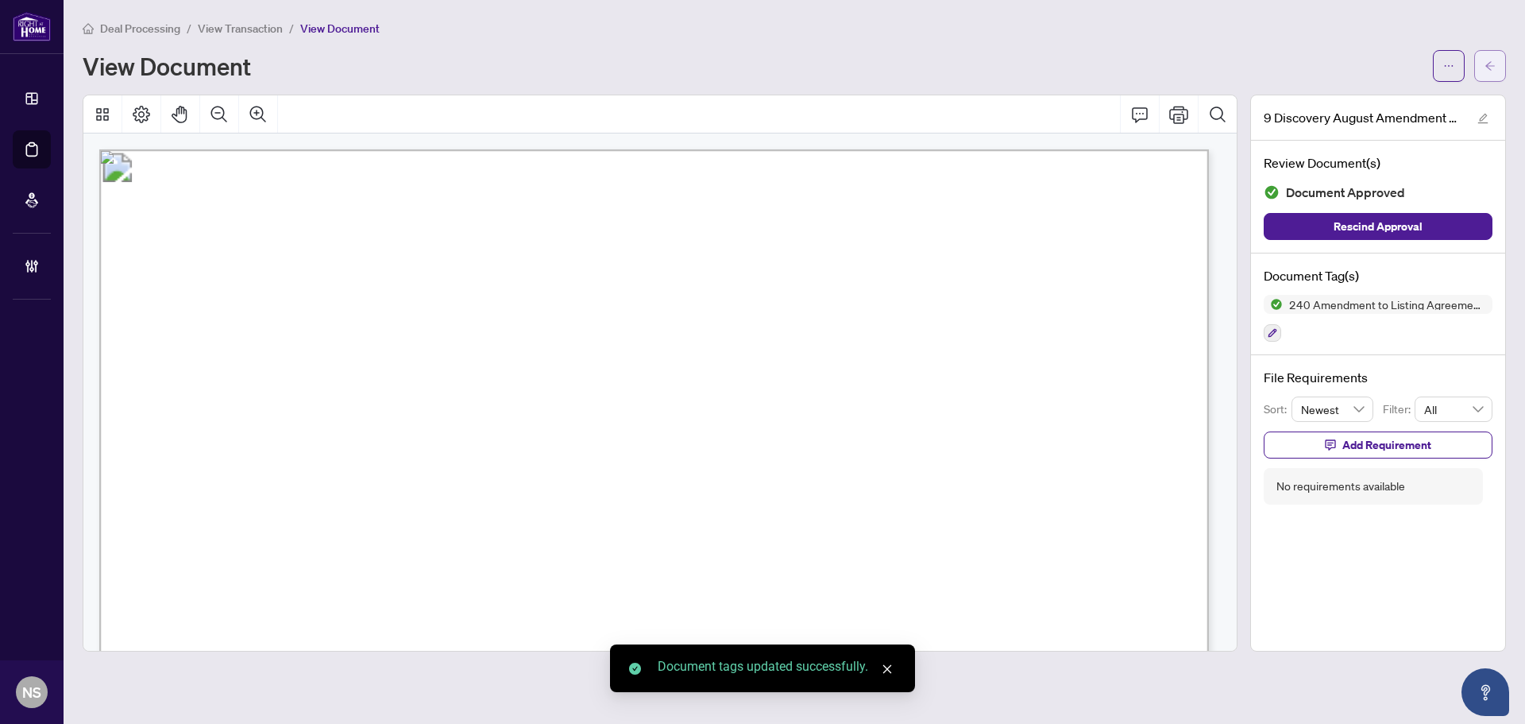
click at [1492, 69] on icon "arrow-left" at bounding box center [1490, 65] width 11 height 11
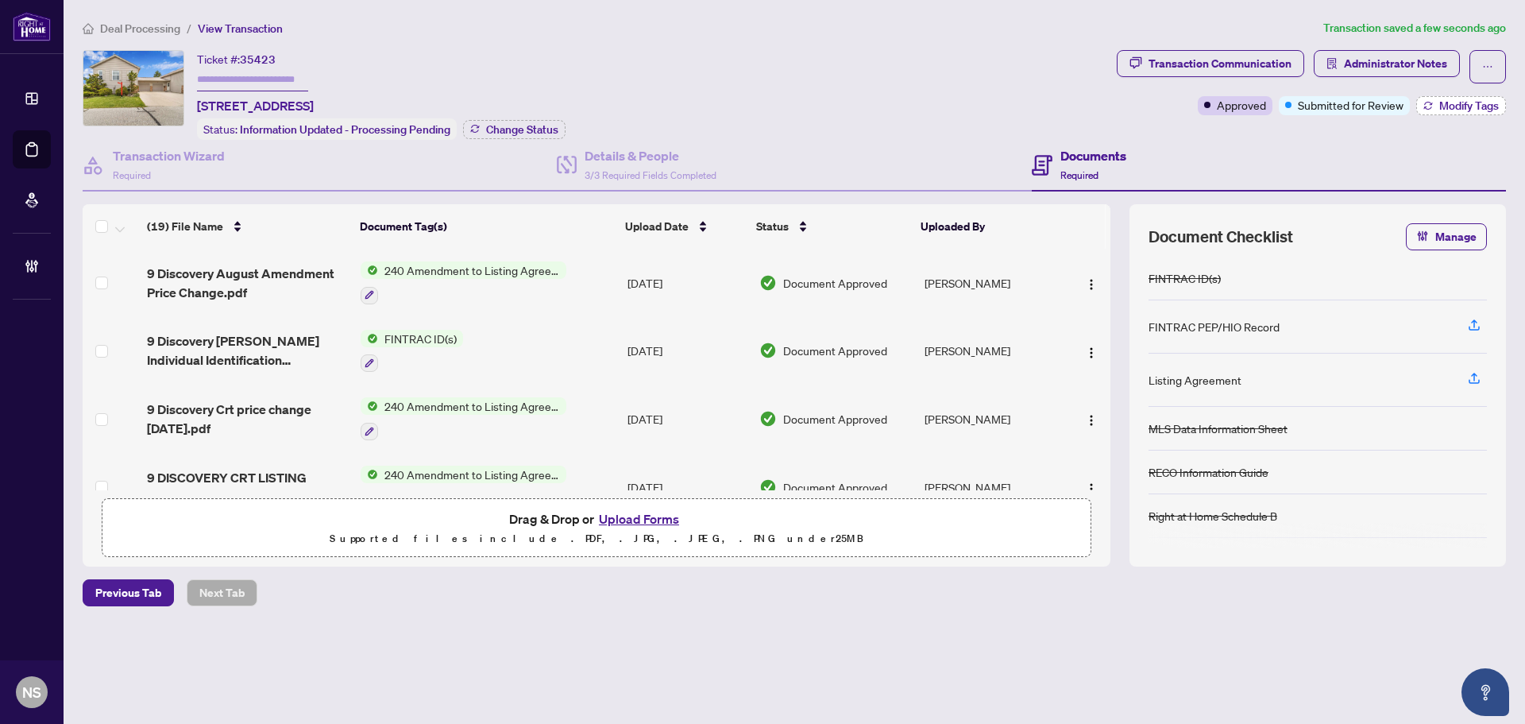
click at [1464, 97] on button "Modify Tags" at bounding box center [1461, 105] width 90 height 19
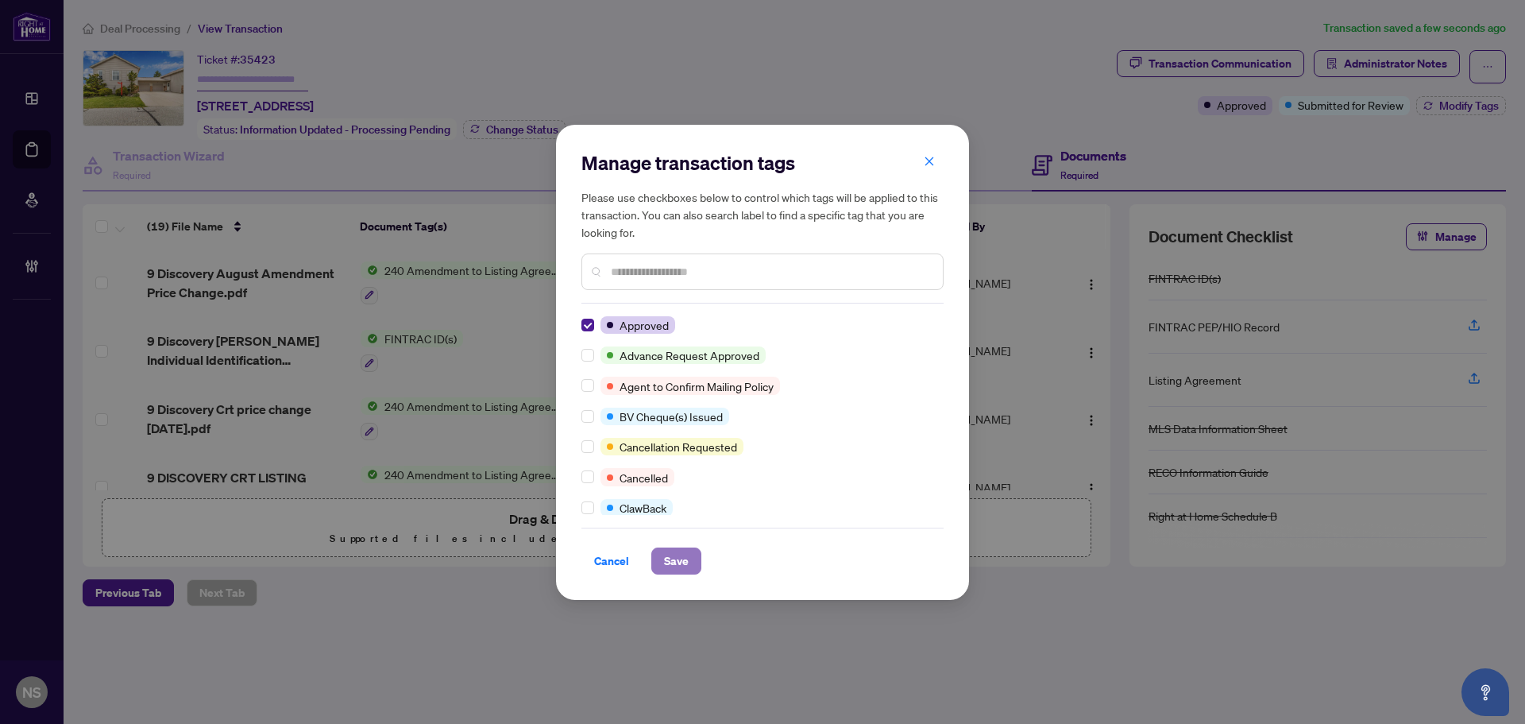
click at [675, 569] on span "Save" at bounding box center [676, 560] width 25 height 25
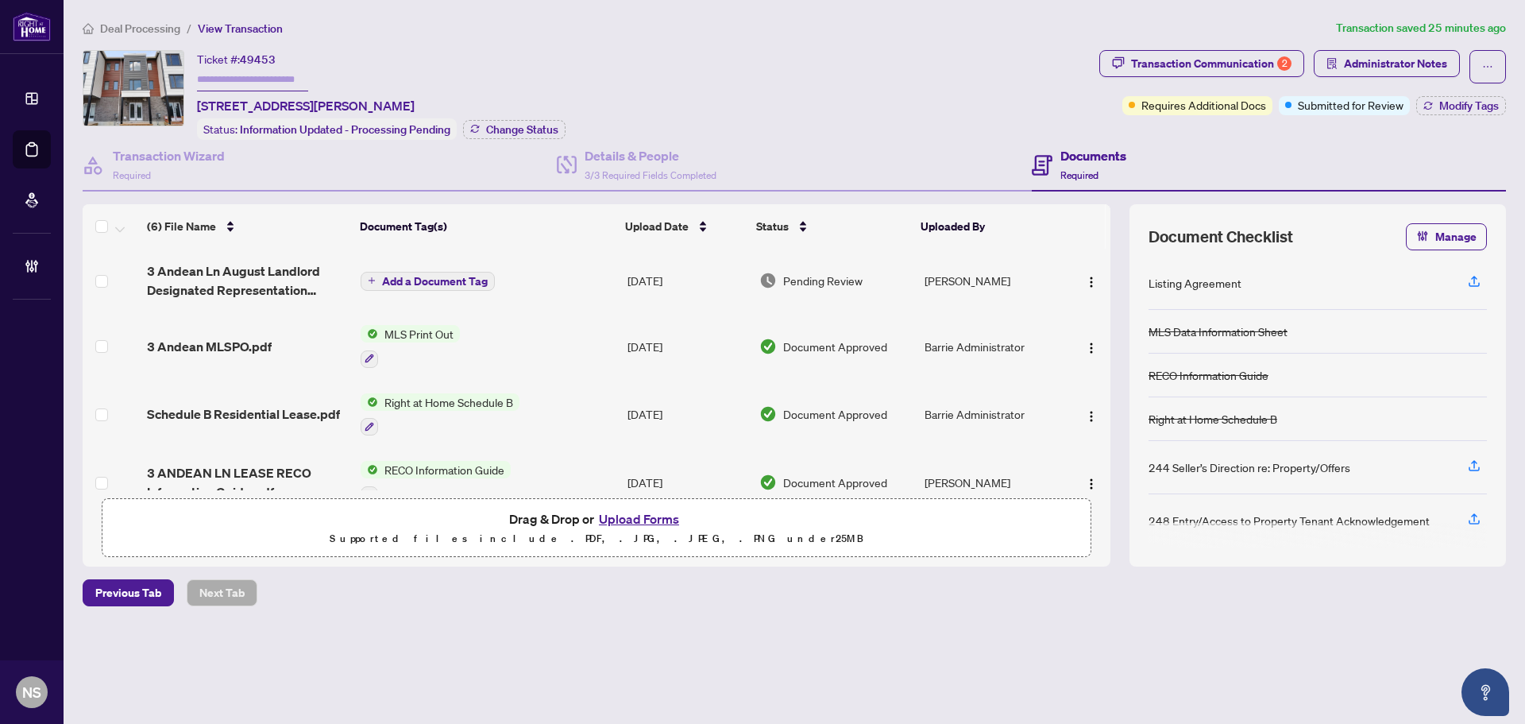
scroll to position [166, 0]
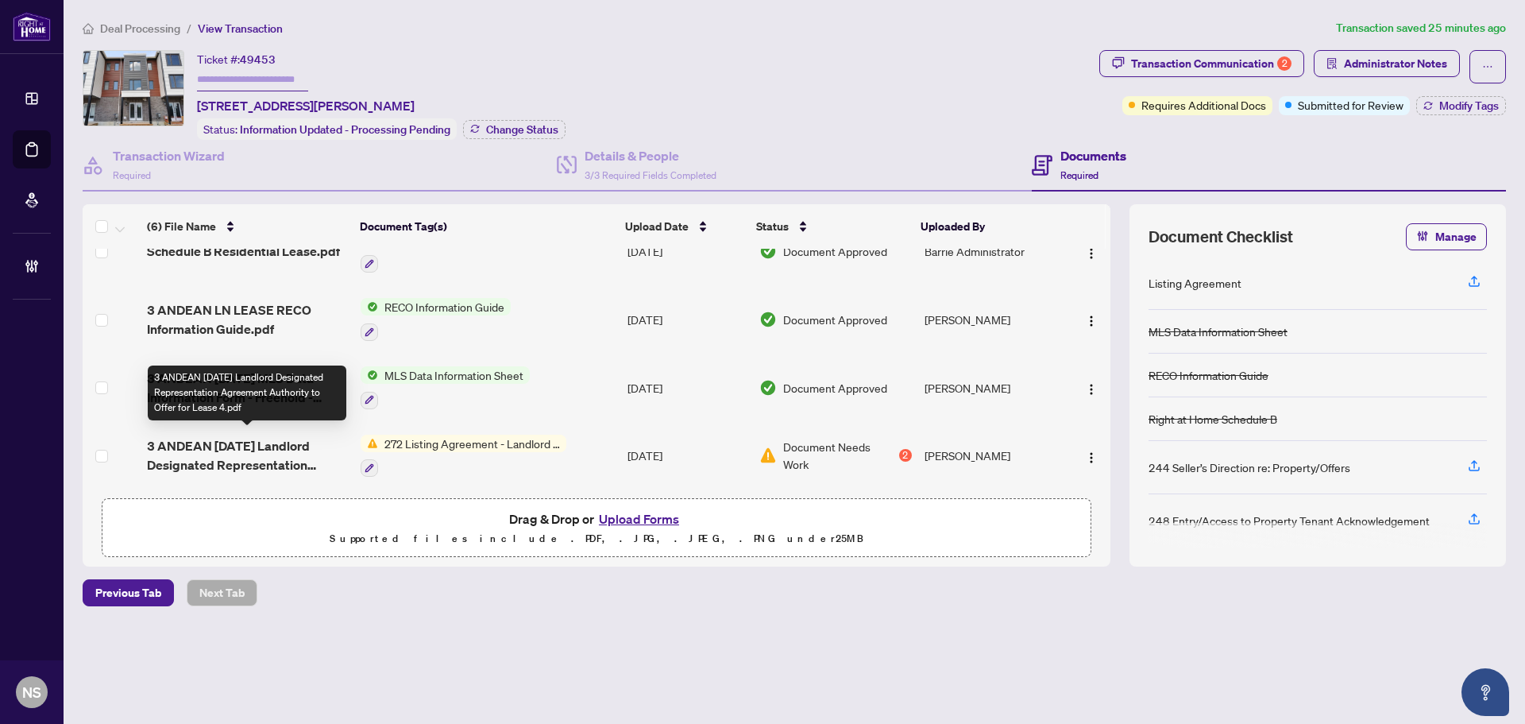
click at [190, 458] on span "3 ANDEAN [DATE] Landlord Designated Representation Agreement Authority to Offer…" at bounding box center [247, 455] width 201 height 38
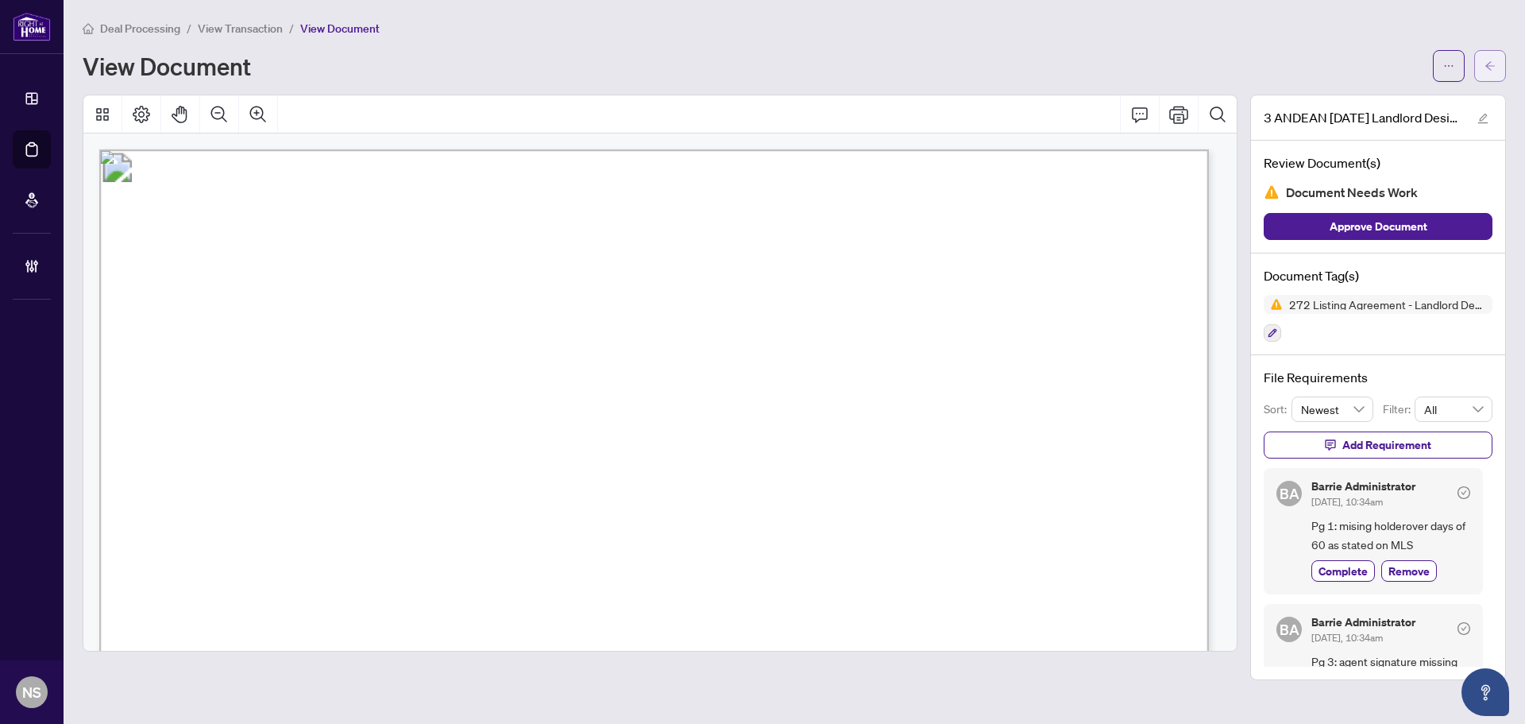
click at [1490, 71] on span "button" at bounding box center [1490, 65] width 11 height 25
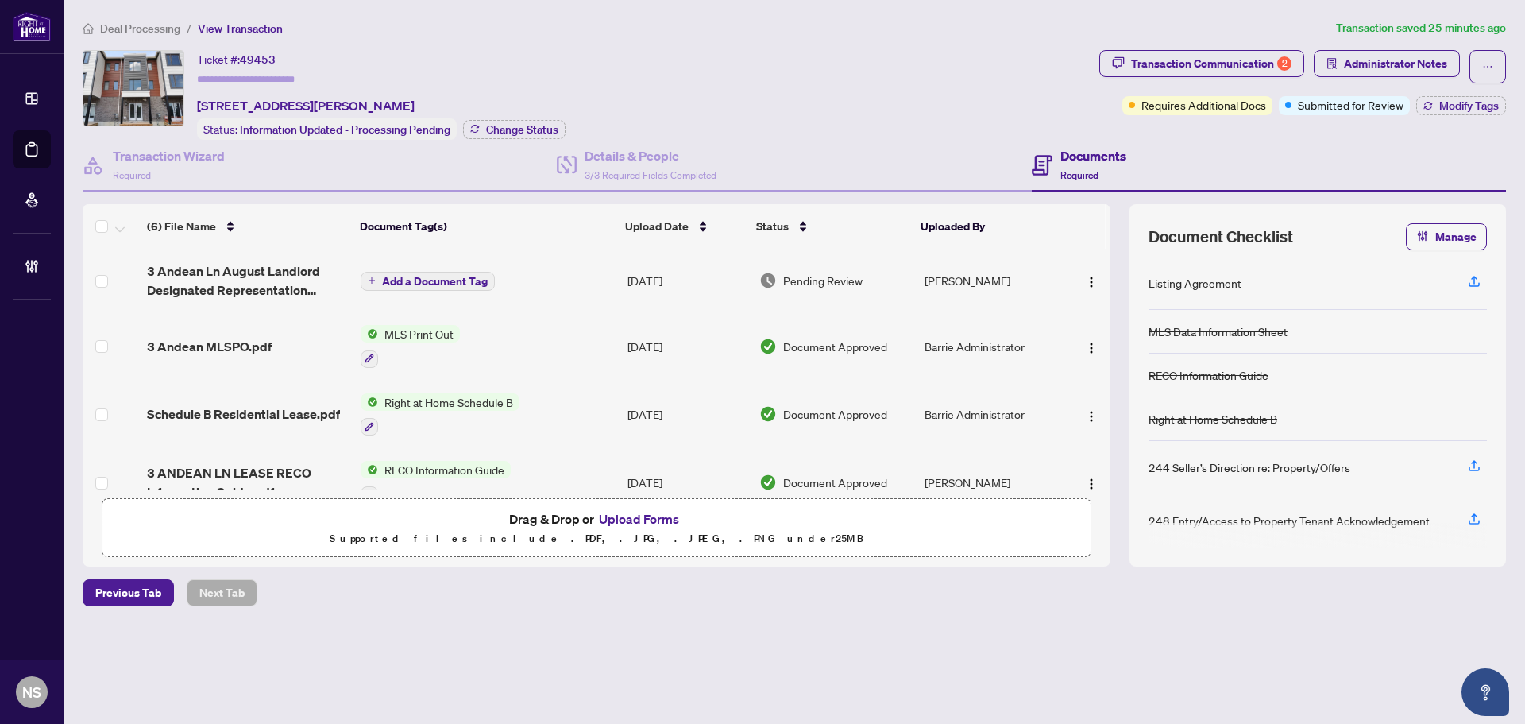
click at [191, 295] on span "3 Andean Ln August Landlord Designated Representation Agreement Authority to Of…" at bounding box center [247, 280] width 201 height 38
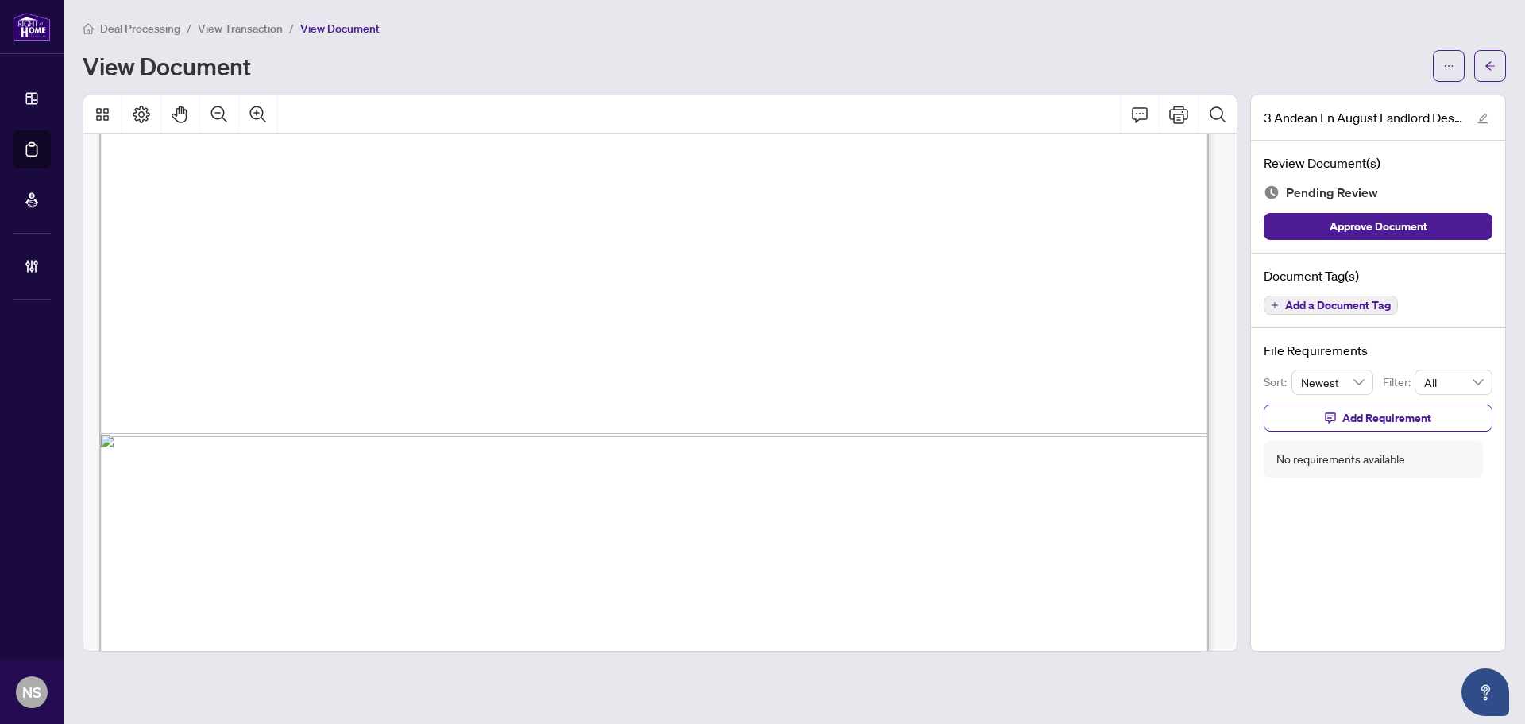
scroll to position [883, 0]
click at [1335, 311] on span "Add a Document Tag" at bounding box center [1338, 305] width 106 height 11
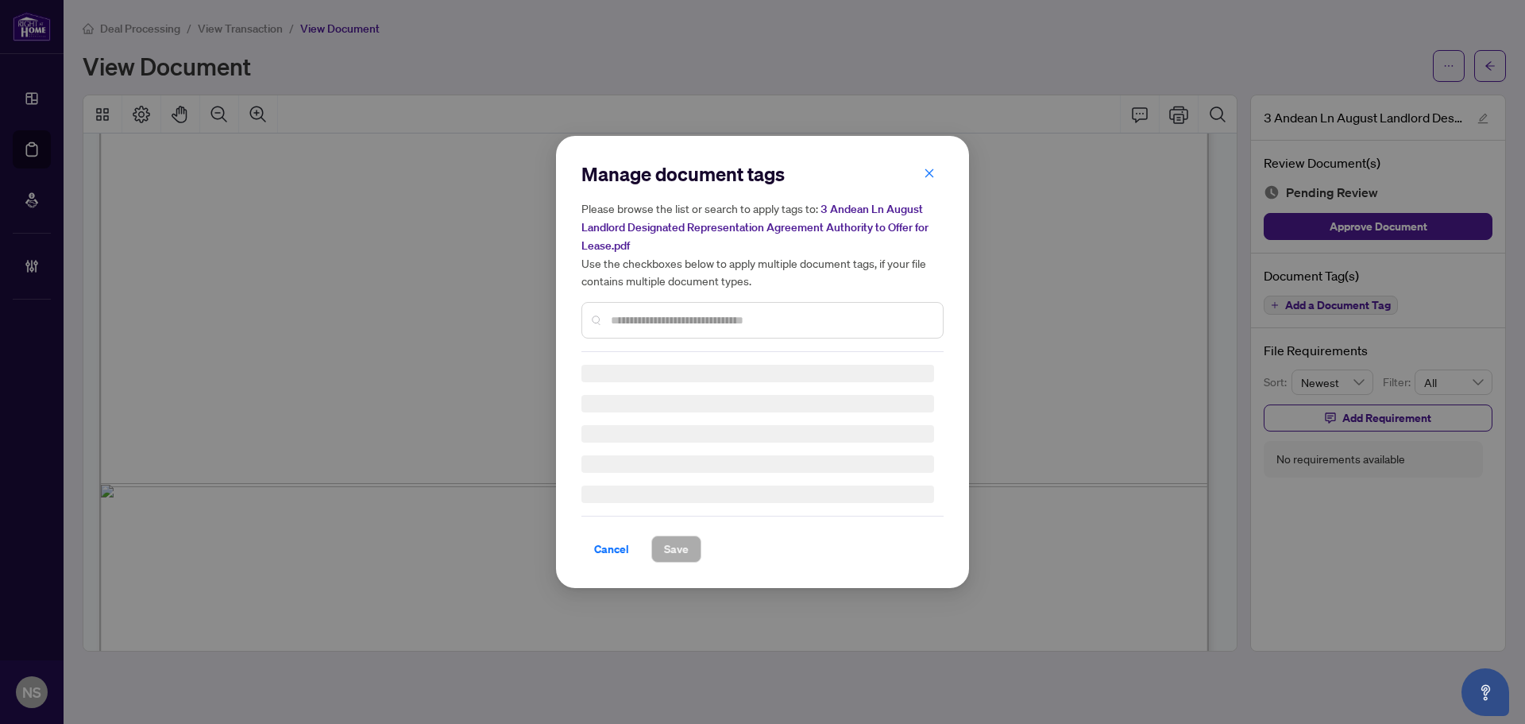
click at [821, 318] on input "text" at bounding box center [770, 319] width 319 height 17
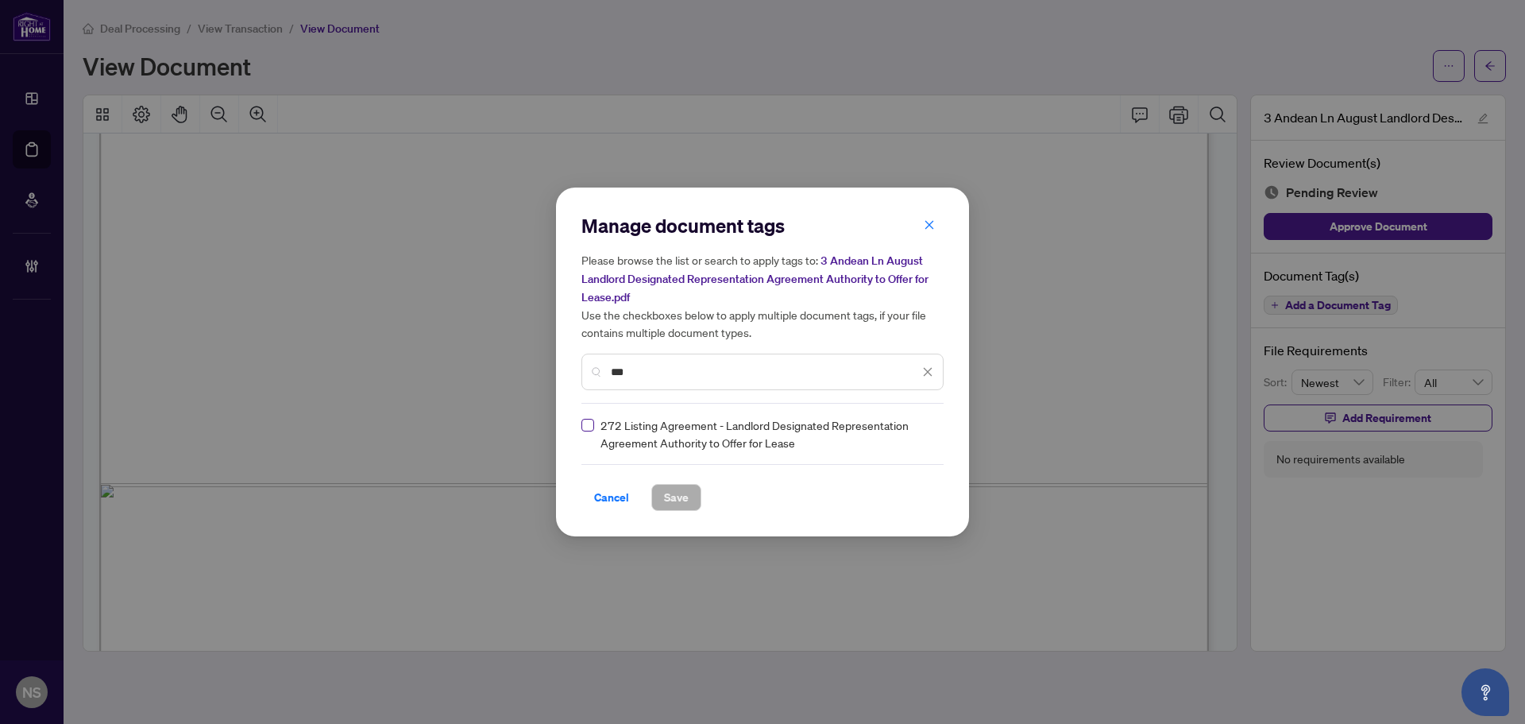
type input "***"
click at [927, 431] on icon at bounding box center [929, 434] width 10 height 6
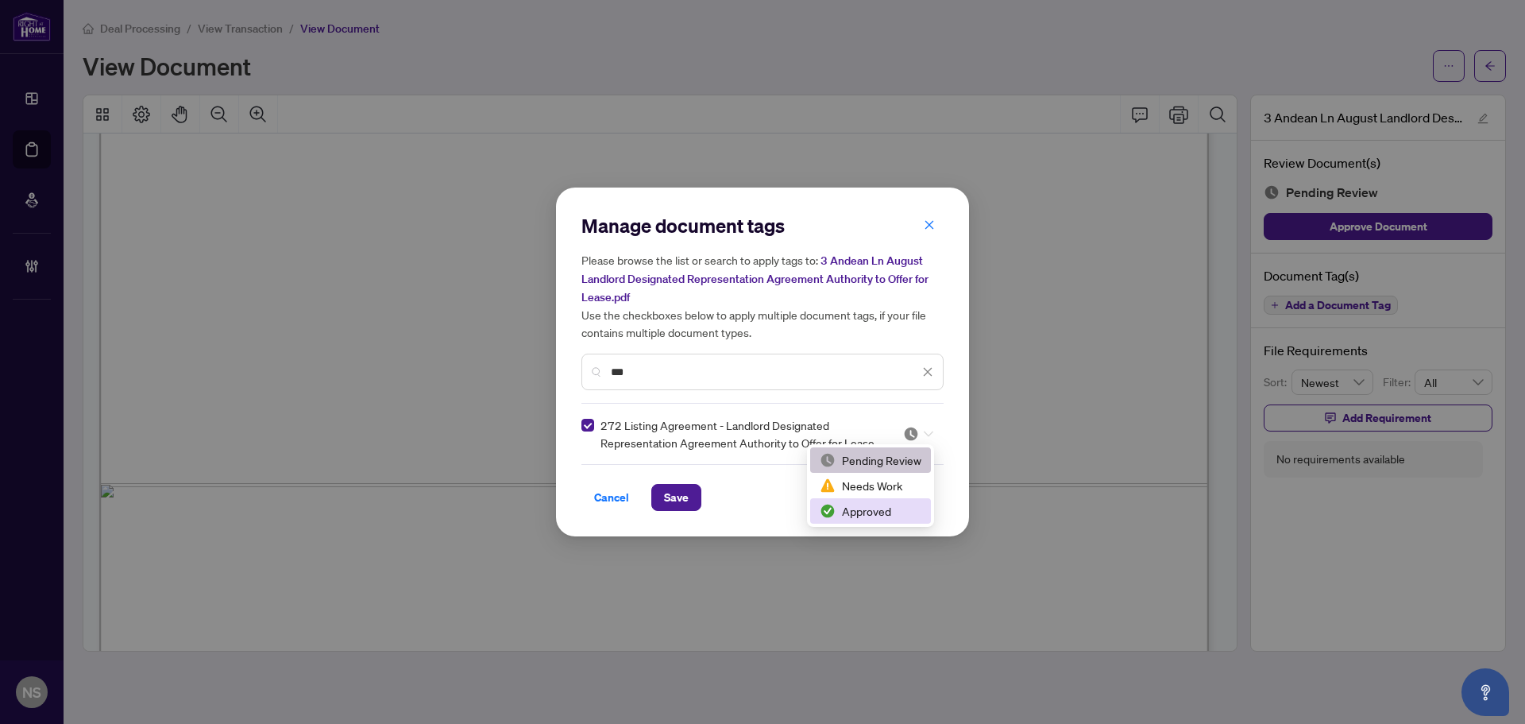
click at [879, 513] on div "Approved" at bounding box center [871, 510] width 102 height 17
click at [696, 495] on button "Save" at bounding box center [676, 497] width 50 height 27
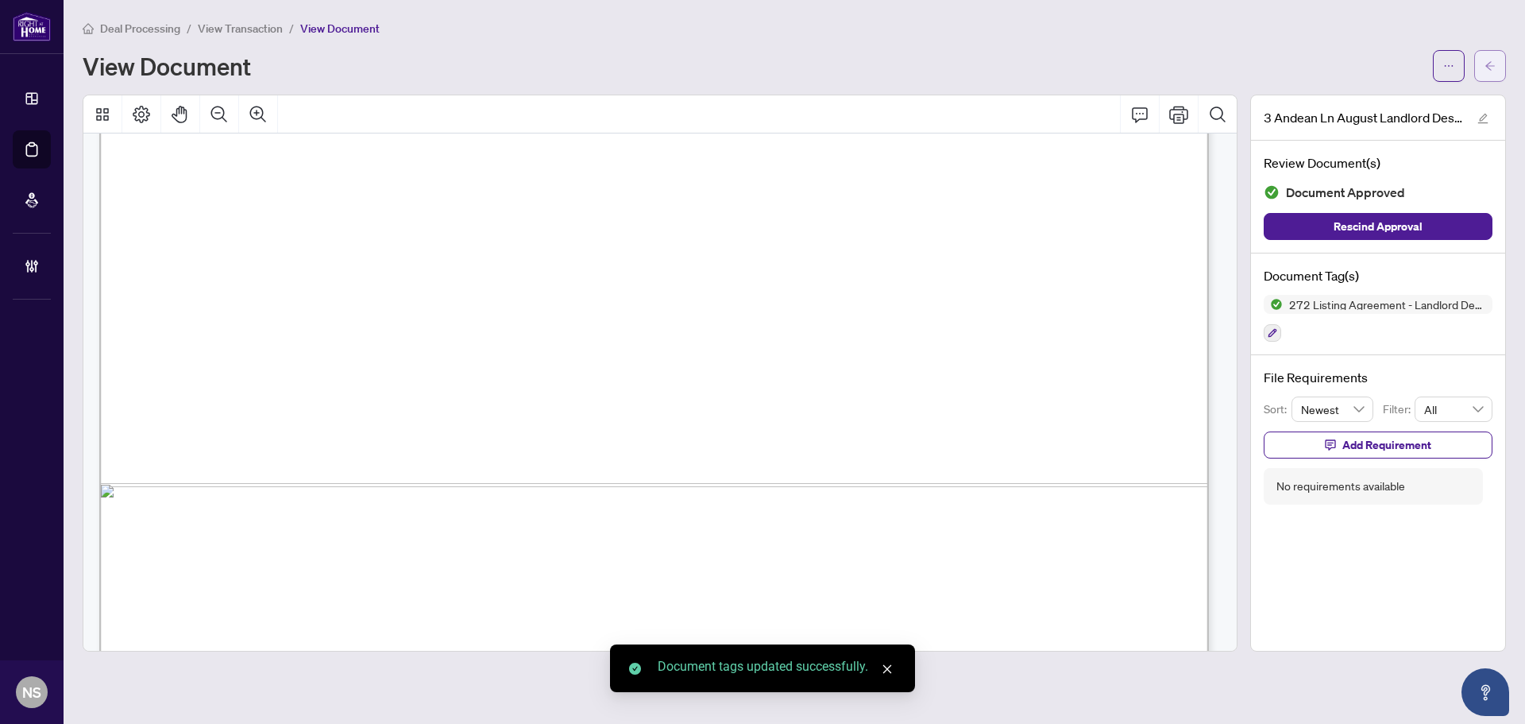
click at [1480, 72] on button "button" at bounding box center [1490, 66] width 32 height 32
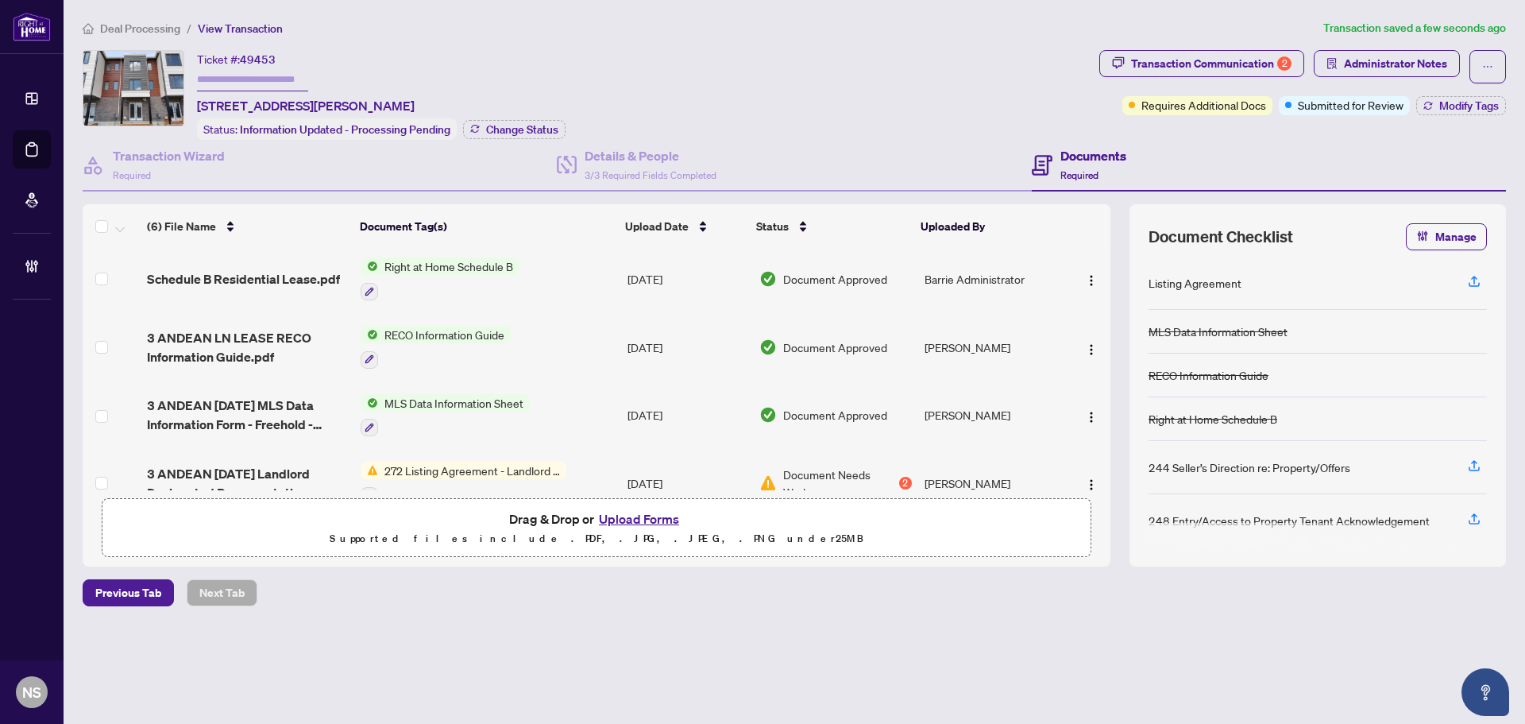
scroll to position [171, 0]
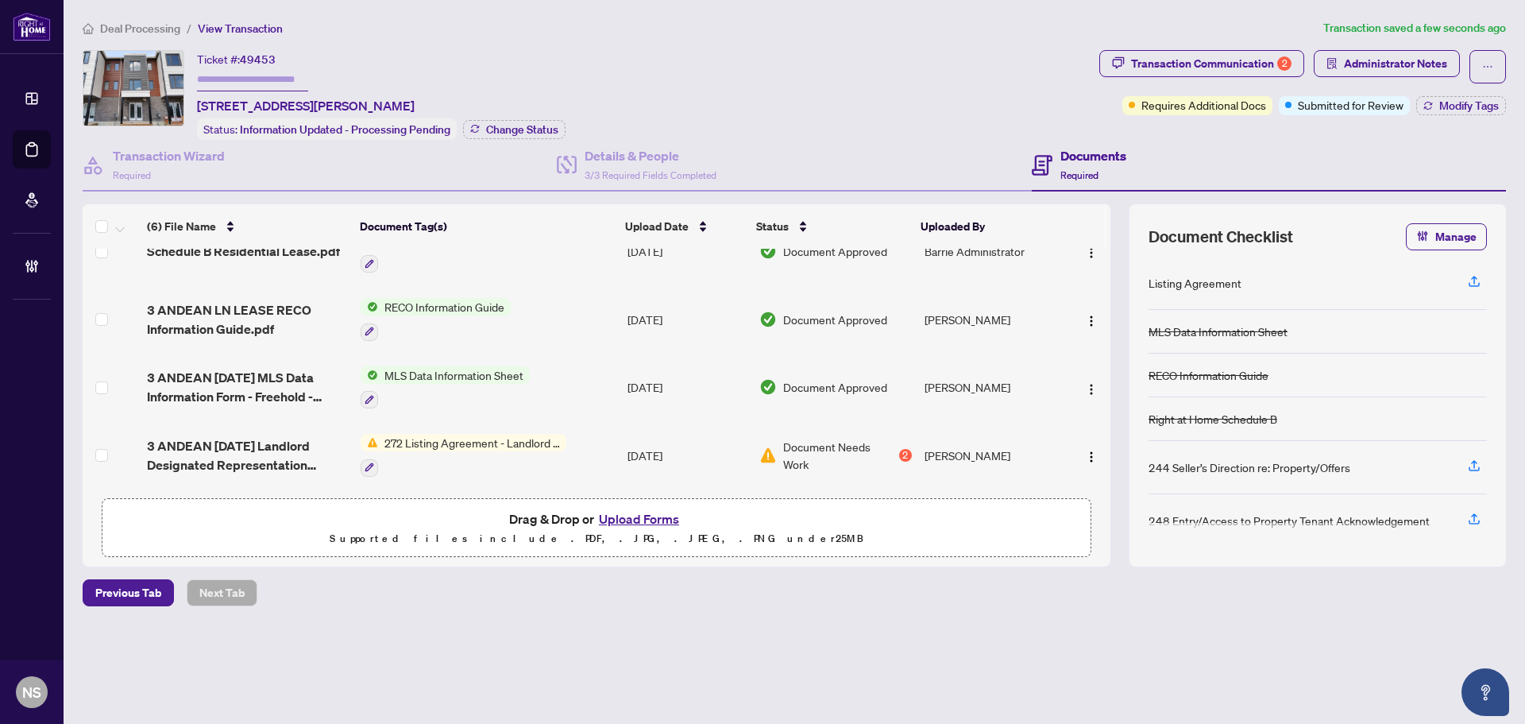
click at [462, 458] on div at bounding box center [464, 467] width 206 height 19
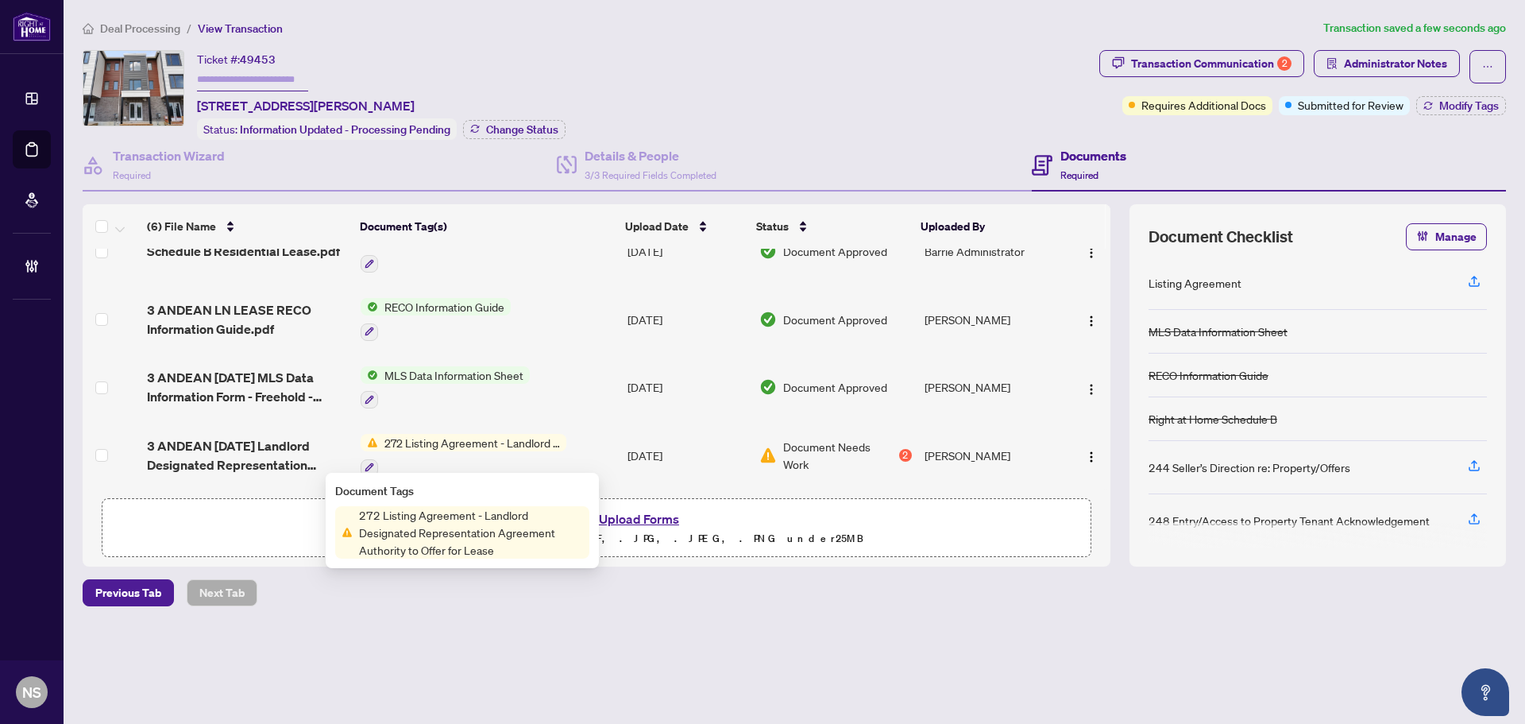
click at [701, 451] on td "[DATE]" at bounding box center [687, 455] width 132 height 68
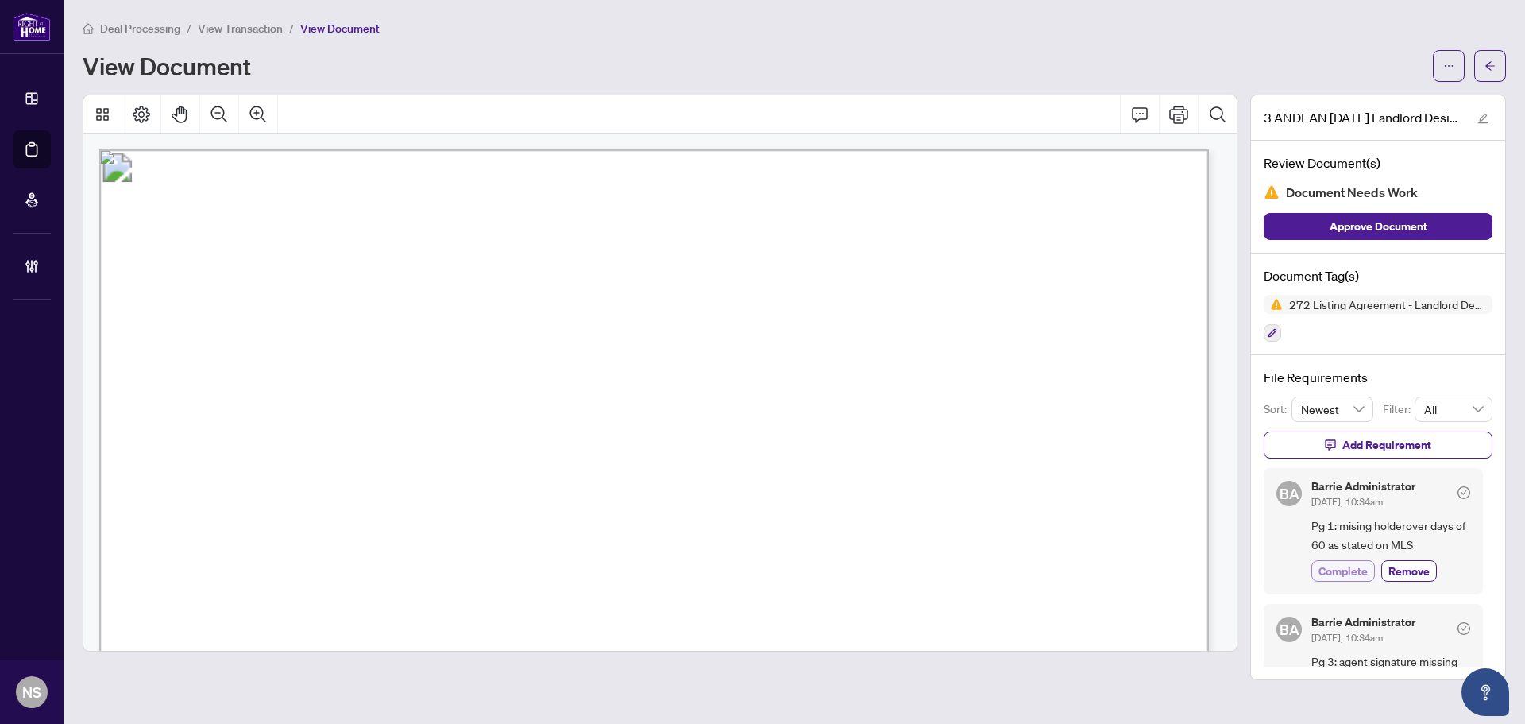
click at [1351, 574] on span "Complete" at bounding box center [1343, 570] width 49 height 17
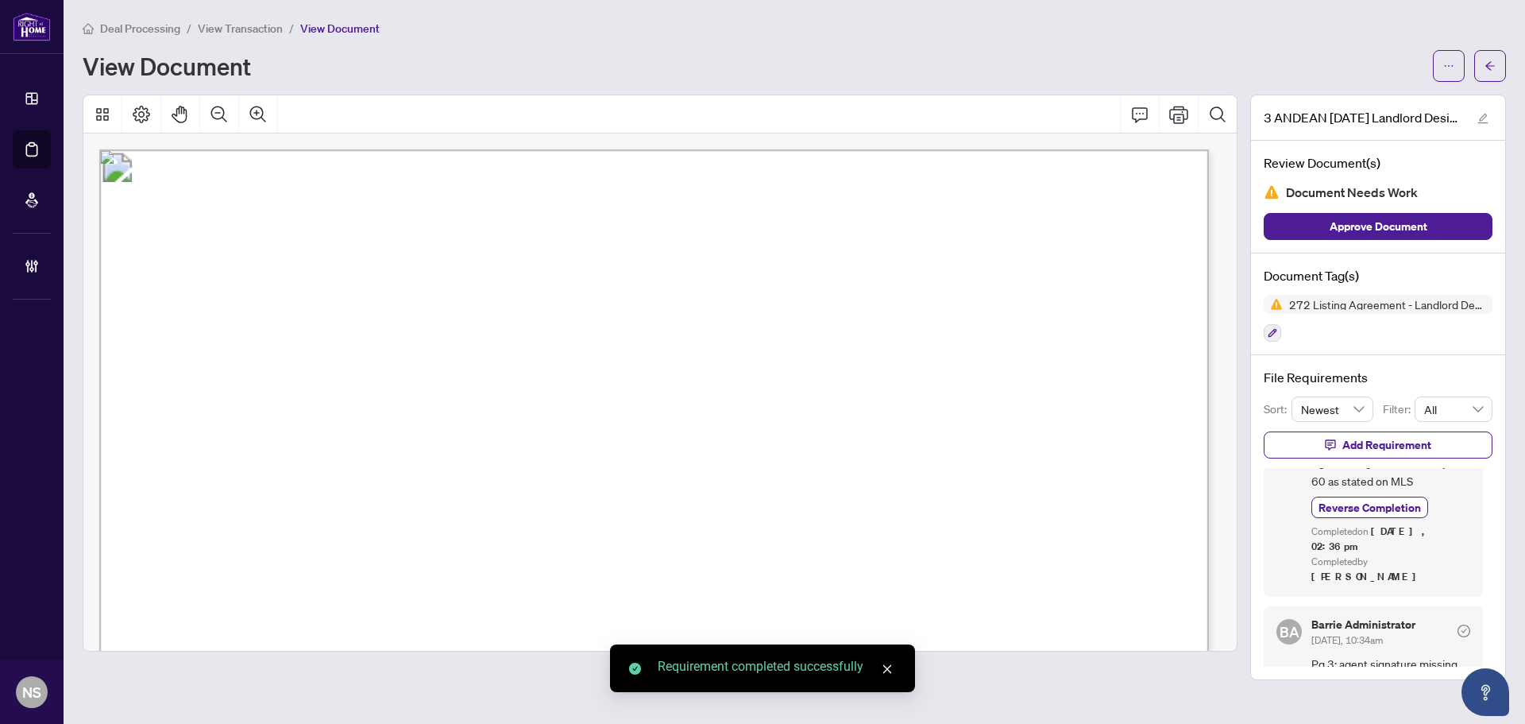
scroll to position [114, 0]
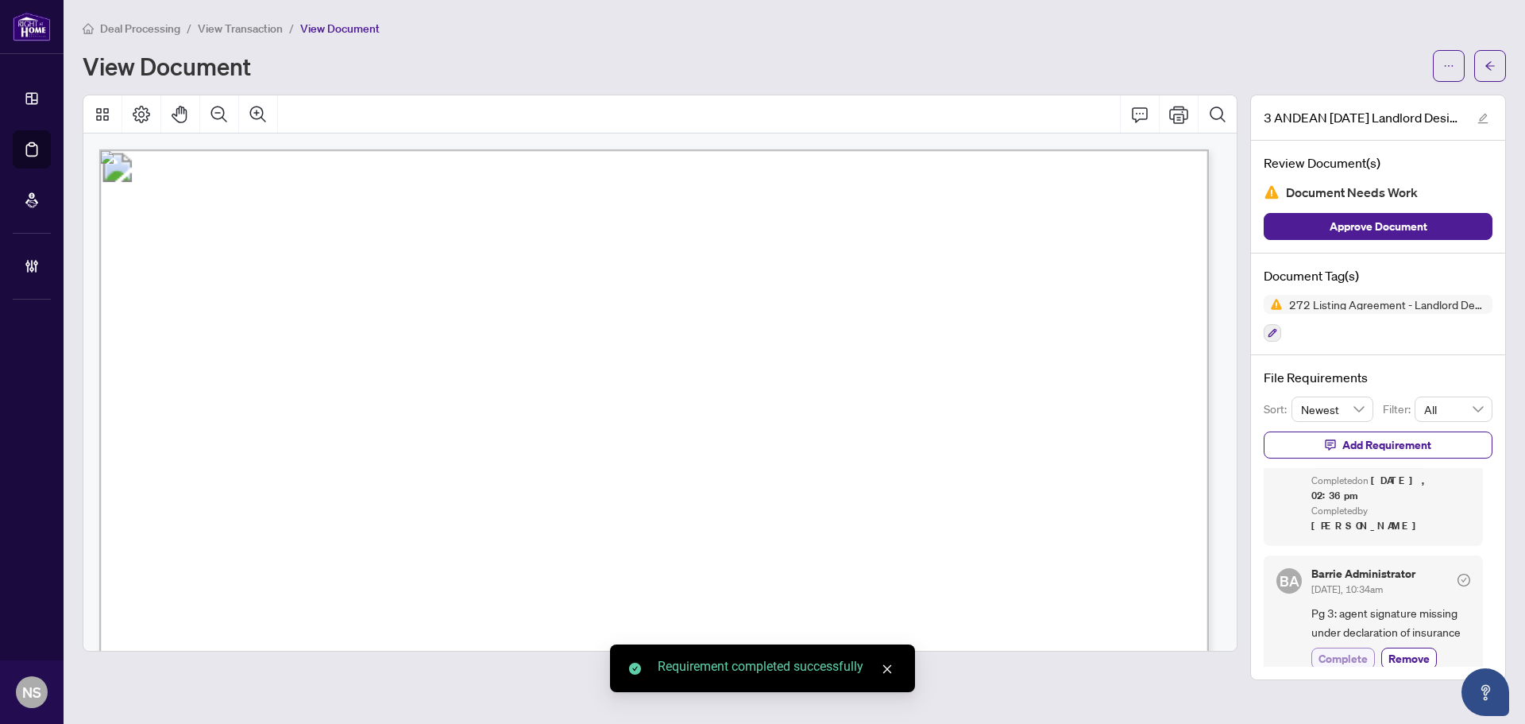
click at [1349, 650] on span "Complete" at bounding box center [1343, 658] width 49 height 17
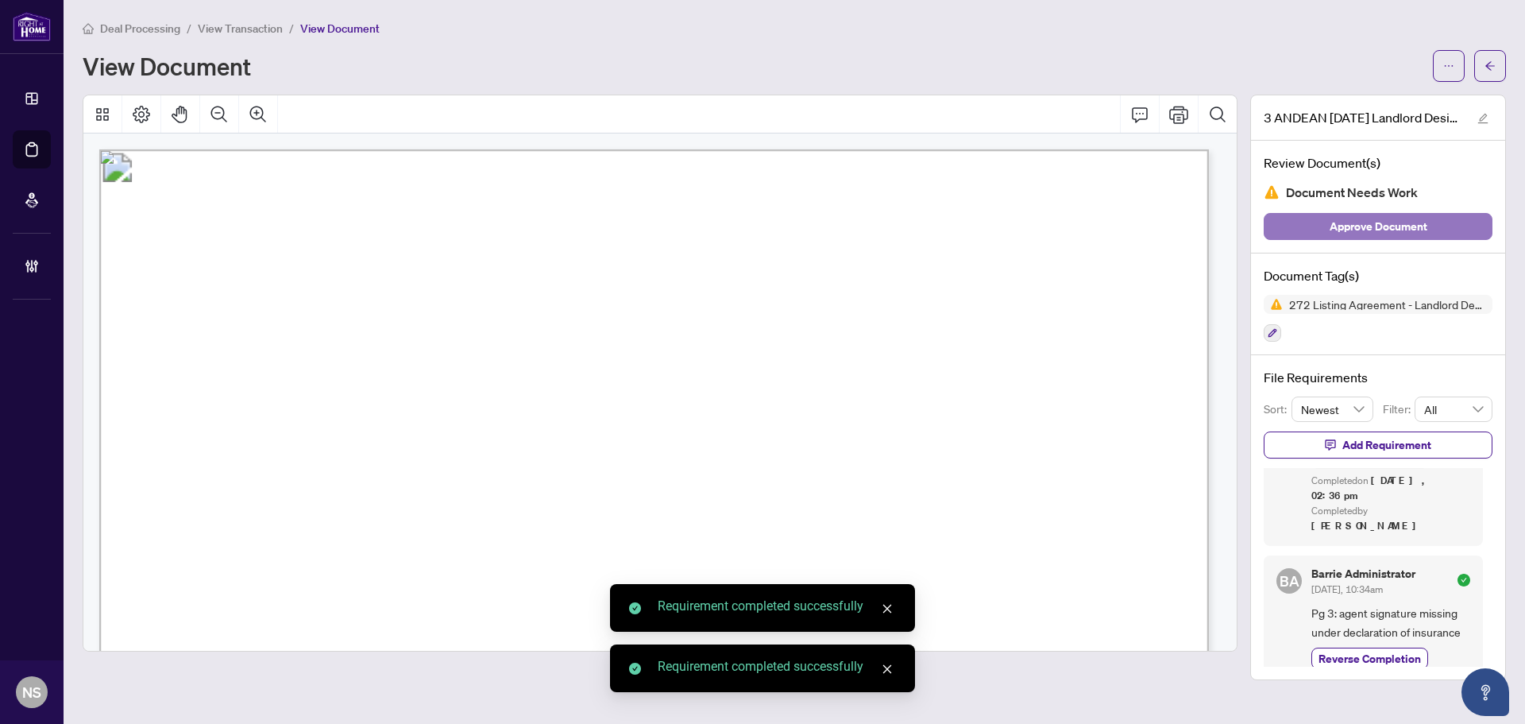
click at [1374, 233] on span "Approve Document" at bounding box center [1379, 226] width 98 height 25
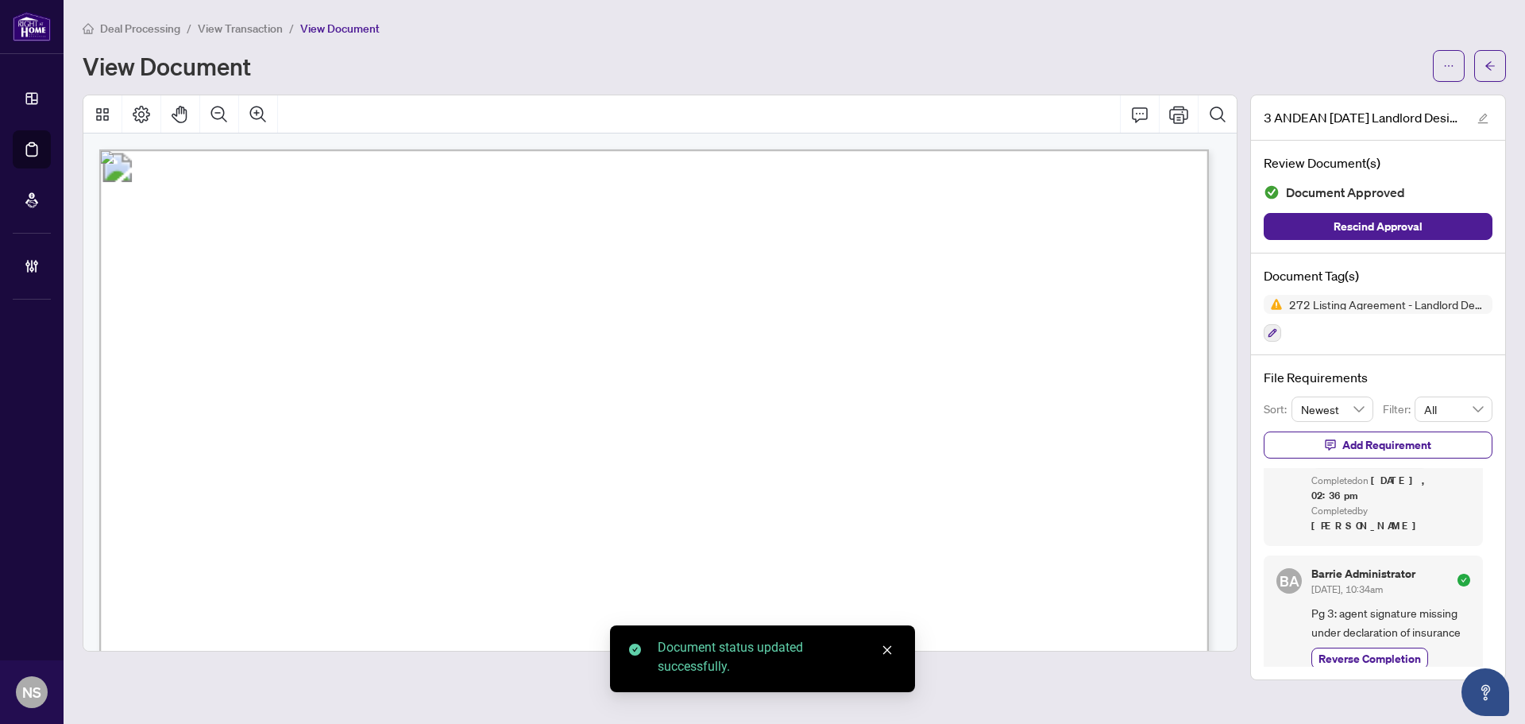
click at [1494, 68] on icon "arrow-left" at bounding box center [1490, 65] width 11 height 11
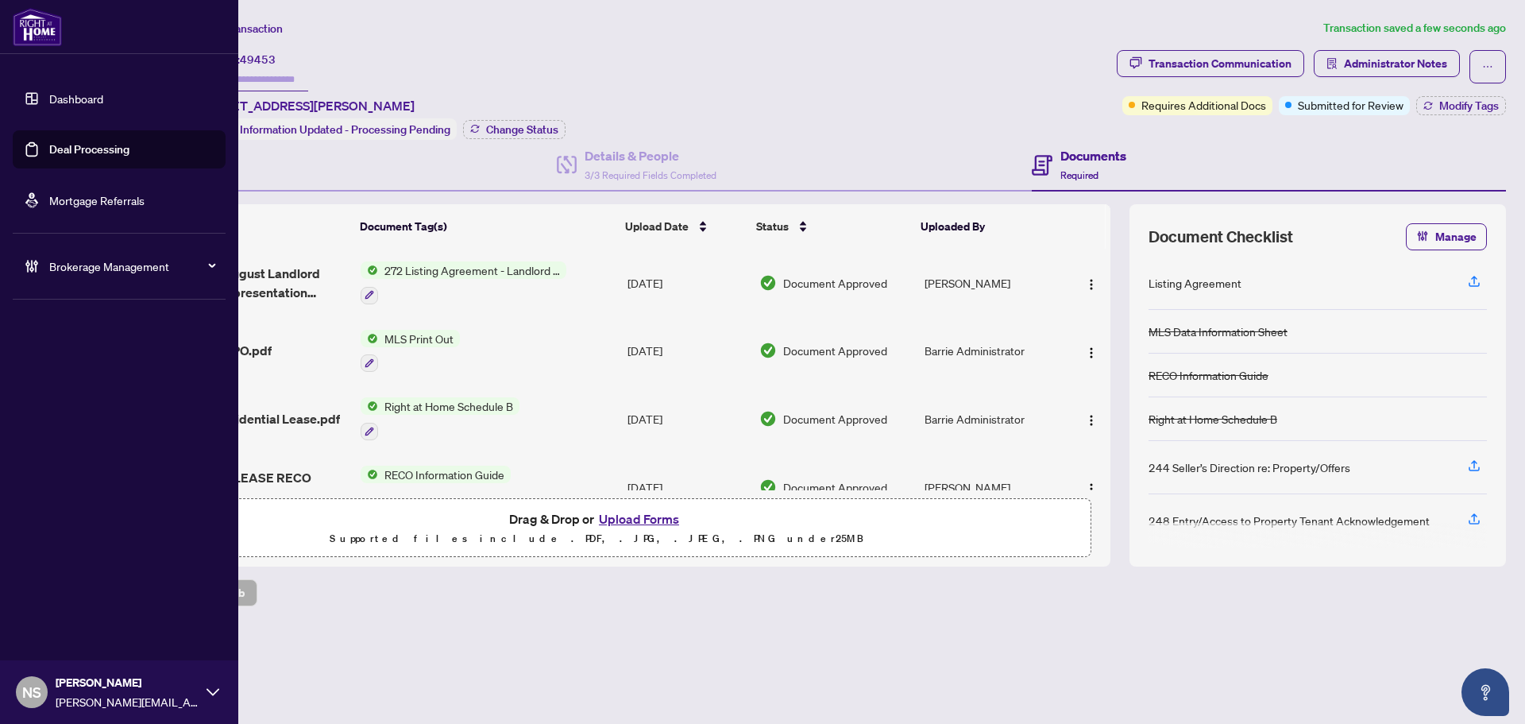
click at [49, 143] on link "Deal Processing" at bounding box center [89, 149] width 80 height 14
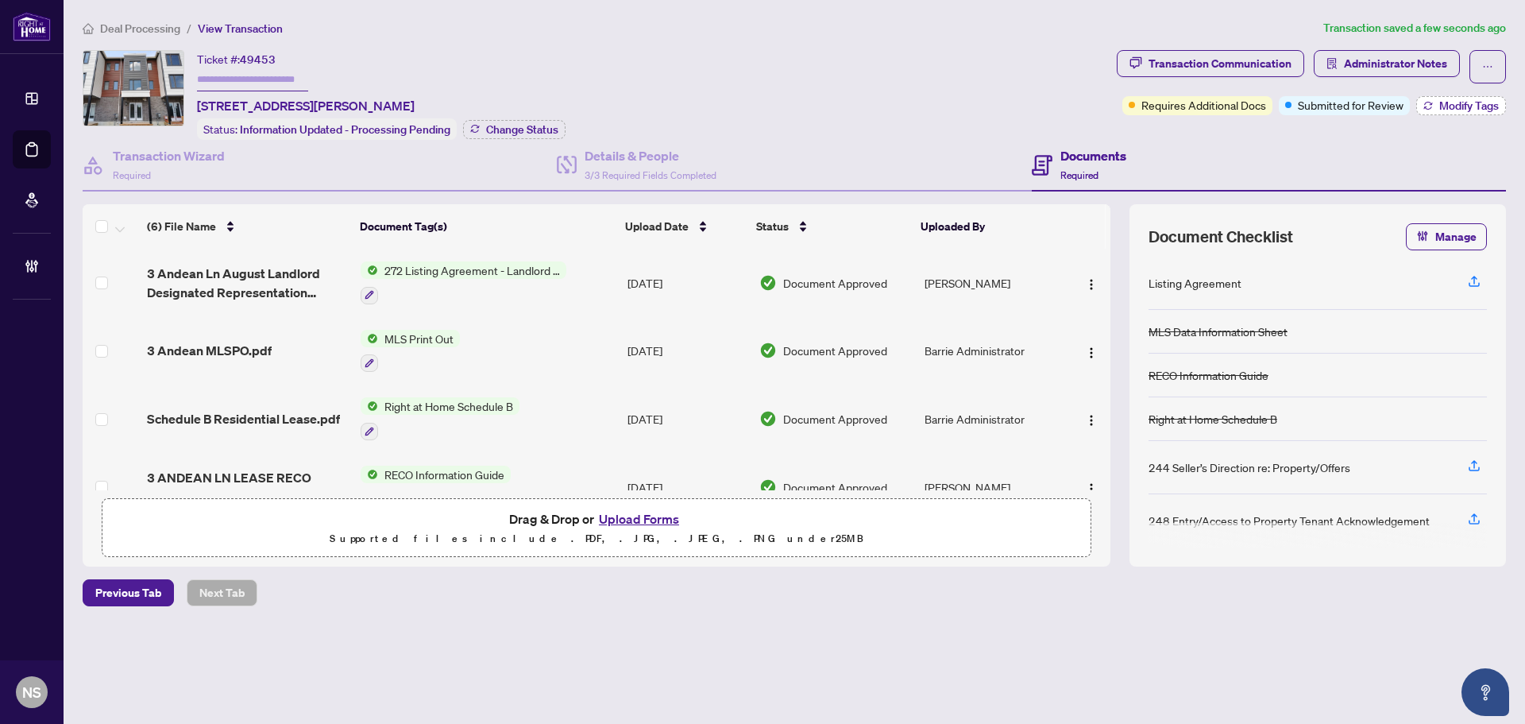
click at [1479, 106] on span "Modify Tags" at bounding box center [1470, 105] width 60 height 11
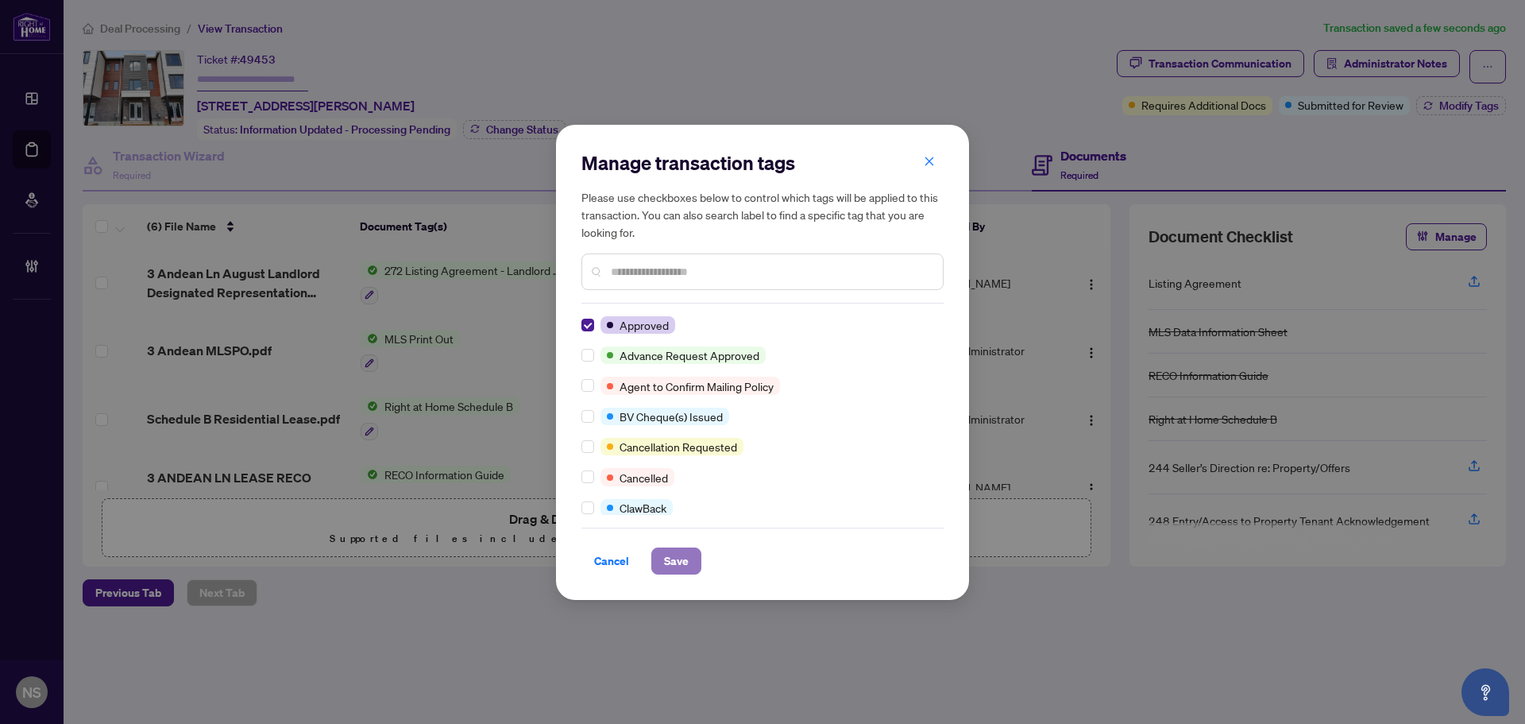
click at [660, 568] on button "Save" at bounding box center [676, 560] width 50 height 27
